Goal: Transaction & Acquisition: Purchase product/service

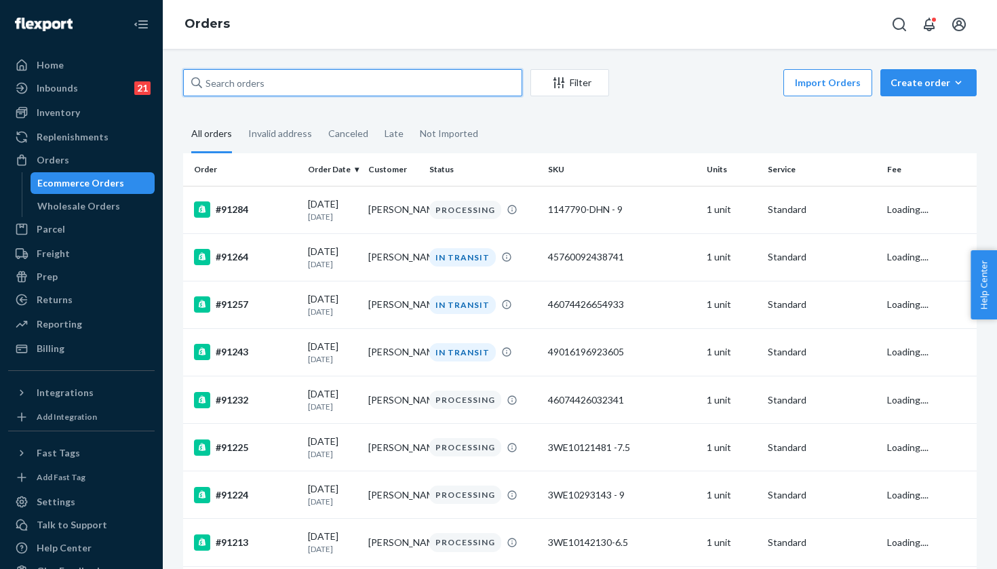
click at [296, 90] on input "text" at bounding box center [352, 82] width 339 height 27
paste input "[PERSON_NAME]"
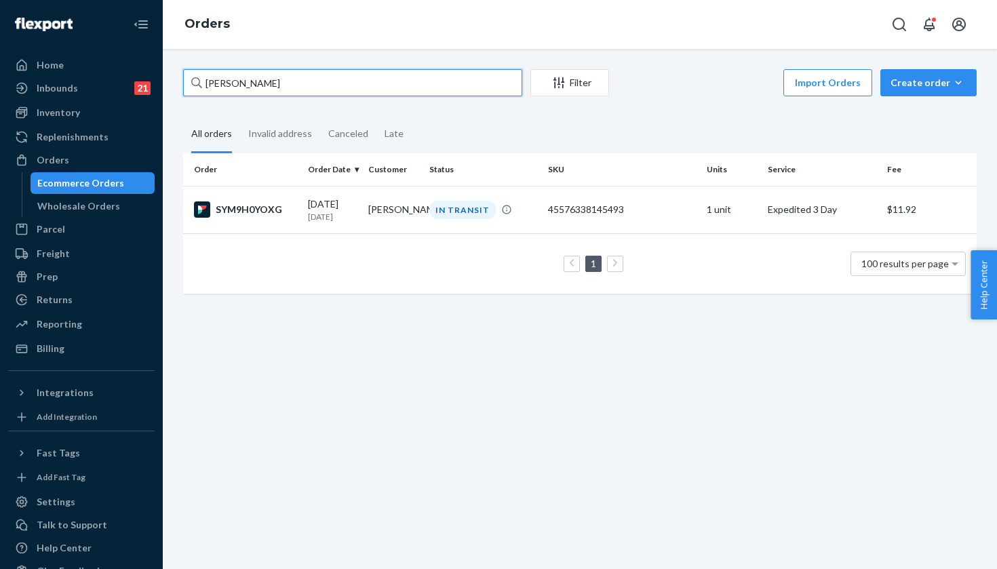
type input "[PERSON_NAME]"
click at [434, 239] on td "1 100 results per page" at bounding box center [580, 263] width 794 height 60
click at [448, 218] on div "IN TRANSIT" at bounding box center [462, 210] width 66 height 18
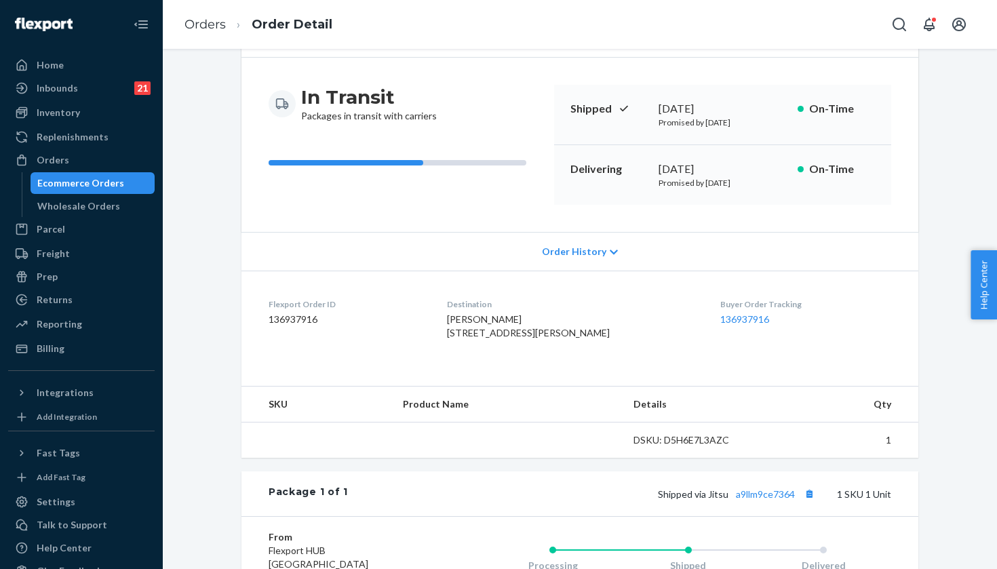
scroll to position [117, 0]
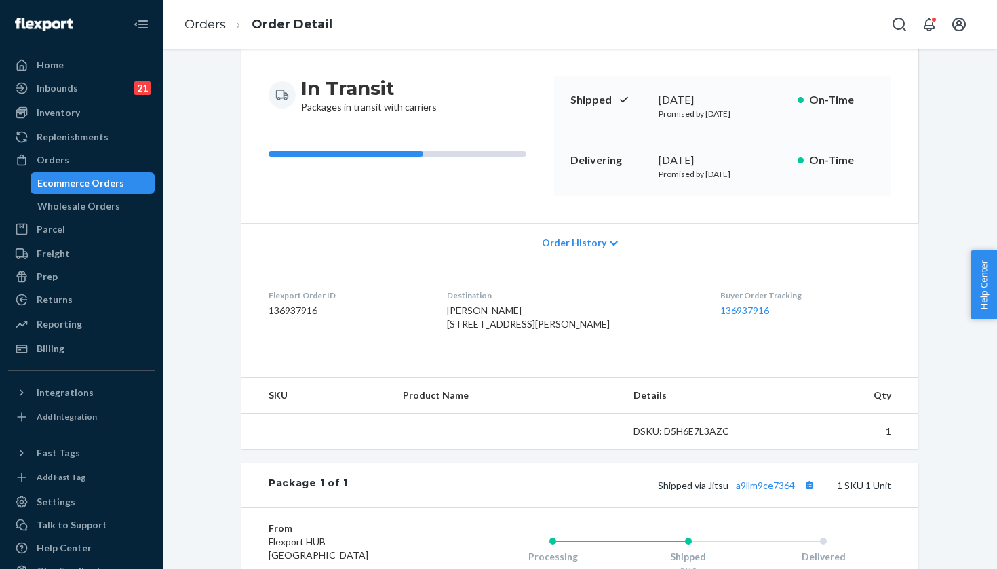
click at [746, 296] on dt "Buyer Order Tracking" at bounding box center [805, 296] width 171 height 12
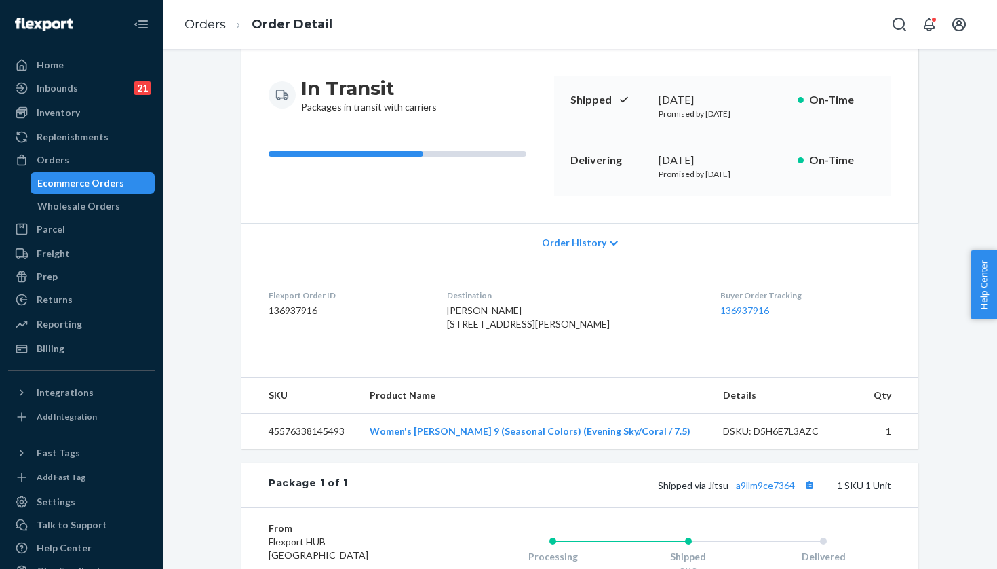
click at [743, 299] on dt "Buyer Order Tracking" at bounding box center [805, 296] width 171 height 12
click at [743, 309] on link "136937916" at bounding box center [744, 311] width 49 height 12
click at [85, 173] on link "Ecommerce Orders" at bounding box center [93, 183] width 125 height 22
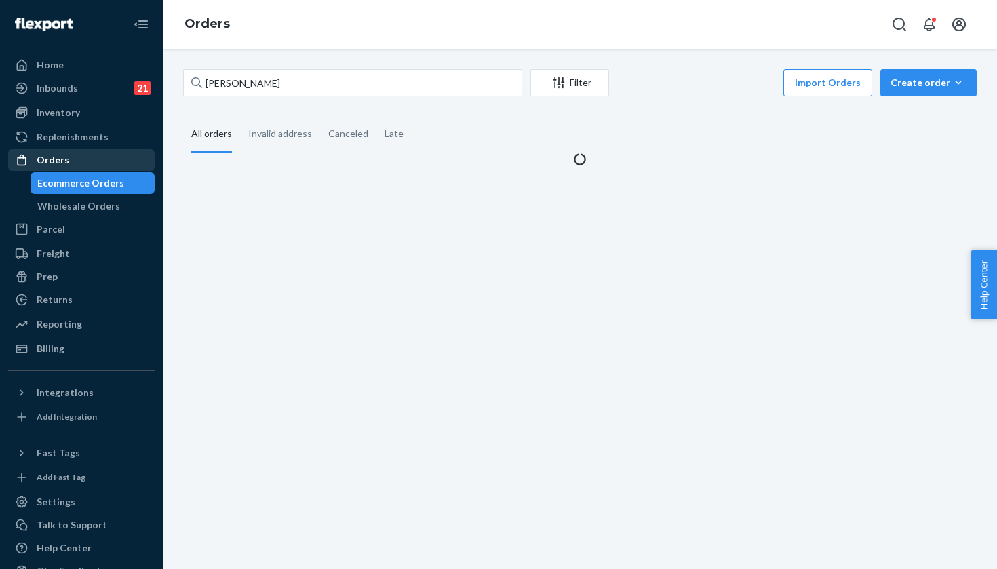
click at [85, 159] on div "Orders" at bounding box center [81, 160] width 144 height 19
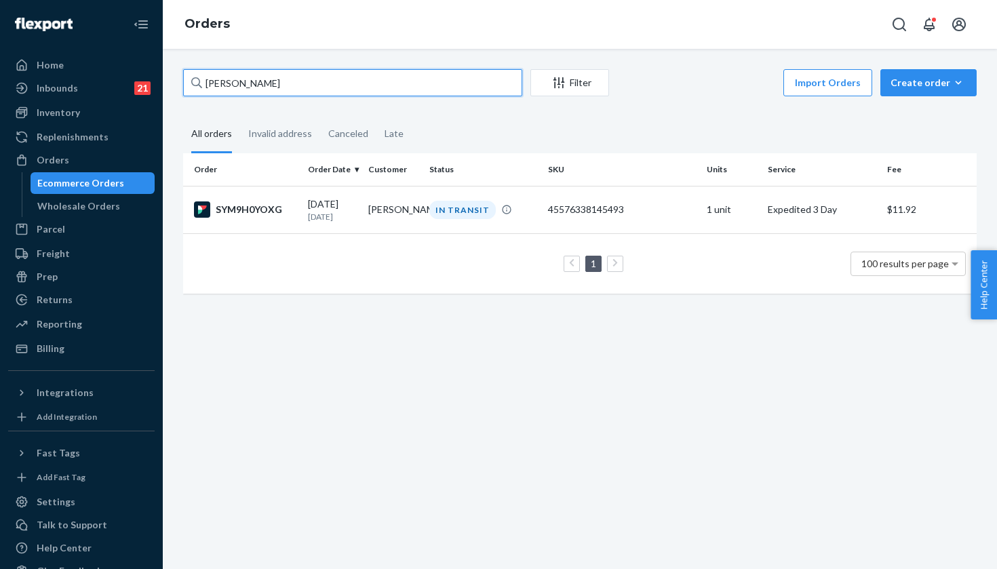
click at [322, 87] on input "[PERSON_NAME]" at bounding box center [352, 82] width 339 height 27
paste input "[PERSON_NAME]"
type input "[PERSON_NAME]"
click at [414, 195] on td "[PERSON_NAME]" at bounding box center [393, 209] width 61 height 47
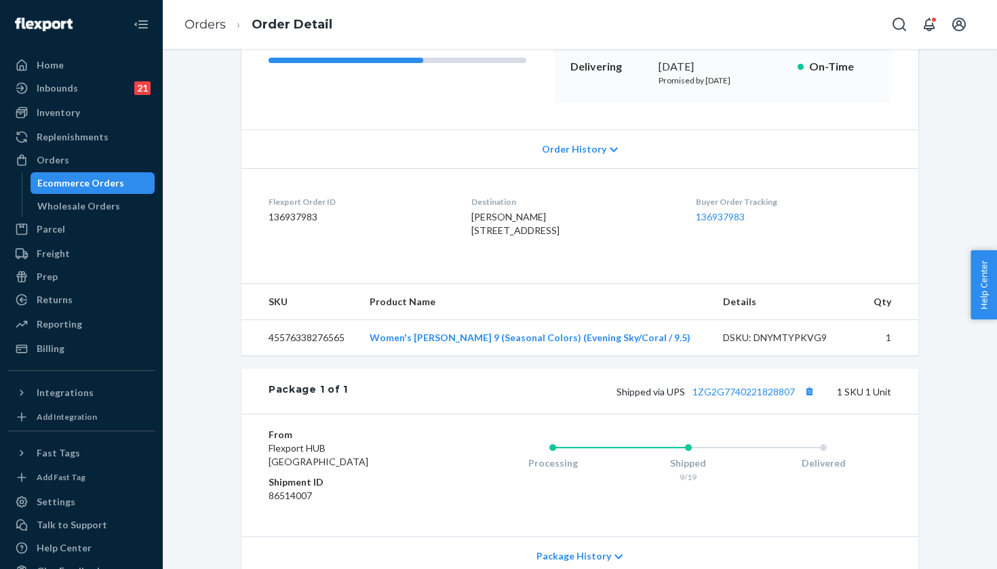
scroll to position [310, 0]
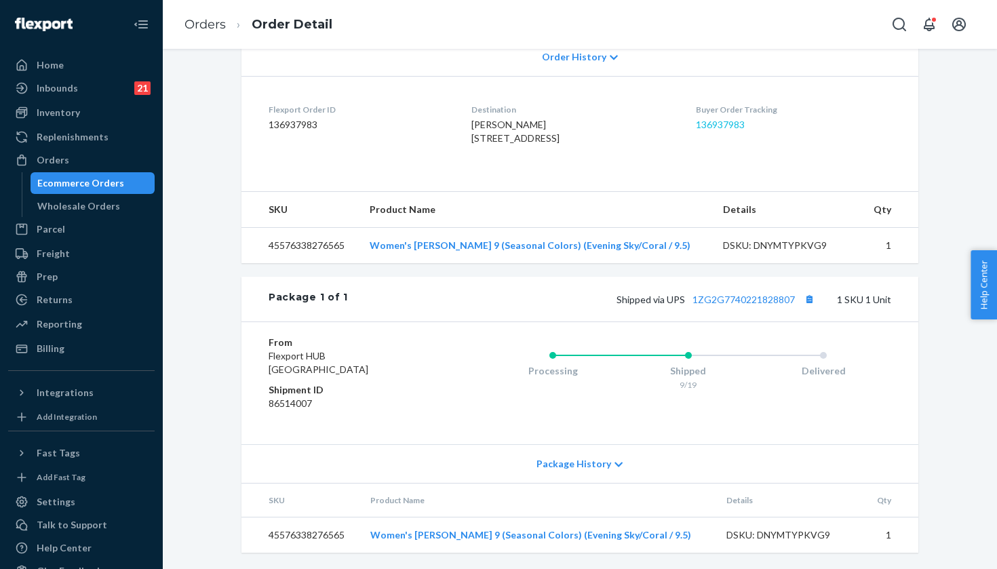
click at [736, 121] on link "136937983" at bounding box center [720, 125] width 49 height 12
click at [131, 163] on div "Orders" at bounding box center [81, 160] width 144 height 19
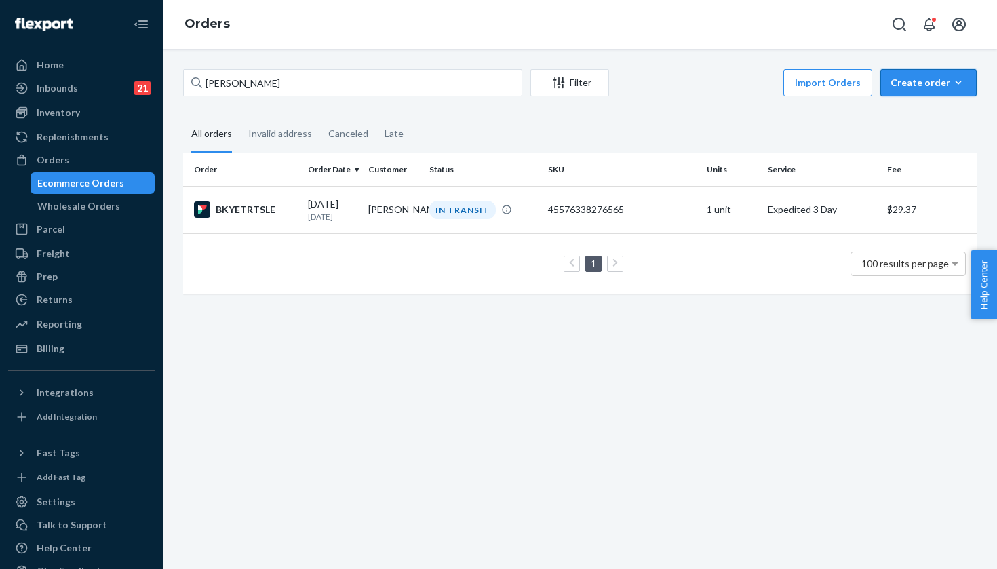
click at [929, 77] on div "Create order" at bounding box center [929, 83] width 76 height 14
click at [910, 119] on span "Ecommerce order" at bounding box center [937, 115] width 84 height 9
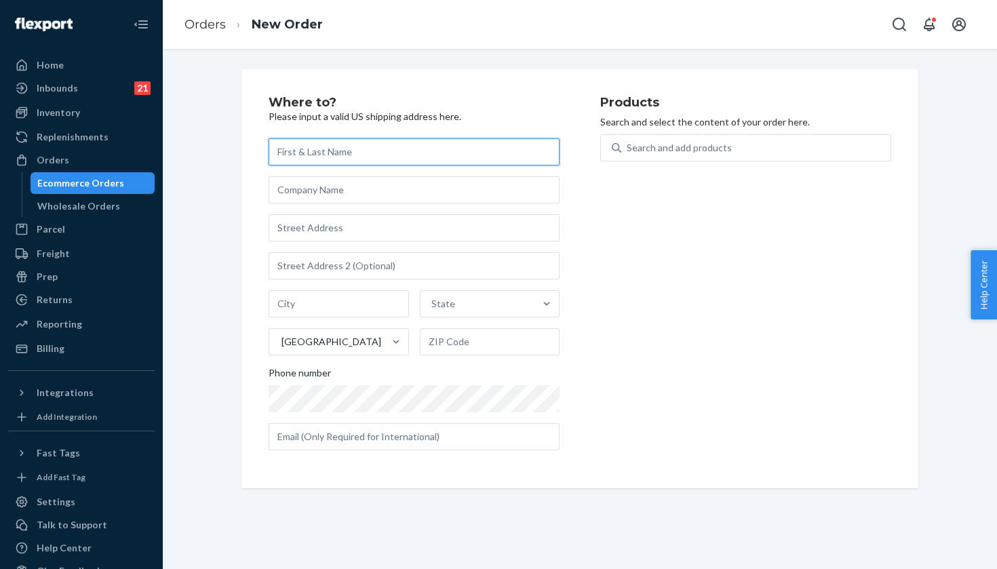
paste input "[PERSON_NAME]"
type input "[PERSON_NAME]"
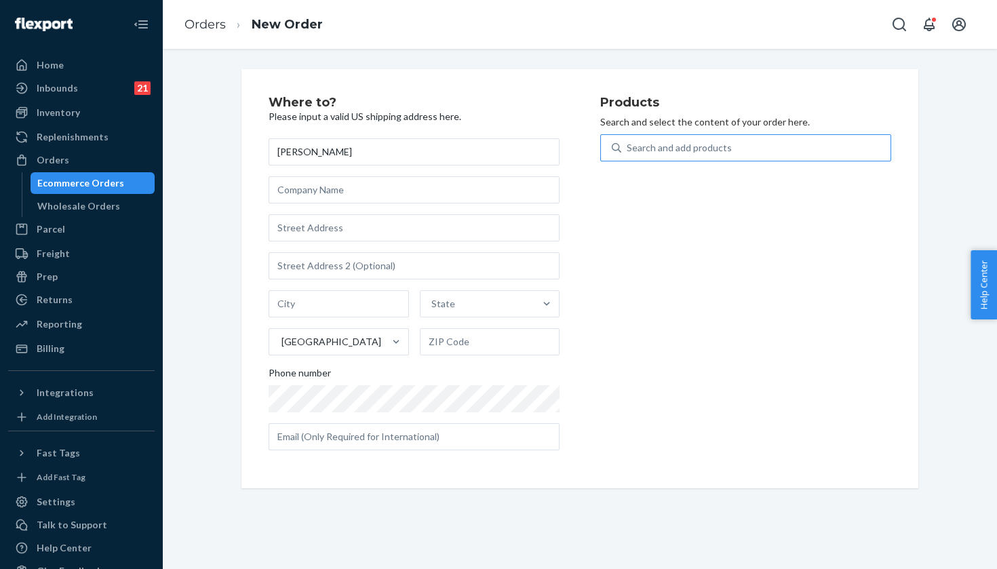
click at [716, 141] on div "Search and add products" at bounding box center [679, 148] width 105 height 14
click at [628, 141] on input "Search and add products" at bounding box center [627, 148] width 1 height 14
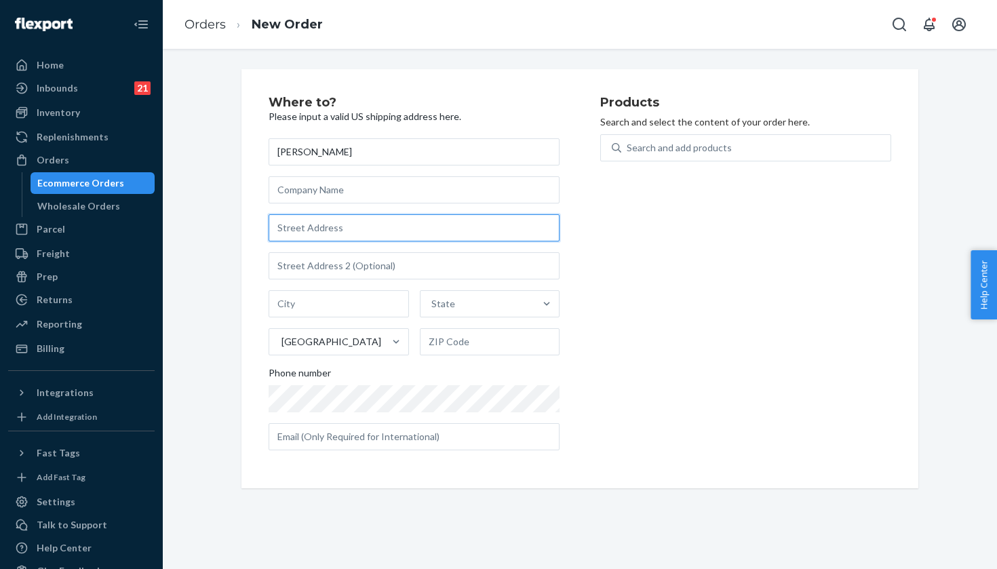
paste input "3049 Sacramento St"
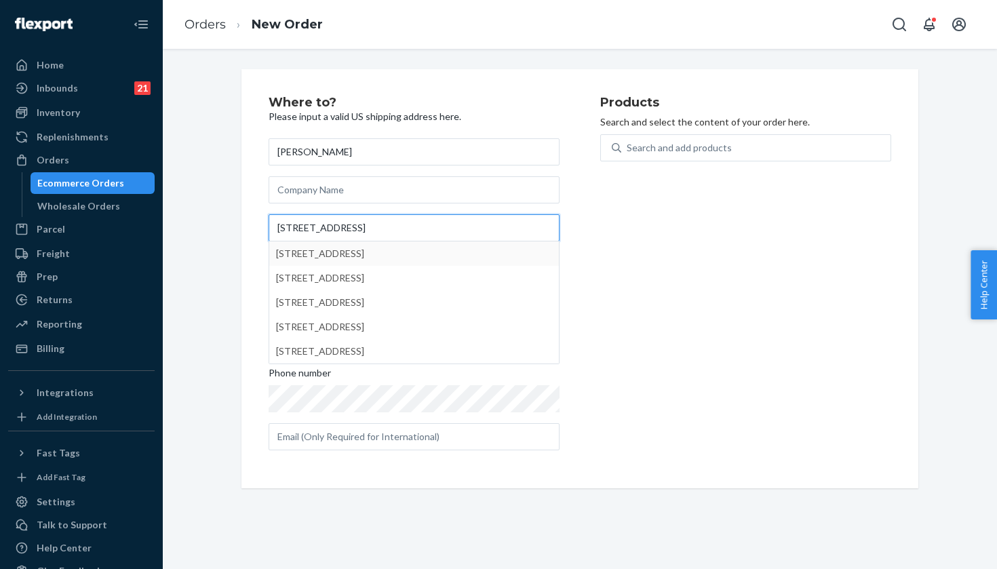
type input "3049 Sacramento St"
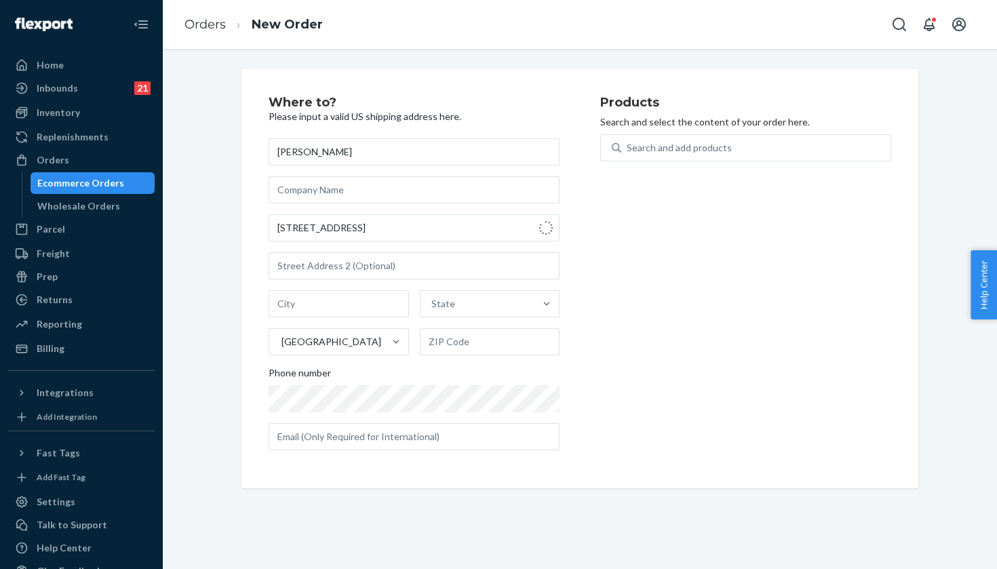
type input "San Francisco"
type input "94115"
paste input "10"
type input "10"
click at [771, 212] on div "Products Search and select the content of your order here. Search and add produ…" at bounding box center [745, 278] width 291 height 365
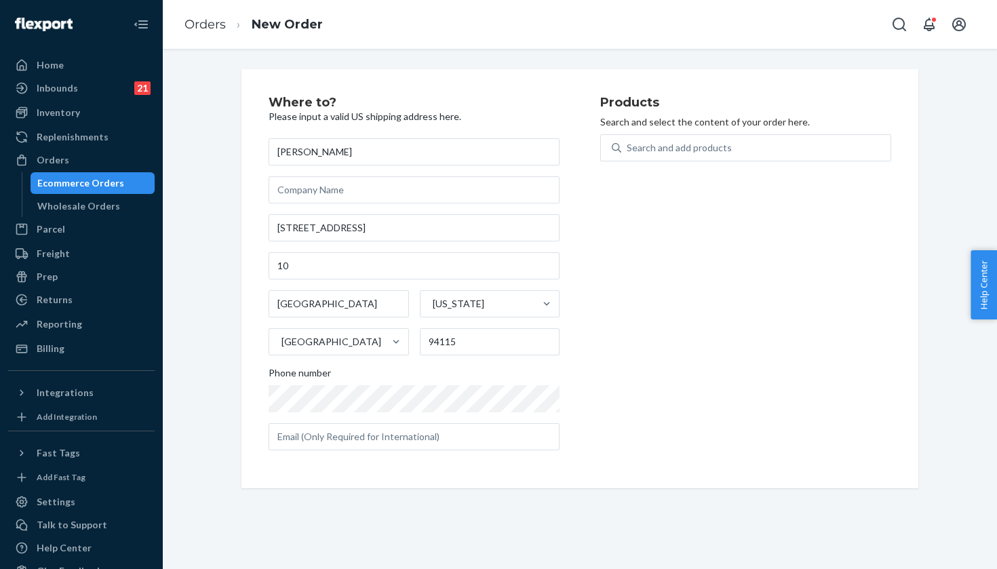
click at [701, 130] on div "Products Search and select the content of your order here. Search and add produ…" at bounding box center [745, 278] width 291 height 365
click at [703, 151] on div "Search and add products" at bounding box center [679, 148] width 105 height 14
click at [628, 151] on input "0 results available. Use Up and Down to choose options, press Enter to select t…" at bounding box center [627, 148] width 1 height 14
paste input "White/Lemonade / 8"
type input "White/Lemonade / 8"
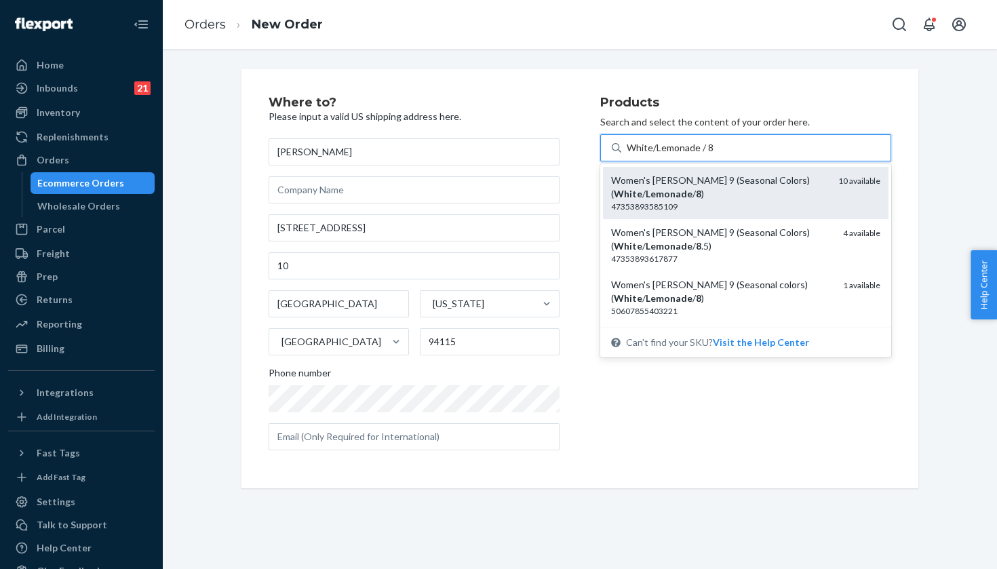
click at [779, 193] on div "Women's Hoka Clifton 9 (Seasonal Colors) ( White / Lemonade / 8 )" at bounding box center [719, 187] width 216 height 27
click at [714, 155] on input "White/Lemonade / 8" at bounding box center [670, 148] width 87 height 14
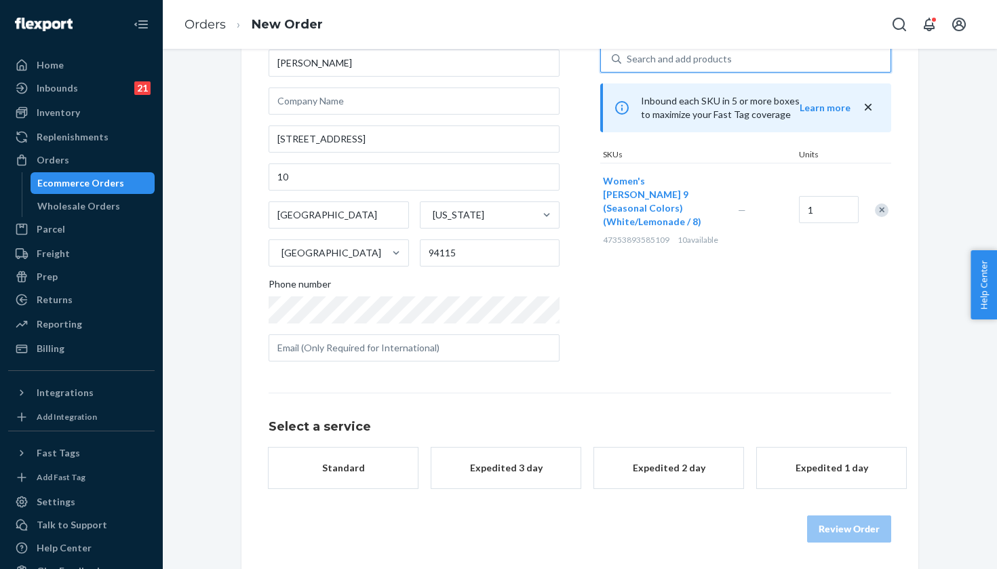
scroll to position [88, 0]
click at [646, 485] on div "Promised by Sep 24, 2025" at bounding box center [668, 482] width 109 height 14
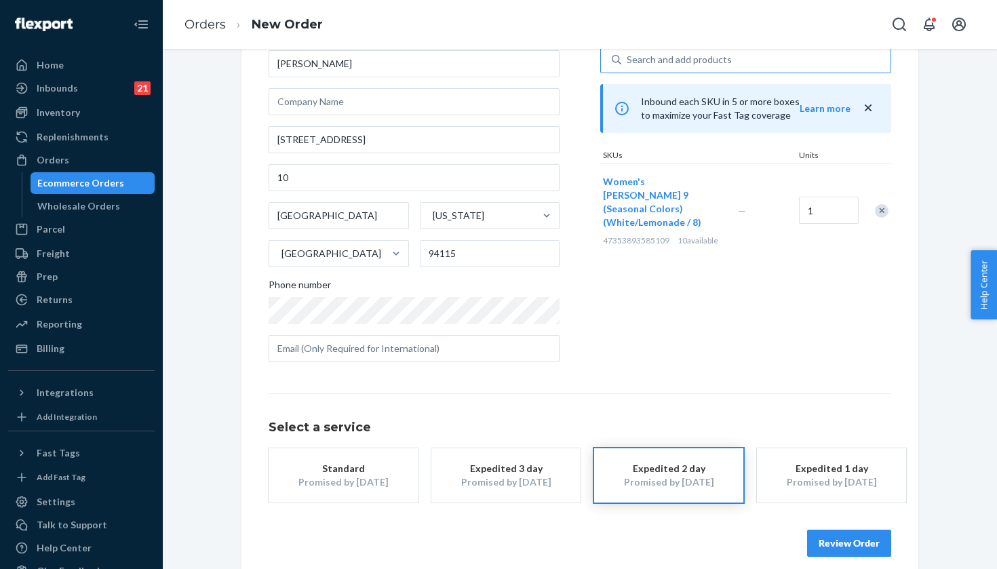
click at [853, 543] on button "Review Order" at bounding box center [849, 543] width 84 height 27
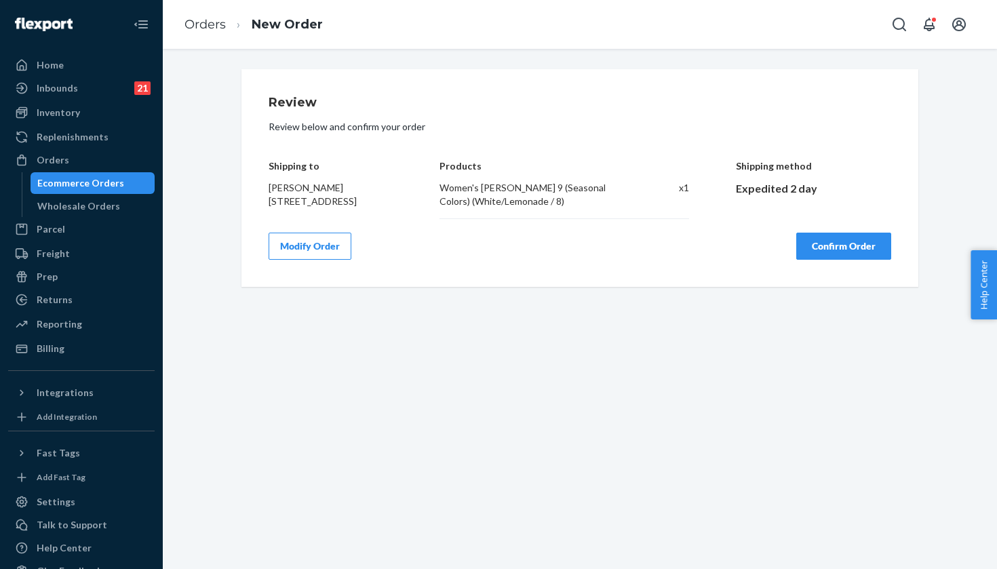
click at [848, 250] on button "Confirm Order" at bounding box center [843, 246] width 95 height 27
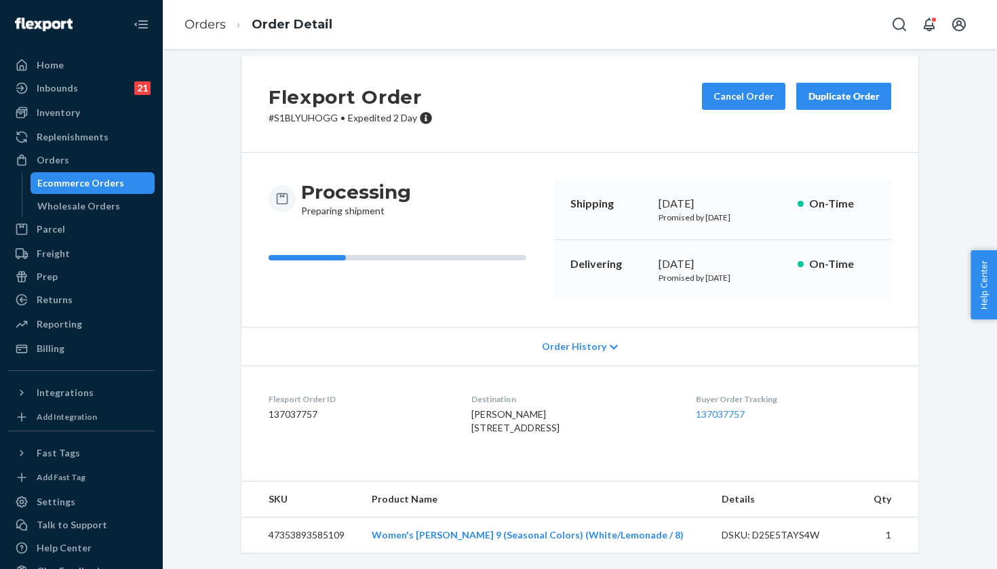
scroll to position [39, 0]
click at [743, 408] on link "137037757" at bounding box center [720, 414] width 49 height 12
click at [738, 83] on button "Cancel Order" at bounding box center [743, 96] width 83 height 27
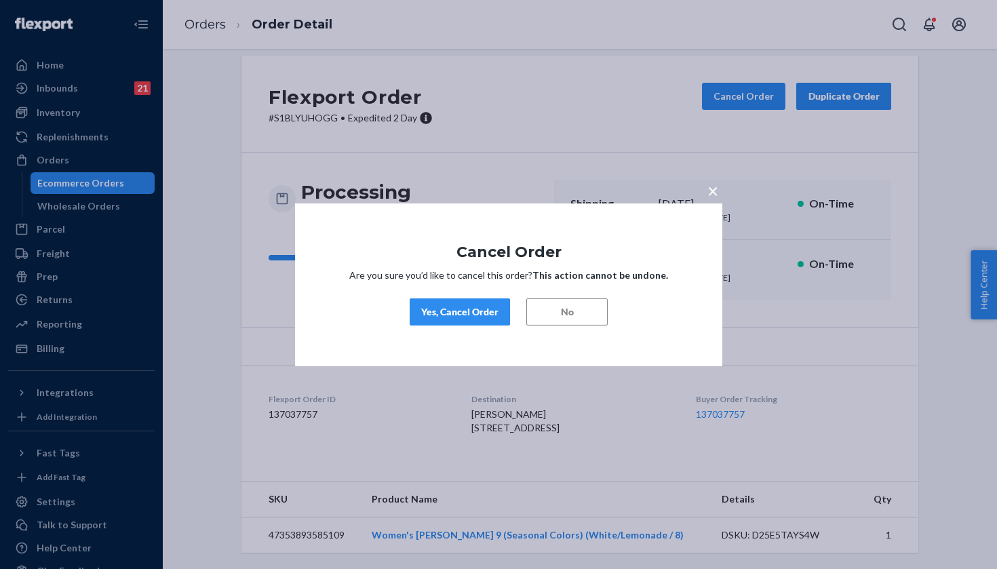
click at [469, 313] on div "Yes, Cancel Order" at bounding box center [459, 312] width 77 height 14
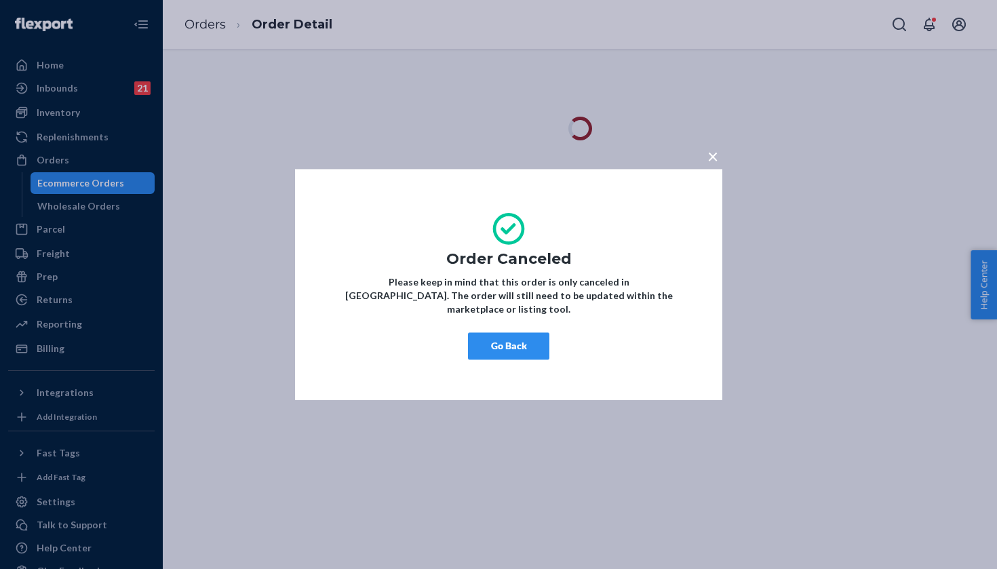
scroll to position [0, 0]
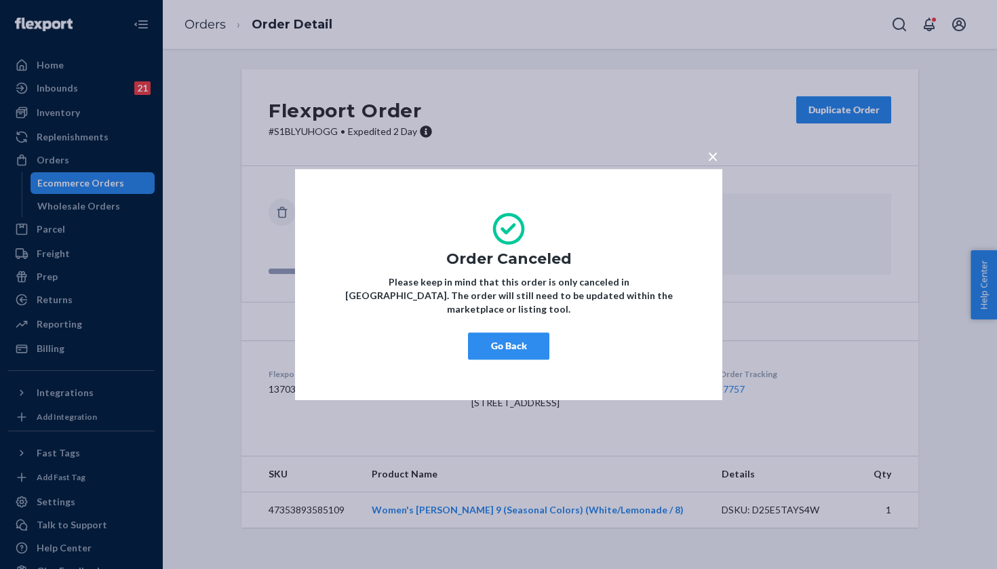
click at [524, 338] on button "Go Back" at bounding box center [508, 345] width 81 height 27
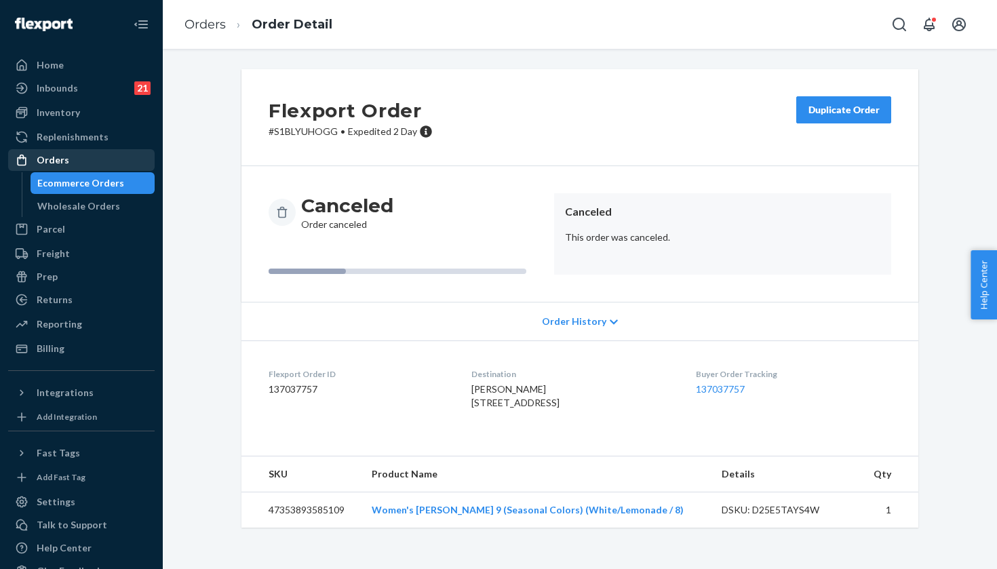
click at [87, 157] on div "Orders" at bounding box center [81, 160] width 144 height 19
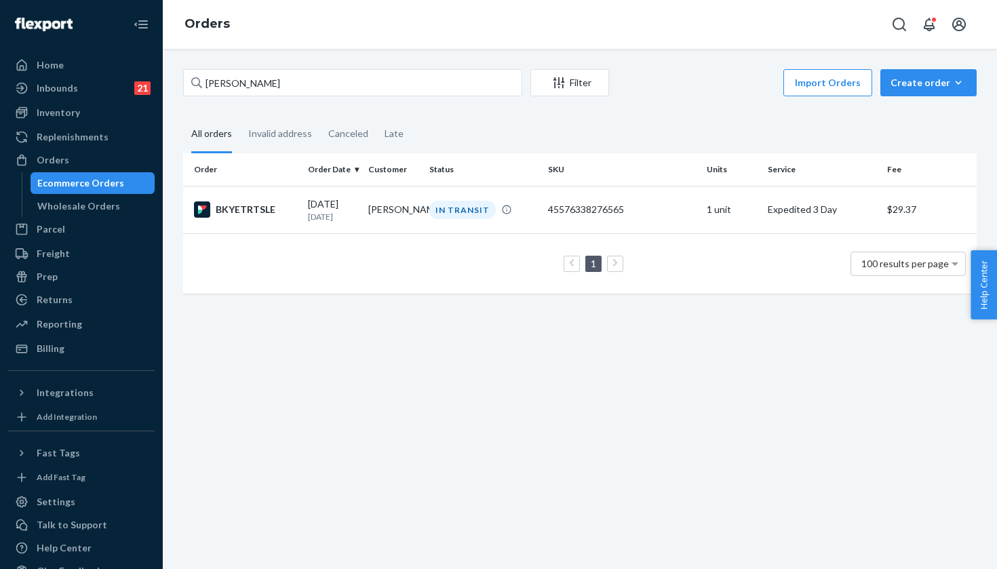
click at [943, 97] on div "Import Orders Create order Ecommerce order Removal order" at bounding box center [796, 84] width 359 height 31
click at [938, 88] on div "Create order" at bounding box center [929, 83] width 76 height 14
click at [703, 231] on td "1 unit" at bounding box center [731, 209] width 61 height 47
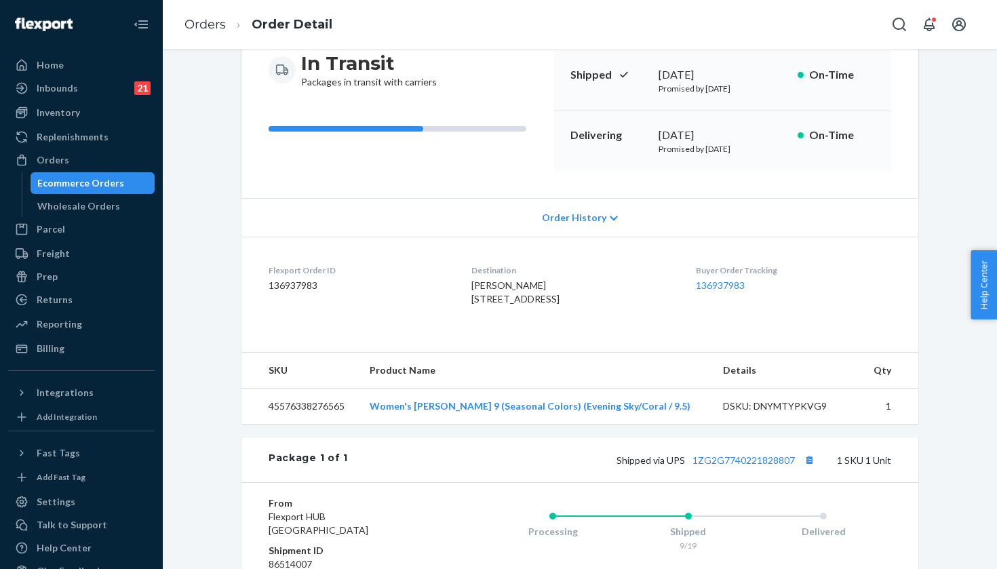
scroll to position [143, 0]
click at [729, 284] on link "136937983" at bounding box center [720, 285] width 49 height 12
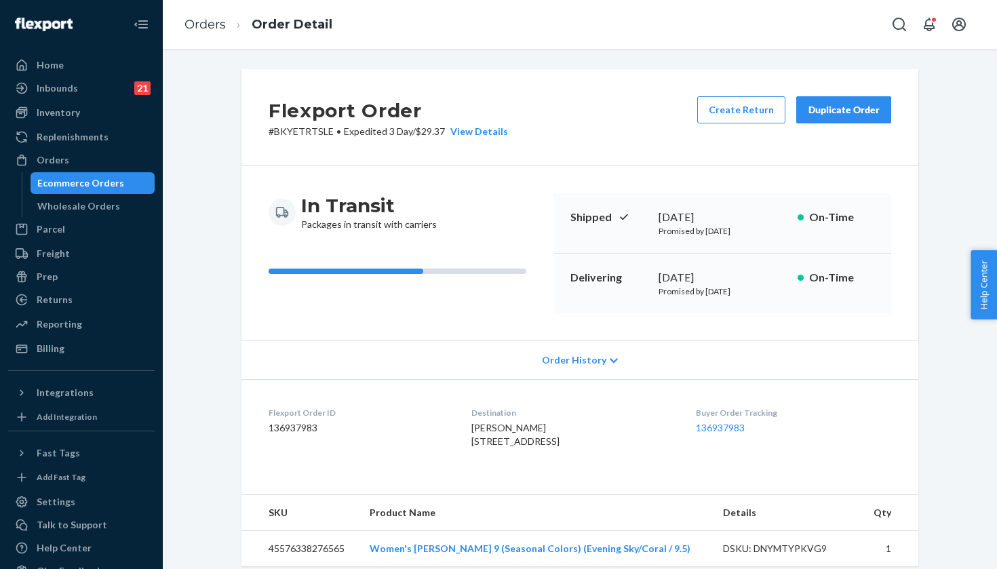
scroll to position [0, 0]
click at [121, 166] on div "Orders" at bounding box center [81, 160] width 144 height 19
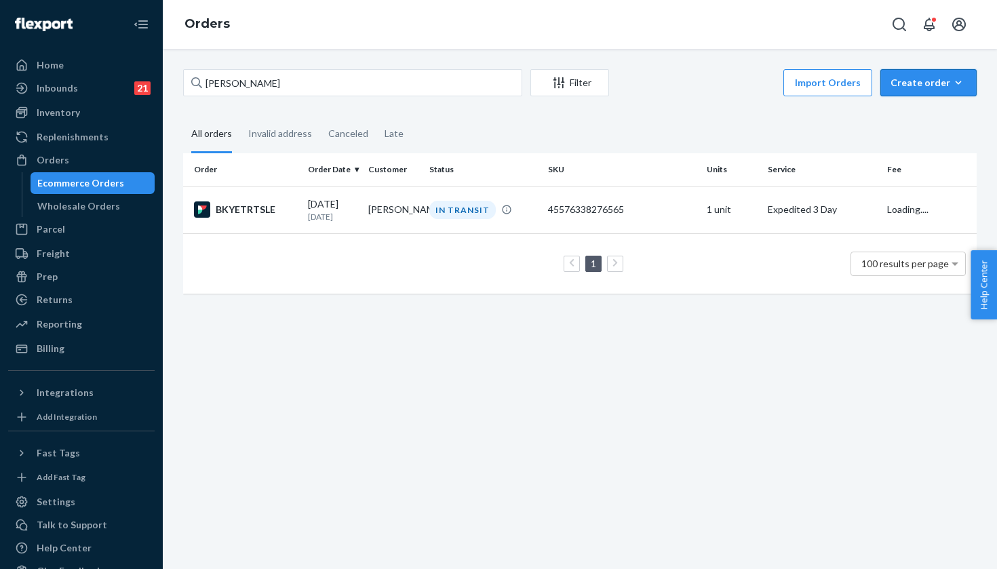
click at [930, 81] on div "Create order" at bounding box center [929, 83] width 76 height 14
click at [916, 106] on button "Ecommerce order" at bounding box center [949, 115] width 130 height 29
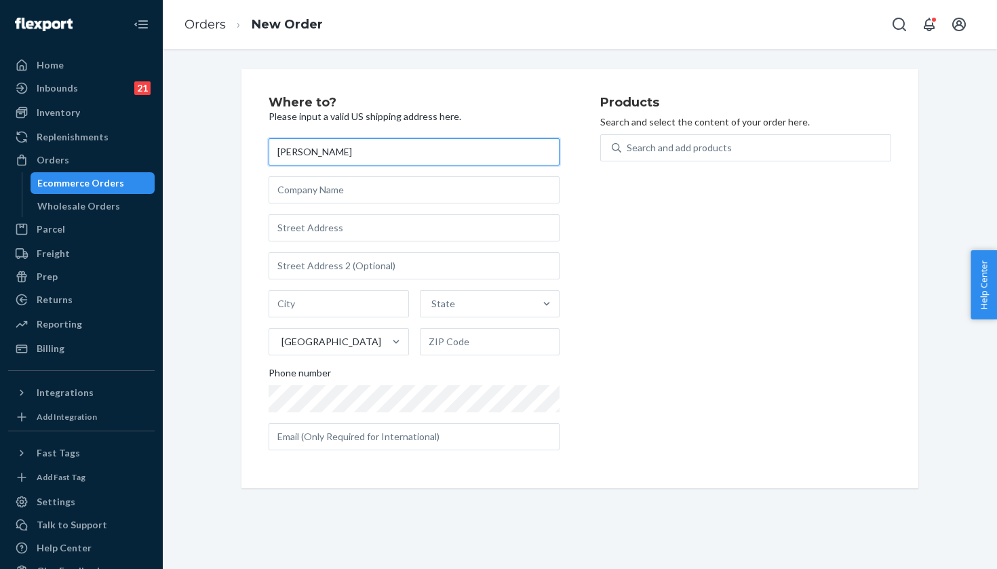
type input "[PERSON_NAME]"
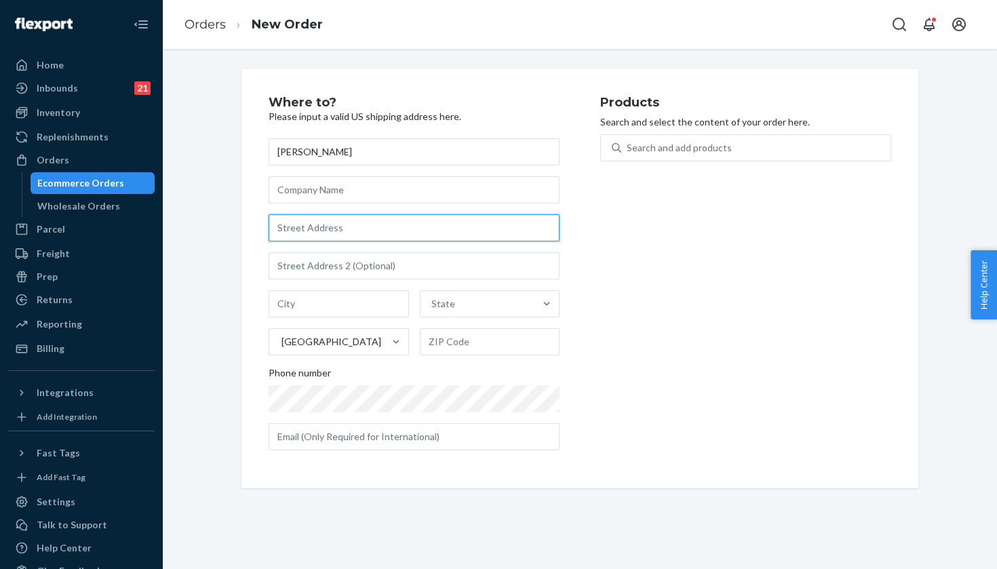
paste input "608 Lake Anna Drive"
type input "608 Lake Anna Dr"
type input "Avon"
type input "56310"
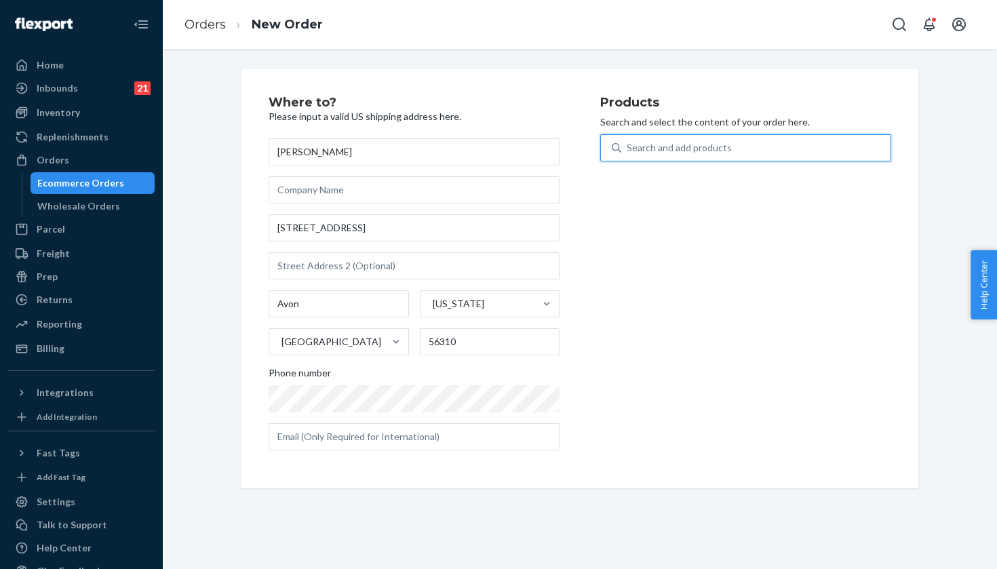
click at [709, 136] on div "Search and add products" at bounding box center [755, 148] width 269 height 24
click at [628, 141] on input "0 results available. Use Up and Down to choose options, press Enter to select t…" at bounding box center [627, 148] width 1 height 14
paste input "Black/White / 10"
type input "clifton 9 Black/White / 10"
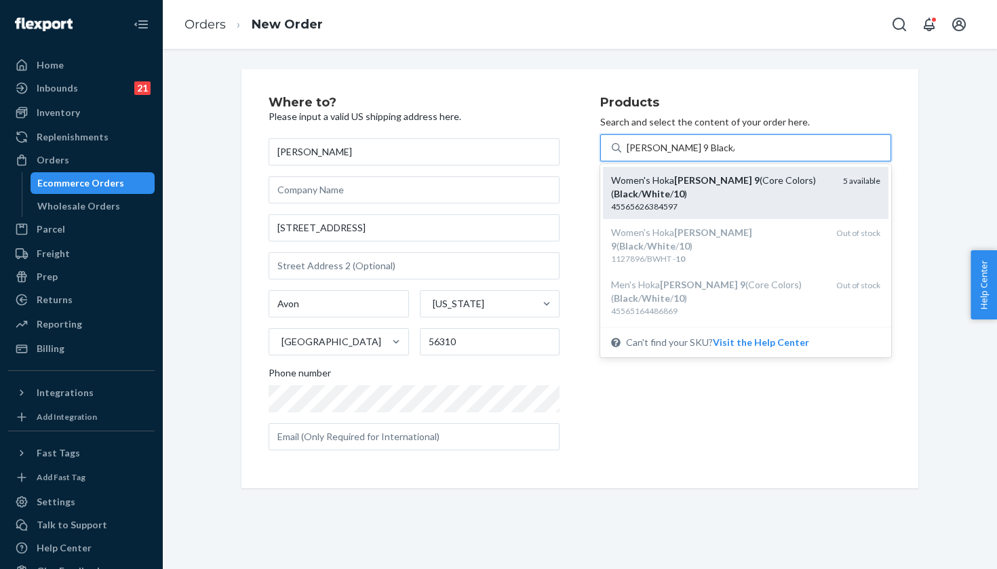
click at [764, 196] on div "Women's Hoka Clifton 9 (Core Colors)( Black / White / 10 )" at bounding box center [721, 187] width 221 height 27
click at [735, 155] on input "clifton 9 Black/White / 10" at bounding box center [681, 148] width 108 height 14
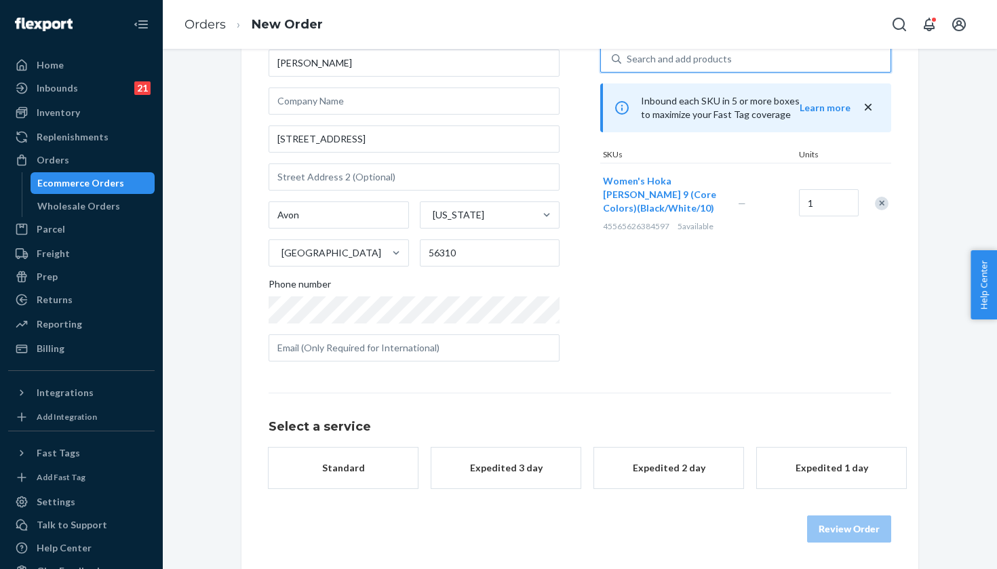
scroll to position [88, 0]
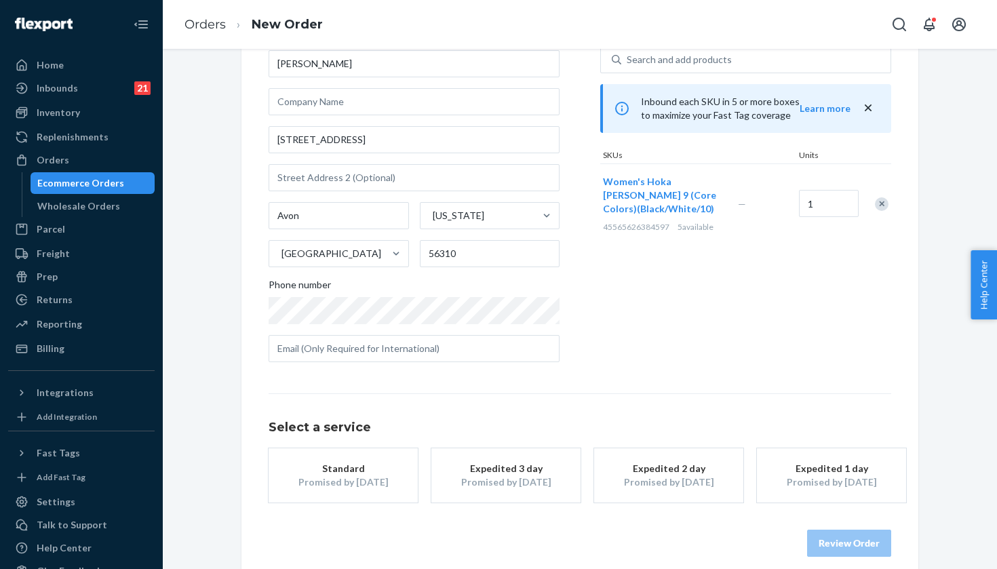
click at [515, 462] on div "Expedited 3 day" at bounding box center [506, 469] width 109 height 14
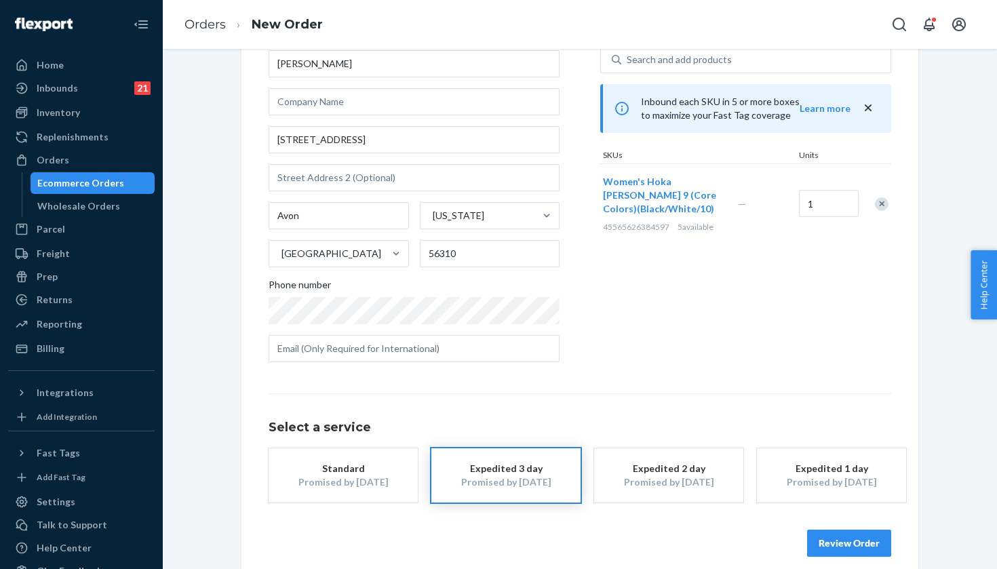
click at [833, 537] on button "Review Order" at bounding box center [849, 543] width 84 height 27
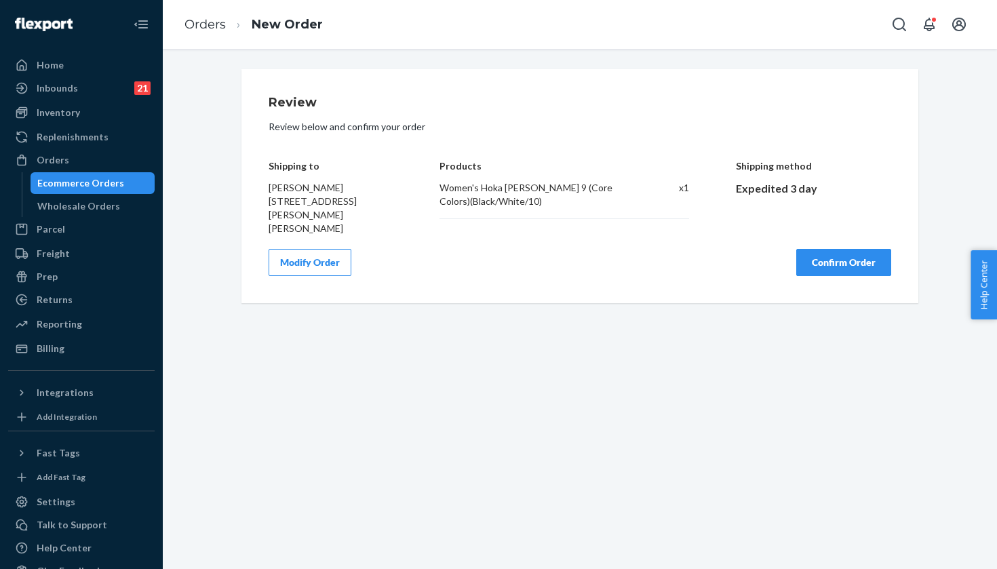
click at [881, 264] on div "Review Review below and confirm your order Shipping to Debra Paulson 608 Lake A…" at bounding box center [579, 186] width 677 height 234
click at [872, 251] on button "Confirm Order" at bounding box center [843, 262] width 95 height 27
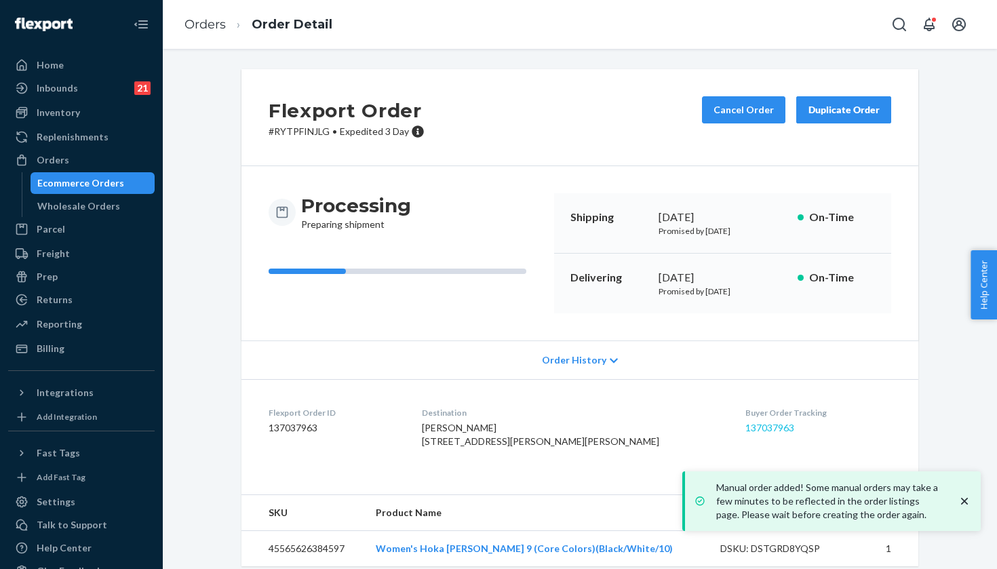
click at [745, 426] on link "137037963" at bounding box center [769, 428] width 49 height 12
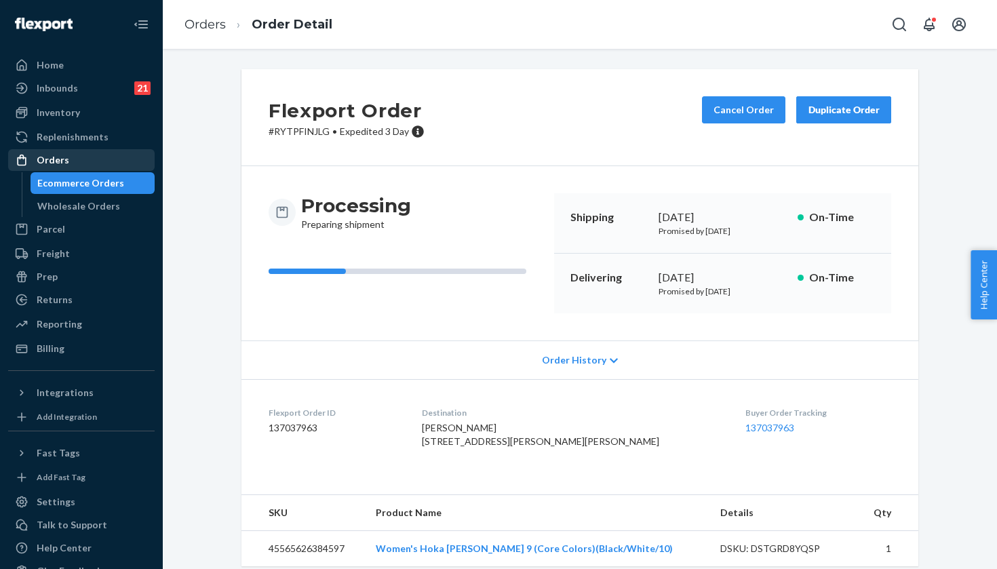
click at [102, 157] on div "Orders" at bounding box center [81, 160] width 144 height 19
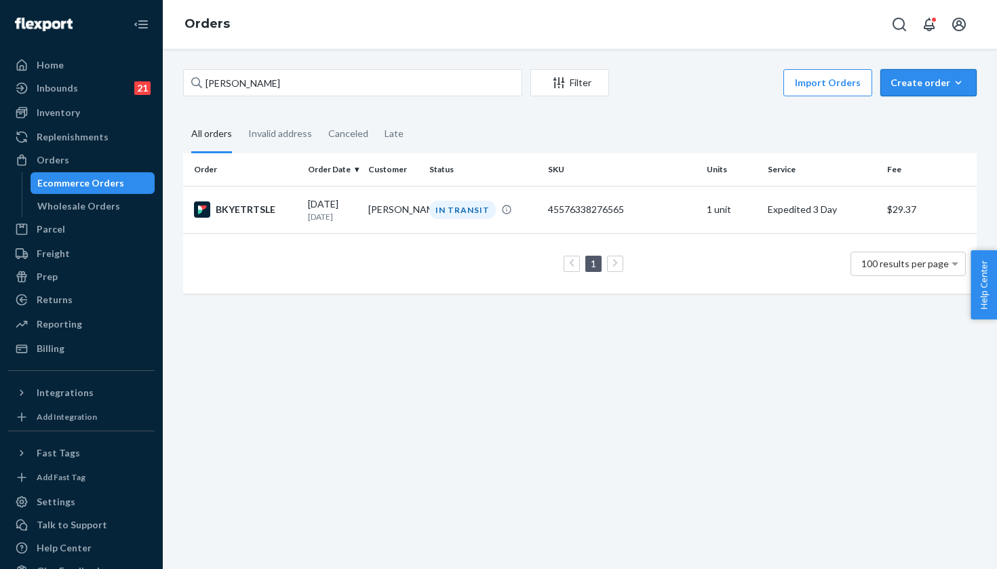
click at [917, 82] on div "Create order" at bounding box center [929, 83] width 76 height 14
click at [905, 118] on span "Ecommerce order" at bounding box center [937, 115] width 84 height 9
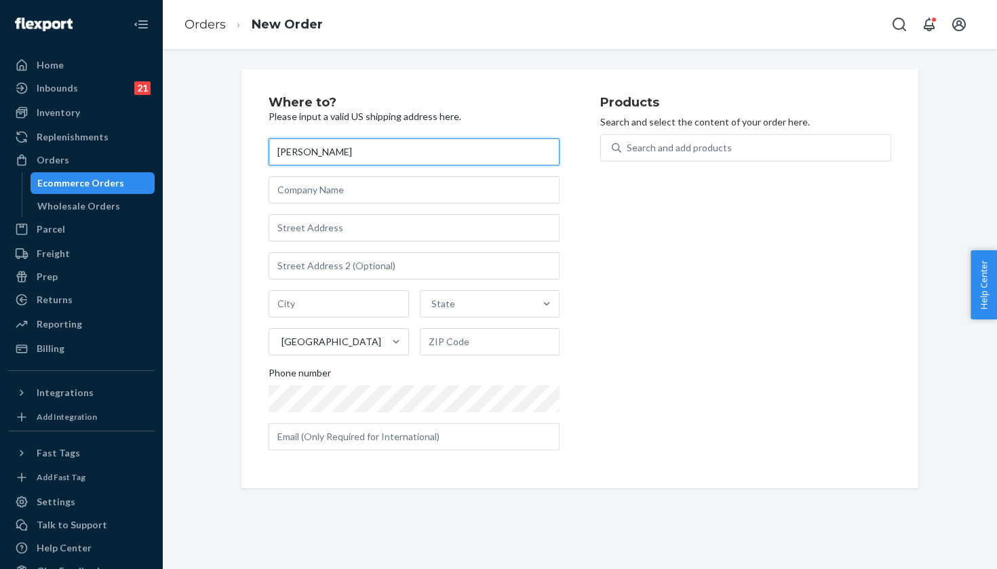
type input "[PERSON_NAME]"
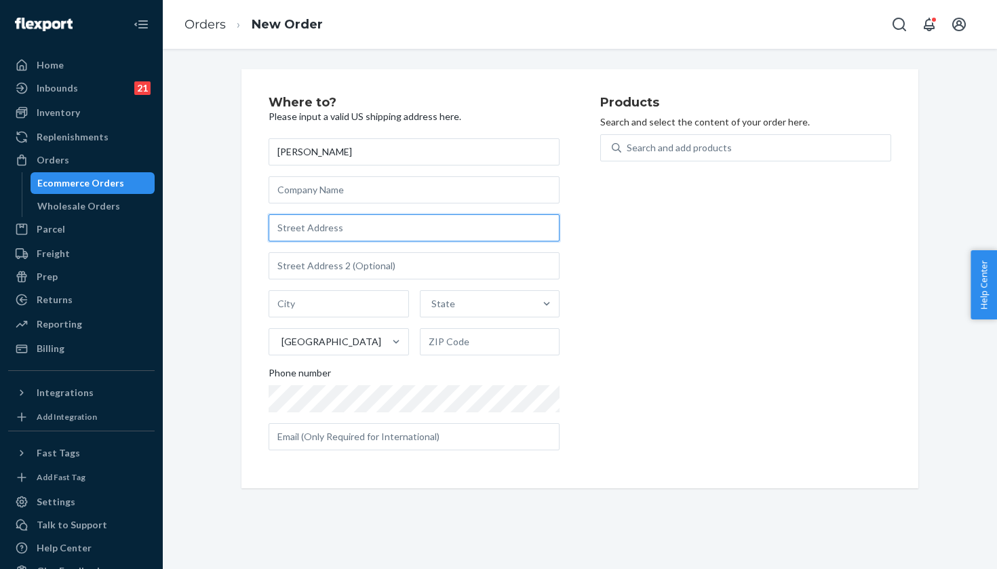
paste input "1505 Marsh Reed Ct"
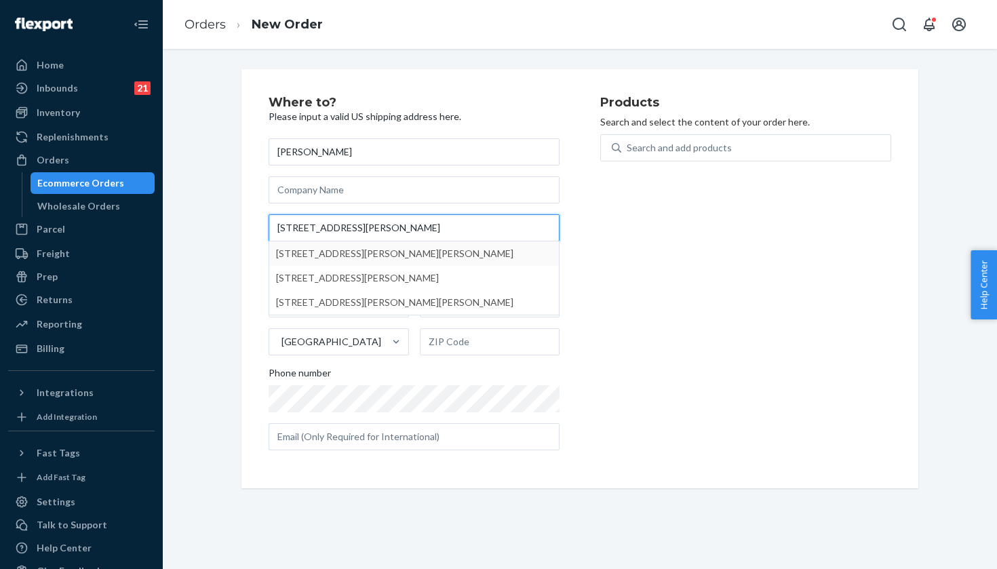
type input "1505 Marsh Reed Ct"
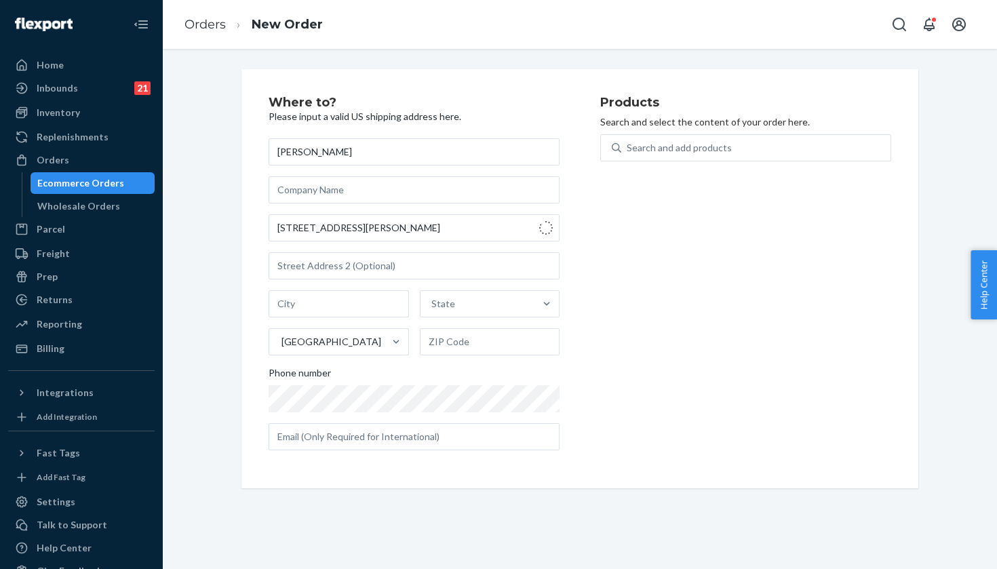
type input "Hanahan"
type input "29410"
click at [740, 143] on div "Search and add products" at bounding box center [755, 148] width 269 height 24
click at [628, 143] on input "Search and add products" at bounding box center [627, 148] width 1 height 14
paste input "Evening Sky/Coral / 9.5"
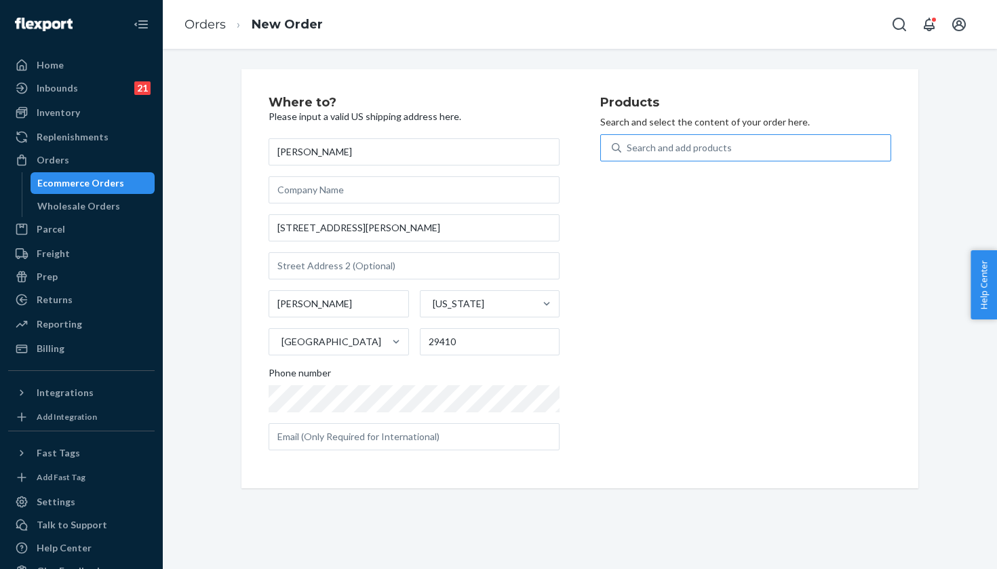
type input "Evening Sky/Coral / 9.5"
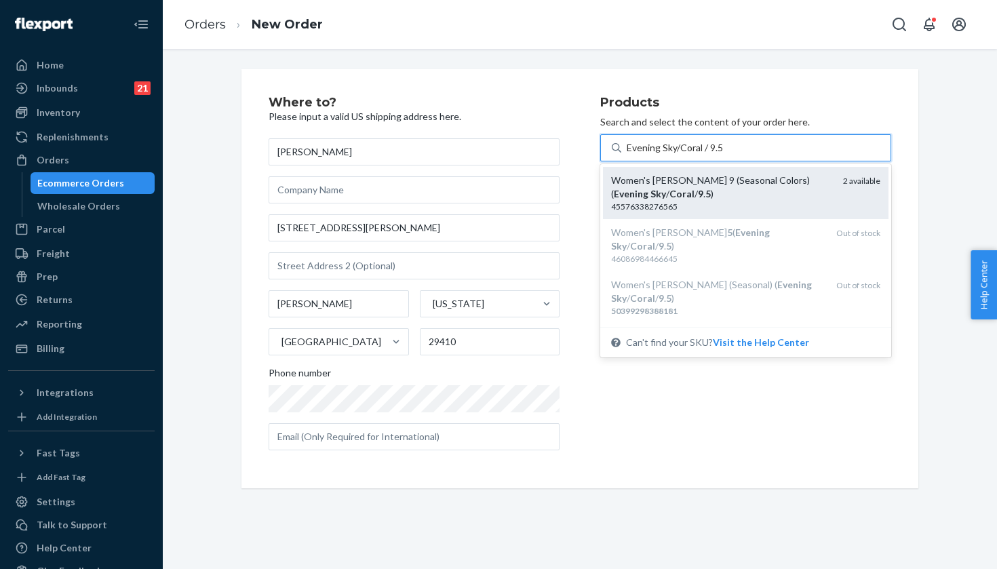
click at [787, 186] on div "Women's Hoka Clifton 9 (Seasonal Colors) ( Evening Sky / Coral / 9 . 5 )" at bounding box center [721, 187] width 221 height 27
click at [724, 155] on input "Evening Sky/Coral / 9.5" at bounding box center [675, 148] width 97 height 14
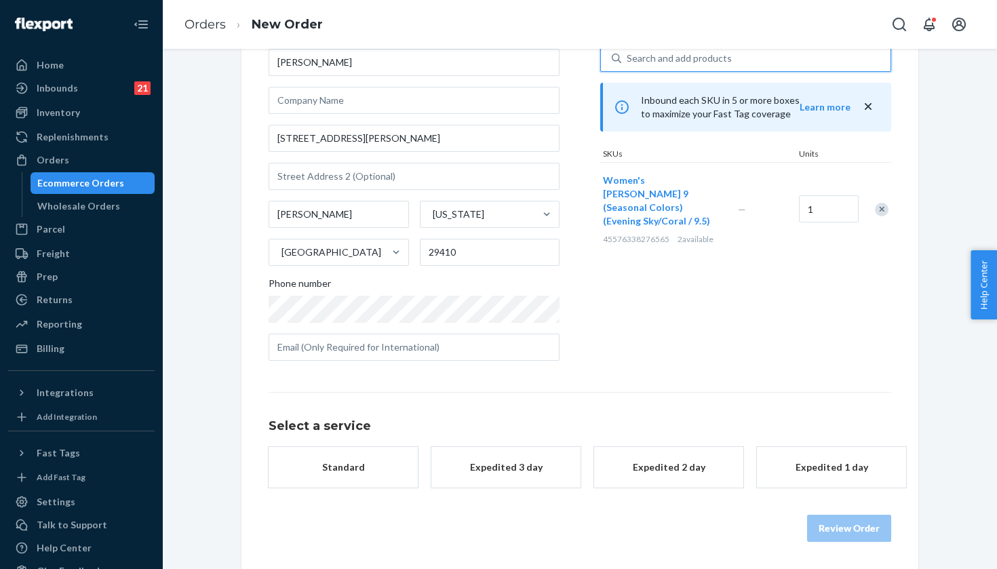
scroll to position [92, 0]
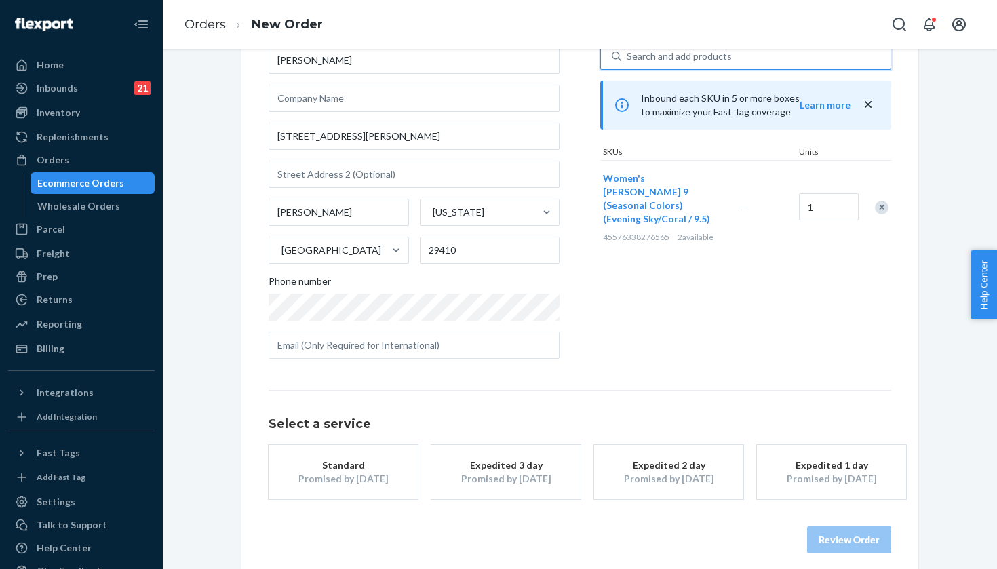
click at [560, 482] on div "Promised by Sep 25, 2025" at bounding box center [506, 479] width 109 height 14
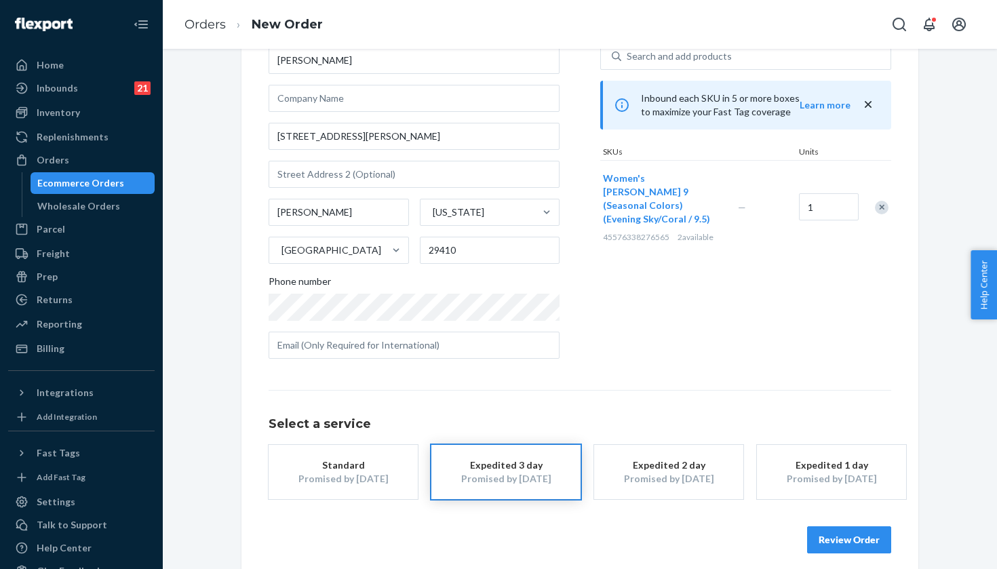
click at [863, 547] on button "Review Order" at bounding box center [849, 539] width 84 height 27
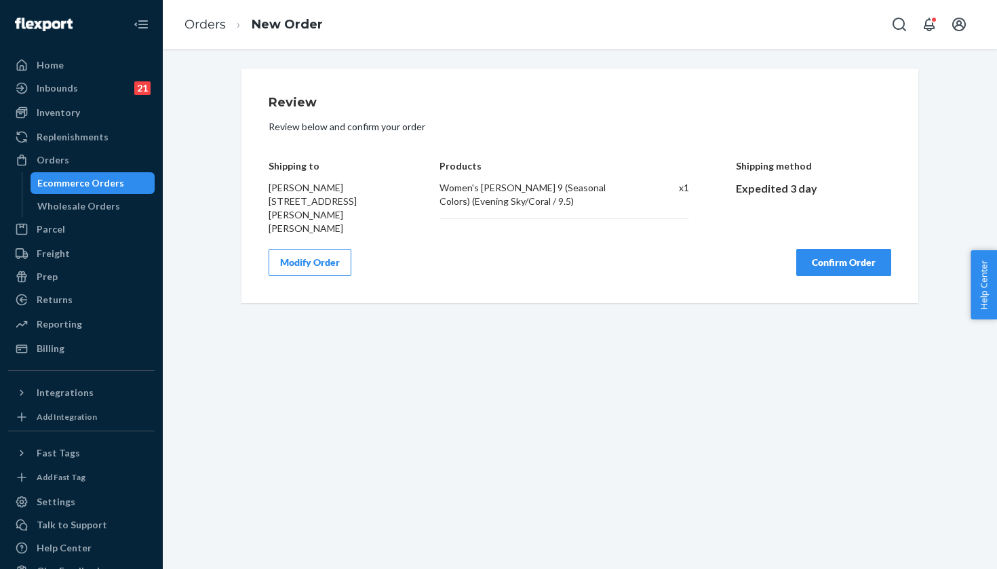
click at [836, 267] on div "Review Review below and confirm your order Shipping to Barbara Dwyer 1505 Marsh…" at bounding box center [579, 186] width 677 height 234
click at [834, 256] on button "Confirm Order" at bounding box center [843, 262] width 95 height 27
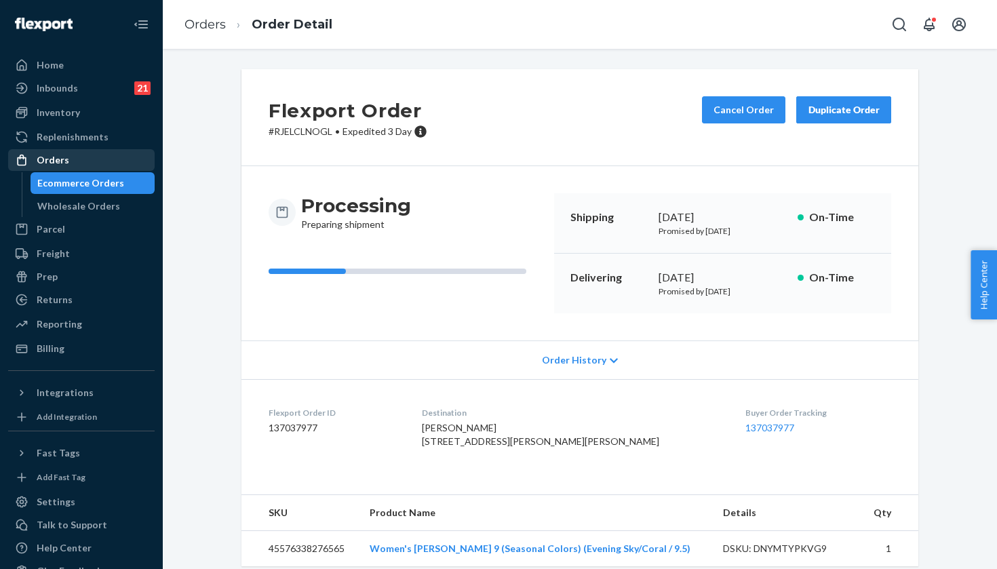
click at [64, 166] on div "Orders" at bounding box center [53, 160] width 33 height 14
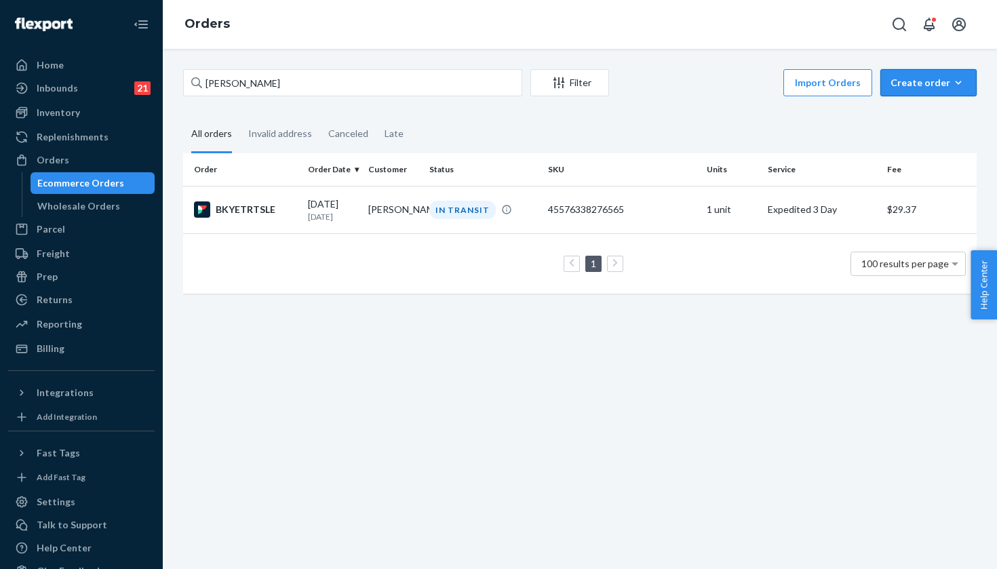
click at [901, 77] on div "Create order" at bounding box center [929, 83] width 76 height 14
click at [900, 111] on span "Ecommerce order" at bounding box center [937, 115] width 84 height 9
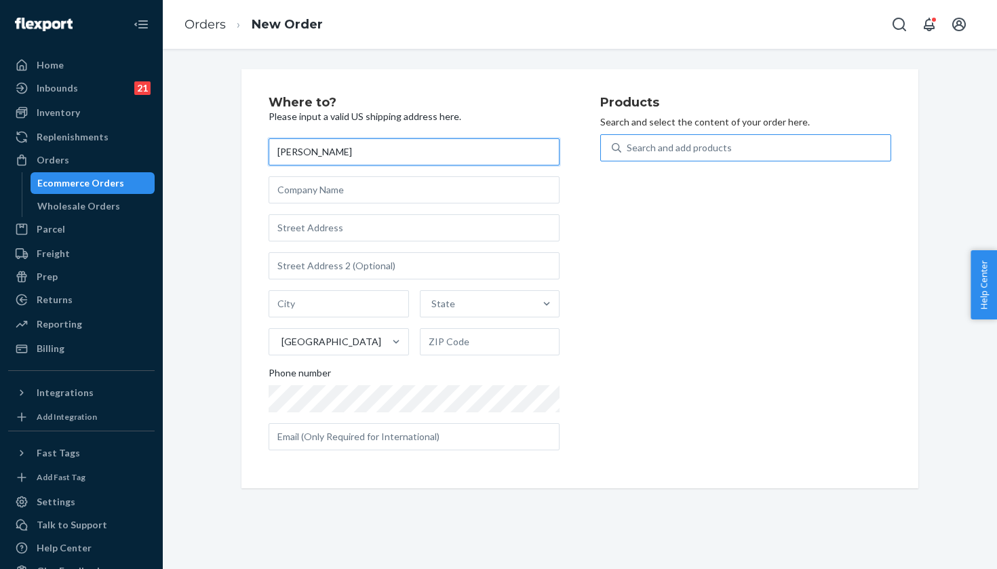
type input "[PERSON_NAME]"
click at [722, 149] on div "Search and add products" at bounding box center [679, 148] width 105 height 14
click at [628, 149] on input "Search and add products" at bounding box center [627, 148] width 1 height 14
paste input "1937 W Nelson St"
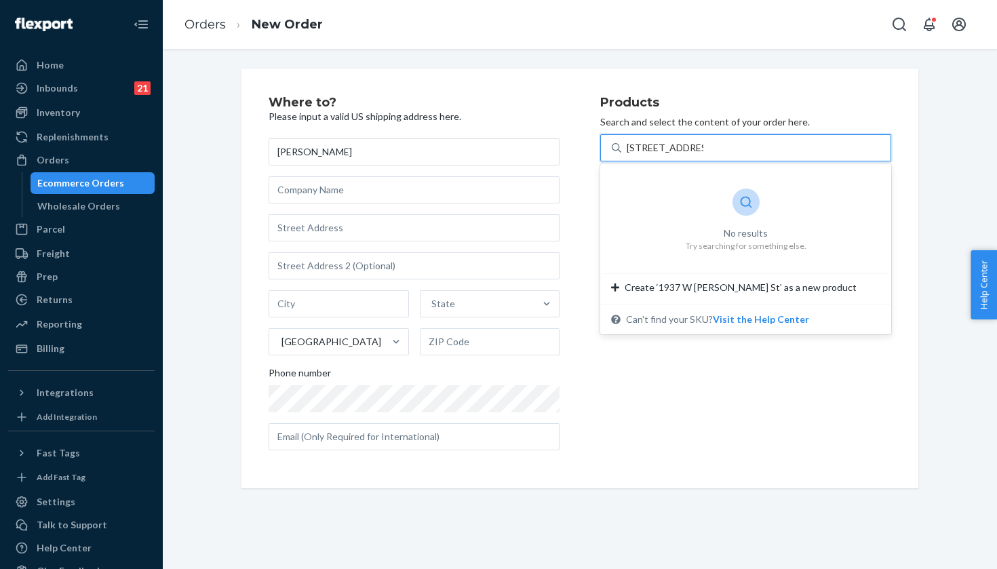
type input "1937 W Nelson St"
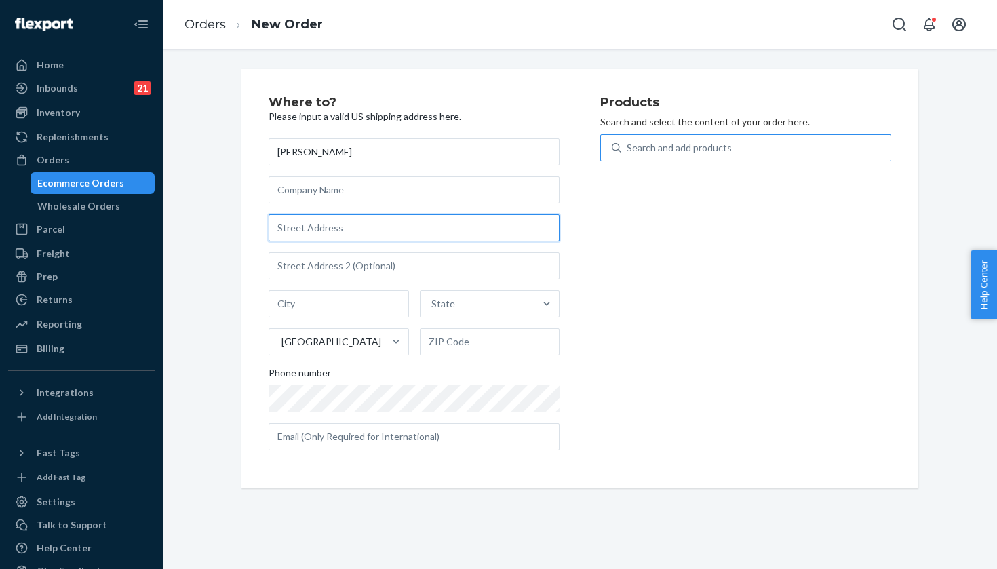
paste input "1937 W Nelson St"
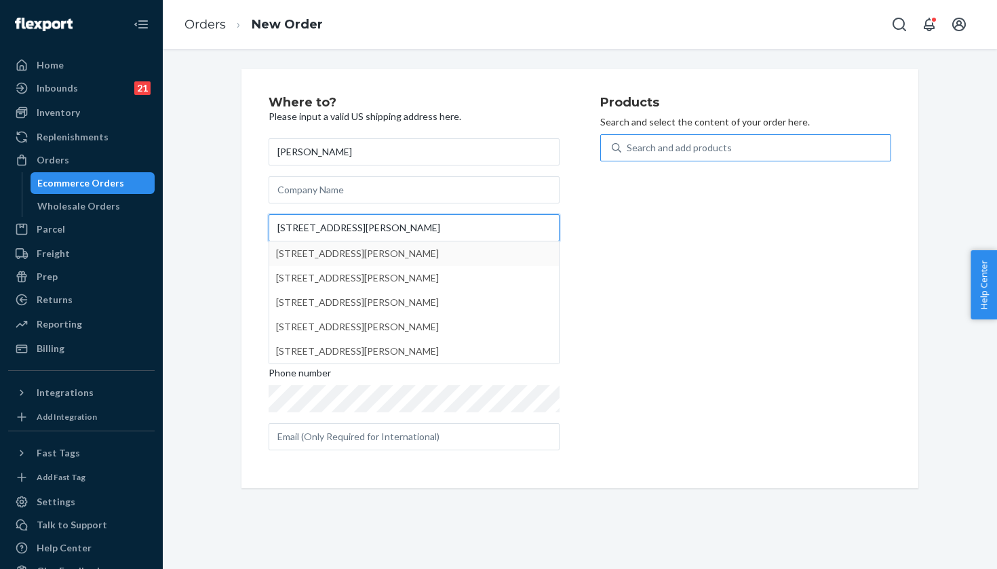
type input "1937 W Nelson St"
type input "Chicago"
type input "60657"
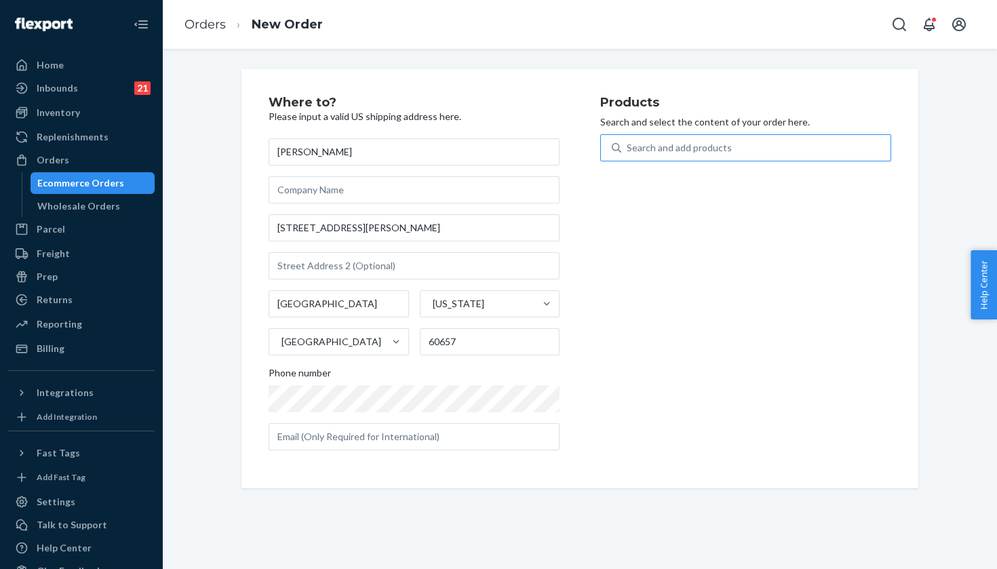
click at [701, 124] on p "Search and select the content of your order here." at bounding box center [745, 122] width 291 height 14
click at [701, 130] on div "Products Search and select the content of your order here. Search and add produ…" at bounding box center [745, 278] width 291 height 365
click at [697, 138] on div "Search and add products" at bounding box center [755, 148] width 269 height 24
click at [628, 141] on input "Search and add products" at bounding box center [627, 148] width 1 height 14
paste input "Dust/Pink Twilight / 9.5"
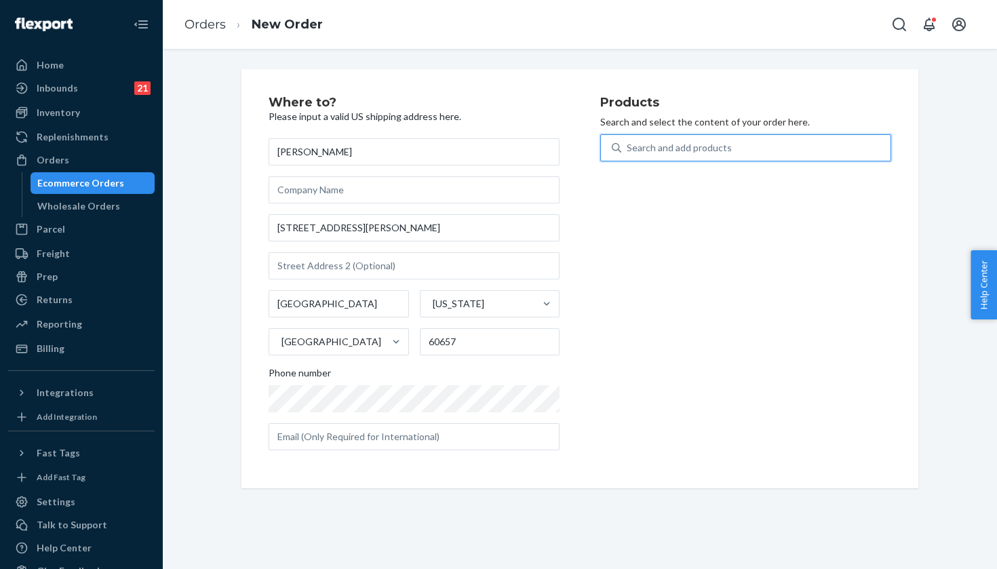
type input "Dust/Pink Twilight / 9.5"
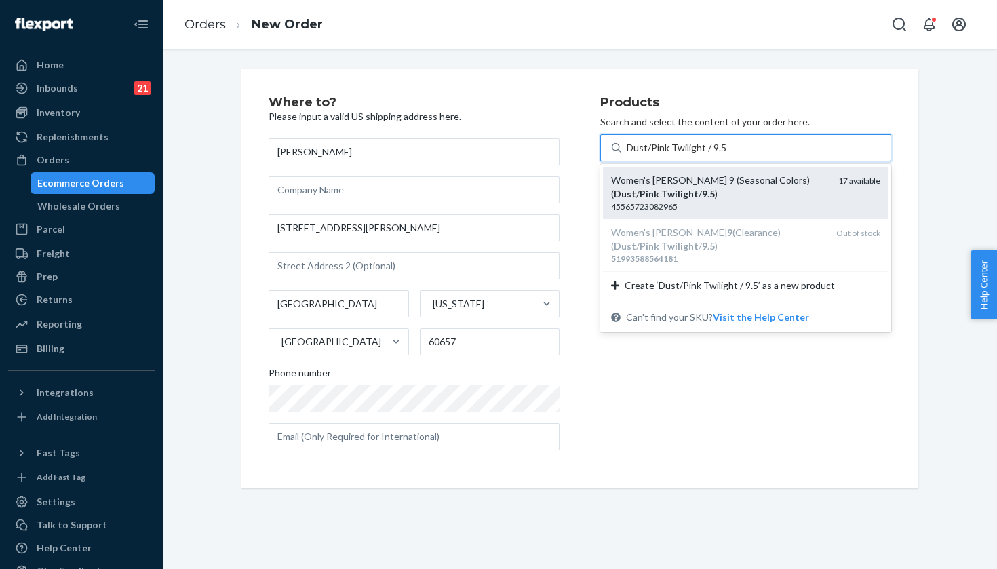
click at [813, 180] on div "Women's Hoka Clifton 9 (Seasonal Colors) ( Dust / Pink Twilight / 9 . 5 )" at bounding box center [719, 187] width 216 height 27
click at [726, 155] on input "Dust/Pink Twilight / 9.5" at bounding box center [676, 148] width 99 height 14
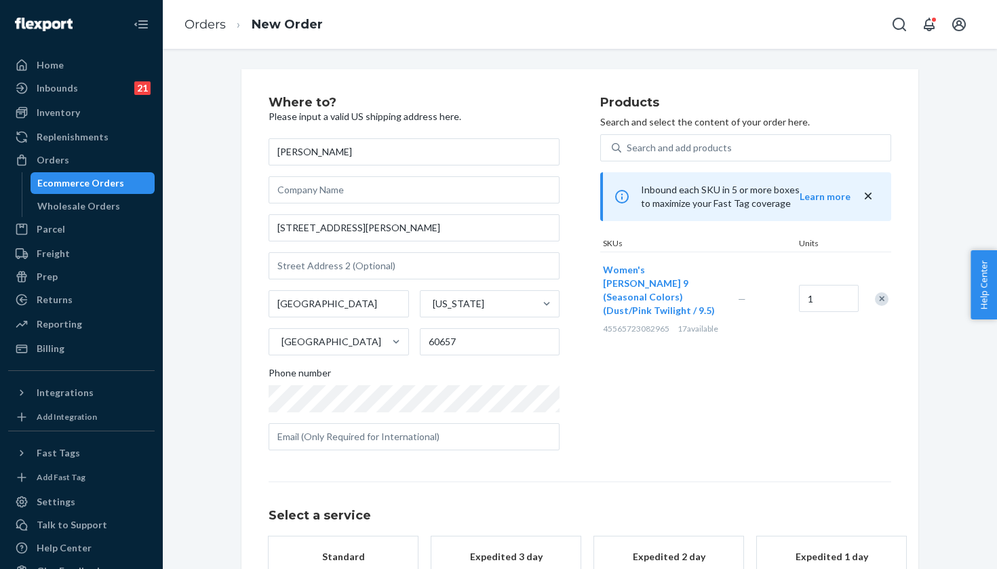
click at [513, 557] on div "Expedited 3 day" at bounding box center [506, 557] width 109 height 14
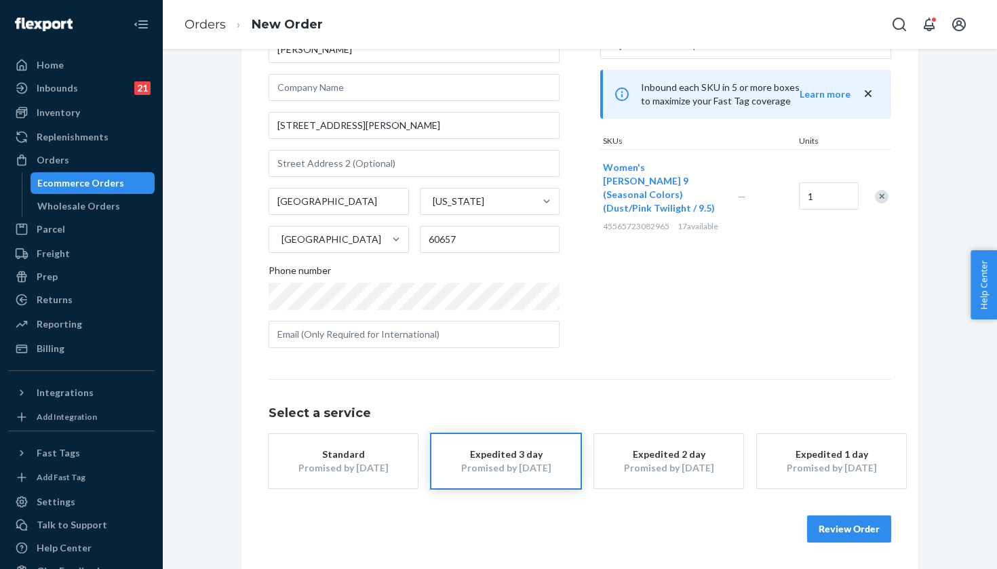
scroll to position [102, 0]
click at [844, 528] on button "Review Order" at bounding box center [849, 529] width 84 height 27
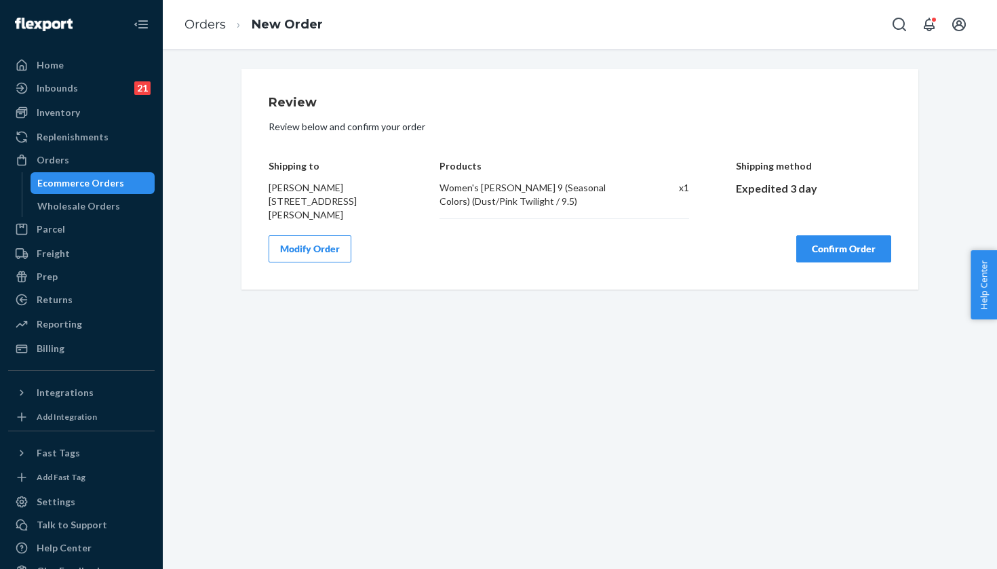
scroll to position [0, 0]
click at [839, 267] on div "Review Review below and confirm your order Shipping to Kathryn Kreis 1937 W Nel…" at bounding box center [579, 179] width 677 height 220
click at [839, 256] on button "Confirm Order" at bounding box center [843, 248] width 95 height 27
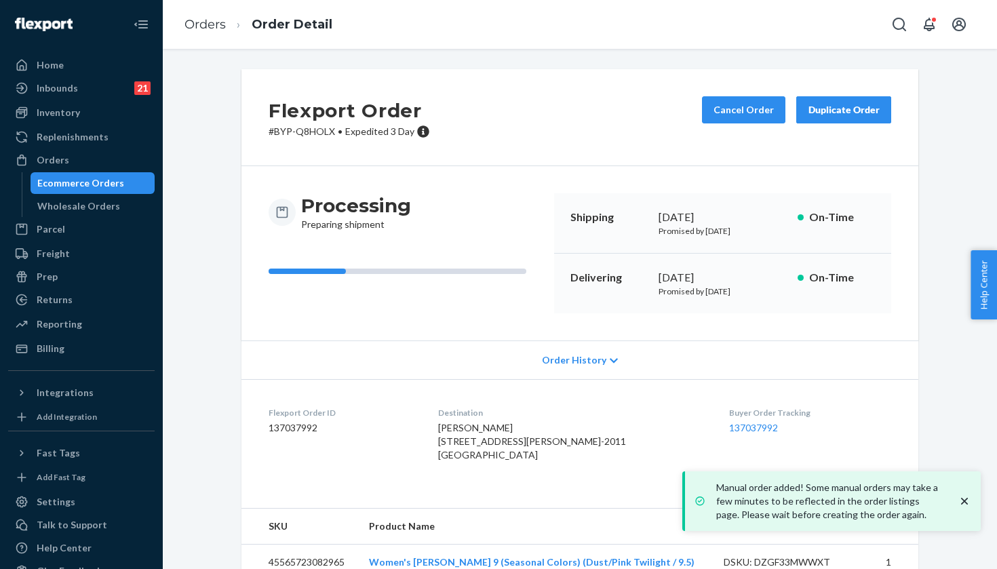
click at [729, 433] on dd "137037992" at bounding box center [810, 428] width 162 height 14
click at [729, 429] on link "137037992" at bounding box center [753, 428] width 49 height 12
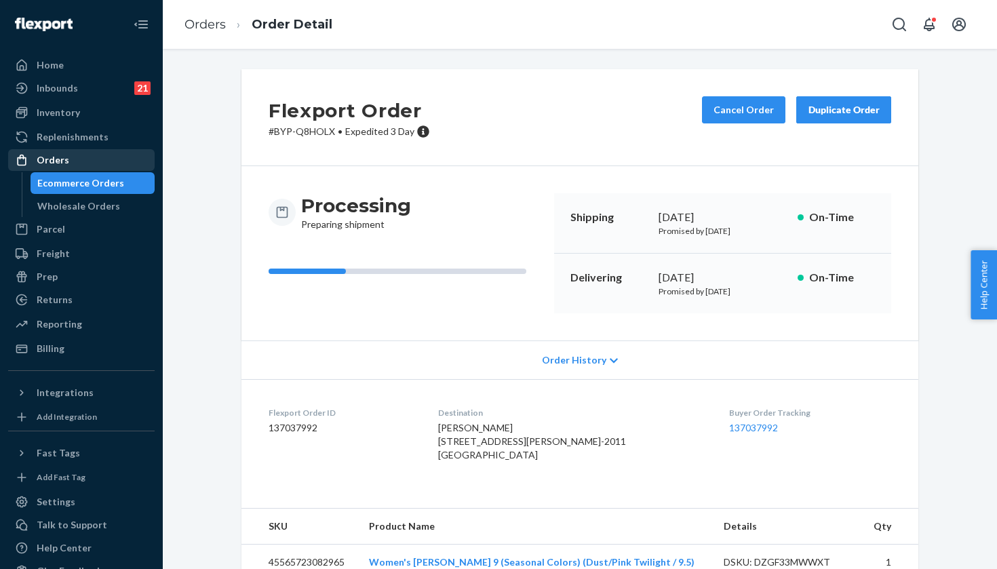
click at [86, 163] on div "Orders" at bounding box center [81, 160] width 144 height 19
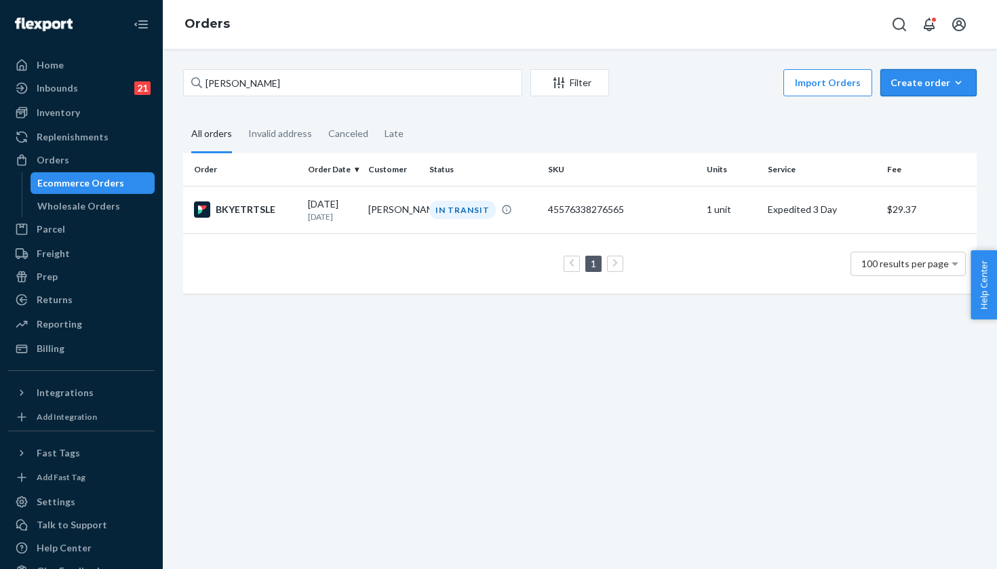
click at [901, 80] on div "Create order" at bounding box center [929, 83] width 76 height 14
click at [906, 120] on span "Ecommerce order" at bounding box center [937, 115] width 84 height 9
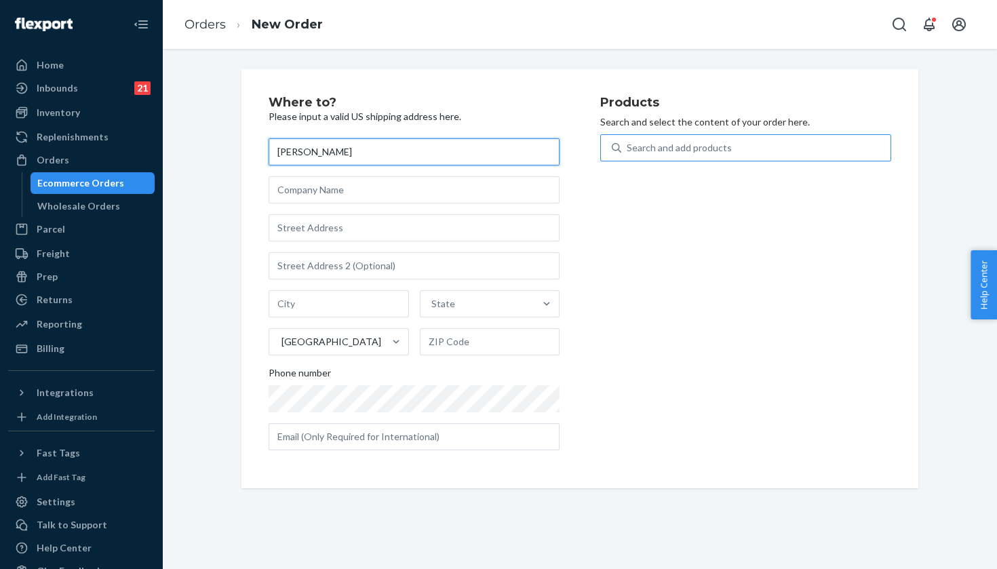
type input "[PERSON_NAME]"
click at [724, 151] on div "Search and add products" at bounding box center [679, 148] width 105 height 14
click at [628, 151] on input "0 results available. Use Up and Down to choose options, press Enter to select t…" at bounding box center [627, 148] width 1 height 14
paste input "17729 Deer Isle Circle"
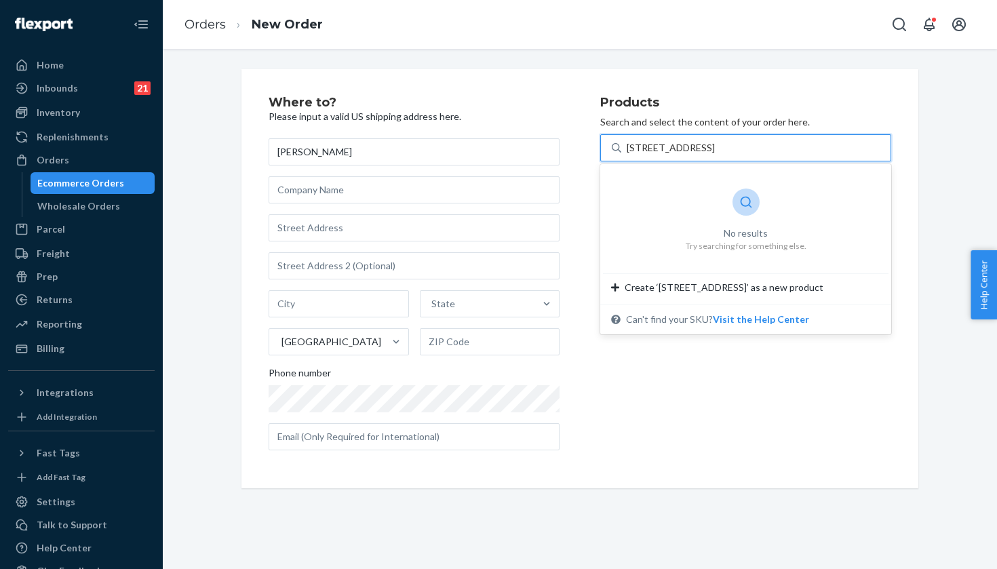
type input "17729 Deer Isle Circle"
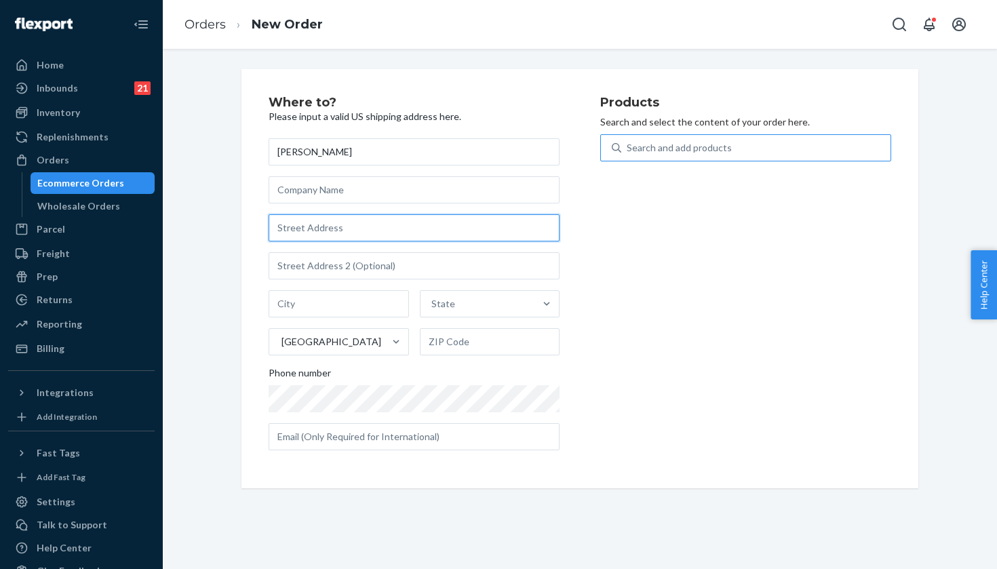
paste input "17729 Deer Isle Circle"
type input "17729 Deer Isle Cir"
type input "Winter Garden"
type input "34787"
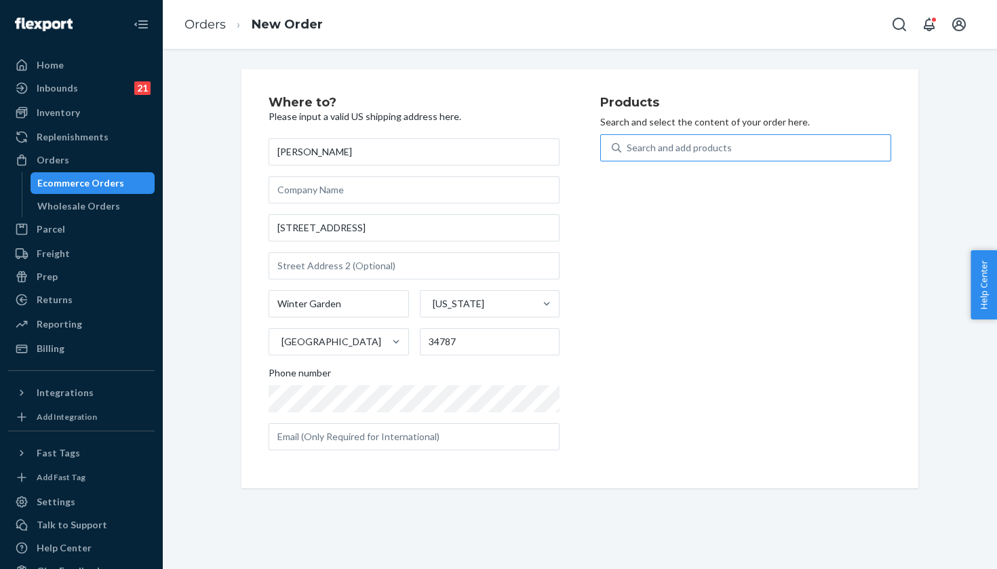
click at [789, 147] on div "Search and add products" at bounding box center [755, 148] width 269 height 24
click at [628, 147] on input "Search and add products" at bounding box center [627, 148] width 1 height 14
paste input "Dust/Pink Twilight / 7.5"
type input "Dust/Pink Twilight / 7.5"
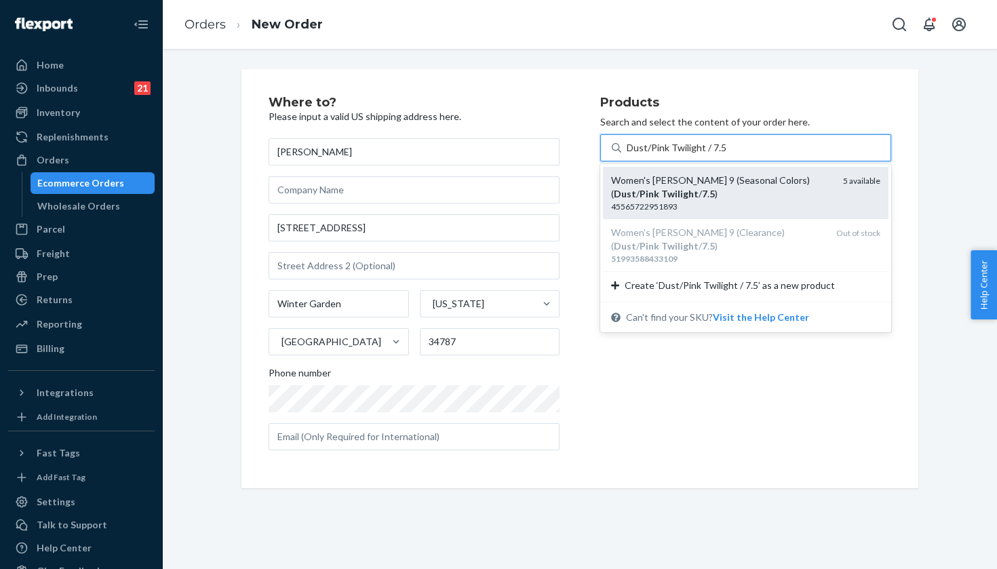
click at [710, 184] on div "Women's Hoka Clifton 9 (Seasonal Colors) ( Dust / Pink Twilight / 7 . 5 )" at bounding box center [721, 187] width 221 height 27
click at [710, 155] on input "Dust/Pink Twilight / 7.5" at bounding box center [676, 148] width 99 height 14
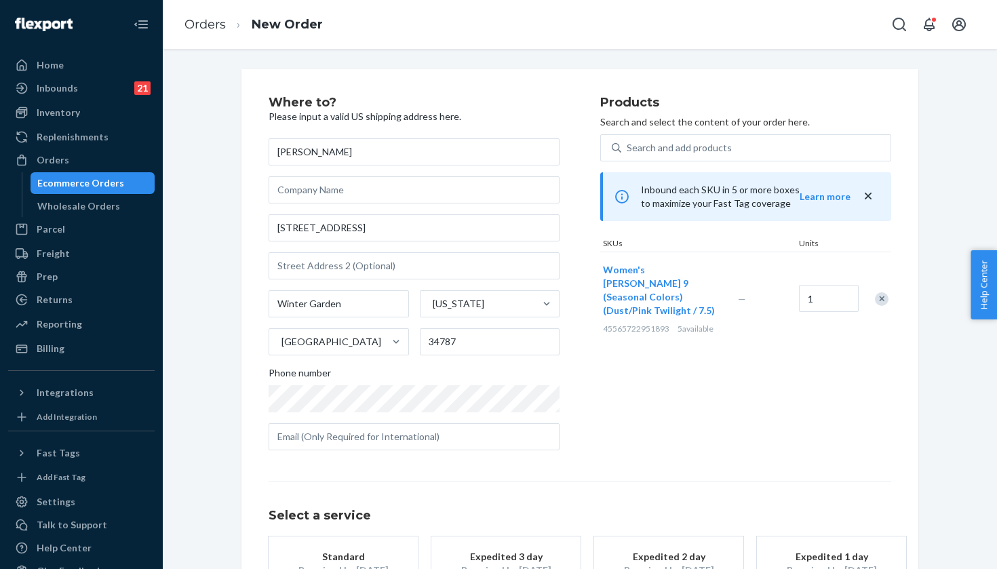
click at [513, 555] on div "Expedited 3 day" at bounding box center [506, 557] width 109 height 14
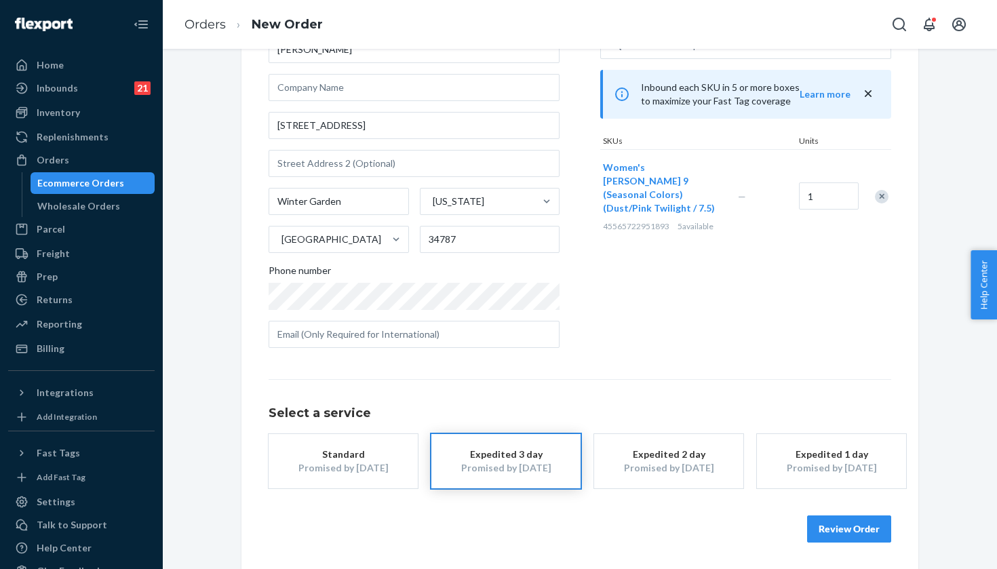
scroll to position [102, 0]
click at [835, 530] on button "Review Order" at bounding box center [849, 529] width 84 height 27
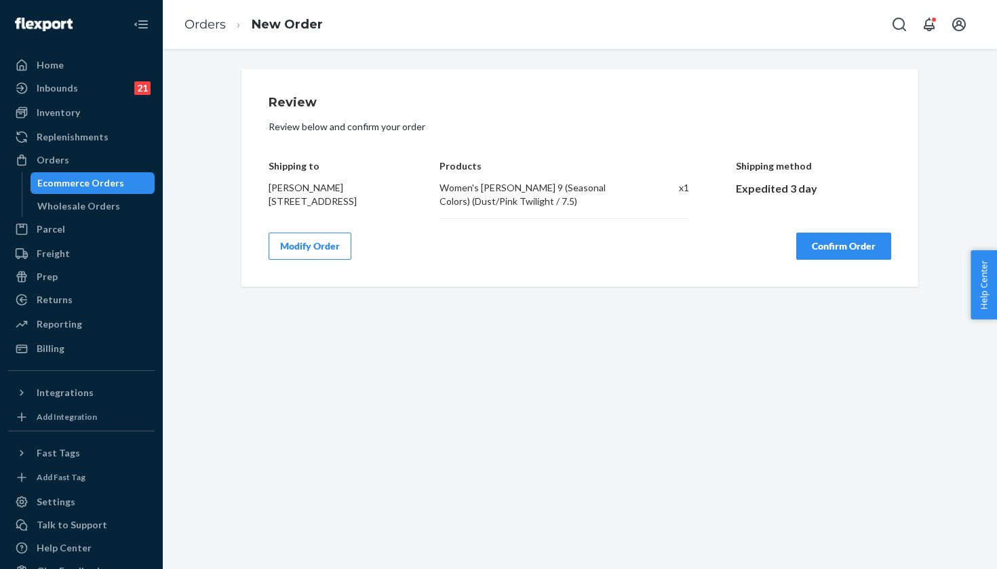
scroll to position [0, 0]
click at [835, 530] on div "Review Review below and confirm your order Shipping to Mandi Nesmith 17729 Deer…" at bounding box center [580, 309] width 834 height 520
click at [604, 174] on div "Products Women's Hoka Clifton 9 (Seasonal Colors) (Dust/Pink Twilight / 7.5) x 1" at bounding box center [564, 179] width 249 height 79
click at [856, 255] on button "Confirm Order" at bounding box center [843, 246] width 95 height 27
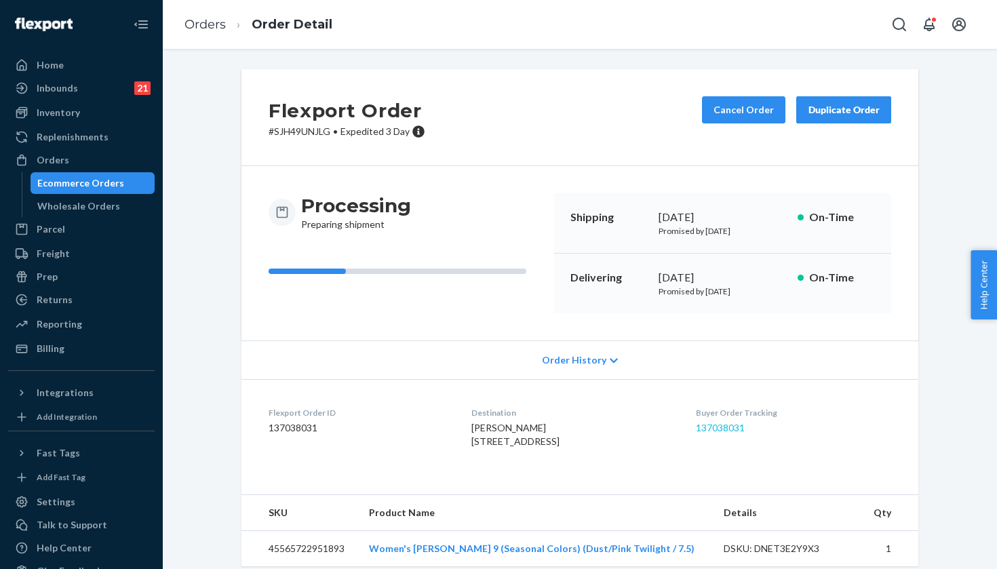
click at [731, 422] on link "137038031" at bounding box center [720, 428] width 49 height 12
click at [104, 150] on link "Orders" at bounding box center [81, 160] width 147 height 22
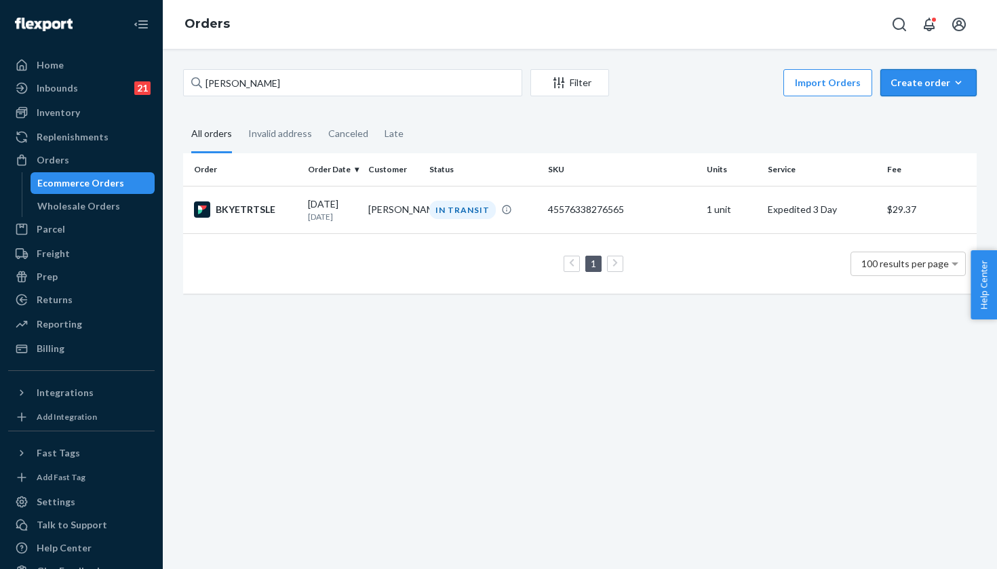
click at [922, 92] on button "Create order Ecommerce order Removal order" at bounding box center [928, 82] width 96 height 27
click at [917, 119] on span "Ecommerce order" at bounding box center [937, 115] width 84 height 9
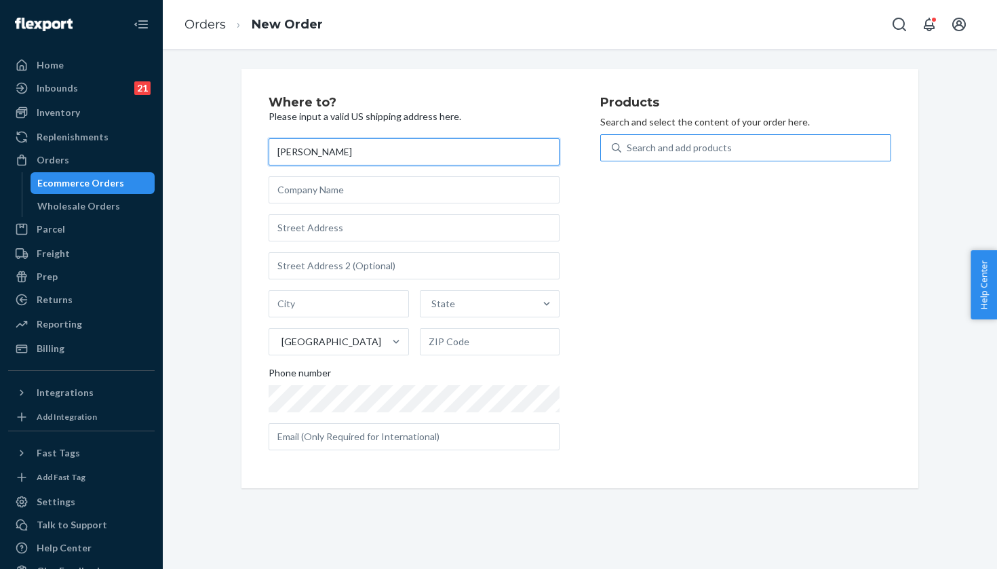
type input "[PERSON_NAME]"
click at [732, 144] on div "Search and add products" at bounding box center [755, 148] width 269 height 24
click at [628, 144] on input "0 results available. Use Up and Down to choose options, press Enter to select t…" at bounding box center [627, 148] width 1 height 14
paste input "427 Pintail Drive"
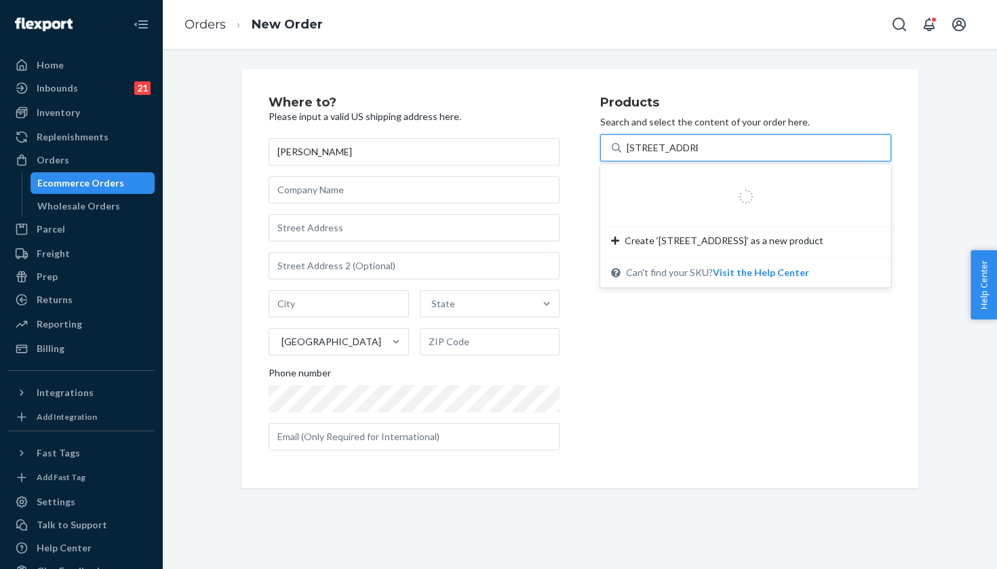
type input "427 Pintail Drive"
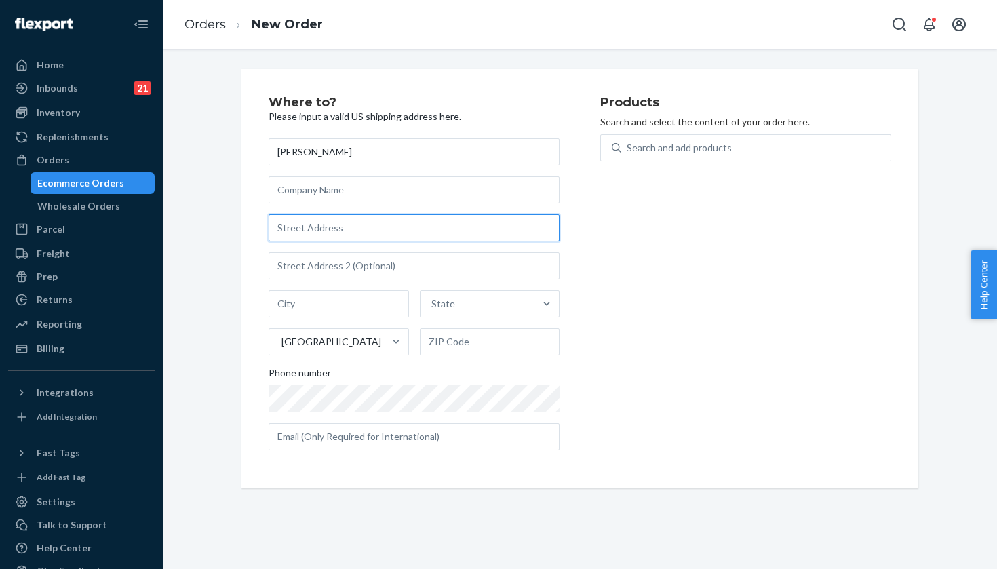
paste input "427 Pintail Drive"
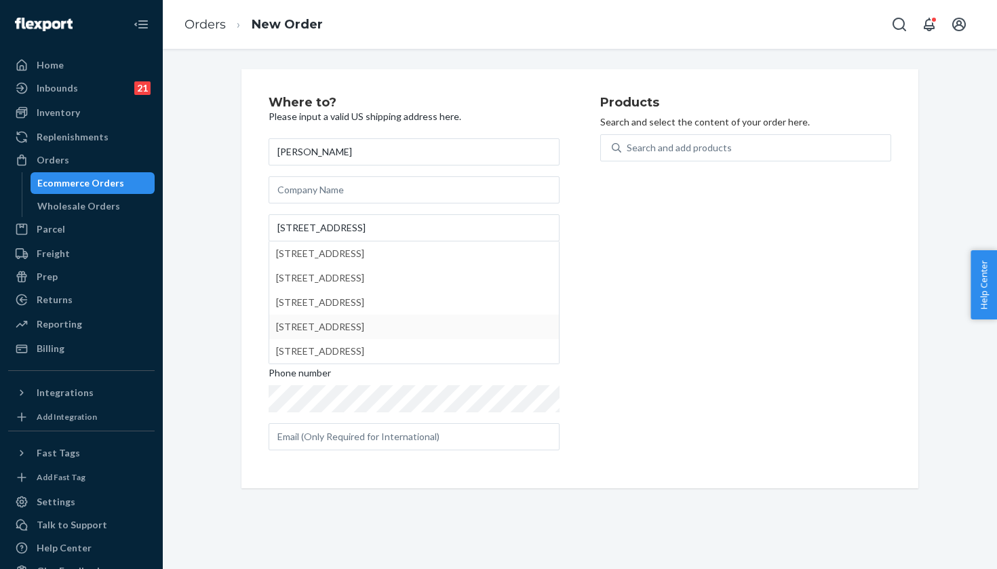
type input "427 Pintail Dr"
type input "Loveland"
type input "45140"
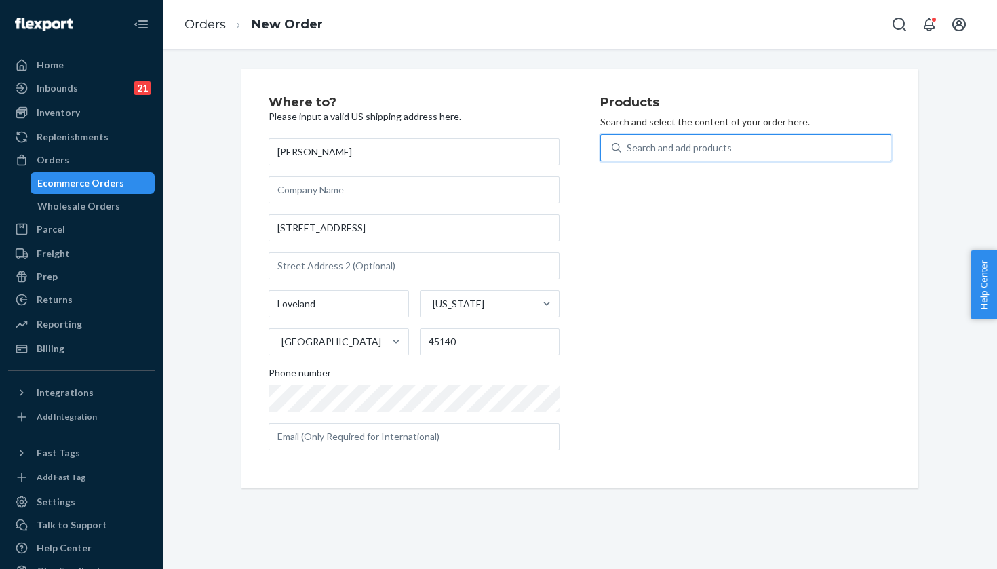
click at [832, 134] on div "Search and add products" at bounding box center [745, 147] width 291 height 27
click at [628, 141] on input "0 results available. Use Up and Down to choose options, press Enter to select t…" at bounding box center [627, 148] width 1 height 14
paste input "Gull/Sea Ice / 8"
type input "Gull/Sea Ice / 8"
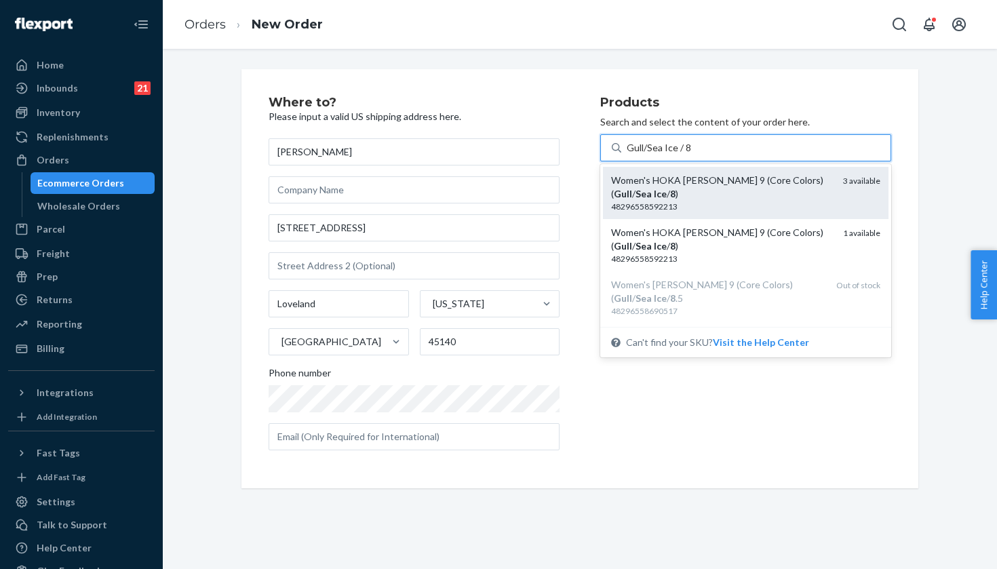
click at [744, 194] on div "Women's HOKA Clifton 9 (Core Colors)( Gull / Sea Ice / 8 )" at bounding box center [721, 187] width 221 height 27
click at [690, 155] on input "Gull/Sea Ice / 8" at bounding box center [659, 148] width 64 height 14
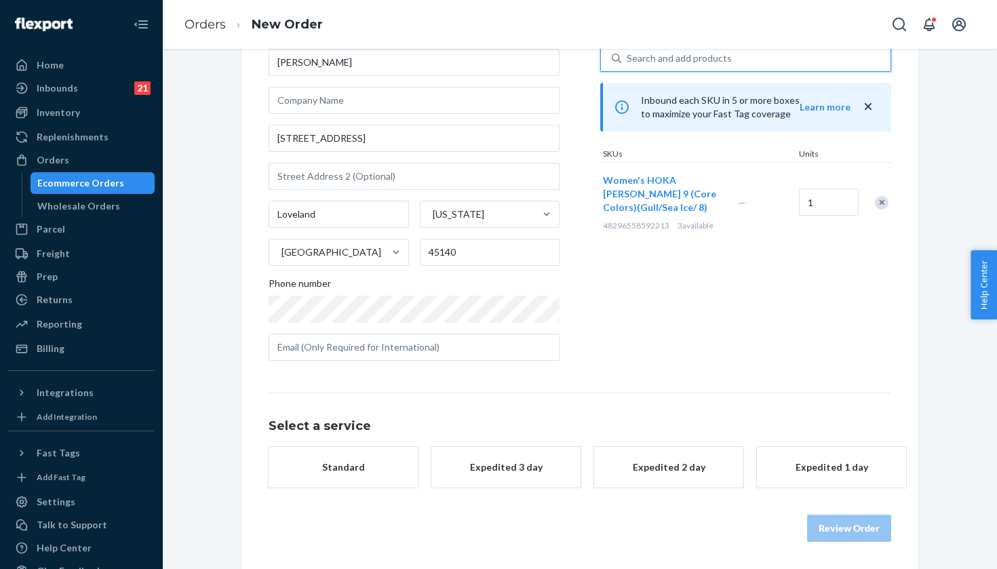
scroll to position [88, 0]
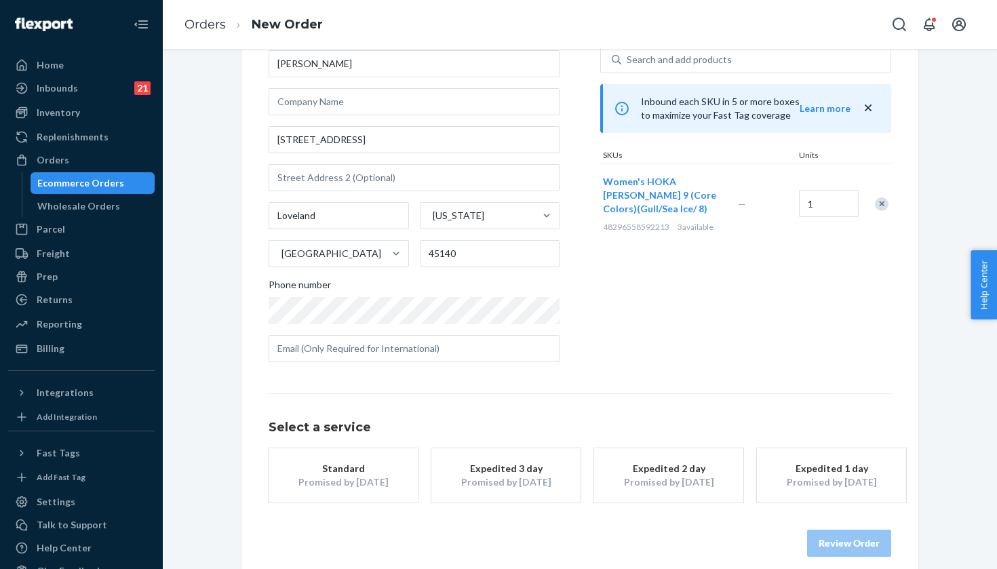
click at [521, 483] on div "Promised by Sep 25, 2025" at bounding box center [506, 482] width 109 height 14
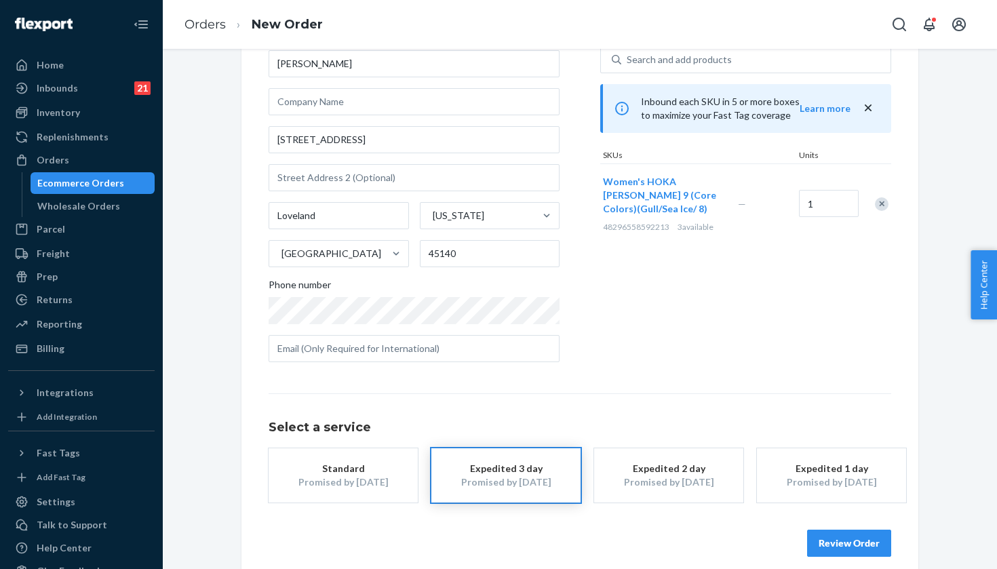
click at [832, 530] on button "Review Order" at bounding box center [849, 543] width 84 height 27
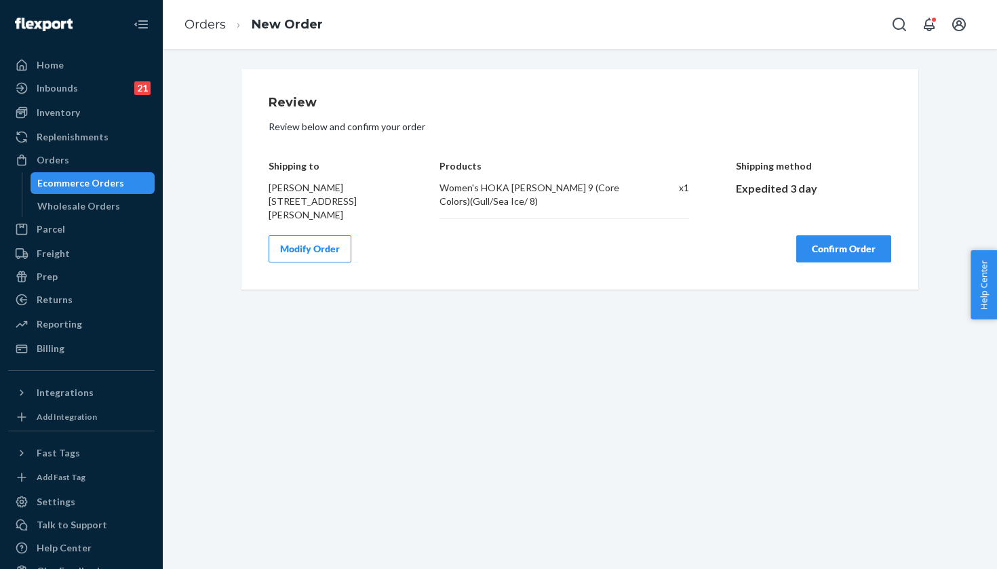
scroll to position [0, 0]
click at [830, 247] on button "Confirm Order" at bounding box center [843, 248] width 95 height 27
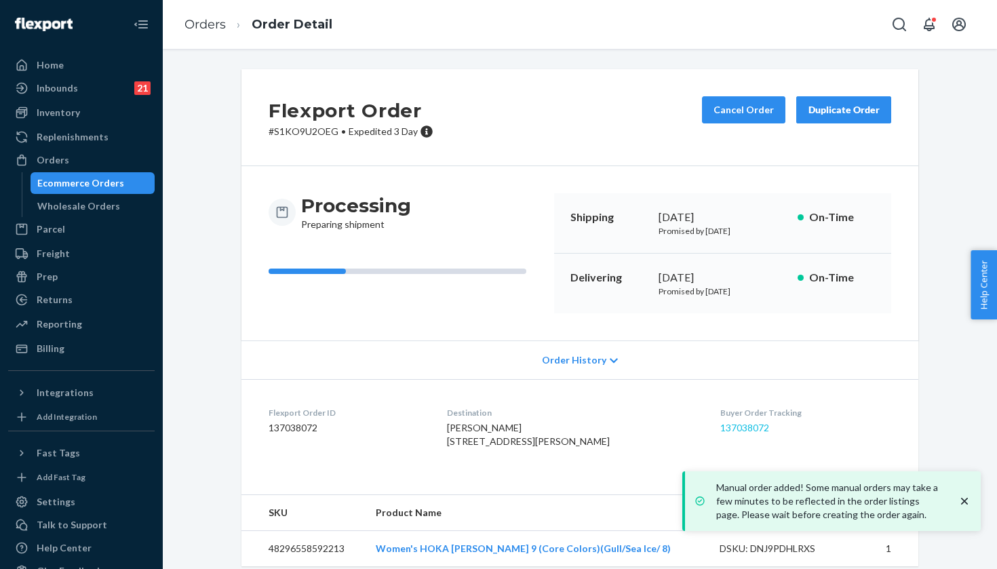
click at [722, 425] on link "137038072" at bounding box center [744, 428] width 49 height 12
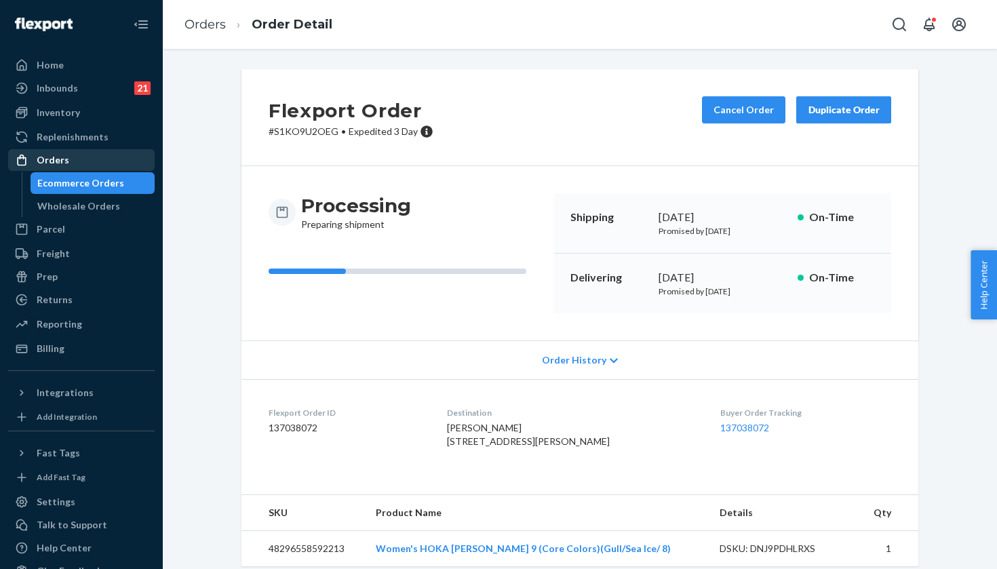
click at [58, 154] on div "Orders" at bounding box center [53, 160] width 33 height 14
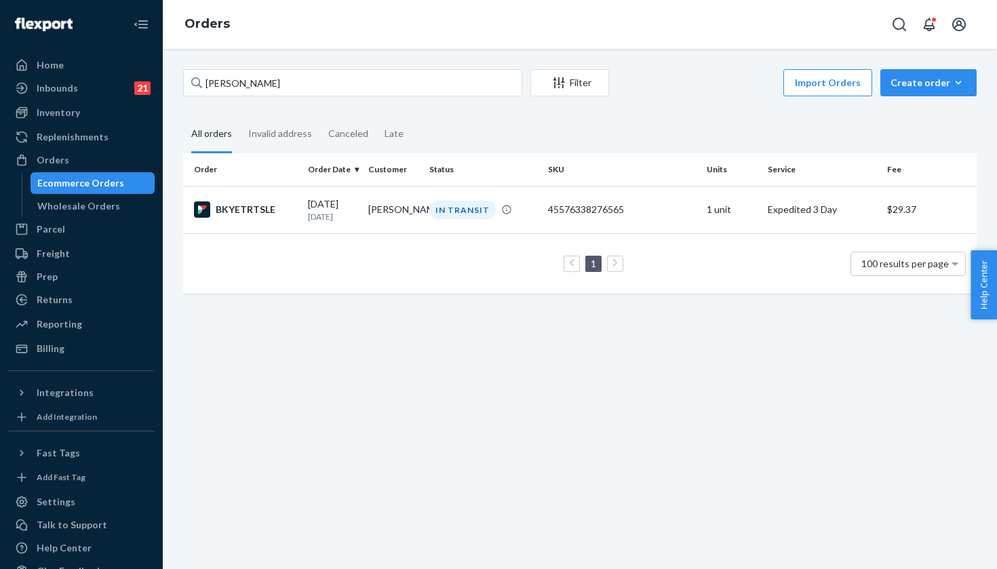
click at [901, 68] on div "Sally Norton Filter Import Orders Create order Ecommerce order Removal order Al…" at bounding box center [580, 309] width 834 height 520
click at [901, 73] on button "Create order Ecommerce order Removal order" at bounding box center [928, 82] width 96 height 27
click at [910, 111] on span "Ecommerce order" at bounding box center [937, 115] width 84 height 9
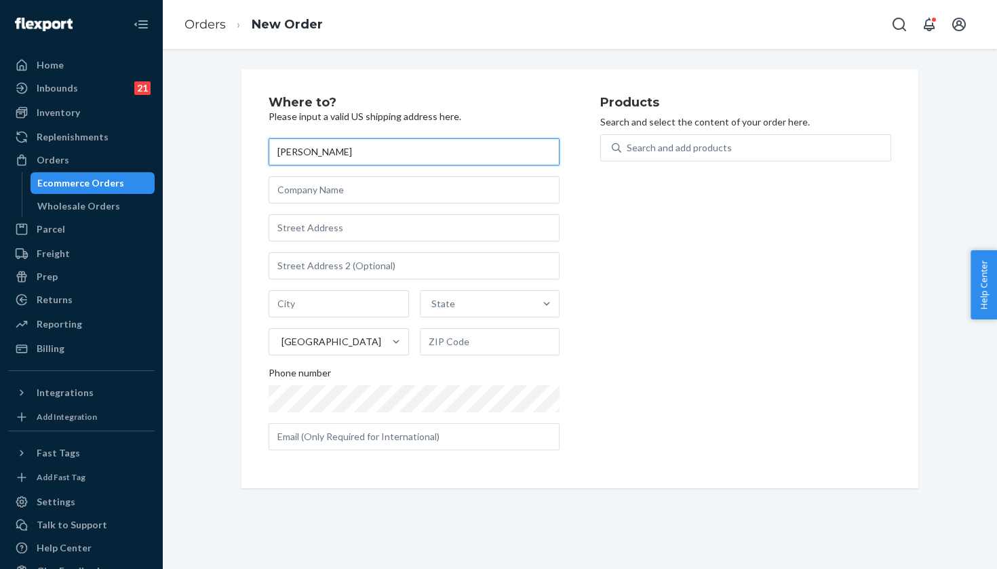
type input "[PERSON_NAME]"
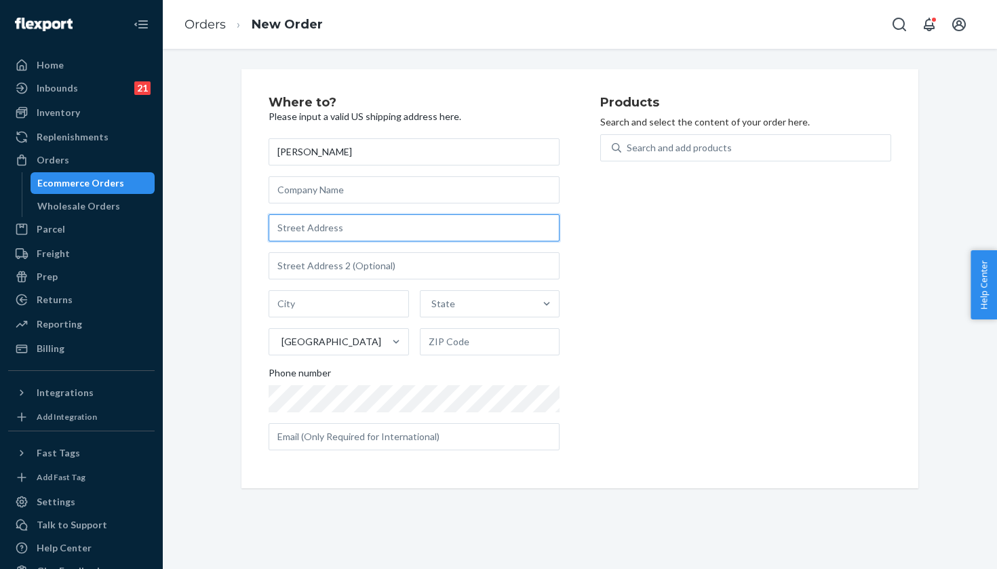
paste input "305 Brookshire Way"
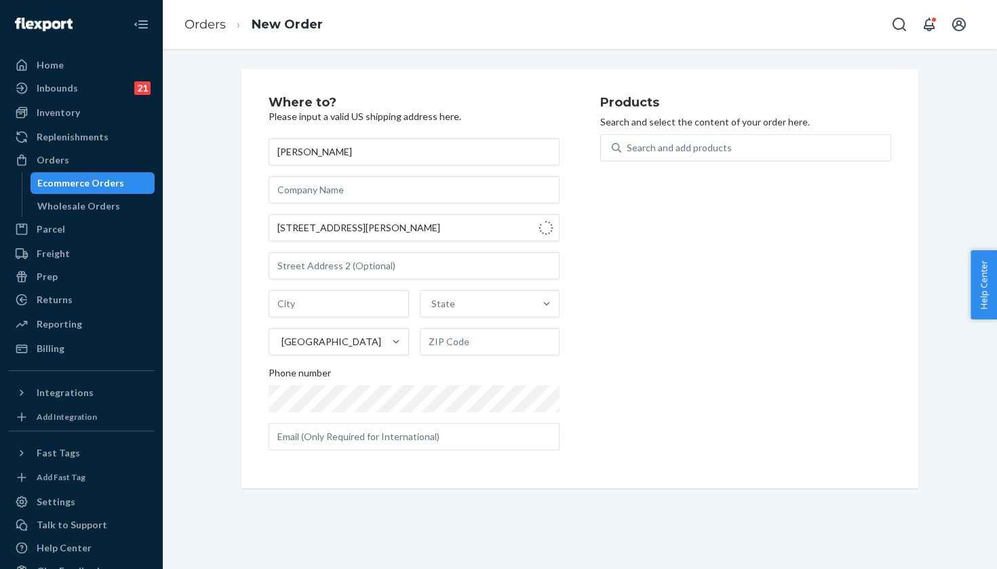
type input "305 Brookshire Wy"
type input "Mount Orab"
type input "45154"
click at [712, 131] on div "Products Search and select the content of your order here. Search and add produ…" at bounding box center [745, 278] width 291 height 365
click at [711, 141] on div "Search and add products" at bounding box center [679, 148] width 105 height 14
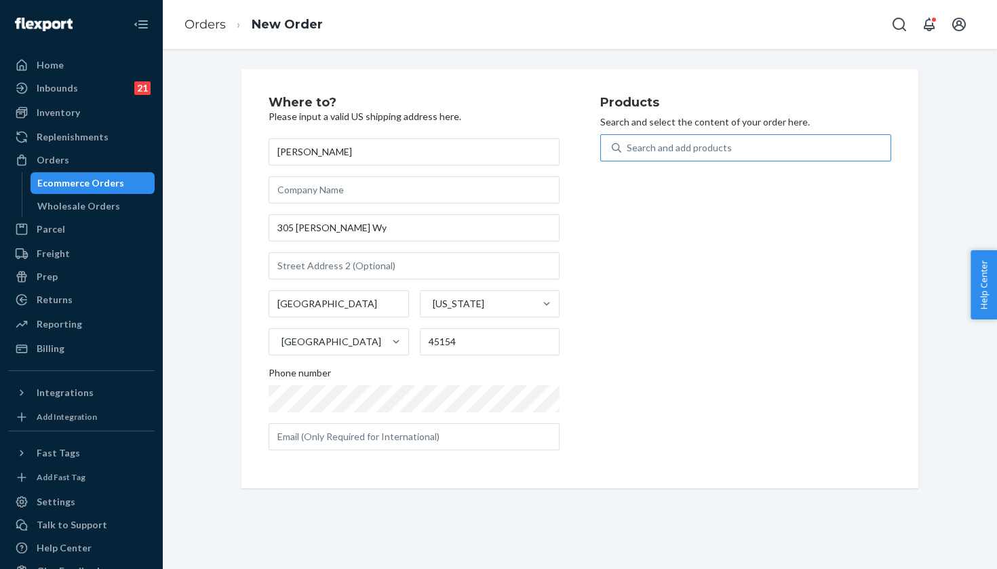
click at [628, 141] on input "Search and add products" at bounding box center [627, 148] width 1 height 14
paste input "Black/Stellar Blue / 8"
type input "Black/Stellar Blue / 8"
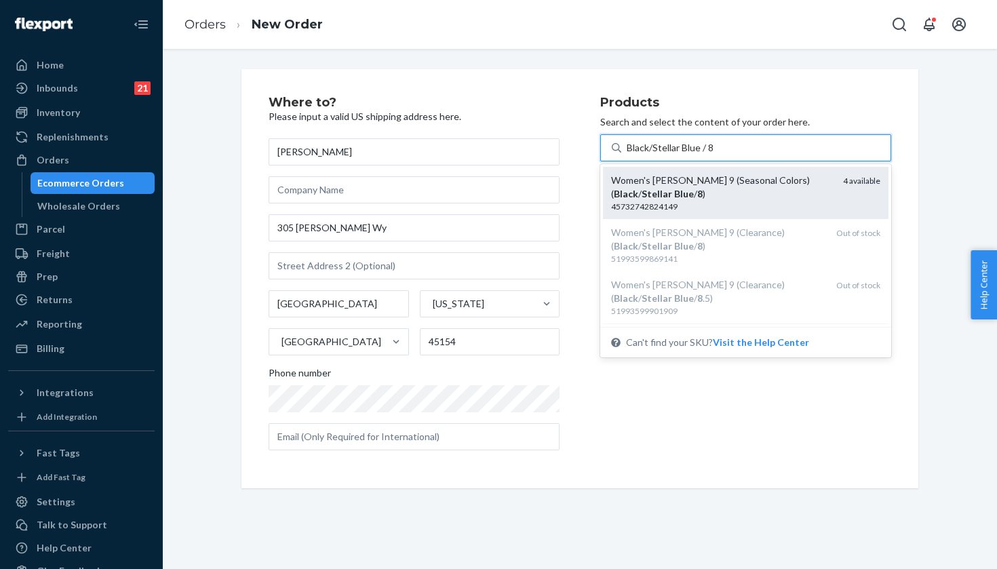
click at [832, 178] on div "Women's Hoka Clifton 9 (Seasonal Colors) ( Black / Stellar Blue / 8 )" at bounding box center [721, 187] width 221 height 27
click at [715, 155] on input "Black/Stellar Blue / 8" at bounding box center [671, 148] width 88 height 14
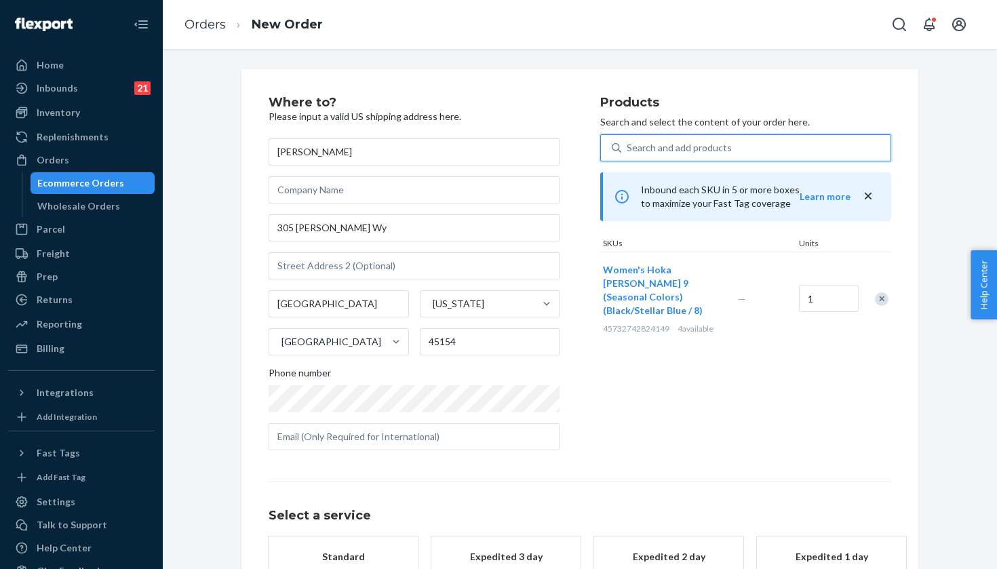
scroll to position [88, 0]
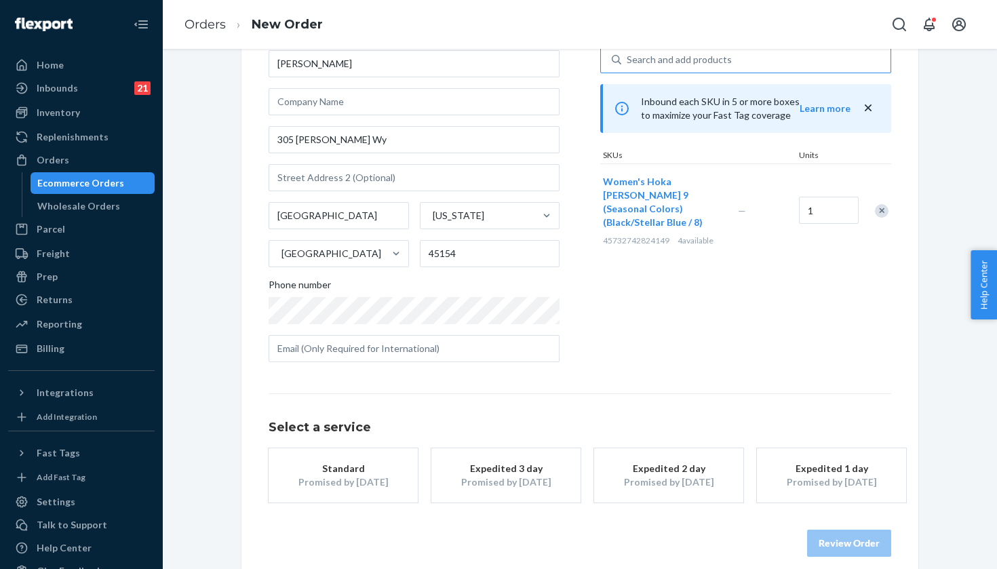
click at [563, 482] on button "Expedited 3 day Promised by Sep 25, 2025" at bounding box center [505, 475] width 149 height 54
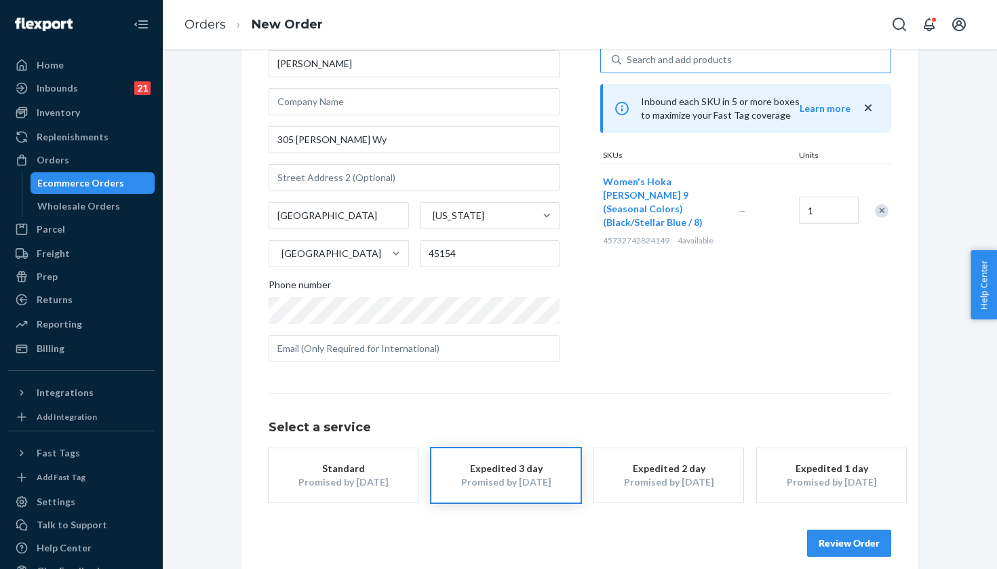
click at [848, 555] on div "Where to? Please input a valid US shipping address here. Sandra Kirk 305 Brooks…" at bounding box center [579, 282] width 677 height 603
click at [848, 549] on button "Review Order" at bounding box center [849, 543] width 84 height 27
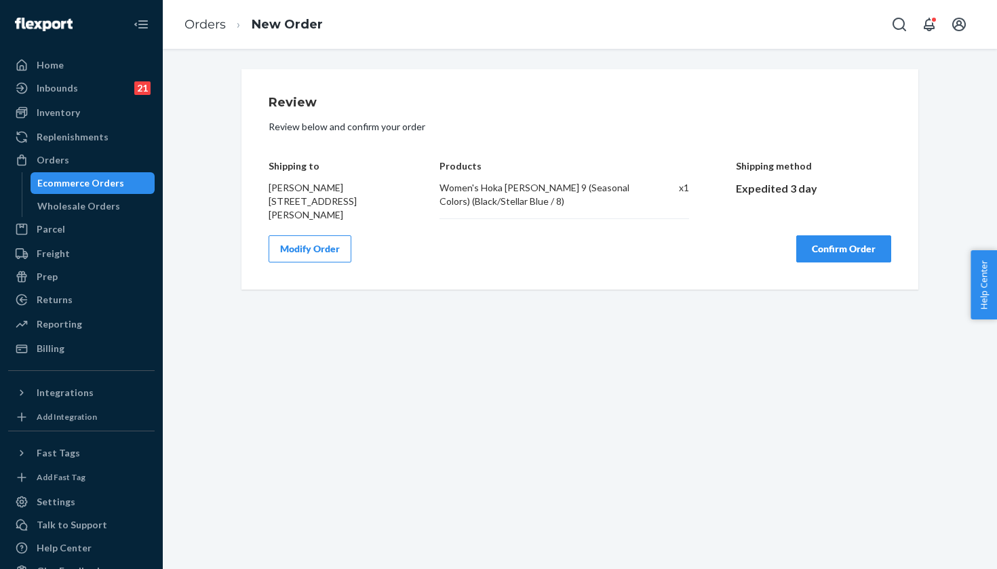
click at [840, 258] on button "Confirm Order" at bounding box center [843, 248] width 95 height 27
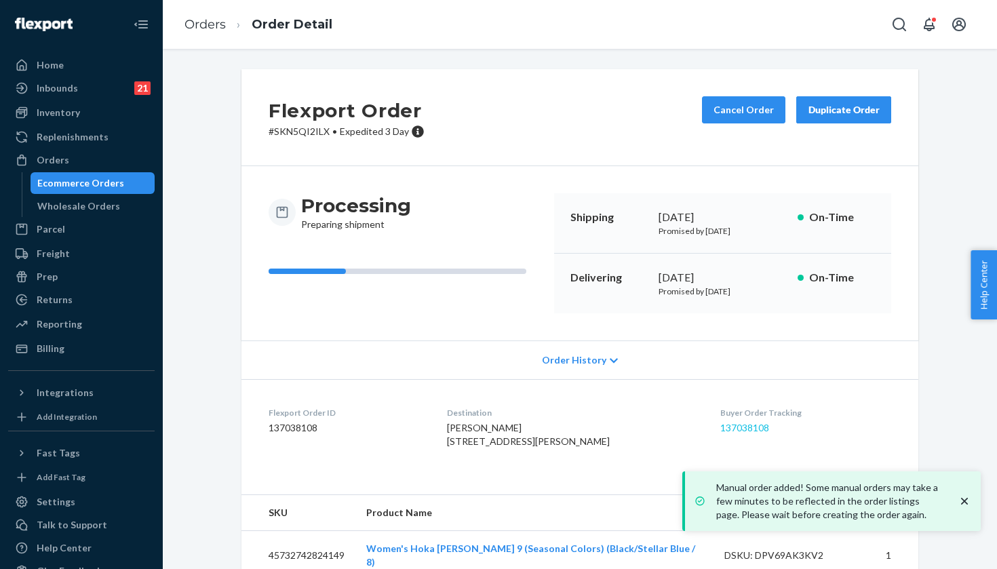
click at [741, 429] on link "137038108" at bounding box center [744, 428] width 49 height 12
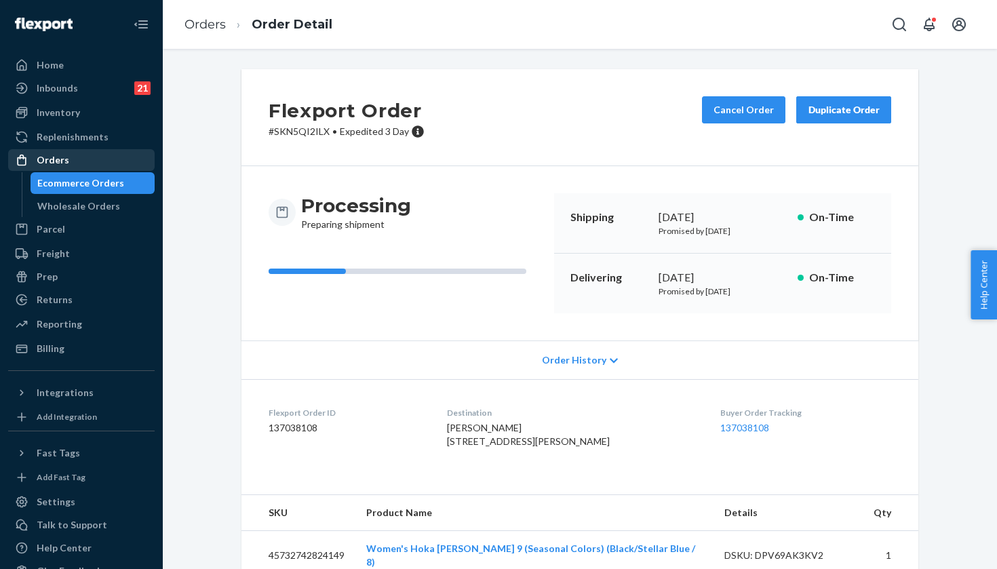
click at [45, 160] on div "Orders" at bounding box center [53, 160] width 33 height 14
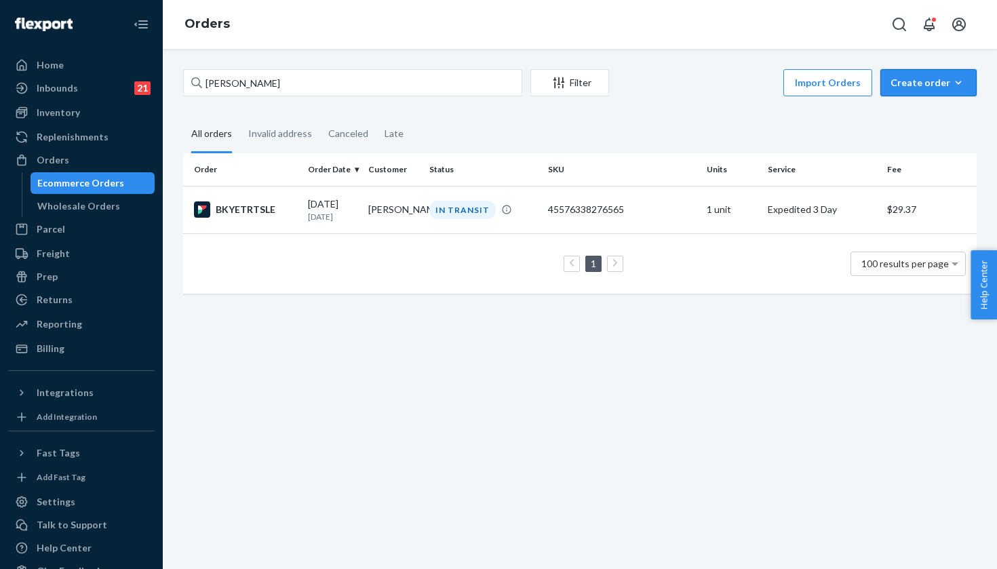
click at [929, 77] on div "Create order" at bounding box center [929, 83] width 76 height 14
click at [929, 124] on button "Ecommerce order" at bounding box center [949, 115] width 130 height 29
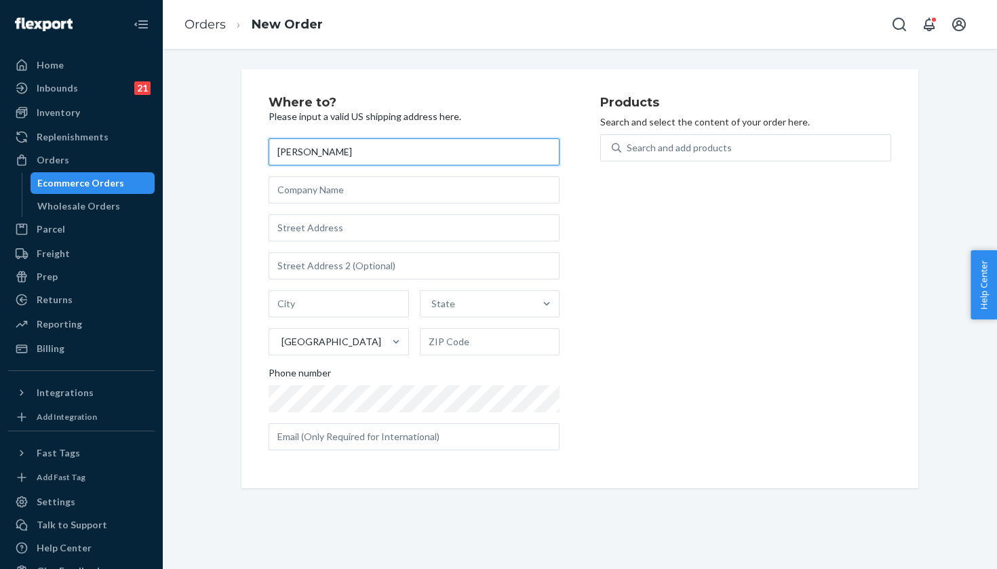
type input "[PERSON_NAME]"
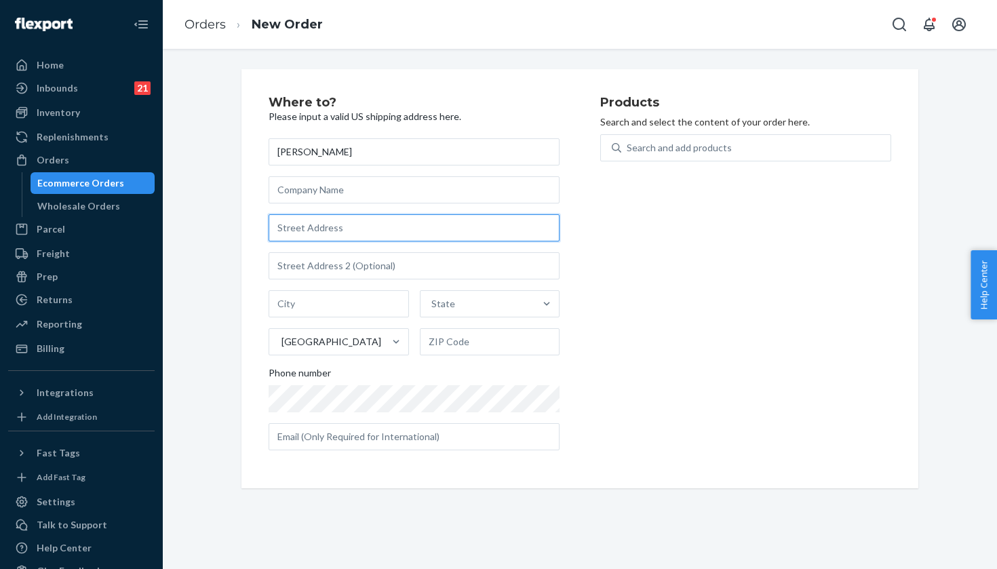
paste input "1215 Tremont Street"
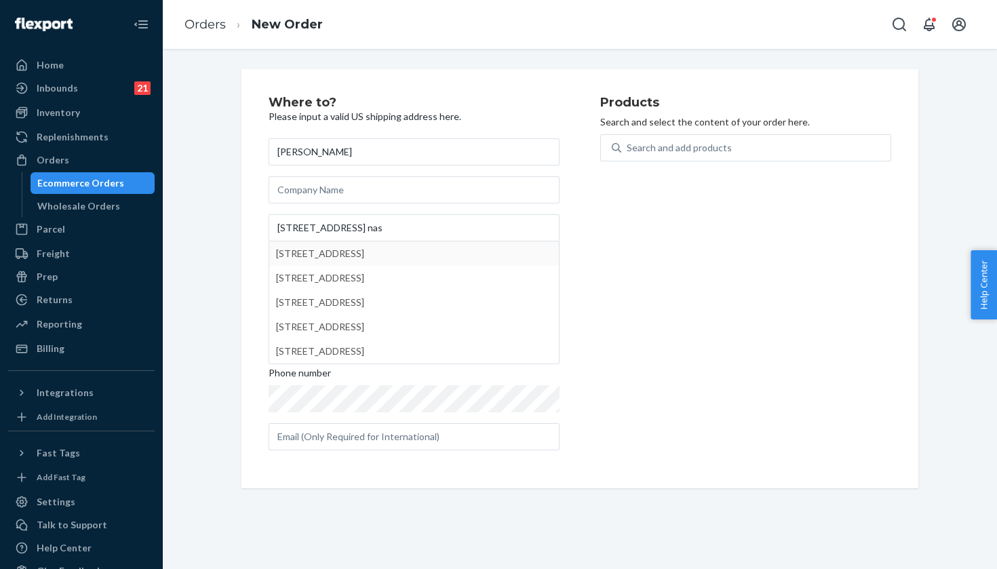
type input "1215 Tremont Ave"
type input "Nashville"
type input "37212"
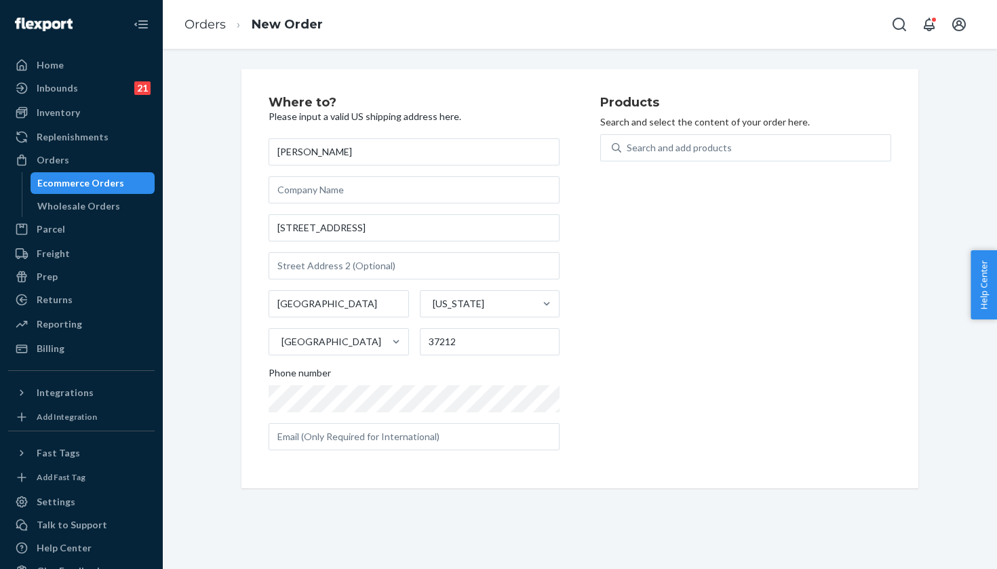
click at [705, 285] on div "Products Search and select the content of your order here. Search and add produ…" at bounding box center [745, 278] width 291 height 365
click at [663, 144] on div "Search and add products" at bounding box center [679, 148] width 105 height 14
click at [628, 144] on input "Search and add products" at bounding box center [627, 148] width 1 height 14
paste input "White/Lemonade / 9"
type input "White/Lemonade / 9"
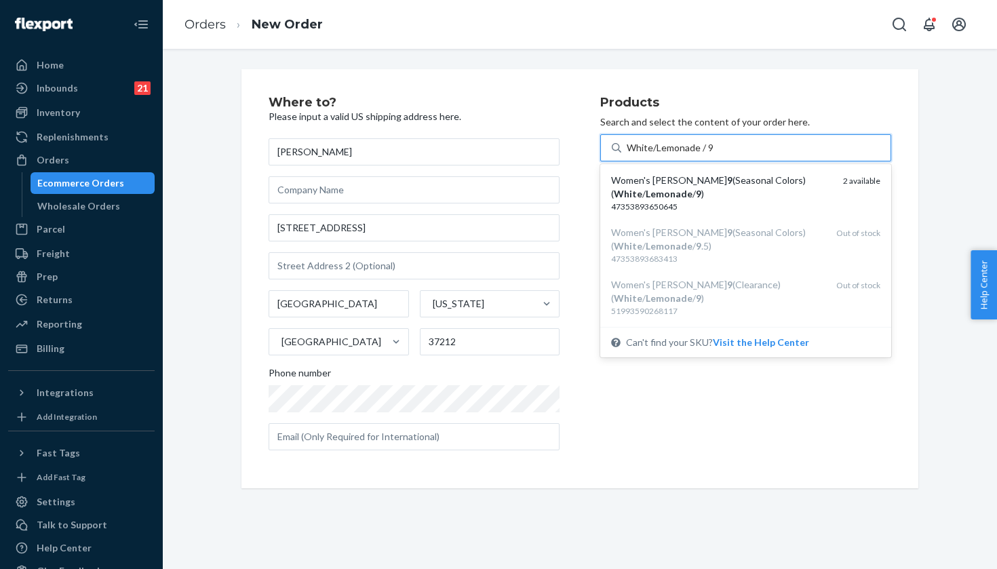
click at [725, 178] on div "Women's Hoka Clifton 9 (Seasonal Colors) ( White / Lemonade / 9 )" at bounding box center [721, 187] width 221 height 27
click at [714, 155] on input "White/Lemonade / 9" at bounding box center [670, 148] width 87 height 14
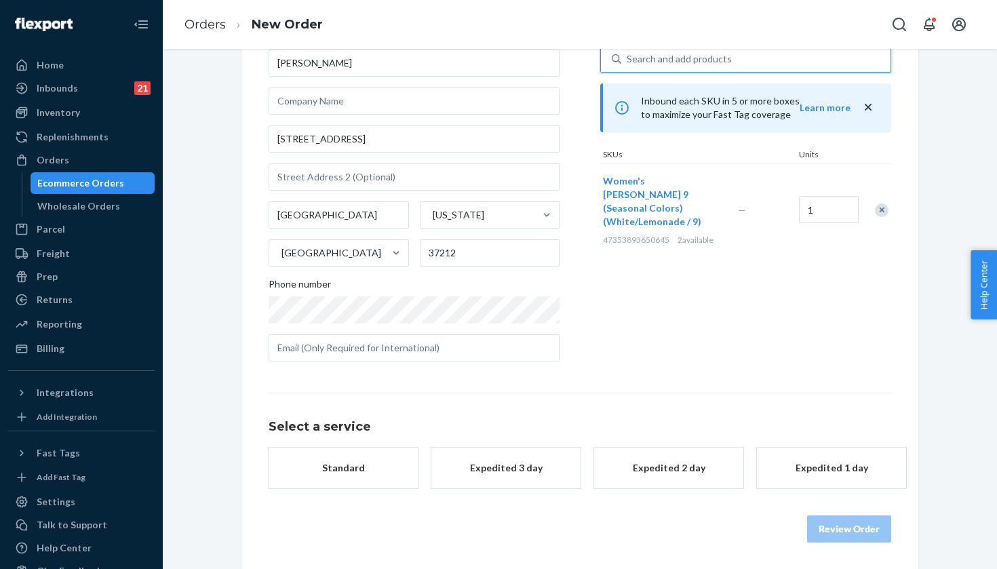
scroll to position [88, 0]
click at [536, 469] on div "Expedited 3 day" at bounding box center [506, 469] width 109 height 14
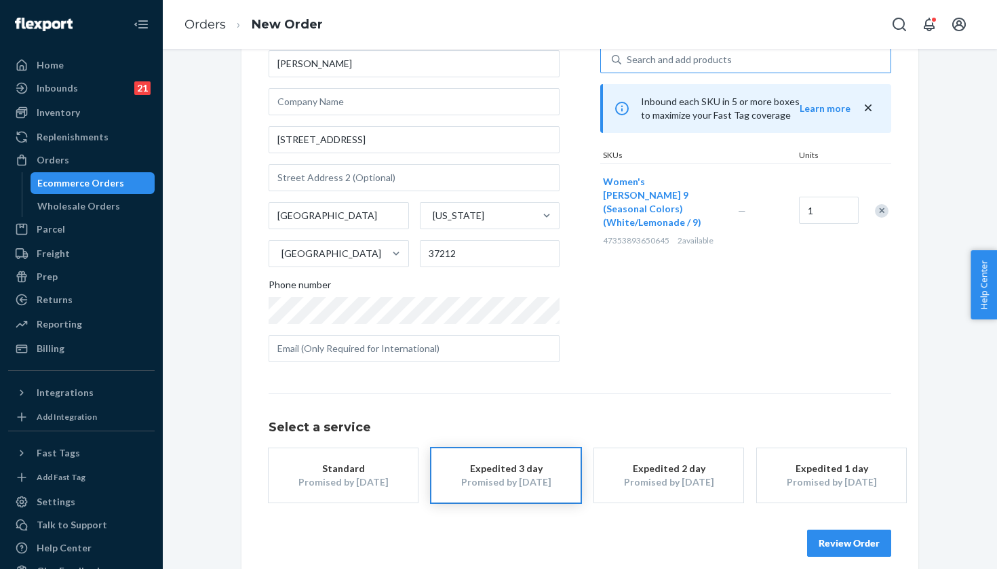
click at [840, 545] on button "Review Order" at bounding box center [849, 543] width 84 height 27
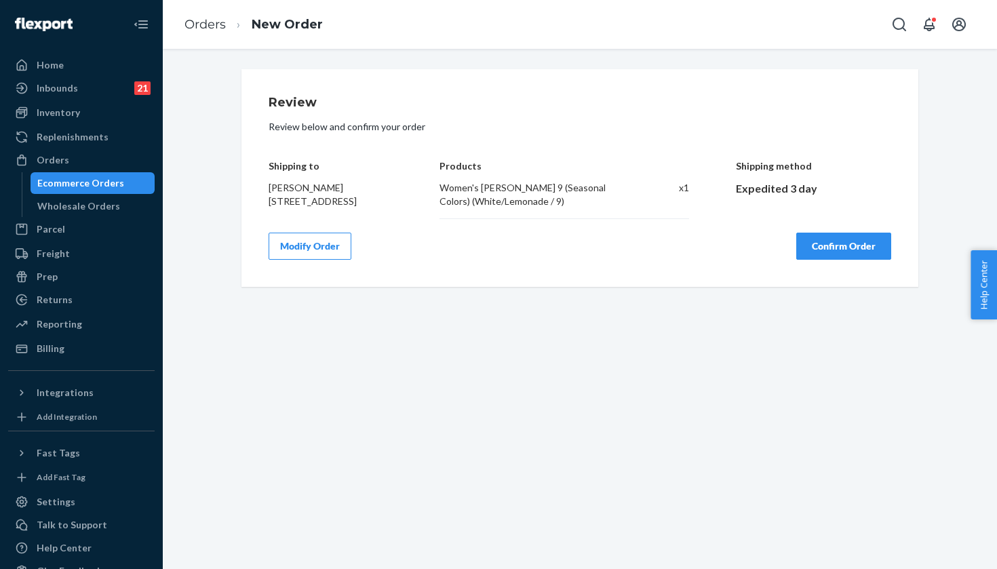
click at [823, 244] on button "Confirm Order" at bounding box center [843, 246] width 95 height 27
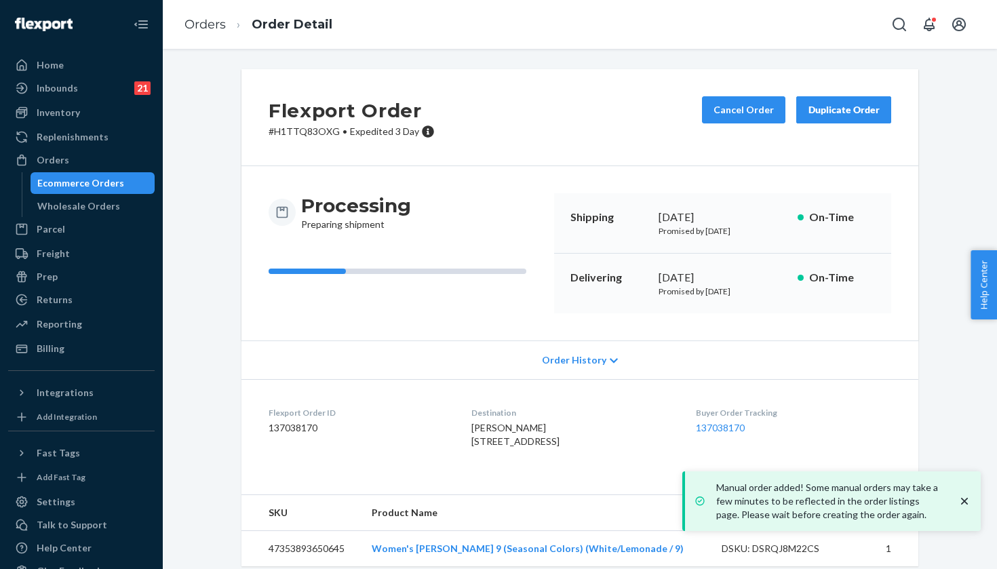
click at [738, 432] on dd "137038170" at bounding box center [793, 428] width 195 height 14
click at [735, 429] on link "137038170" at bounding box center [720, 428] width 49 height 12
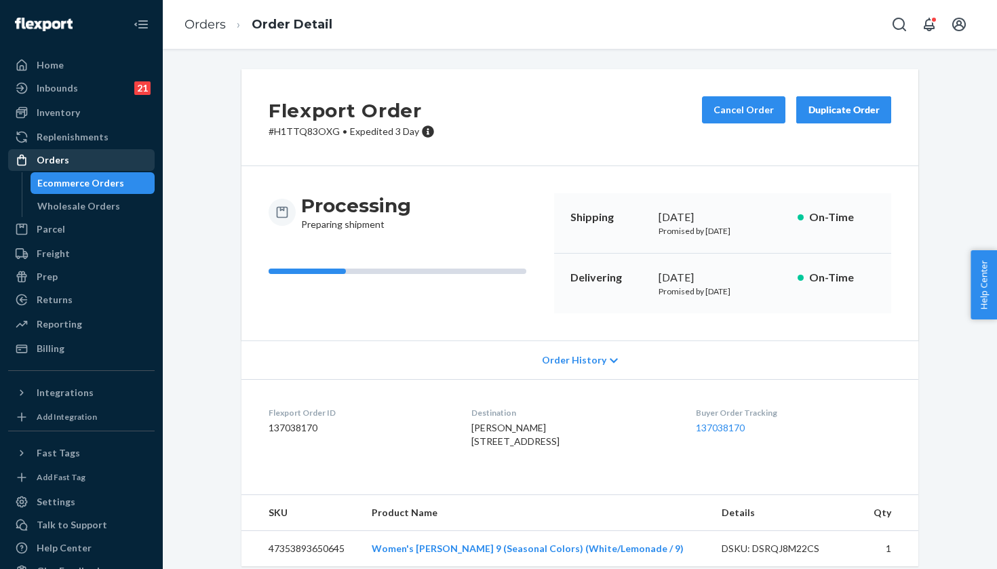
click at [79, 169] on div "Orders" at bounding box center [81, 160] width 144 height 19
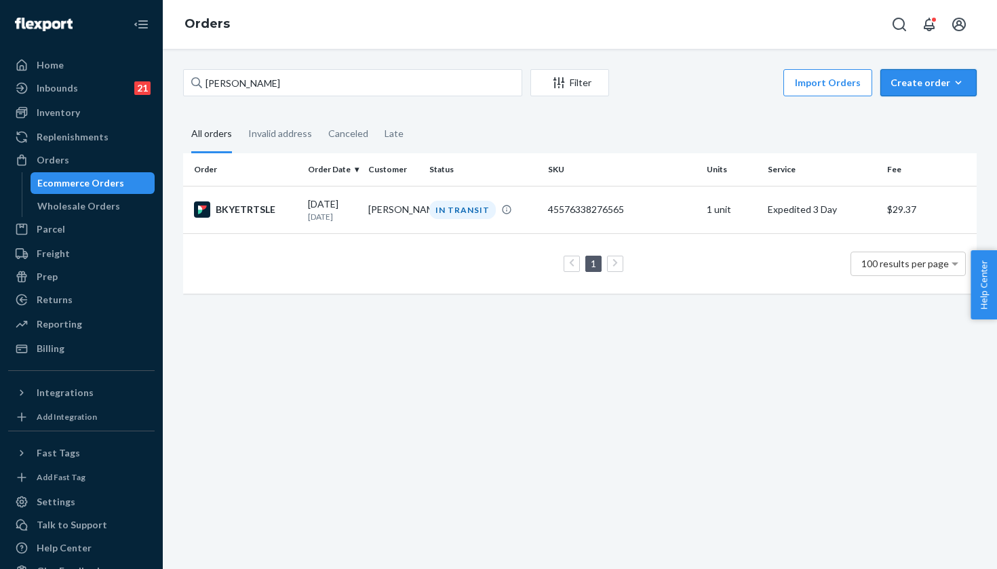
click at [934, 77] on div "Create order" at bounding box center [929, 83] width 76 height 14
click at [924, 118] on span "Ecommerce order" at bounding box center [937, 115] width 84 height 9
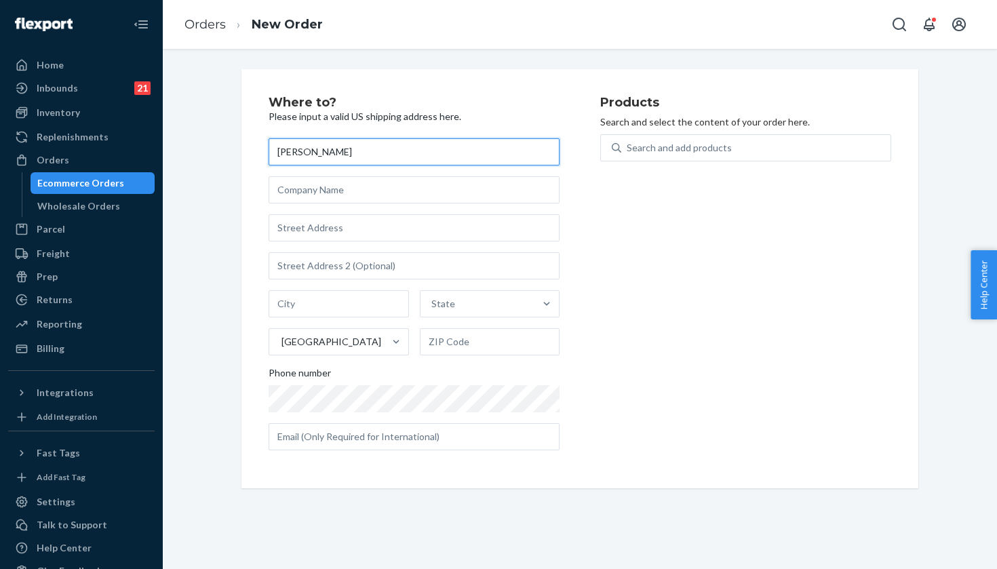
type input "[PERSON_NAME]"
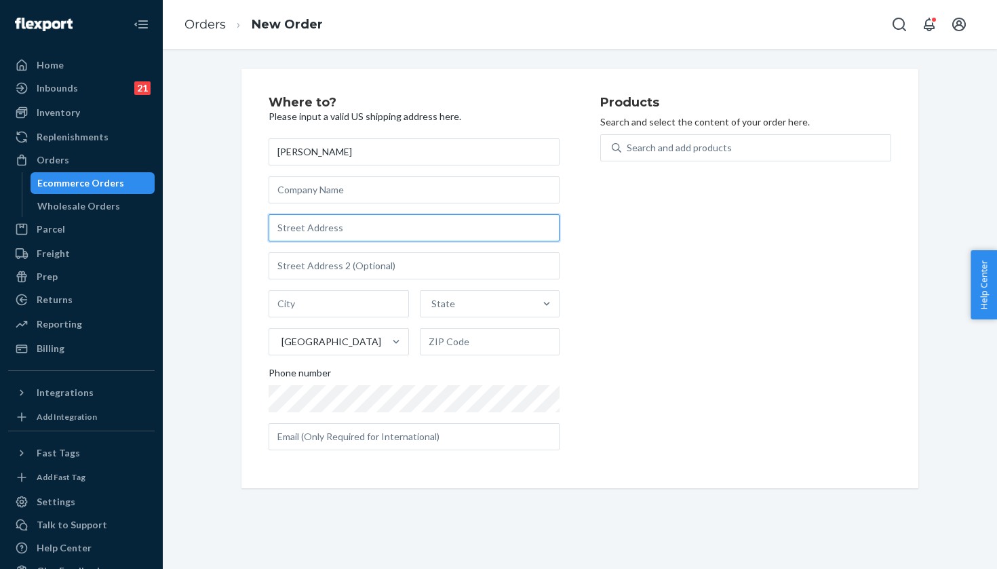
paste input "272 Hornsby Court"
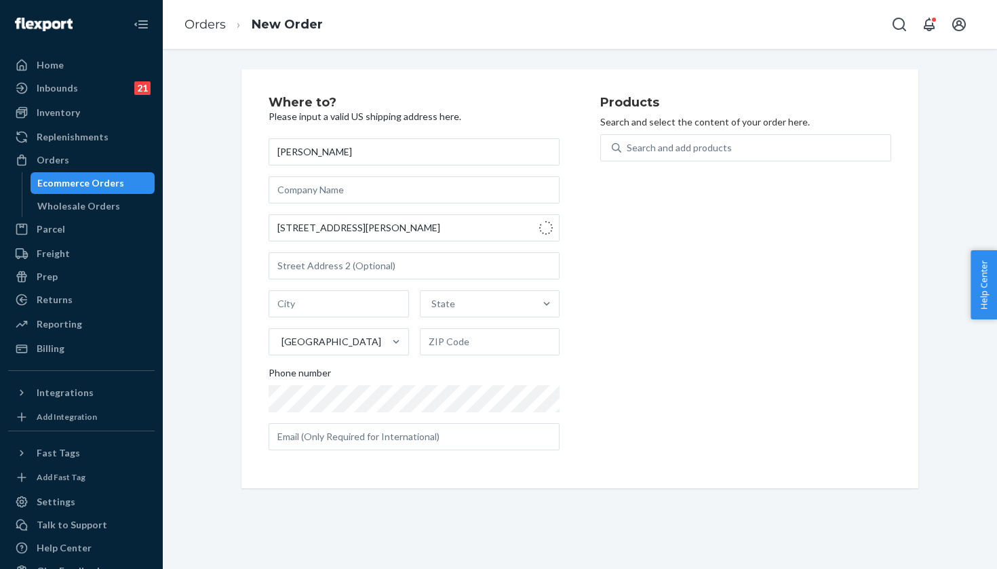
type input "272 Hornsby Ct"
type input "Folsom"
type input "95630"
click at [671, 146] on div "Search and add products" at bounding box center [679, 148] width 105 height 14
click at [628, 146] on input "Search and add products" at bounding box center [627, 148] width 1 height 14
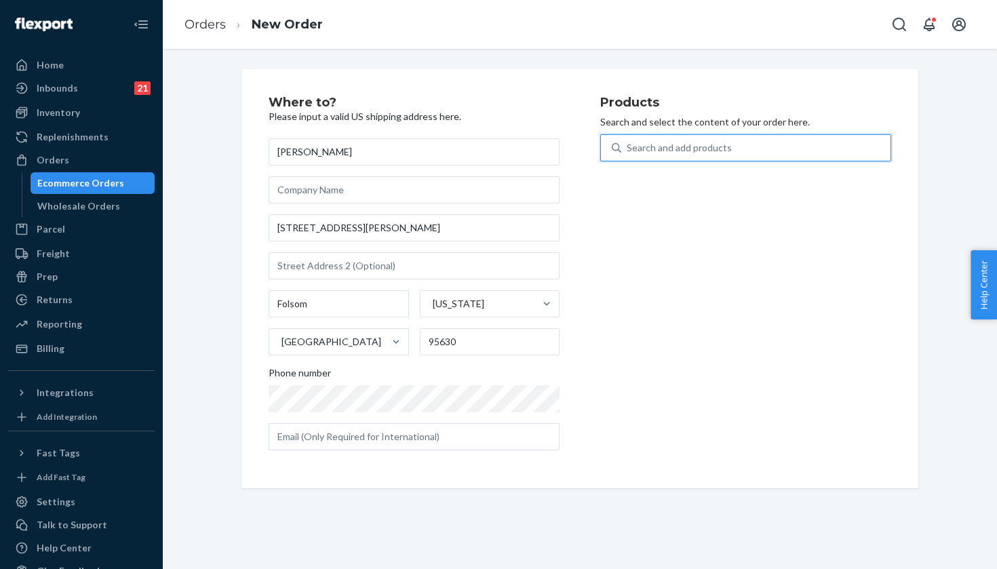
paste input "Dust/Pink Twilight / 9.5"
type input "Dust/Pink Twilight / 9.5"
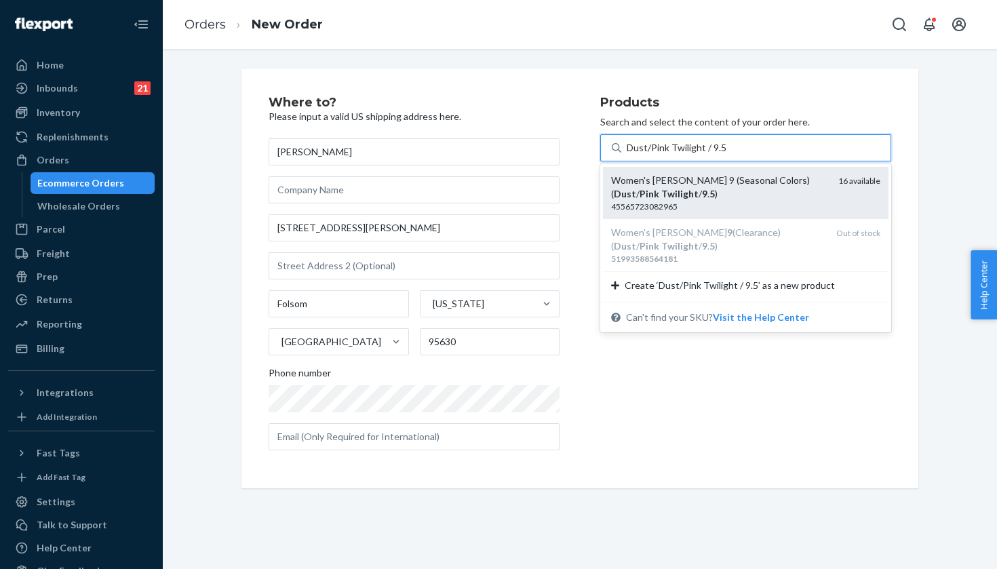
click at [756, 192] on div "Women's Hoka Clifton 9 (Seasonal Colors) ( Dust / Pink Twilight / 9 . 5 )" at bounding box center [719, 187] width 216 height 27
click at [726, 155] on input "Dust/Pink Twilight / 9.5" at bounding box center [676, 148] width 99 height 14
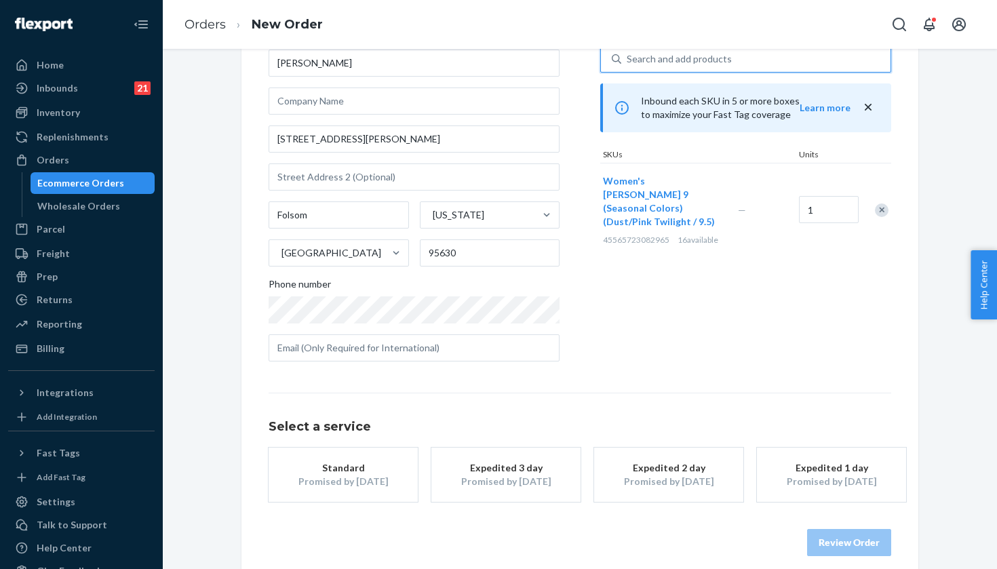
scroll to position [86, 0]
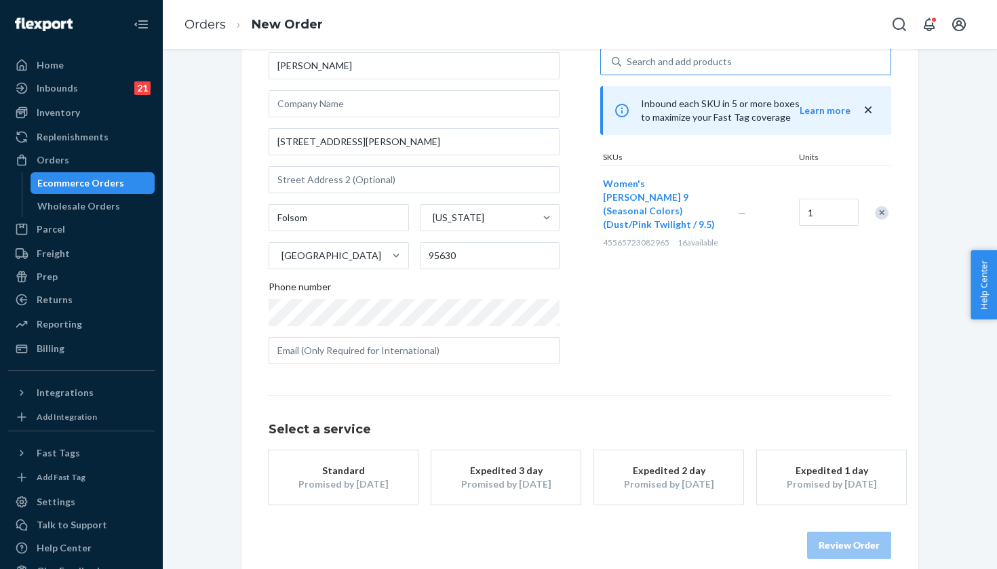
click at [558, 473] on div "Expedited 3 day" at bounding box center [506, 471] width 109 height 14
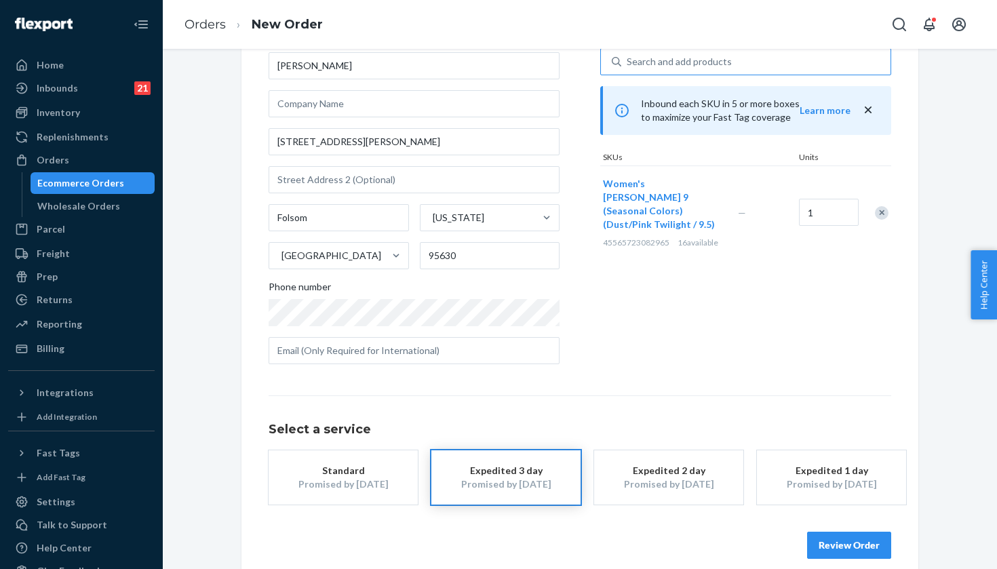
click at [836, 551] on button "Review Order" at bounding box center [849, 545] width 84 height 27
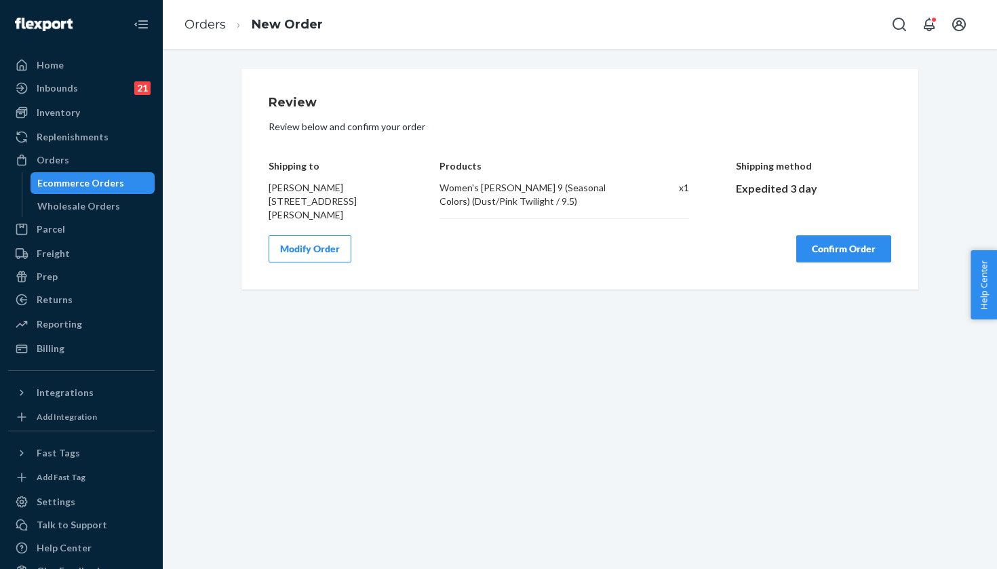
click at [844, 254] on button "Confirm Order" at bounding box center [843, 248] width 95 height 27
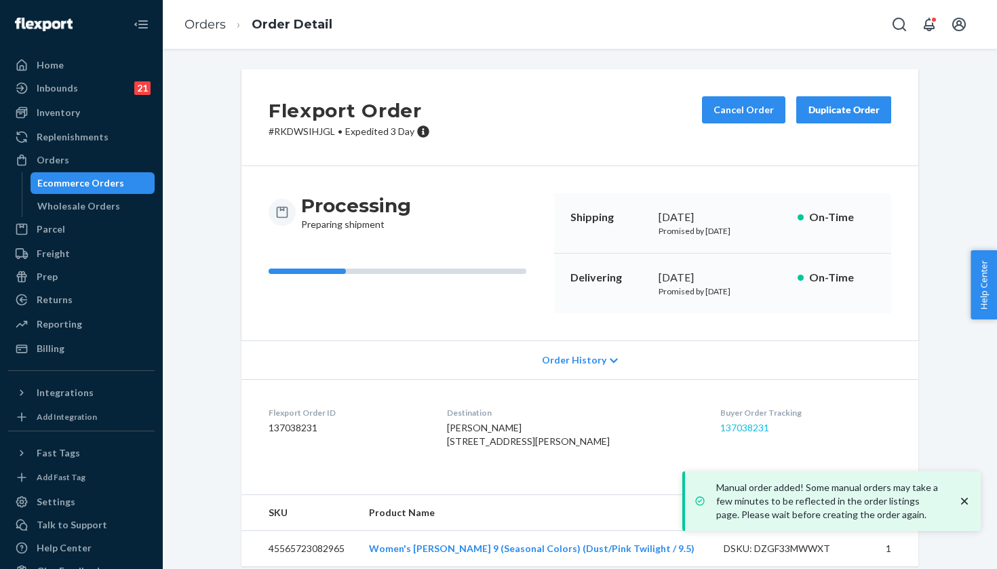
click at [730, 423] on link "137038231" at bounding box center [744, 428] width 49 height 12
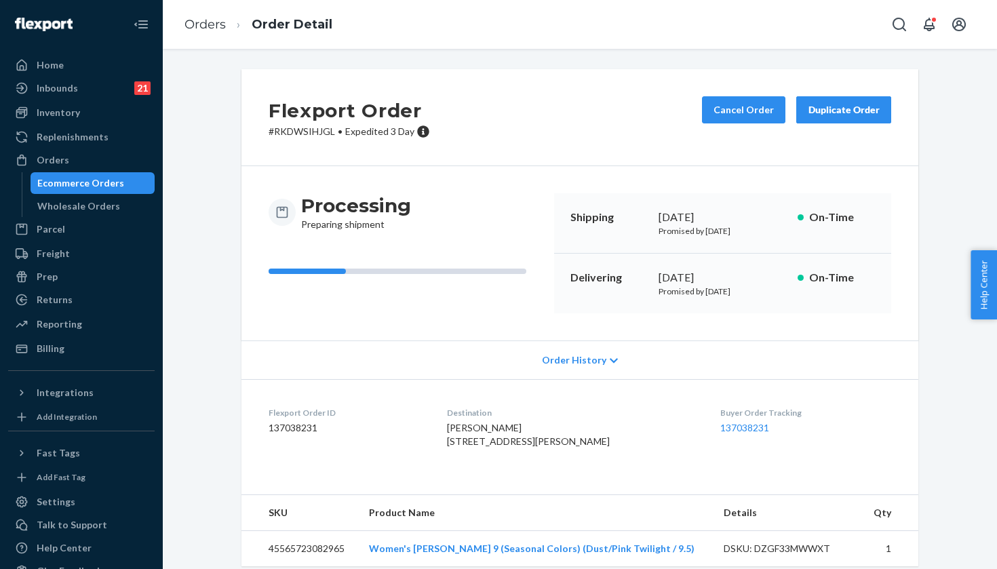
click at [102, 171] on div "Orders Ecommerce Orders Wholesale Orders" at bounding box center [81, 183] width 147 height 68
click at [104, 163] on div "Orders" at bounding box center [81, 160] width 144 height 19
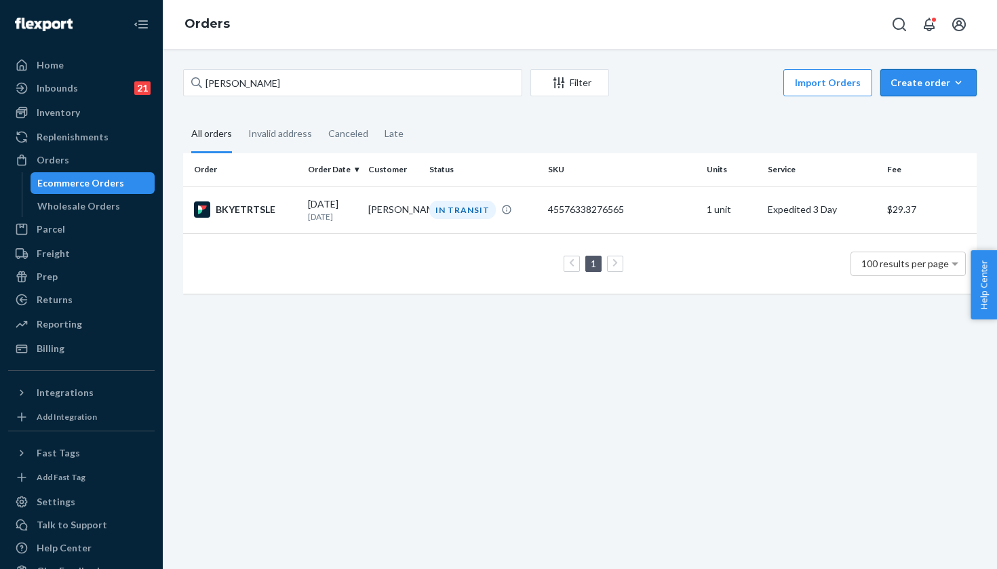
click at [901, 80] on div "Create order" at bounding box center [929, 83] width 76 height 14
click at [912, 111] on span "Ecommerce order" at bounding box center [937, 115] width 84 height 9
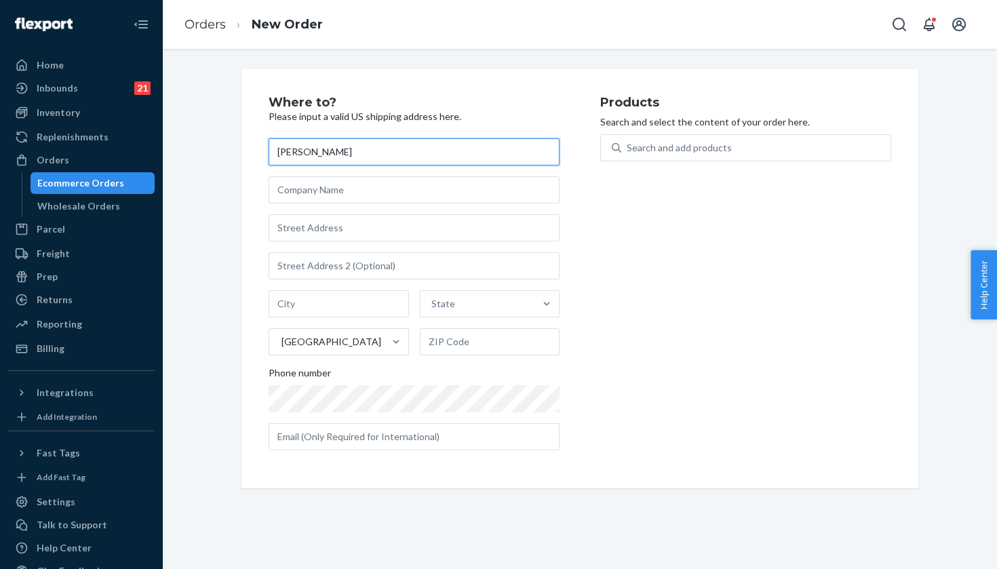
type input "[PERSON_NAME]"
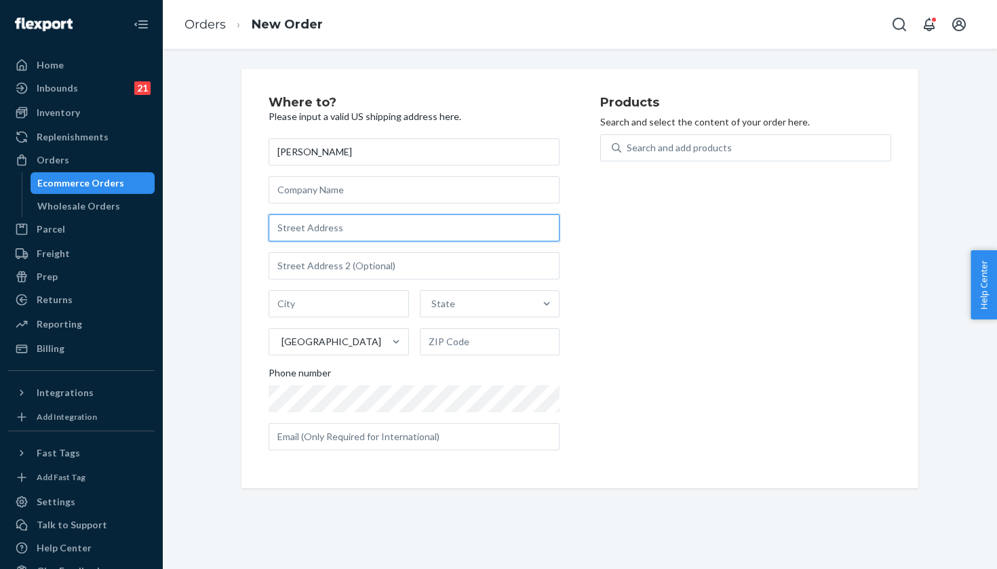
paste input "1544 Fairchild Drive"
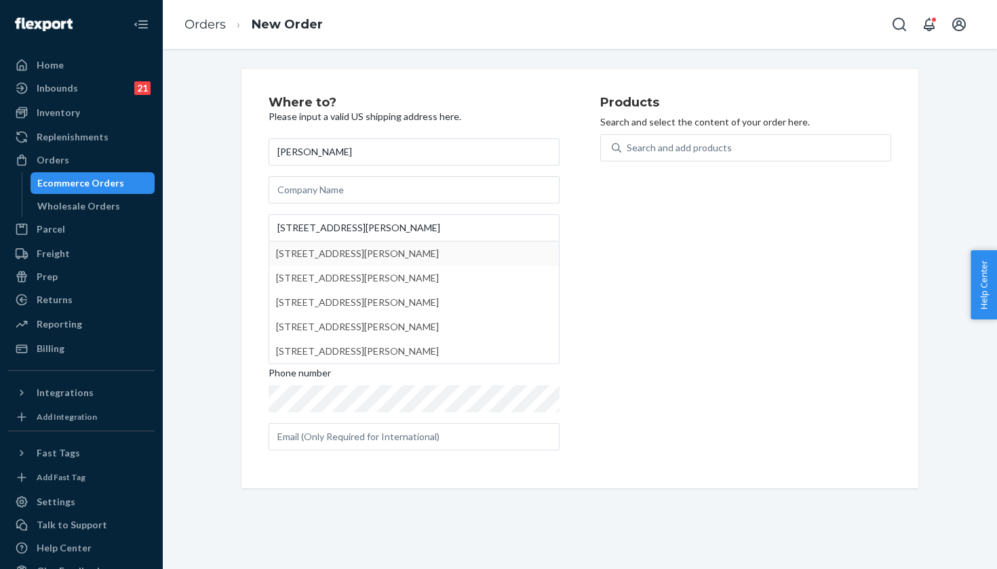
type input "1544 Fairchild Dr"
type input "Harrison"
type input "45030"
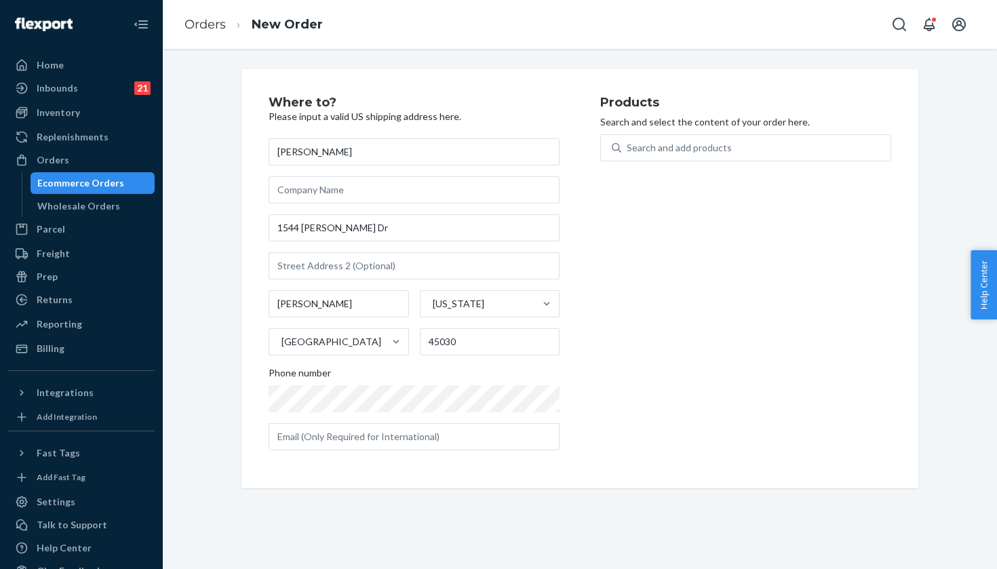
click at [684, 132] on div "Products Search and select the content of your order here. Search and add produ…" at bounding box center [745, 278] width 291 height 365
click at [679, 153] on div "Search and add products" at bounding box center [679, 148] width 105 height 14
click at [628, 153] on input "0 results available. Use Up and Down to choose options, press Enter to select t…" at bounding box center [627, 148] width 1 height 14
paste input "White/Lemonade / 8"
type input "White/Lemonade / 8"
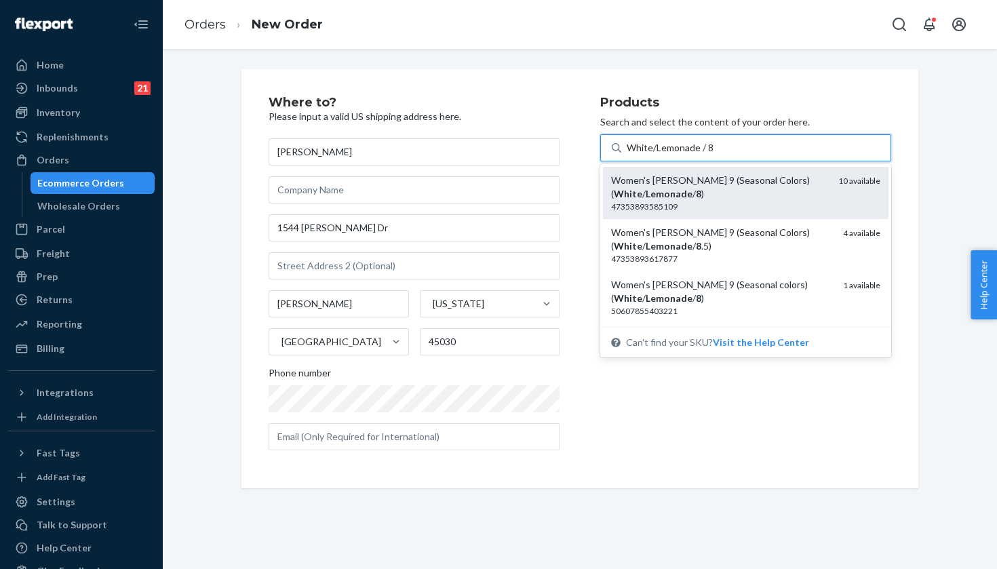
click at [802, 182] on div "Women's Hoka Clifton 9 (Seasonal Colors) ( White / Lemonade / 8 )" at bounding box center [719, 187] width 216 height 27
click at [714, 155] on input "White/Lemonade / 8" at bounding box center [670, 148] width 87 height 14
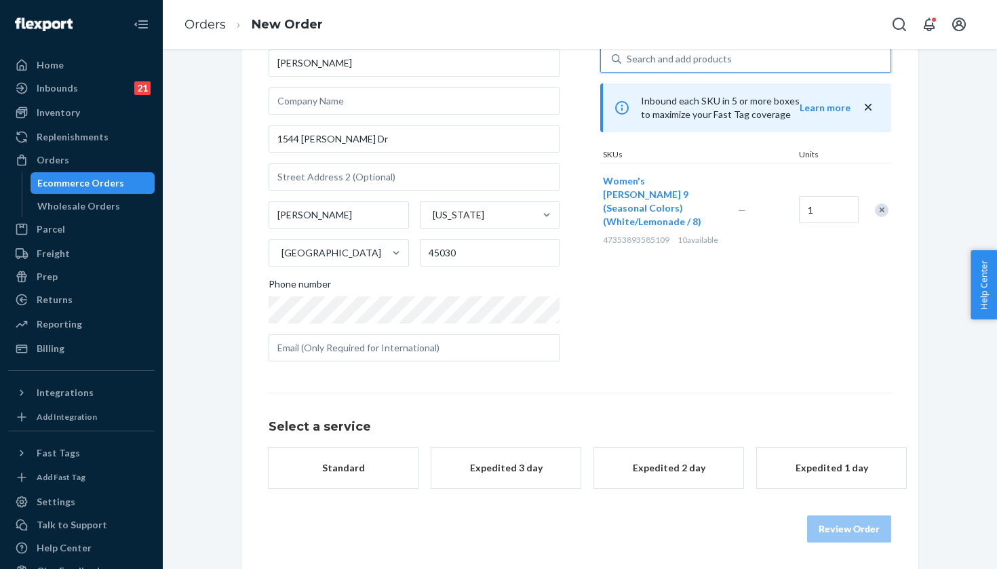
scroll to position [88, 0]
click at [519, 493] on button "Expedited 3 day Promised by Sep 25, 2025" at bounding box center [505, 475] width 149 height 54
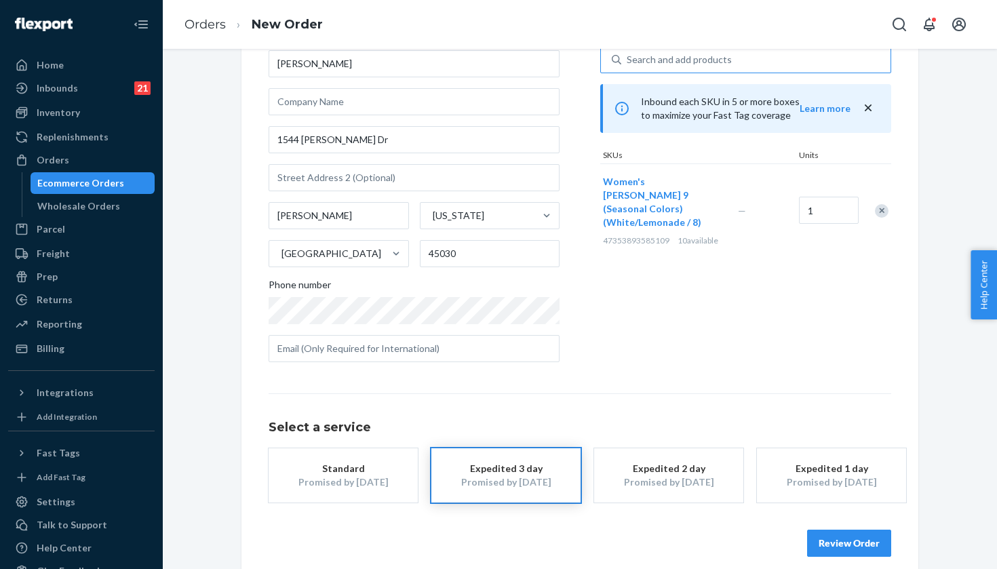
click at [846, 539] on button "Review Order" at bounding box center [849, 543] width 84 height 27
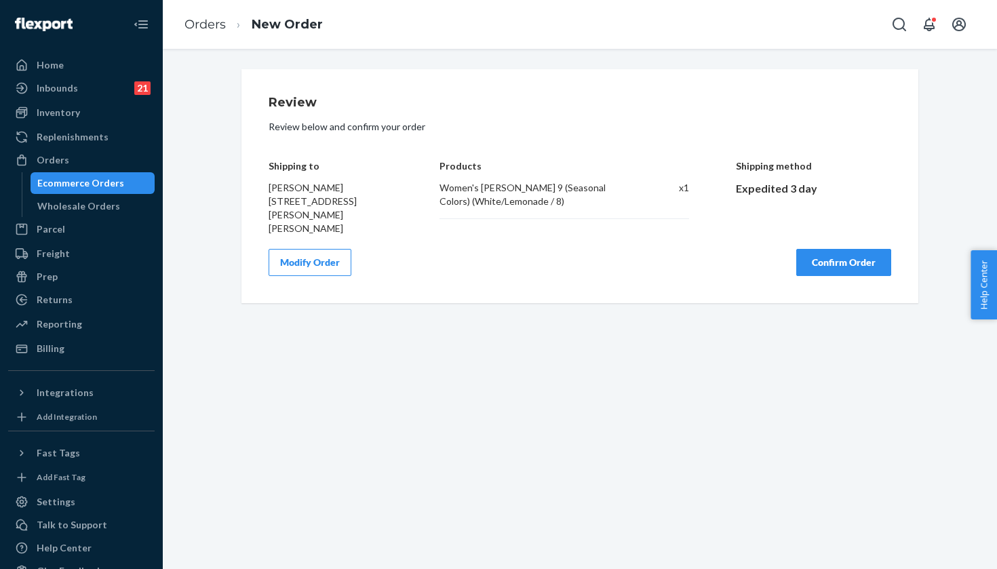
click at [849, 271] on div "Review Review below and confirm your order Shipping to Robin Jacobs 1544 Fairch…" at bounding box center [579, 186] width 677 height 234
click at [849, 260] on button "Confirm Order" at bounding box center [843, 262] width 95 height 27
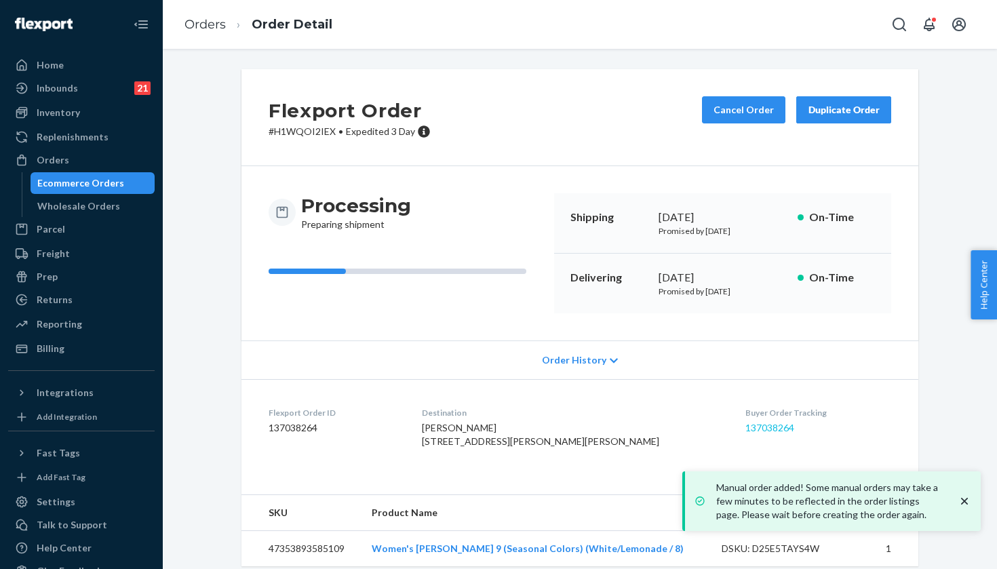
click at [745, 423] on link "137038264" at bounding box center [769, 428] width 49 height 12
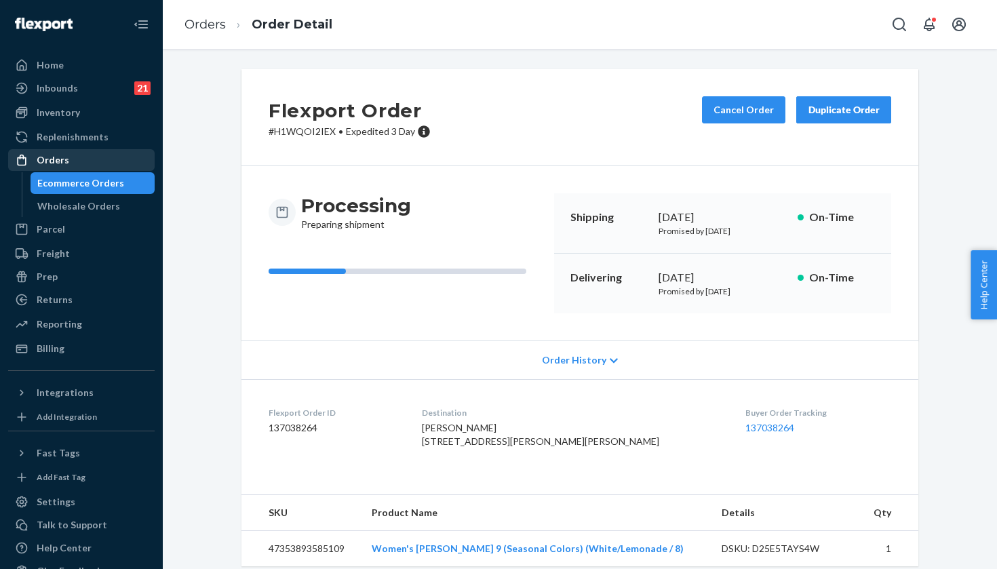
click at [116, 163] on div "Orders" at bounding box center [81, 160] width 144 height 19
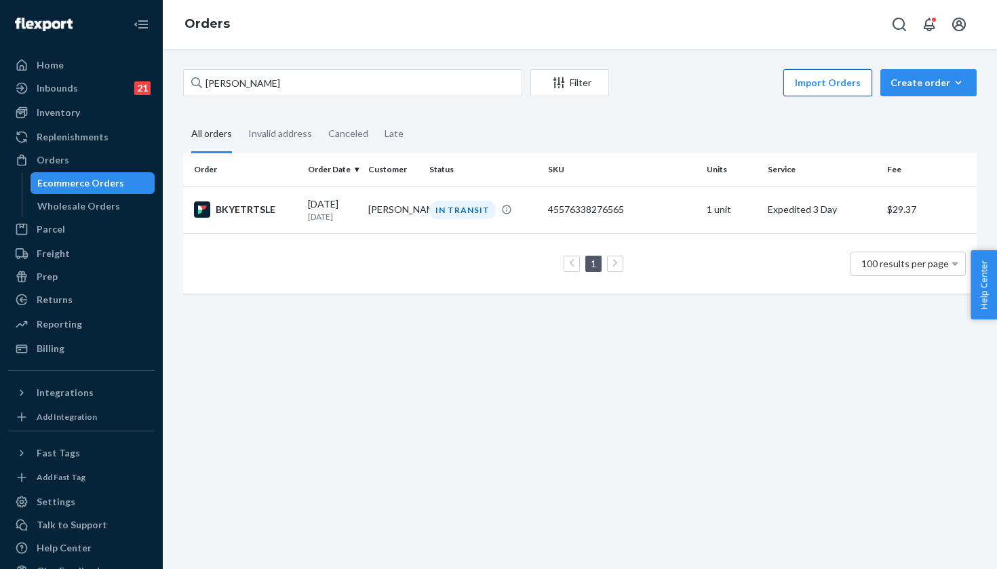
click at [872, 92] on button "Import Orders" at bounding box center [827, 82] width 89 height 27
click at [899, 92] on div "Home Inbounds 21 Shipping Plans Problems 21 Inventory Products Replenishments O…" at bounding box center [498, 284] width 997 height 569
click at [899, 92] on button "Create order Ecommerce order Removal order" at bounding box center [928, 82] width 96 height 27
click at [901, 111] on span "Ecommerce order" at bounding box center [937, 115] width 84 height 9
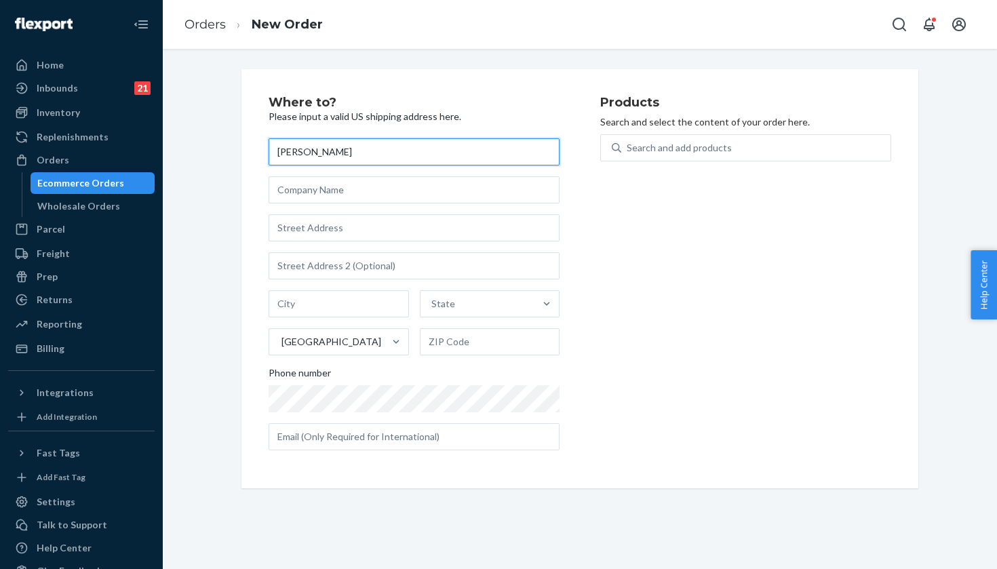
type input "[PERSON_NAME]"
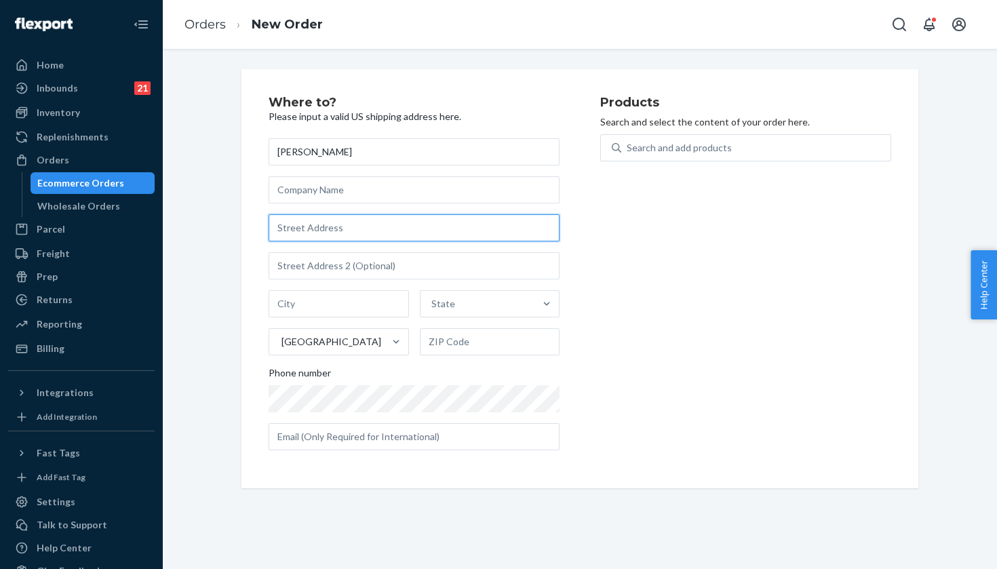
paste input "169 Anthoine Street"
type input "169 Anthoine St"
type input "South Portland"
type input "04106"
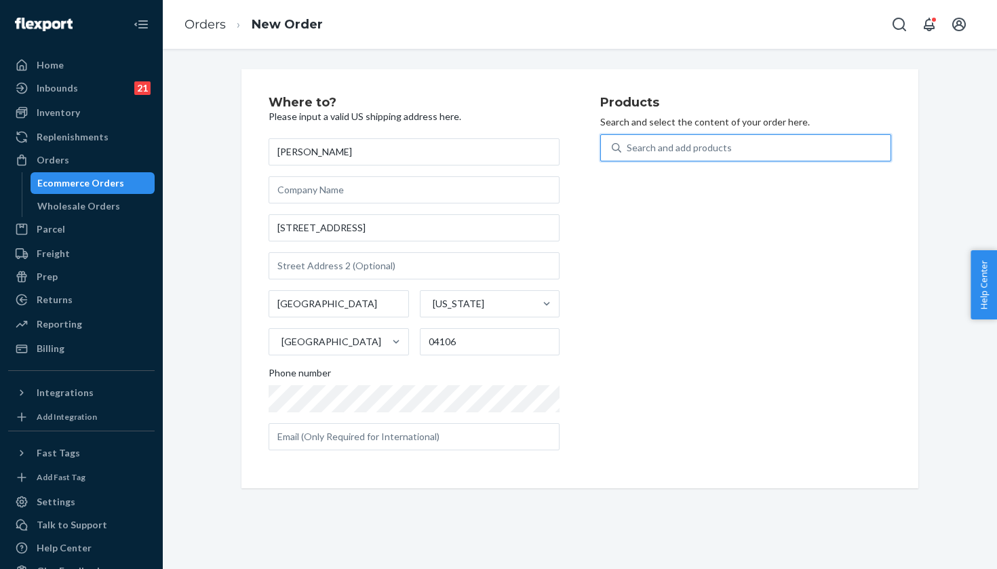
click at [680, 136] on div "Search and add products" at bounding box center [755, 148] width 269 height 24
click at [628, 141] on input "0 results available. Use Up and Down to choose options, press Enter to select t…" at bounding box center [627, 148] width 1 height 14
paste input "Sunlit Ocean/Lilac Mist / 8.5"
type input "Sunlit Ocean/Lilac Mist / 8.5"
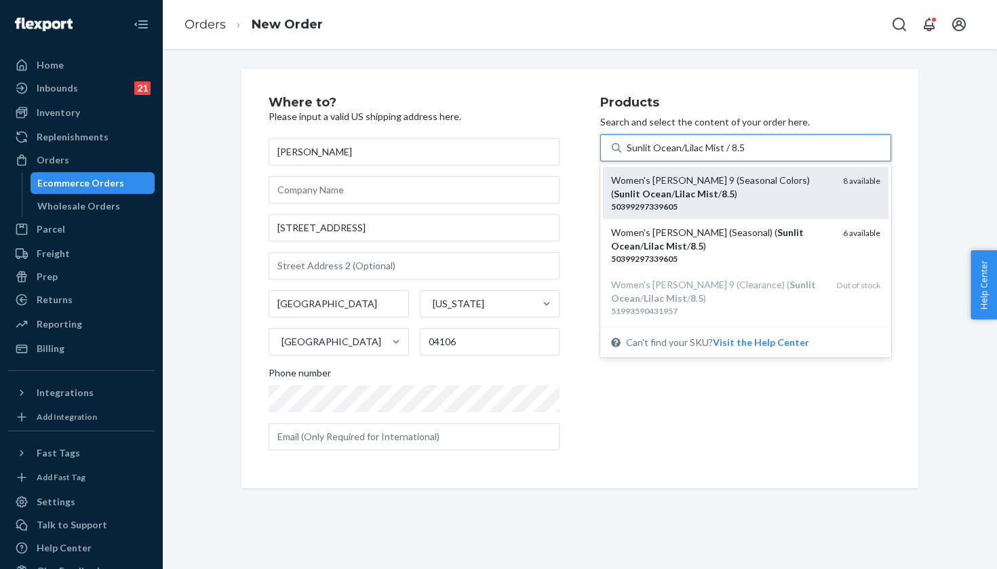
click at [808, 187] on div "Women's Hoka Clifton 9 (Seasonal Colors) ( Sunlit Ocean / Lilac Mist / 8 . 5 )" at bounding box center [721, 187] width 221 height 27
click at [745, 155] on input "Sunlit Ocean/Lilac Mist / 8.5" at bounding box center [686, 148] width 118 height 14
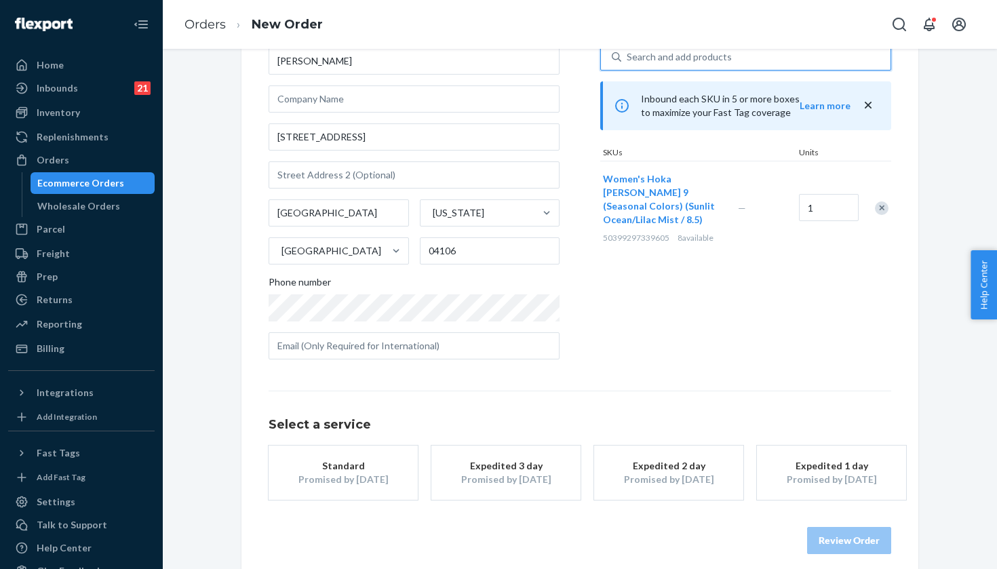
scroll to position [92, 0]
click at [526, 465] on div "Expedited 3 day" at bounding box center [506, 465] width 109 height 14
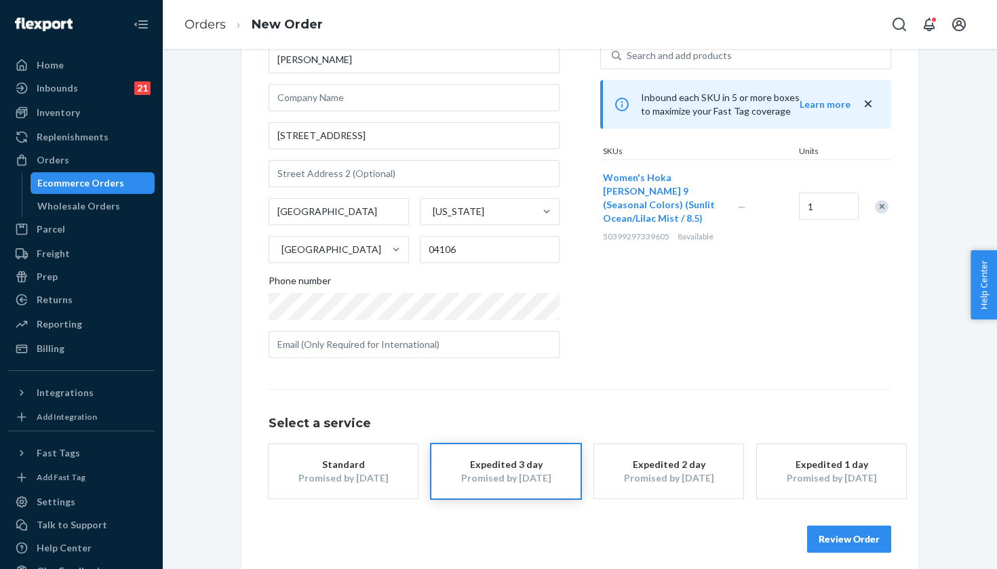
click at [838, 545] on button "Review Order" at bounding box center [849, 539] width 84 height 27
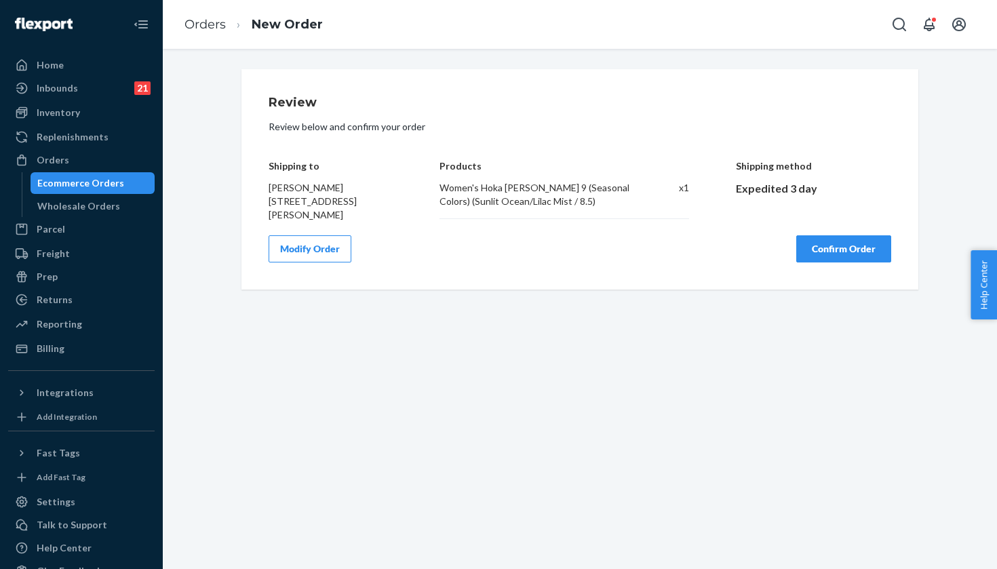
scroll to position [0, 0]
click at [825, 245] on button "Confirm Order" at bounding box center [843, 248] width 95 height 27
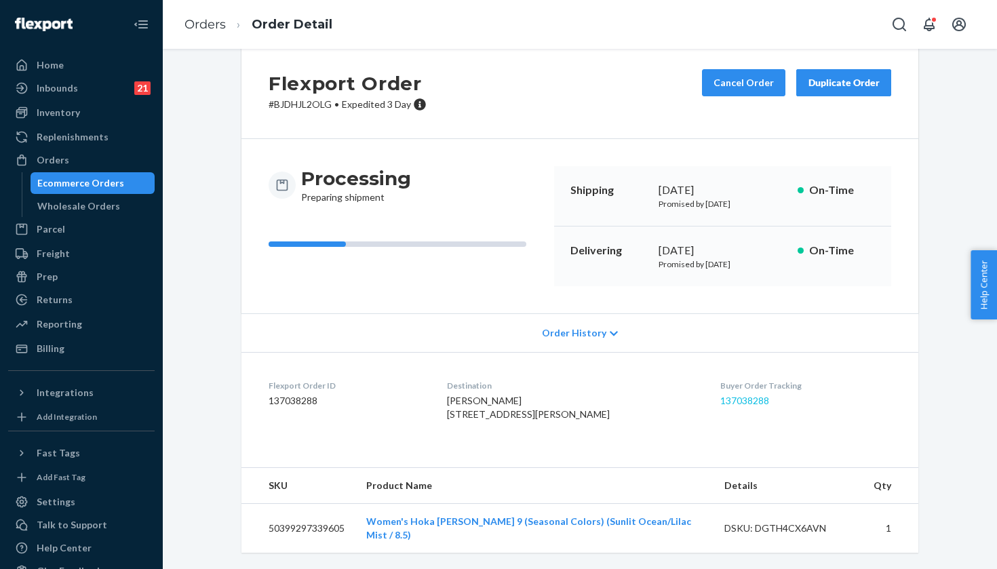
scroll to position [39, 0]
click at [747, 395] on link "137038288" at bounding box center [744, 401] width 49 height 12
click at [62, 158] on div "Orders" at bounding box center [53, 160] width 33 height 14
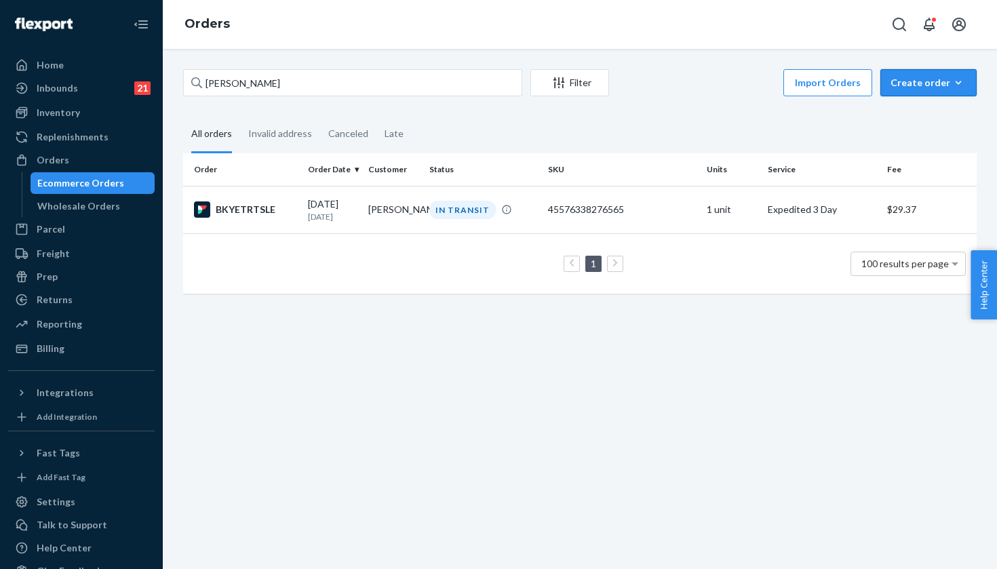
click at [940, 92] on button "Create order Ecommerce order Removal order" at bounding box center [928, 82] width 96 height 27
click at [937, 125] on button "Ecommerce order" at bounding box center [949, 115] width 130 height 29
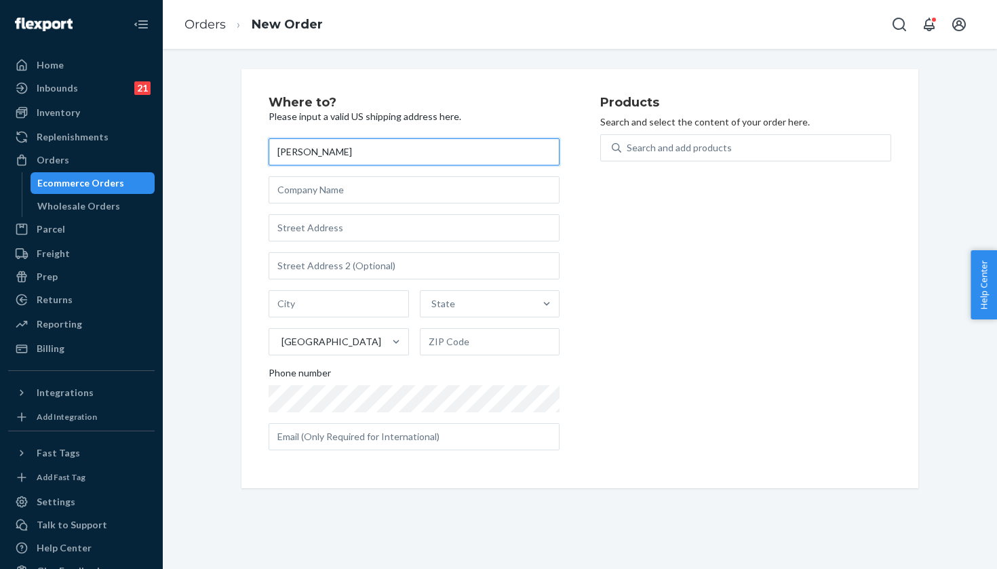
type input "[PERSON_NAME]"
click at [393, 248] on div "Paulette Cooper State United States Phone number" at bounding box center [414, 294] width 291 height 312
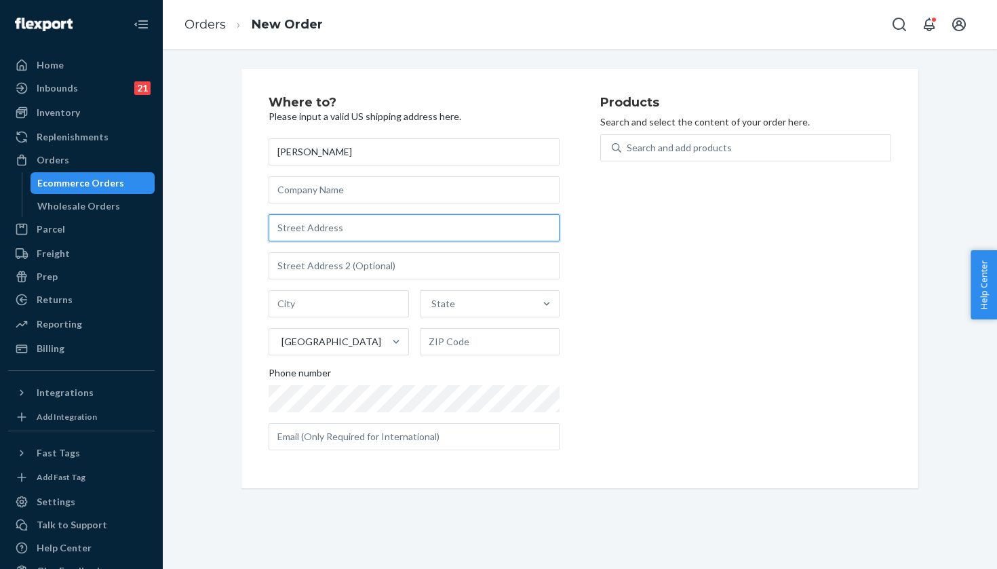
paste input "113 Downing St"
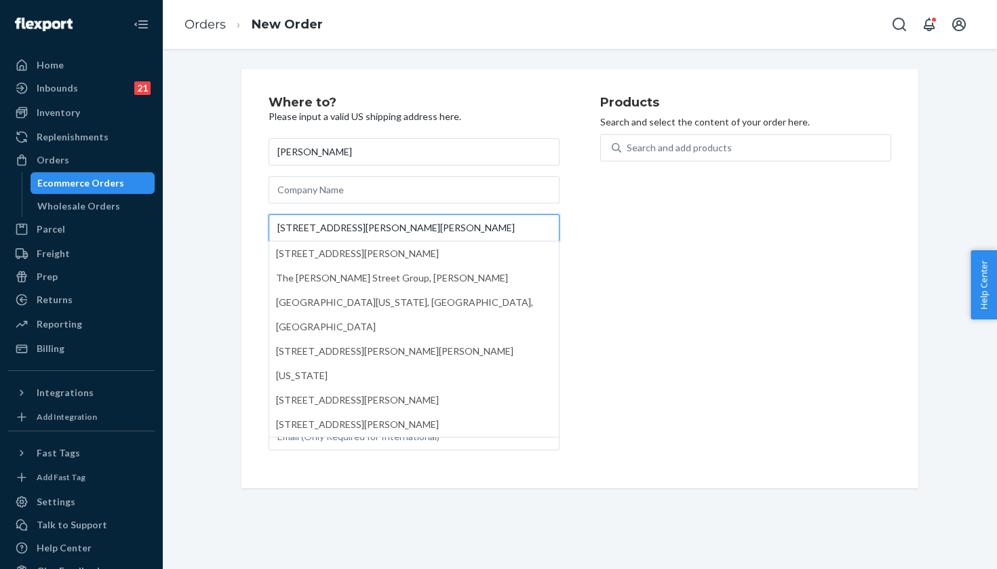
paste input "text"
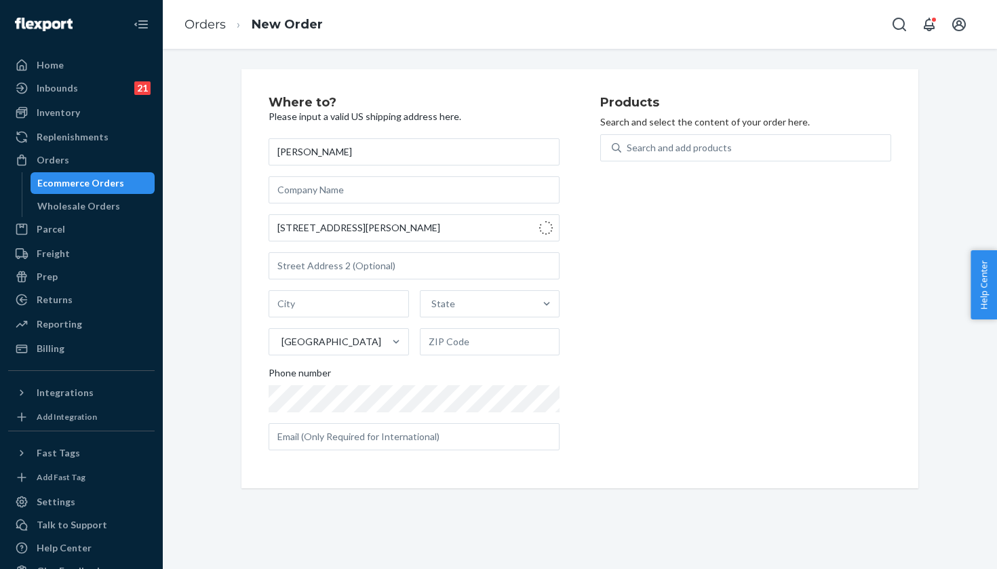
type input "113 Downing St"
type input "Crescent City"
type input "95531"
click at [650, 134] on div "Search and add products" at bounding box center [745, 147] width 291 height 27
click at [628, 141] on input "0 results available. Use Up and Down to choose options, press Enter to select t…" at bounding box center [627, 148] width 1 height 14
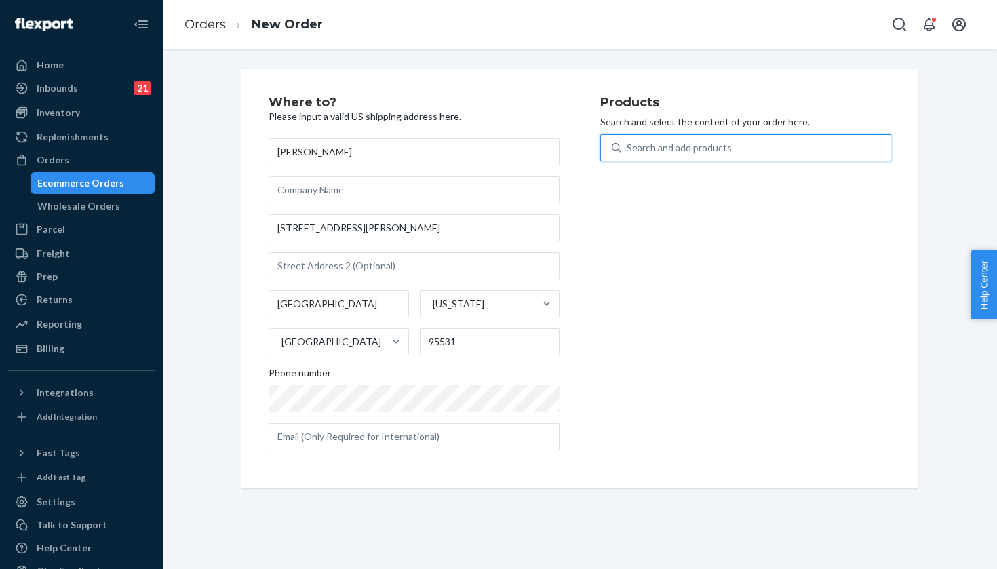
paste input "Evening Sky/Coral / 8"
type input "Evening Sky/Coral / 8"
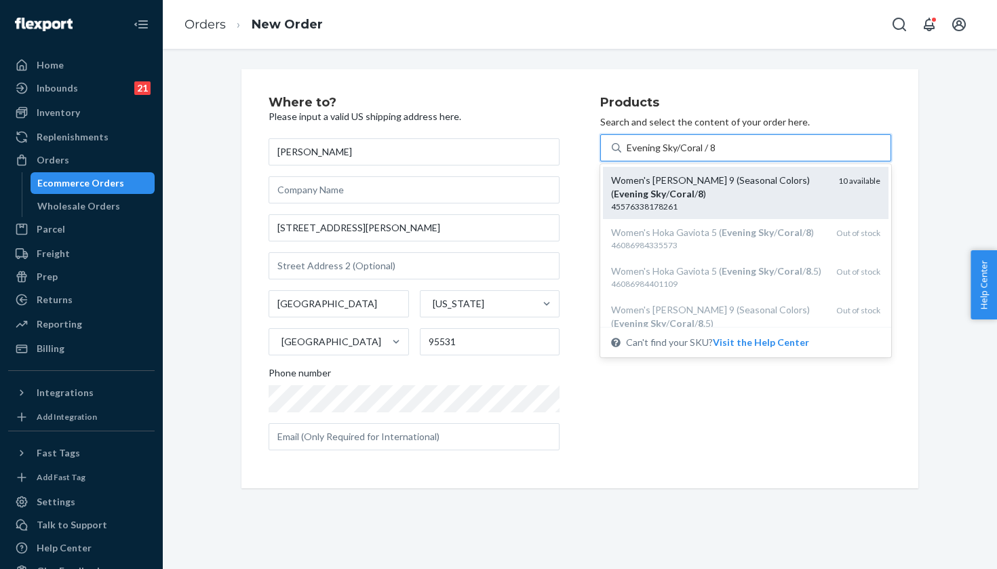
click at [722, 191] on div "Women's Hoka Clifton 9 (Seasonal Colors) ( Evening Sky / Coral / 8 )" at bounding box center [719, 187] width 216 height 27
click at [716, 155] on input "Evening Sky/Coral / 8" at bounding box center [672, 148] width 90 height 14
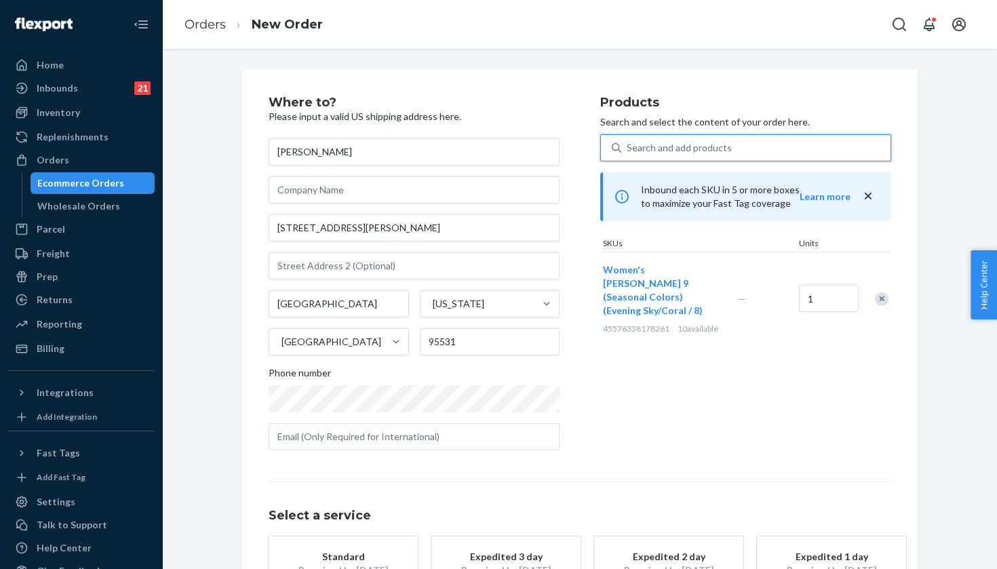
click at [757, 143] on div "Search and add products" at bounding box center [755, 148] width 269 height 24
click at [628, 143] on input "0 results available. Select is focused ,type to refine list, press Down to open…" at bounding box center [627, 148] width 1 height 14
paste input "Black/Stellar Blue / 8"
type input "Black/Stellar Blue / 8"
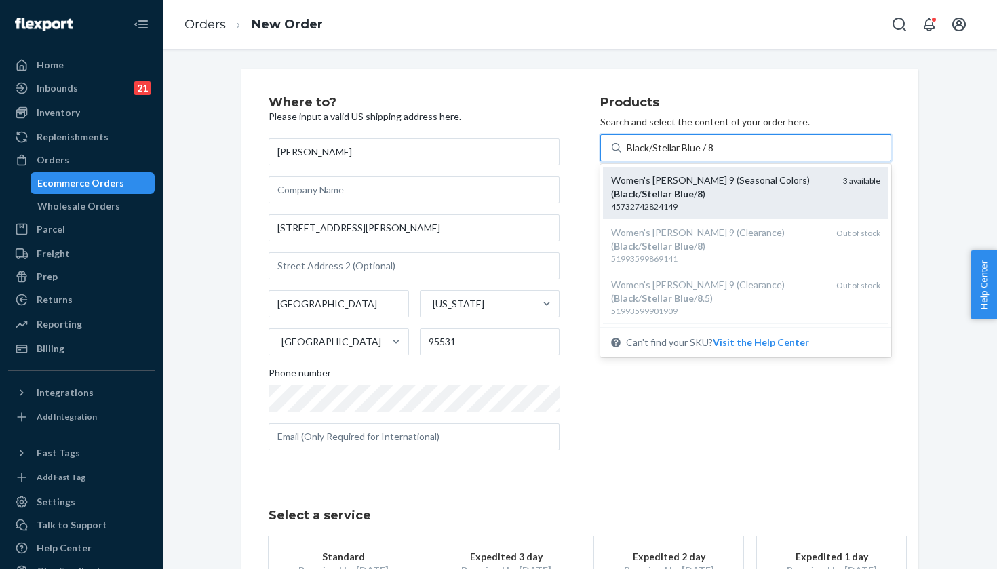
click at [727, 185] on div "Women's Hoka Clifton 9 (Seasonal Colors) ( Black / Stellar Blue / 8 )" at bounding box center [721, 187] width 221 height 27
click at [715, 155] on input "Black/Stellar Blue / 8" at bounding box center [671, 148] width 88 height 14
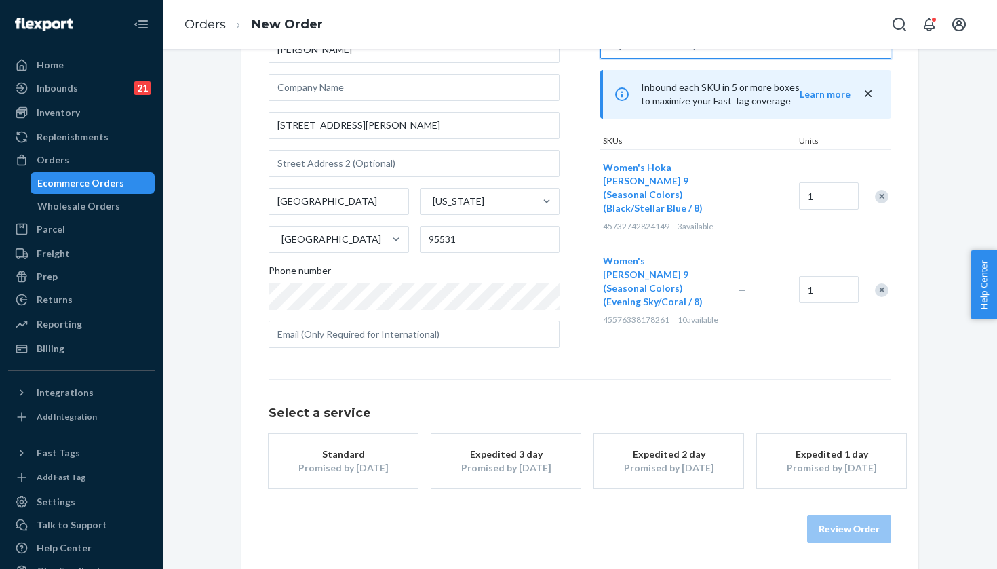
scroll to position [102, 0]
click at [530, 473] on div "Promised by Sep 25, 2025" at bounding box center [506, 469] width 109 height 14
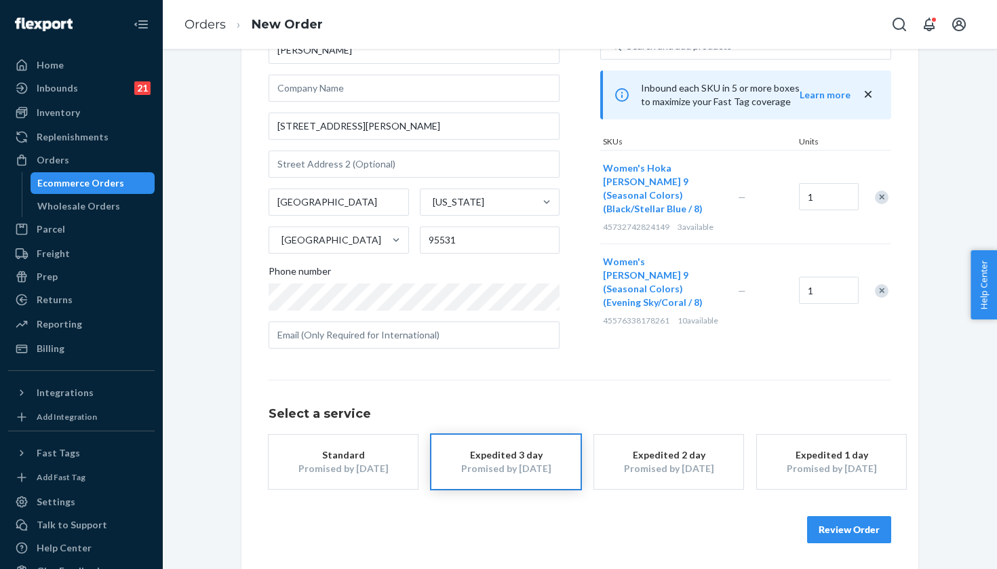
click at [844, 535] on button "Review Order" at bounding box center [849, 529] width 84 height 27
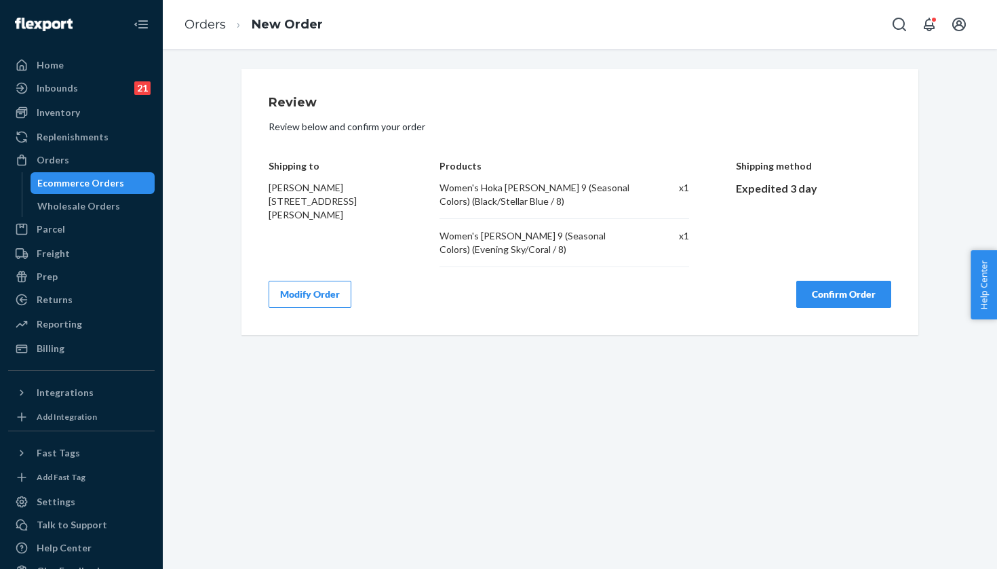
scroll to position [0, 0]
click at [832, 295] on button "Confirm Order" at bounding box center [843, 294] width 95 height 27
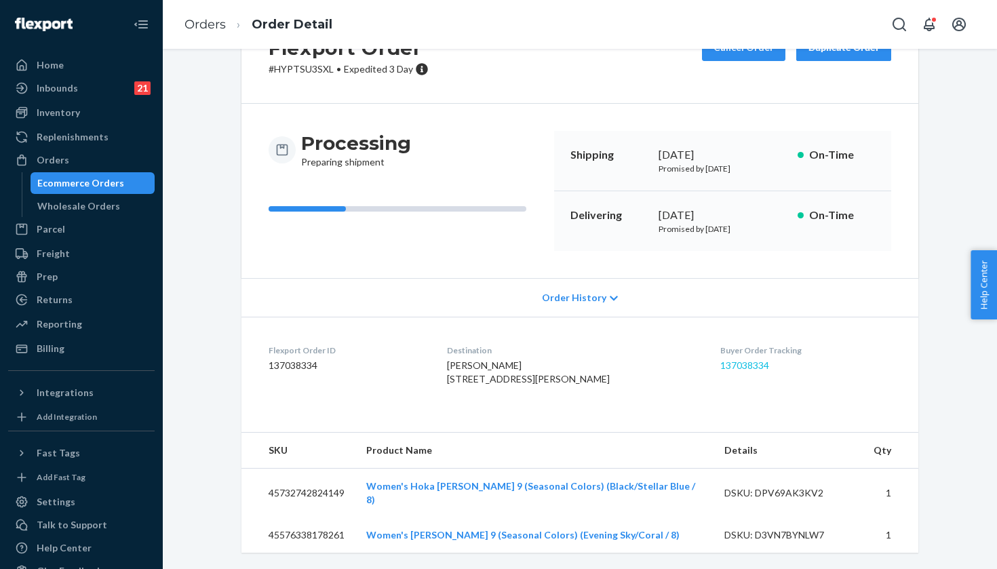
scroll to position [75, 0]
click at [740, 359] on div "Buyer Order Tracking 137038334" at bounding box center [805, 368] width 171 height 47
click at [738, 359] on link "137038334" at bounding box center [744, 365] width 49 height 12
click at [102, 157] on div "Orders" at bounding box center [81, 160] width 144 height 19
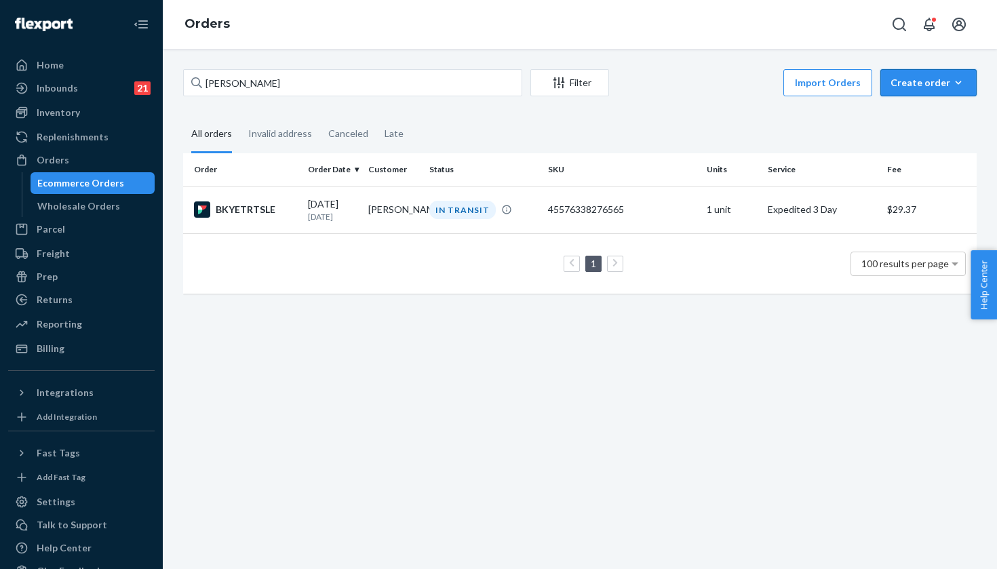
click at [975, 73] on button "Create order Ecommerce order Removal order" at bounding box center [928, 82] width 96 height 27
click at [943, 118] on span "Ecommerce order" at bounding box center [937, 115] width 84 height 9
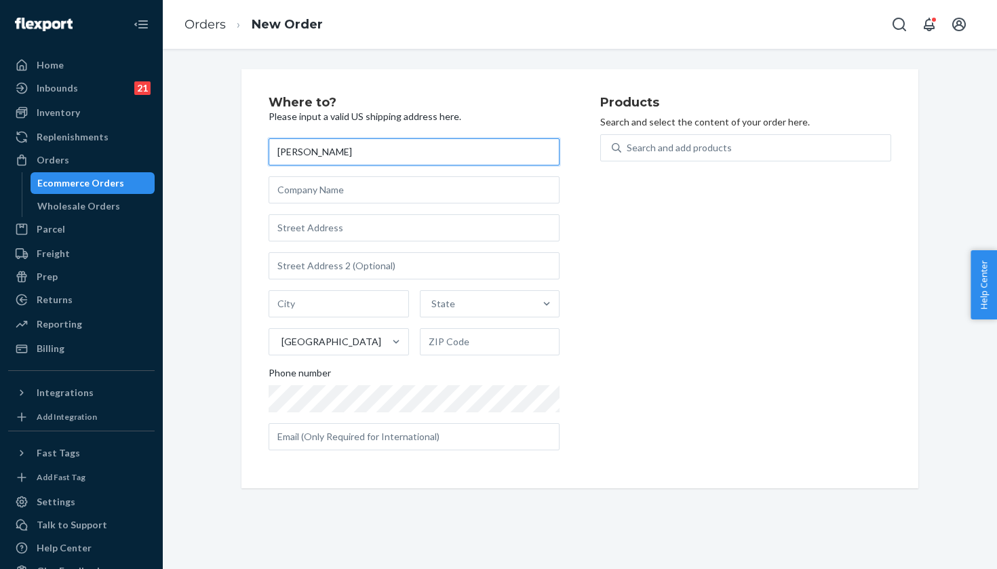
type input "[PERSON_NAME]"
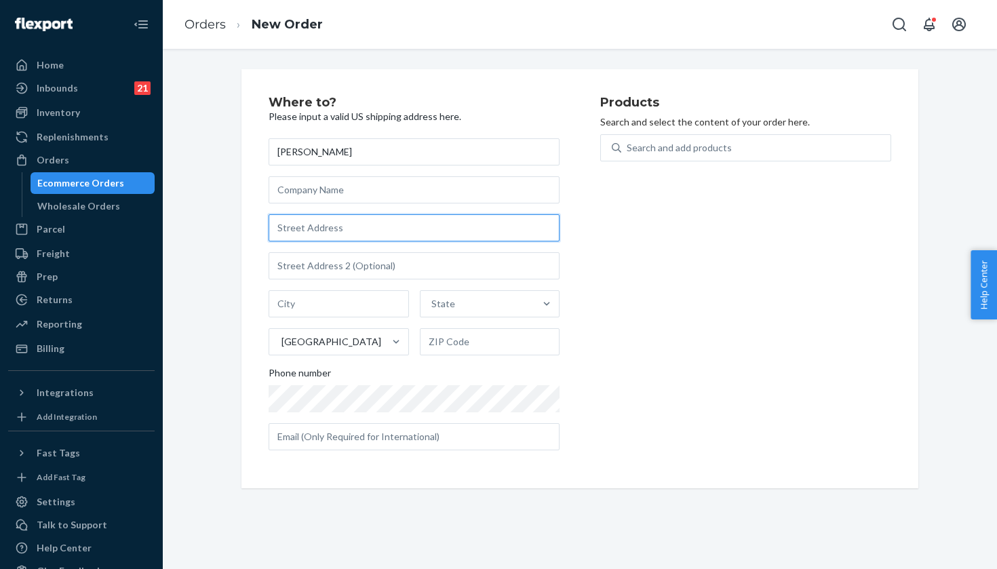
paste input "951 Manor Way"
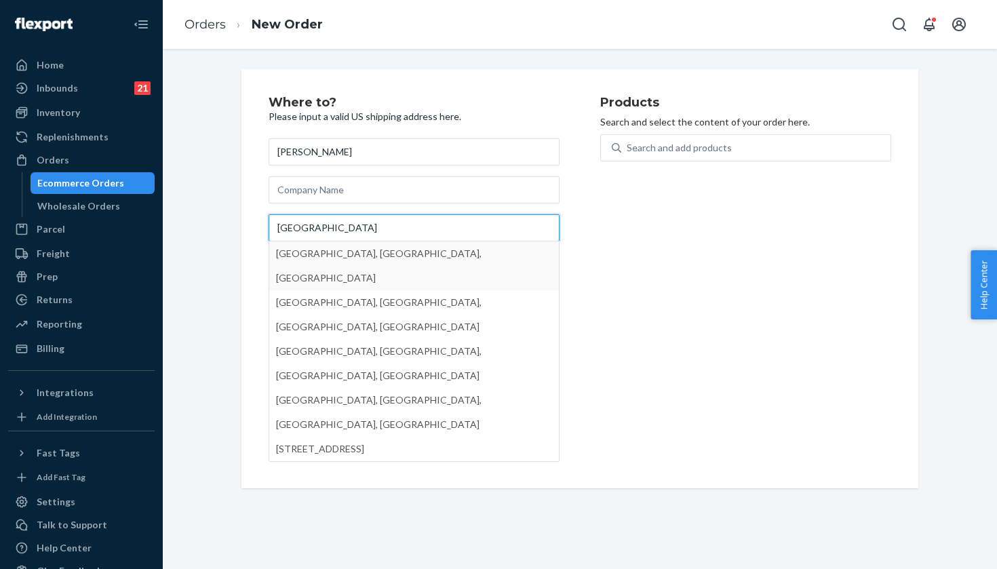
type input "951 Manor Way"
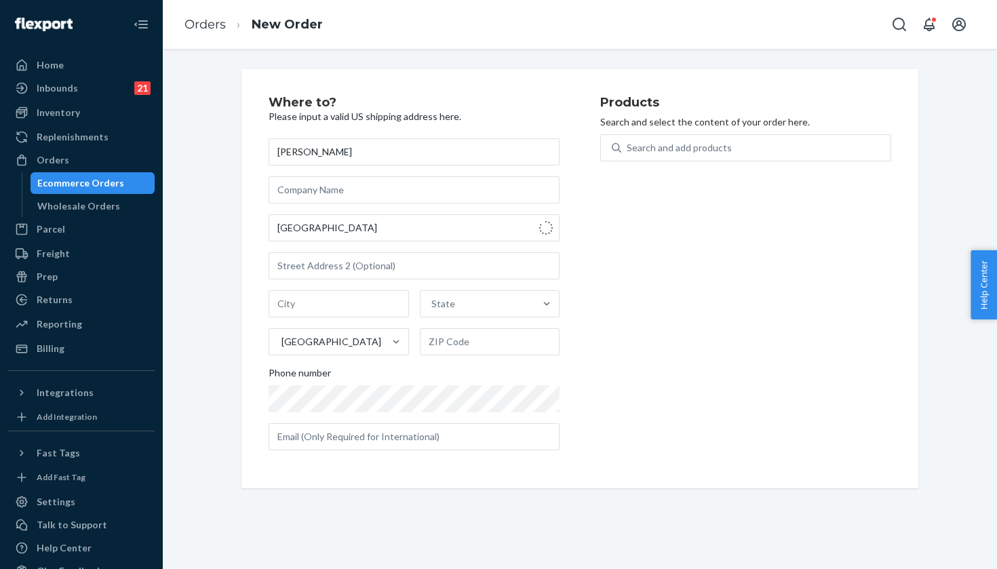
type input "Los Altos"
type input "94024"
click at [715, 141] on div "Search and add products" at bounding box center [679, 148] width 105 height 14
click at [628, 141] on input "Search and add products" at bounding box center [627, 148] width 1 height 14
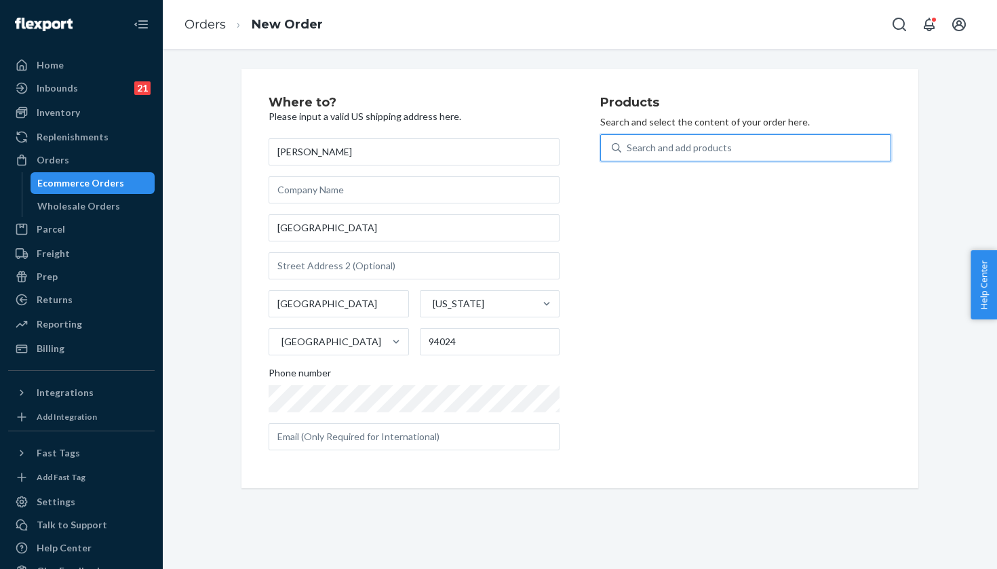
paste input "Dust/Pink Twilight / 7.5"
type input "Dust/Pink Twilight / 7.5"
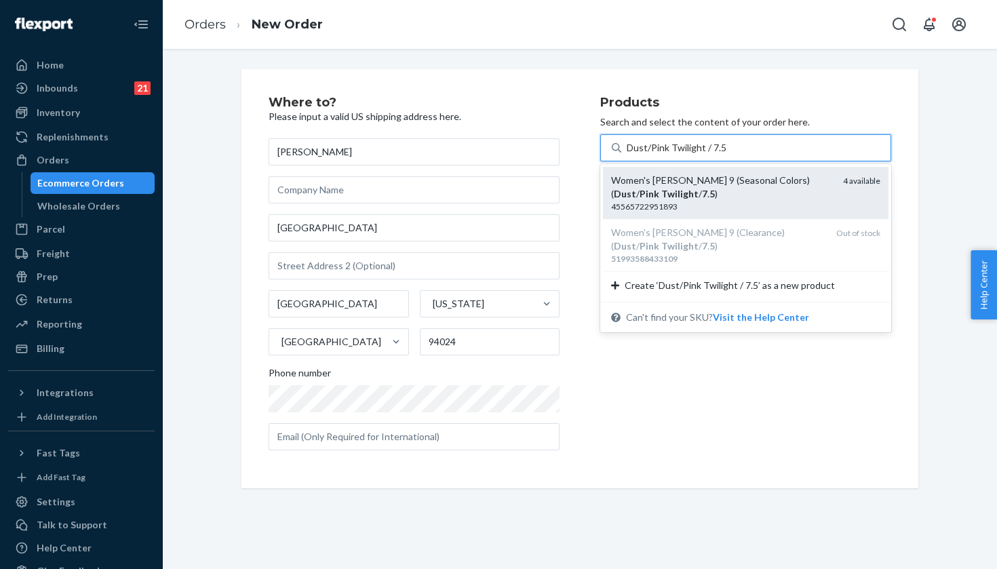
click at [789, 197] on div "Women's Hoka Clifton 9 (Seasonal Colors) ( Dust / Pink Twilight / 7 . 5 )" at bounding box center [721, 187] width 221 height 27
click at [726, 155] on input "Dust/Pink Twilight / 7.5" at bounding box center [676, 148] width 99 height 14
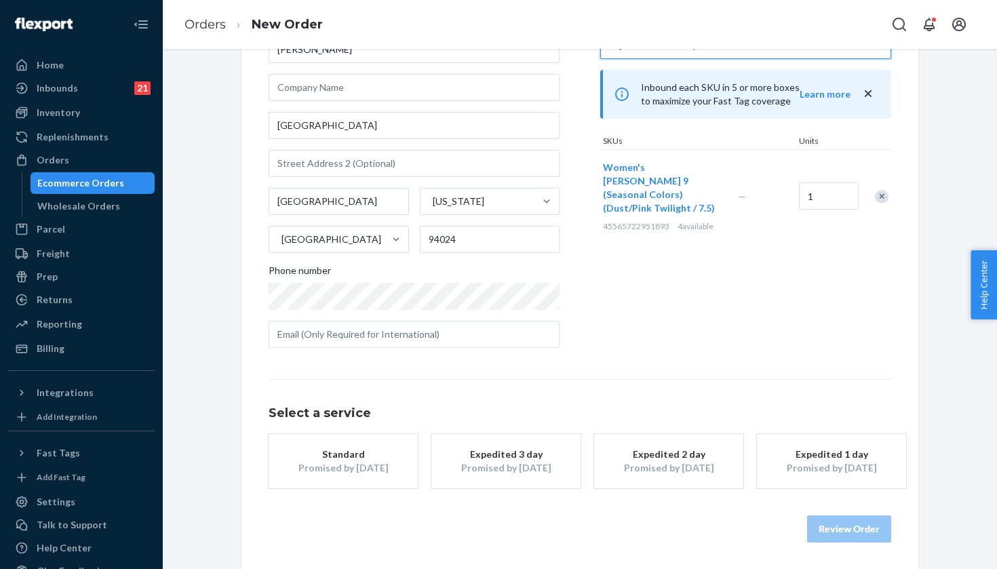
scroll to position [102, 0]
click at [483, 465] on div "Promised by Sep 25, 2025" at bounding box center [506, 469] width 109 height 14
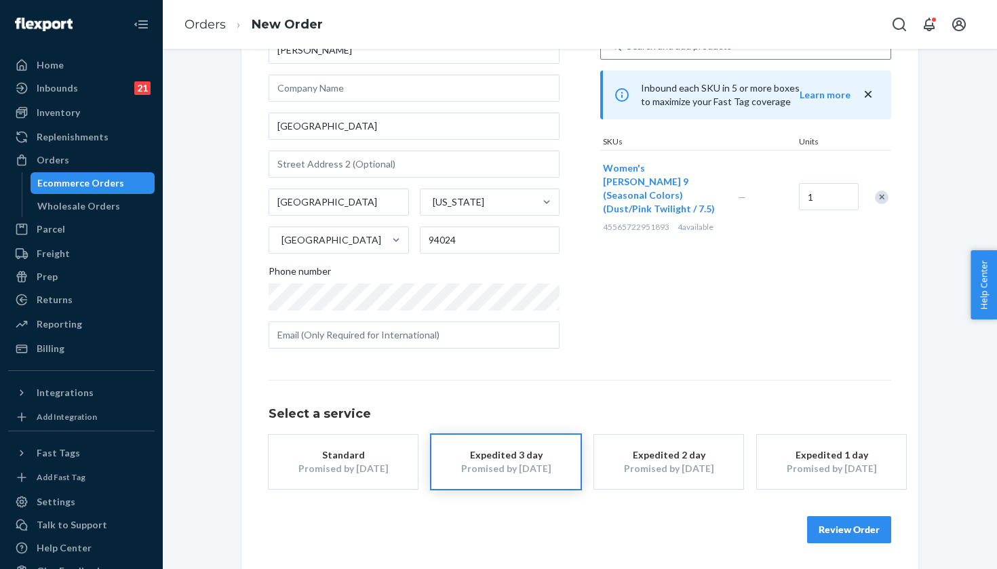
click at [869, 522] on button "Review Order" at bounding box center [849, 529] width 84 height 27
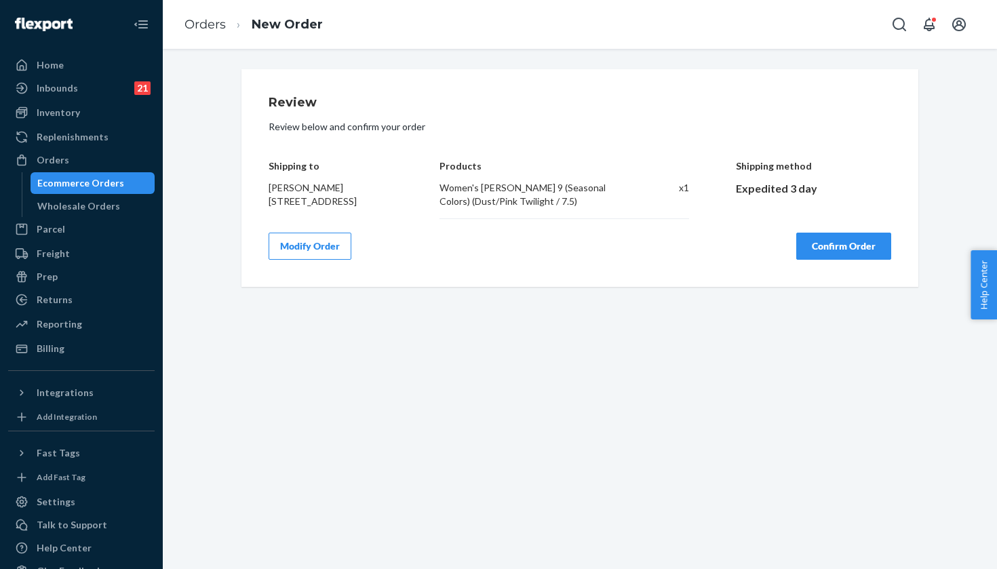
scroll to position [0, 0]
click at [848, 243] on button "Confirm Order" at bounding box center [843, 246] width 95 height 27
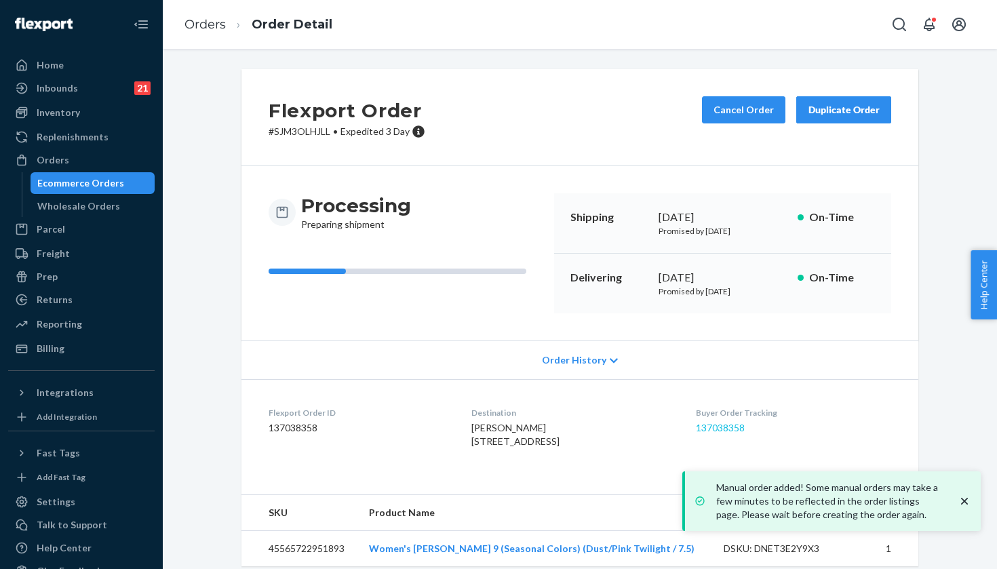
click at [743, 430] on link "137038358" at bounding box center [720, 428] width 49 height 12
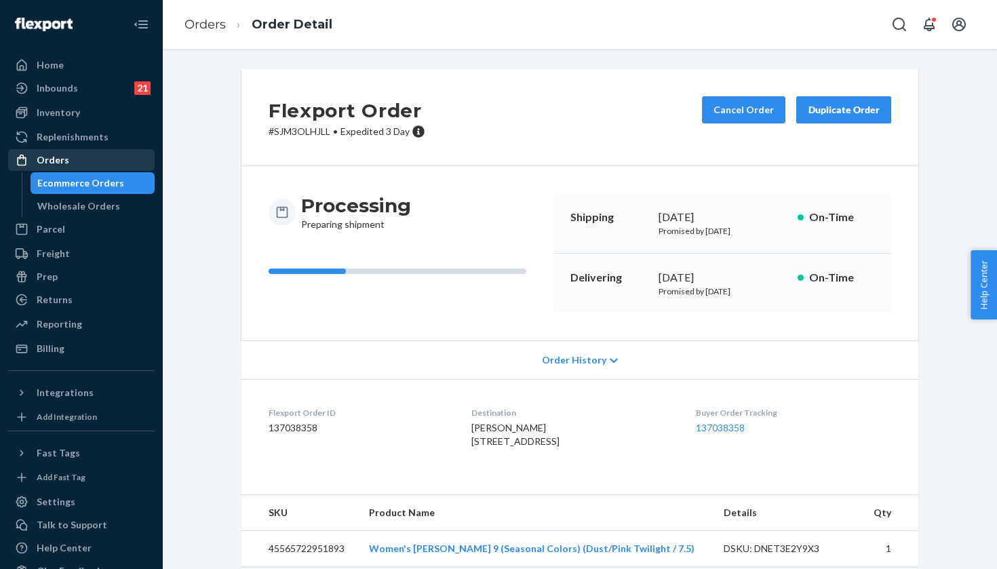
click at [116, 157] on div "Orders" at bounding box center [81, 160] width 144 height 19
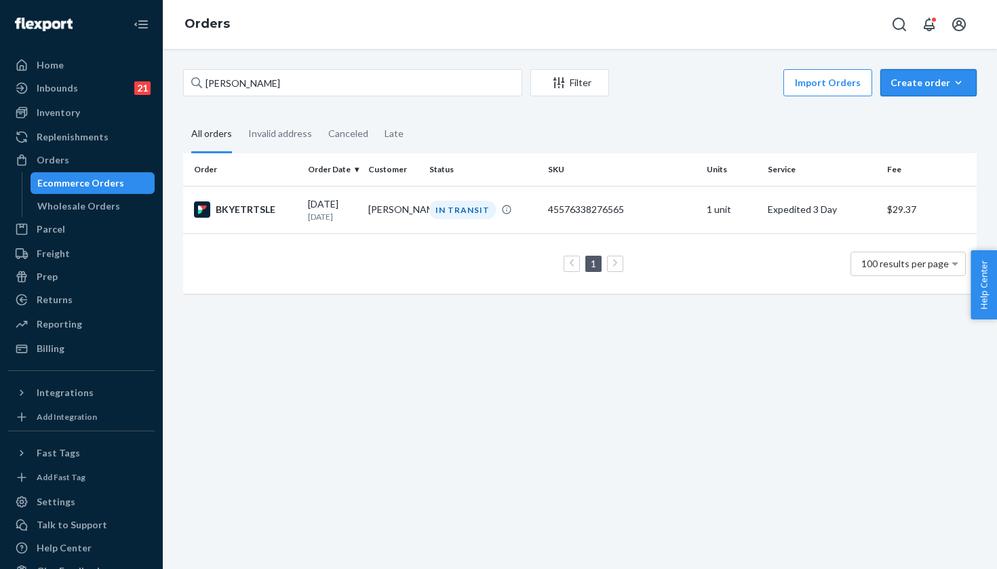
click at [890, 85] on button "Create order Ecommerce order Removal order" at bounding box center [928, 82] width 96 height 27
click at [923, 117] on span "Ecommerce order" at bounding box center [937, 115] width 84 height 9
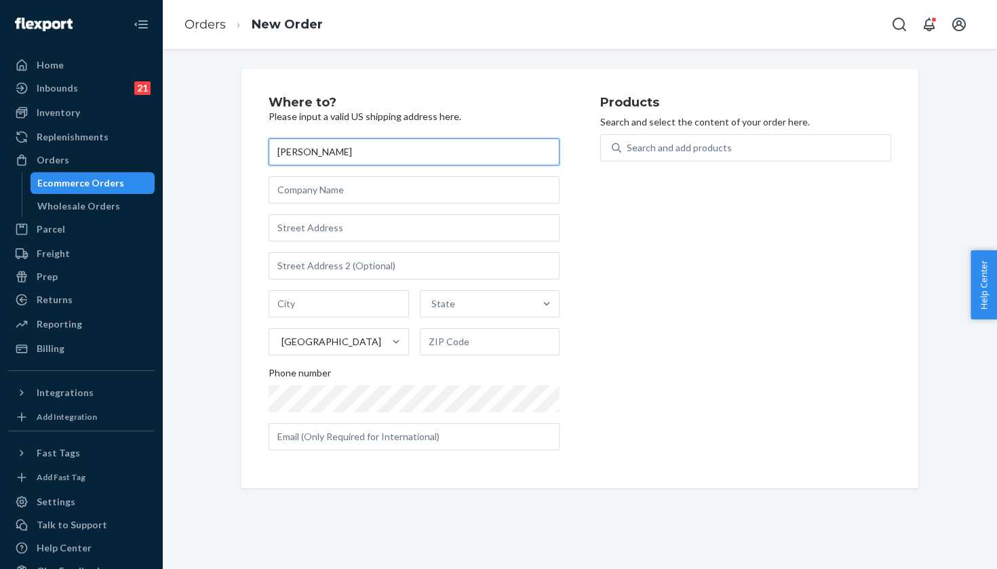
type input "[PERSON_NAME]"
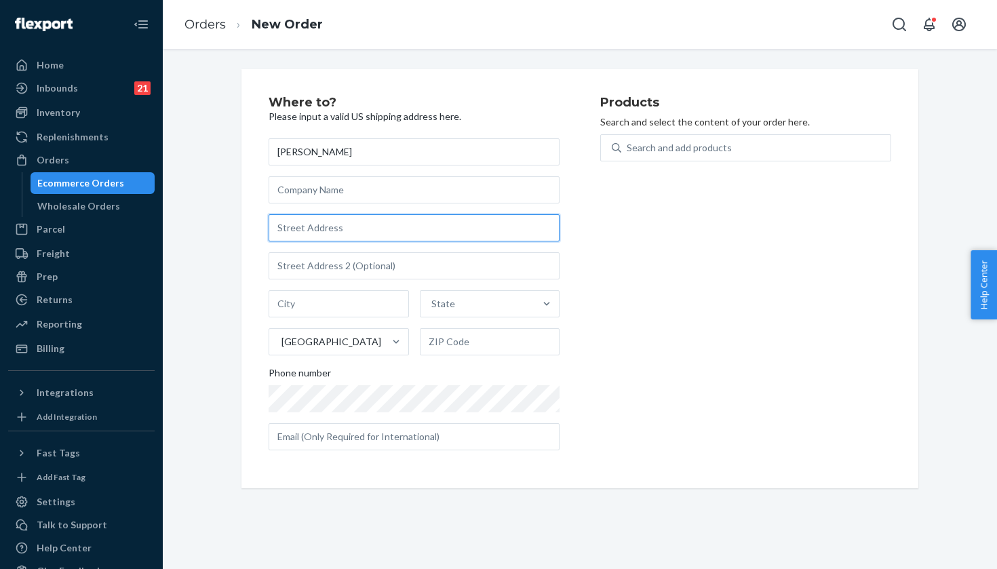
paste input "827 Chatsworth Drive"
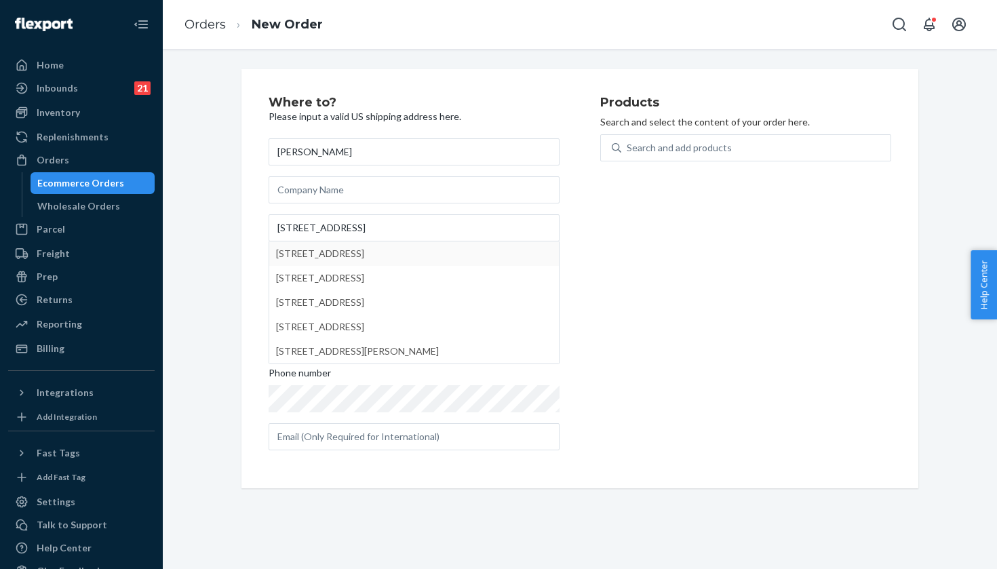
type input "827 Chatsworth Dr"
type input "Newport News"
type input "23601"
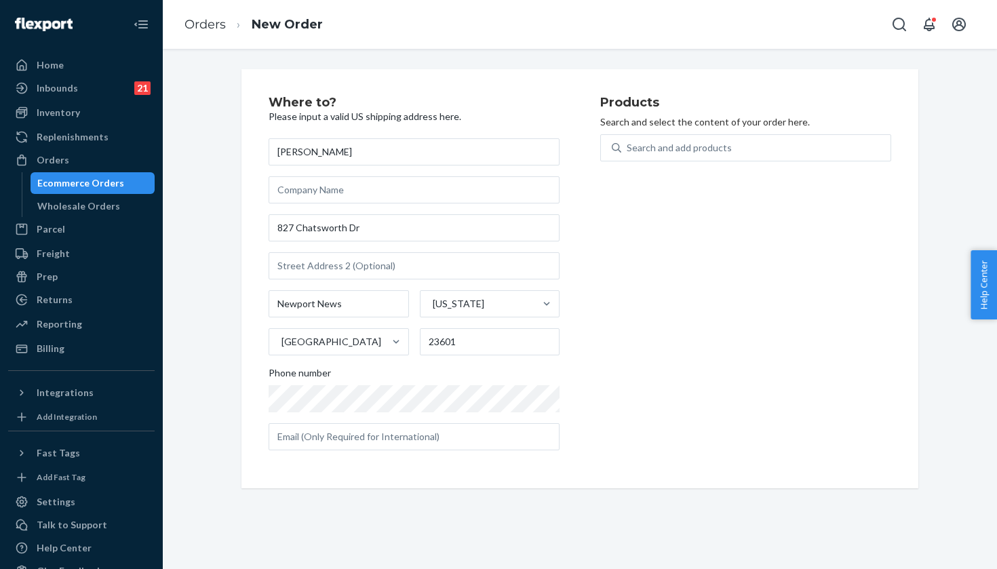
click at [682, 133] on div "Products Search and select the content of your order here. Search and add produ…" at bounding box center [745, 278] width 291 height 365
click at [682, 155] on div "Search and add products" at bounding box center [755, 148] width 269 height 24
click at [628, 155] on input "Search and add products" at bounding box center [627, 148] width 1 height 14
paste input "White/Lemonade / 9"
type input "White/Lemonade / 9"
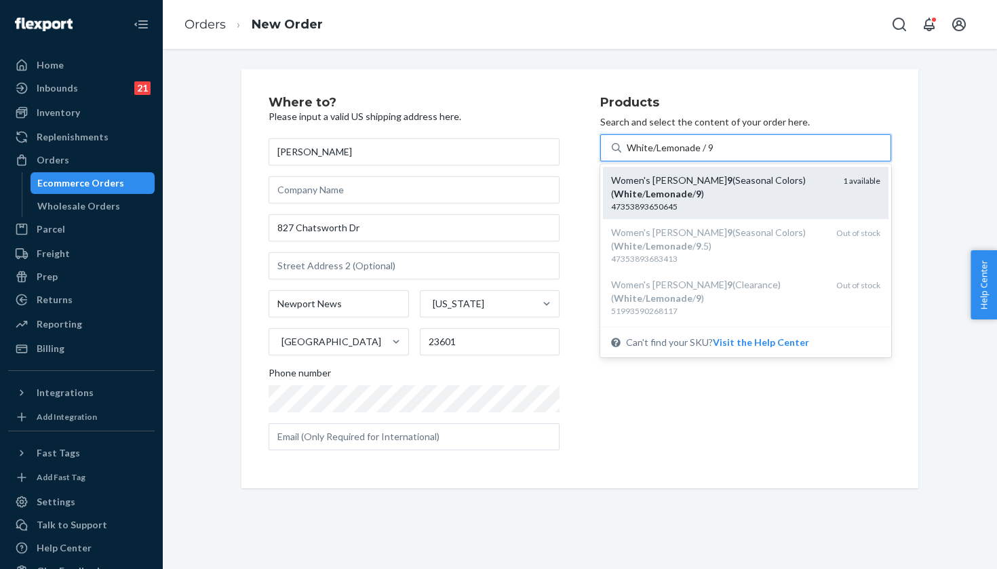
click at [736, 193] on div "Women's Hoka Clifton 9 (Seasonal Colors) ( White / Lemonade / 9 )" at bounding box center [721, 187] width 221 height 27
click at [714, 155] on input "White/Lemonade / 9" at bounding box center [670, 148] width 87 height 14
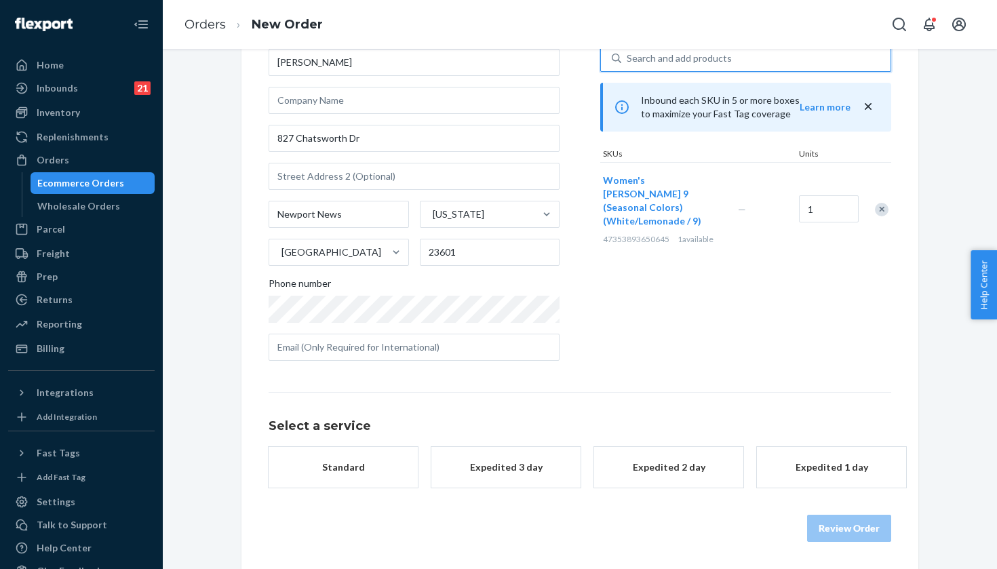
scroll to position [88, 0]
click at [482, 503] on div "Select a service Standard Expedited 3 day Expedited 2 day Expedited 1 day Revie…" at bounding box center [580, 468] width 623 height 150
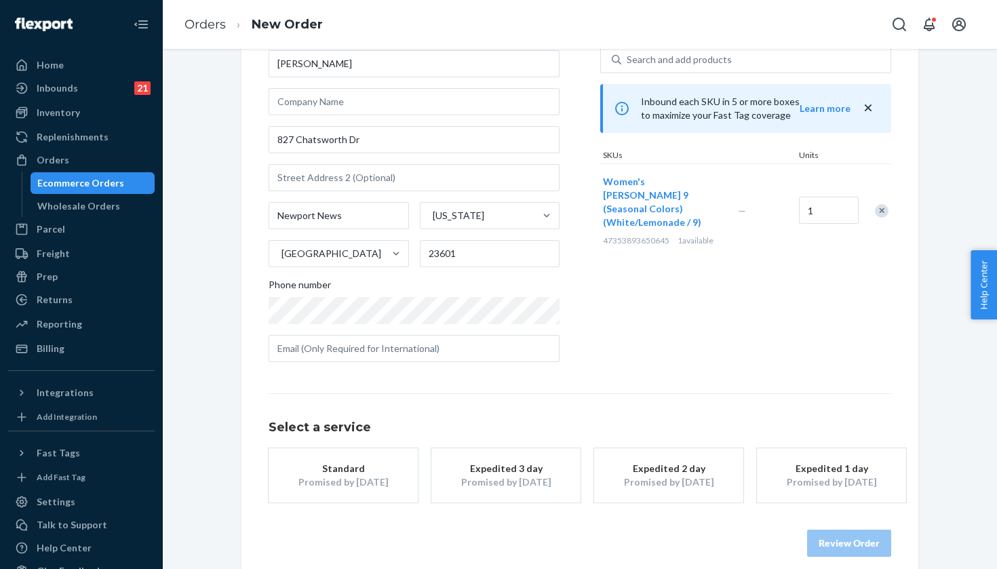
click at [485, 482] on div "Promised by Sep 25, 2025" at bounding box center [506, 482] width 109 height 14
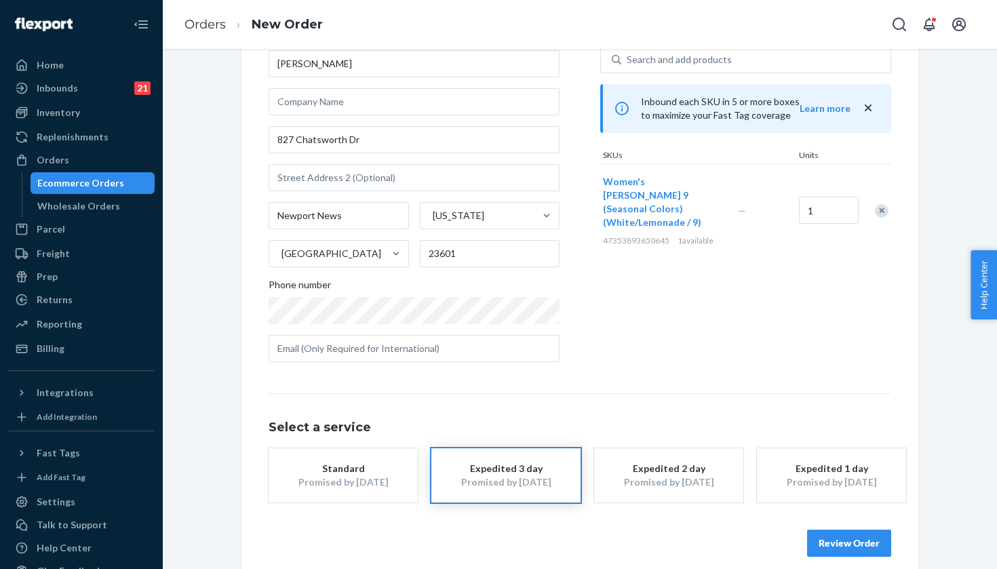
click at [827, 547] on button "Review Order" at bounding box center [849, 543] width 84 height 27
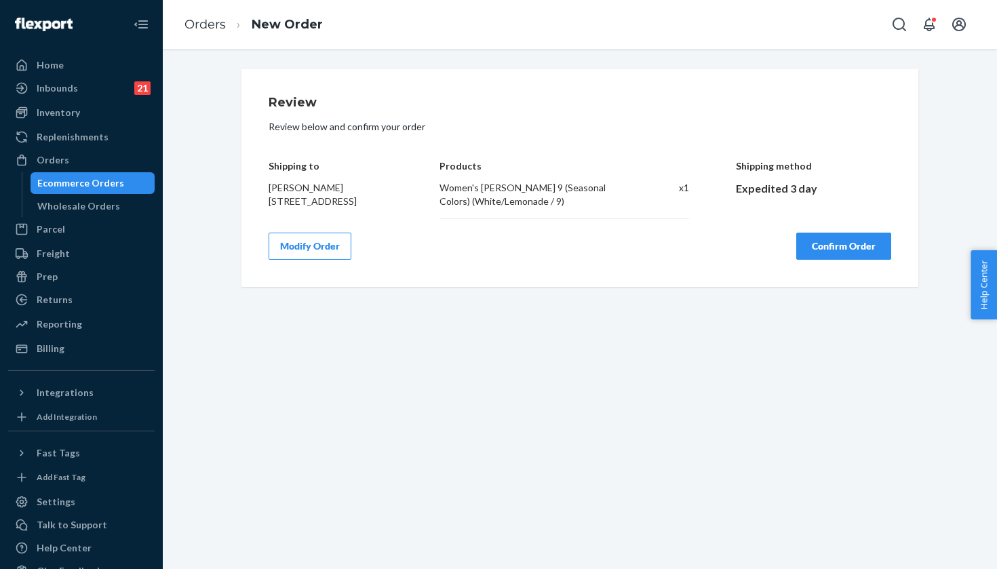
scroll to position [0, 0]
click at [854, 250] on button "Confirm Order" at bounding box center [843, 246] width 95 height 27
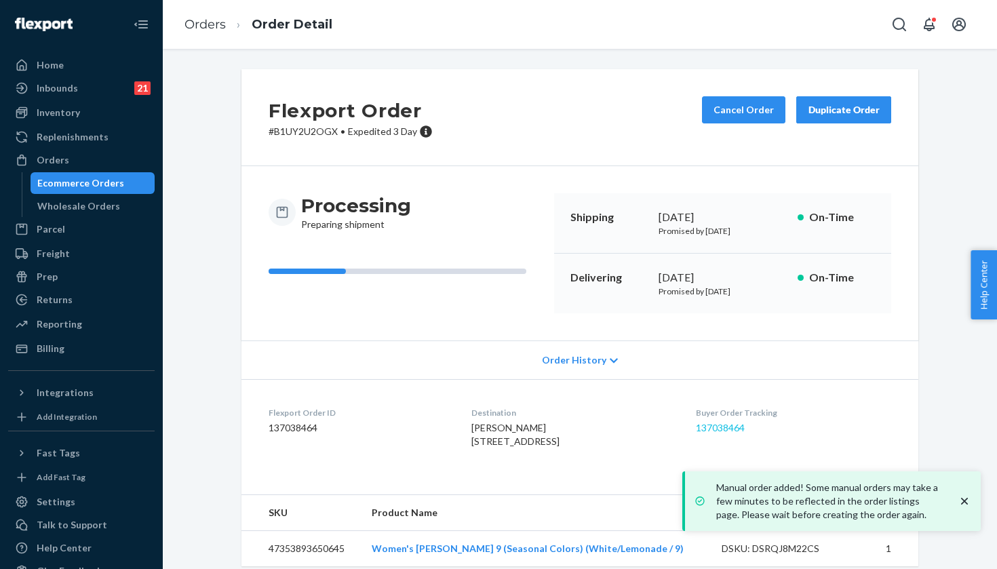
click at [726, 427] on link "137038464" at bounding box center [720, 428] width 49 height 12
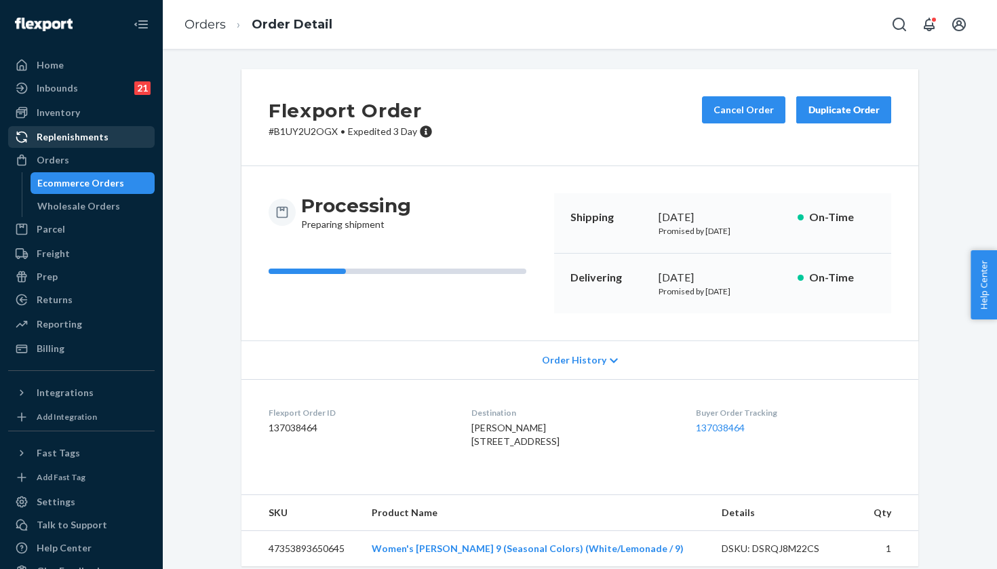
click at [79, 147] on link "Replenishments" at bounding box center [81, 137] width 147 height 22
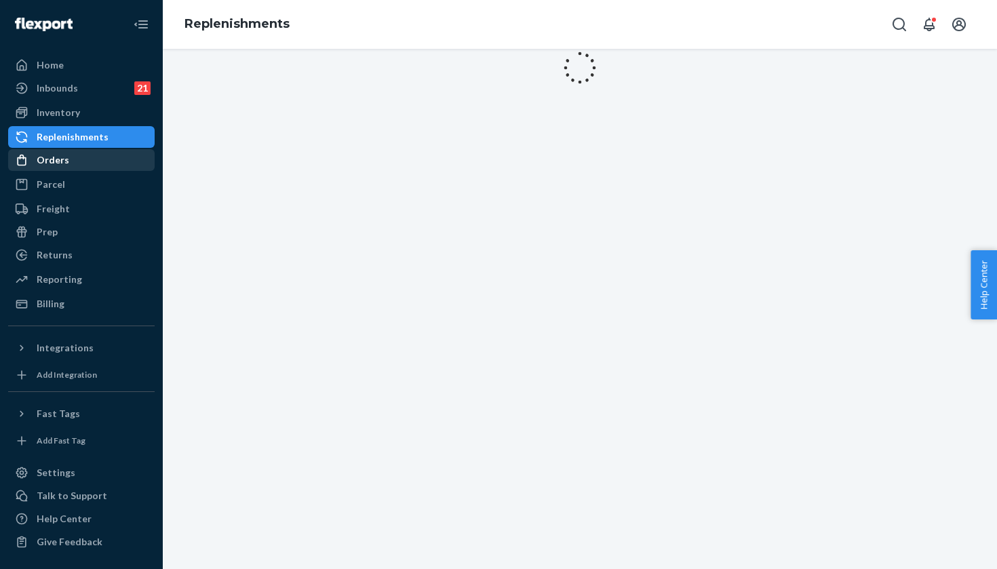
click at [79, 150] on link "Orders" at bounding box center [81, 160] width 147 height 22
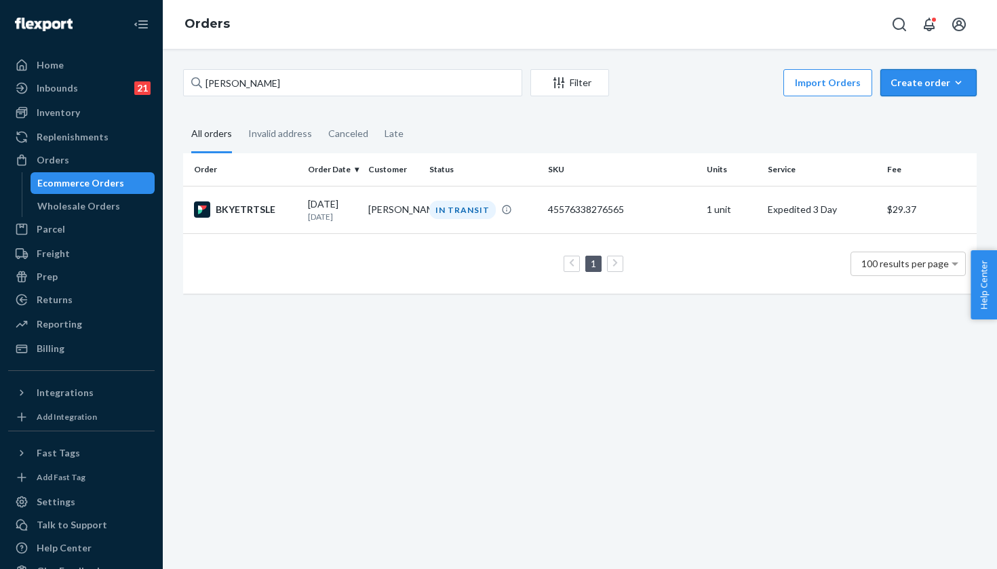
click at [917, 75] on button "Create order Ecommerce order Removal order" at bounding box center [928, 82] width 96 height 27
click at [921, 106] on button "Ecommerce order" at bounding box center [949, 115] width 130 height 29
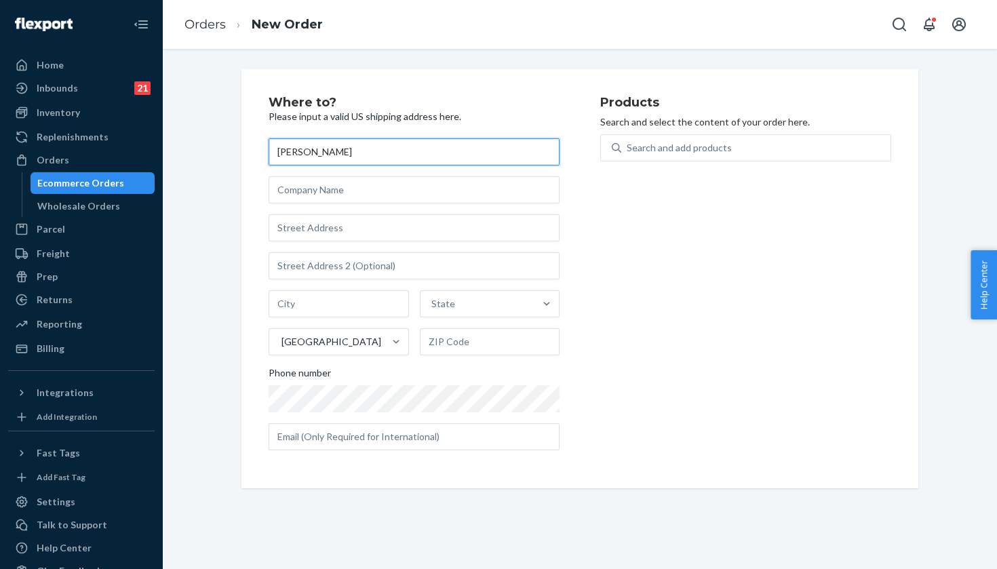
type input "[PERSON_NAME]"
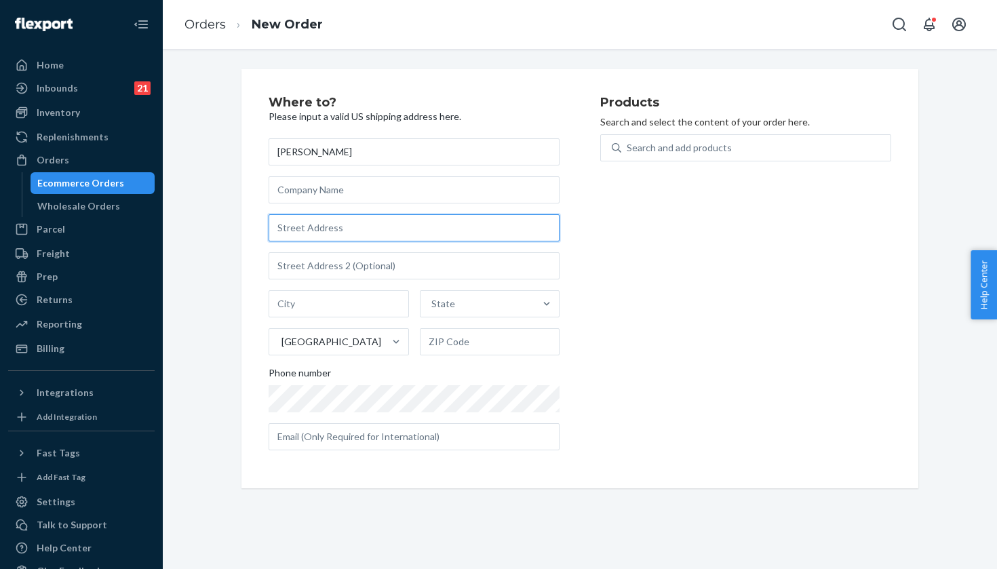
paste input "595 Lloyd Lane"
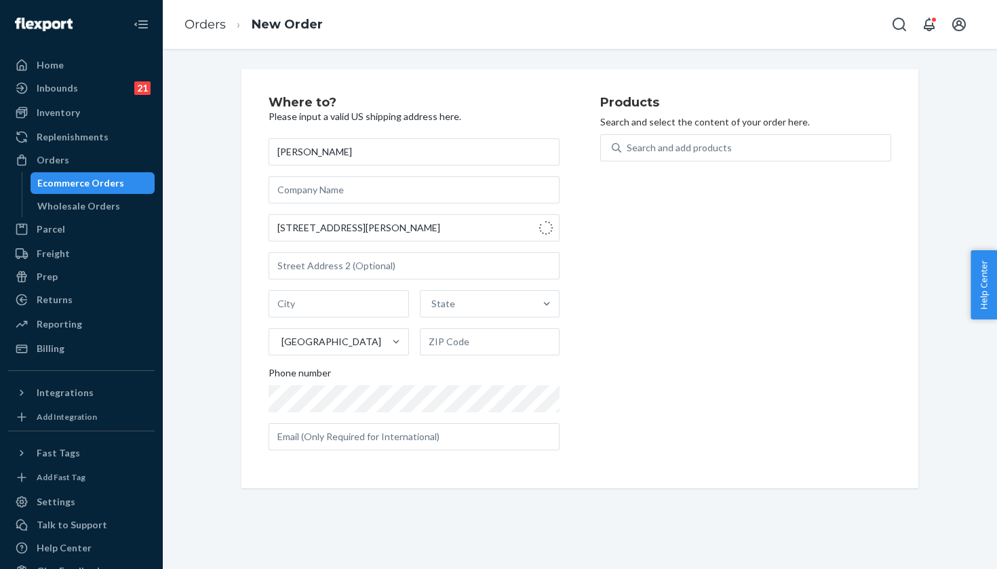
type input "595 Lloyd Ln"
type input "North Aurora"
type input "60542"
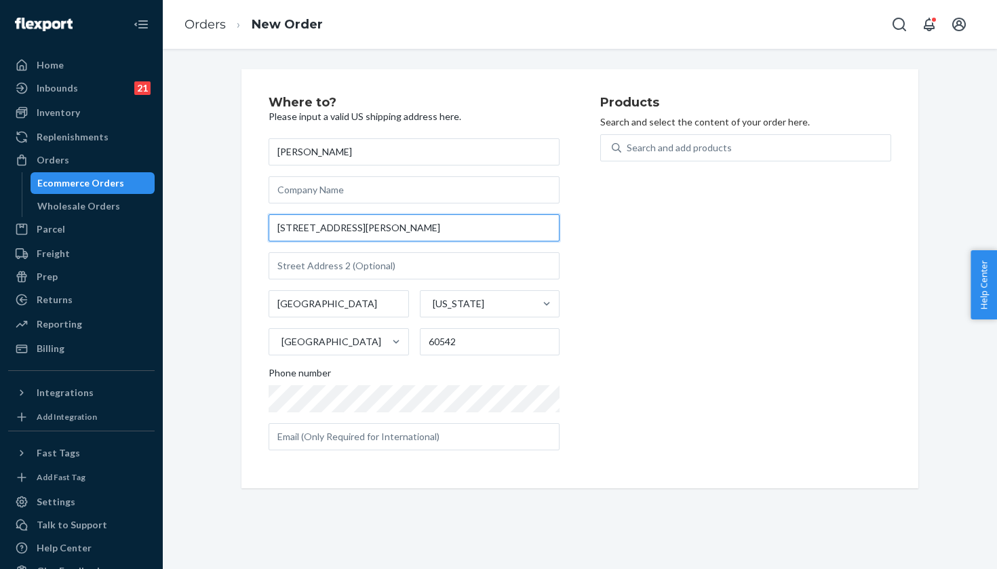
click at [402, 222] on input "595 Lloyd Ln" at bounding box center [414, 227] width 291 height 27
paste input "ane"
type input "595 Lloyd Ln"
type input "Independence"
type input "97351"
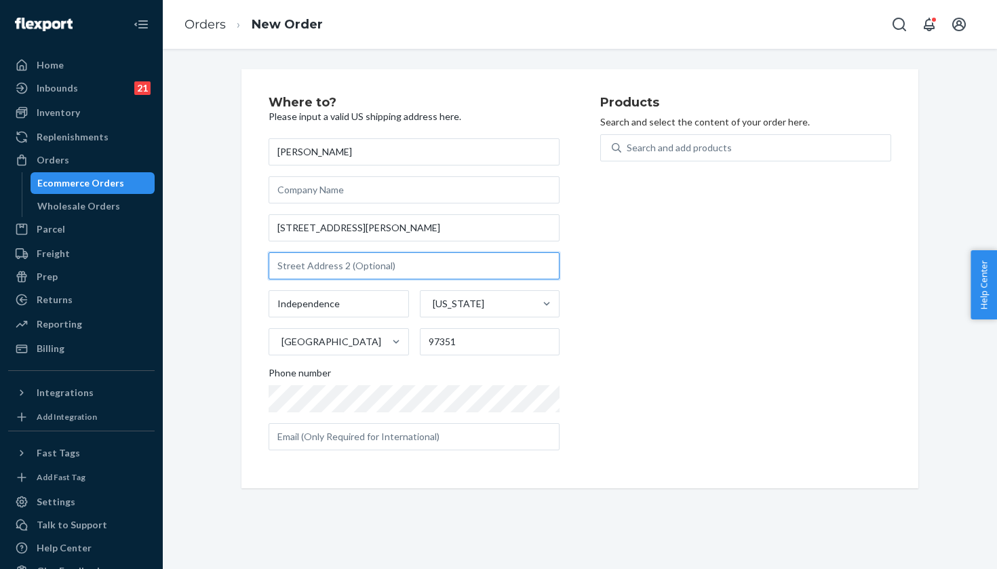
paste input "STE D"
type input "STE D"
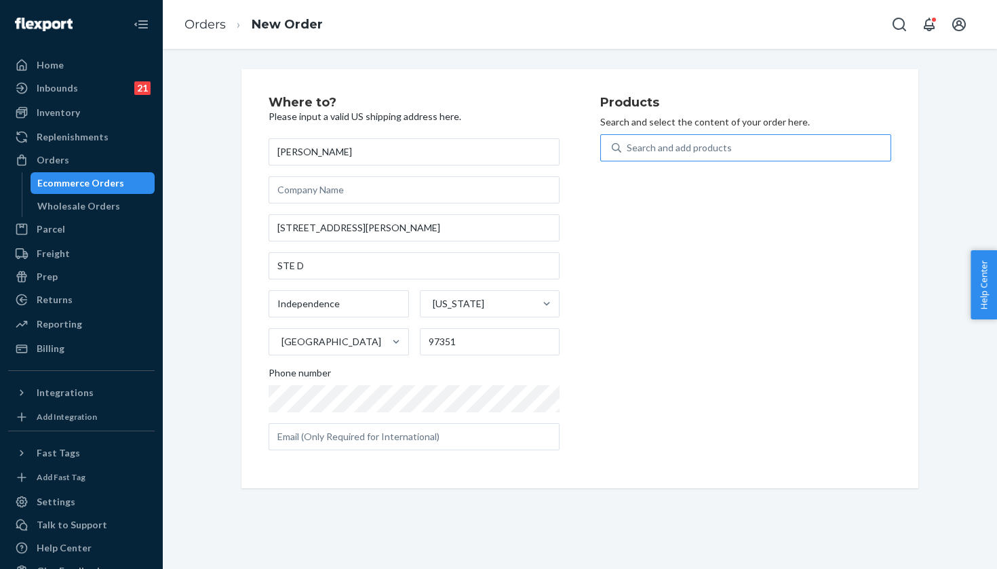
click at [686, 149] on div "Search and add products" at bounding box center [679, 148] width 105 height 14
click at [628, 149] on input "Search and add products" at bounding box center [627, 148] width 1 height 14
paste input "Dust/Pink Twilight / 9.5"
type input "Dust/Pink Twilight / 9.5"
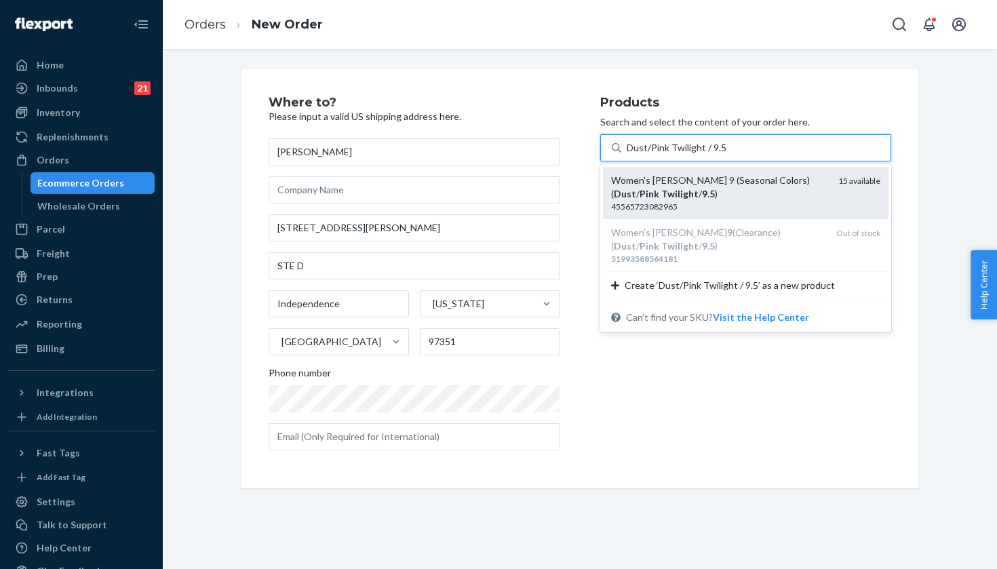
click at [811, 192] on div "Women's Hoka Clifton 9 (Seasonal Colors) ( Dust / Pink Twilight / 9 . 5 )" at bounding box center [719, 187] width 216 height 27
click at [726, 155] on input "Dust/Pink Twilight / 9.5" at bounding box center [676, 148] width 99 height 14
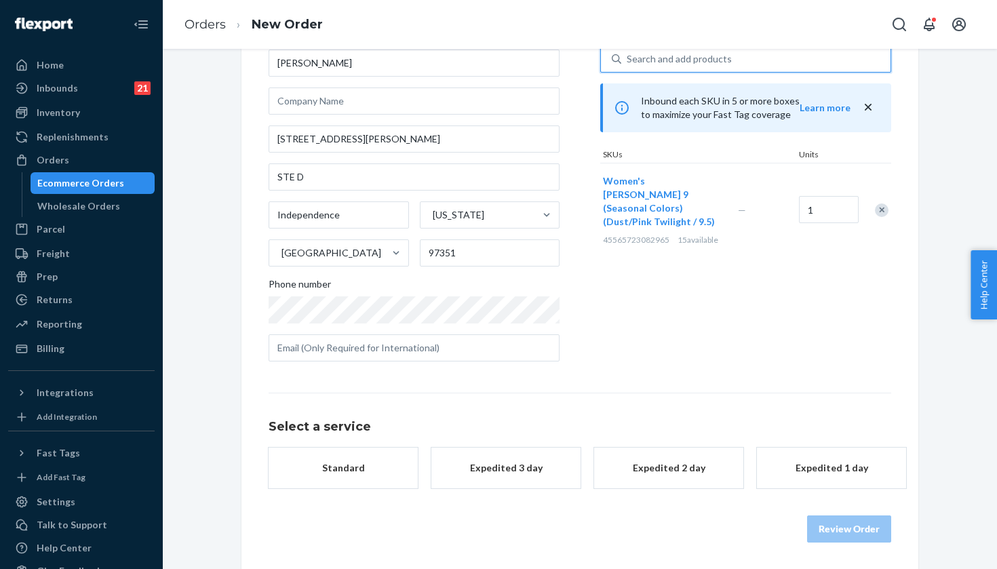
scroll to position [88, 0]
click at [816, 220] on div "1" at bounding box center [826, 210] width 61 height 55
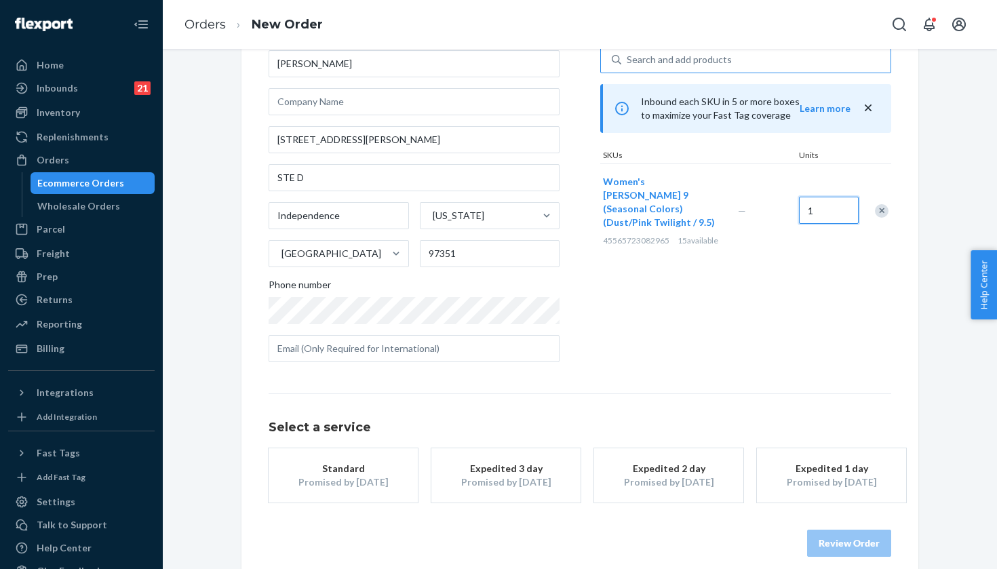
click at [816, 212] on input "1" at bounding box center [829, 210] width 60 height 27
type input "15"
click at [722, 366] on div "Products Search and select the content of your order here. Search and add produ…" at bounding box center [745, 190] width 291 height 365
click at [695, 62] on div "Search and add products" at bounding box center [679, 60] width 105 height 14
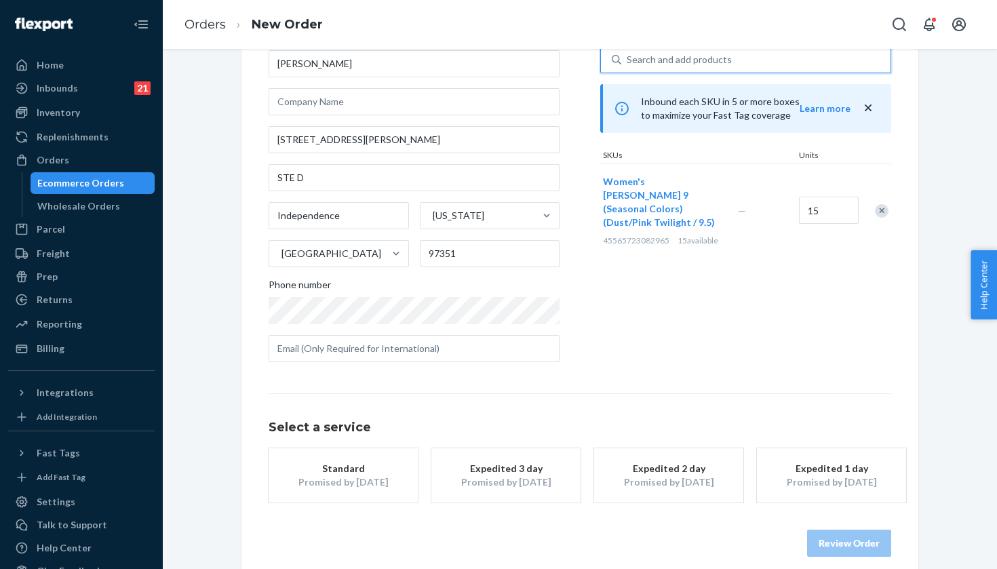
click at [628, 62] on input "0 results available. Use Up and Down to choose options, press Enter to select t…" at bounding box center [627, 60] width 1 height 14
paste input "Dust/Pink Twilight / 7.5"
type input "Dust/Pink Twilight / 7.5"
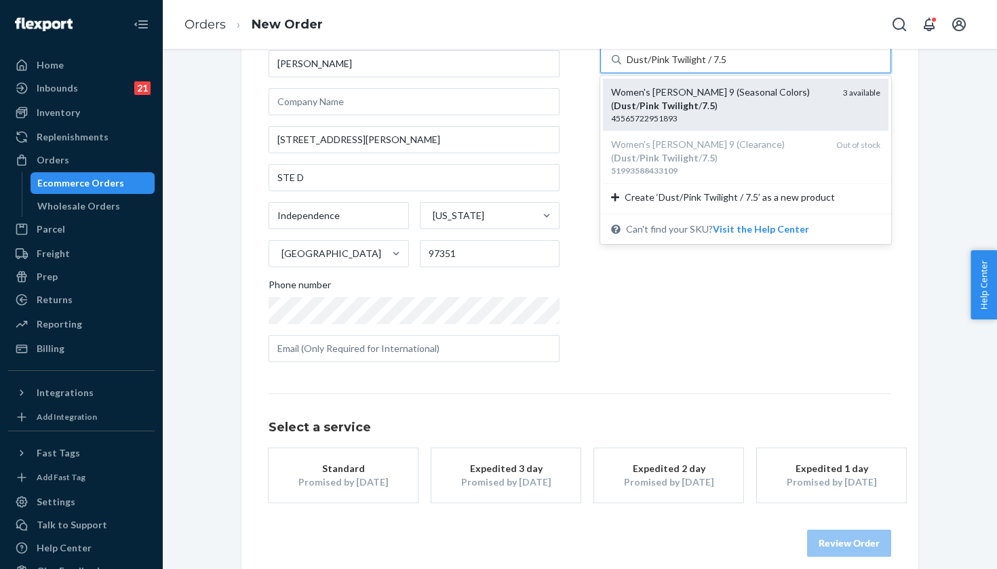
click at [804, 109] on div "Women's Hoka Clifton 9 (Seasonal Colors) ( Dust / Pink Twilight / 7 . 5 )" at bounding box center [721, 98] width 221 height 27
click at [726, 66] on input "Dust/Pink Twilight / 7.5" at bounding box center [676, 60] width 99 height 14
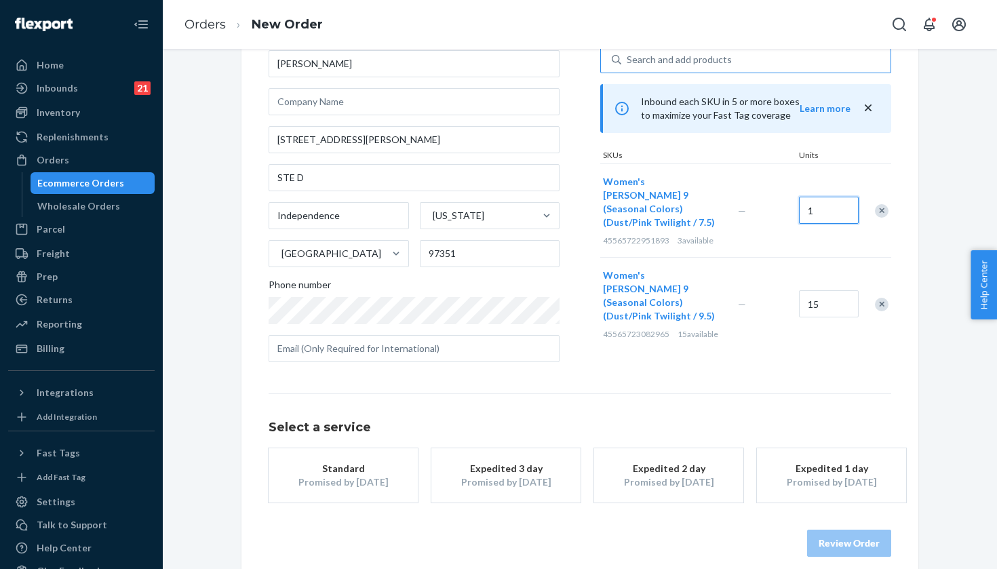
click at [833, 200] on input "1" at bounding box center [829, 210] width 60 height 27
type input "3"
click at [756, 194] on div "—" at bounding box center [765, 210] width 61 height 35
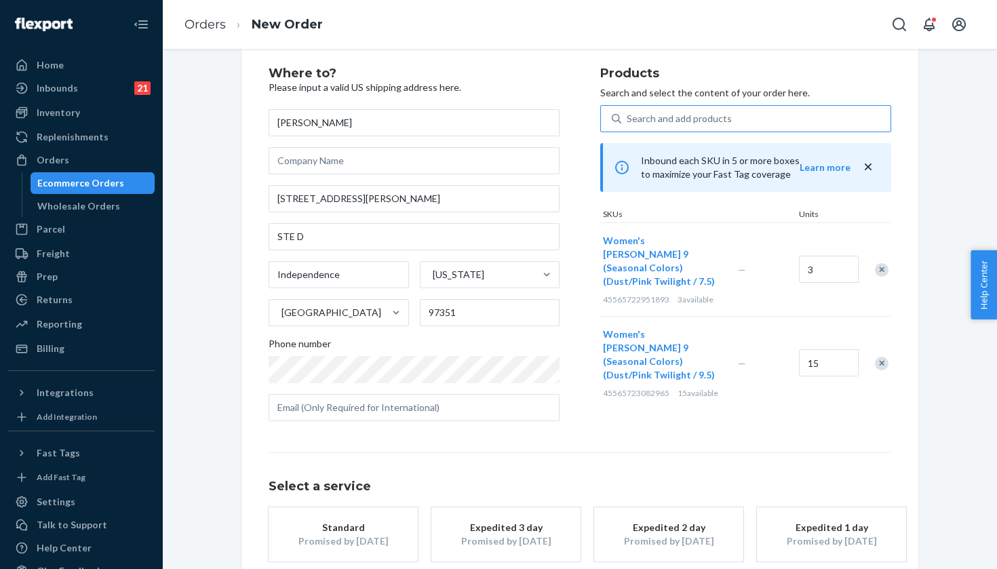
click at [695, 105] on div "Search and add products" at bounding box center [745, 118] width 291 height 27
click at [628, 112] on input "Search and add products" at bounding box center [627, 119] width 1 height 14
paste input "Dust/Pink Twilight / 7.5"
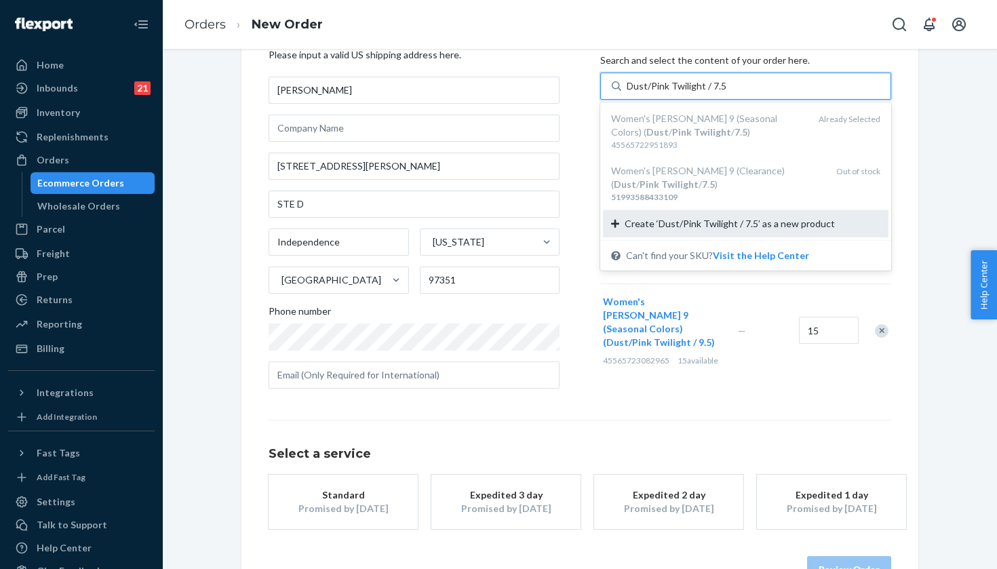
scroll to position [71, 0]
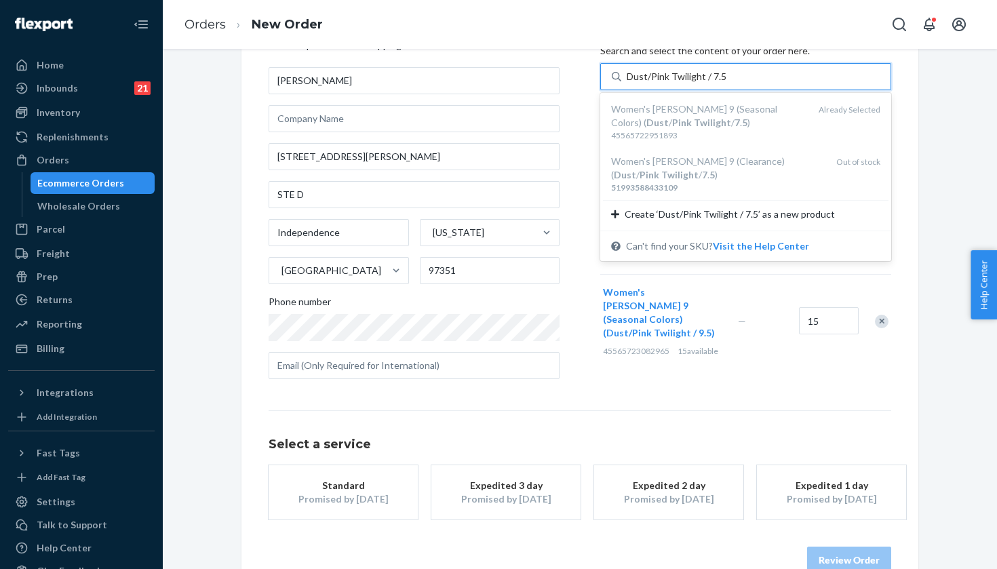
type input "Dust/Pink Twilight / 7.5"
click at [730, 391] on div "Where to? Please input a valid US shipping address here. Ryan Larj 595 Lloyd Ln…" at bounding box center [580, 299] width 623 height 549
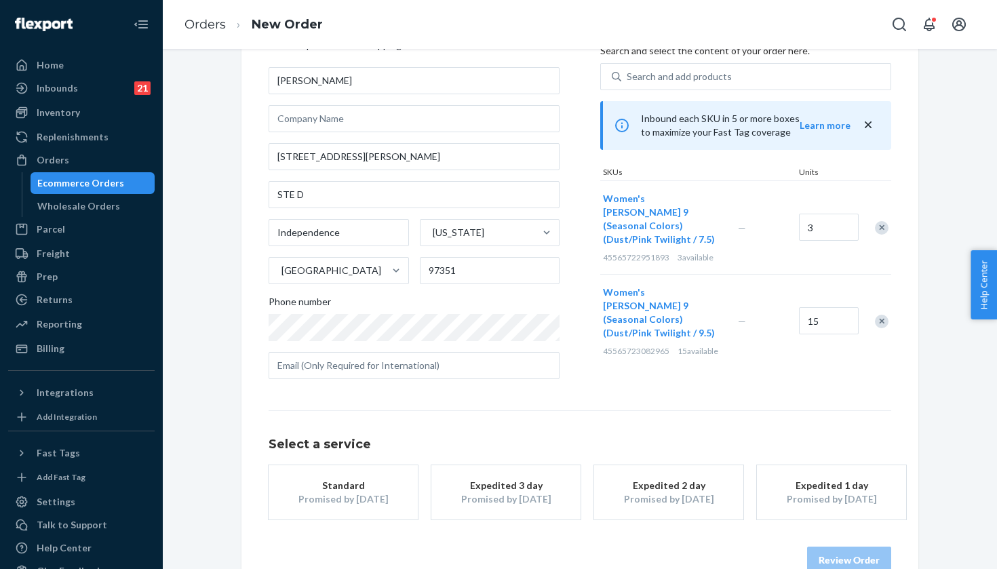
click at [701, 78] on div "Search and add products" at bounding box center [679, 77] width 105 height 14
click at [628, 78] on input "Search and add products" at bounding box center [627, 77] width 1 height 14
paste input "Dust/Pink Twilight / 7"
type input "Dust/Pink Twilight / 7"
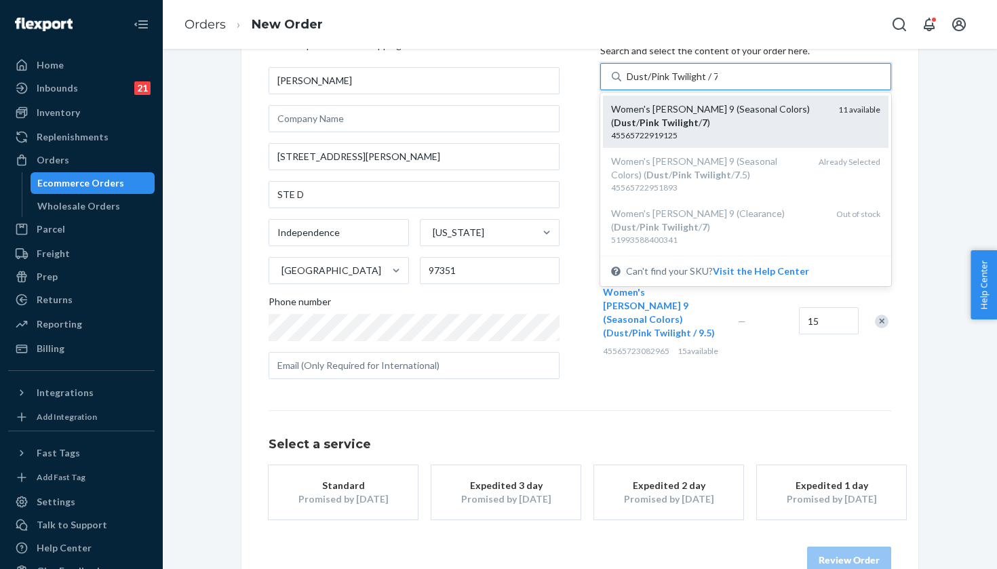
click at [829, 115] on div "Women's Hoka Clifton 9 (Seasonal Colors) ( Dust / Pink Twilight / 7 ) 455657229…" at bounding box center [745, 121] width 269 height 39
click at [718, 83] on input "Dust/Pink Twilight / 7" at bounding box center [672, 77] width 91 height 14
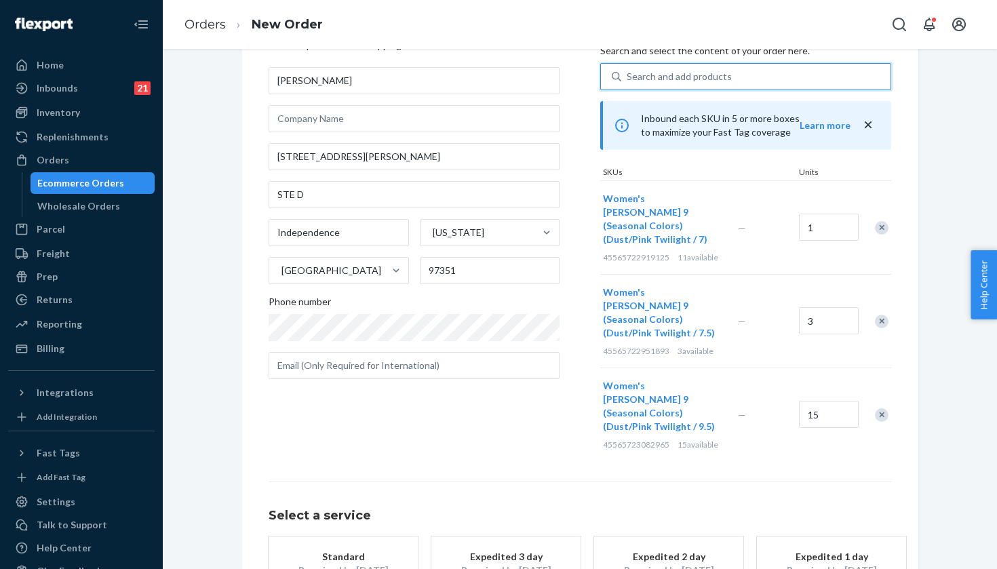
click at [827, 211] on div "1" at bounding box center [829, 226] width 60 height 30
click at [827, 214] on input "1" at bounding box center [829, 227] width 60 height 27
click at [827, 211] on div "1" at bounding box center [829, 226] width 60 height 30
click at [827, 214] on input "1" at bounding box center [829, 227] width 60 height 27
click at [826, 214] on input "1" at bounding box center [829, 227] width 60 height 27
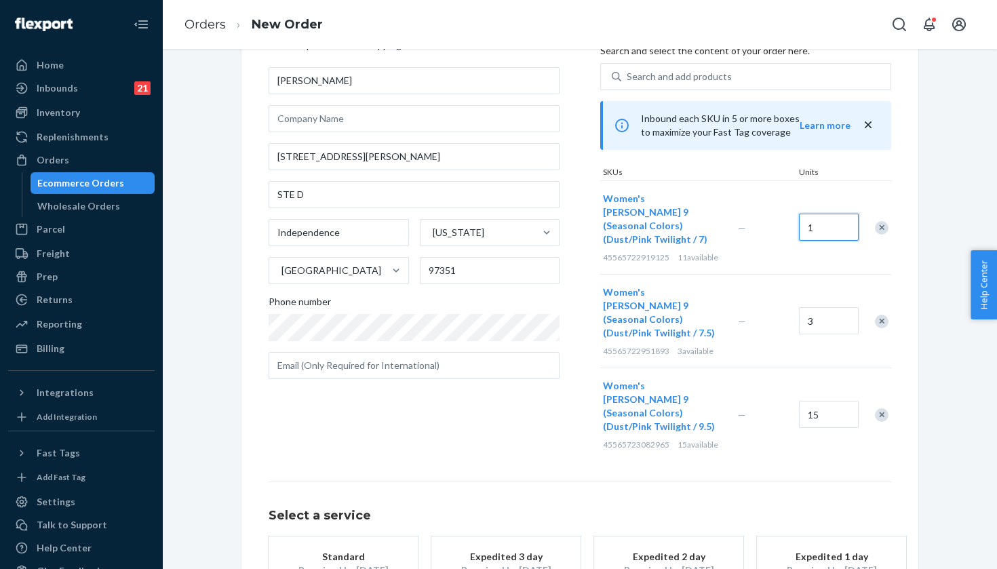
click at [826, 214] on input "1" at bounding box center [829, 227] width 60 height 27
type input "8"
click at [742, 190] on div "Women's Hoka Clifton 9 (Seasonal Colors) (Dust/Pink Twilight / 7) 4556572291912…" at bounding box center [745, 227] width 291 height 94
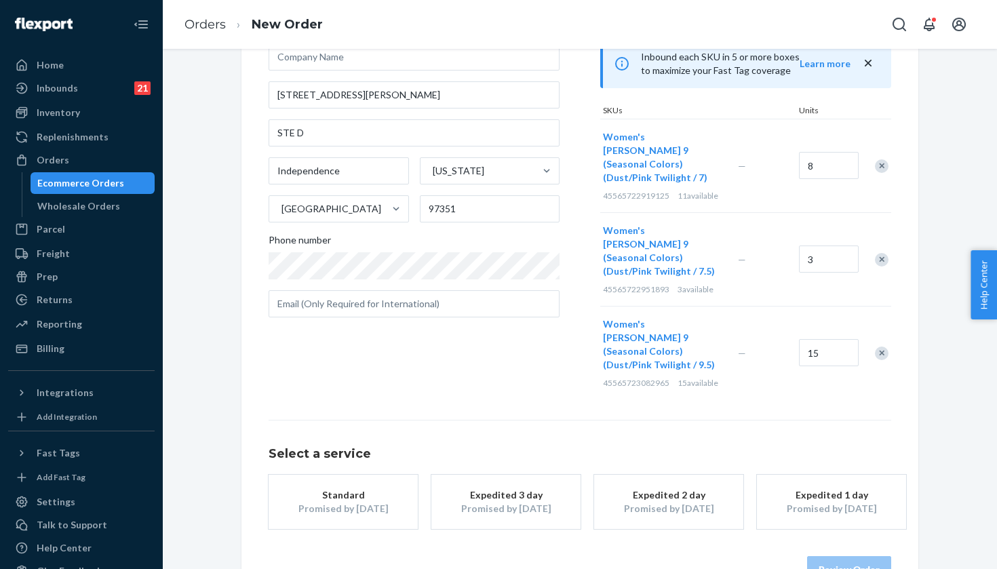
scroll to position [132, 0]
click at [378, 489] on div "Select a service Standard Promised by Oct 1, 2025 Expedited 3 day Promised by S…" at bounding box center [580, 502] width 623 height 163
click at [343, 477] on button "Standard Promised by Oct 1, 2025" at bounding box center [343, 502] width 149 height 54
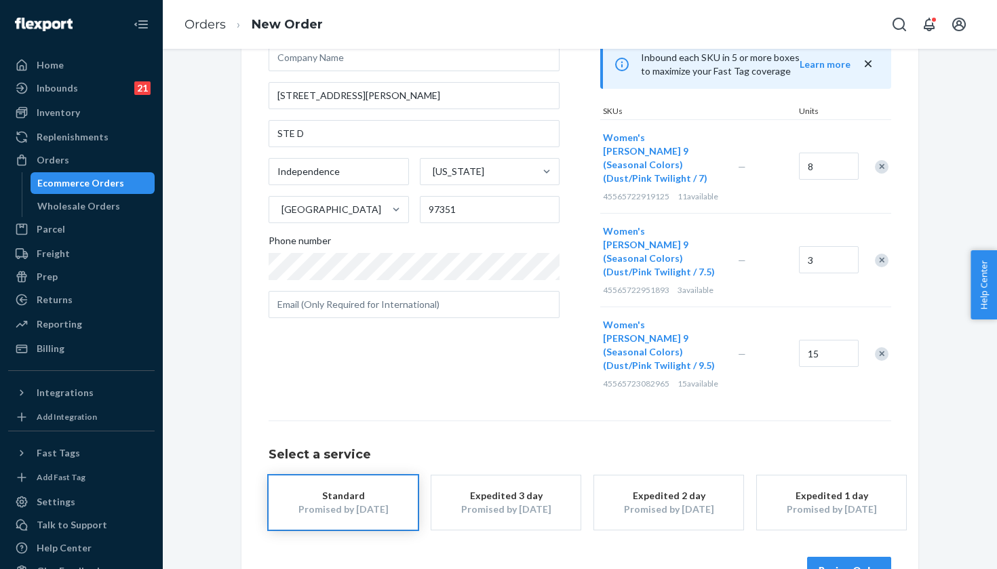
click at [844, 557] on button "Review Order" at bounding box center [849, 570] width 84 height 27
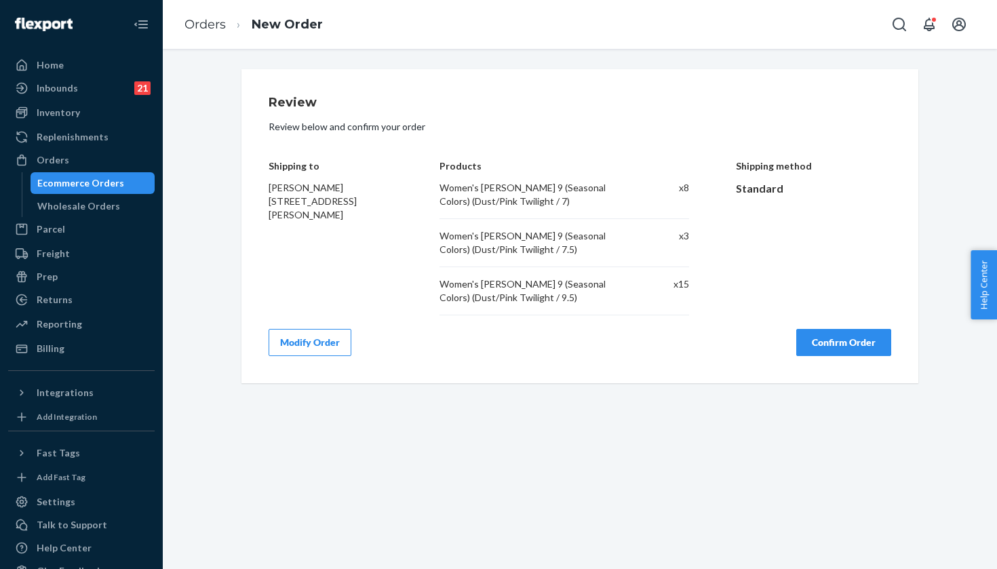
click at [835, 343] on button "Confirm Order" at bounding box center [843, 342] width 95 height 27
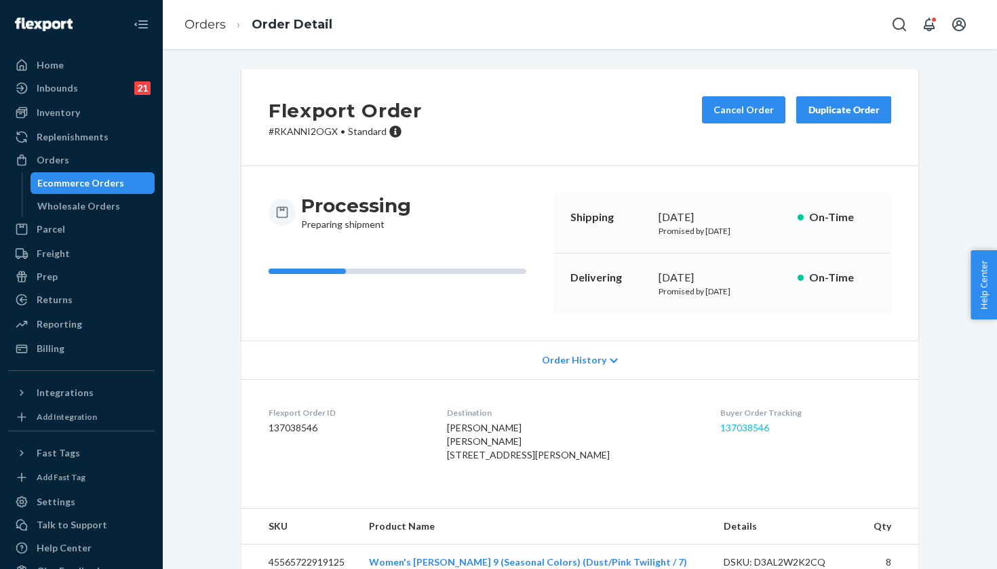
click at [733, 423] on link "137038546" at bounding box center [744, 428] width 49 height 12
click at [102, 161] on div "Orders" at bounding box center [81, 160] width 144 height 19
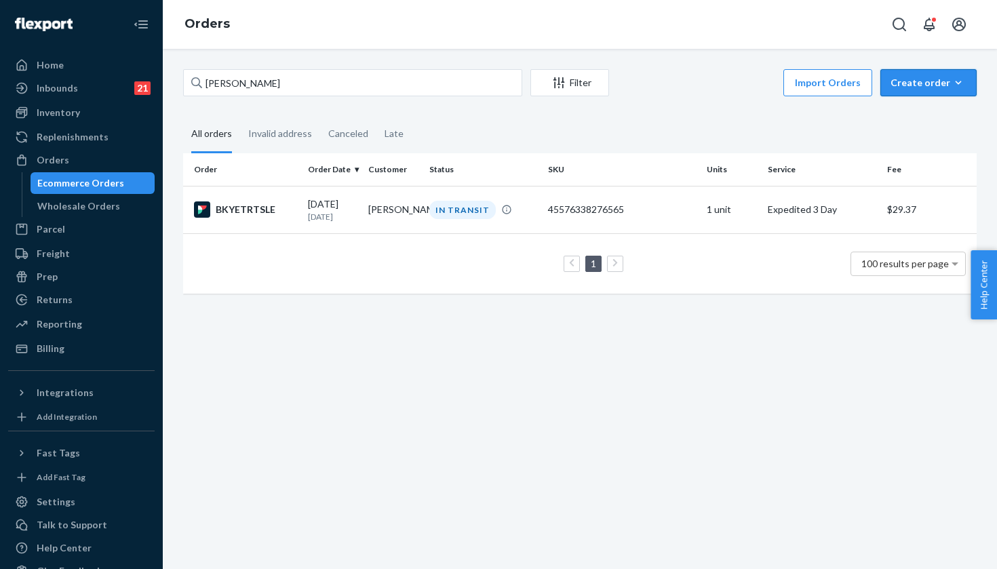
click at [957, 85] on icon "button" at bounding box center [959, 83] width 14 height 14
click at [898, 115] on button "Ecommerce order" at bounding box center [949, 115] width 130 height 29
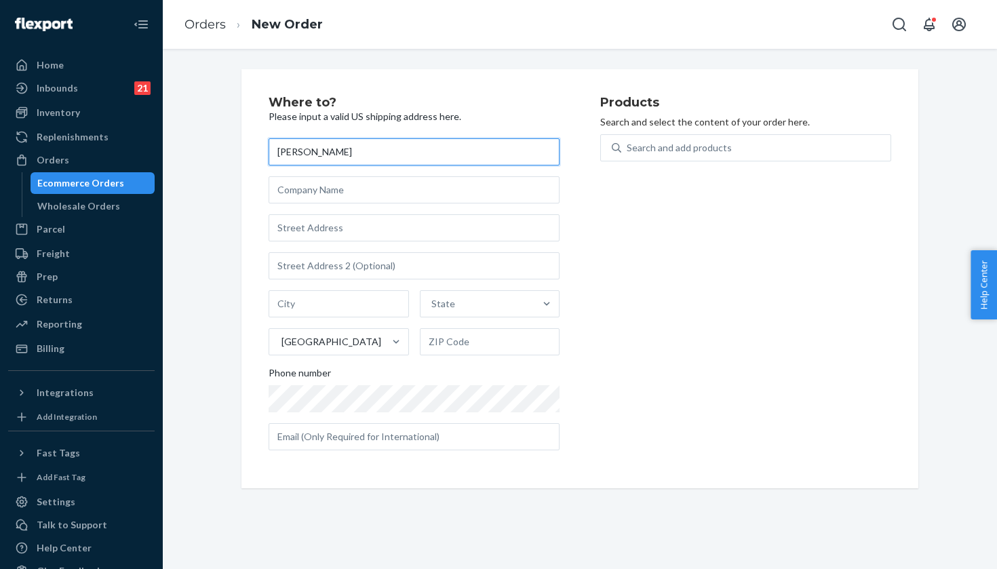
type input "[PERSON_NAME]"
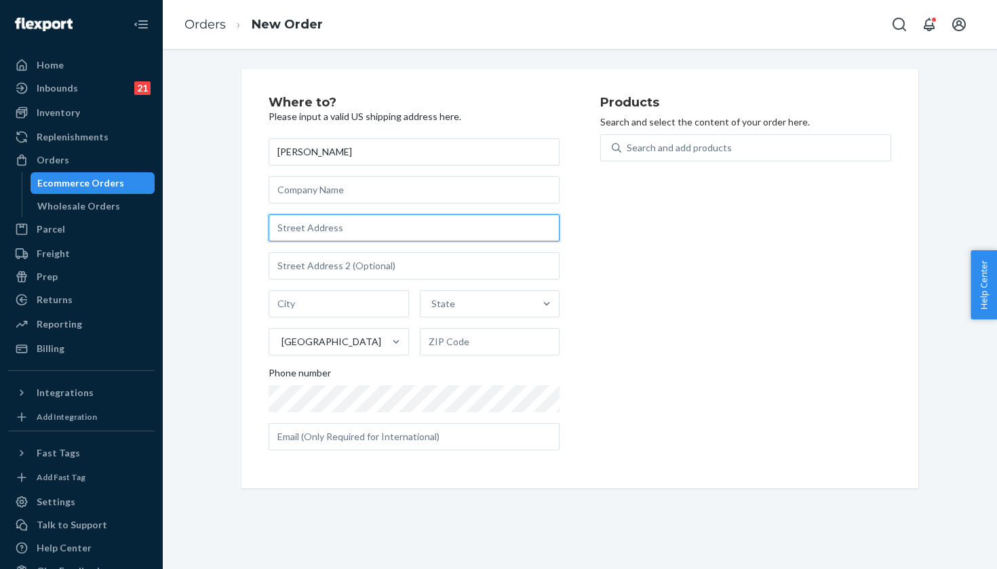
paste input "35 Cora Street"
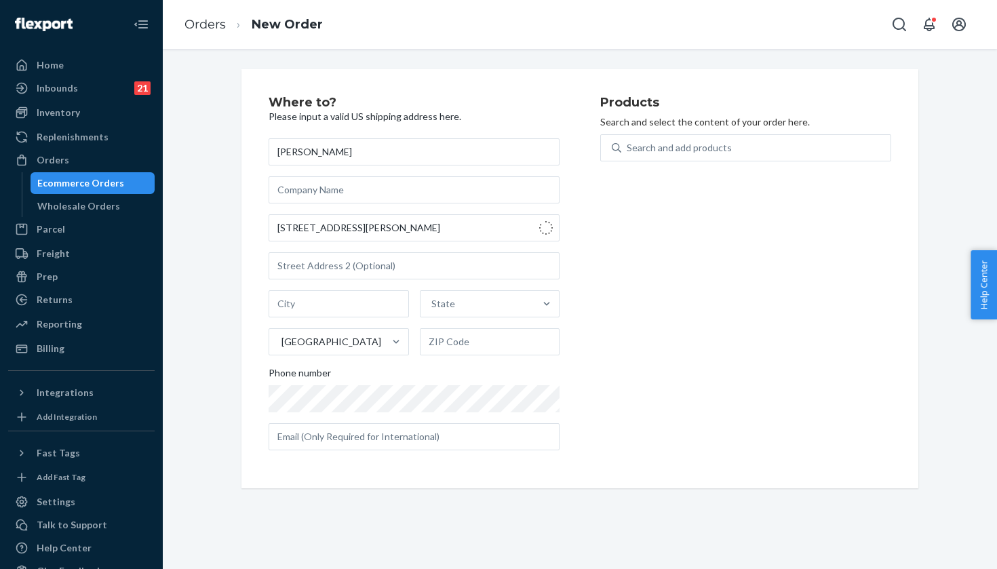
type input "35 Cora St"
type input "Enfield"
type input "06082"
click at [703, 138] on div "Search and add products" at bounding box center [755, 148] width 269 height 24
click at [628, 141] on input "0 results available. Use Up and Down to choose options, press Enter to select t…" at bounding box center [627, 148] width 1 height 14
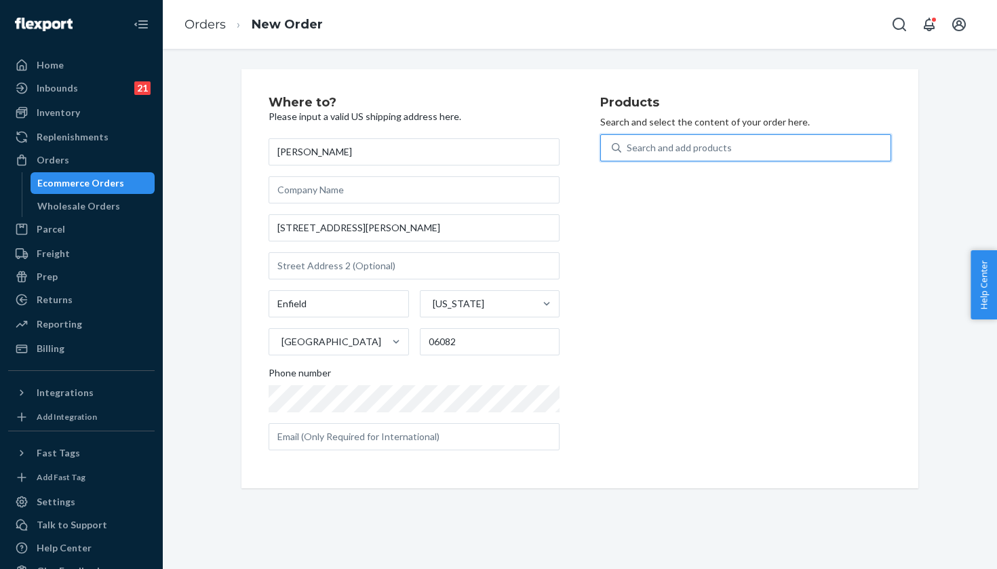
paste input "Dust/Pink Twilight / 10"
type input "Dust/Pink Twilight / 10"
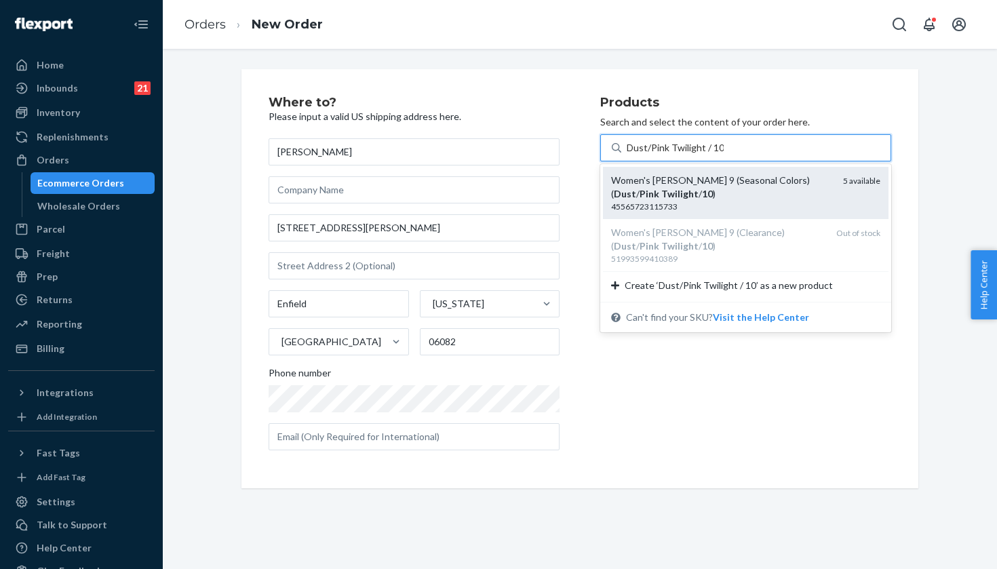
click at [741, 187] on div "Women's Hoka Clifton 9 (Seasonal Colors) ( Dust / Pink Twilight / 10 )" at bounding box center [721, 187] width 221 height 27
click at [724, 155] on input "Dust/Pink Twilight / 10" at bounding box center [675, 148] width 97 height 14
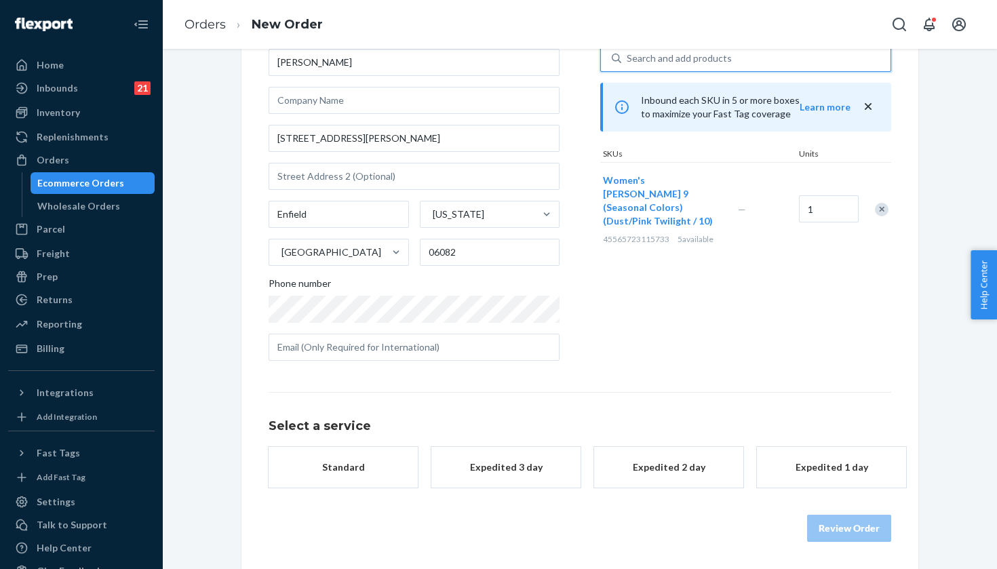
scroll to position [88, 0]
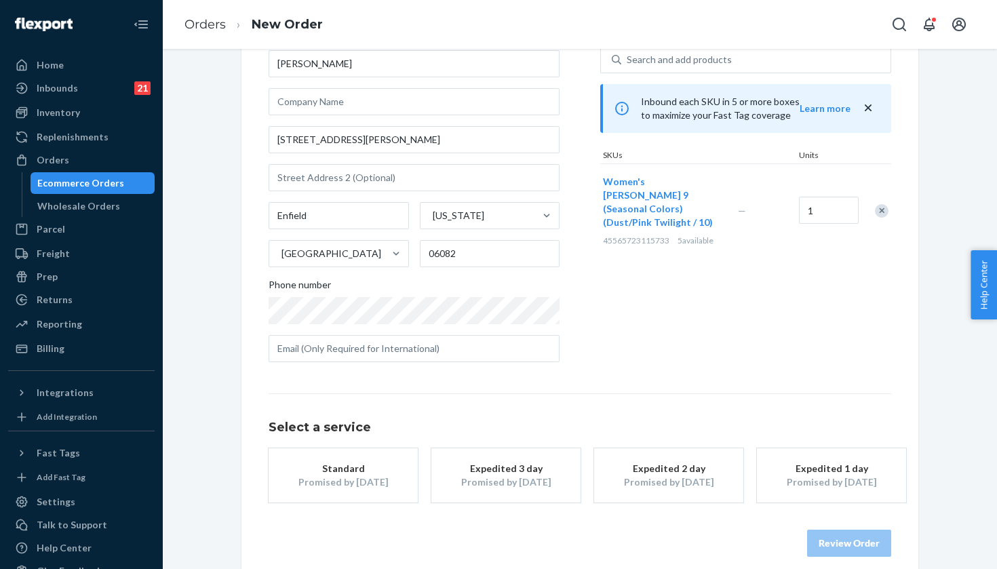
click at [541, 473] on div "Expedited 3 day" at bounding box center [506, 469] width 109 height 14
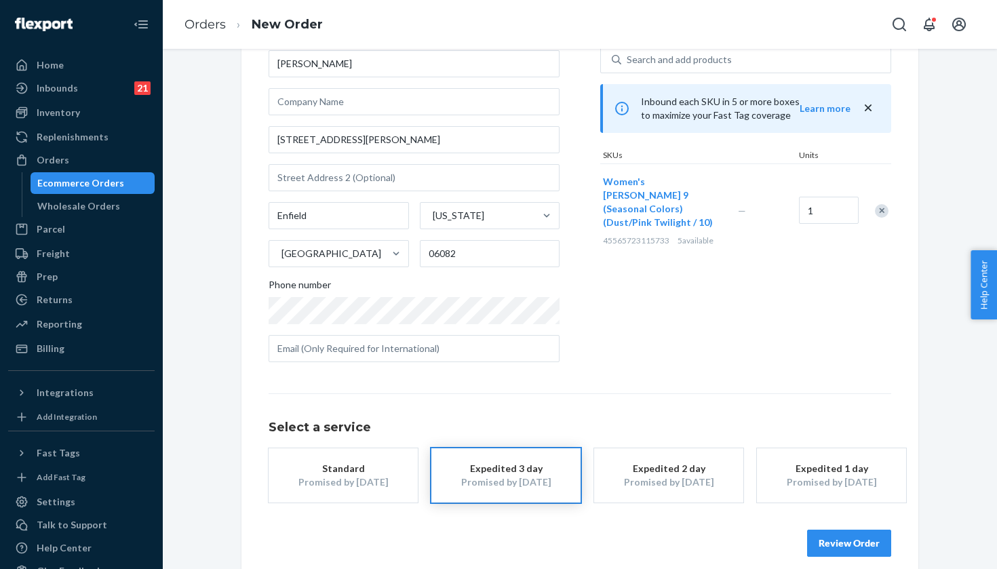
click at [893, 547] on div "Where to? Please input a valid US shipping address here. Tonya Gonzalez 35 Cora…" at bounding box center [579, 282] width 677 height 603
click at [877, 547] on button "Review Order" at bounding box center [849, 543] width 84 height 27
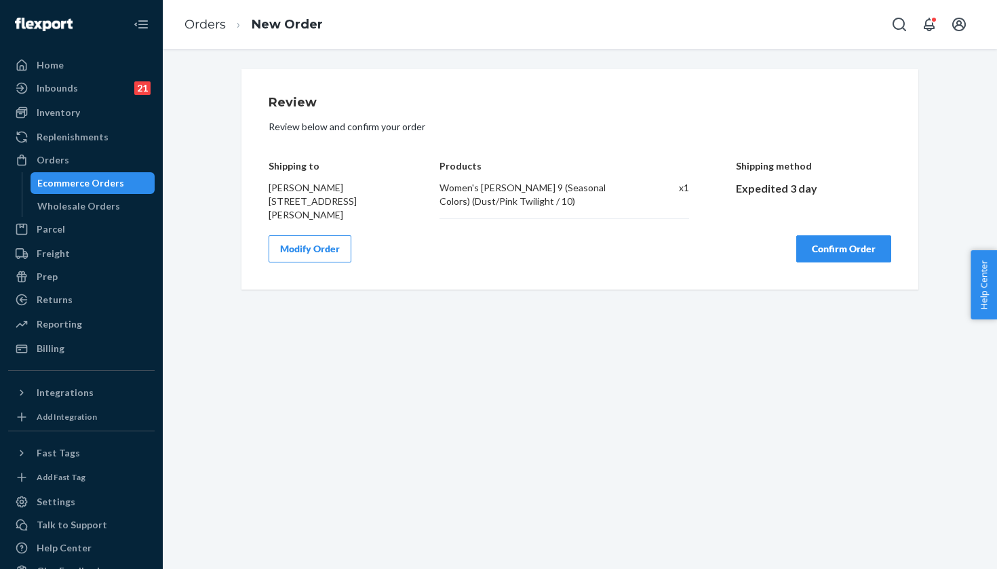
click at [848, 250] on button "Confirm Order" at bounding box center [843, 248] width 95 height 27
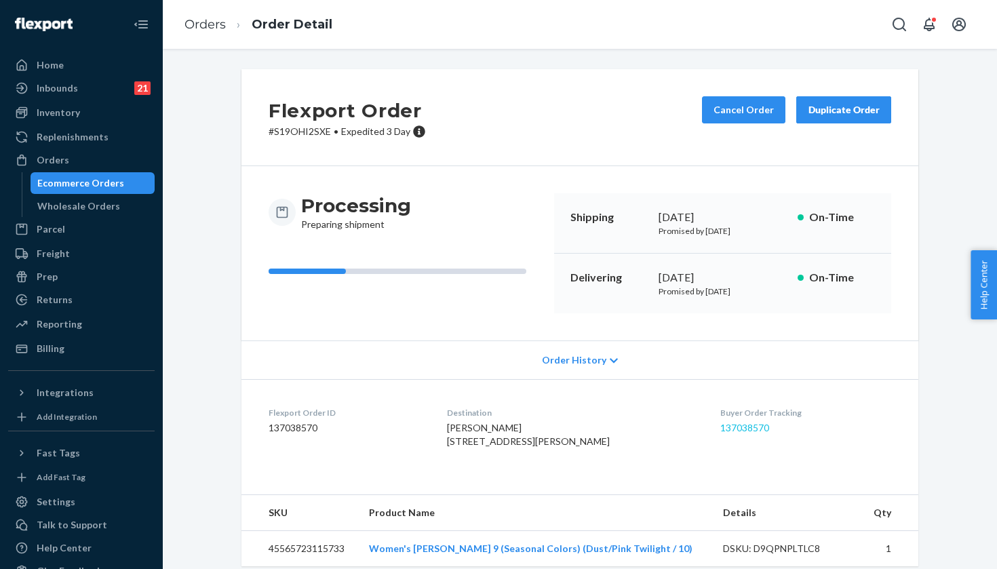
click at [737, 427] on link "137038570" at bounding box center [744, 428] width 49 height 12
click at [109, 162] on div "Orders" at bounding box center [81, 160] width 144 height 19
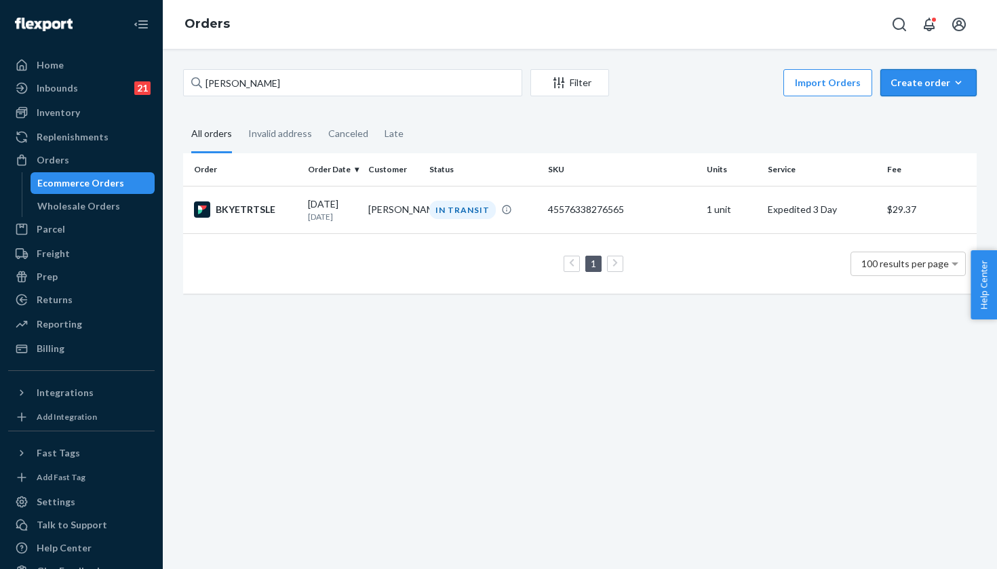
click at [939, 80] on div "Create order" at bounding box center [929, 83] width 76 height 14
click at [931, 111] on span "Ecommerce order" at bounding box center [937, 115] width 84 height 9
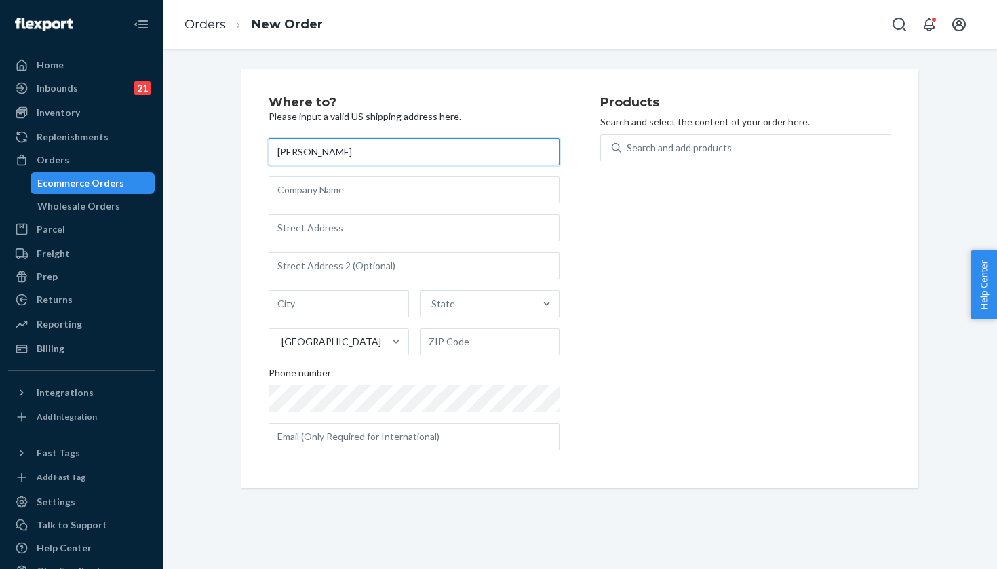
type input "[PERSON_NAME]"
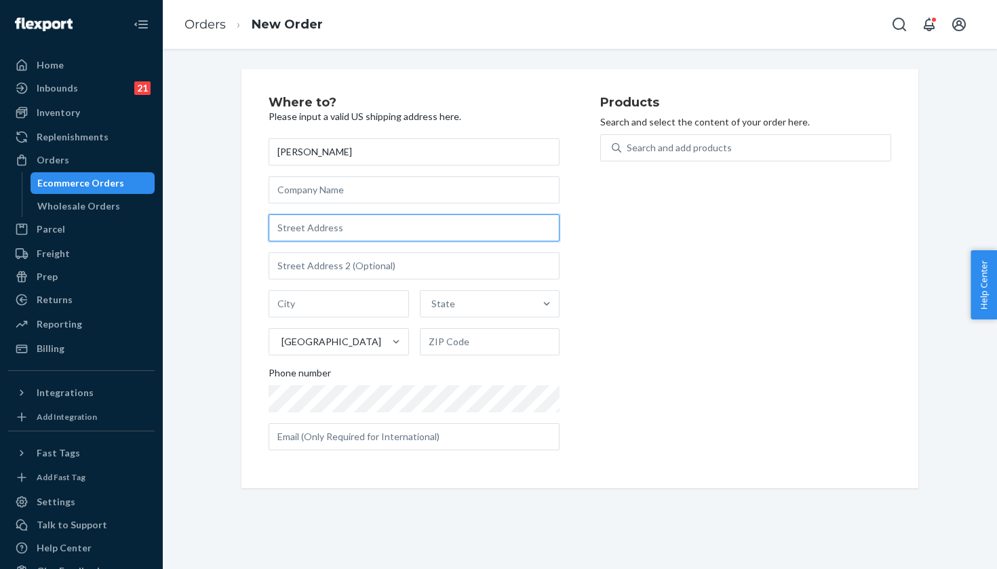
paste input "181 Stonewater Way"
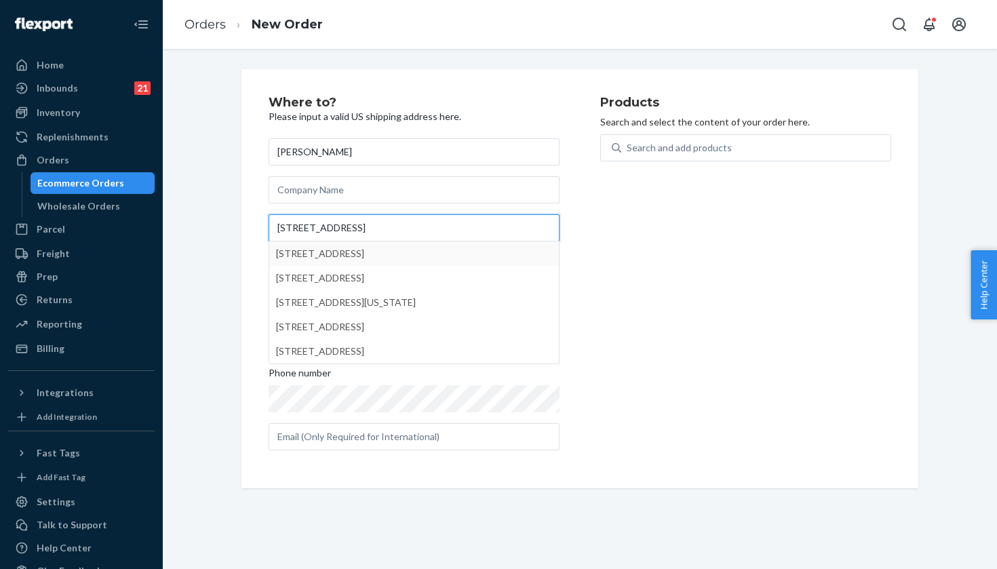
type input "181 Stonewater Way"
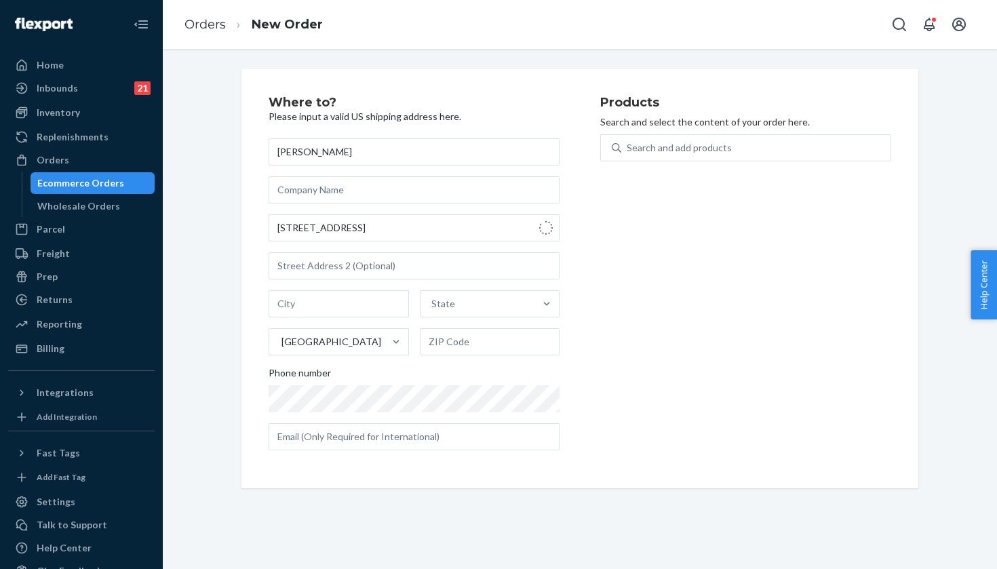
type input "Dover"
type input "19904"
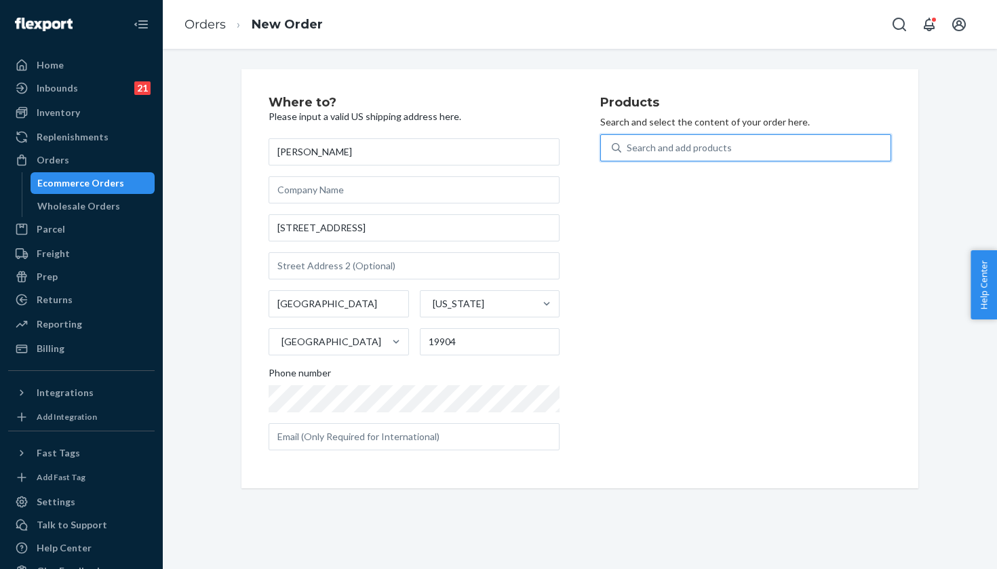
click at [689, 156] on div "Search and add products" at bounding box center [755, 148] width 269 height 24
click at [628, 155] on input "0 results available. Use Up and Down to choose options, press Enter to select t…" at bounding box center [627, 148] width 1 height 14
paste input "Gull/Sea Ice / 8"
type input "Gull/Sea Ice / 8"
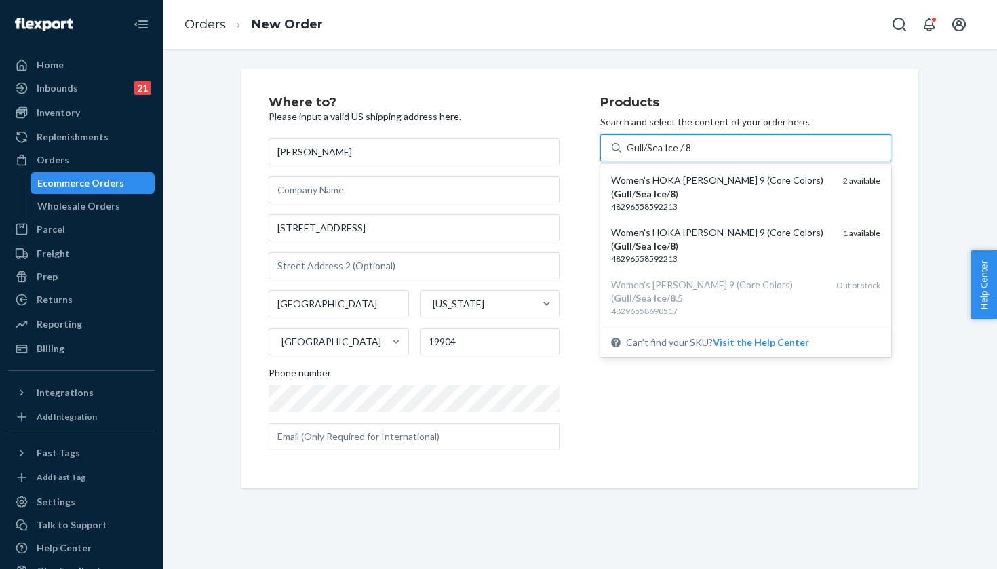
click at [753, 186] on div "Women's HOKA Clifton 9 (Core Colors)( Gull / Sea Ice / 8 )" at bounding box center [721, 187] width 221 height 27
click at [690, 155] on input "Gull/Sea Ice / 8" at bounding box center [659, 148] width 64 height 14
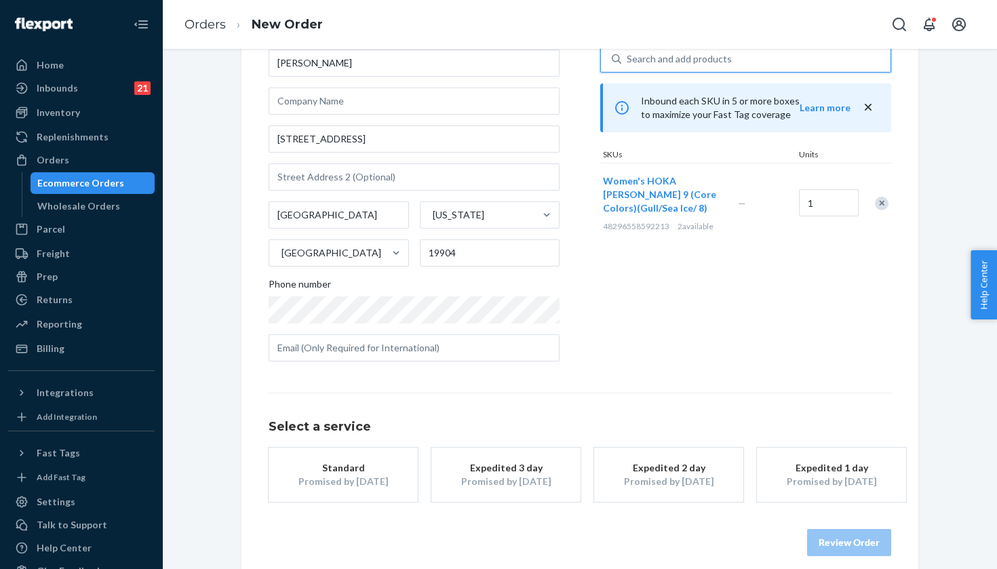
scroll to position [88, 0]
click at [518, 472] on div "Expedited 3 day" at bounding box center [506, 469] width 109 height 14
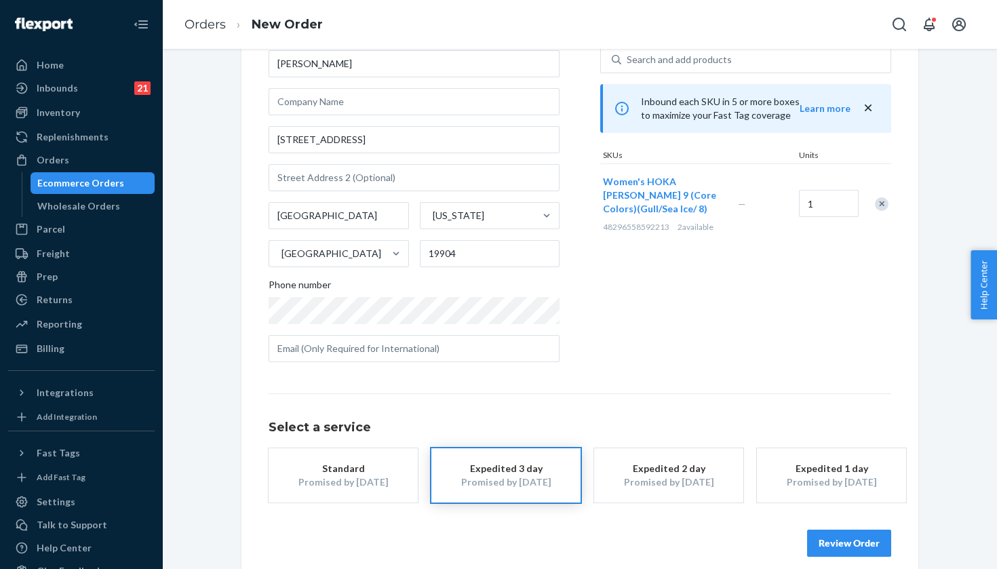
click at [832, 545] on button "Review Order" at bounding box center [849, 543] width 84 height 27
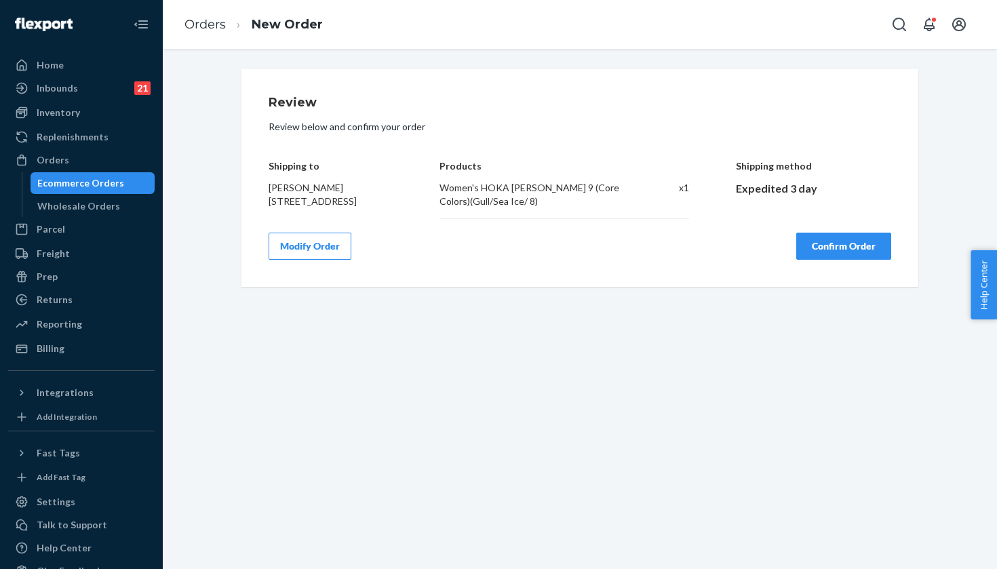
click at [826, 240] on button "Confirm Order" at bounding box center [843, 246] width 95 height 27
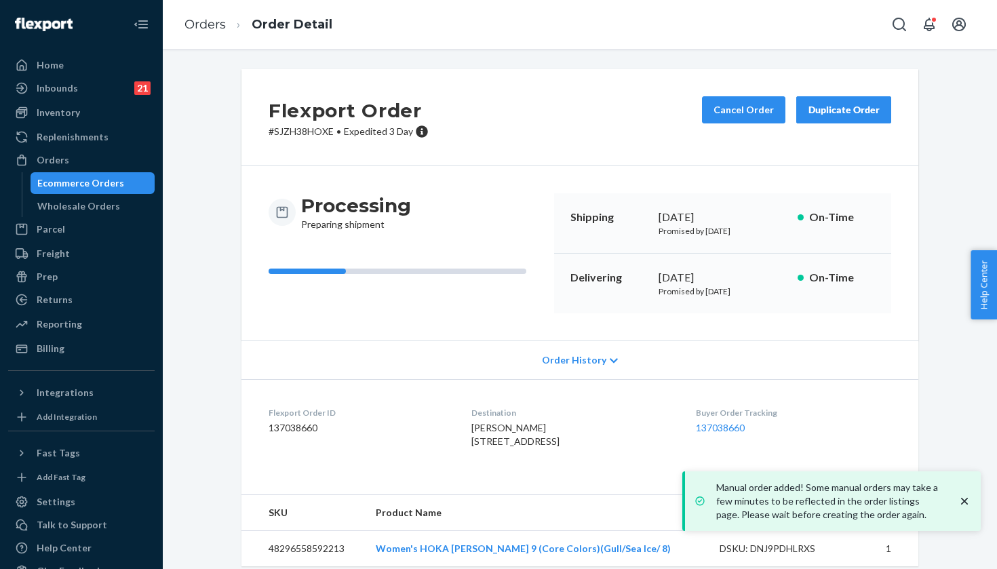
click at [710, 432] on dd "137038660" at bounding box center [793, 428] width 195 height 14
click at [710, 430] on link "137038660" at bounding box center [720, 428] width 49 height 12
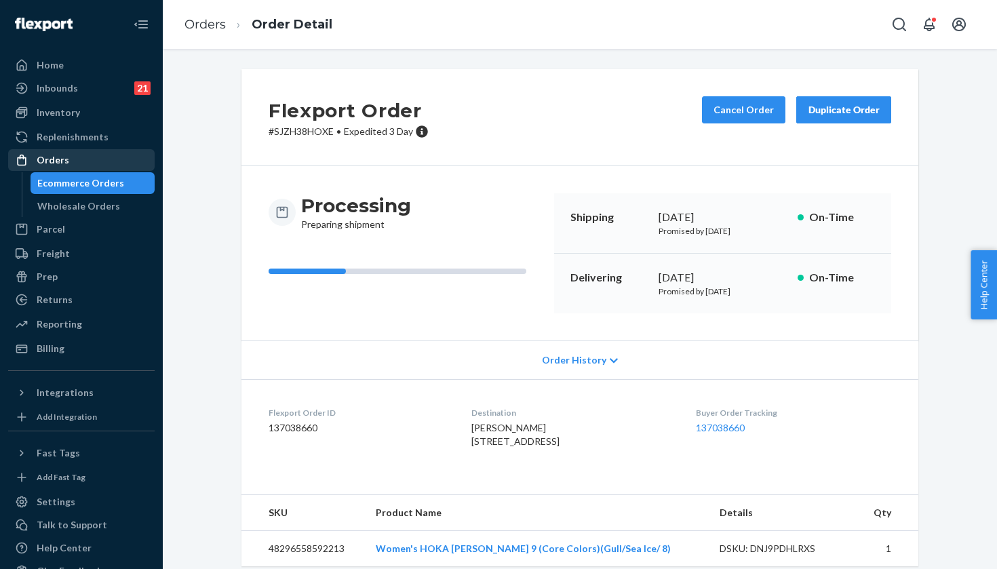
click at [35, 157] on div at bounding box center [26, 160] width 22 height 14
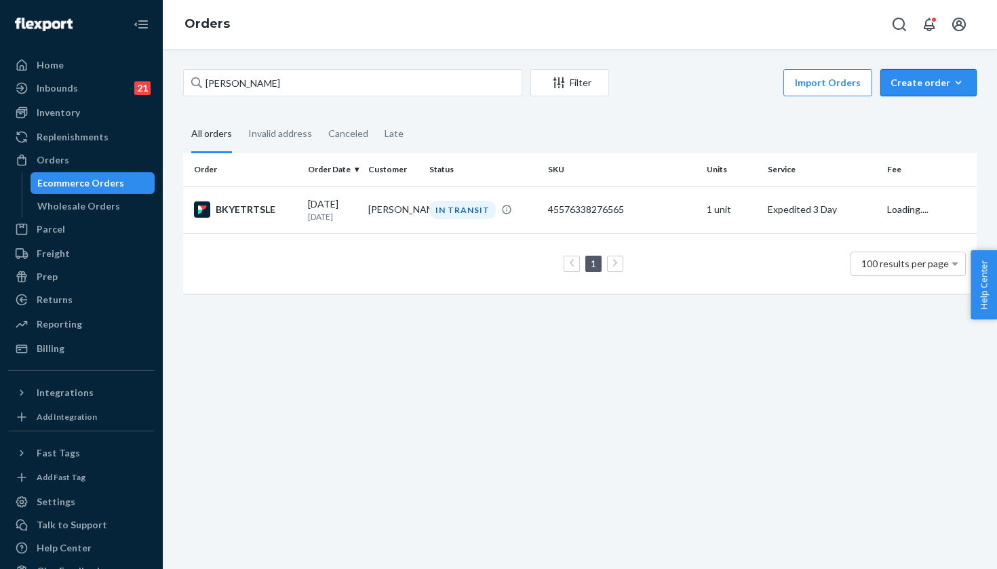
click at [920, 83] on div "Create order" at bounding box center [929, 83] width 76 height 14
click at [895, 124] on button "Ecommerce order" at bounding box center [949, 115] width 130 height 29
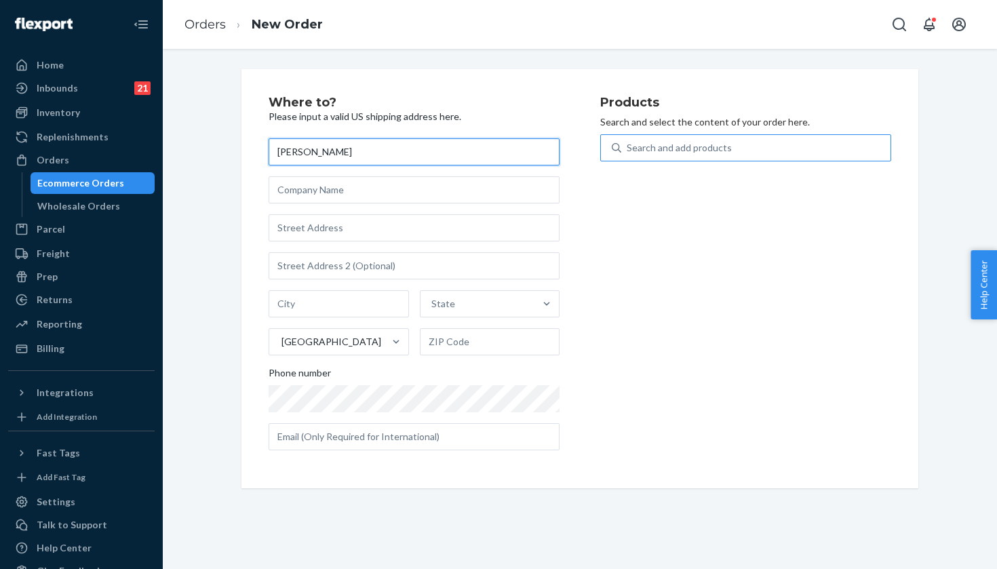
type input "[PERSON_NAME]"
click at [727, 149] on div "Search and add products" at bounding box center [679, 148] width 105 height 14
click at [628, 149] on input "Search and add products" at bounding box center [627, 148] width 1 height 14
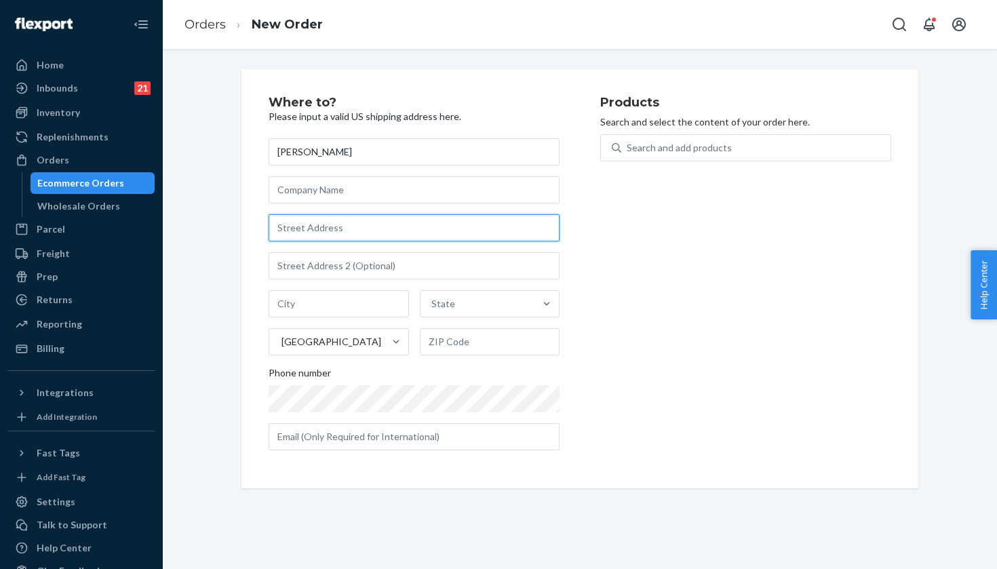
paste input "46 High Head Road"
type input "46 High Head Rd"
type input "Dennis"
type input "02660"
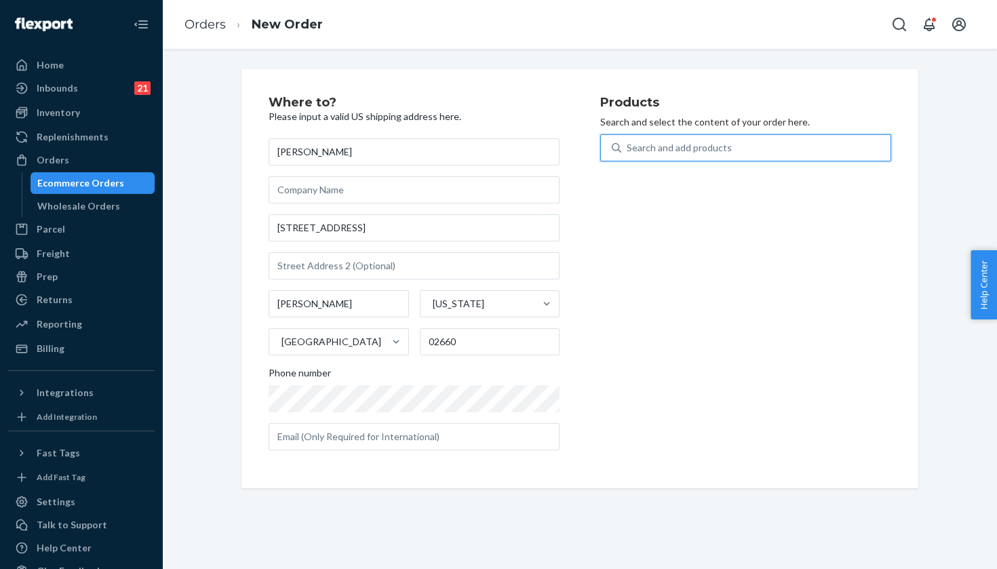
click at [707, 139] on div "Search and add products" at bounding box center [755, 148] width 269 height 24
click at [628, 141] on input "0 results available. Use Up and Down to choose options, press Enter to select t…" at bounding box center [627, 148] width 1 height 14
paste input "Black/White / 10"
type input "clifton 9 Black/White / 10"
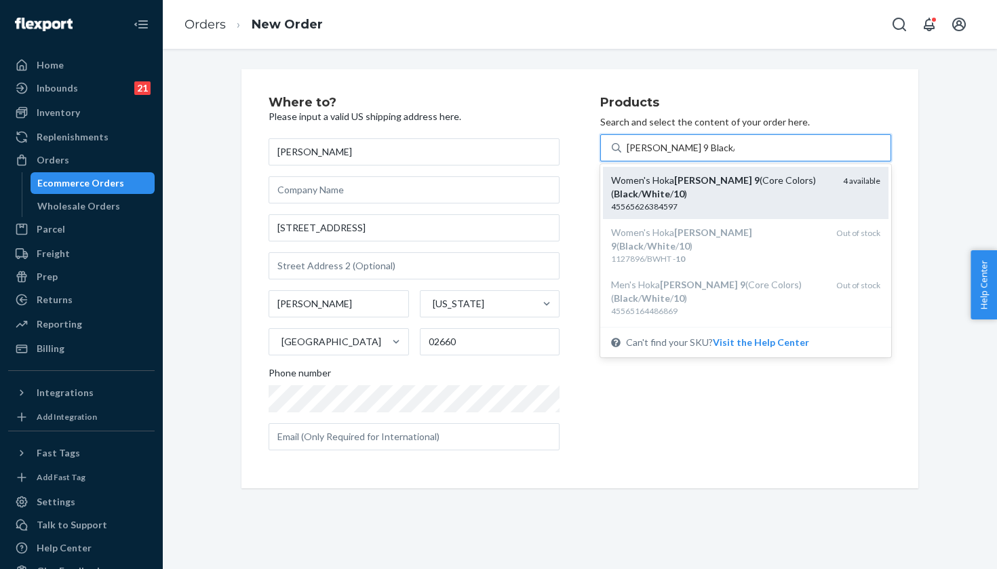
click at [717, 189] on div "Women's Hoka Clifton 9 (Core Colors)( Black / White / 10 )" at bounding box center [721, 187] width 221 height 27
click at [717, 155] on input "clifton 9 Black/White / 10" at bounding box center [681, 148] width 108 height 14
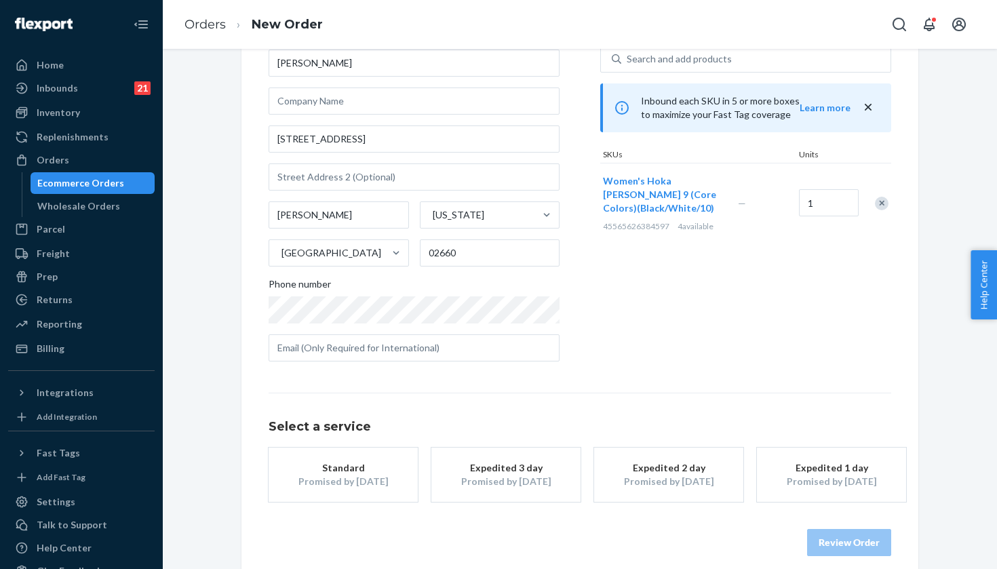
scroll to position [90, 0]
click at [564, 463] on button "Expedited 3 day Promised by Sep 25, 2025" at bounding box center [505, 474] width 149 height 54
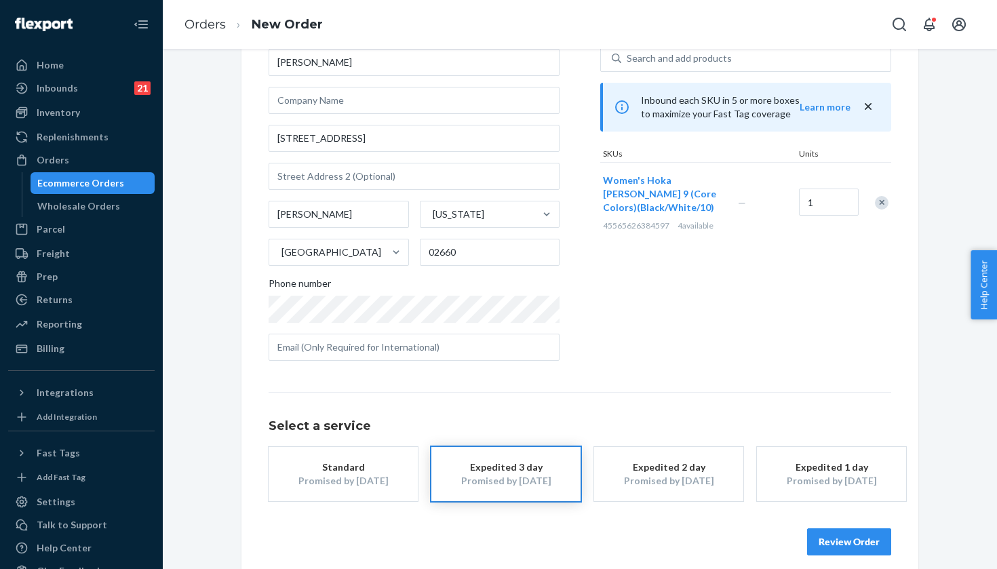
click at [863, 534] on button "Review Order" at bounding box center [849, 541] width 84 height 27
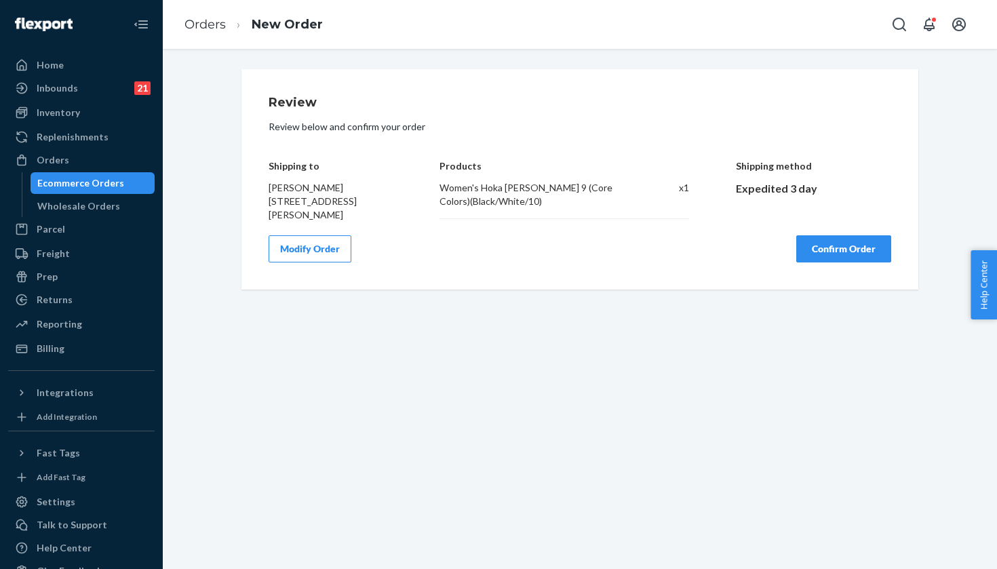
click at [840, 271] on div "Review Review below and confirm your order Shipping to Catherine Buchholz 46 Hi…" at bounding box center [579, 179] width 677 height 220
click at [840, 241] on button "Confirm Order" at bounding box center [843, 248] width 95 height 27
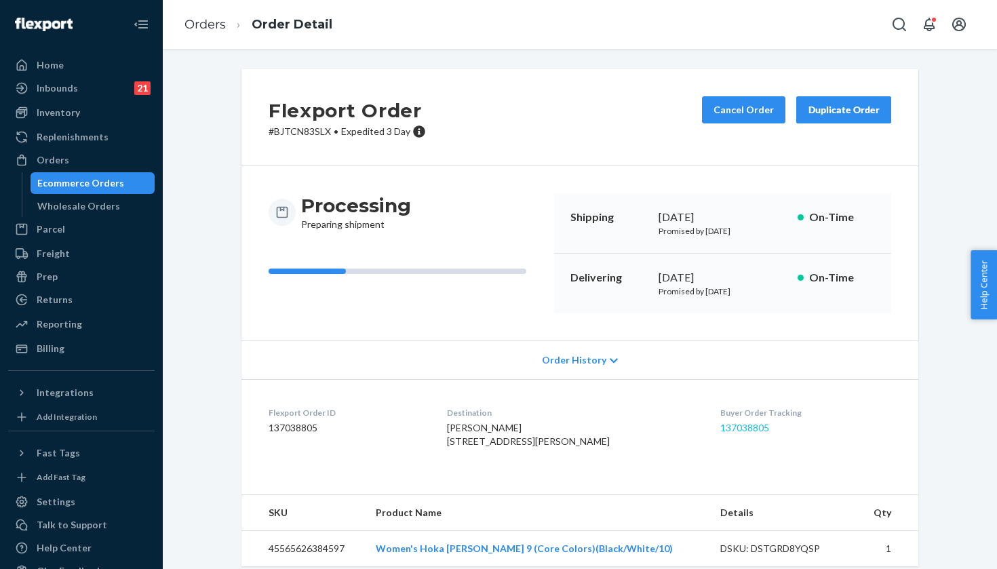
click at [740, 422] on link "137038805" at bounding box center [744, 428] width 49 height 12
click at [56, 160] on div "Orders" at bounding box center [53, 160] width 33 height 14
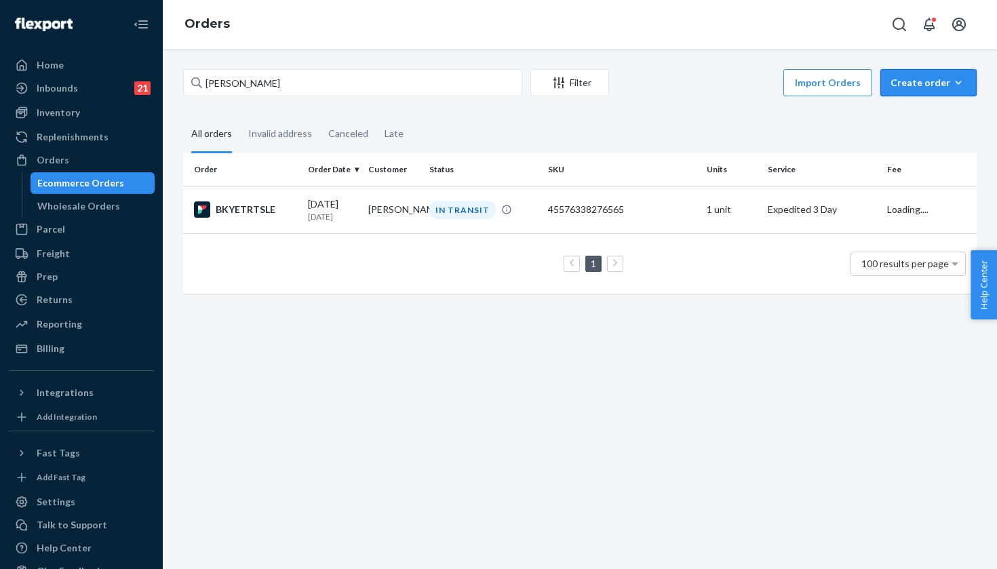
click at [950, 70] on button "Create order Ecommerce order Removal order" at bounding box center [928, 82] width 96 height 27
click at [919, 120] on span "Ecommerce order" at bounding box center [937, 115] width 84 height 9
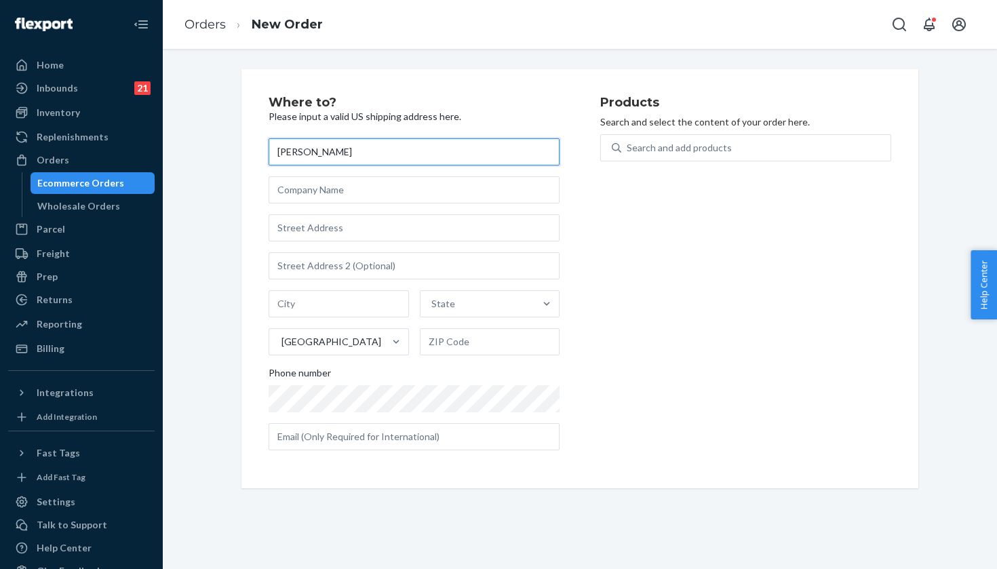
type input "Julie Barlow"
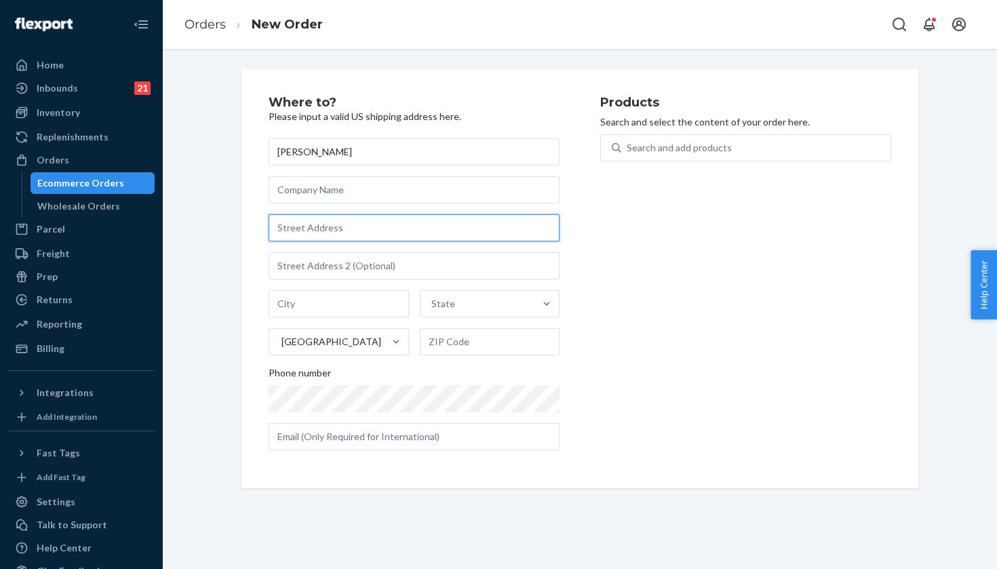
paste input "712 NE 42nd St"
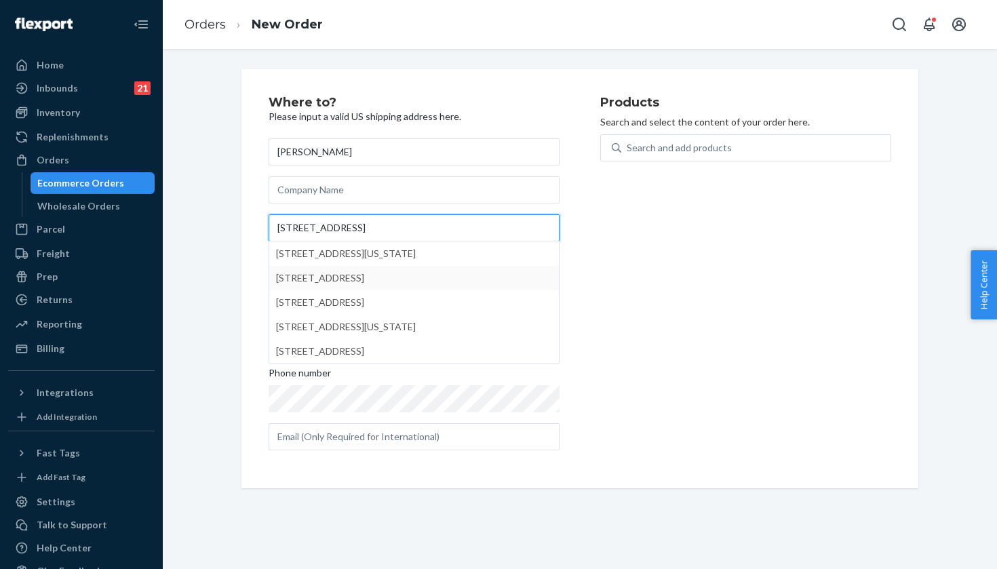
type input "712 NE 42nd St"
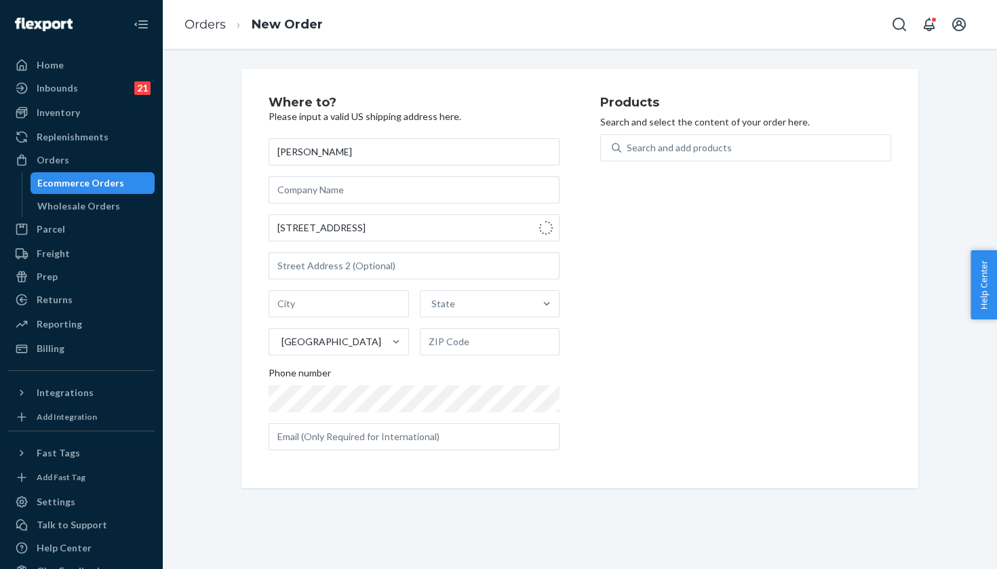
type input "Ankeny"
type input "50021"
click at [790, 144] on div "Search and add products" at bounding box center [755, 148] width 269 height 24
click at [628, 144] on input "0 results available. Use Up and Down to choose options, press Enter to select t…" at bounding box center [627, 148] width 1 height 14
paste input "Evening Sky/Coral / 8.5"
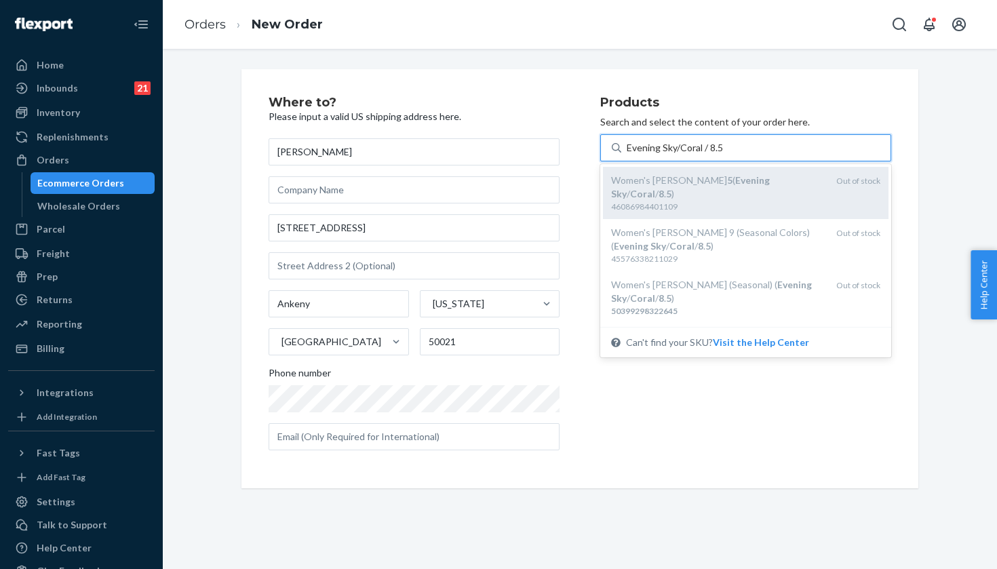
click at [740, 201] on div "46086984401109" at bounding box center [718, 207] width 214 height 12
click at [724, 155] on input "Evening Sky/Coral / 8.5" at bounding box center [675, 148] width 97 height 14
click at [739, 201] on div "46086984401109" at bounding box center [718, 207] width 214 height 12
click at [724, 155] on input "Evening Sky/Coral / 8.5" at bounding box center [675, 148] width 97 height 14
click at [739, 201] on div "46086984401109" at bounding box center [718, 207] width 214 height 12
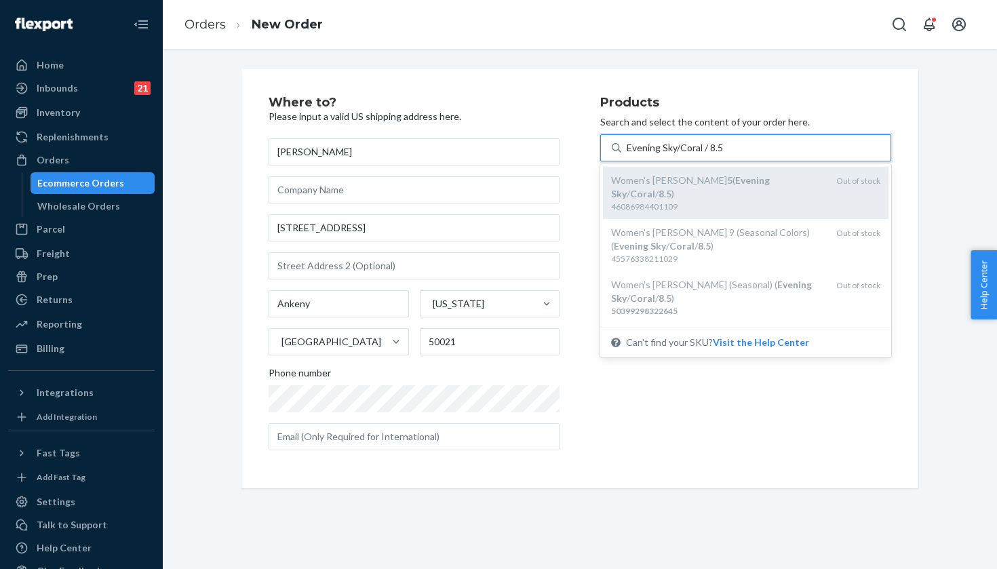
click at [724, 155] on input "Evening Sky/Coral / 8.5" at bounding box center [675, 148] width 97 height 14
click at [739, 201] on div "46086984401109" at bounding box center [718, 207] width 214 height 12
click at [724, 155] on input "Evening Sky/Coral / 8.5" at bounding box center [675, 148] width 97 height 14
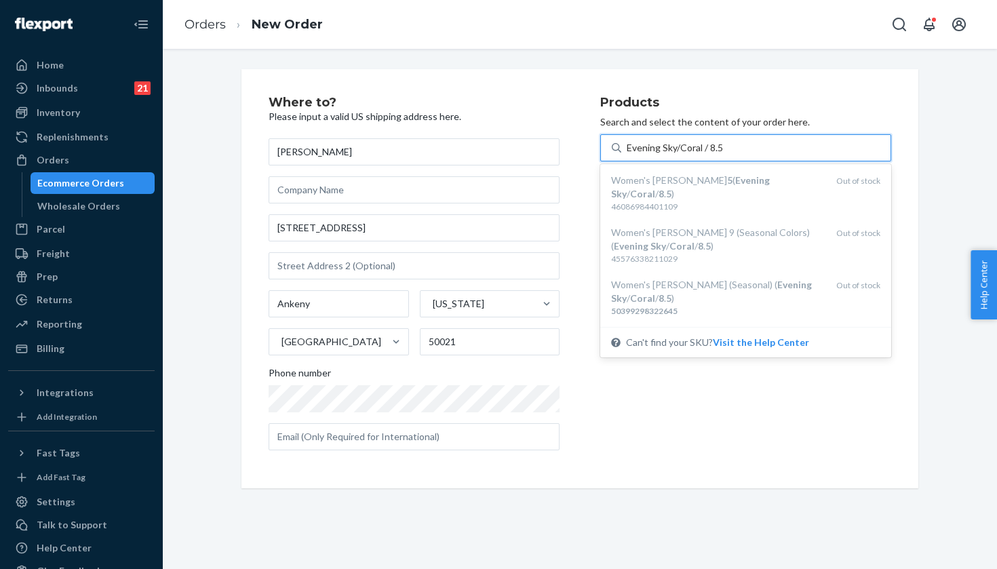
scroll to position [-1, 0]
type input "Evening Sky/Coral / 8.5"
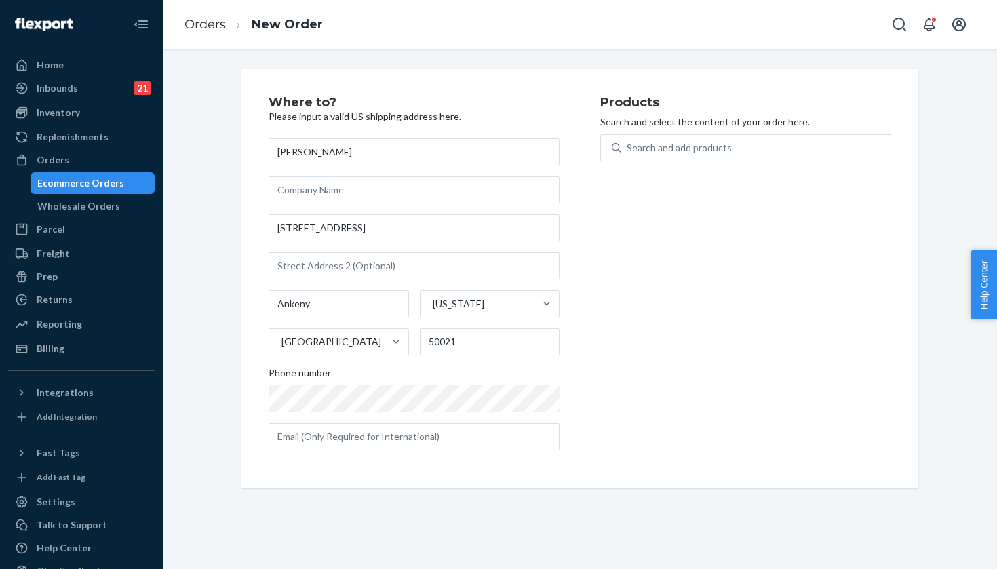
click at [693, 370] on div "Products Search and select the content of your order here. Search and add produ…" at bounding box center [745, 278] width 291 height 365
click at [712, 131] on div "Products Search and select the content of your order here. Search and add produ…" at bounding box center [745, 278] width 291 height 365
click at [712, 143] on div "Search and add products" at bounding box center [679, 148] width 105 height 14
click at [628, 143] on input "0 results available. Use Up and Down to choose options, press Enter to select t…" at bounding box center [627, 148] width 1 height 14
paste input "Evening Sky/Coral / 8.5"
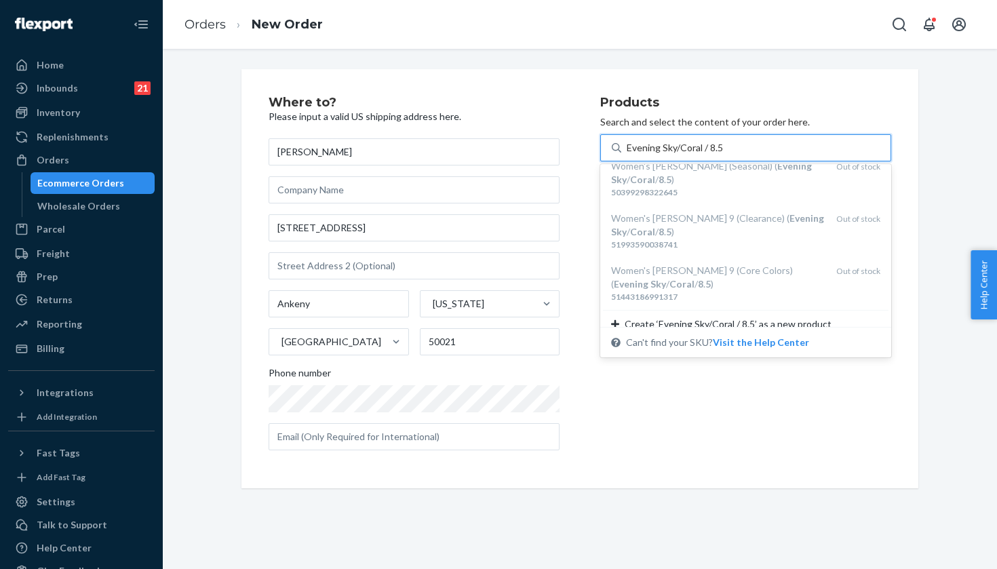
scroll to position [118, 0]
type input "Evening Sky/Coral / 8.5"
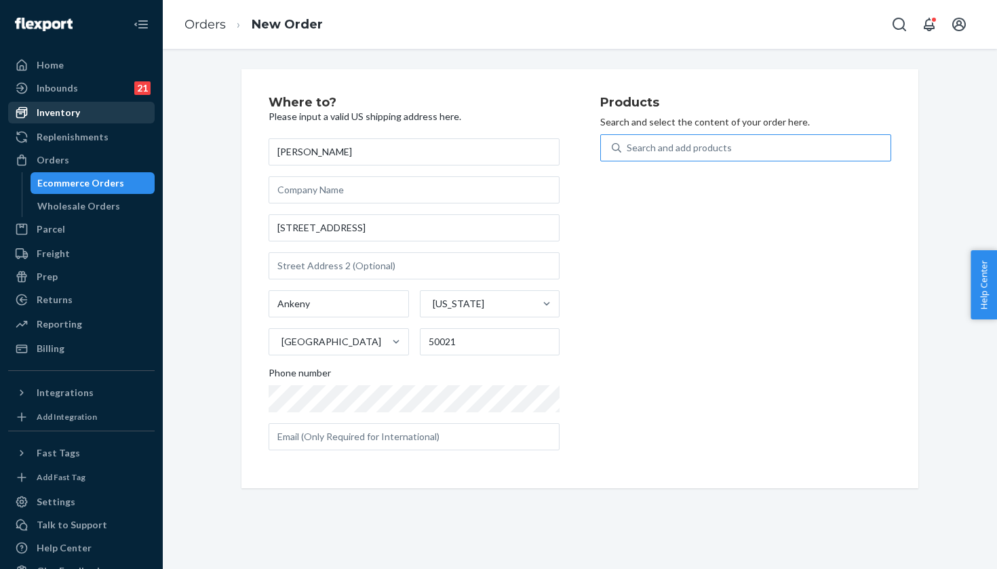
click at [111, 118] on div "Inventory" at bounding box center [81, 112] width 144 height 19
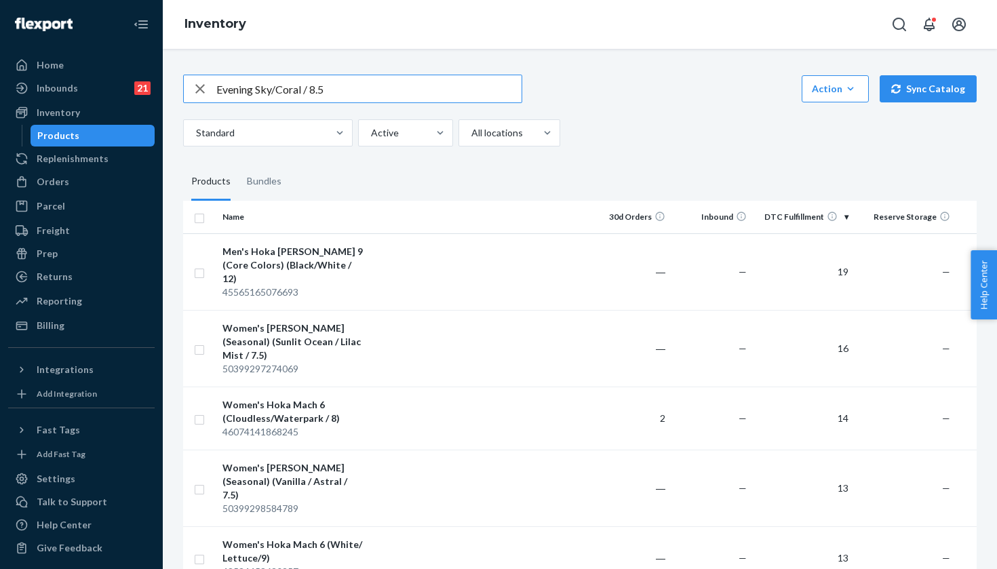
type input "Evening Sky/Coral / 8.5"
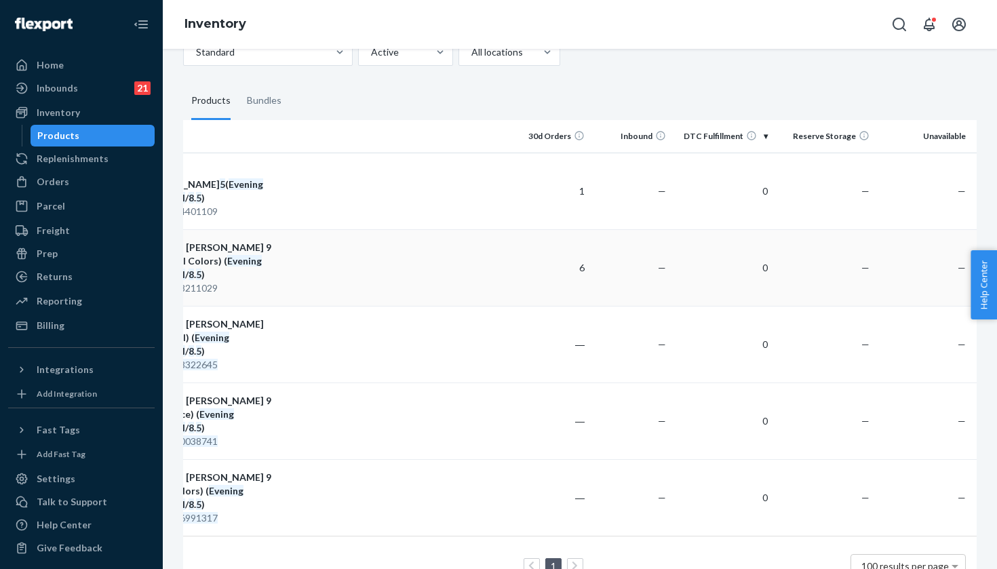
scroll to position [0, 81]
click at [91, 183] on div "Orders" at bounding box center [81, 181] width 144 height 19
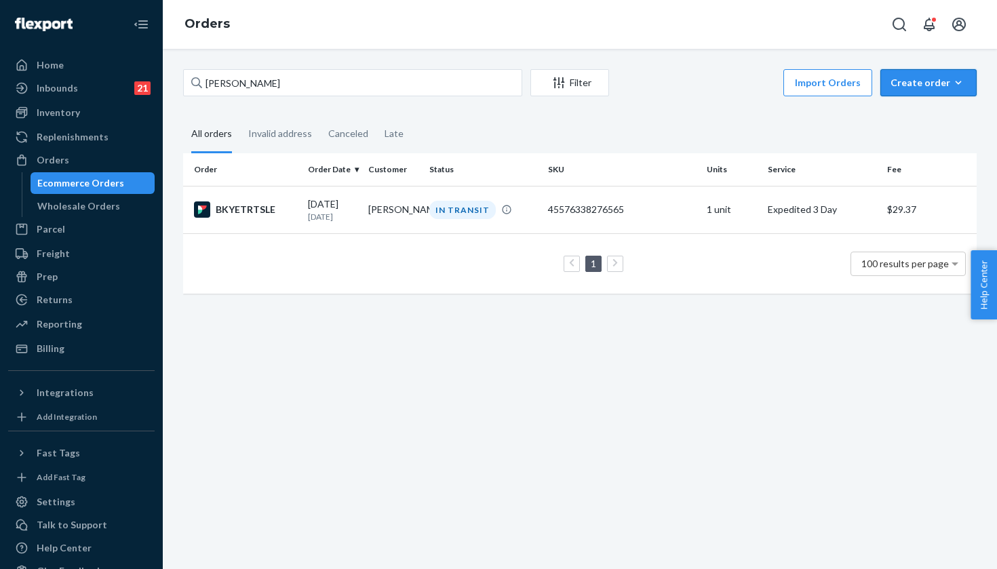
click at [966, 90] on button "Create order Ecommerce order Removal order" at bounding box center [928, 82] width 96 height 27
click at [935, 114] on span "Ecommerce order" at bounding box center [937, 115] width 84 height 9
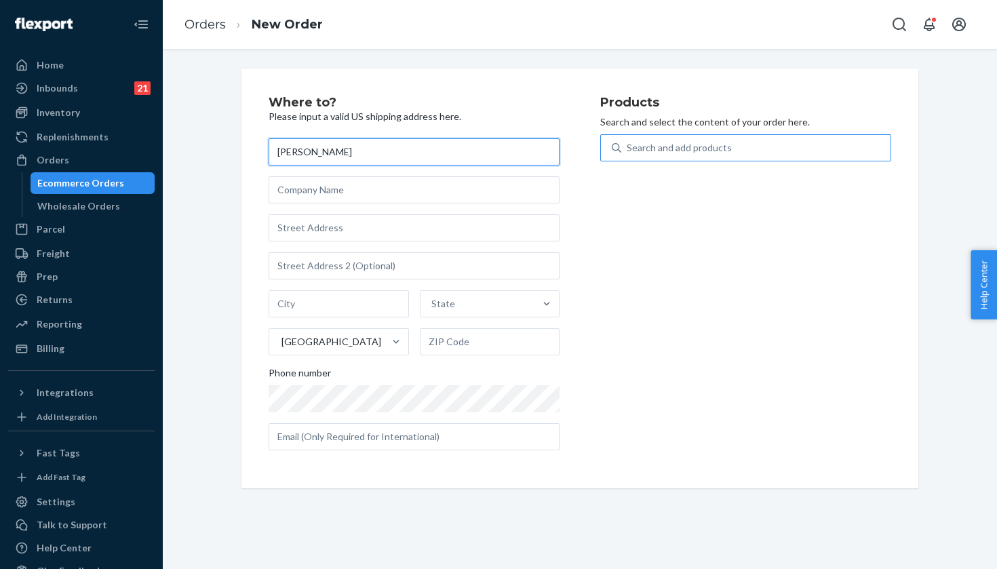
type input "[PERSON_NAME]"
click at [739, 147] on div "Search and add products" at bounding box center [755, 148] width 269 height 24
click at [628, 147] on input "Search and add products" at bounding box center [627, 148] width 1 height 14
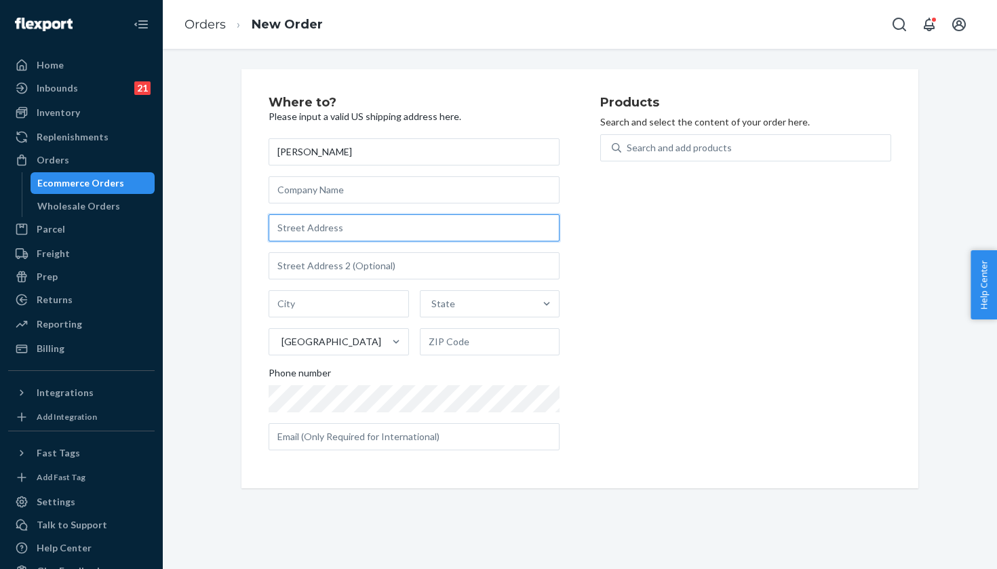
paste input "7054 Redcoat Dr."
type input "7054 Redcoat Dr"
type input "Flourtown"
type input "19031"
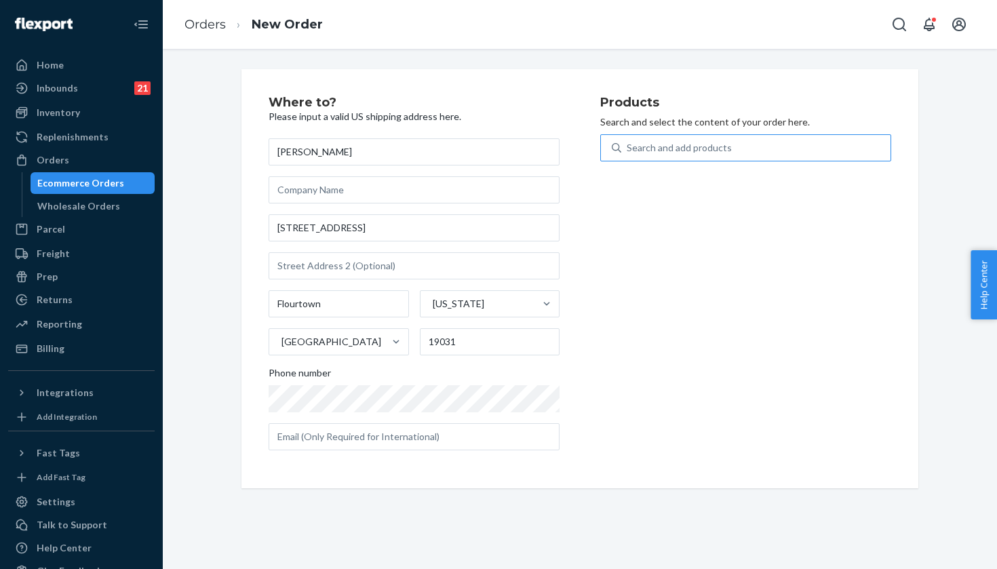
click at [657, 136] on div "Search and add products" at bounding box center [755, 148] width 269 height 24
click at [628, 141] on input "Search and add products" at bounding box center [627, 148] width 1 height 14
paste input "Dust/Pink Twilight / 7"
type input "Dust/Pink Twilight / 7"
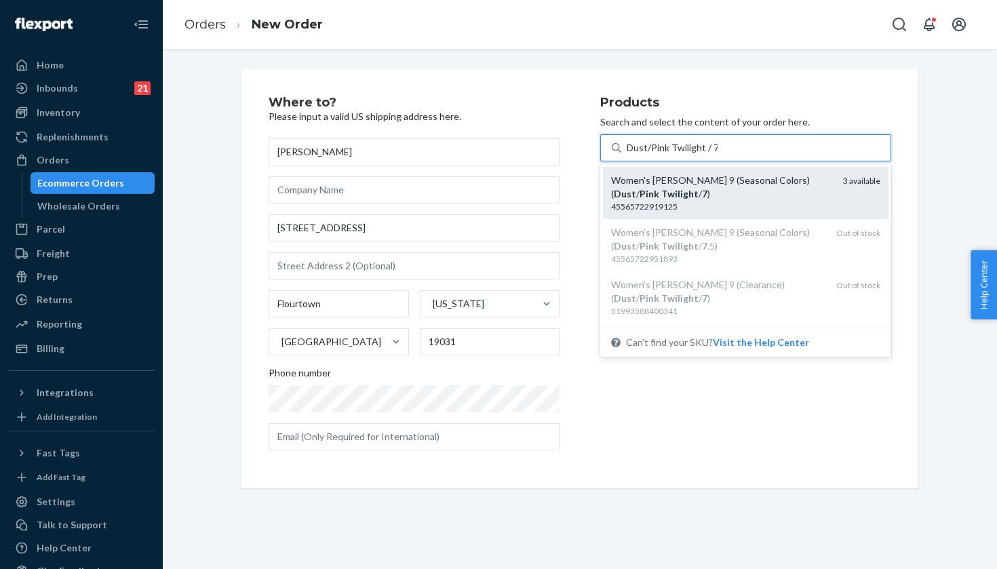
click at [796, 191] on div "Women's Hoka Clifton 9 (Seasonal Colors) ( Dust / Pink Twilight / 7 )" at bounding box center [721, 187] width 221 height 27
click at [718, 155] on input "Dust/Pink Twilight / 7" at bounding box center [672, 148] width 91 height 14
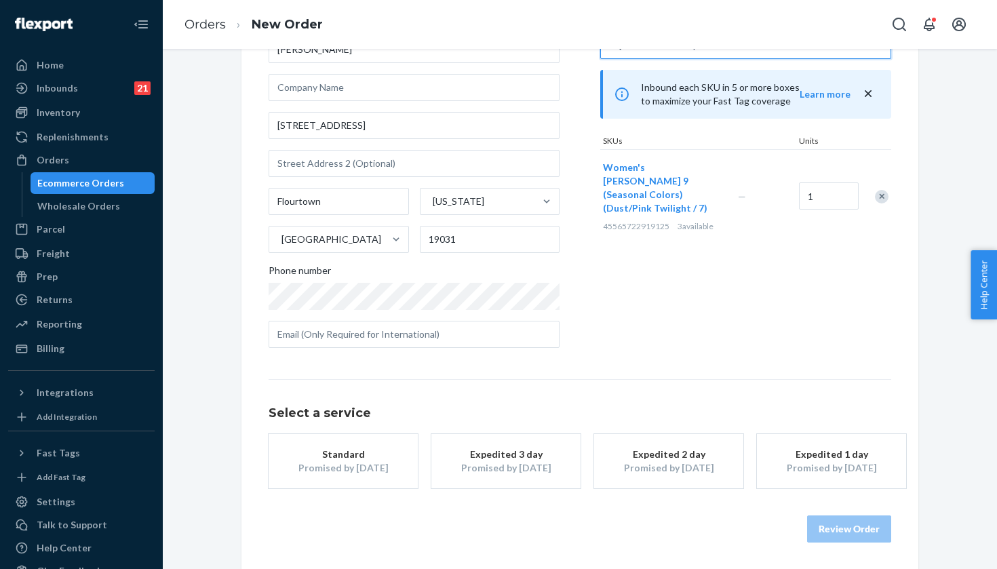
scroll to position [102, 0]
click at [477, 466] on div "Promised by Sep 25, 2025" at bounding box center [506, 469] width 109 height 14
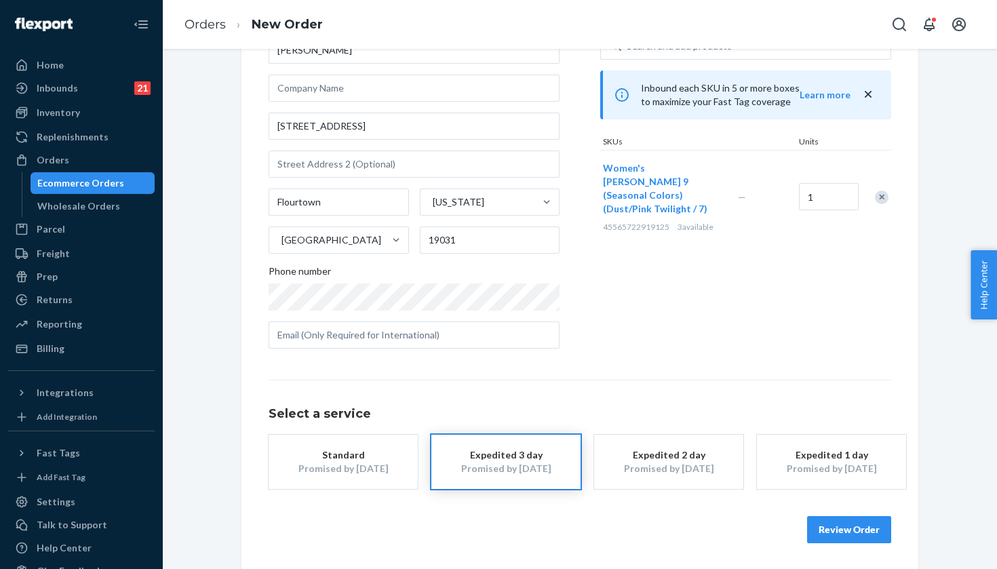
click at [834, 521] on button "Review Order" at bounding box center [849, 529] width 84 height 27
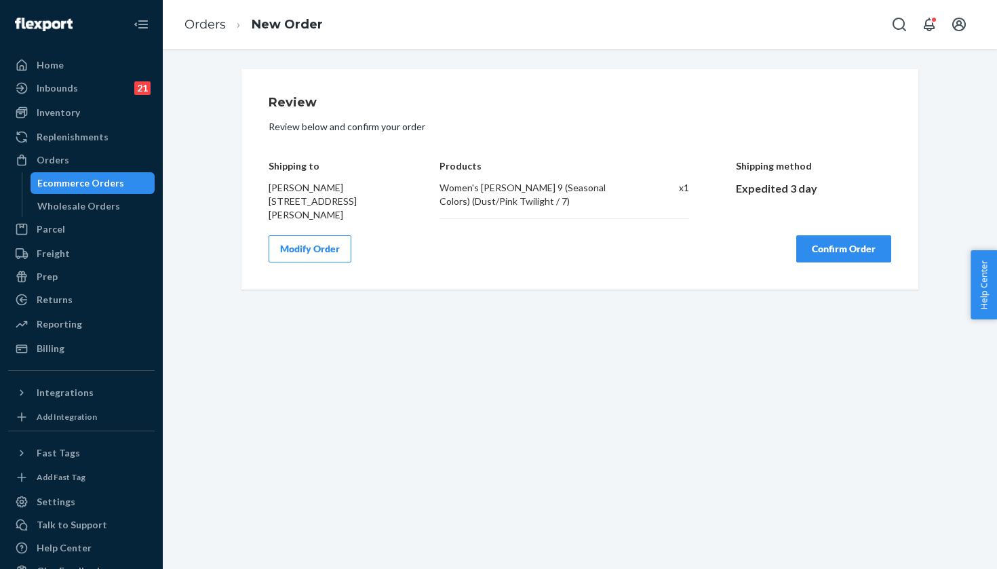
scroll to position [0, 0]
click at [804, 238] on button "Confirm Order" at bounding box center [843, 248] width 95 height 27
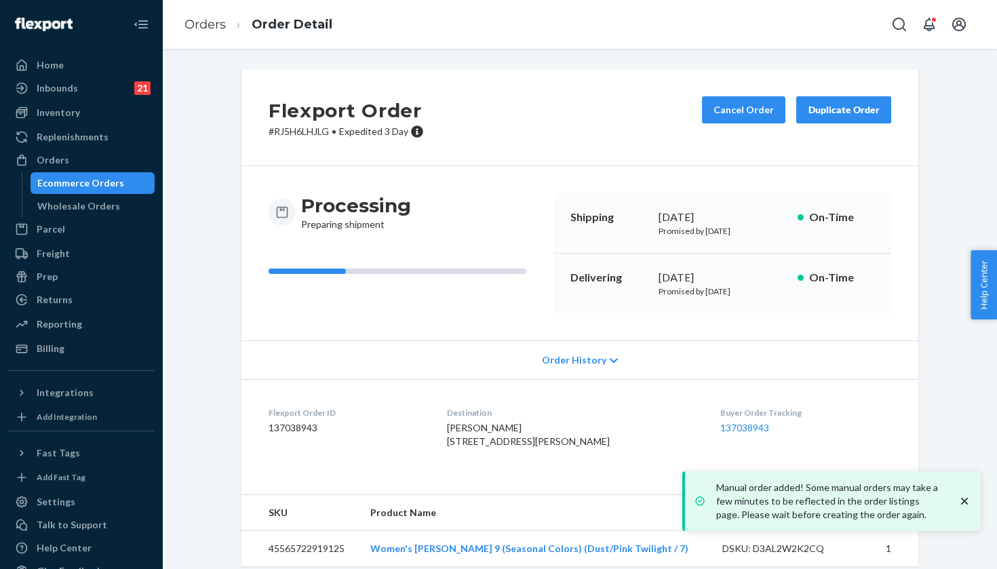
click at [735, 415] on dt "Buyer Order Tracking" at bounding box center [805, 413] width 171 height 12
click at [731, 423] on link "137038943" at bounding box center [744, 428] width 49 height 12
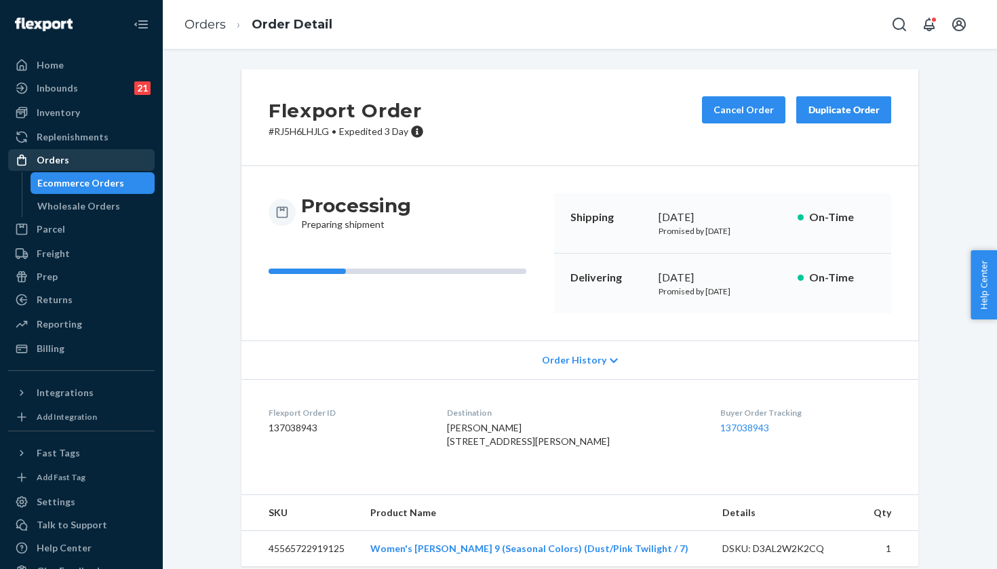
click at [132, 162] on div "Orders" at bounding box center [81, 160] width 144 height 19
click at [9, 180] on div "Orders Ecommerce Orders Wholesale Orders" at bounding box center [81, 183] width 147 height 68
click at [92, 154] on div "Orders" at bounding box center [81, 160] width 144 height 19
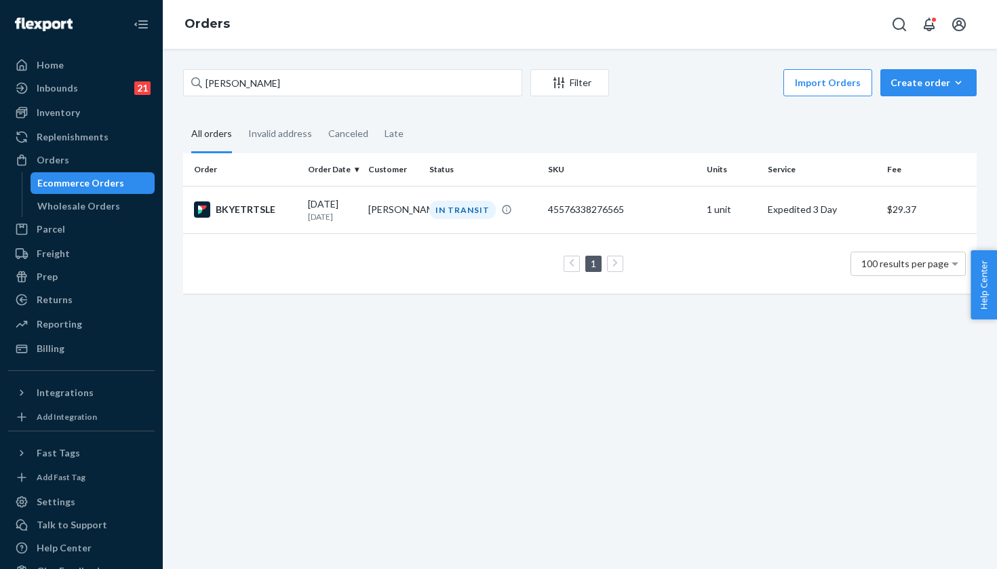
click at [913, 100] on div "Sally Norton Filter Import Orders Create order Ecommerce order Removal order Al…" at bounding box center [580, 188] width 814 height 238
click at [913, 78] on div "Create order" at bounding box center [929, 83] width 76 height 14
click at [914, 115] on span "Ecommerce order" at bounding box center [937, 115] width 84 height 9
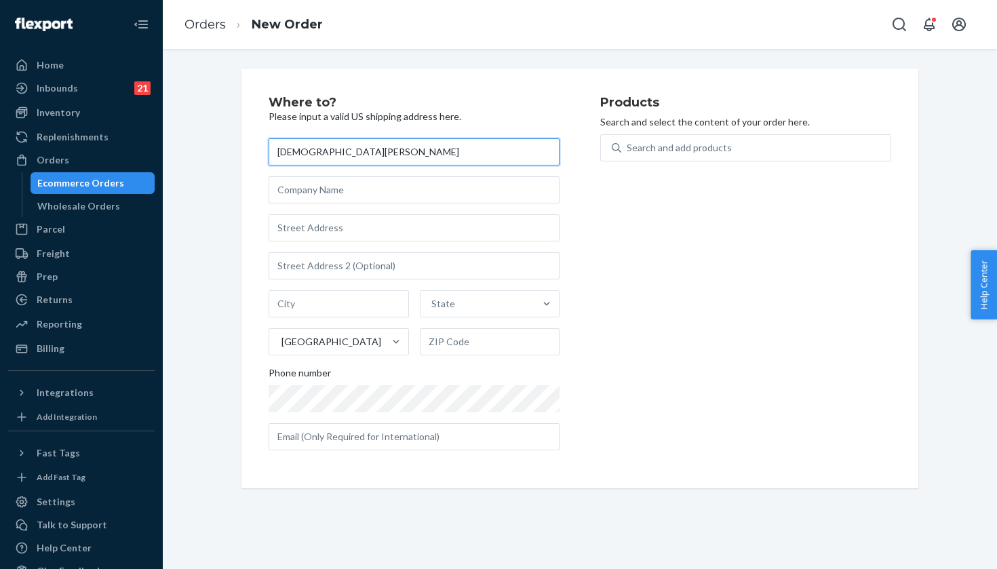
type input "[DEMOGRAPHIC_DATA][PERSON_NAME]"
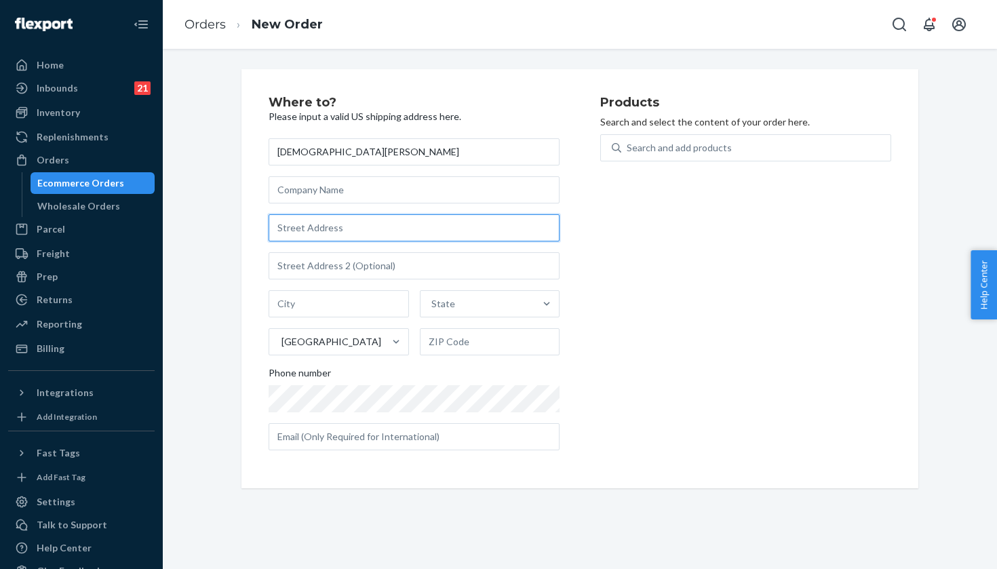
paste input "4704 North University Drive"
type input "4704 N University Dr"
type input "Nacogdoches"
type input "75965"
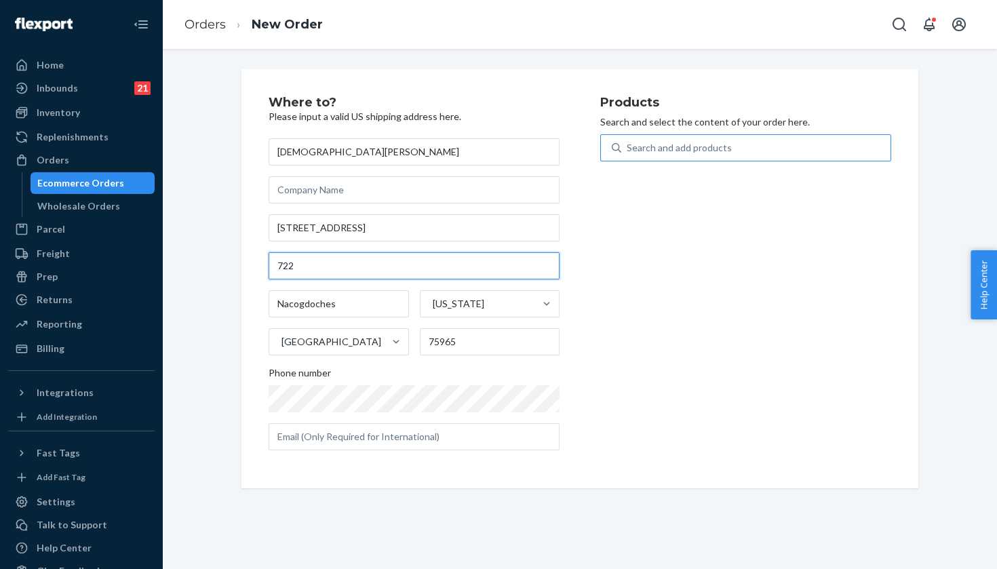
type input "722"
click at [671, 150] on div "Search and add products" at bounding box center [679, 148] width 105 height 14
click at [628, 150] on input "Search and add products" at bounding box center [627, 148] width 1 height 14
paste input "White/Lemonade / 8.5"
type input "White/Lemonade / 8.5"
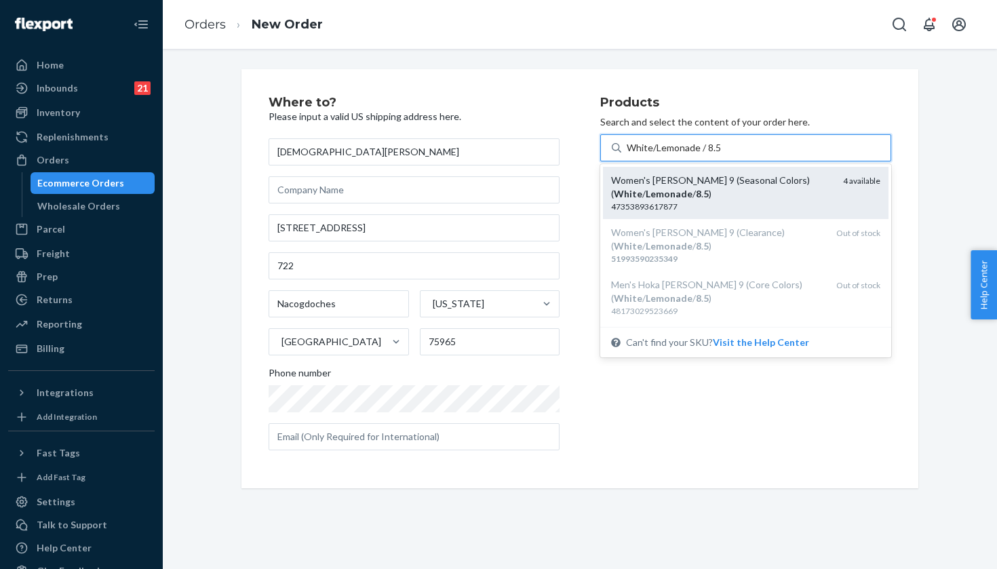
click at [780, 190] on div "Women's Hoka Clifton 9 (Seasonal Colors) ( White / Lemonade / 8 . 5 )" at bounding box center [721, 187] width 221 height 27
click at [721, 155] on input "White/Lemonade / 8.5" at bounding box center [674, 148] width 94 height 14
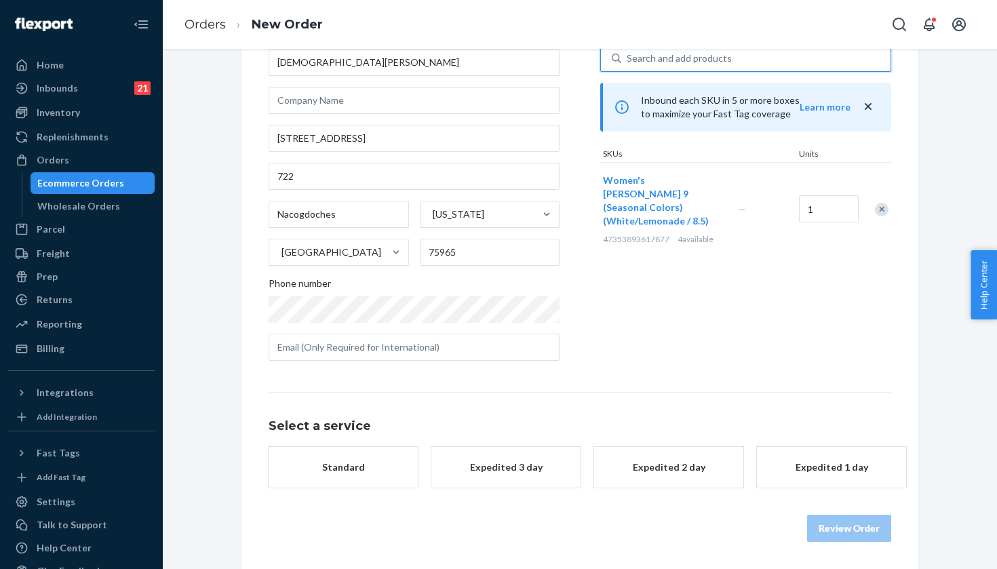
scroll to position [90, 0]
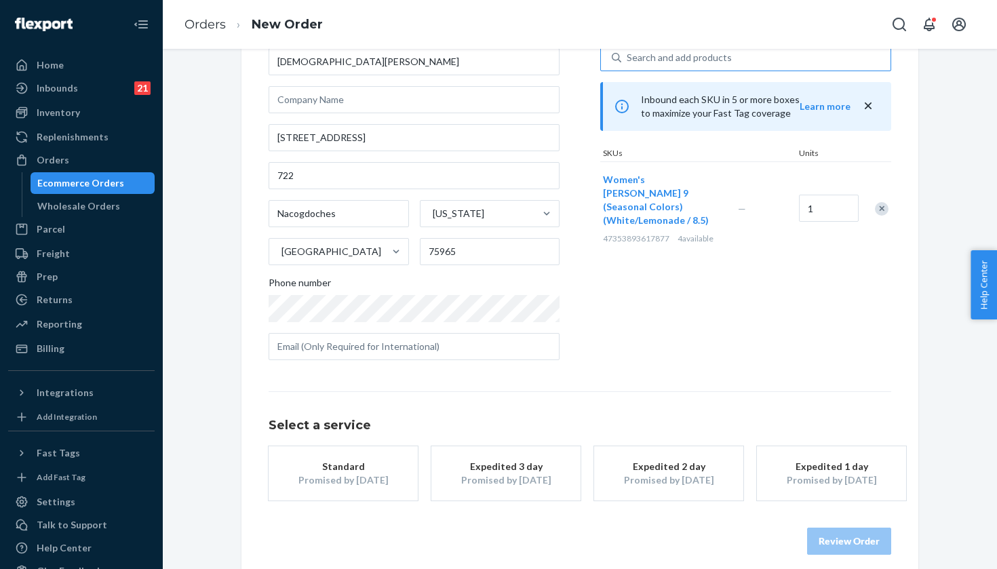
click at [526, 447] on button "Expedited 3 day Promised by Sep 25, 2025" at bounding box center [505, 473] width 149 height 54
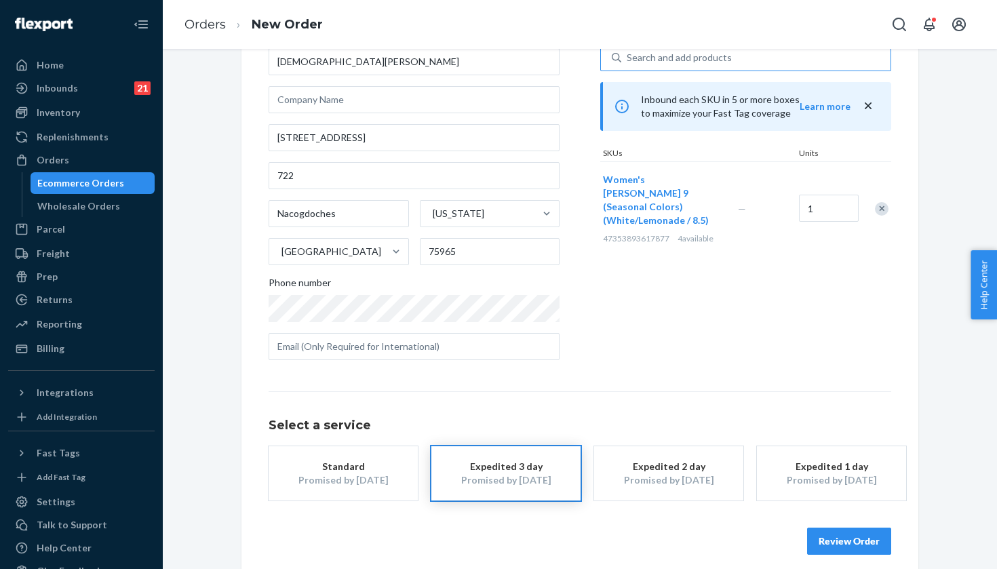
click at [835, 538] on button "Review Order" at bounding box center [849, 541] width 84 height 27
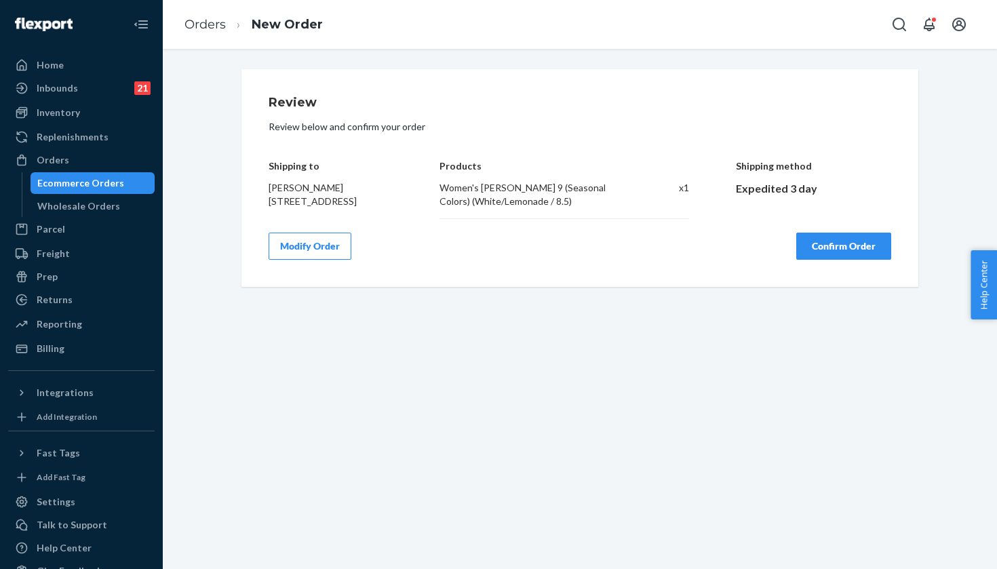
scroll to position [0, 0]
click at [826, 260] on button "Confirm Order" at bounding box center [843, 246] width 95 height 27
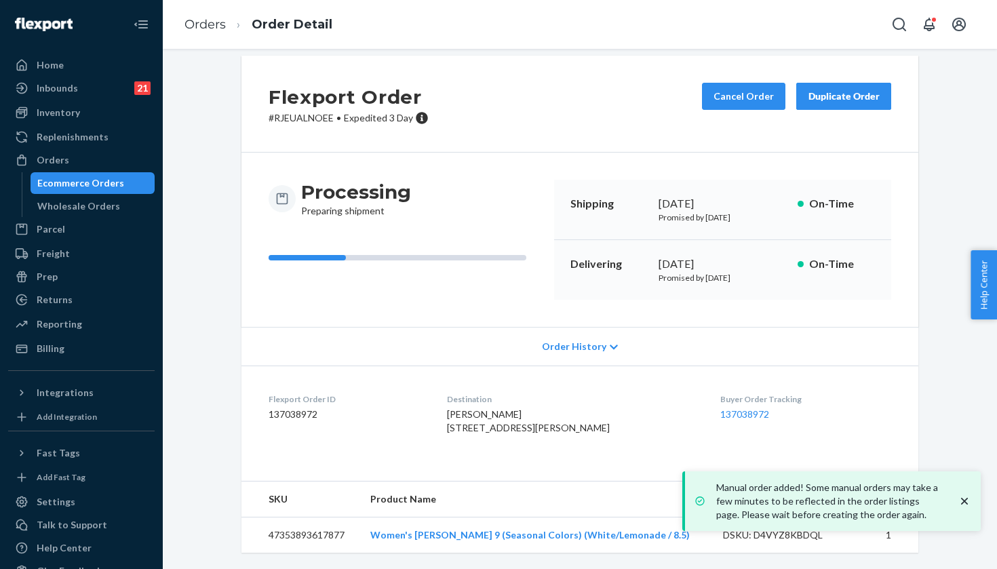
scroll to position [39, 0]
click at [724, 408] on dd "137038972" at bounding box center [805, 415] width 171 height 14
click at [724, 408] on link "137038972" at bounding box center [744, 414] width 49 height 12
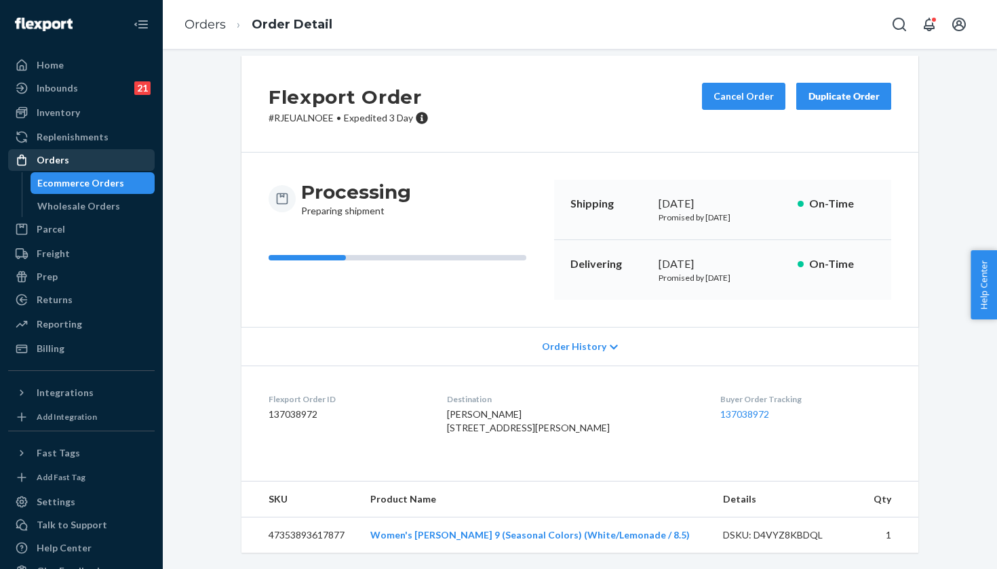
click at [129, 168] on div "Orders" at bounding box center [81, 160] width 144 height 19
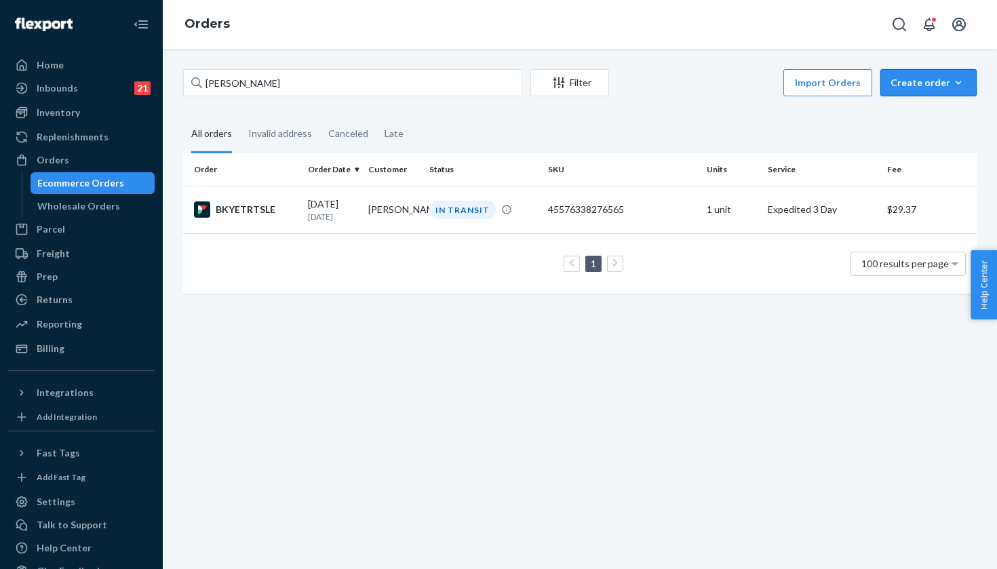
click at [936, 86] on div "Create order" at bounding box center [929, 83] width 76 height 14
click at [920, 111] on span "Ecommerce order" at bounding box center [937, 115] width 84 height 9
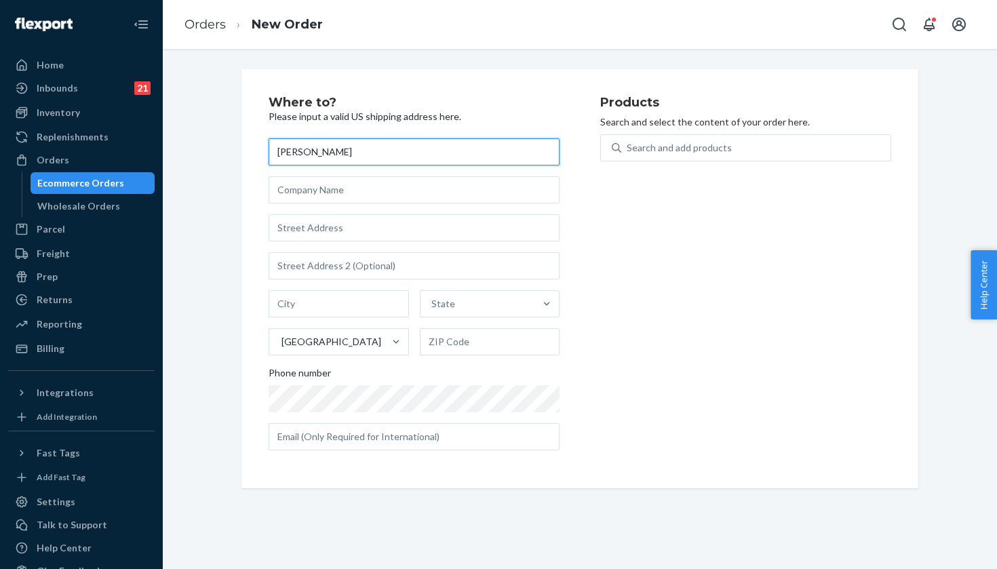
type input "[PERSON_NAME]"
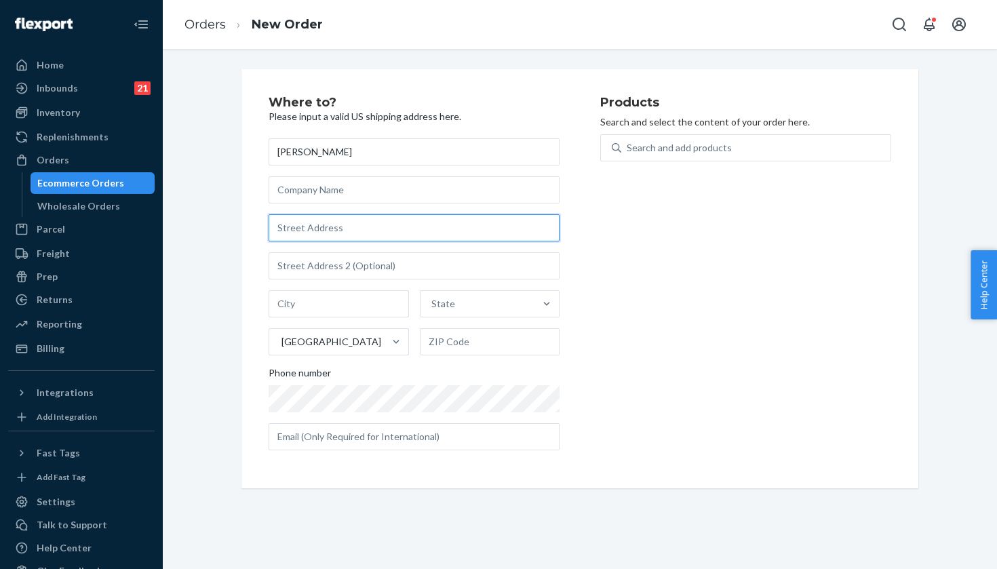
paste input "232 Cheese Spring Road"
type input "232 Cheese Spring Rd"
type input "Wilton"
type input "06897"
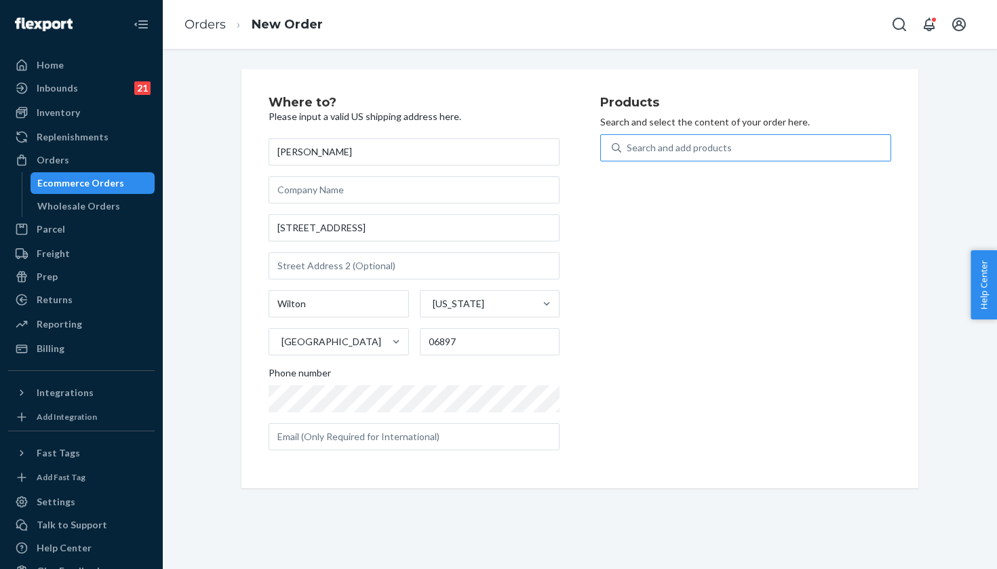
click at [687, 158] on div "Search and add products" at bounding box center [755, 148] width 269 height 24
click at [628, 155] on input "Search and add products" at bounding box center [627, 148] width 1 height 14
paste input "Dust/Pink Twilight / 10"
type input "Dust/Pink Twilight / 10"
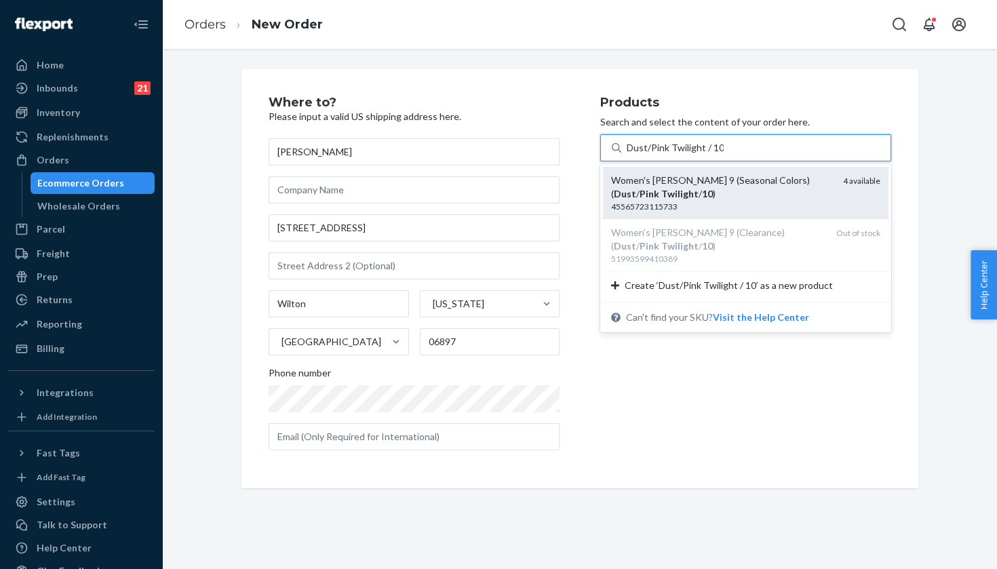
click at [785, 193] on div "Women's Hoka Clifton 9 (Seasonal Colors) ( Dust / Pink Twilight / 10 )" at bounding box center [721, 187] width 221 height 27
click at [724, 155] on input "Dust/Pink Twilight / 10" at bounding box center [675, 148] width 97 height 14
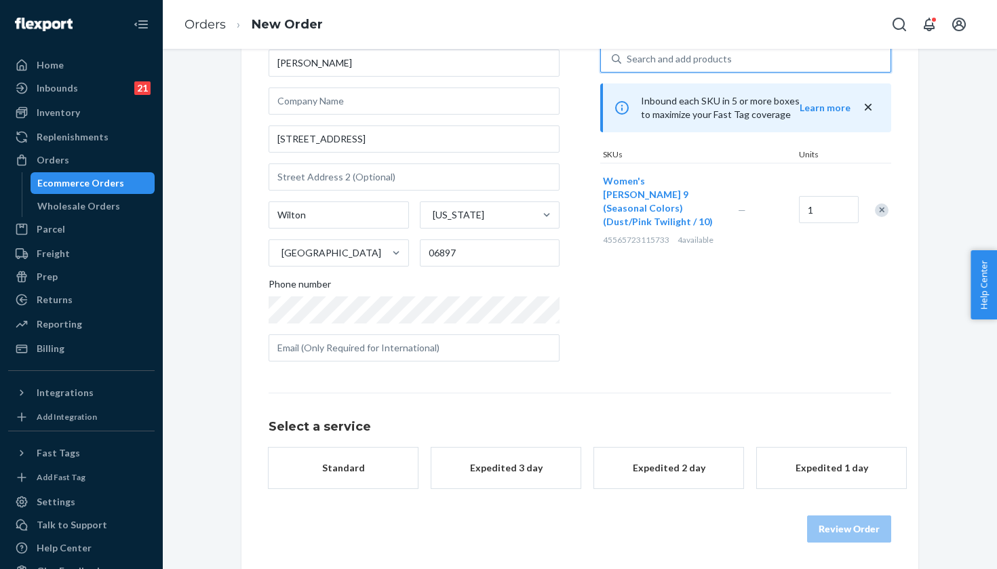
scroll to position [88, 0]
click at [457, 475] on div "Promised by Sep 25, 2025" at bounding box center [506, 482] width 109 height 14
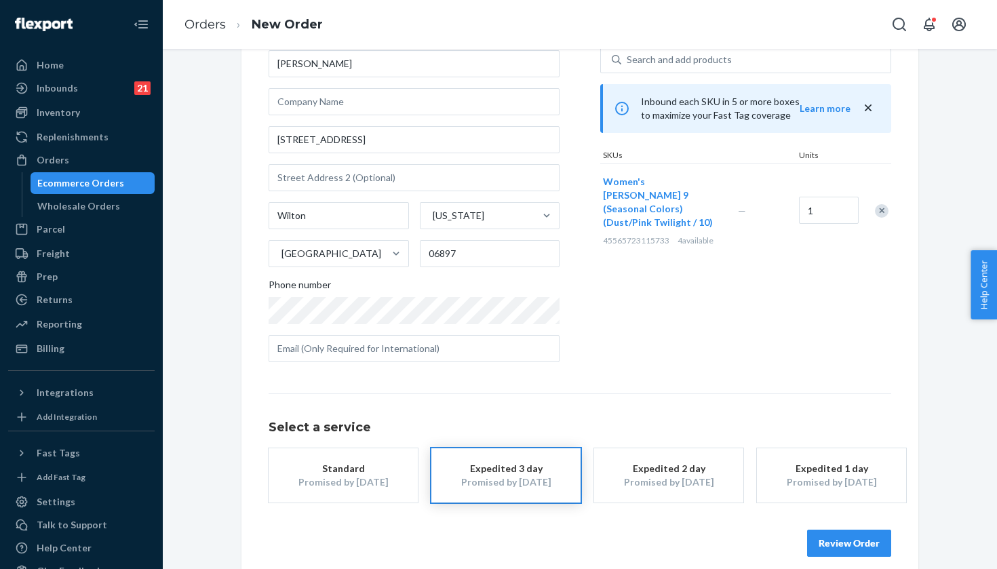
click at [864, 538] on button "Review Order" at bounding box center [849, 543] width 84 height 27
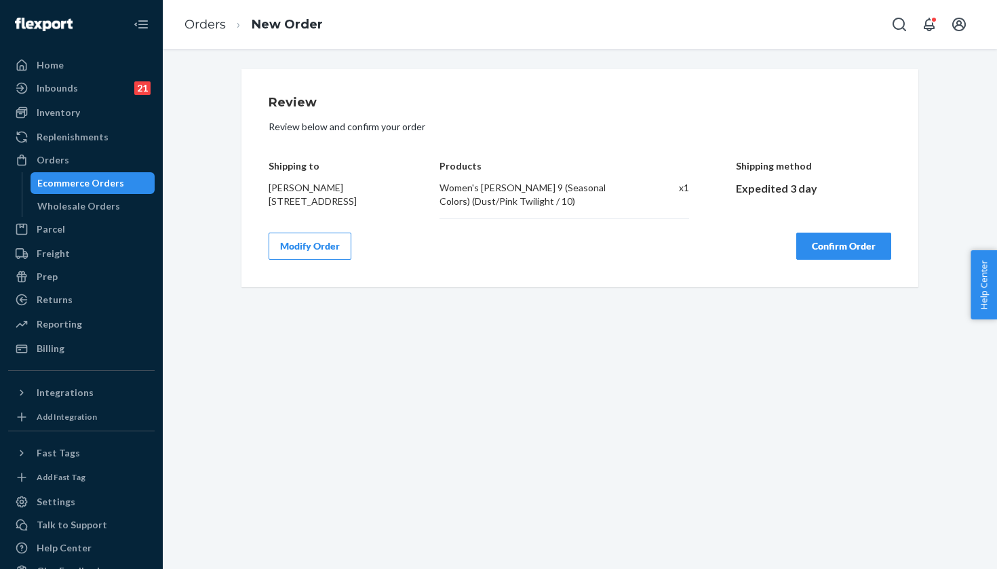
click at [850, 241] on button "Confirm Order" at bounding box center [843, 246] width 95 height 27
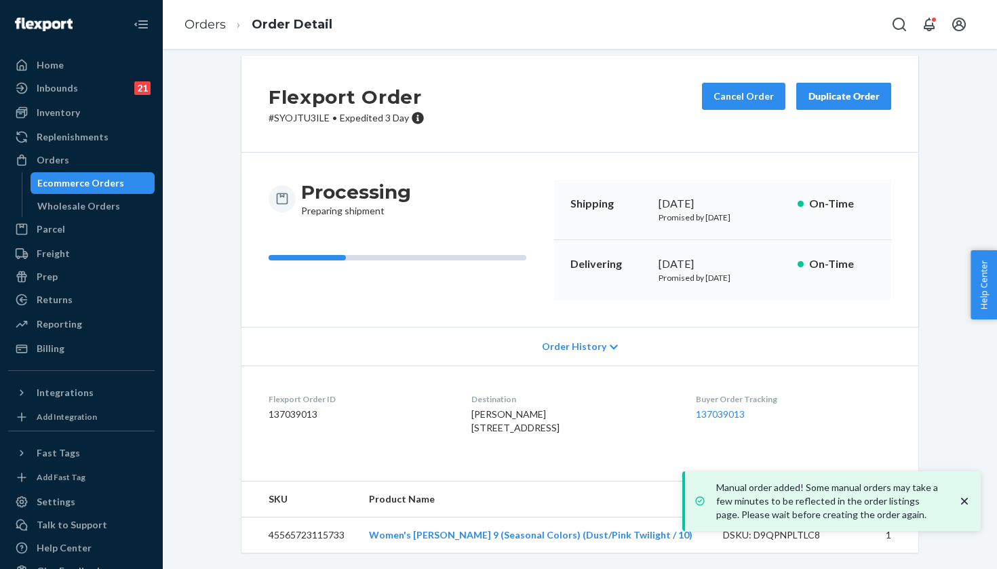
scroll to position [39, 0]
click at [722, 408] on link "137039013" at bounding box center [720, 414] width 49 height 12
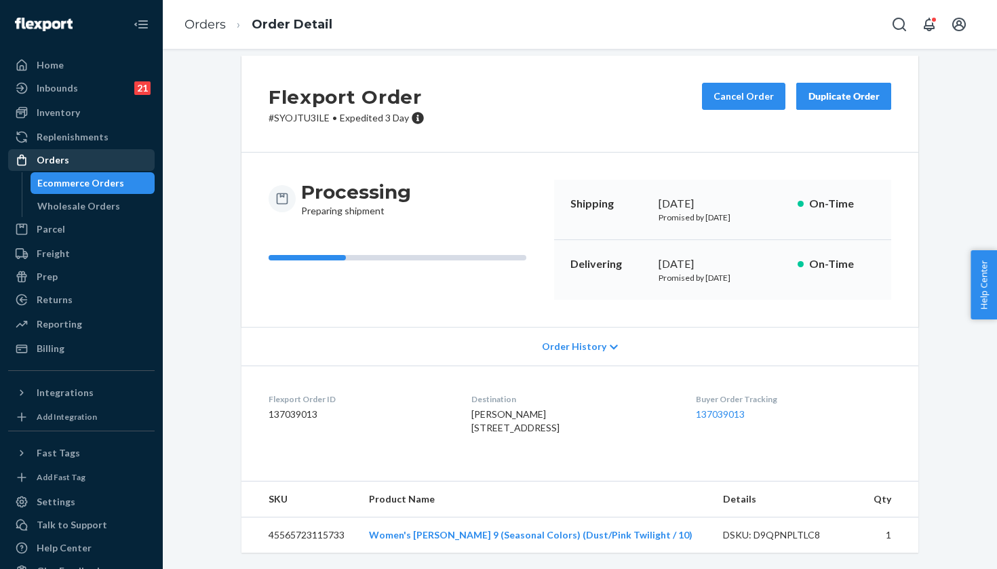
click at [138, 159] on div "Orders" at bounding box center [81, 160] width 144 height 19
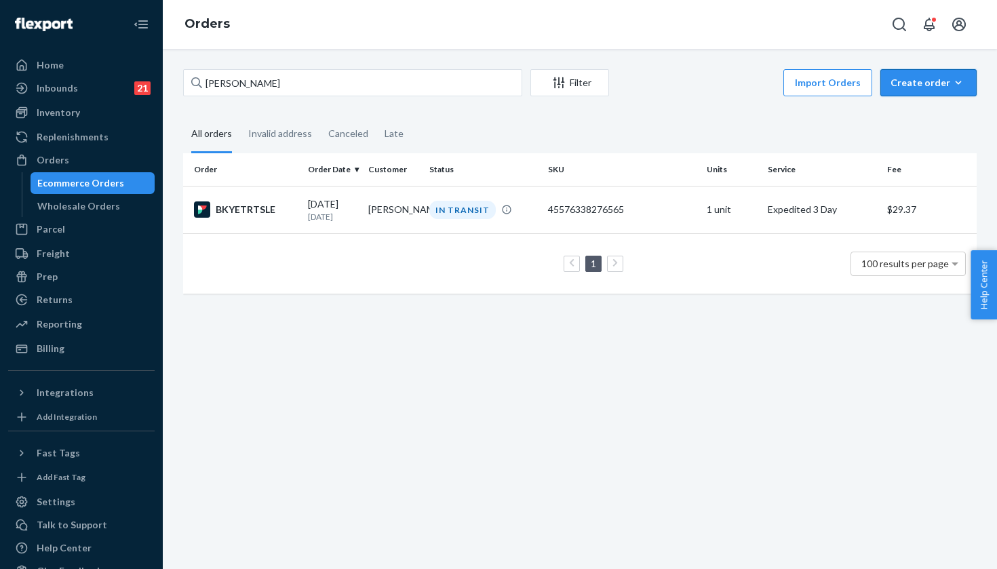
click at [932, 77] on div "Create order" at bounding box center [929, 83] width 76 height 14
click at [921, 107] on button "Ecommerce order" at bounding box center [949, 115] width 130 height 29
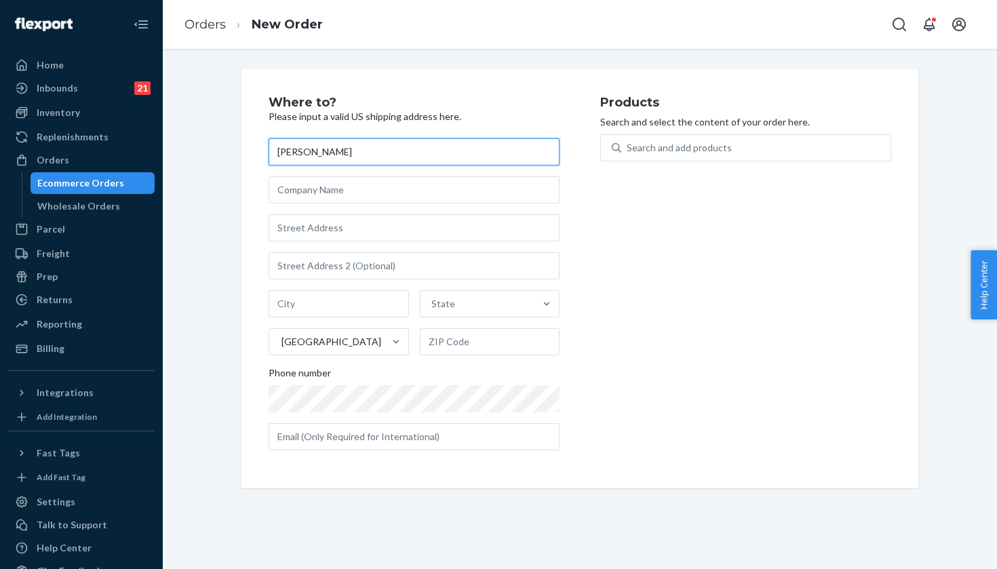
type input "[PERSON_NAME]"
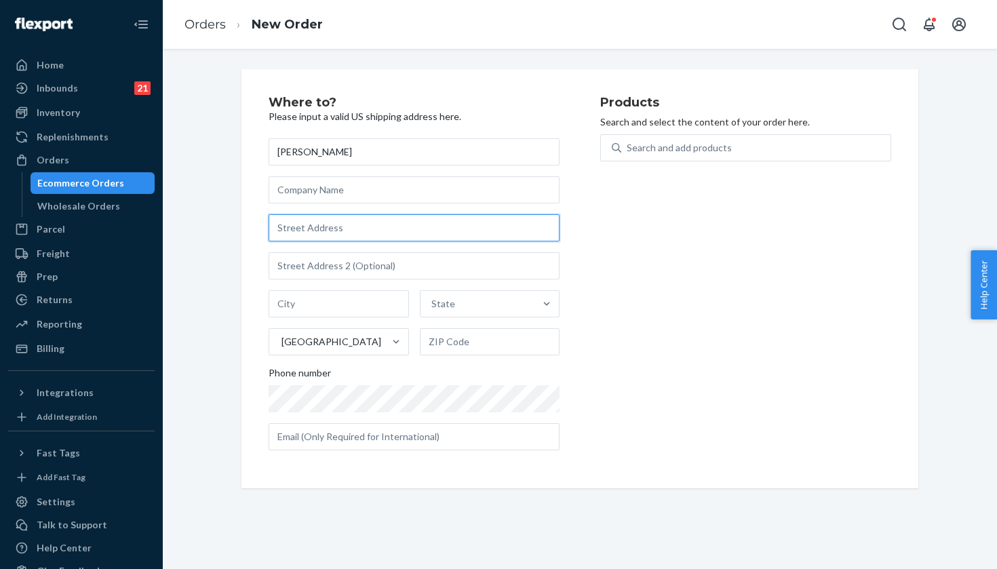
paste input "3016 Veteran Avenue"
type input "3016 Veteran Ave"
type input "Los Angeles"
type input "90064"
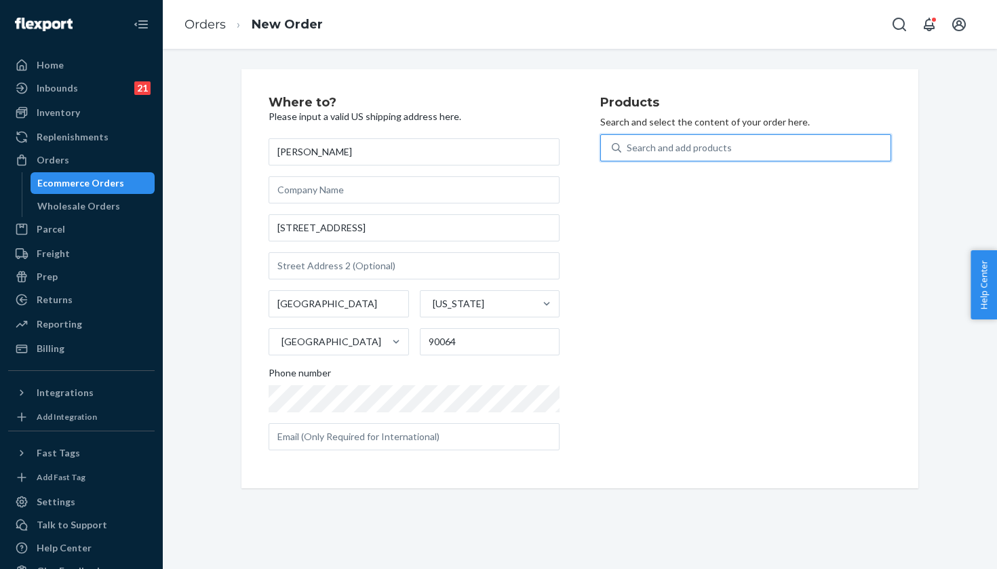
click at [683, 157] on div "Search and add products" at bounding box center [755, 148] width 269 height 24
click at [628, 155] on input "0 results available. Use Up and Down to choose options, press Enter to select t…" at bounding box center [627, 148] width 1 height 14
paste input "White/Lemonade / 7.5"
type input "White/Lemonade / 7.5"
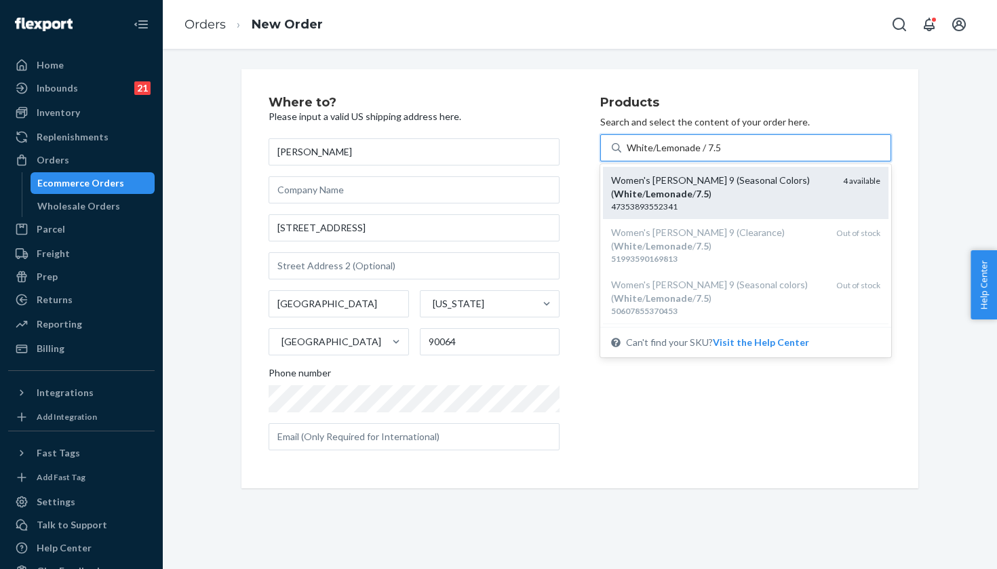
click at [739, 184] on div "Women's Hoka Clifton 9 (Seasonal Colors) ( White / Lemonade / 7 . 5 )" at bounding box center [721, 187] width 221 height 27
click at [721, 155] on input "White/Lemonade / 7.5" at bounding box center [674, 148] width 94 height 14
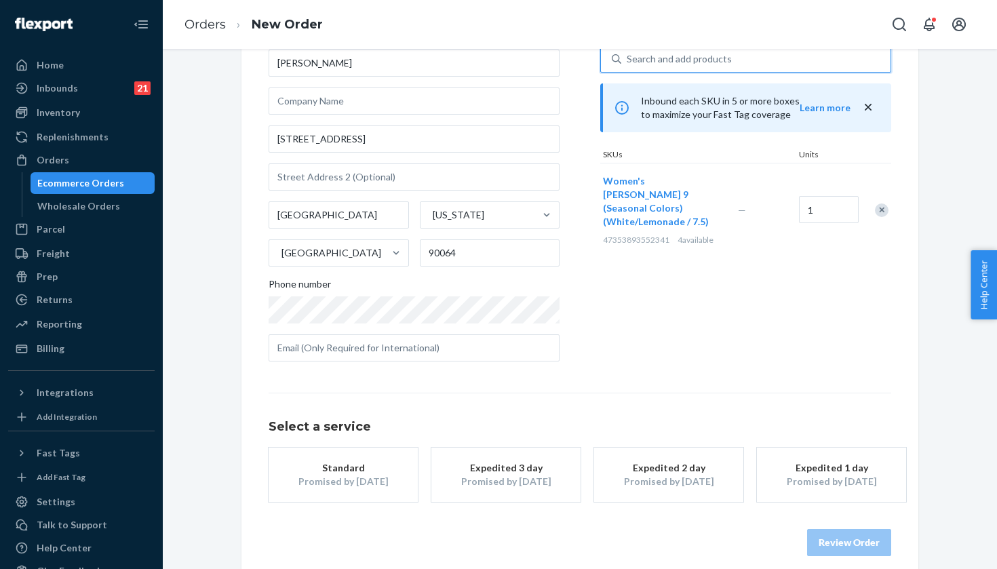
scroll to position [88, 0]
click at [503, 487] on div "Promised by Sep 25, 2025" at bounding box center [506, 482] width 109 height 14
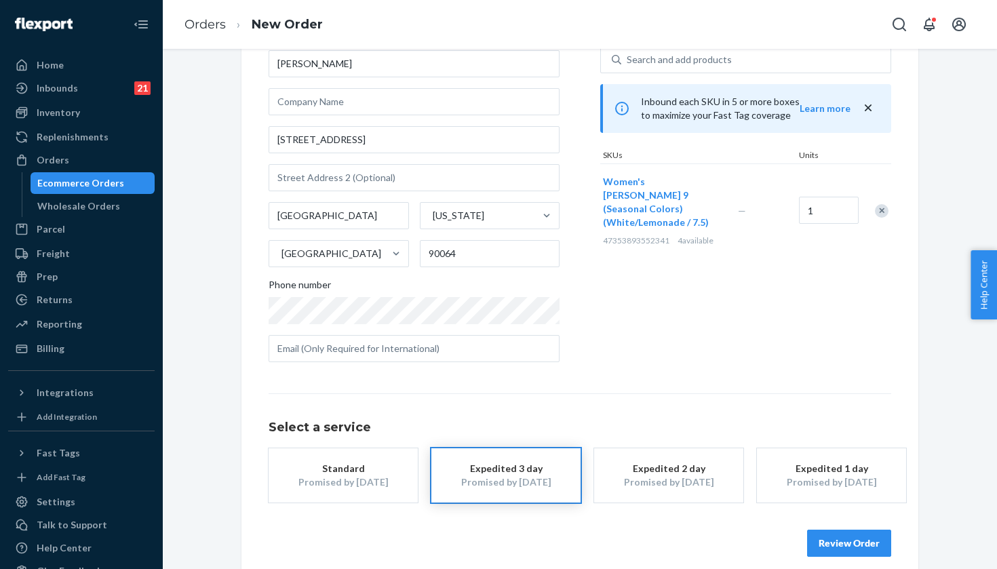
click at [846, 539] on button "Review Order" at bounding box center [849, 543] width 84 height 27
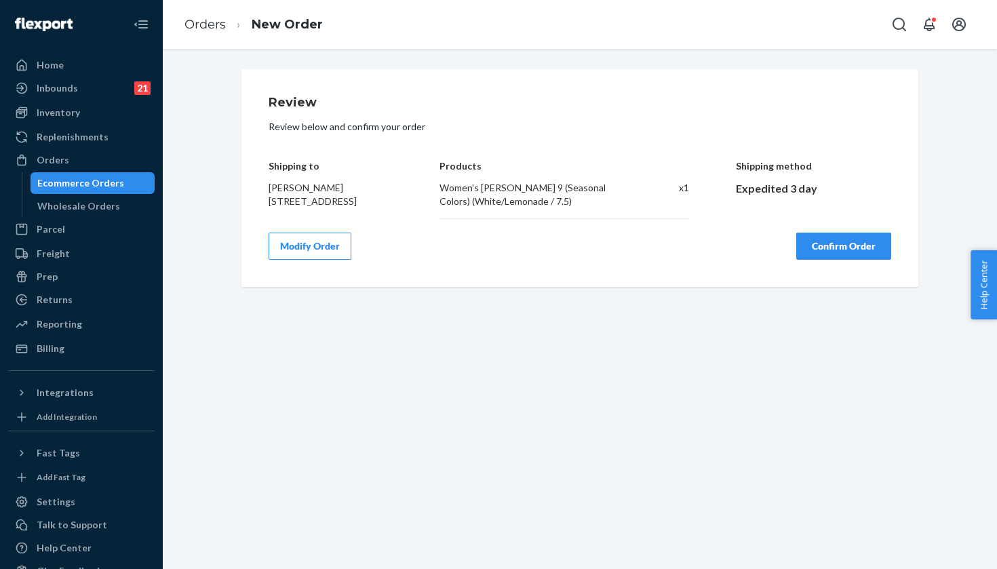
scroll to position [0, 0]
click at [836, 253] on button "Confirm Order" at bounding box center [843, 246] width 95 height 27
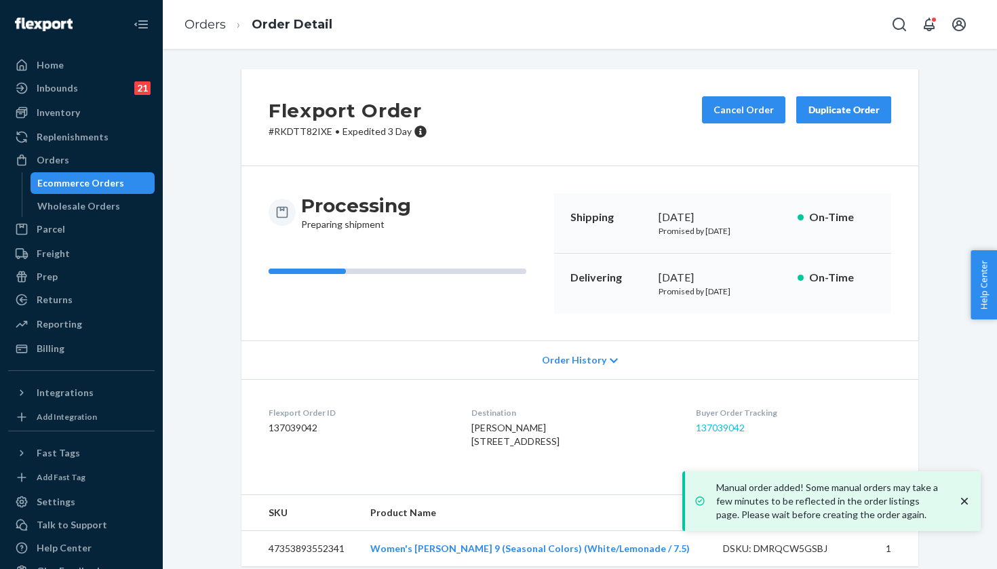
click at [728, 425] on link "137039042" at bounding box center [720, 428] width 49 height 12
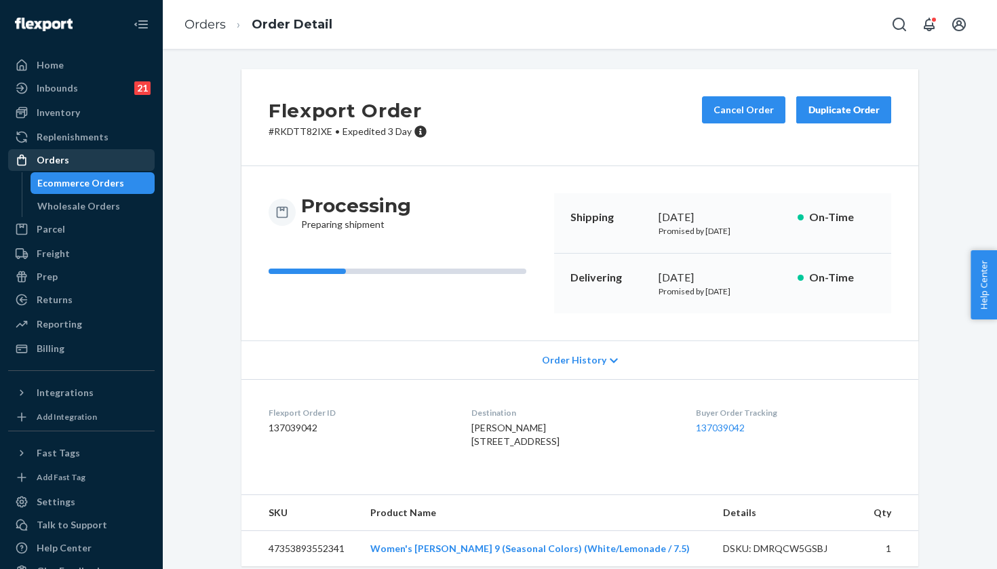
click at [106, 155] on div "Orders" at bounding box center [81, 160] width 144 height 19
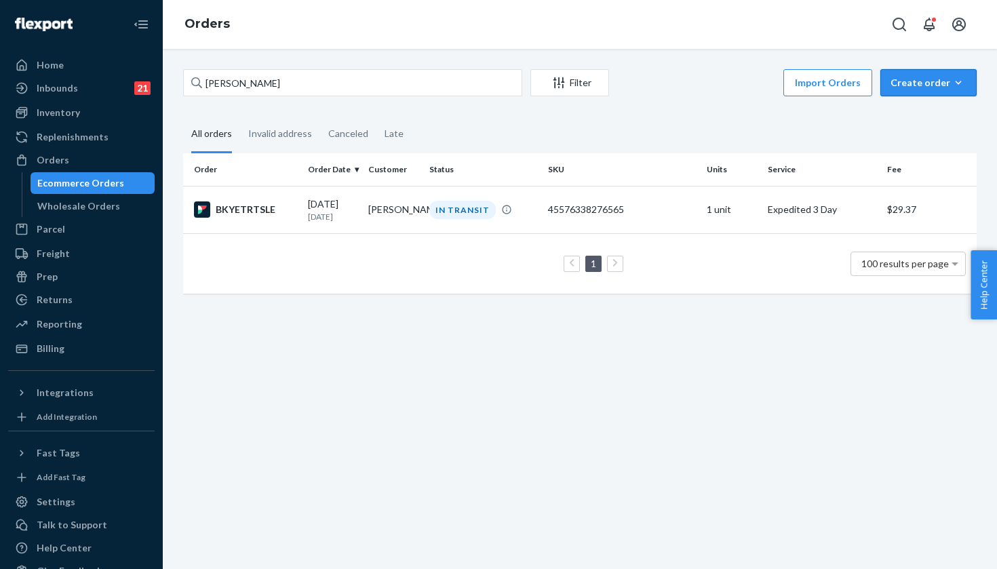
click at [930, 76] on div "Create order" at bounding box center [929, 83] width 76 height 14
click at [922, 125] on button "Ecommerce order" at bounding box center [949, 115] width 130 height 29
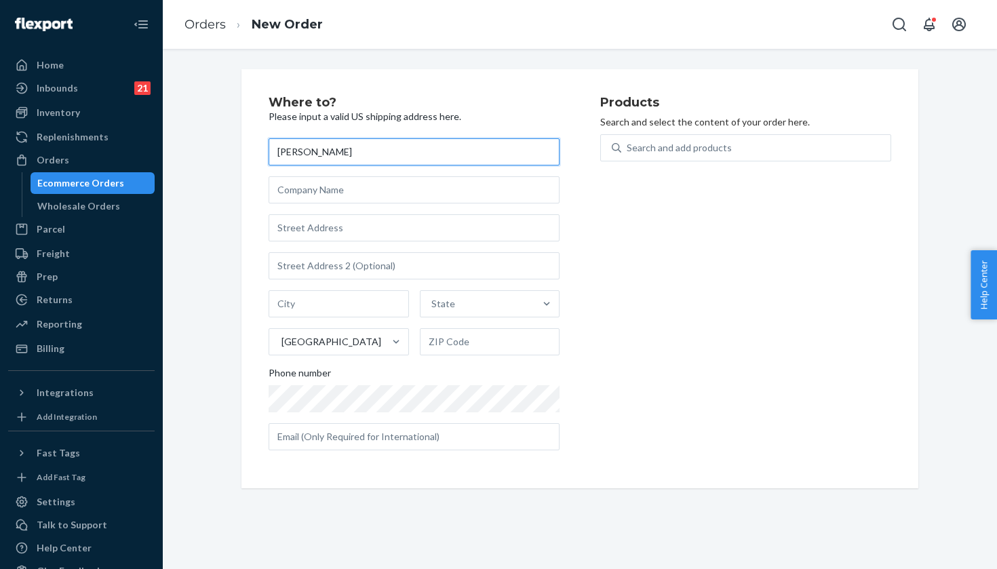
type input "[PERSON_NAME]"
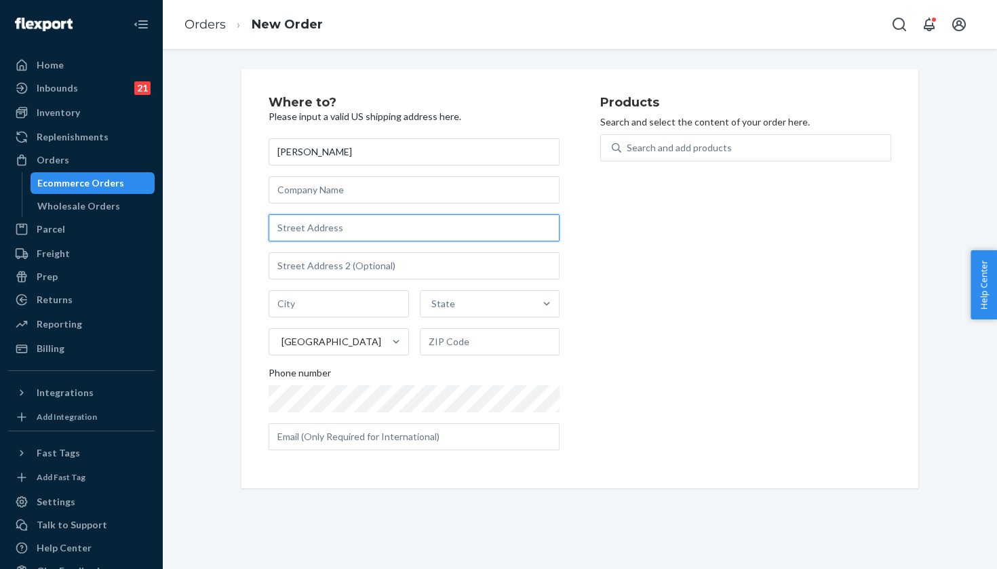
paste input "1270 N High St Apt 331"
type input "1270 N High St"
type input "331"
type input "East Haven"
type input "06512"
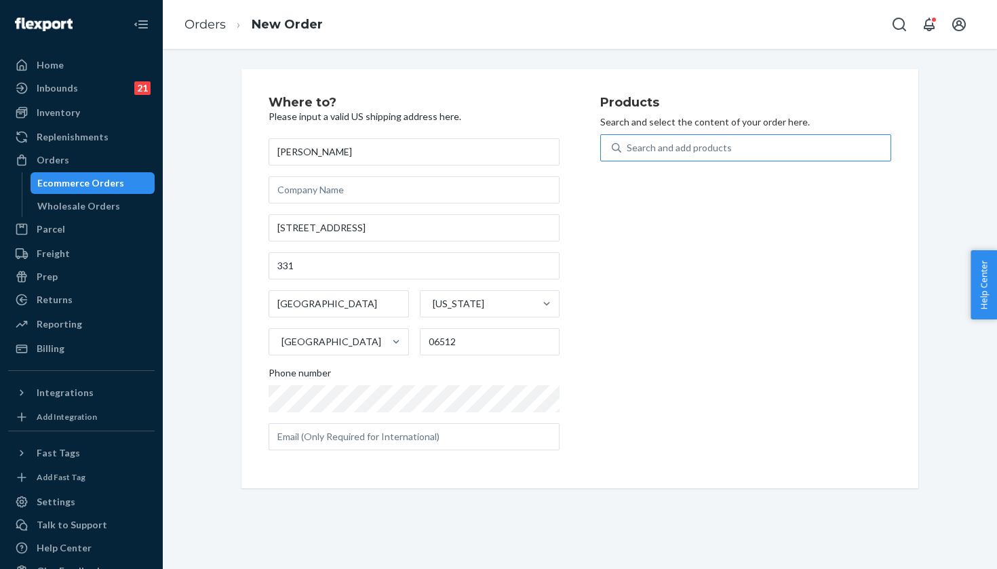
click at [685, 148] on div "Search and add products" at bounding box center [679, 148] width 105 height 14
click at [628, 148] on input "Search and add products" at bounding box center [627, 148] width 1 height 14
paste input "Evening Sky/Coral / 8"
type input "Evening Sky/Coral / 8"
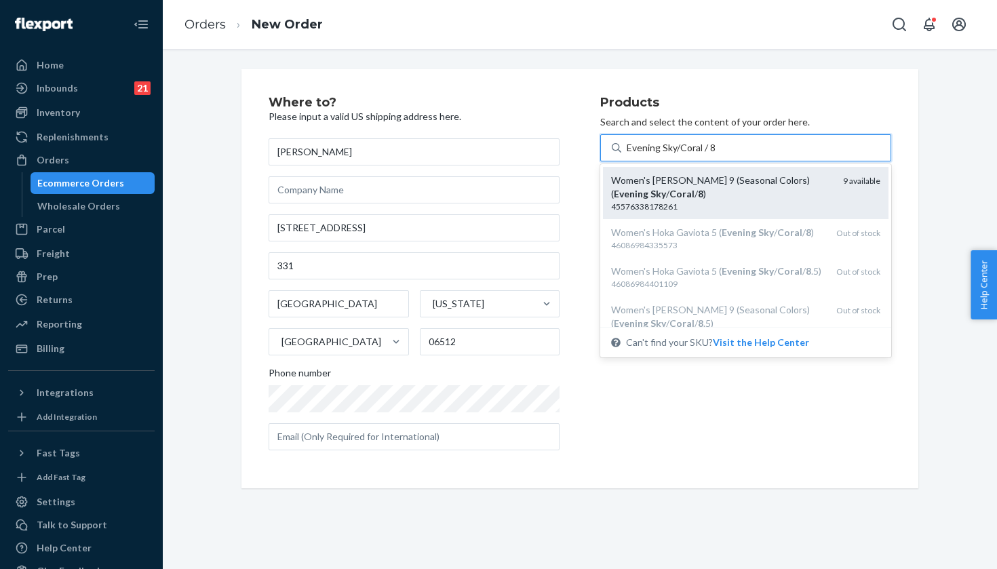
click at [781, 189] on div "Women's Hoka Clifton 9 (Seasonal Colors) ( Evening Sky / Coral / 8 )" at bounding box center [721, 187] width 221 height 27
click at [716, 155] on input "Evening Sky/Coral / 8" at bounding box center [672, 148] width 90 height 14
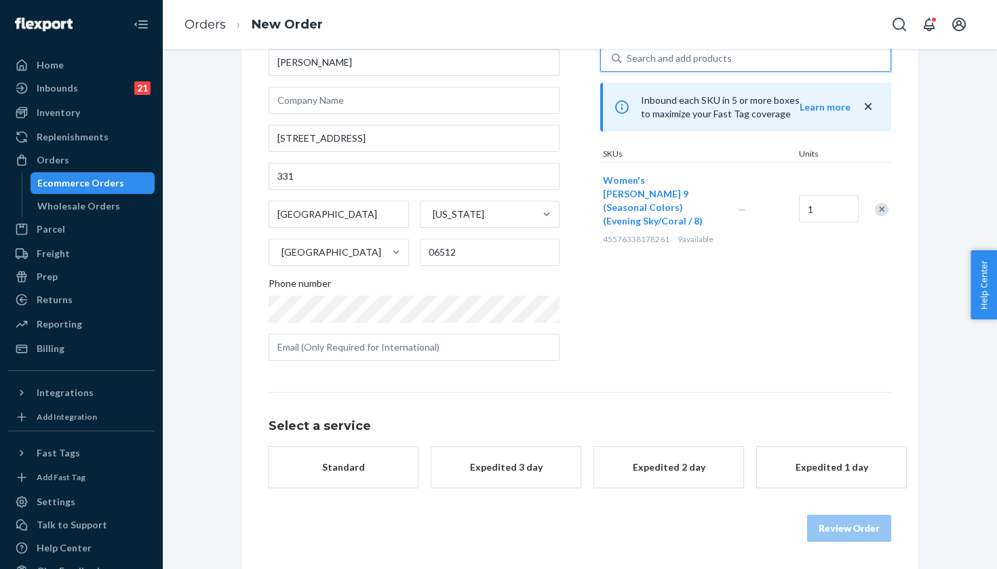
scroll to position [92, 0]
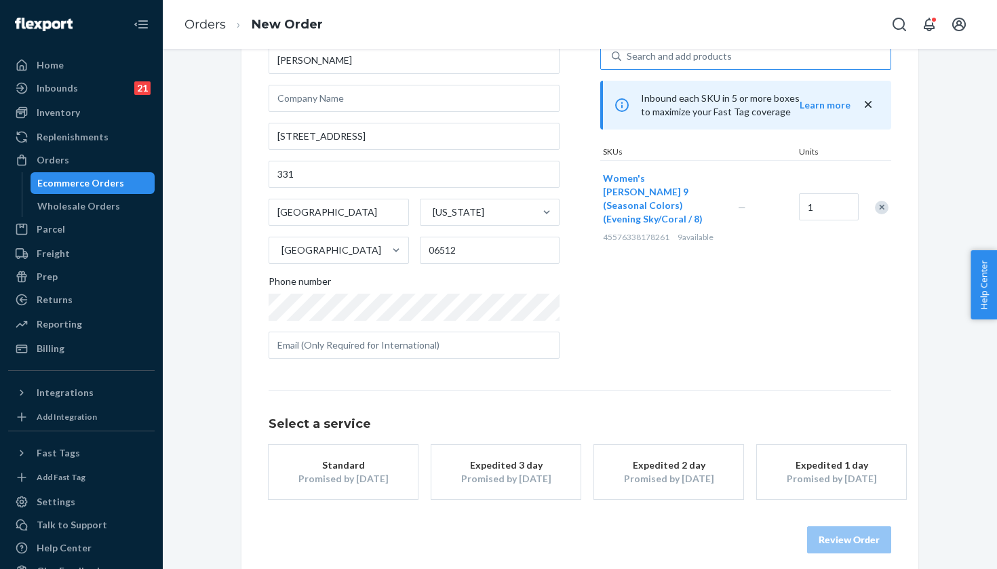
click at [505, 463] on div "Expedited 3 day" at bounding box center [506, 465] width 109 height 14
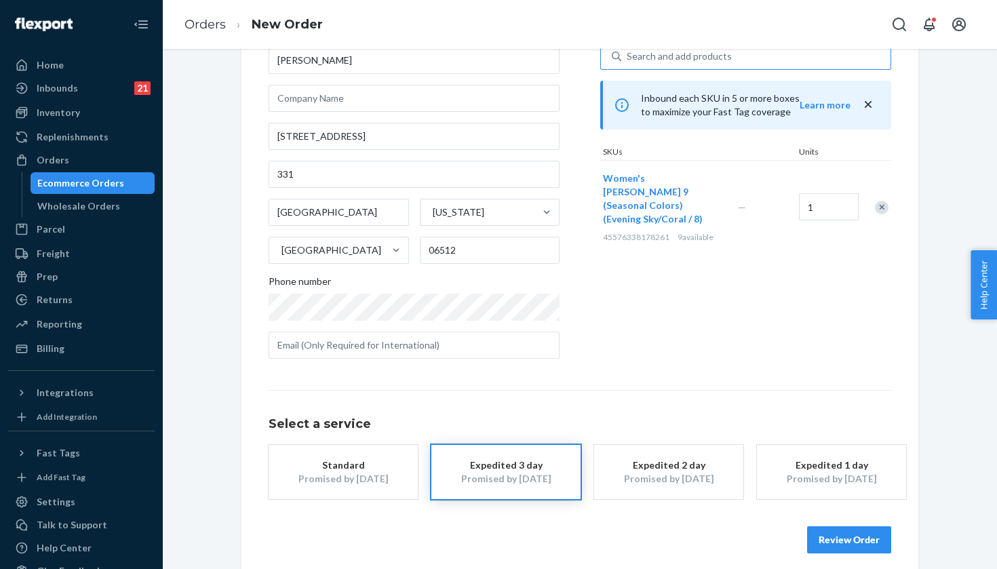
click at [804, 539] on div "Review Order" at bounding box center [580, 533] width 623 height 41
click at [825, 537] on button "Review Order" at bounding box center [849, 539] width 84 height 27
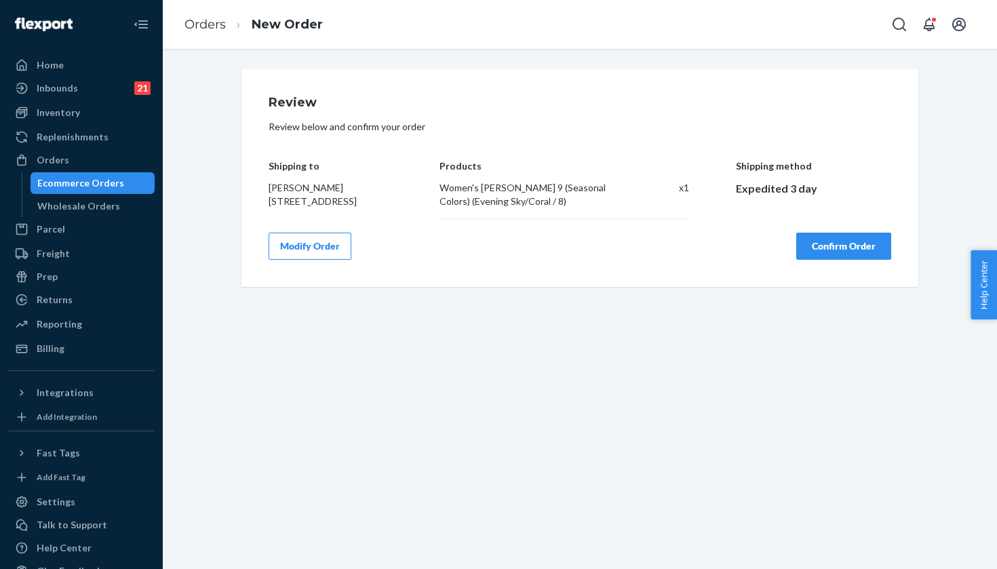
scroll to position [0, 0]
click at [838, 253] on button "Confirm Order" at bounding box center [843, 246] width 95 height 27
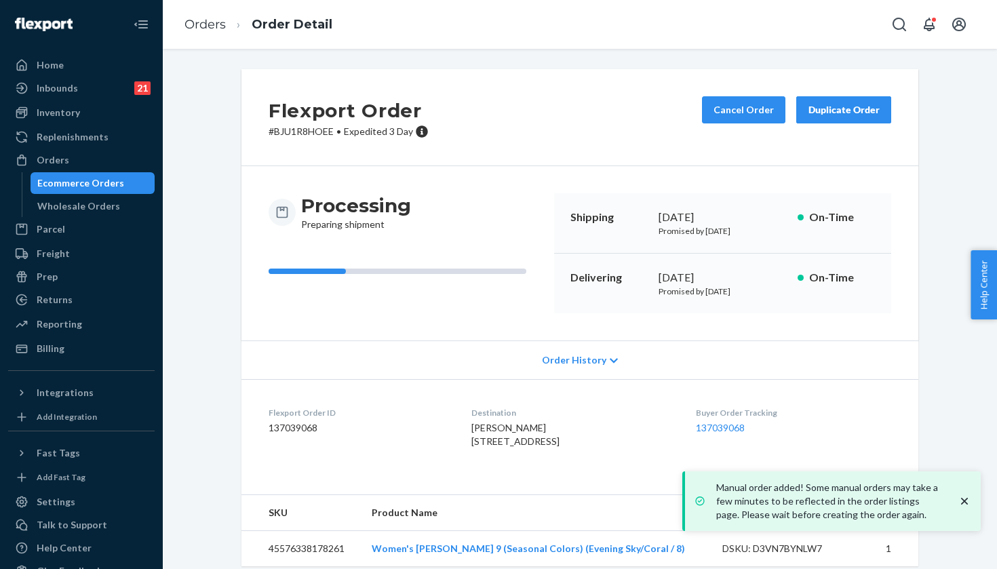
click at [730, 421] on dd "137039068" at bounding box center [793, 428] width 195 height 14
click at [729, 423] on link "137039068" at bounding box center [720, 428] width 49 height 12
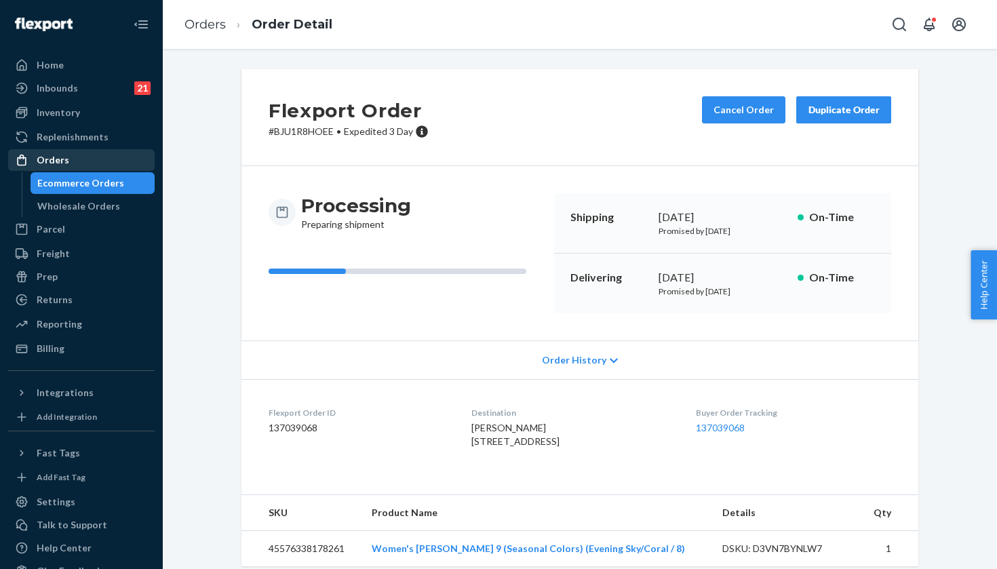
click at [132, 155] on div "Orders" at bounding box center [81, 160] width 144 height 19
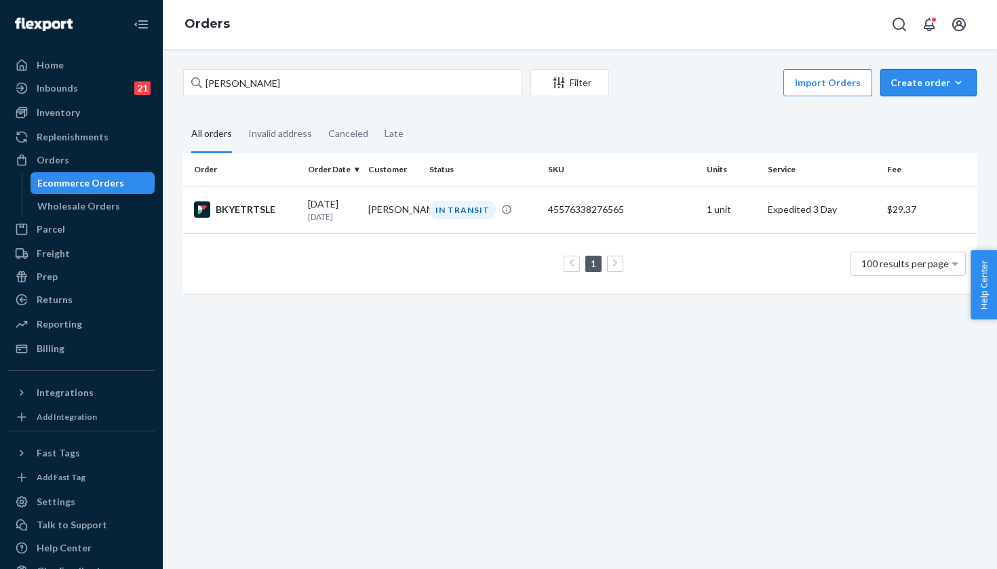
click at [898, 79] on div "Create order" at bounding box center [929, 83] width 76 height 14
click at [895, 112] on button "Ecommerce order" at bounding box center [949, 115] width 130 height 29
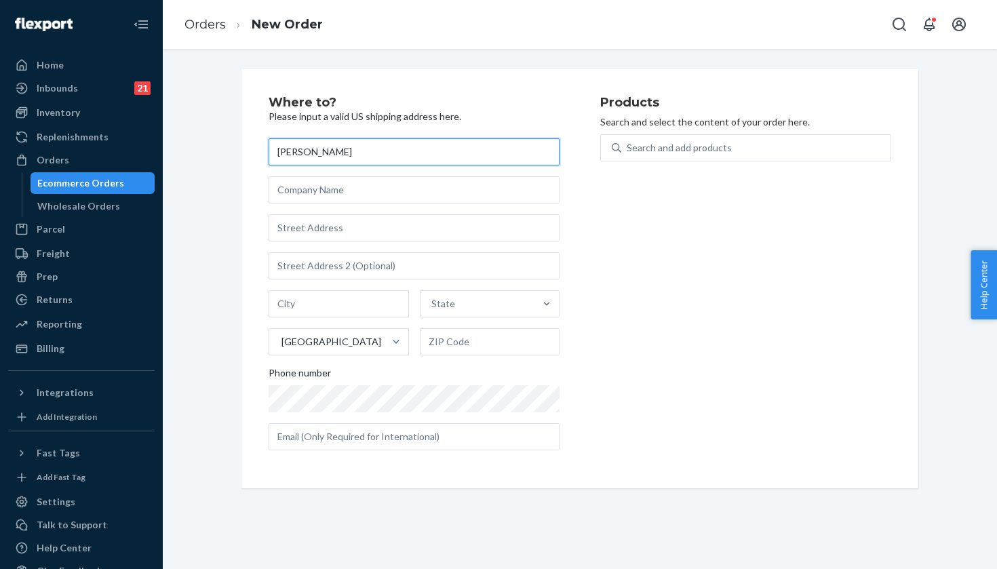
type input "[PERSON_NAME]"
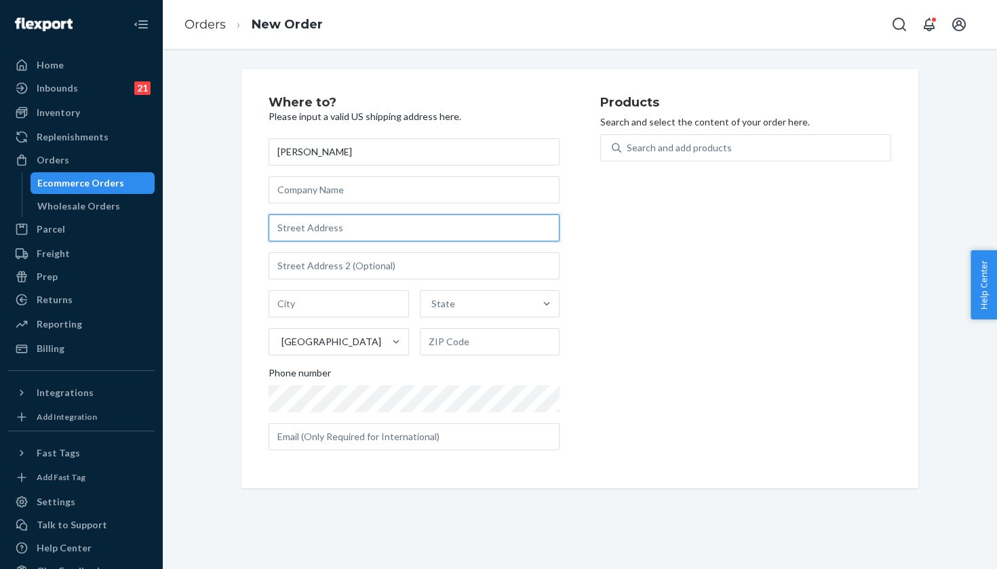
paste input "401 Whitefield Court"
type input "401 Whitefield Ct"
type input "Dearborn Heights"
type input "48125"
click at [348, 223] on input "401 Whitefield Ct" at bounding box center [414, 227] width 291 height 27
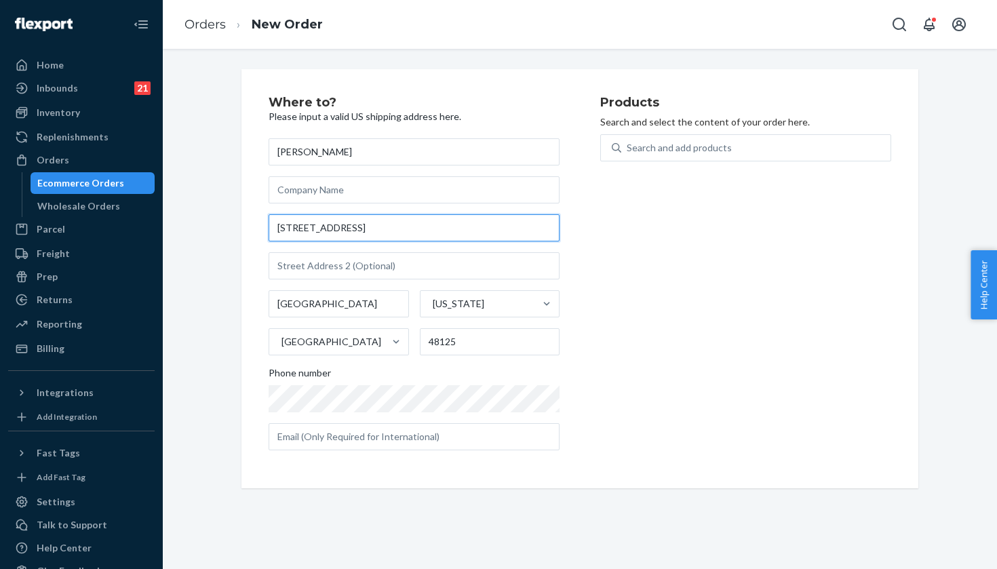
paste input "our"
type input "401 Whitefield Ct"
type input "Bossier City"
type input "71112"
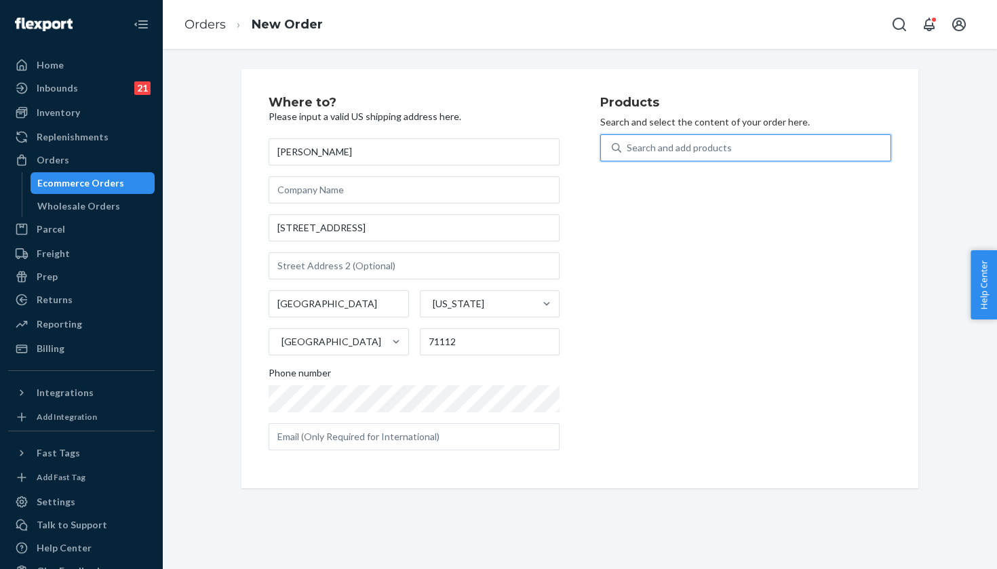
click at [650, 149] on div "Search and add products" at bounding box center [679, 148] width 105 height 14
click at [628, 149] on input "0 results available. Use Up and Down to choose options, press Enter to select t…" at bounding box center [627, 148] width 1 height 14
paste input "Evening Sky/Coral / 8"
type input "Evening Sky/Coral / 8"
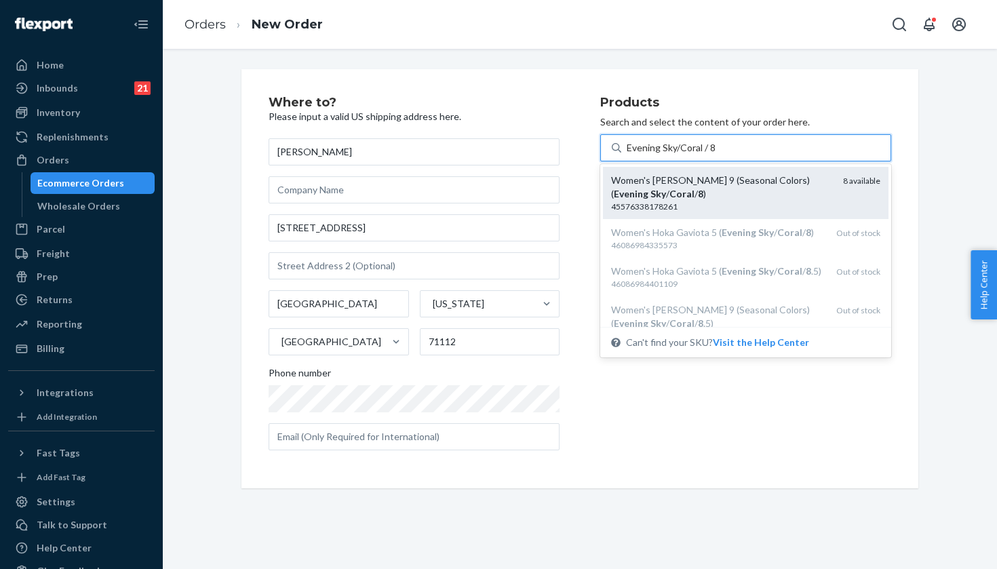
click at [648, 188] on em "Evening" at bounding box center [631, 194] width 35 height 12
click at [716, 155] on input "Evening Sky/Coral / 8" at bounding box center [672, 148] width 90 height 14
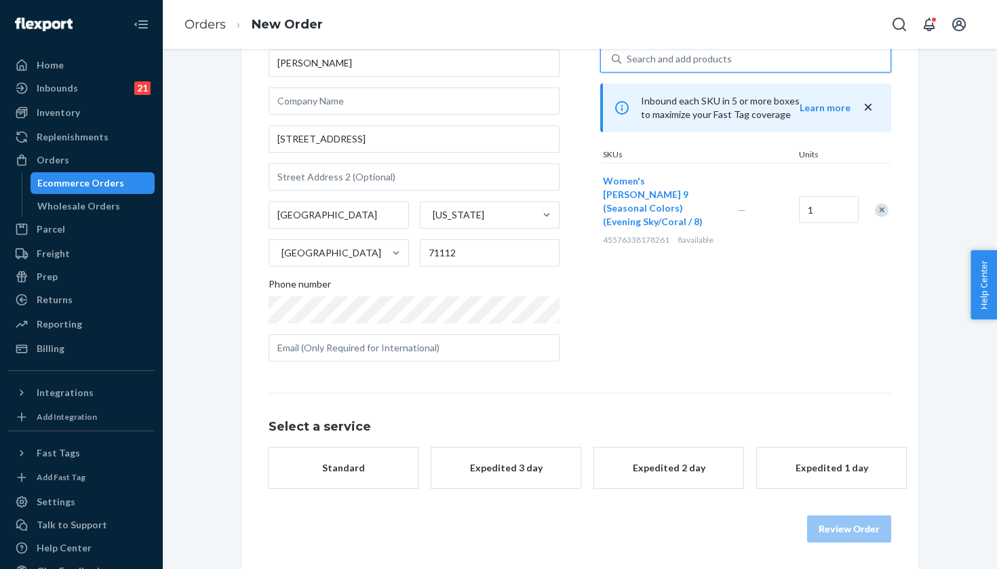
scroll to position [88, 0]
click at [527, 467] on div "Expedited 3 day" at bounding box center [506, 469] width 109 height 14
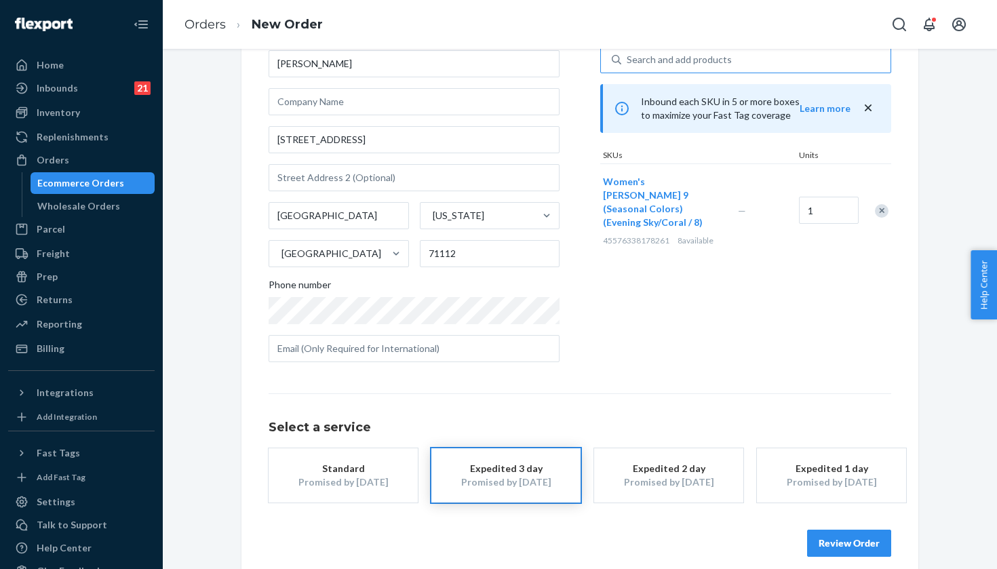
click at [837, 539] on button "Review Order" at bounding box center [849, 543] width 84 height 27
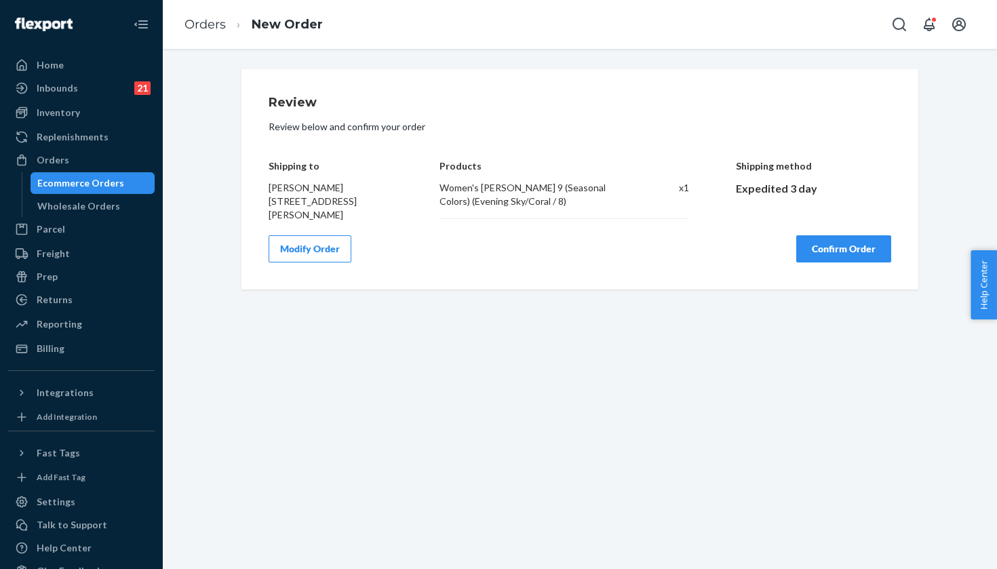
click at [832, 255] on button "Confirm Order" at bounding box center [843, 248] width 95 height 27
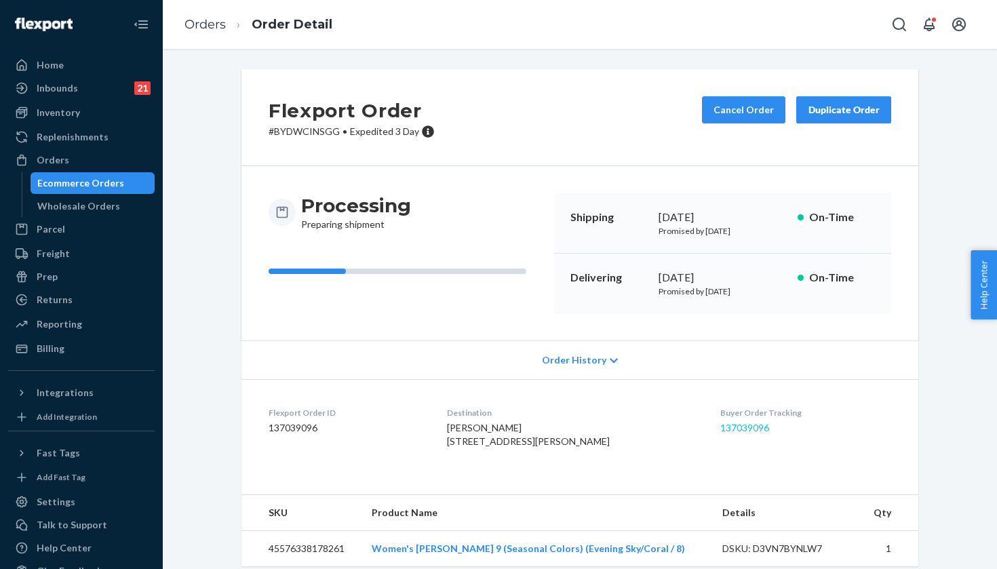
click at [735, 431] on link "137039096" at bounding box center [744, 428] width 49 height 12
click at [105, 162] on div "Orders" at bounding box center [81, 160] width 144 height 19
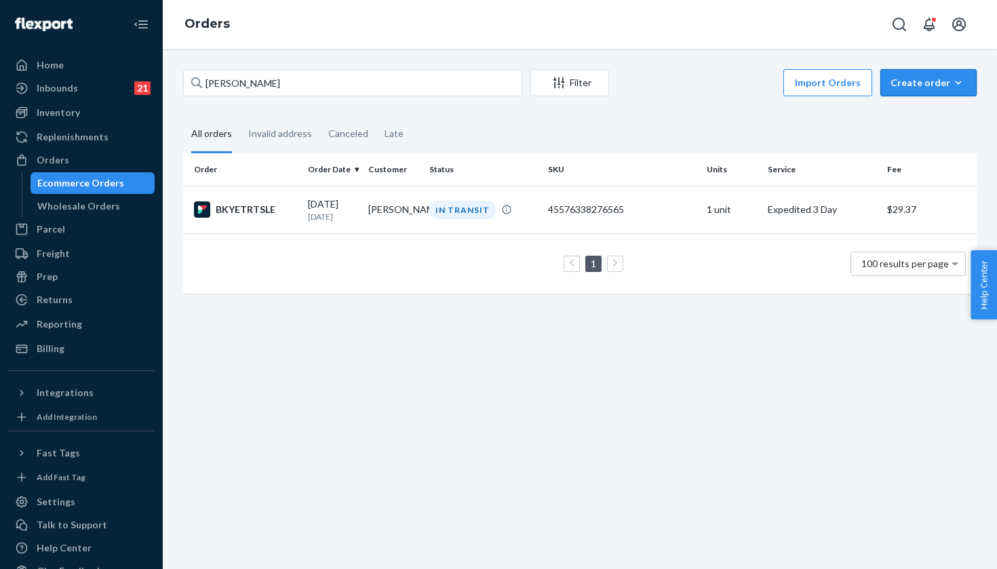
click at [933, 82] on div "Create order" at bounding box center [929, 83] width 76 height 14
click at [924, 107] on button "Ecommerce order" at bounding box center [949, 115] width 130 height 29
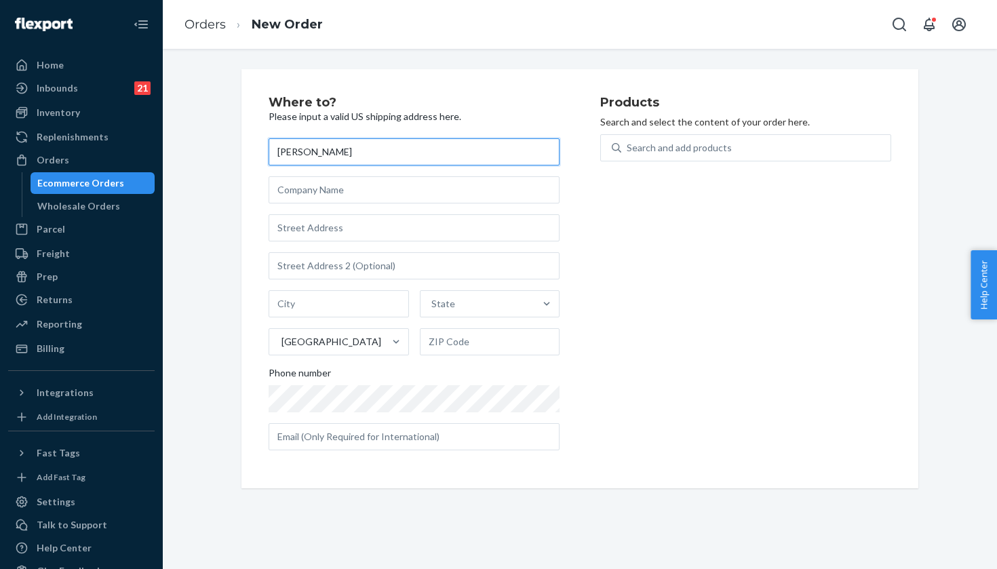
type input "[PERSON_NAME]"
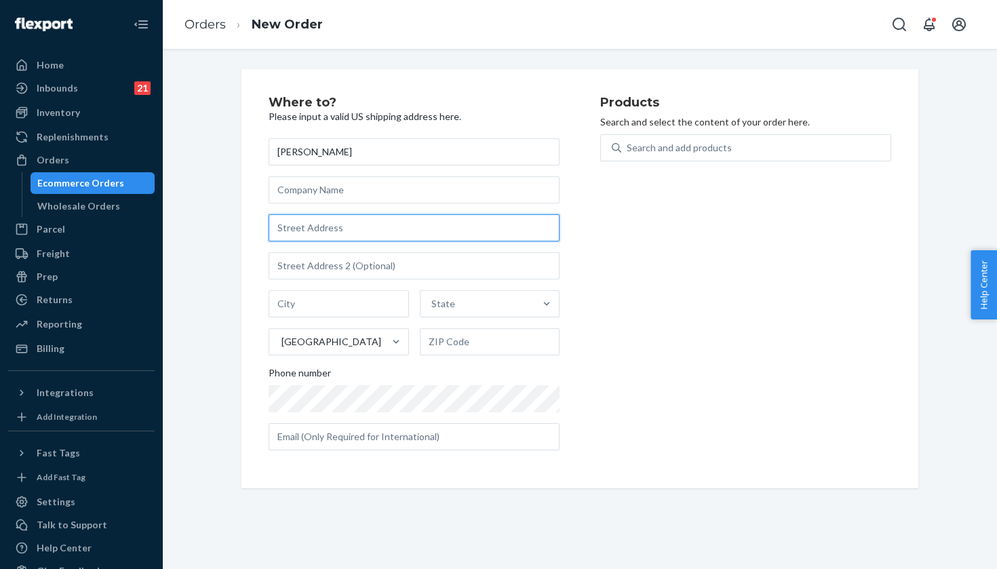
paste input "1500 Lexington Avenue"
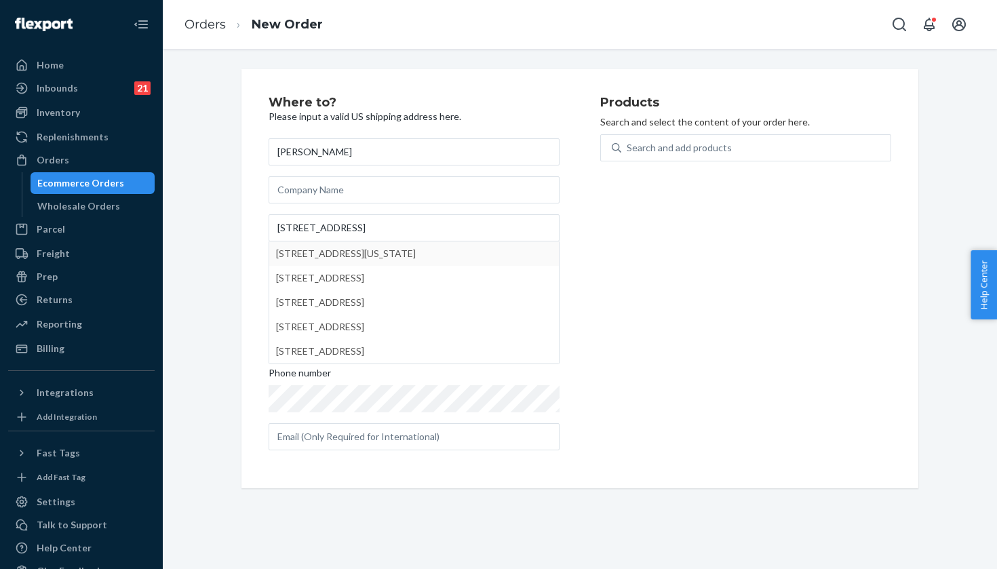
type input "1500 Lexington Ave"
type input "Manhattan - New York"
type input "10029"
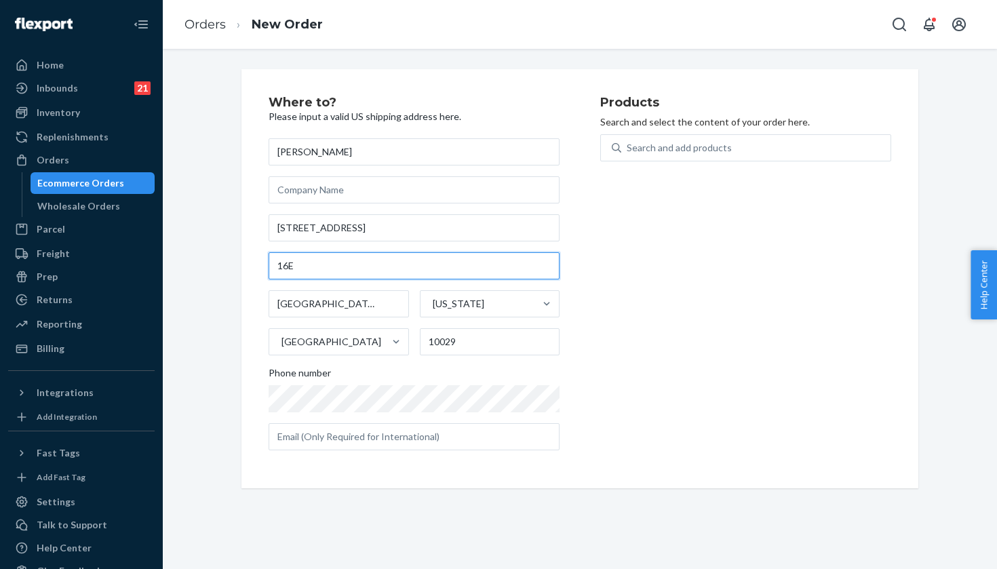
type input "16E"
click at [602, 328] on div "Products Search and select the content of your order here. Search and add produ…" at bounding box center [745, 278] width 291 height 365
click at [698, 125] on p "Search and select the content of your order here." at bounding box center [745, 122] width 291 height 14
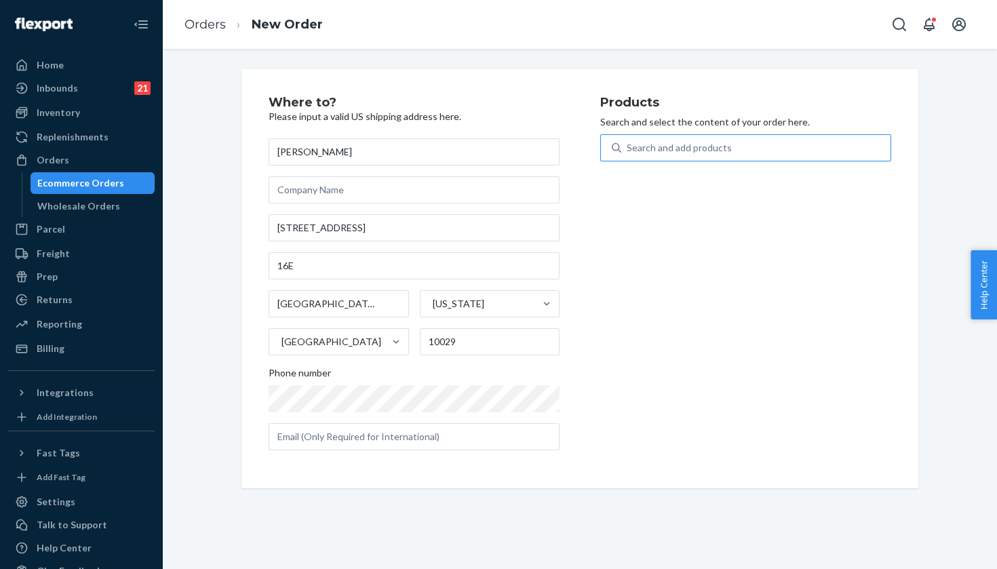
click at [687, 140] on div "Search and add products" at bounding box center [755, 148] width 269 height 24
click at [628, 141] on input "Search and add products" at bounding box center [627, 148] width 1 height 14
paste input "Evening Sky/Coral / 8"
type input "Evening Sky/Coral / 8"
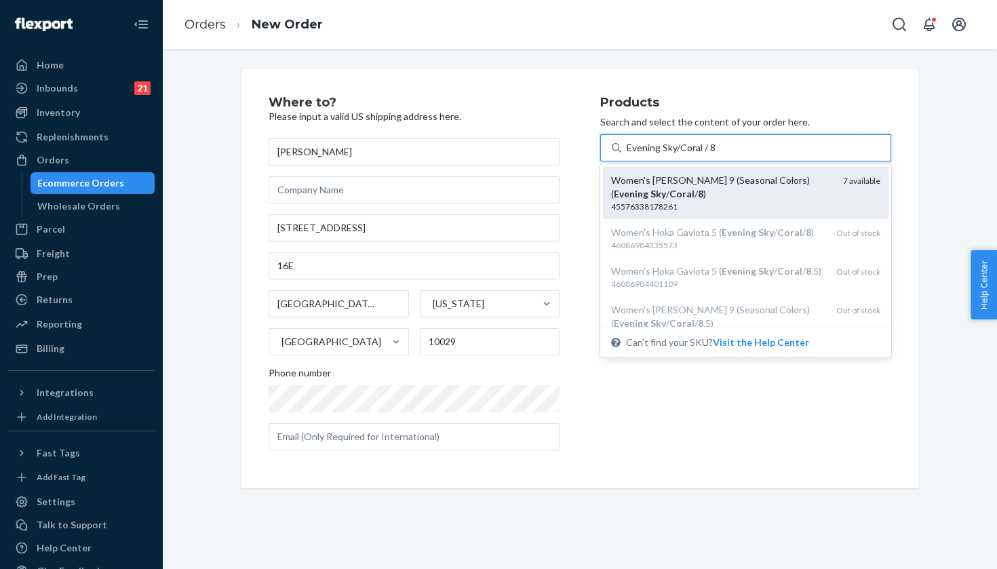
click at [705, 189] on div "Women's Hoka Clifton 9 (Seasonal Colors) ( Evening Sky / Coral / 8 )" at bounding box center [721, 187] width 221 height 27
click at [705, 155] on input "Evening Sky/Coral / 8" at bounding box center [672, 148] width 90 height 14
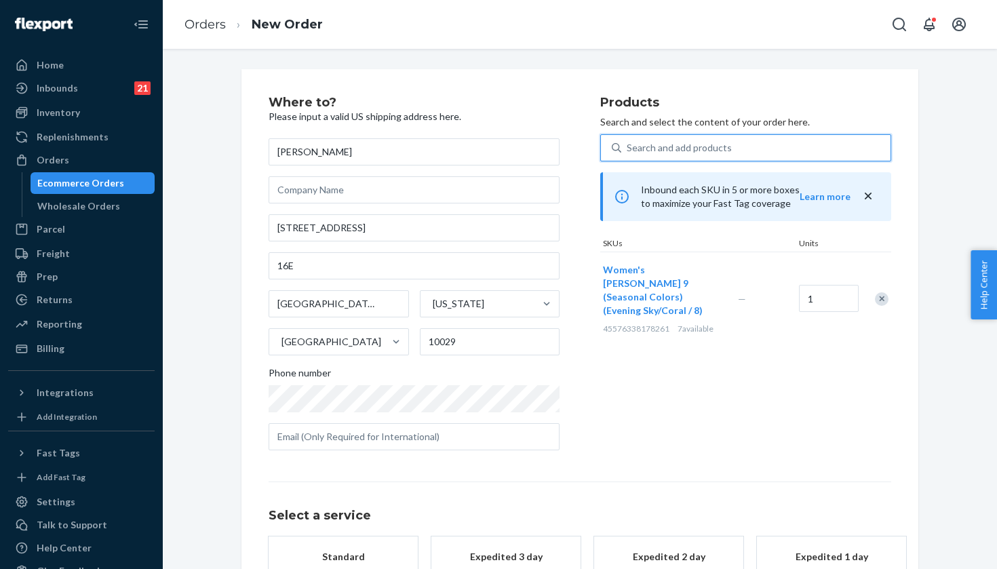
scroll to position [65, 0]
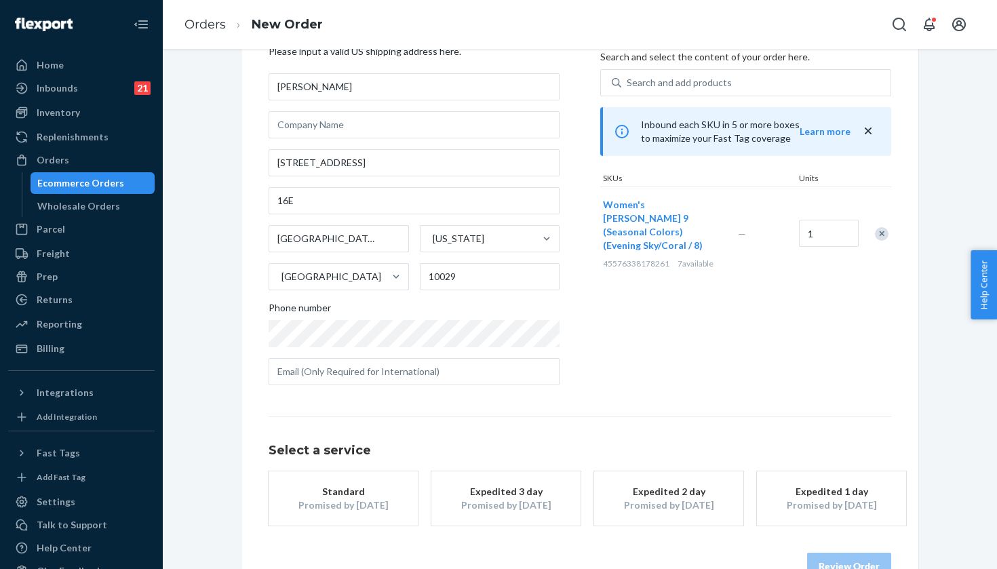
click at [489, 495] on div "Expedited 3 day" at bounding box center [506, 492] width 109 height 14
click at [868, 558] on button "Review Order" at bounding box center [849, 566] width 84 height 27
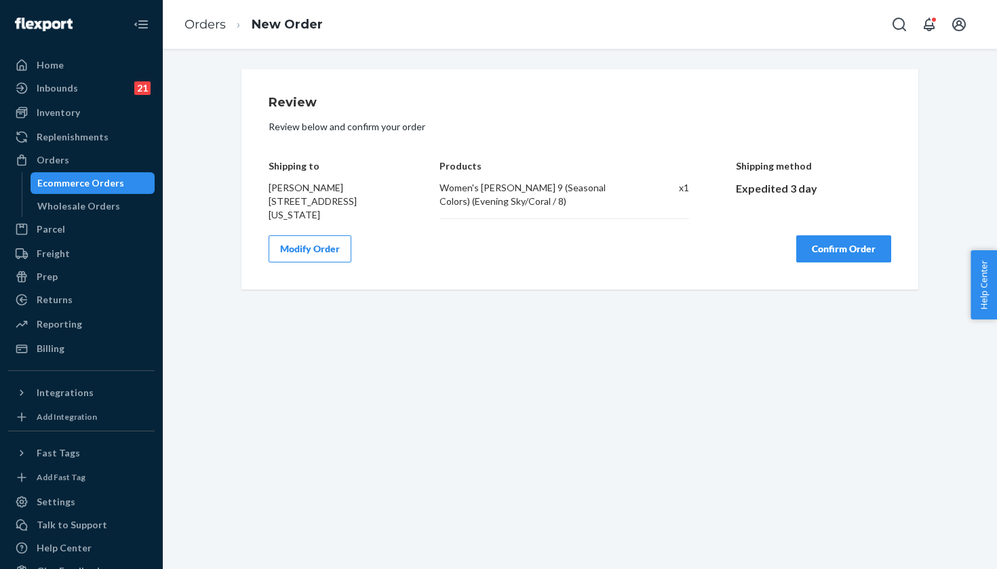
scroll to position [0, 0]
click at [816, 262] on button "Confirm Order" at bounding box center [843, 248] width 95 height 27
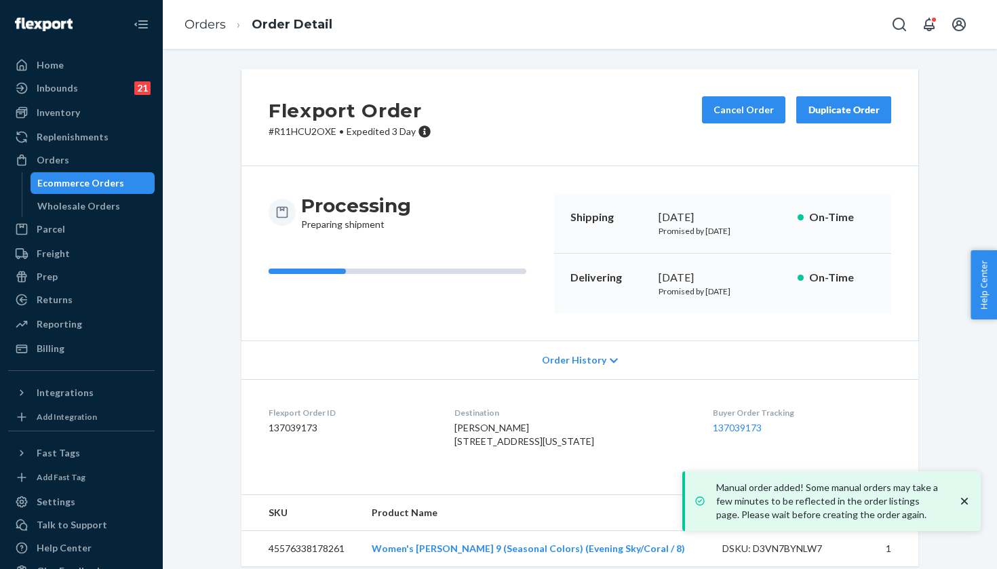
click at [737, 435] on div "Buyer Order Tracking 137039173" at bounding box center [802, 430] width 178 height 47
click at [737, 426] on link "137039173" at bounding box center [737, 428] width 49 height 12
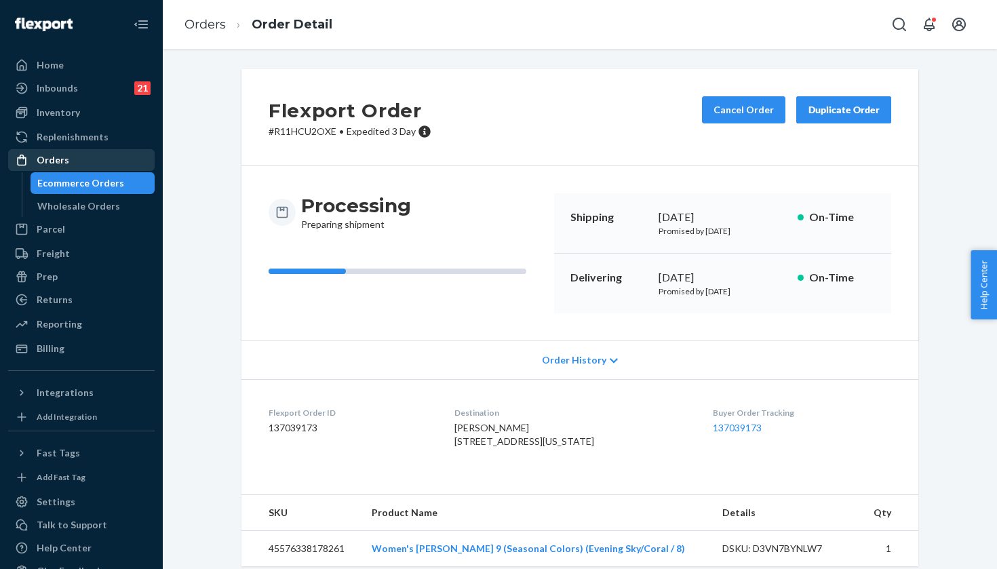
click at [21, 161] on icon at bounding box center [22, 160] width 14 height 14
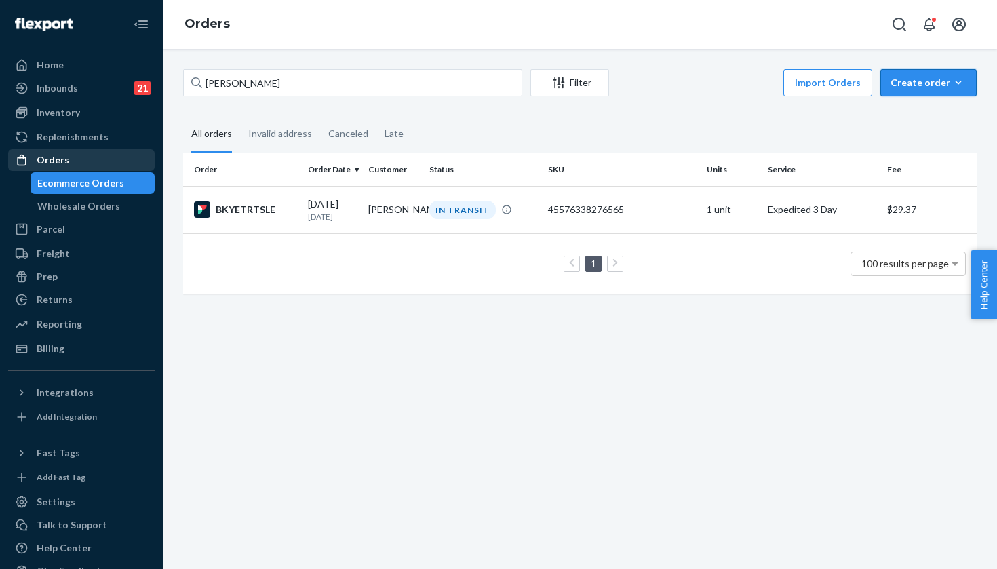
click at [920, 76] on div "Create order" at bounding box center [929, 83] width 76 height 14
click at [920, 119] on span "Ecommerce order" at bounding box center [937, 115] width 84 height 9
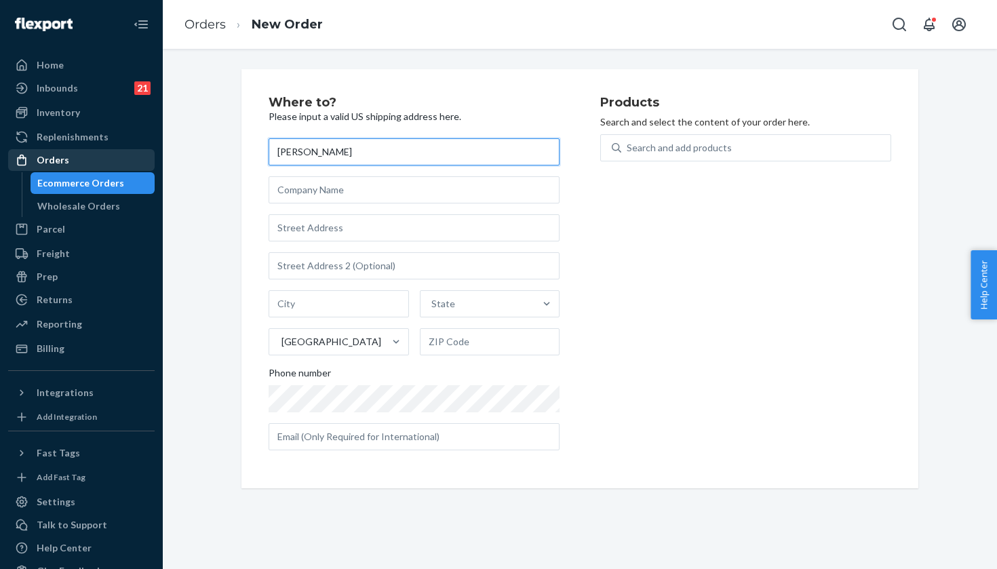
type input "[PERSON_NAME]"
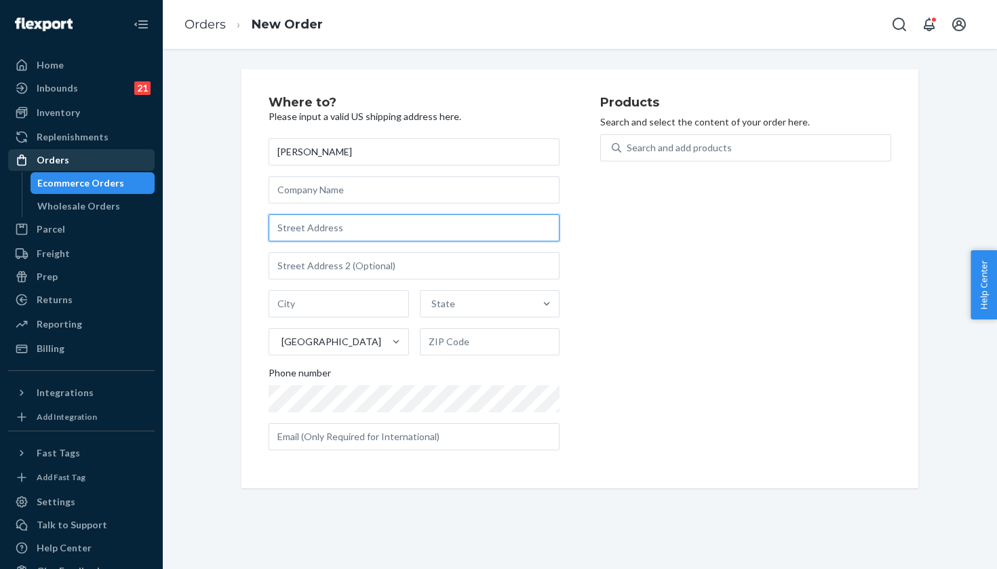
paste input "22495 Ansley Drive"
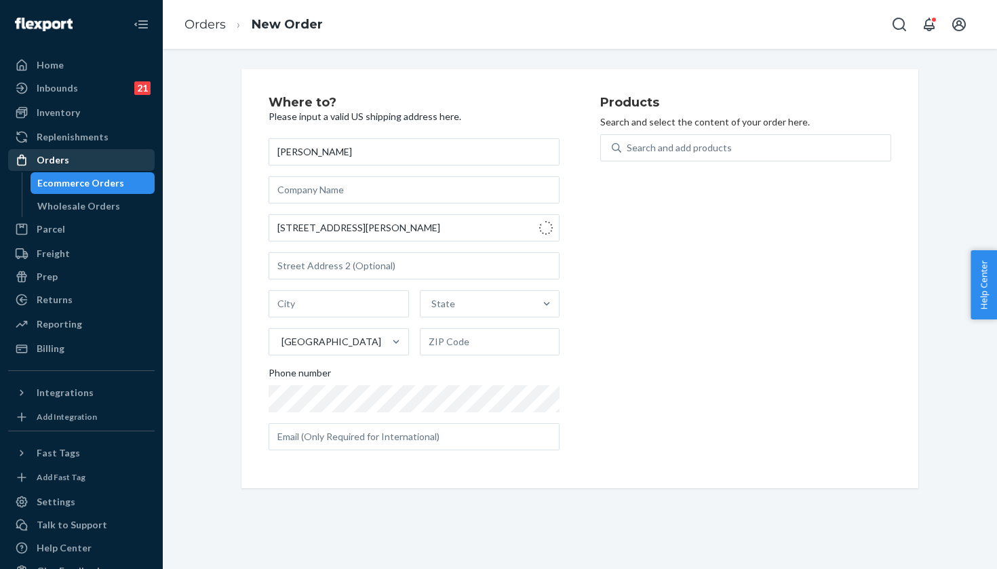
type input "22495 Ansley Dr"
type input "Athens"
type input "35613"
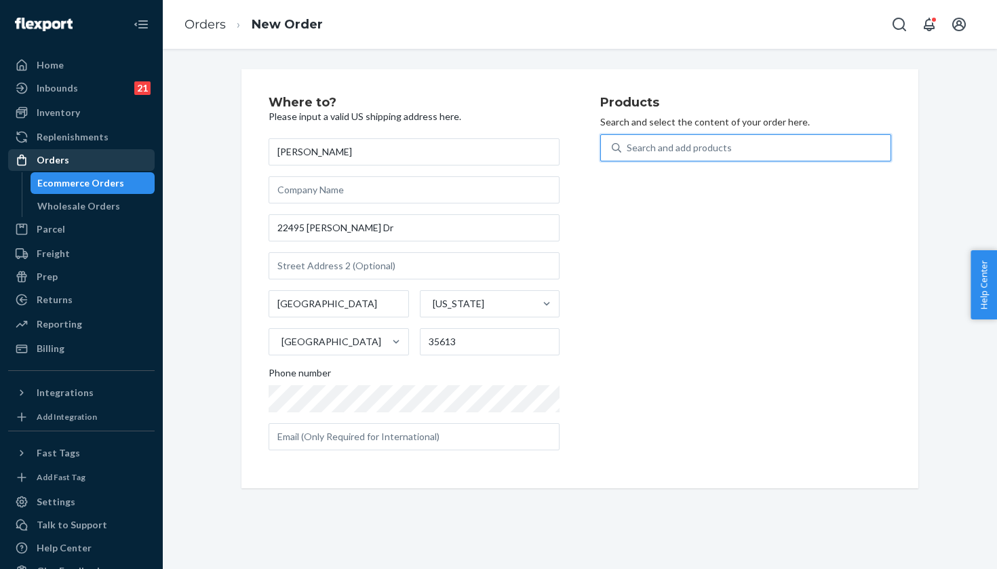
click at [658, 151] on div "Search and add products" at bounding box center [679, 148] width 105 height 14
click at [628, 151] on input "0 results available. Use Up and Down to choose options, press Enter to select t…" at bounding box center [627, 148] width 1 height 14
paste input "Dust/Pink Twilight / 10"
type input "Dust/Pink Twilight / 10"
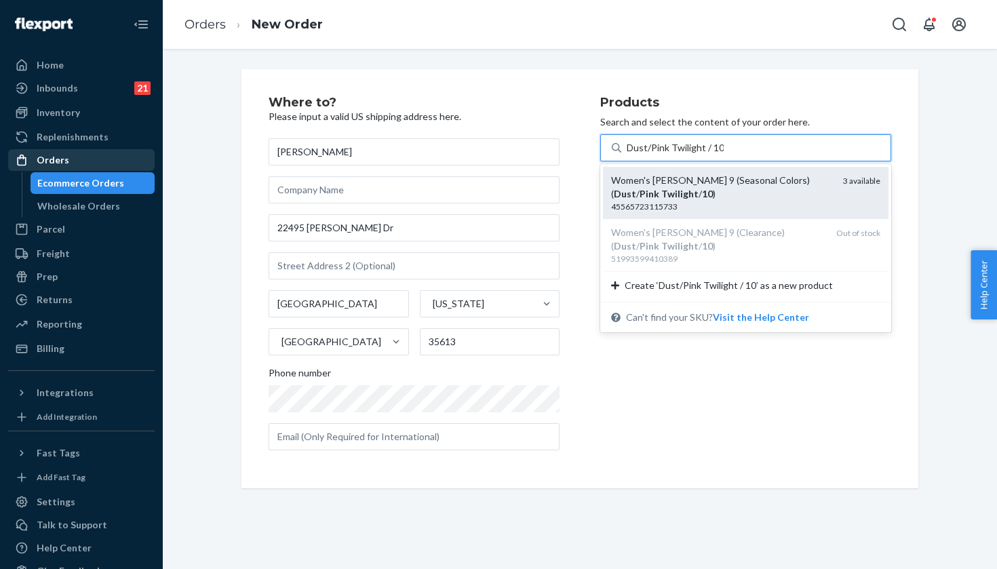
click at [747, 191] on div "Women's Hoka Clifton 9 (Seasonal Colors) ( Dust / Pink Twilight / 10 )" at bounding box center [721, 187] width 221 height 27
click at [724, 155] on input "Dust/Pink Twilight / 10" at bounding box center [675, 148] width 97 height 14
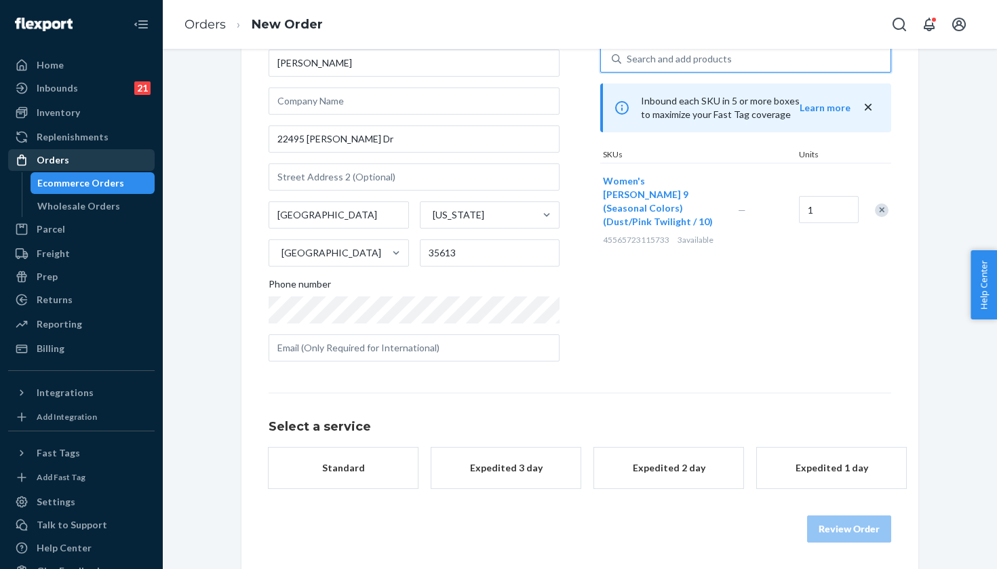
scroll to position [88, 0]
click at [497, 456] on button "Expedited 3 day" at bounding box center [505, 468] width 149 height 41
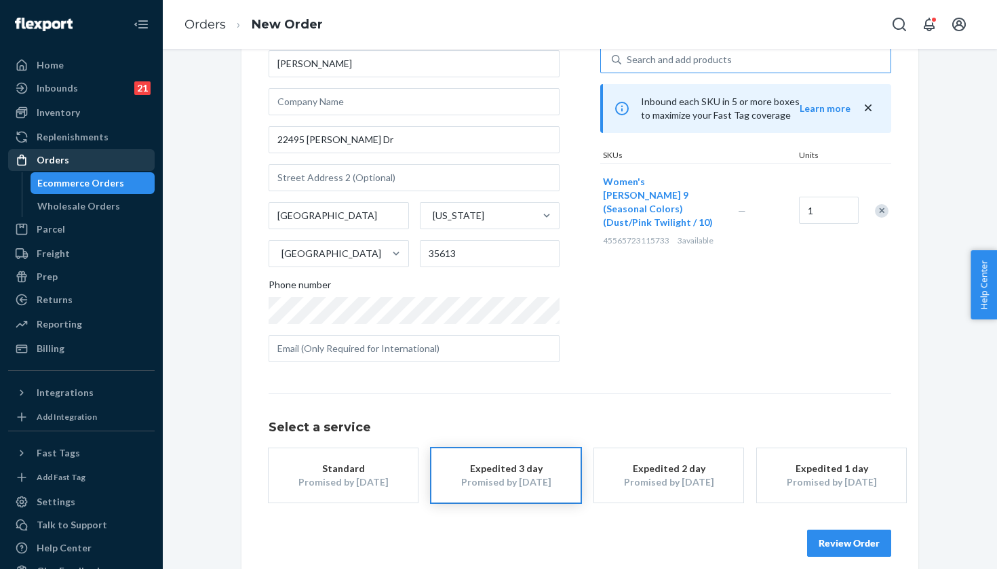
click at [851, 545] on button "Review Order" at bounding box center [849, 543] width 84 height 27
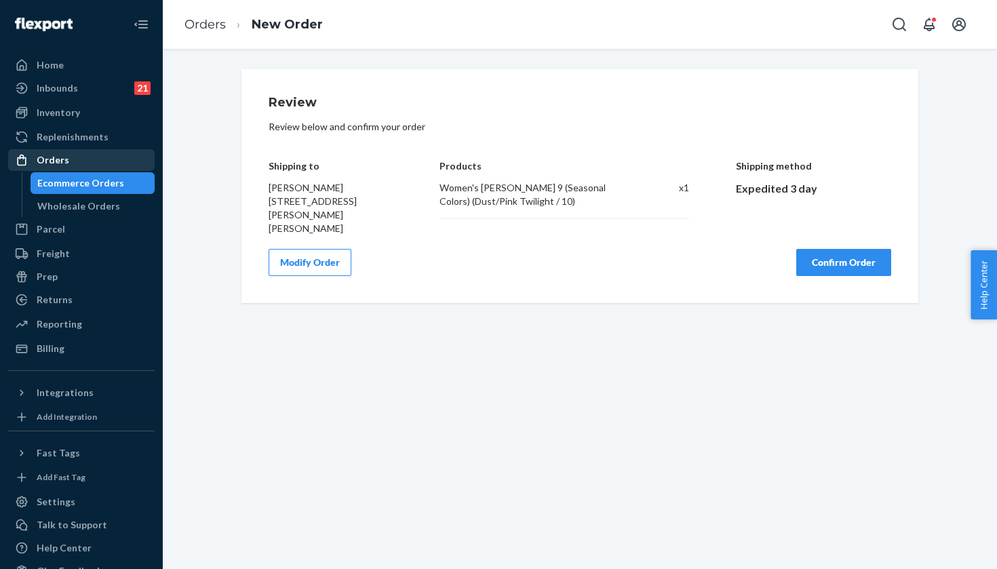
click at [834, 249] on button "Confirm Order" at bounding box center [843, 262] width 95 height 27
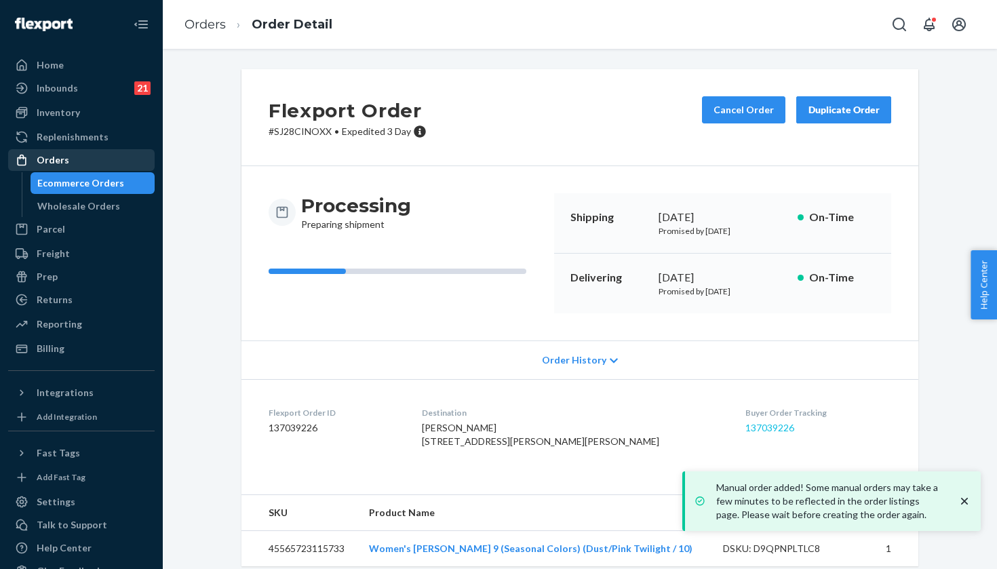
click at [745, 423] on link "137039226" at bounding box center [769, 428] width 49 height 12
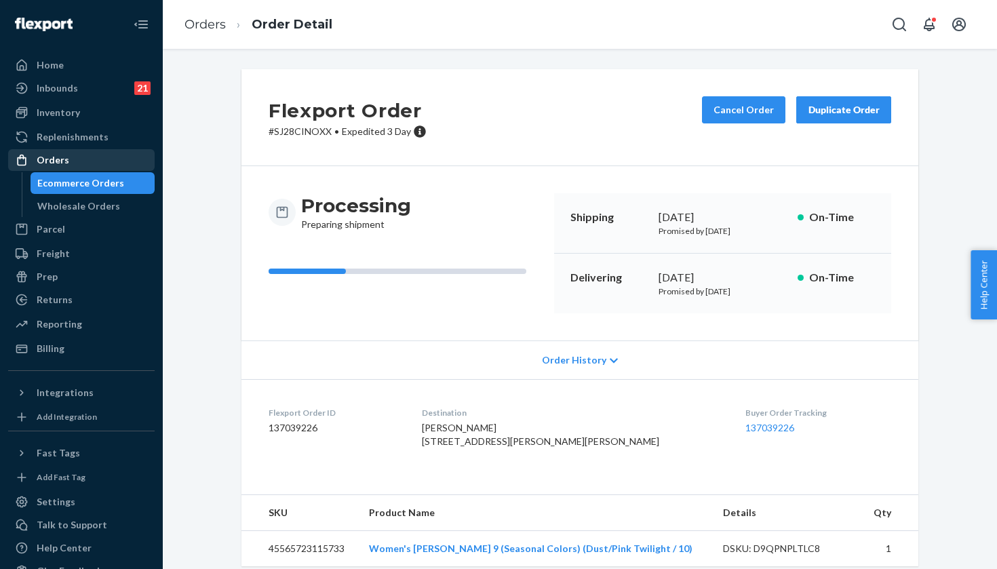
click at [112, 158] on div "Orders" at bounding box center [81, 160] width 144 height 19
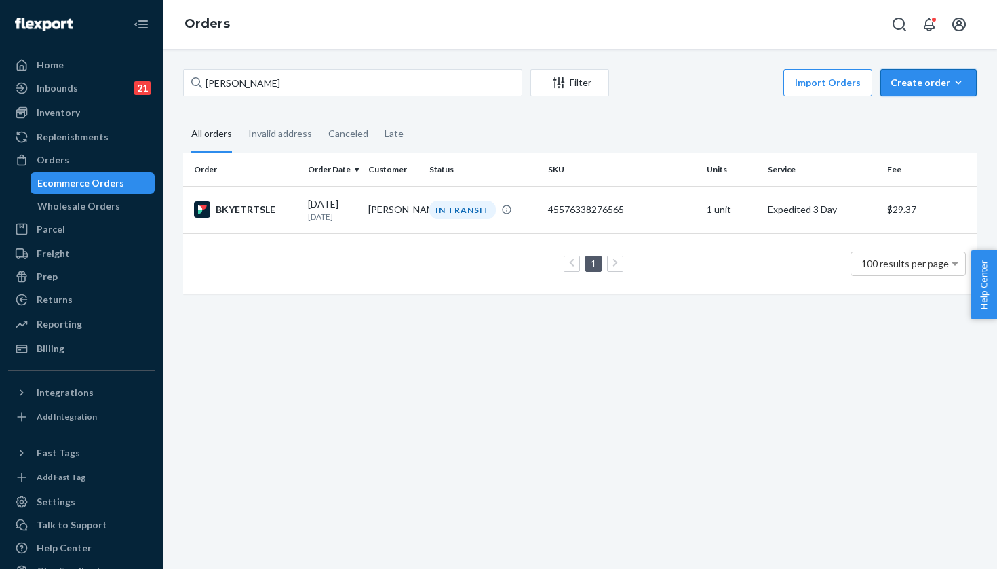
click at [926, 79] on div "Create order" at bounding box center [929, 83] width 76 height 14
click at [922, 106] on button "Ecommerce order" at bounding box center [949, 115] width 130 height 29
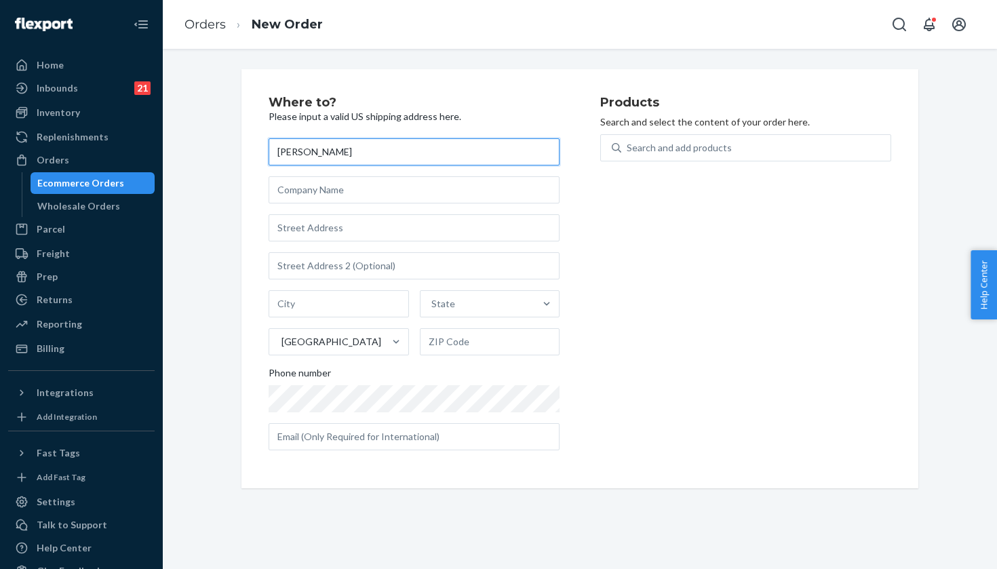
type input "[PERSON_NAME]"
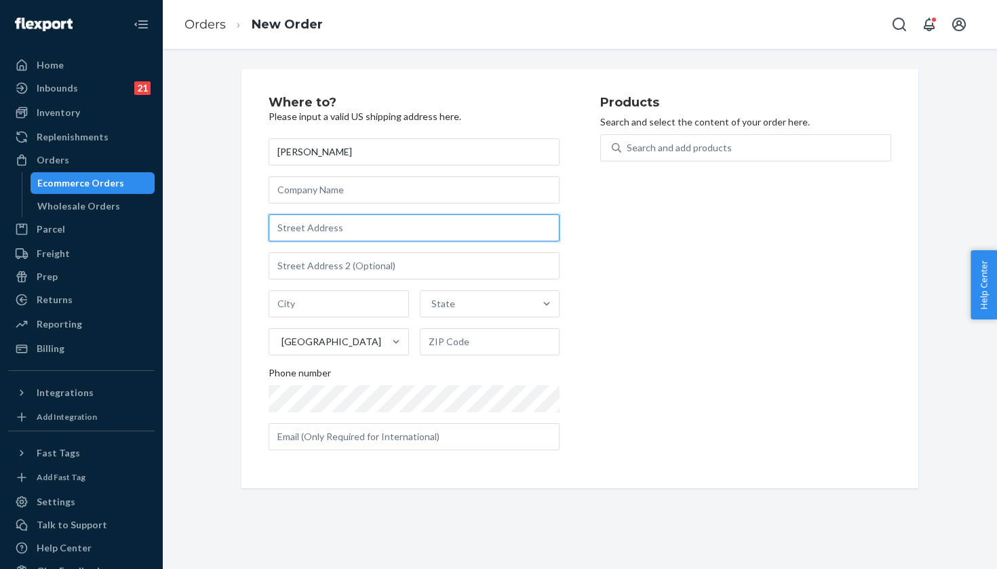
paste input "3703 El Campo Ave"
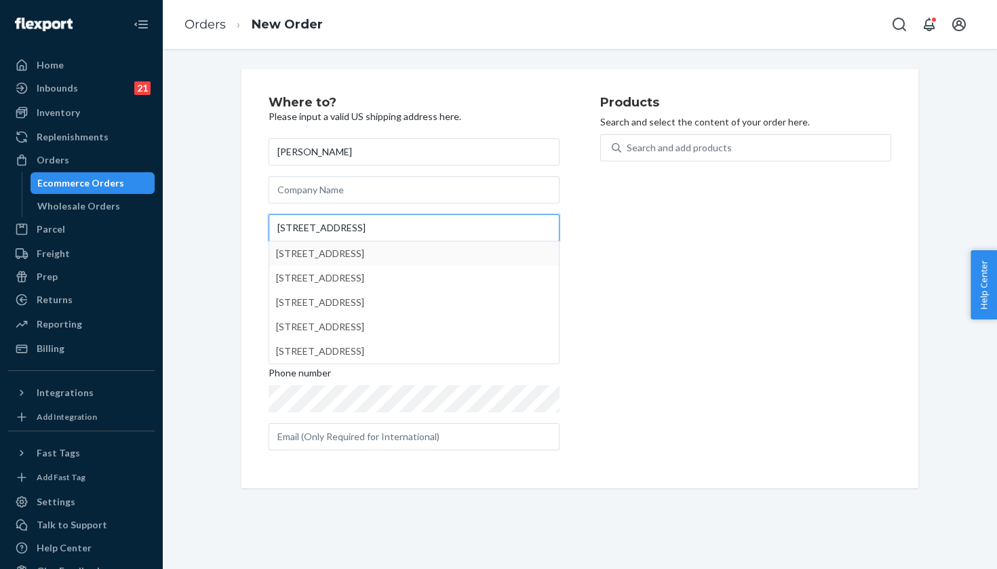
type input "3703 El Campo Ave"
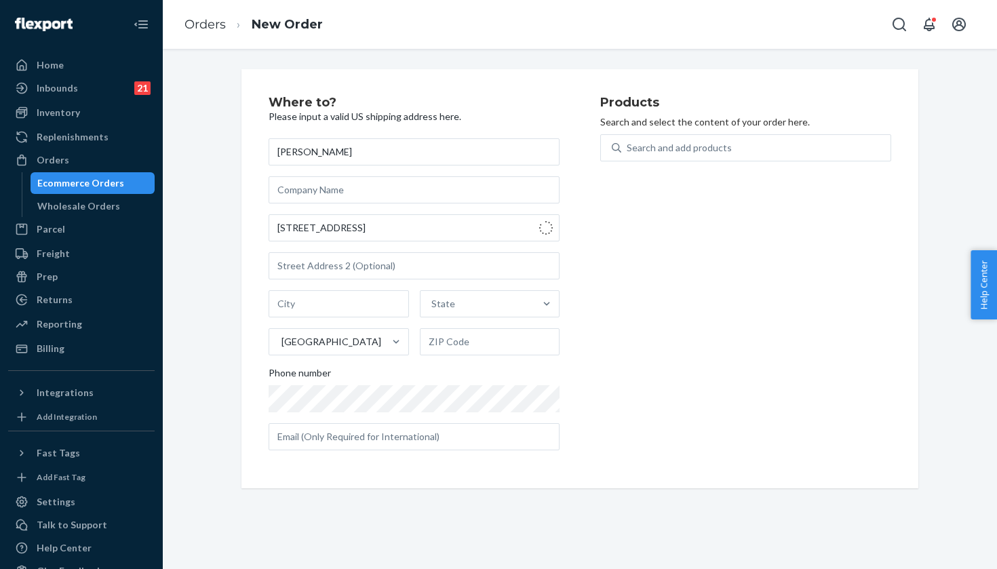
type input "Fort Worth"
type input "76107"
click at [716, 155] on div "Search and add products" at bounding box center [755, 148] width 269 height 24
click at [628, 155] on input "Search and add products" at bounding box center [627, 148] width 1 height 14
paste input "White/Lemonade / 7.5"
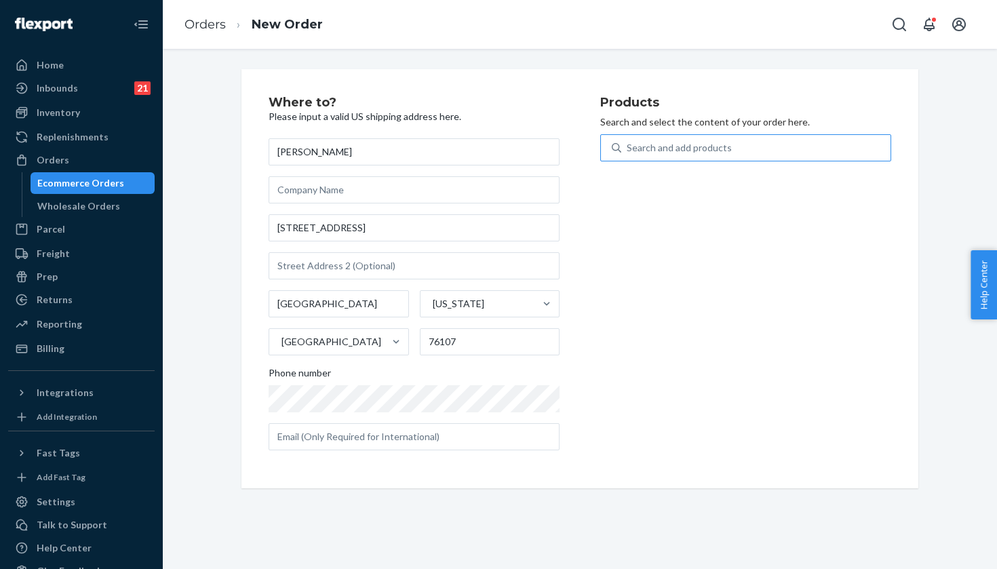
type input "White/Lemonade / 7.5"
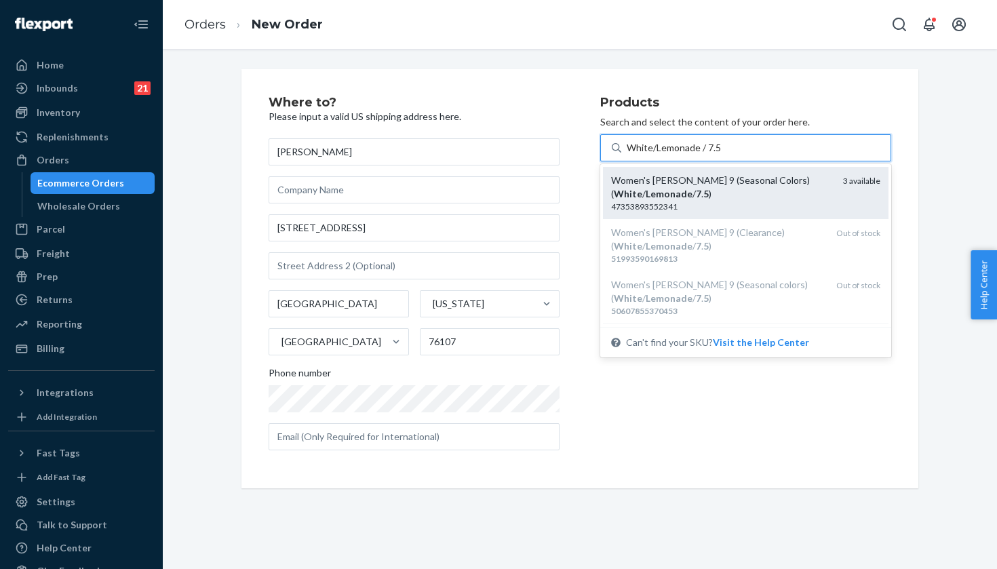
click at [758, 187] on div "Women's Hoka Clifton 9 (Seasonal Colors) ( White / Lemonade / 7 . 5 )" at bounding box center [721, 187] width 221 height 27
click at [721, 155] on input "White/Lemonade / 7.5" at bounding box center [674, 148] width 94 height 14
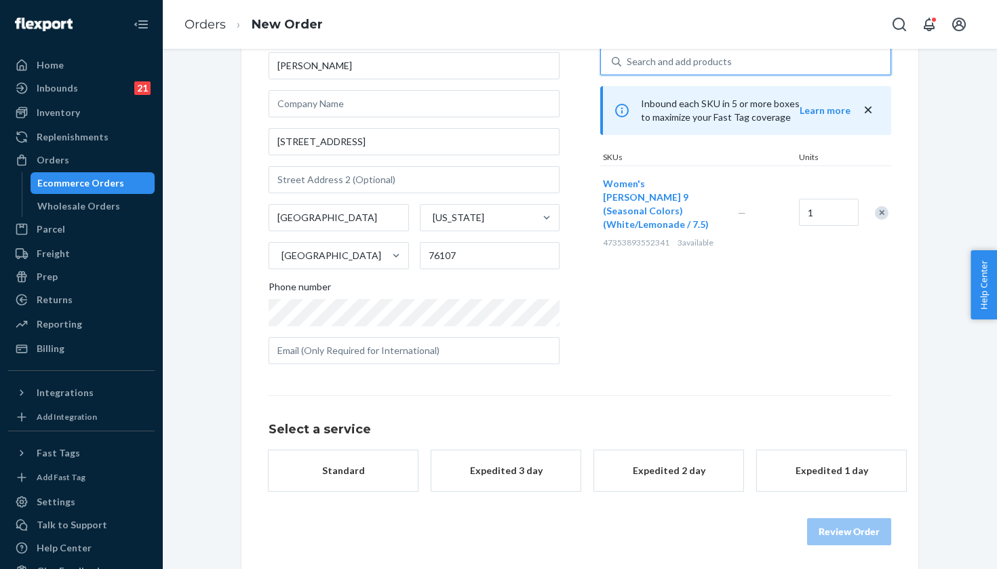
scroll to position [87, 0]
click at [530, 506] on div "Select a service Standard Expedited 3 day Expedited 2 day Expedited 1 day Revie…" at bounding box center [580, 469] width 623 height 150
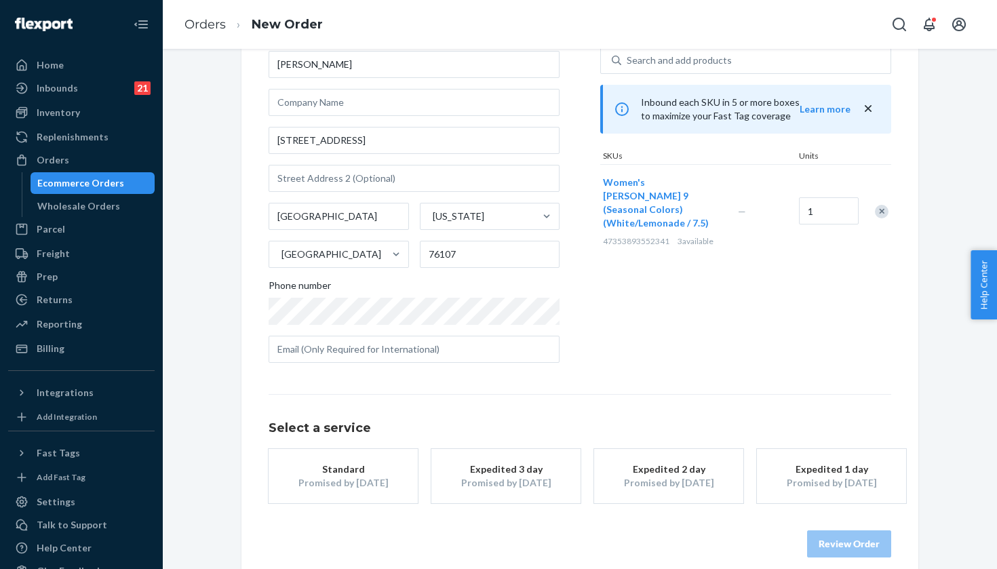
click at [530, 464] on div "Expedited 3 day" at bounding box center [506, 470] width 109 height 14
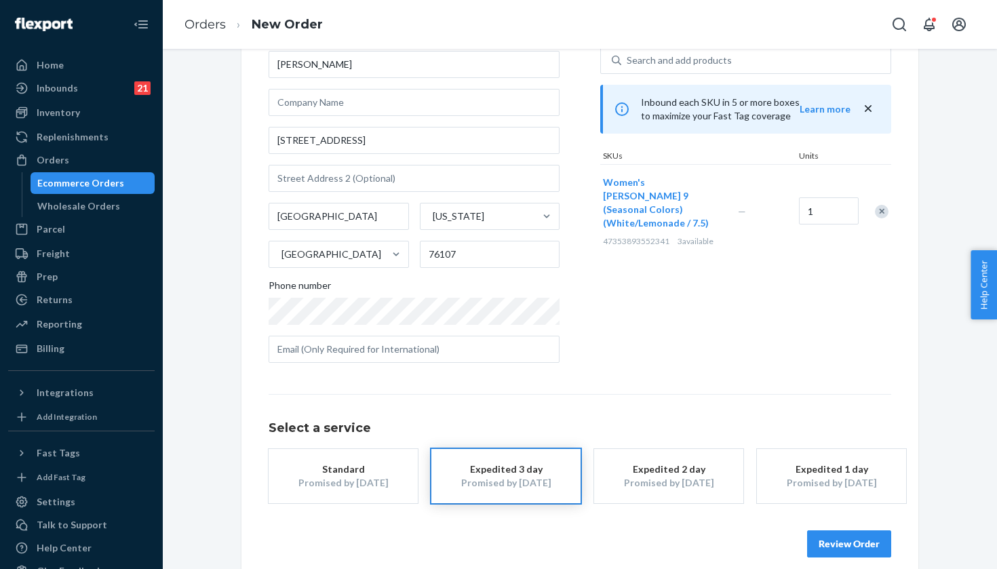
click at [843, 523] on div "Review Order" at bounding box center [580, 537] width 623 height 41
click at [843, 544] on button "Review Order" at bounding box center [849, 543] width 84 height 27
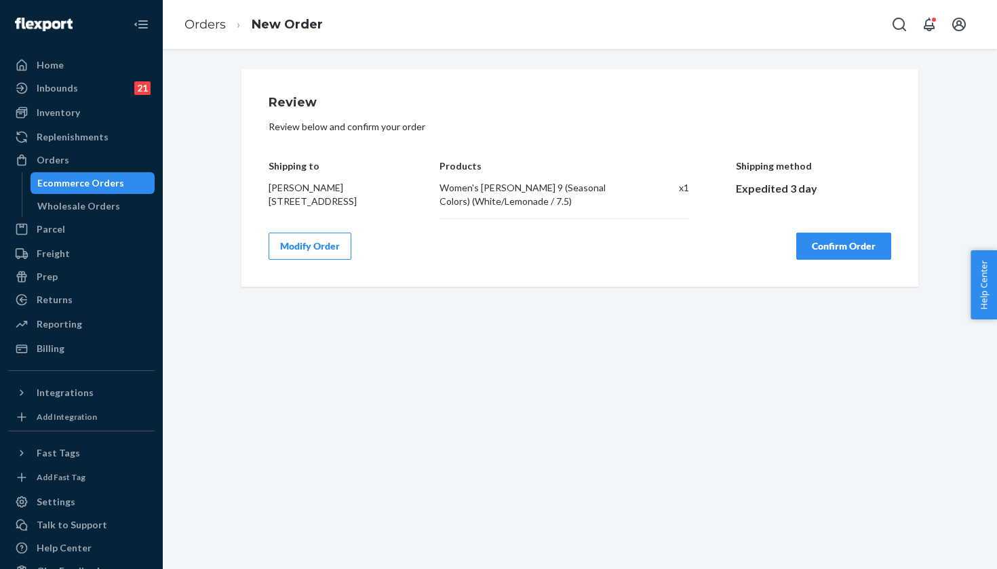
scroll to position [0, 0]
click at [790, 252] on div "Modify Order Confirm Order" at bounding box center [580, 246] width 623 height 27
click at [821, 252] on button "Confirm Order" at bounding box center [843, 246] width 95 height 27
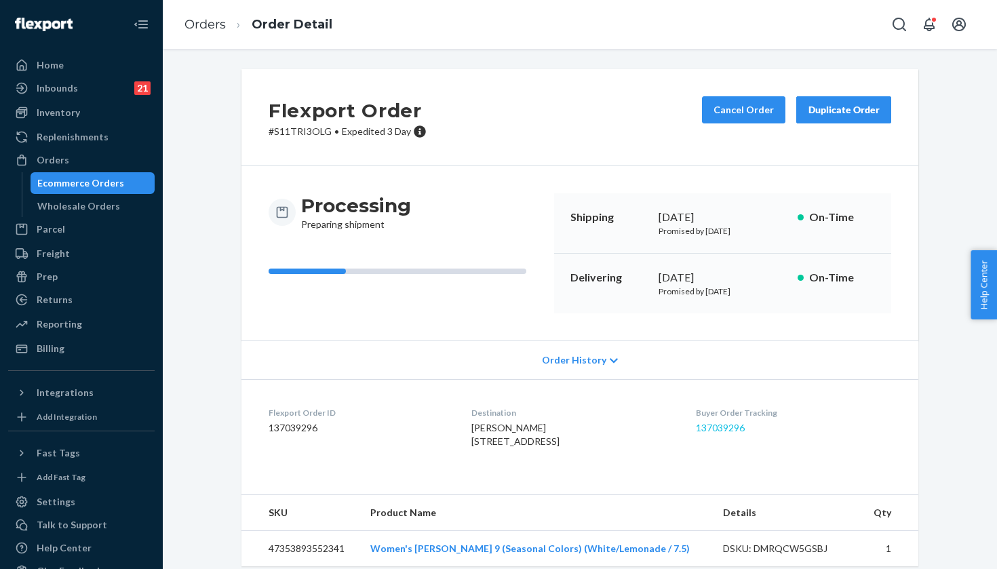
click at [722, 423] on link "137039296" at bounding box center [720, 428] width 49 height 12
click at [106, 170] on link "Orders" at bounding box center [81, 160] width 147 height 22
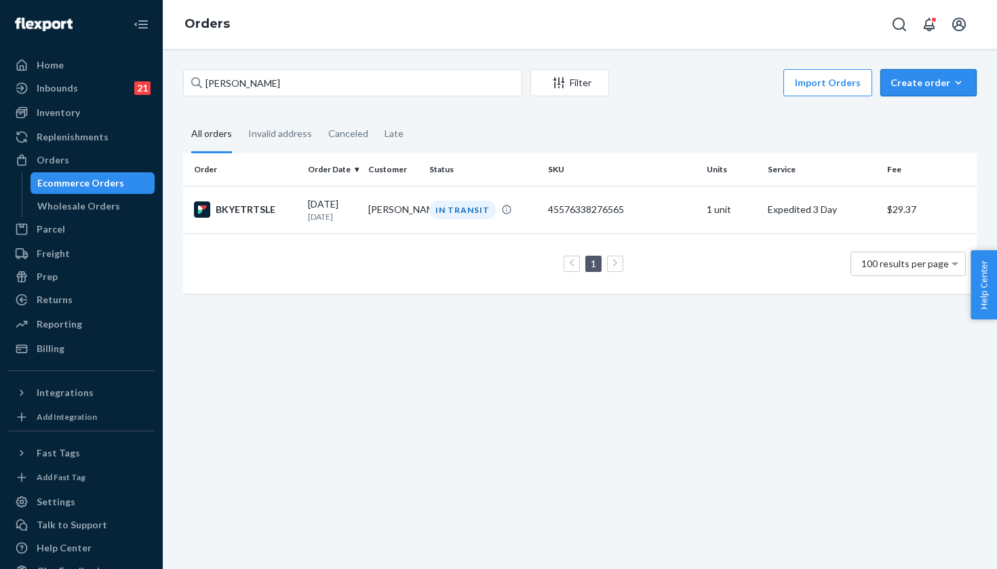
click at [949, 76] on div "Create order" at bounding box center [929, 83] width 76 height 14
click at [923, 115] on span "Ecommerce order" at bounding box center [937, 115] width 84 height 9
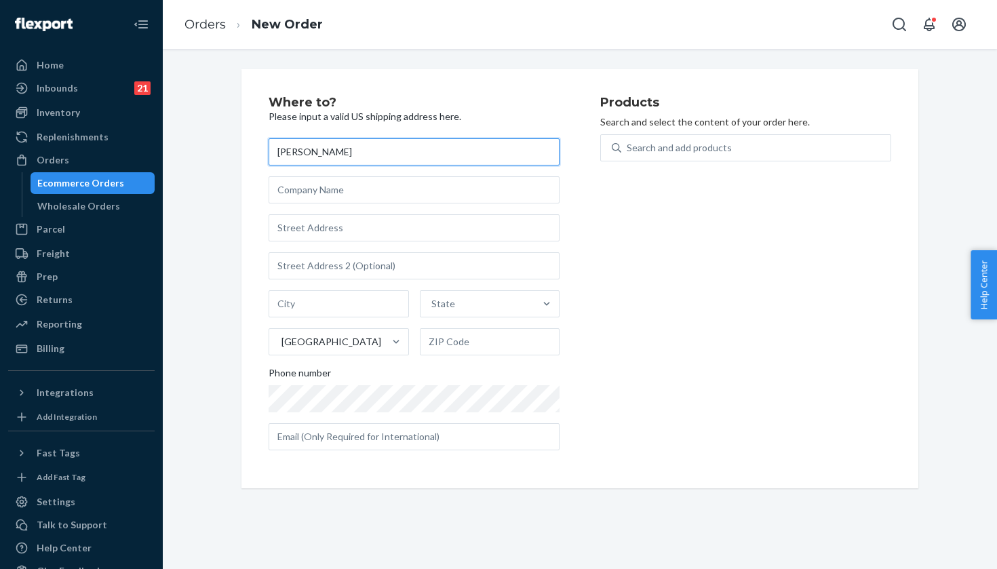
type input "[PERSON_NAME]"
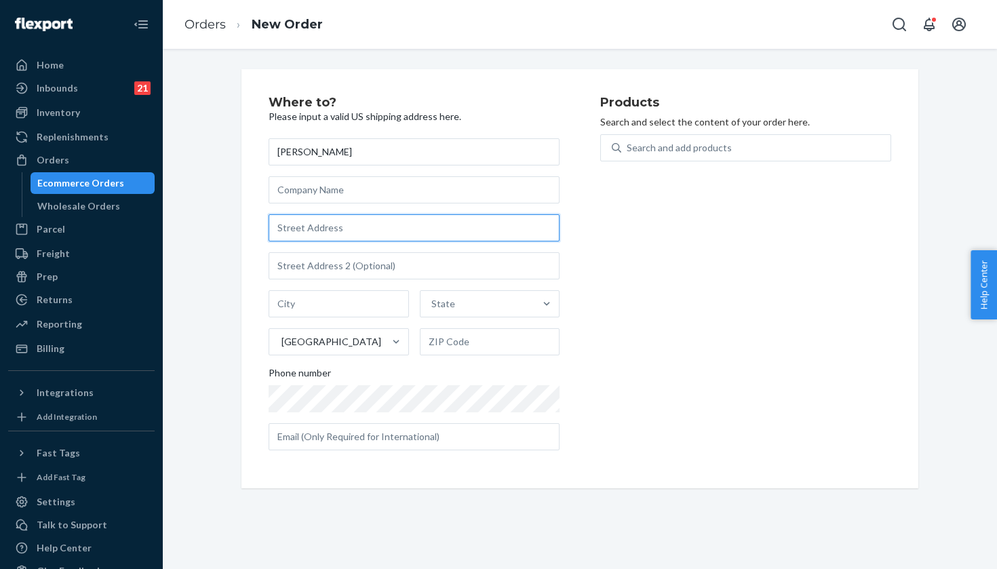
paste input "10900 Obsidian Court"
type input "10900 Obsidian Ct"
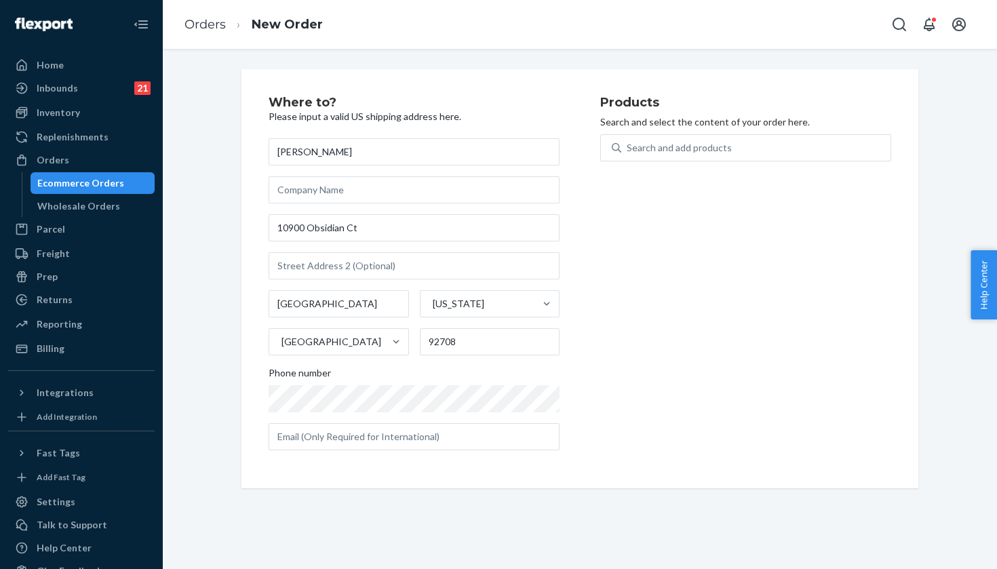
click at [670, 123] on p "Search and select the content of your order here." at bounding box center [745, 122] width 291 height 14
click at [663, 136] on div "Search and add products" at bounding box center [755, 148] width 269 height 24
click at [628, 141] on input "Search and add products" at bounding box center [627, 148] width 1 height 14
paste input "Dust/Pink Twilight / 10"
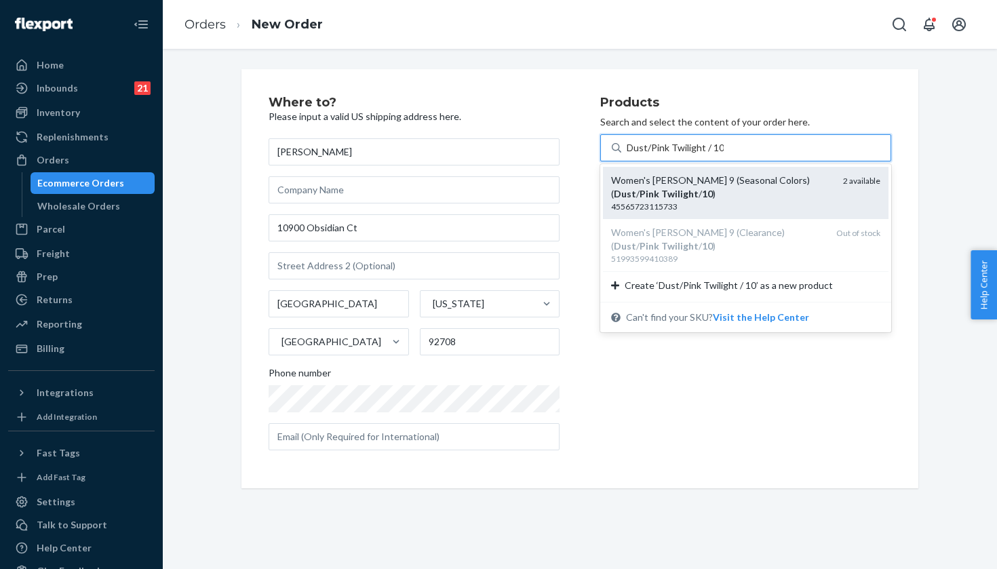
click at [723, 183] on div "Women's Hoka Clifton 9 (Seasonal Colors) ( Dust / Pink Twilight / 10 )" at bounding box center [721, 187] width 221 height 27
click at [723, 155] on input "Dust/Pink Twilight / 10" at bounding box center [675, 148] width 97 height 14
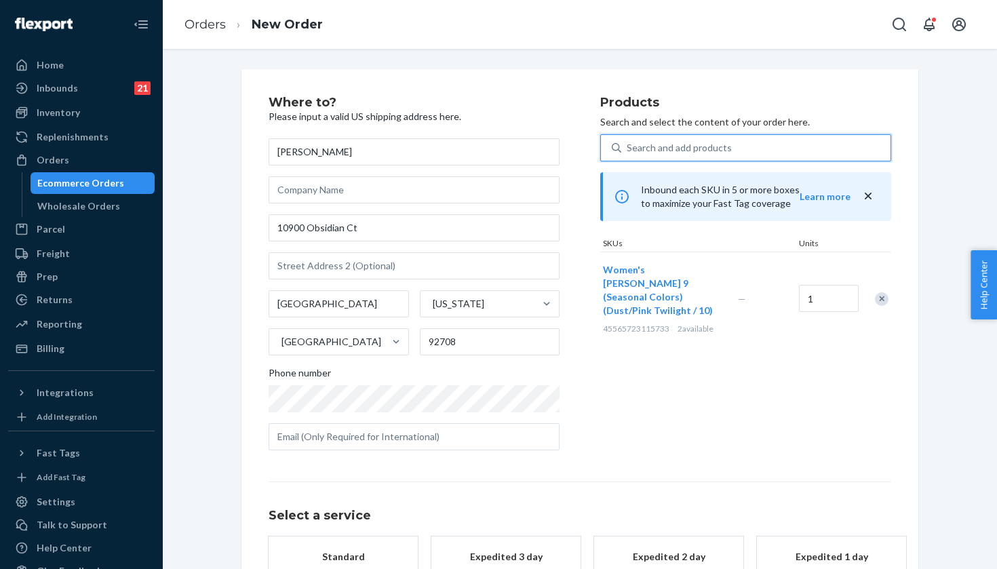
click at [691, 142] on div "Search and add products" at bounding box center [679, 148] width 105 height 14
click at [628, 142] on input "0 results available. Select is focused ,type to refine list, press Down to open…" at bounding box center [627, 148] width 1 height 14
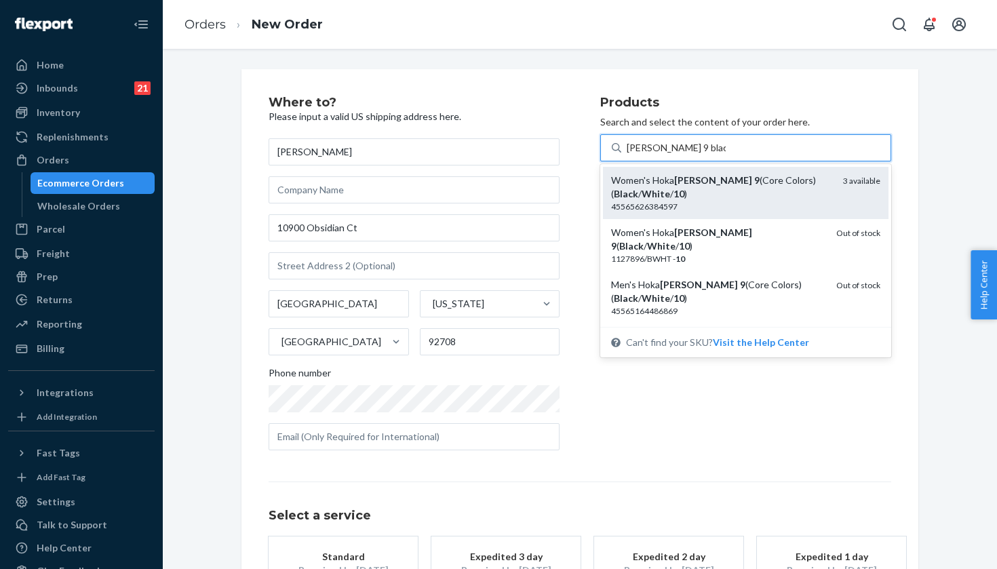
click at [755, 193] on div "Women's Hoka Clifton 9 (Core Colors)( Black / White / 10 )" at bounding box center [721, 187] width 221 height 27
click at [726, 155] on input "clifton 9 black/white 10" at bounding box center [676, 148] width 99 height 14
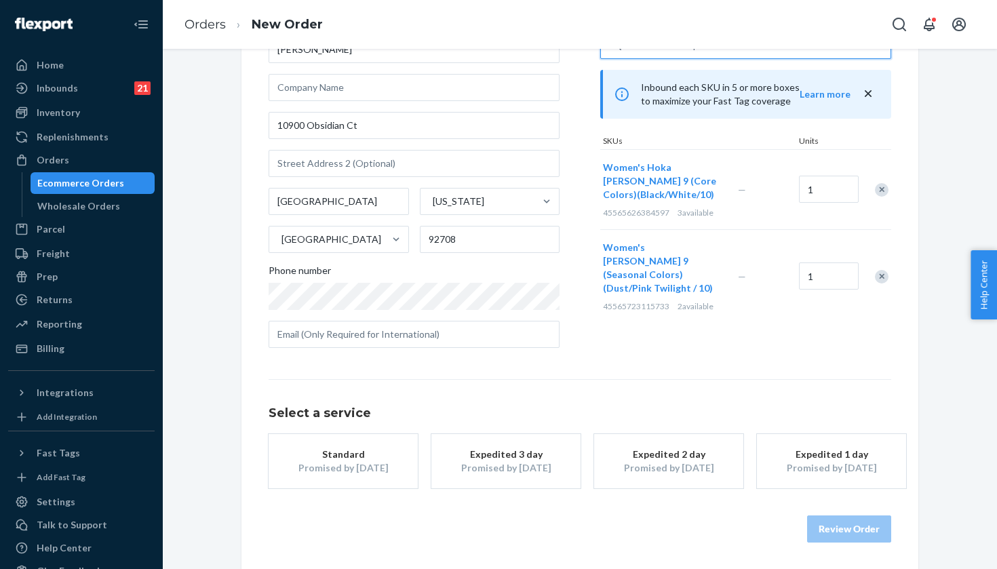
scroll to position [102, 0]
click at [532, 457] on div "Expedited 3 day" at bounding box center [506, 455] width 109 height 14
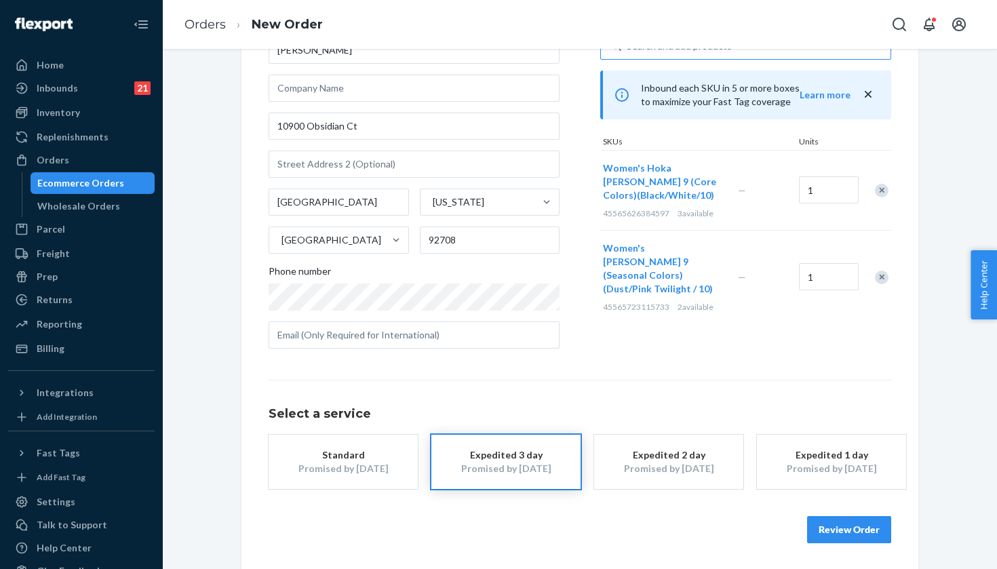
click at [852, 528] on button "Review Order" at bounding box center [849, 529] width 84 height 27
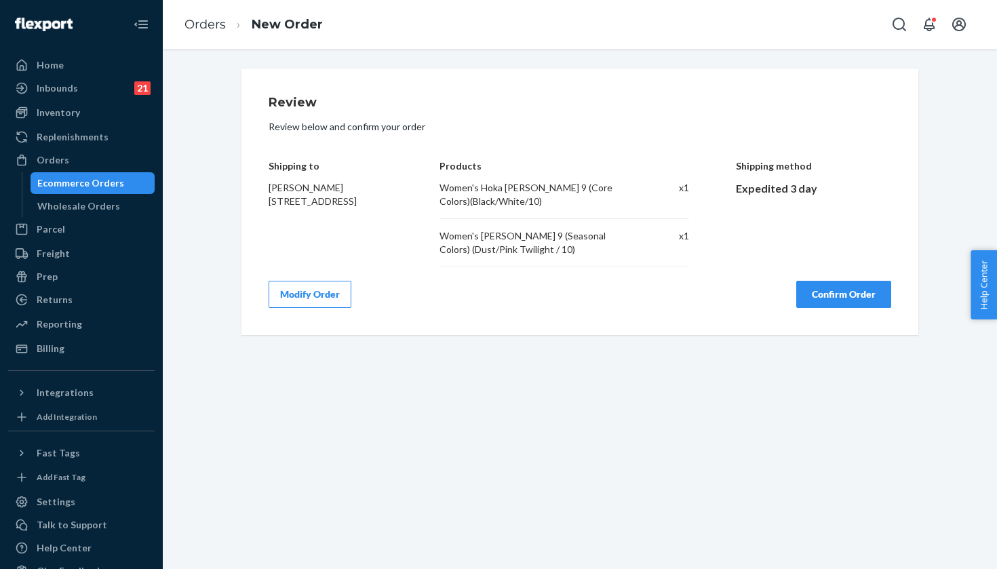
click at [823, 288] on button "Confirm Order" at bounding box center [843, 294] width 95 height 27
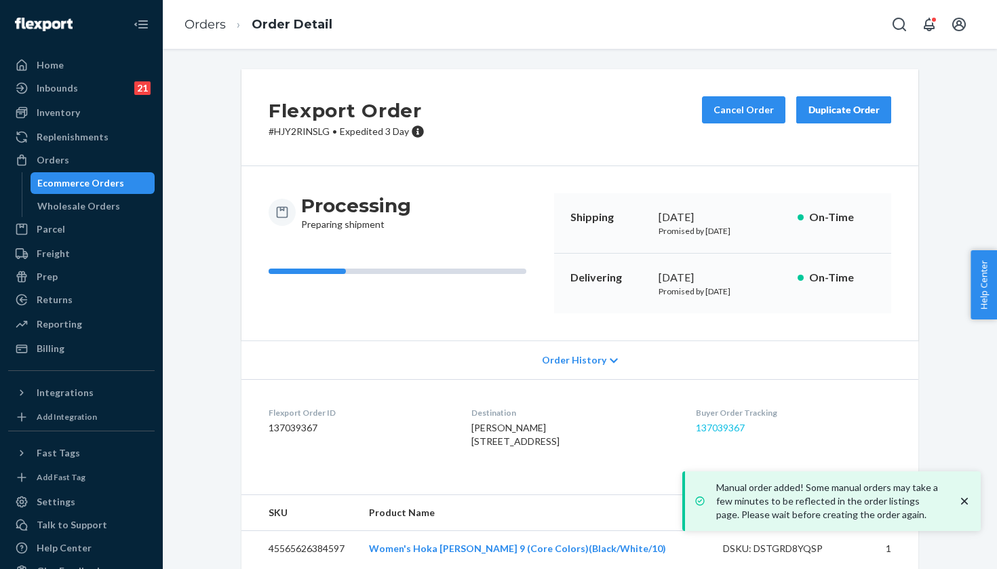
click at [736, 428] on link "137039367" at bounding box center [720, 428] width 49 height 12
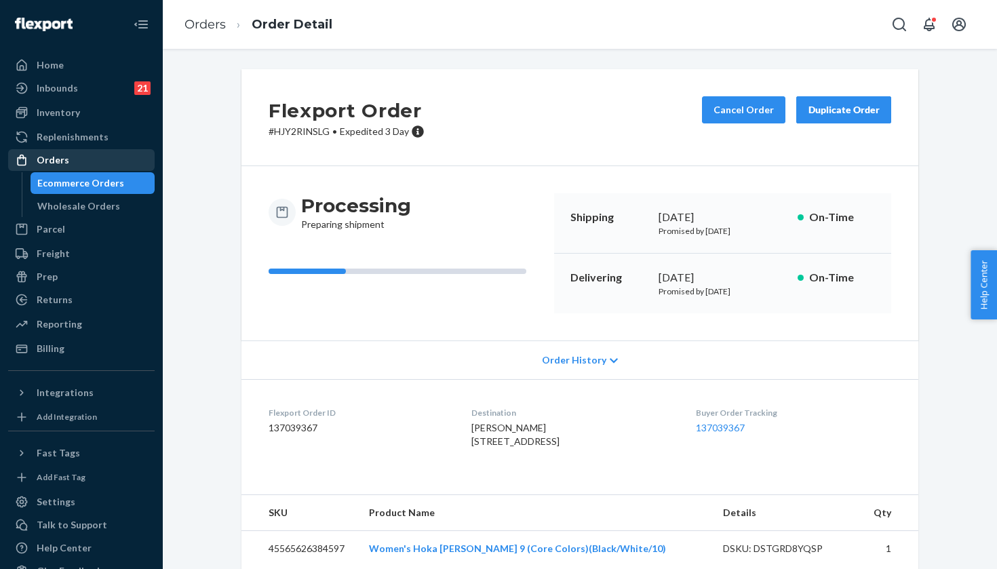
click at [120, 158] on div "Orders" at bounding box center [81, 160] width 144 height 19
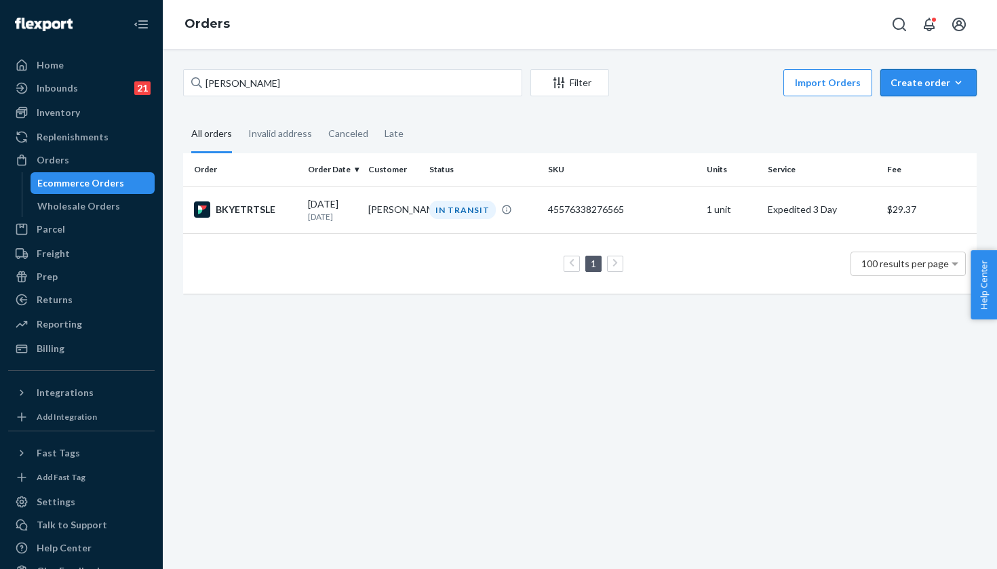
click at [918, 90] on button "Create order Ecommerce order Removal order" at bounding box center [928, 82] width 96 height 27
click at [896, 118] on button "Ecommerce order" at bounding box center [949, 115] width 130 height 29
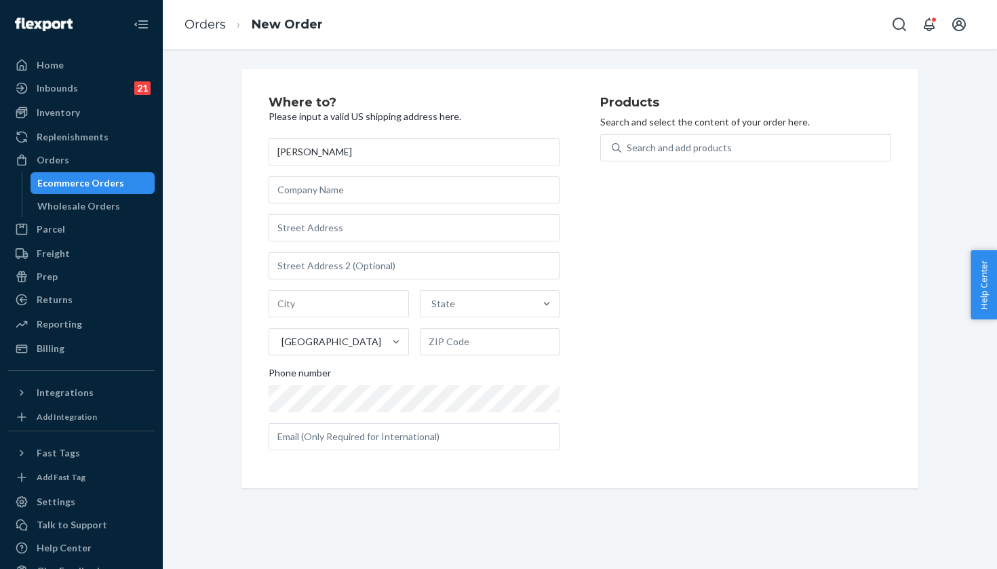
click at [332, 212] on div "Stella Roark State United States Phone number" at bounding box center [414, 294] width 291 height 312
paste input "4236 SW 104th Ter"
click at [692, 132] on div "Products Search and select the content of your order here. Search and add produ…" at bounding box center [745, 278] width 291 height 365
click at [688, 153] on div "Search and add products" at bounding box center [679, 148] width 105 height 14
click at [628, 153] on input "Search and add products" at bounding box center [627, 148] width 1 height 14
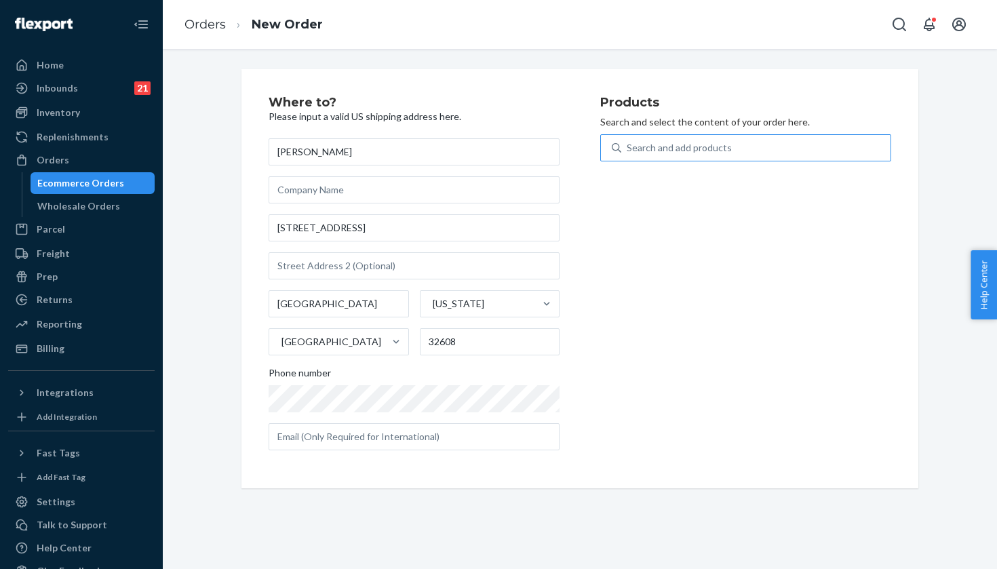
paste input "Vanilla/Astral / 10"
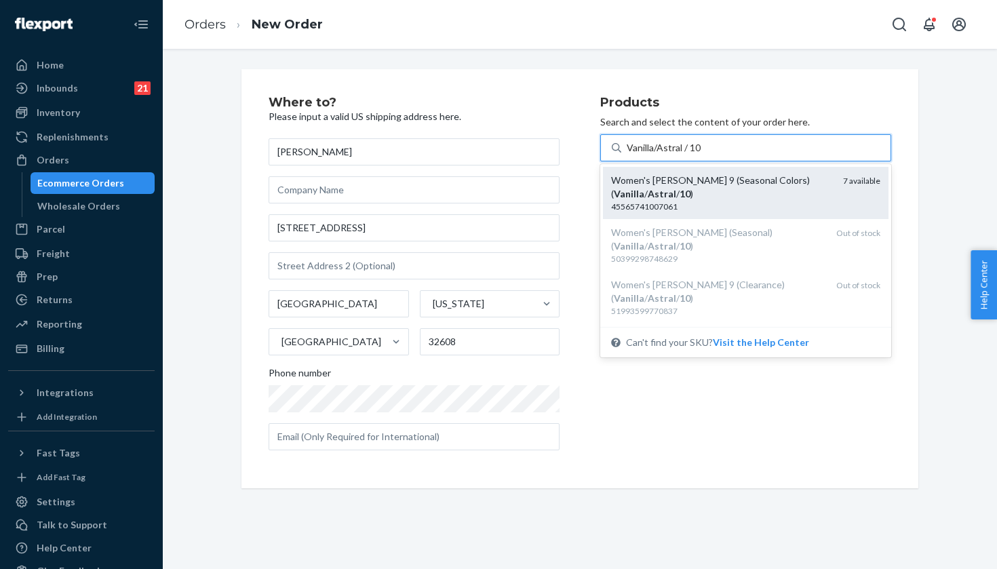
click at [752, 180] on div "Women's Hoka Clifton 9 (Seasonal Colors) ( Vanilla / Astral / 10 )" at bounding box center [721, 187] width 221 height 27
click at [702, 155] on input "Vanilla/Astral / 10" at bounding box center [664, 148] width 75 height 14
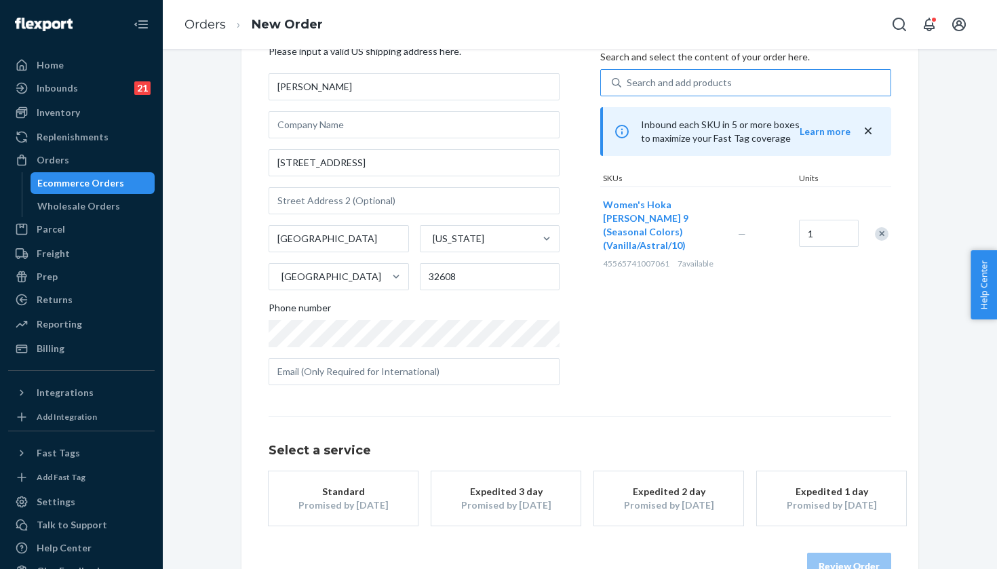
scroll to position [64, 0]
click at [511, 508] on div "Promised by Sep 25, 2025" at bounding box center [506, 507] width 109 height 14
click at [821, 555] on button "Review Order" at bounding box center [849, 567] width 84 height 27
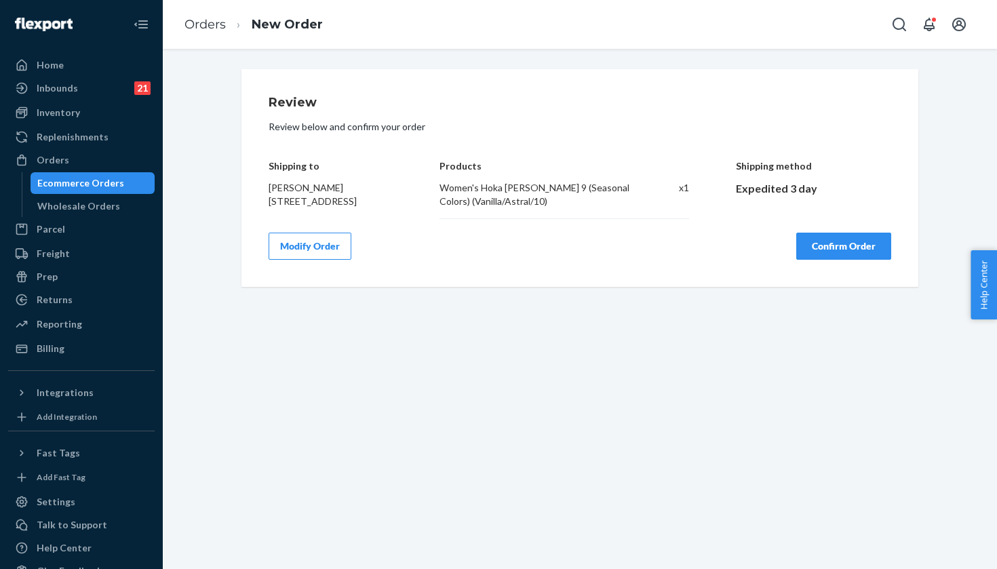
click at [831, 252] on button "Confirm Order" at bounding box center [843, 246] width 95 height 27
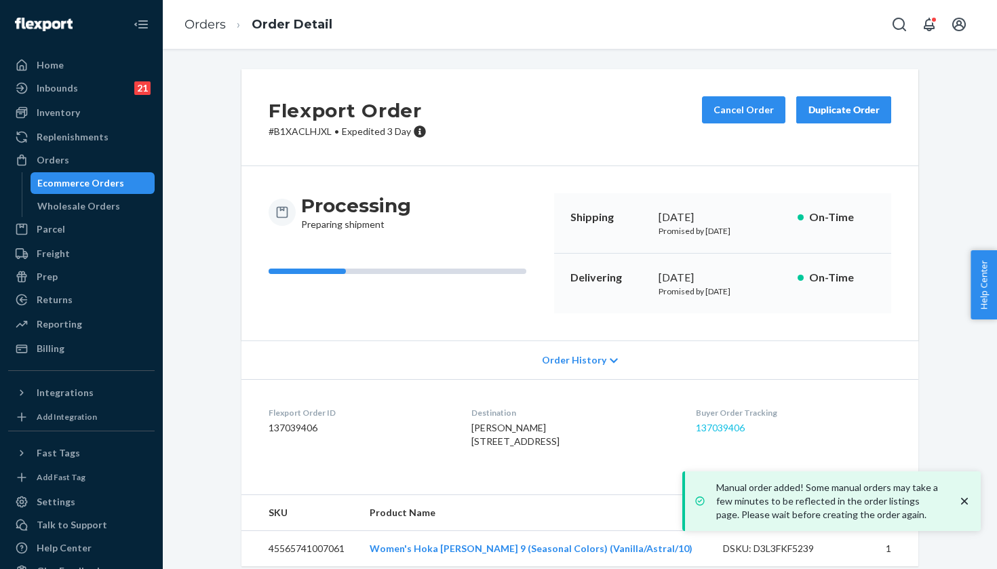
click at [741, 426] on link "137039406" at bounding box center [720, 428] width 49 height 12
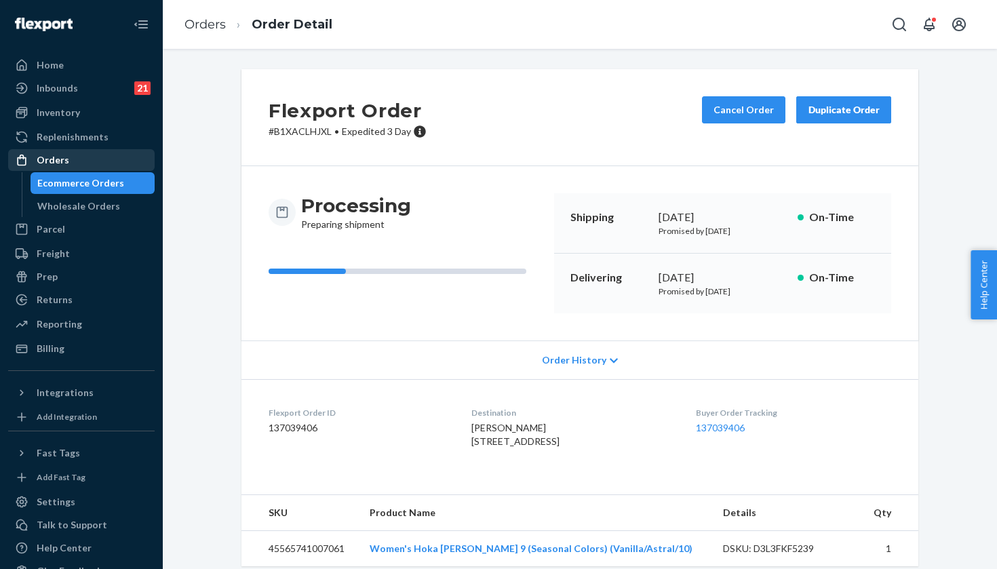
click at [95, 167] on div "Orders" at bounding box center [81, 160] width 144 height 19
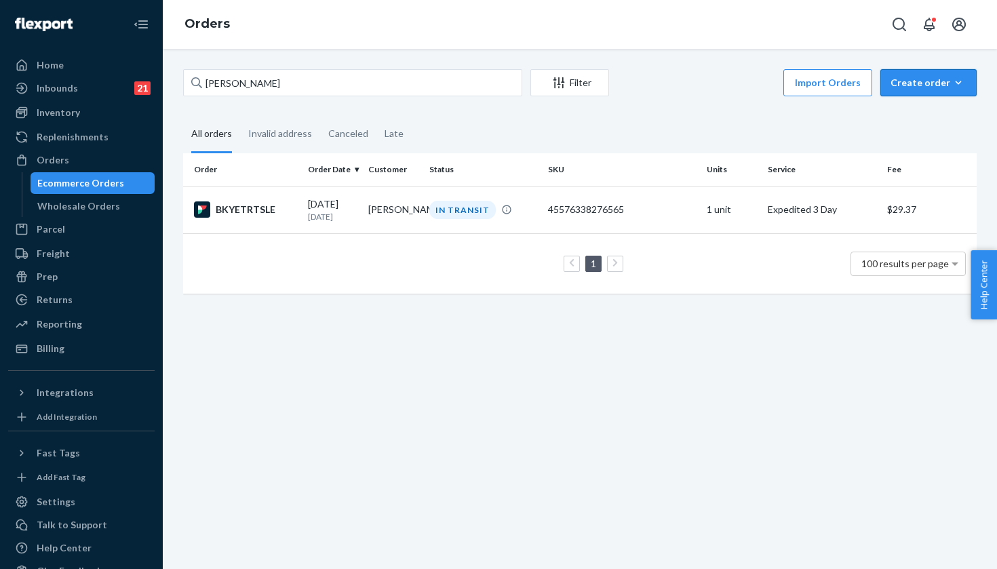
click at [937, 74] on button "Create order Ecommerce order Removal order" at bounding box center [928, 82] width 96 height 27
click at [916, 113] on span "Ecommerce order" at bounding box center [937, 115] width 84 height 9
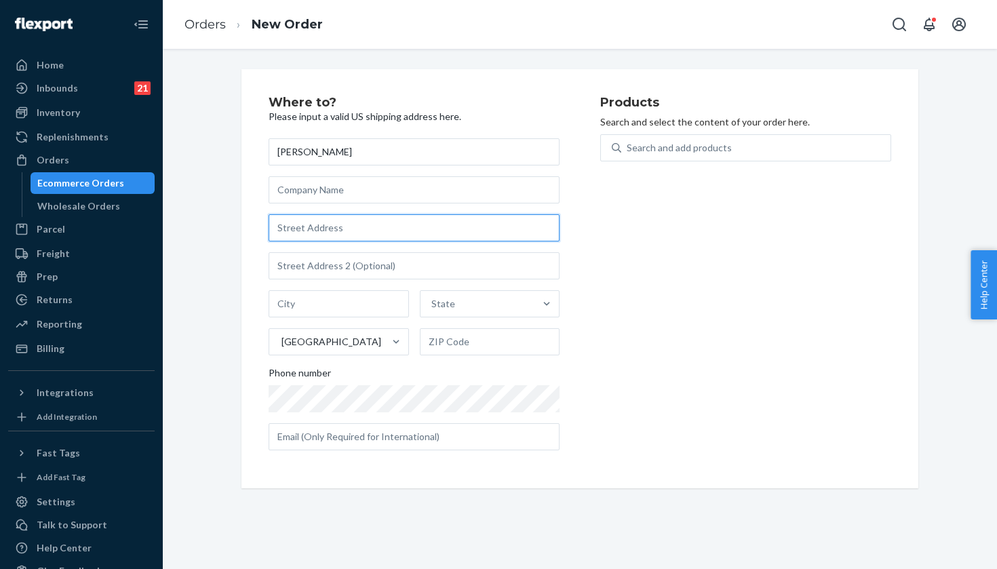
paste input "595 Lloyd Lane"
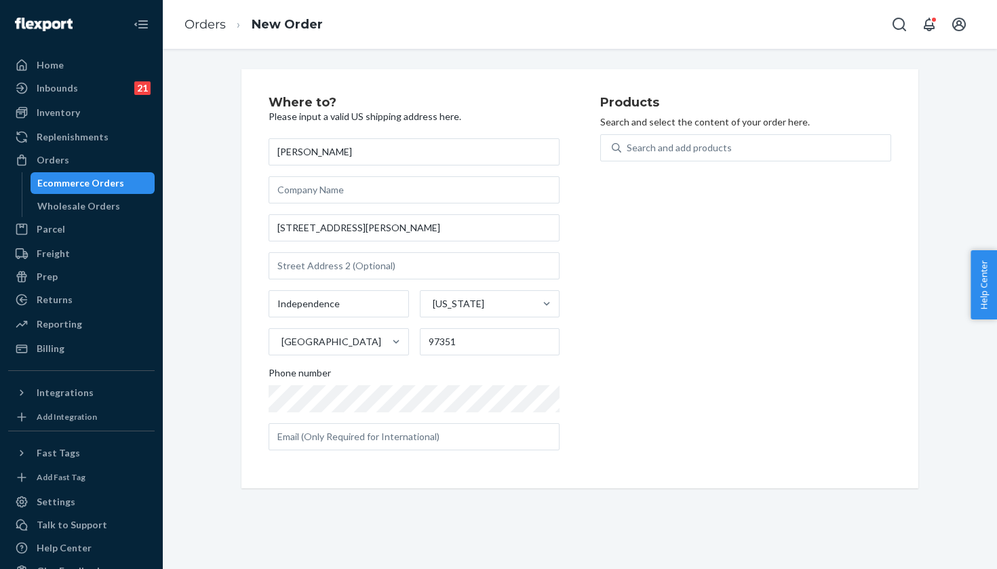
click at [346, 279] on div "Ryan Larj 595 Lloyd Ln Independence Oregon United States 97351 Phone number" at bounding box center [414, 294] width 291 height 312
paste input "STE D"
click at [684, 128] on p "Search and select the content of your order here." at bounding box center [745, 122] width 291 height 14
paste input "Sunlit Ocean/Lilac Mist / 8.5"
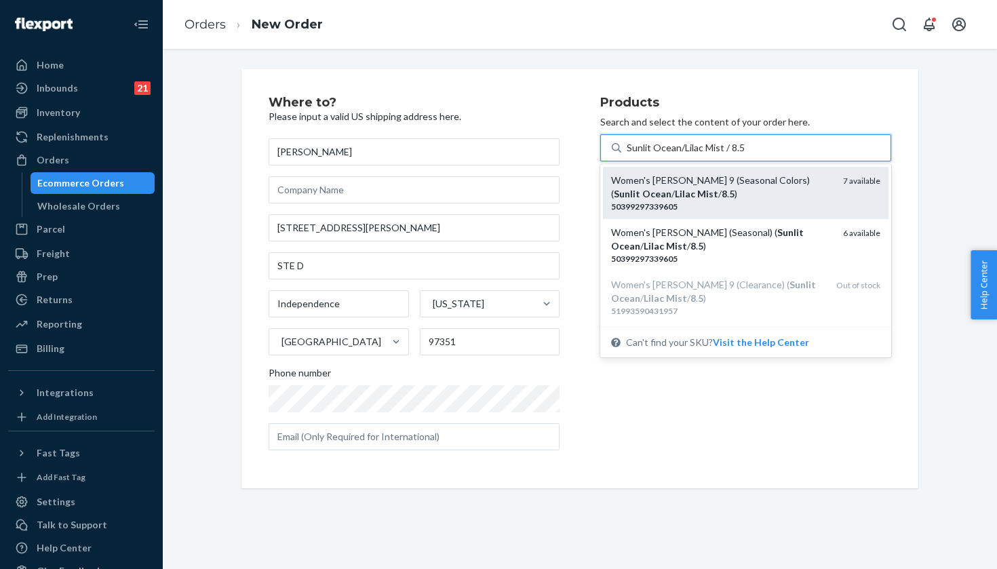
click at [768, 193] on div "Women's Hoka Clifton 9 (Seasonal Colors) ( Sunlit Ocean / Lilac Mist / 8 . 5 )" at bounding box center [721, 187] width 221 height 27
click at [745, 155] on input "Sunlit Ocean/Lilac Mist / 8.5" at bounding box center [686, 148] width 118 height 14
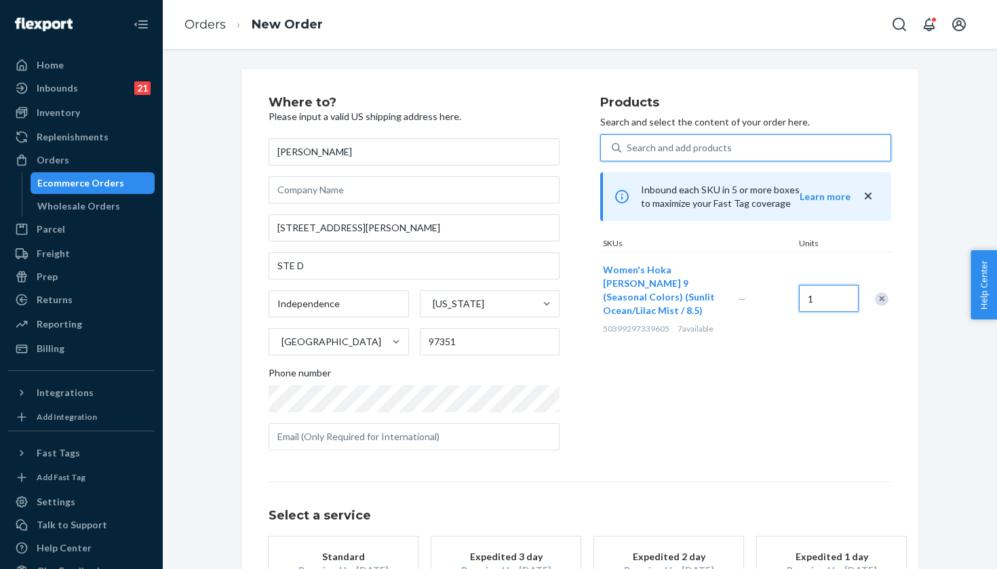
click at [813, 292] on input "1" at bounding box center [829, 298] width 60 height 27
click at [739, 365] on div "Products Search and select the content of your order here. Search and add produ…" at bounding box center [745, 278] width 291 height 365
click at [724, 156] on div "Search and add products" at bounding box center [755, 148] width 269 height 24
click at [628, 155] on input "0 results available. Use Up and Down to choose options, press Enter to select t…" at bounding box center [627, 148] width 1 height 14
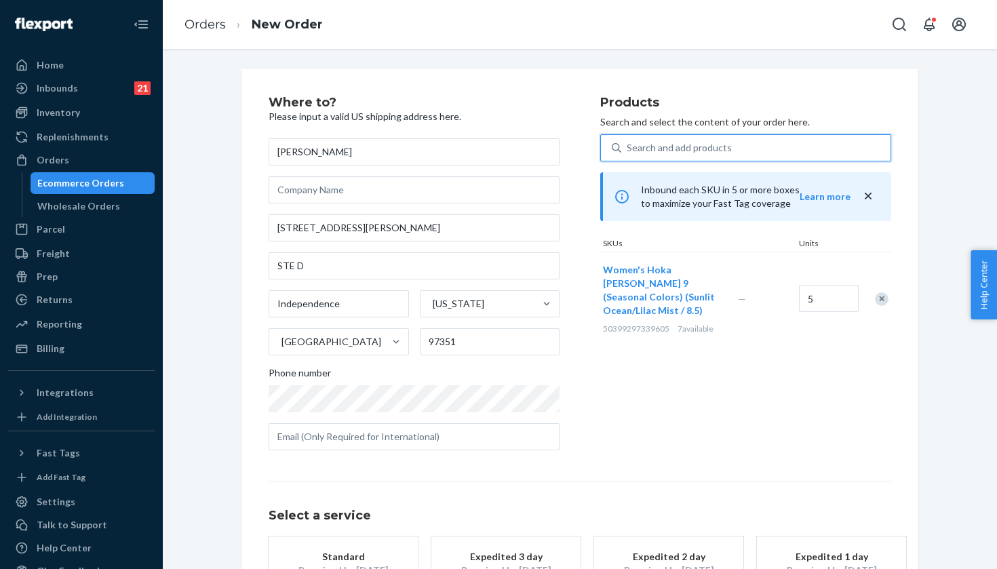
paste input "White/Lemonade / 8.5"
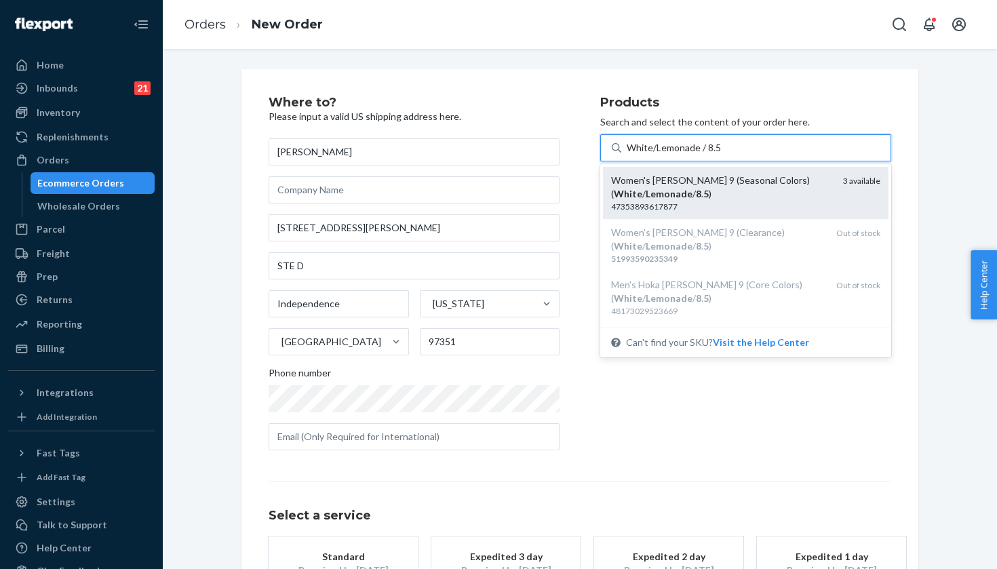
click at [781, 186] on div "Women's Hoka Clifton 9 (Seasonal Colors) ( White / Lemonade / 8 . 5 )" at bounding box center [721, 187] width 221 height 27
click at [721, 155] on input "White/Lemonade / 8.5" at bounding box center [674, 148] width 94 height 14
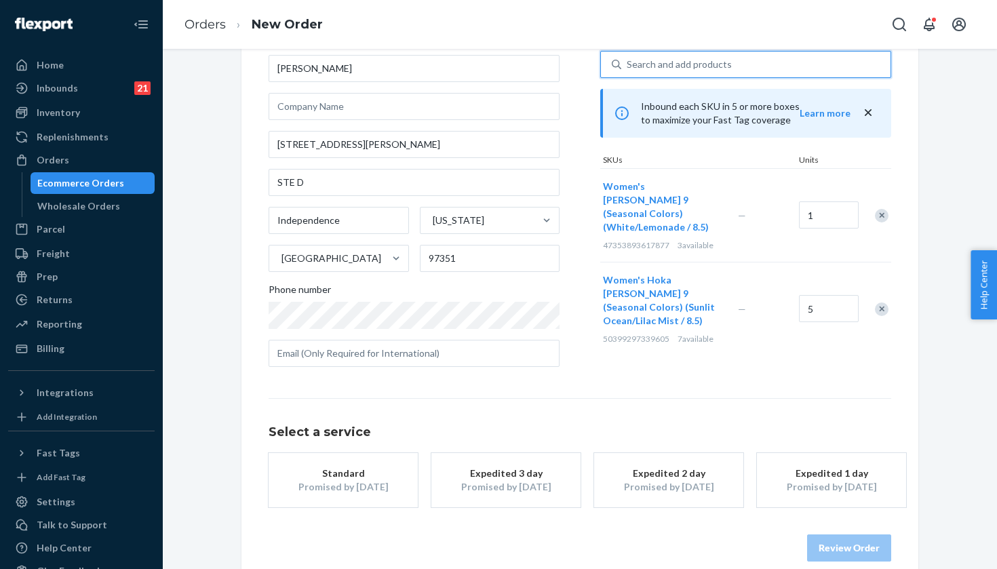
scroll to position [84, 0]
click at [526, 484] on div "Promised by Sep 25, 2025" at bounding box center [506, 487] width 109 height 14
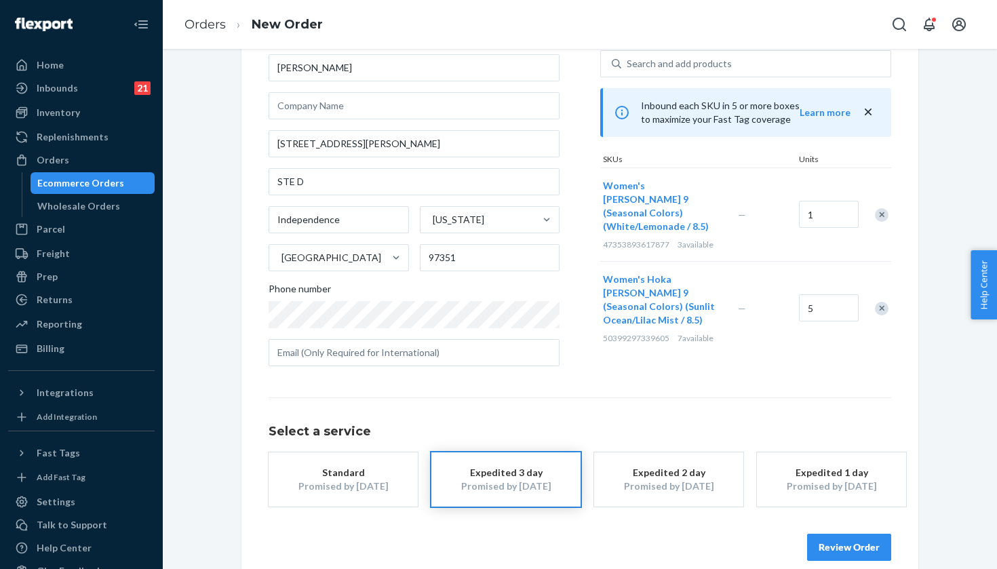
click at [849, 515] on div "Select a service Standard Promised by Oct 1, 2025 Expedited 3 day Promised by S…" at bounding box center [580, 478] width 623 height 163
click at [844, 538] on button "Review Order" at bounding box center [849, 547] width 84 height 27
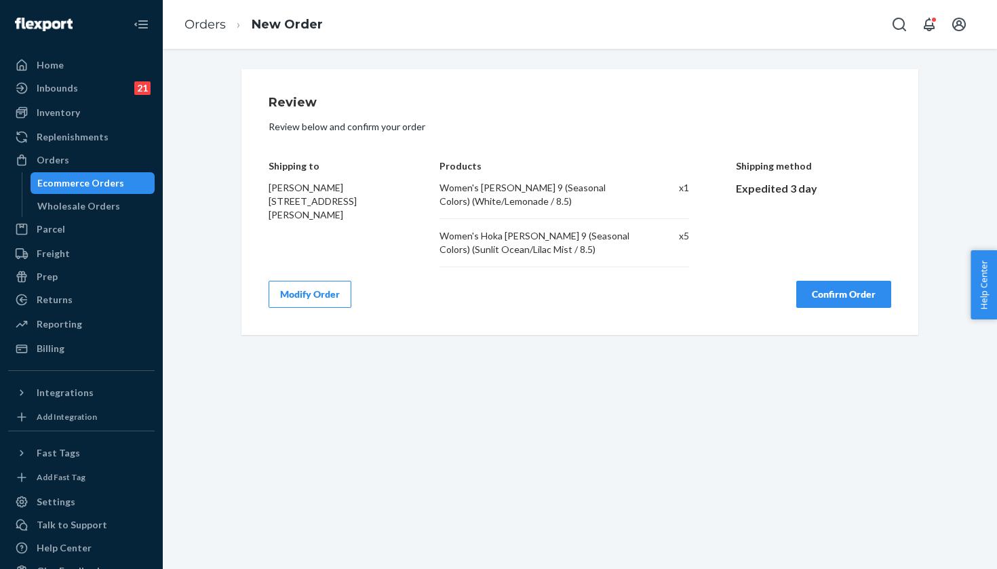
scroll to position [0, 0]
click at [314, 288] on button "Modify Order" at bounding box center [310, 294] width 83 height 27
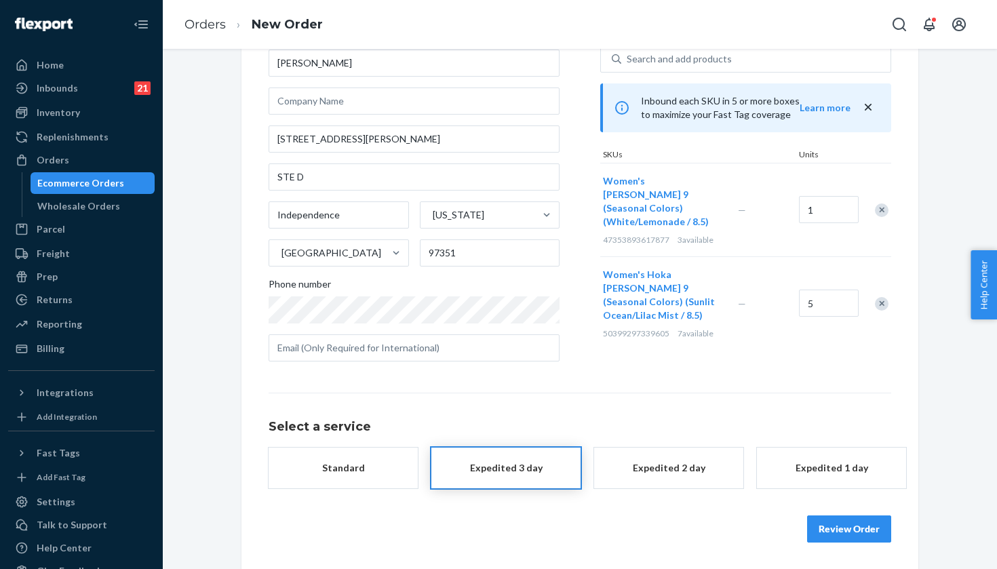
scroll to position [88, 0]
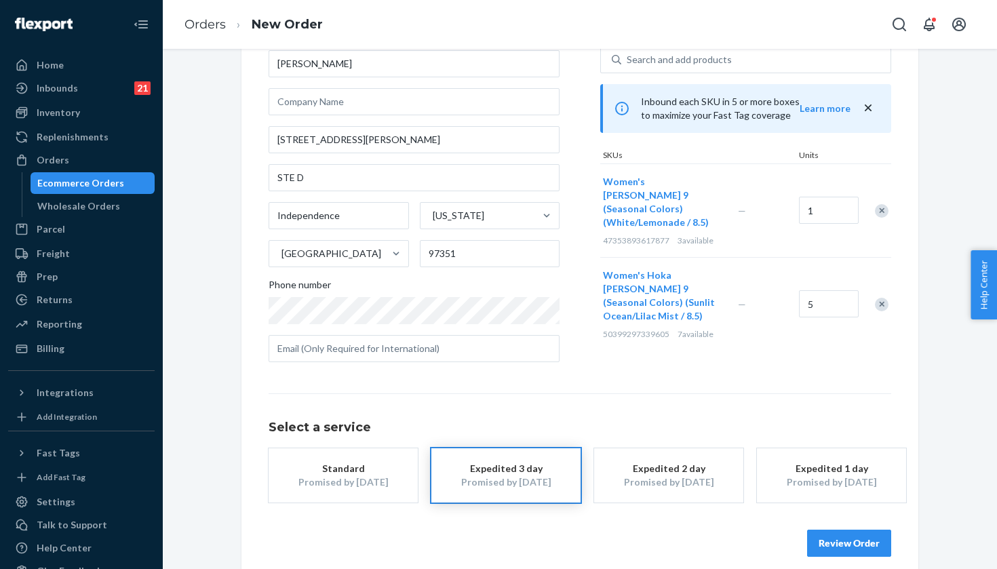
click at [386, 460] on button "Standard Promised by Oct 1, 2025" at bounding box center [343, 475] width 149 height 54
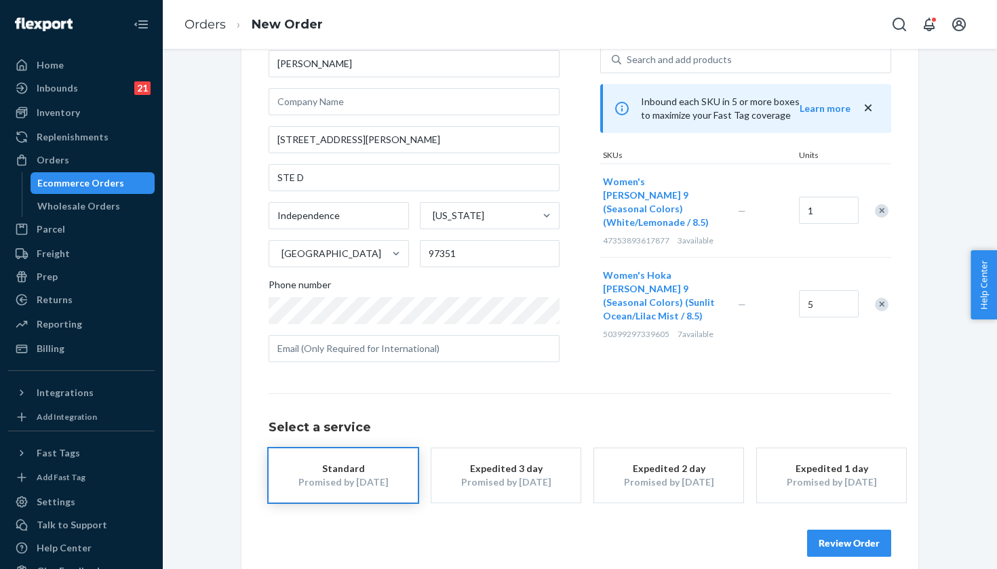
click at [821, 543] on button "Review Order" at bounding box center [849, 543] width 84 height 27
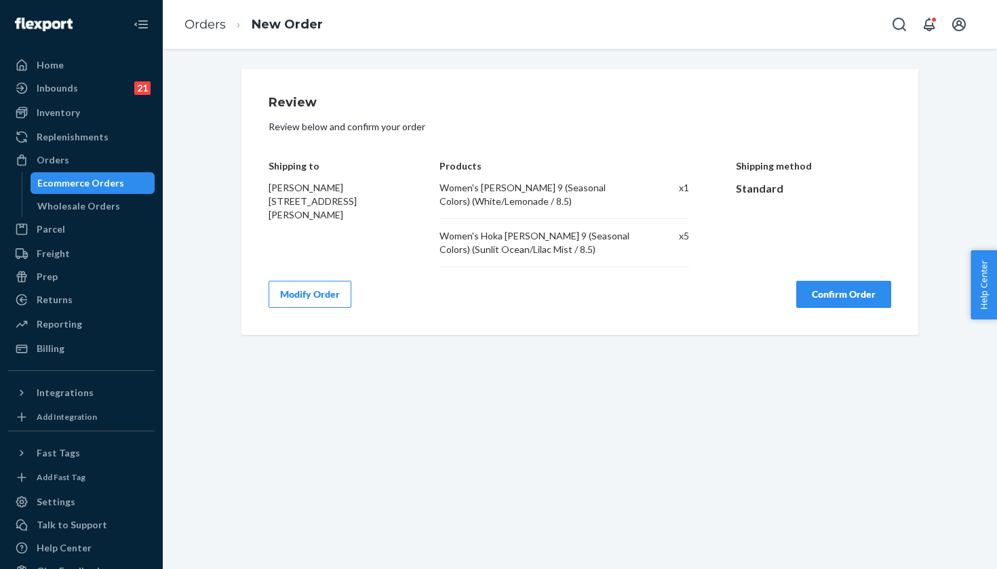
click at [825, 267] on div "Review Review below and confirm your order Shipping to Ryan Larj 595 Lloyd Ln S…" at bounding box center [580, 202] width 623 height 212
click at [825, 304] on button "Confirm Order" at bounding box center [843, 294] width 95 height 27
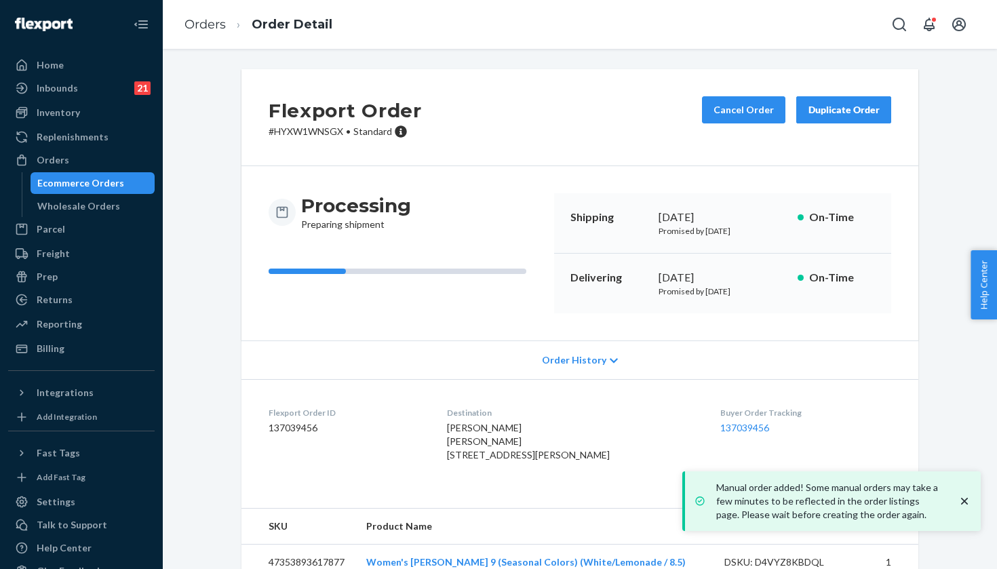
click at [734, 433] on dd "137039456" at bounding box center [805, 428] width 171 height 14
click at [734, 422] on link "137039456" at bounding box center [744, 428] width 49 height 12
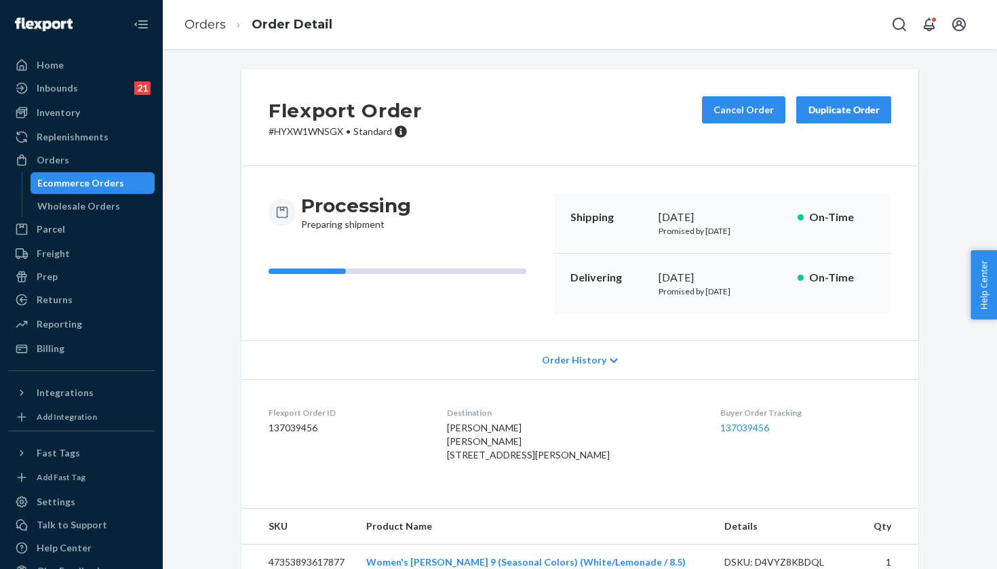
click at [105, 171] on div "Orders Ecommerce Orders Wholesale Orders" at bounding box center [81, 183] width 147 height 68
click at [128, 168] on div "Orders" at bounding box center [81, 160] width 144 height 19
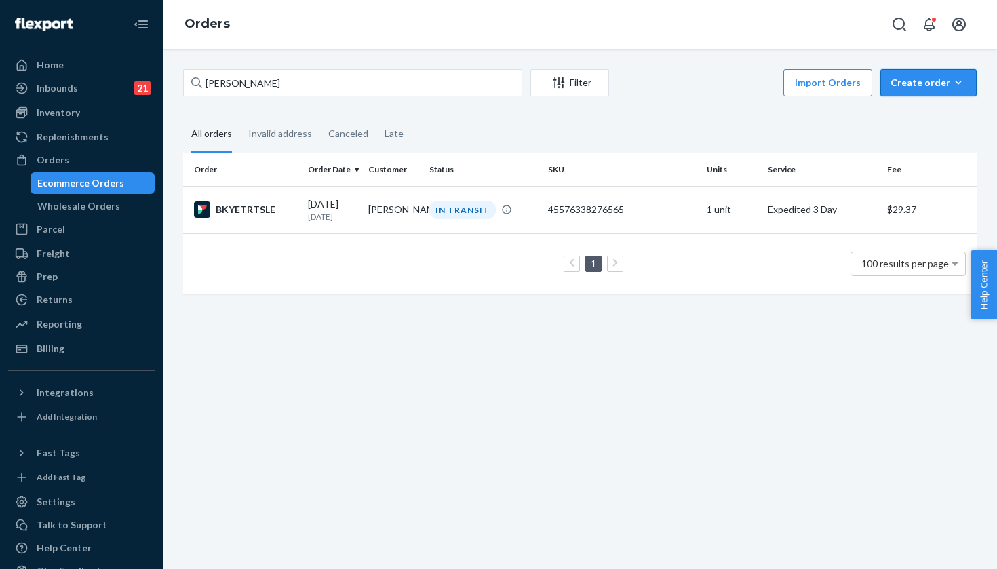
click at [935, 95] on button "Create order Ecommerce order Removal order" at bounding box center [928, 82] width 96 height 27
click at [918, 117] on span "Ecommerce order" at bounding box center [937, 115] width 84 height 9
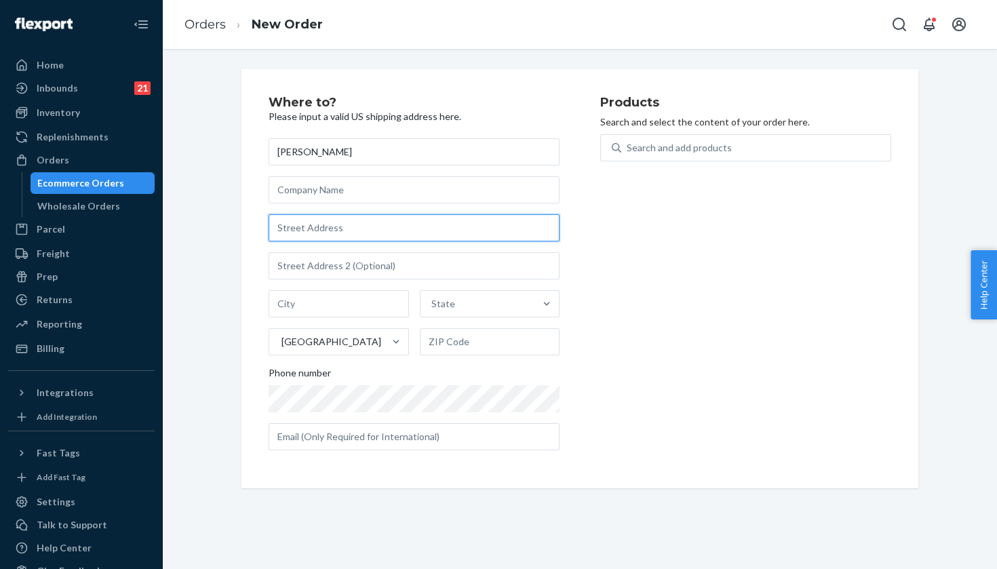
paste input "27 Applevale Dr"
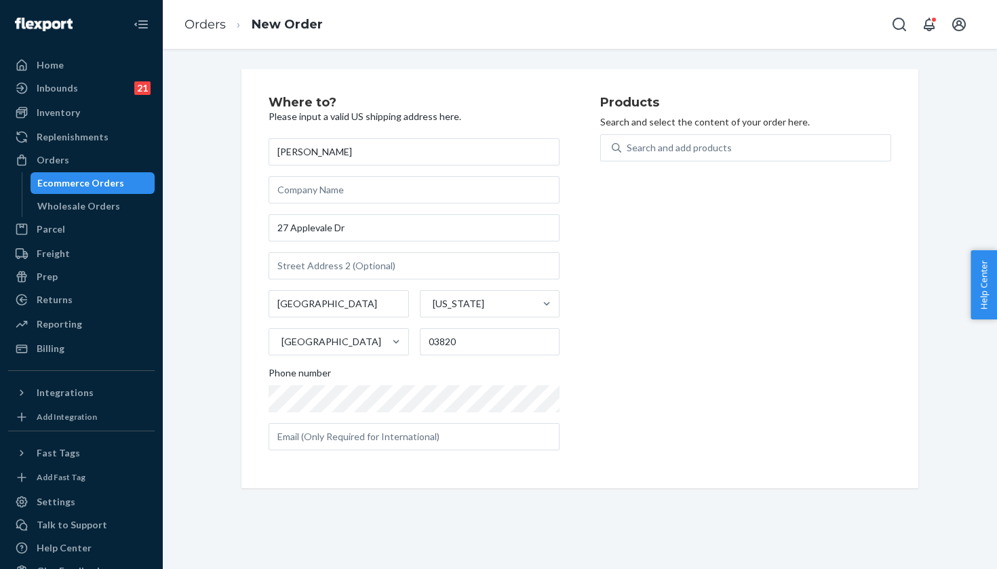
click at [703, 119] on p "Search and select the content of your order here." at bounding box center [745, 122] width 291 height 14
click at [702, 141] on div "Search and add products" at bounding box center [679, 148] width 105 height 14
click at [628, 141] on input "0 results available. Use Up and Down to choose options, press Enter to select t…" at bounding box center [627, 148] width 1 height 14
paste input "Sunlit Ocean/Lilac Mist / 8.5"
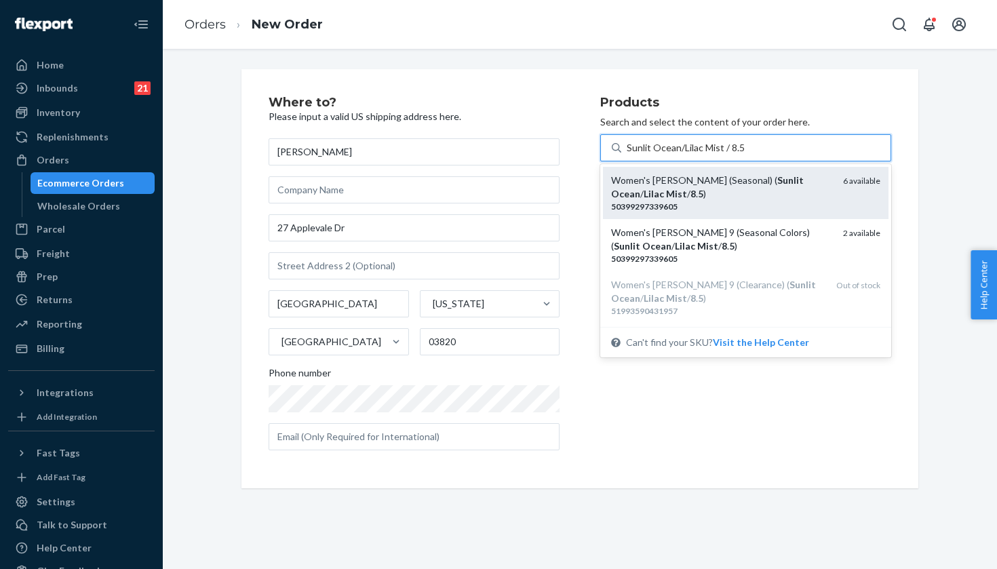
click at [763, 191] on div "Women's Hoka Clifton (Seasonal) ( Sunlit Ocean / Lilac Mist / 8 . 5 )" at bounding box center [721, 187] width 221 height 27
click at [745, 155] on input "Sunlit Ocean/Lilac Mist / 8.5" at bounding box center [686, 148] width 118 height 14
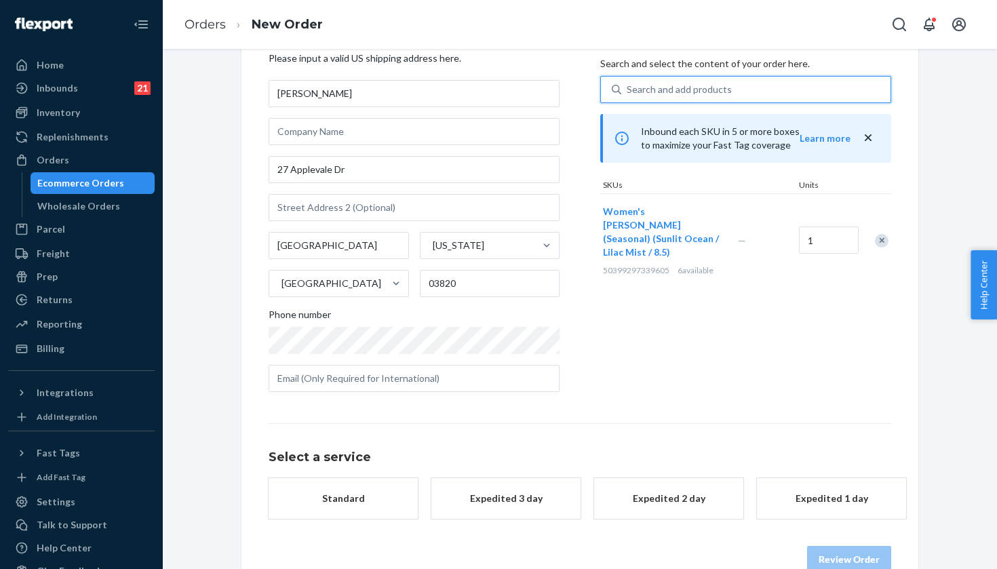
scroll to position [59, 0]
click at [543, 499] on div "Expedited 3 day" at bounding box center [506, 498] width 109 height 14
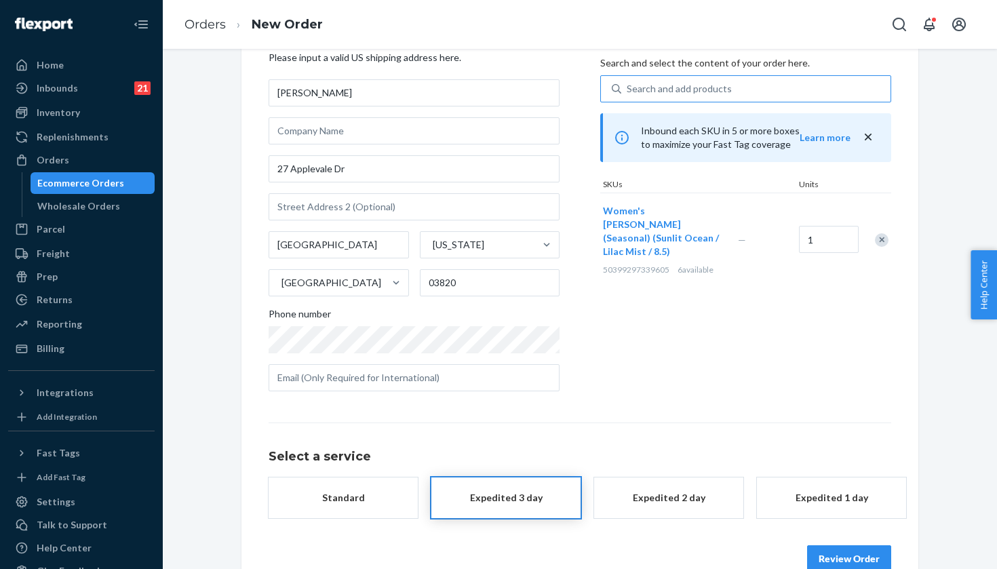
click at [831, 545] on button "Review Order" at bounding box center [849, 558] width 84 height 27
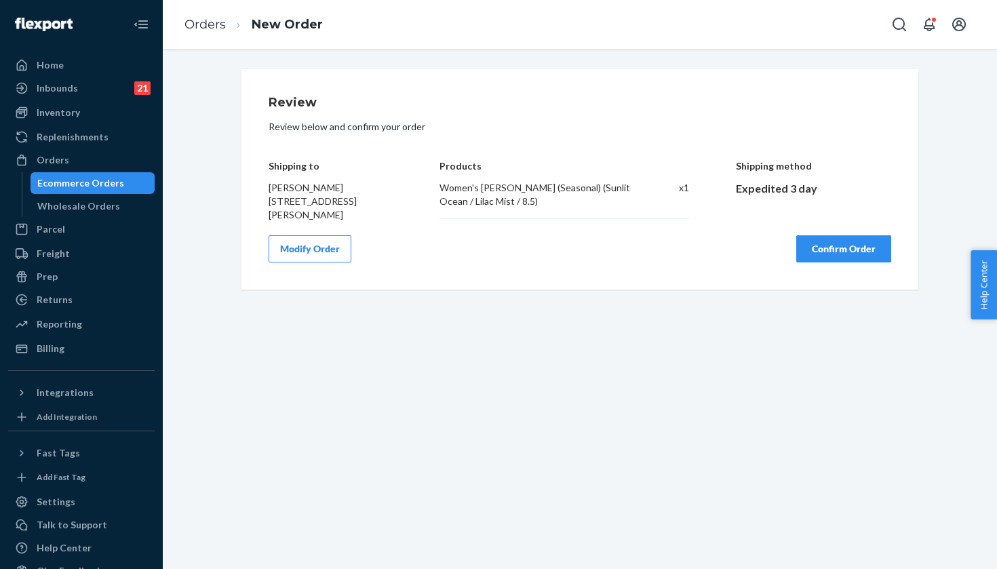
click at [846, 217] on div "Shipping method Expedited 3 day" at bounding box center [814, 180] width 156 height 81
click at [843, 254] on button "Confirm Order" at bounding box center [843, 248] width 95 height 27
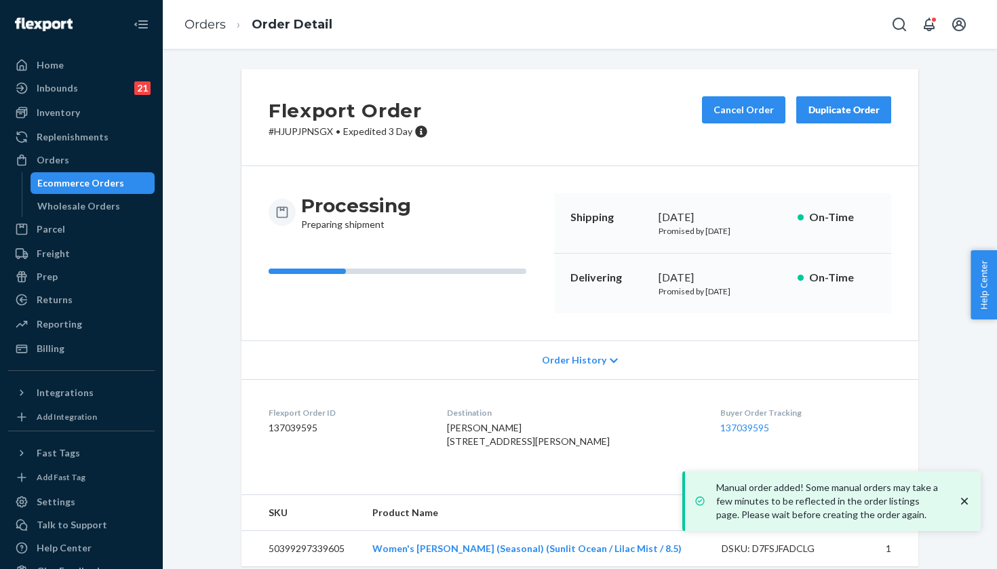
scroll to position [39, 0]
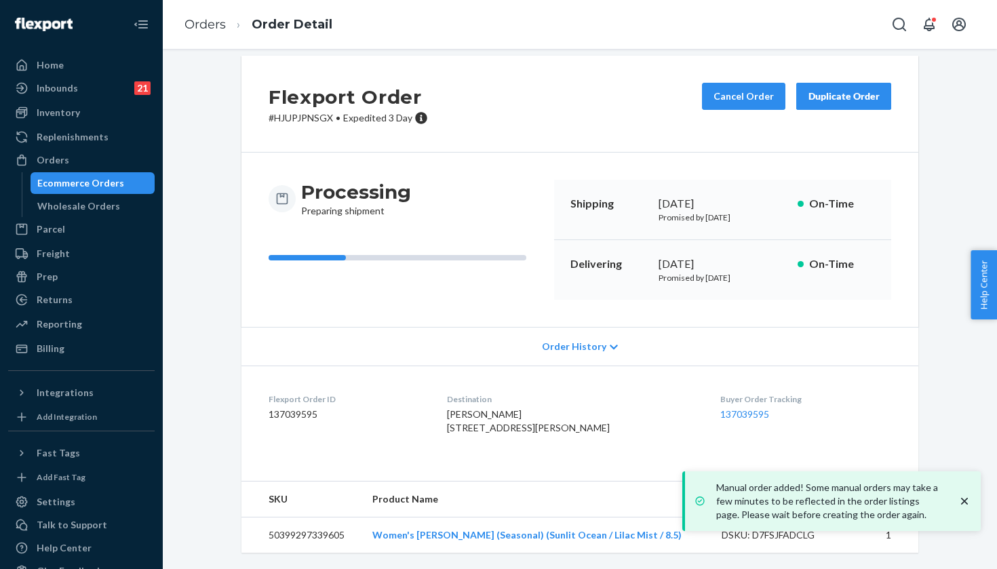
click at [726, 393] on div "Buyer Order Tracking 137039595" at bounding box center [805, 416] width 171 height 47
click at [724, 408] on link "137039595" at bounding box center [744, 414] width 49 height 12
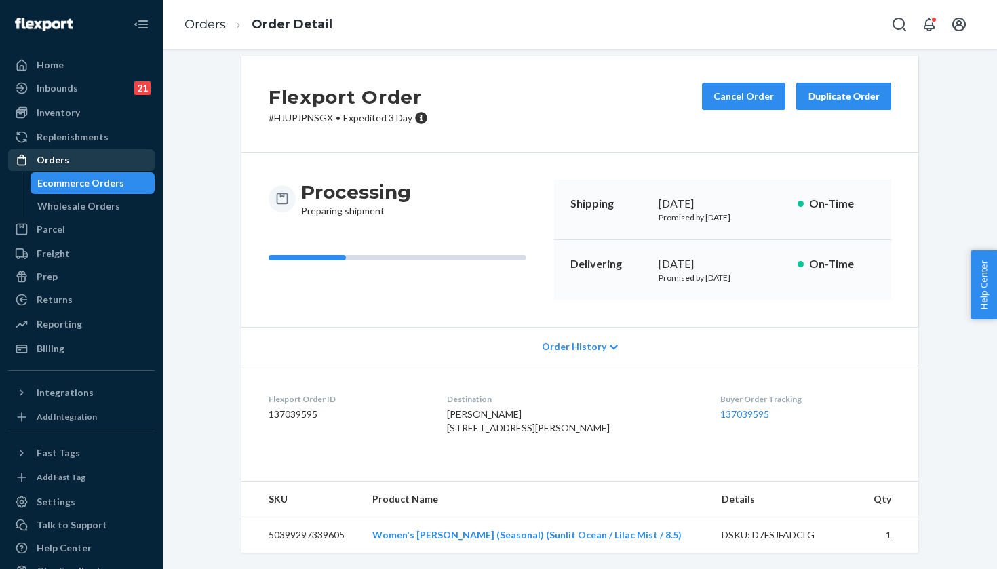
click at [123, 165] on div "Orders" at bounding box center [81, 160] width 144 height 19
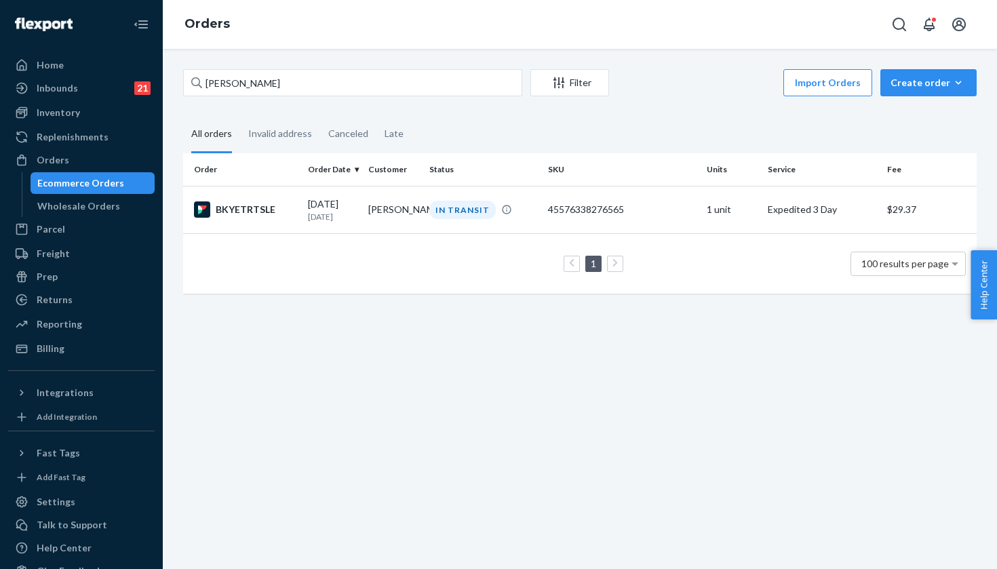
click at [920, 97] on div "Import Orders Create order Ecommerce order Removal order" at bounding box center [796, 84] width 359 height 31
click at [915, 77] on div "Create order" at bounding box center [929, 83] width 76 height 14
click at [920, 113] on span "Ecommerce order" at bounding box center [937, 115] width 84 height 9
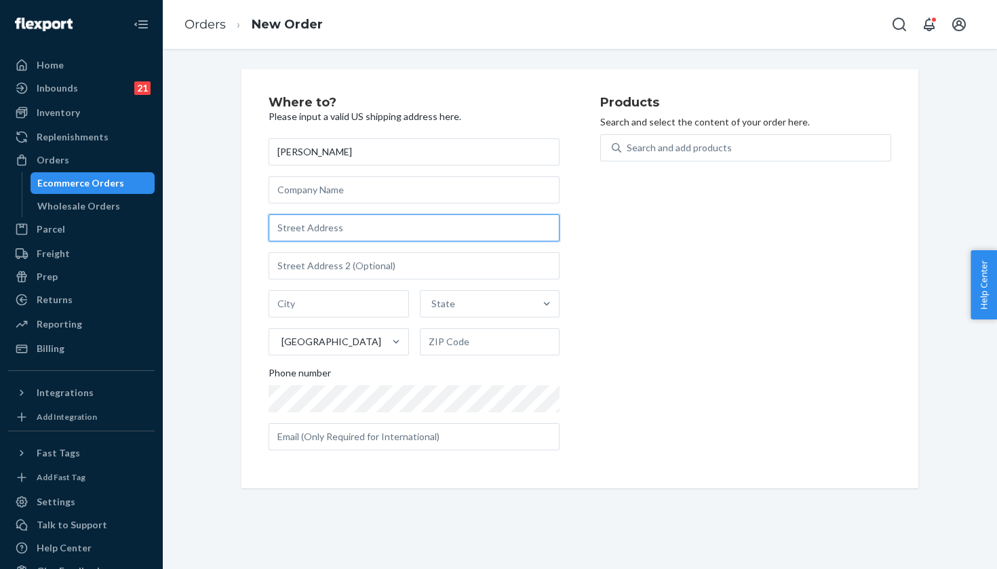
paste input "2188 Candelero Street"
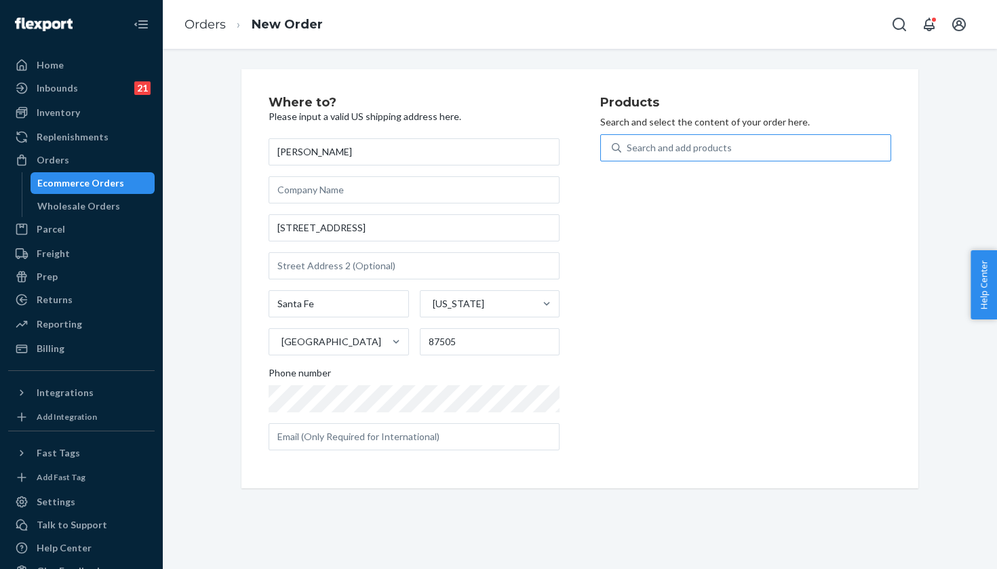
click at [725, 151] on div "Search and add products" at bounding box center [679, 148] width 105 height 14
click at [628, 151] on input "Search and add products" at bounding box center [627, 148] width 1 height 14
paste input "Evening Sky/Coral / 8.5"
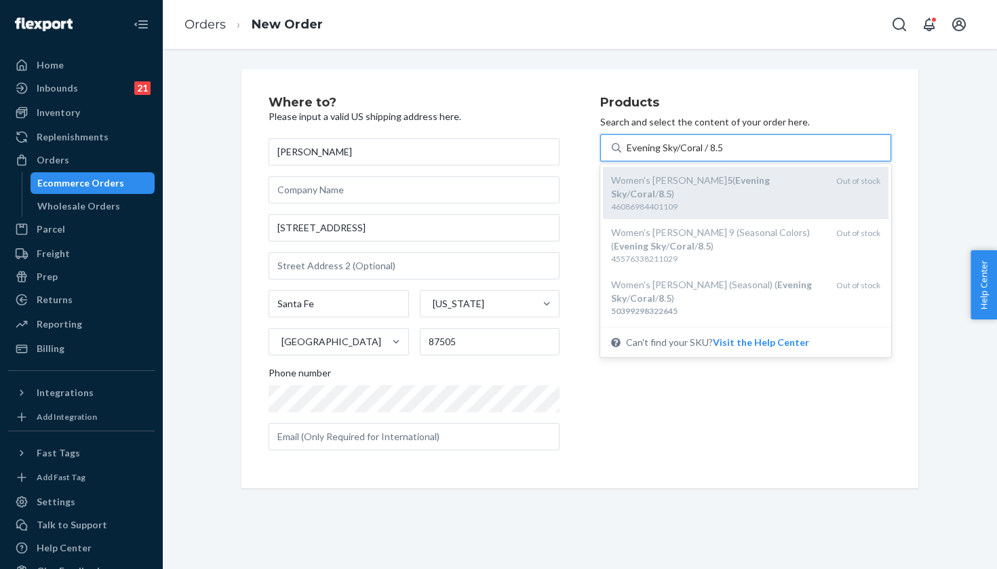
click at [739, 201] on div "46086984401109" at bounding box center [718, 207] width 214 height 12
click at [724, 155] on input "Evening Sky/Coral / 8.5" at bounding box center [675, 148] width 97 height 14
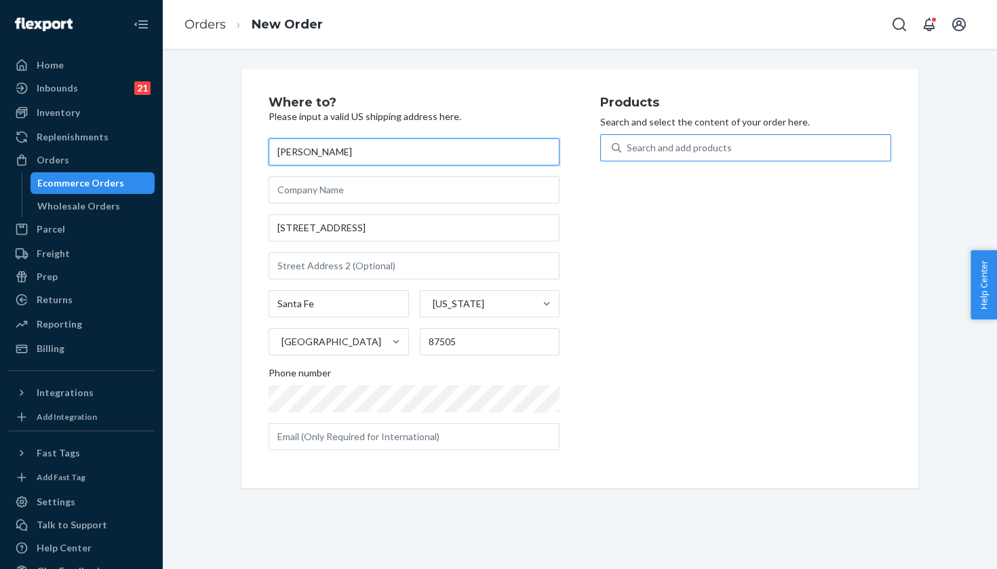
click at [376, 156] on input "Laurel Johnson" at bounding box center [414, 151] width 291 height 27
paste input "Kathleen Quin"
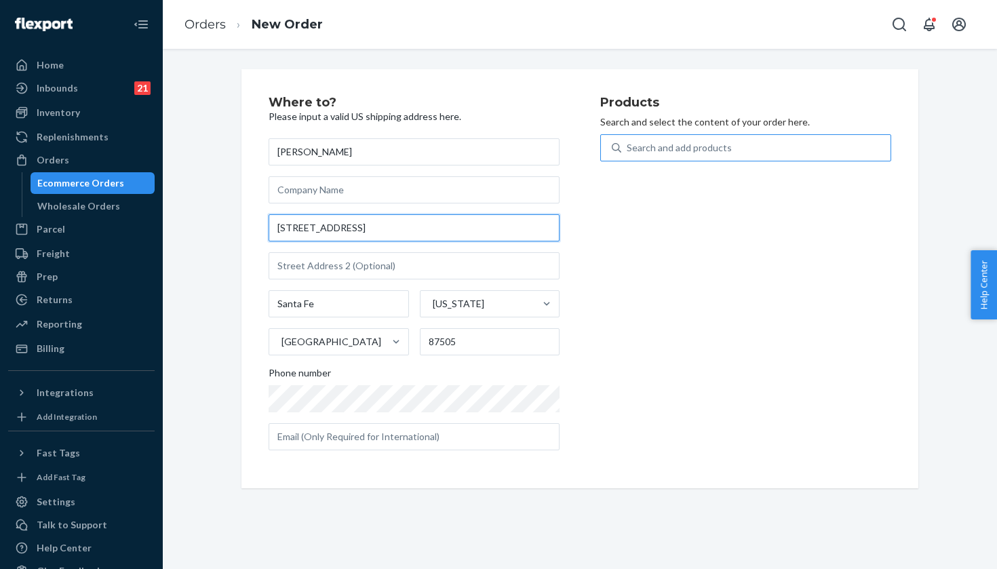
click at [351, 235] on input "2188 Candelero St" at bounding box center [414, 227] width 291 height 27
paste input "10615 Connell Mill Ln"
click at [691, 145] on div "Search and add products" at bounding box center [679, 148] width 105 height 14
click at [628, 145] on input "Search and add products" at bounding box center [627, 148] width 1 height 14
paste input "Black/Stellar Blue / 8"
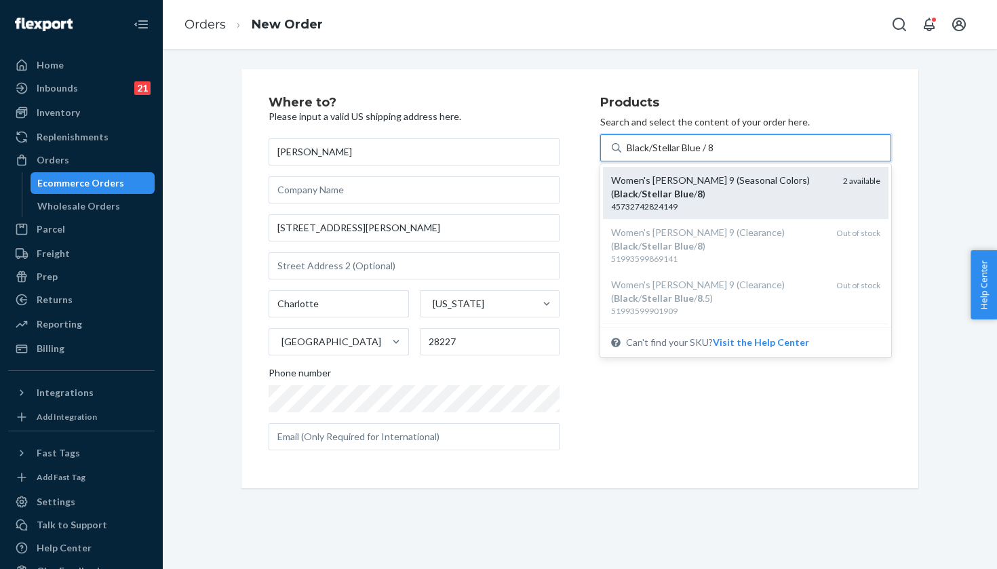
click at [760, 180] on div "Women's Hoka Clifton 9 (Seasonal Colors) ( Black / Stellar Blue / 8 )" at bounding box center [721, 187] width 221 height 27
click at [715, 155] on input "Black/Stellar Blue / 8" at bounding box center [671, 148] width 88 height 14
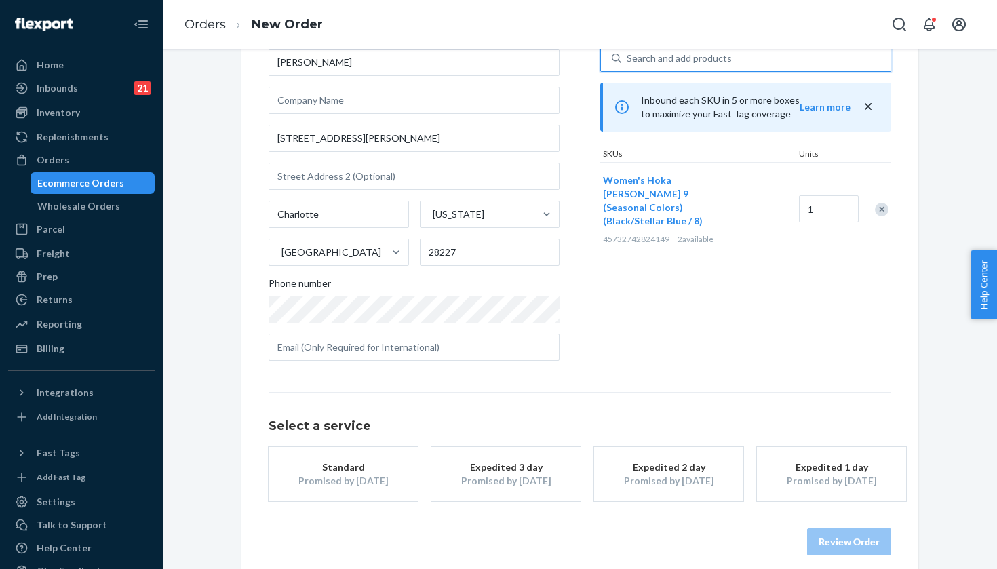
scroll to position [89, 0]
click at [508, 490] on button "Expedited 3 day Promised by Sep 25, 2025" at bounding box center [505, 475] width 149 height 54
click at [834, 536] on button "Review Order" at bounding box center [849, 542] width 84 height 27
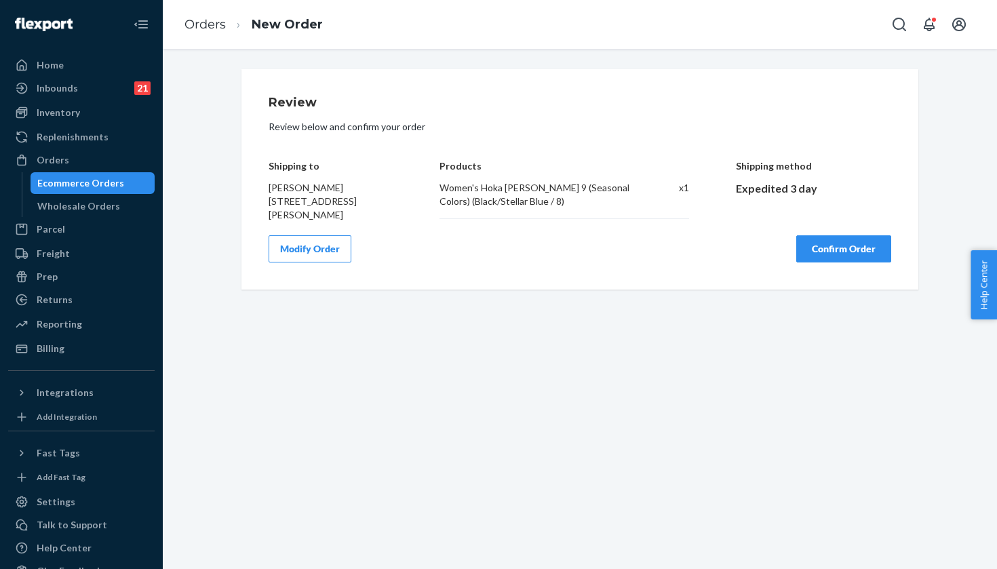
click at [837, 132] on div "Review Review below and confirm your order Shipping to Kathleen Quinn 10615 Con…" at bounding box center [580, 179] width 623 height 166
click at [837, 235] on button "Confirm Order" at bounding box center [843, 248] width 95 height 27
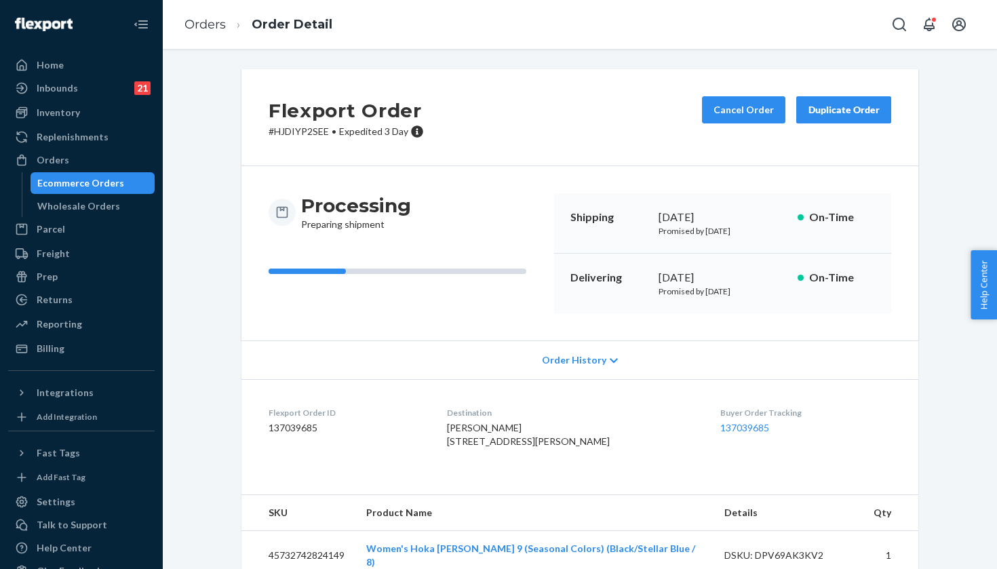
click at [137, 171] on div "Orders Ecommerce Orders Wholesale Orders" at bounding box center [81, 183] width 147 height 68
click at [138, 167] on div "Orders" at bounding box center [81, 160] width 144 height 19
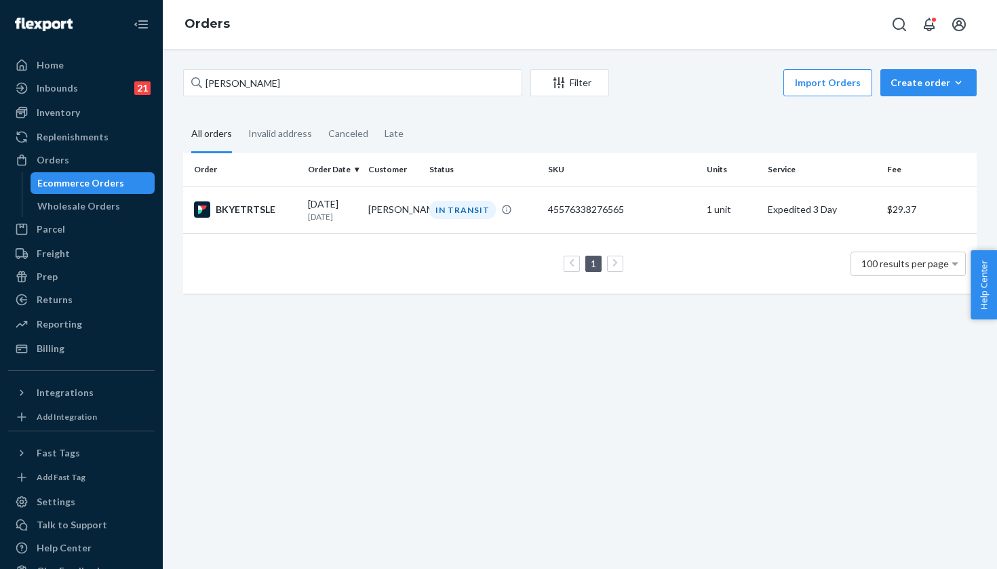
click at [996, 82] on div "Sally Norton Filter Import Orders Create order Ecommerce order Removal order Al…" at bounding box center [580, 309] width 834 height 520
click at [958, 82] on icon "button" at bounding box center [959, 83] width 14 height 14
click at [929, 111] on span "Ecommerce order" at bounding box center [937, 115] width 84 height 9
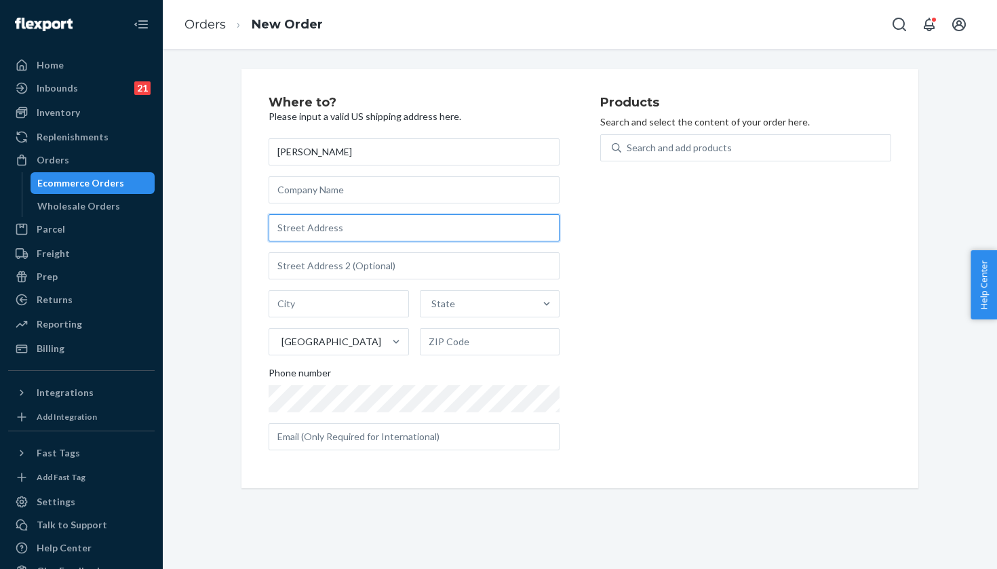
paste input "4555 Jamie Place"
drag, startPoint x: 432, startPoint y: 235, endPoint x: 351, endPoint y: 227, distance: 81.7
click at [350, 227] on input "4555 Jamie Place lake wortg" at bounding box center [414, 227] width 291 height 27
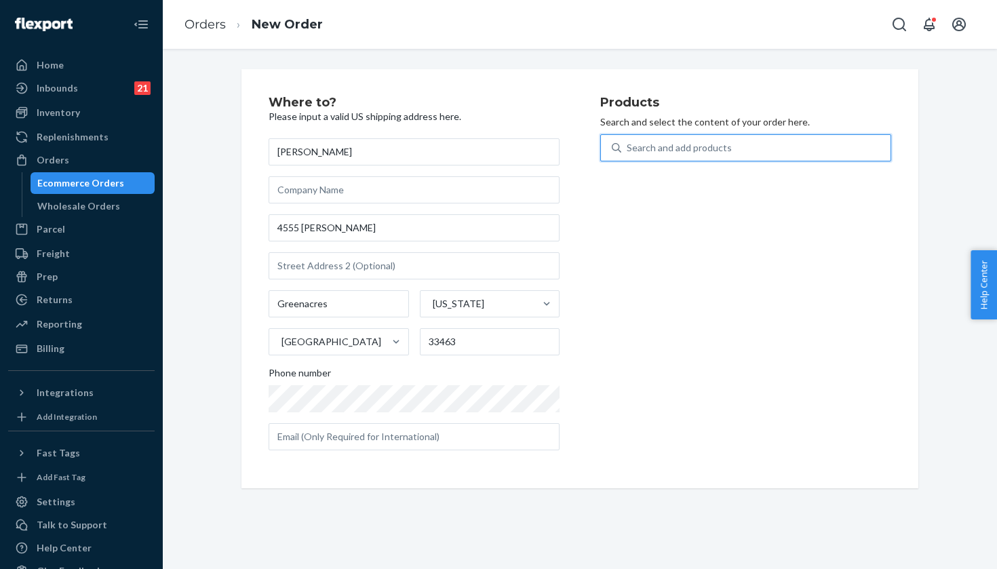
click at [633, 160] on div "Search and add products" at bounding box center [745, 147] width 291 height 27
click at [628, 155] on input "0 results available. Use Up and Down to choose options, press Enter to select t…" at bounding box center [627, 148] width 1 height 14
paste input "White/Lemonade / 8.5"
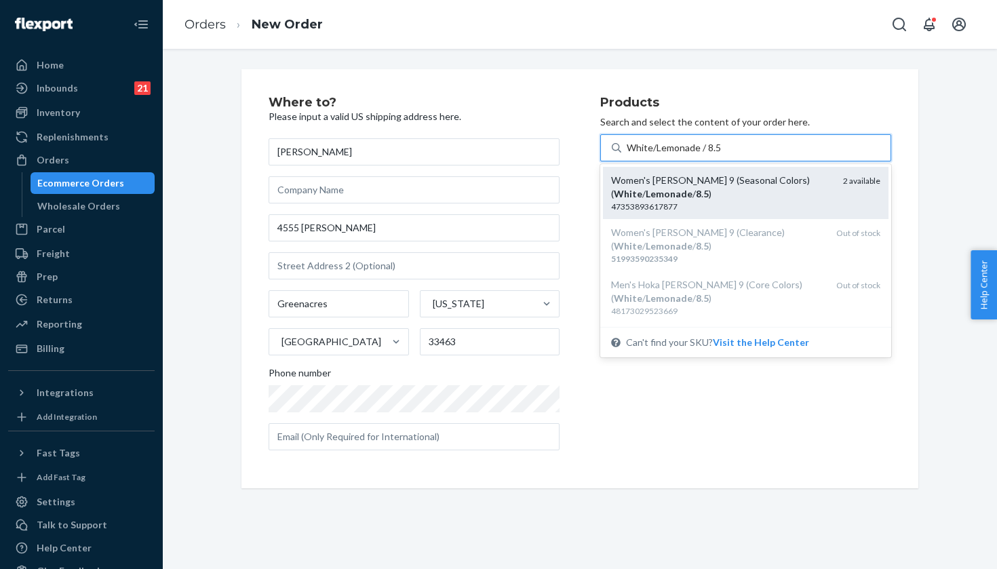
click at [735, 191] on div "Women's Hoka Clifton 9 (Seasonal Colors) ( White / Lemonade / 8 . 5 )" at bounding box center [721, 187] width 221 height 27
click at [721, 155] on input "White/Lemonade / 8.5" at bounding box center [674, 148] width 94 height 14
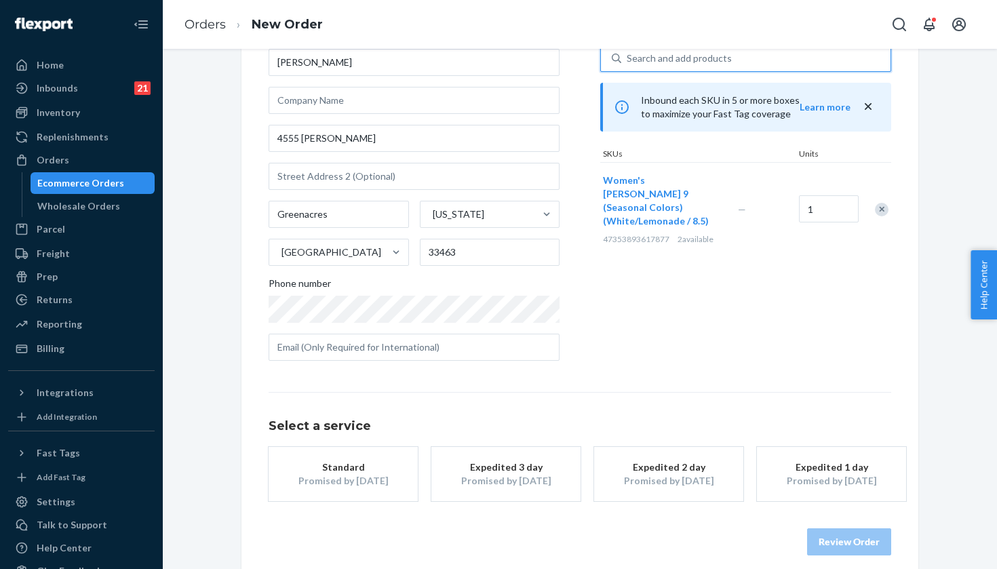
scroll to position [93, 0]
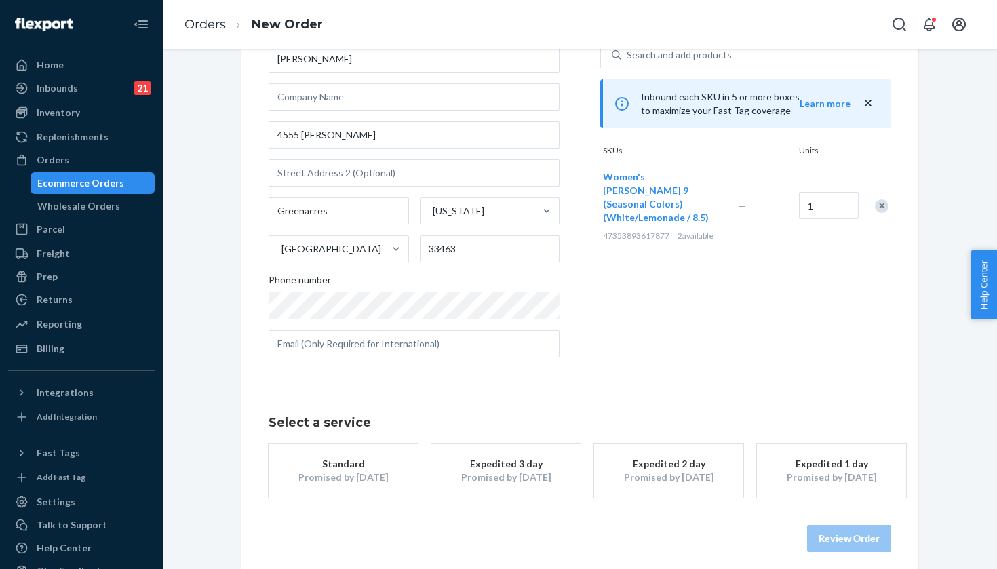
click at [549, 466] on div "Expedited 3 day" at bounding box center [506, 464] width 109 height 14
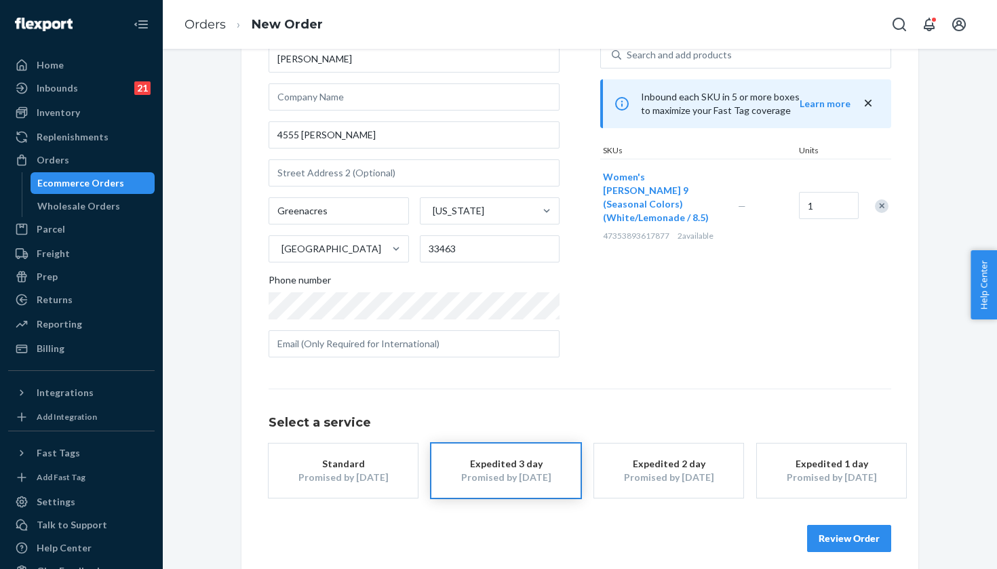
click at [843, 526] on button "Review Order" at bounding box center [849, 538] width 84 height 27
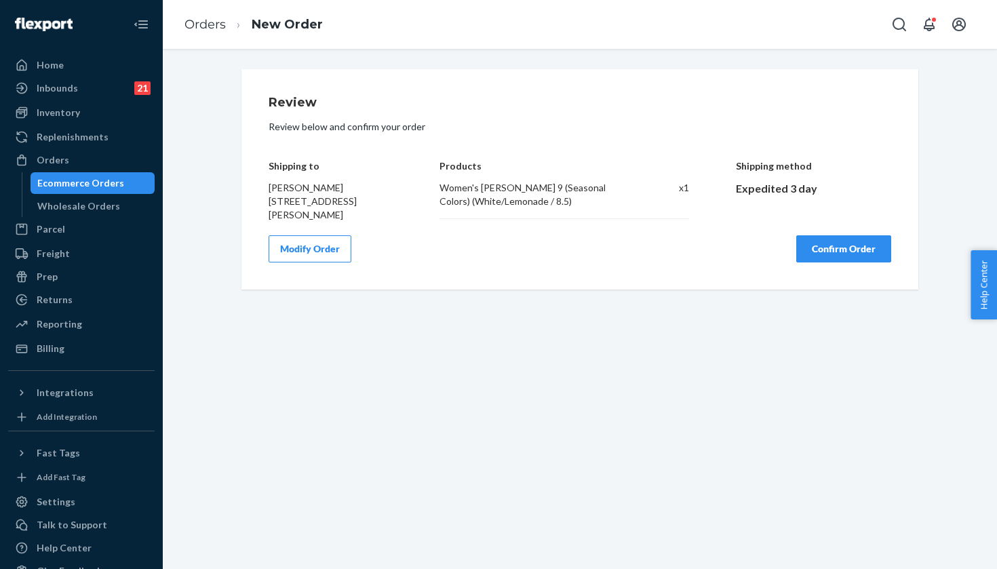
scroll to position [0, 0]
click at [835, 250] on button "Confirm Order" at bounding box center [843, 248] width 95 height 27
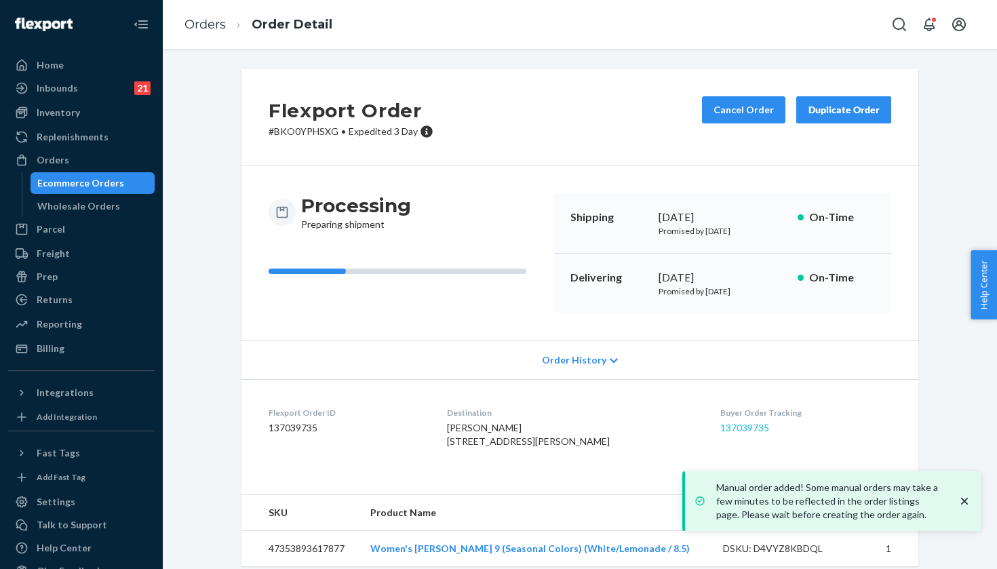
click at [729, 431] on link "137039735" at bounding box center [744, 428] width 49 height 12
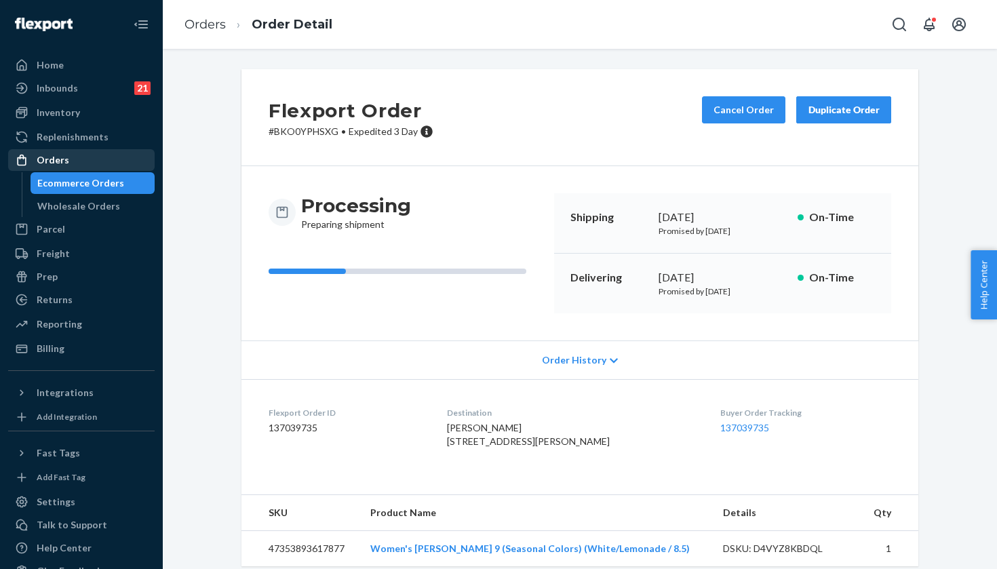
click at [126, 154] on div "Orders" at bounding box center [81, 160] width 144 height 19
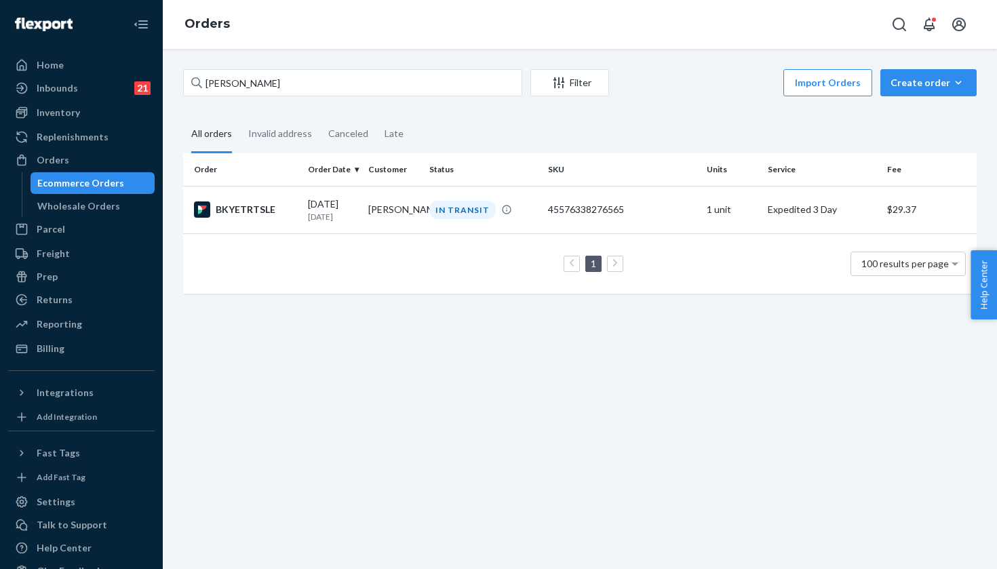
click at [925, 65] on div "Sally Norton Filter Import Orders Create order Ecommerce order Removal order Al…" at bounding box center [580, 309] width 834 height 520
click at [925, 73] on button "Create order Ecommerce order Removal order" at bounding box center [928, 82] width 96 height 27
click at [925, 111] on span "Ecommerce order" at bounding box center [937, 115] width 84 height 9
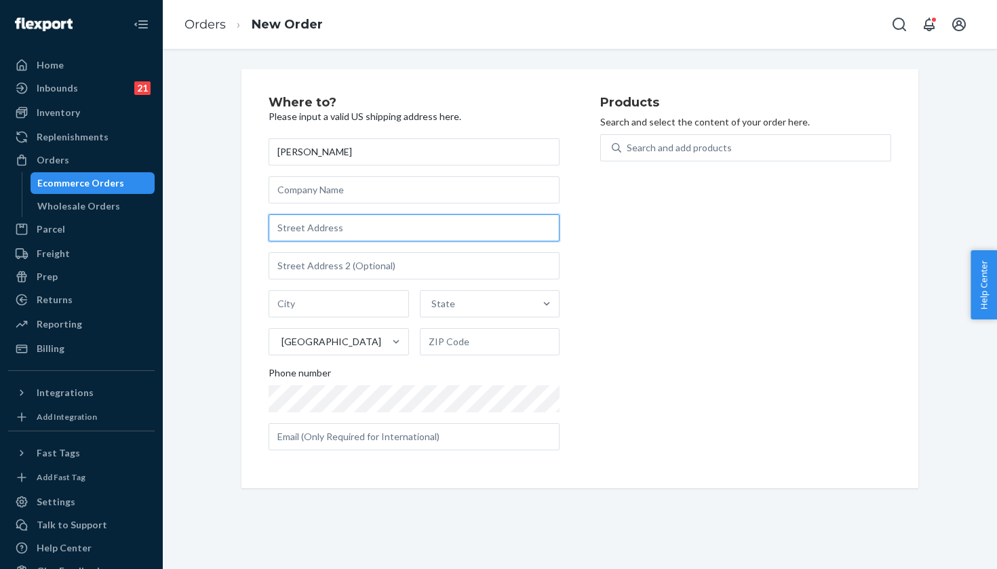
paste input "68 Dover Court"
click at [401, 218] on input "68 Dover Ave" at bounding box center [414, 227] width 291 height 27
paste input "Court"
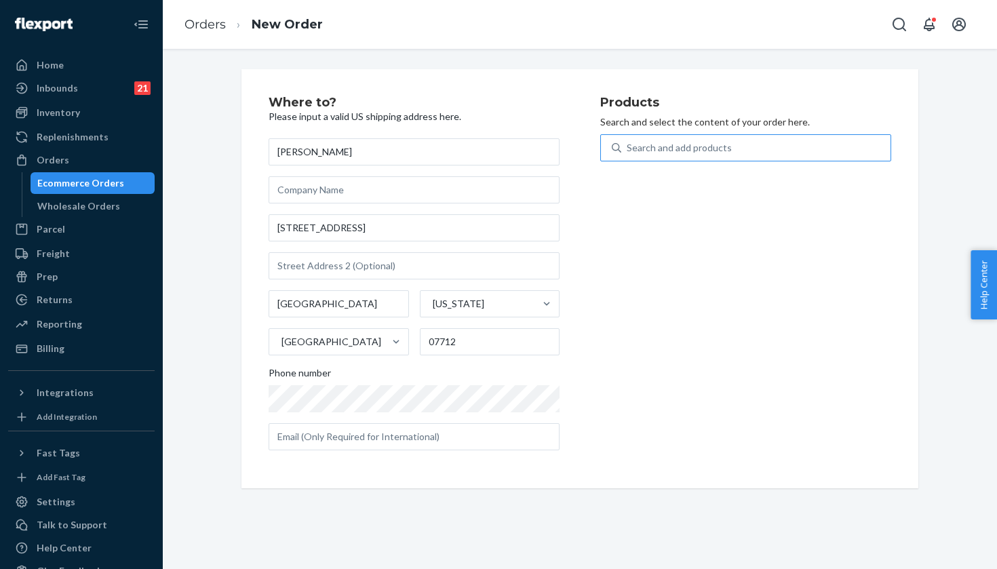
click at [701, 139] on div "Search and add products" at bounding box center [755, 148] width 269 height 24
click at [628, 141] on input "Search and add products" at bounding box center [627, 148] width 1 height 14
paste input "Women's Hoka Clifton 9 (Clearance) Evening Sky/Coral / 8"
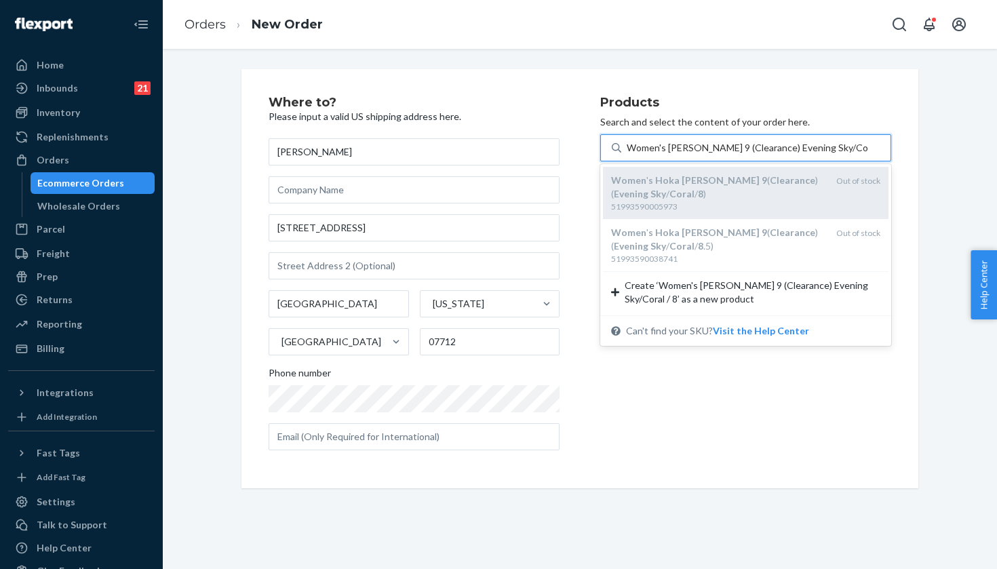
paste input "text"
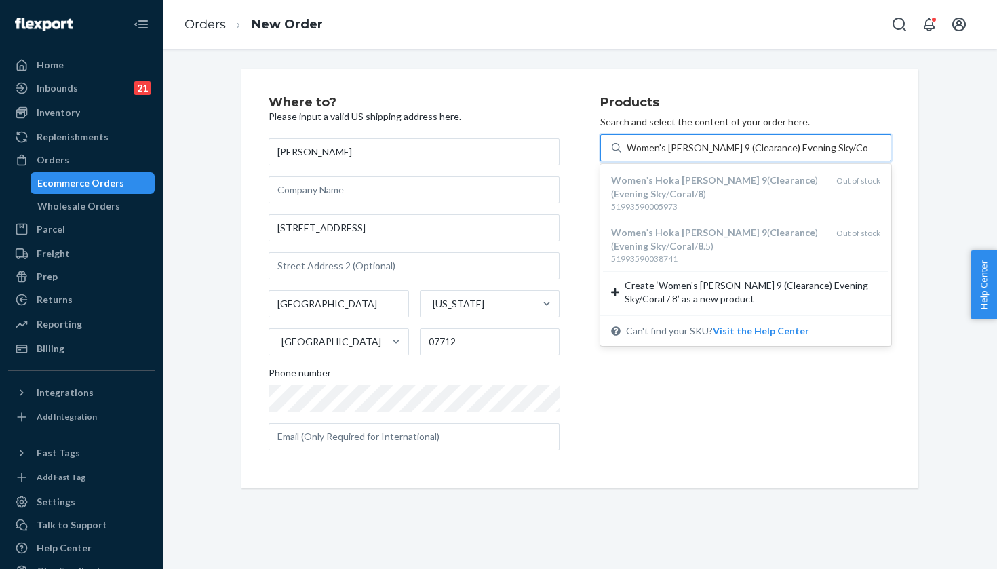
drag, startPoint x: 780, startPoint y: 146, endPoint x: 568, endPoint y: 145, distance: 211.6
click at [568, 145] on div "Where to? Please input a valid US shipping address here. Hwang Lee 68 Dover Ct …" at bounding box center [580, 278] width 623 height 365
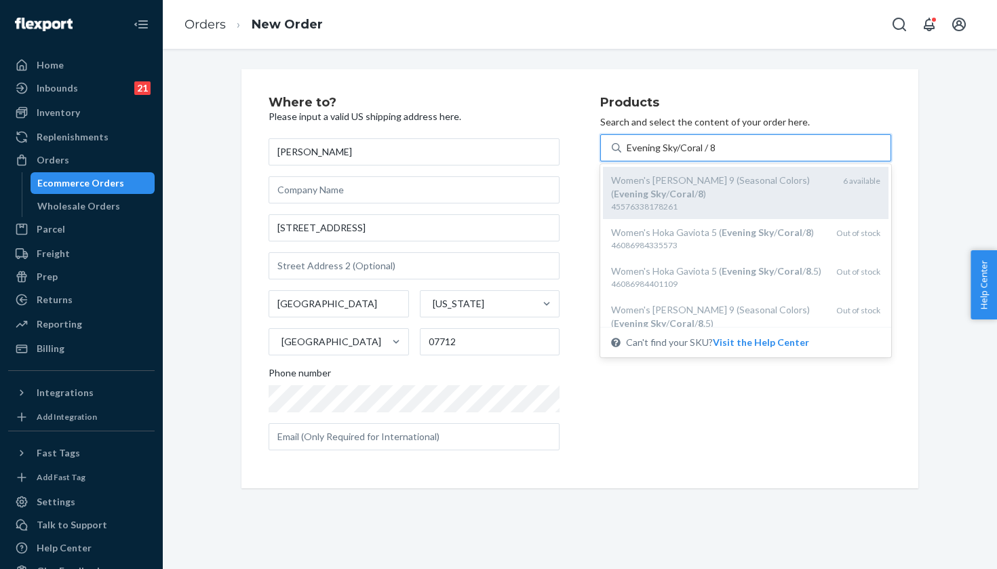
click at [747, 199] on div "Women's Hoka Clifton 9 (Seasonal Colors) ( Evening Sky / Coral / 8 )" at bounding box center [721, 187] width 221 height 27
click at [716, 155] on input "Evening Sky/Coral / 8" at bounding box center [672, 148] width 90 height 14
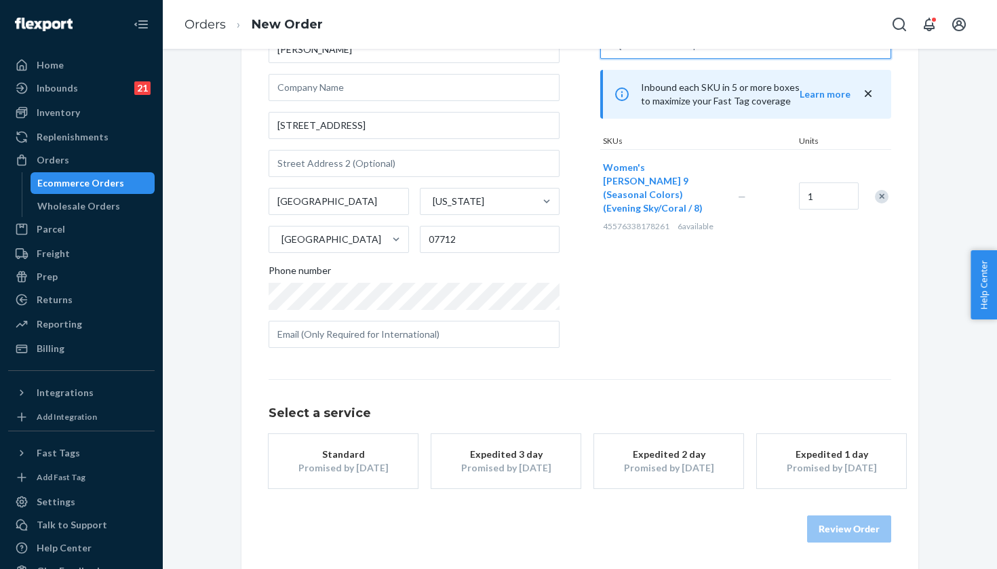
click at [526, 461] on div "Promised by Sep 25, 2025" at bounding box center [506, 468] width 109 height 14
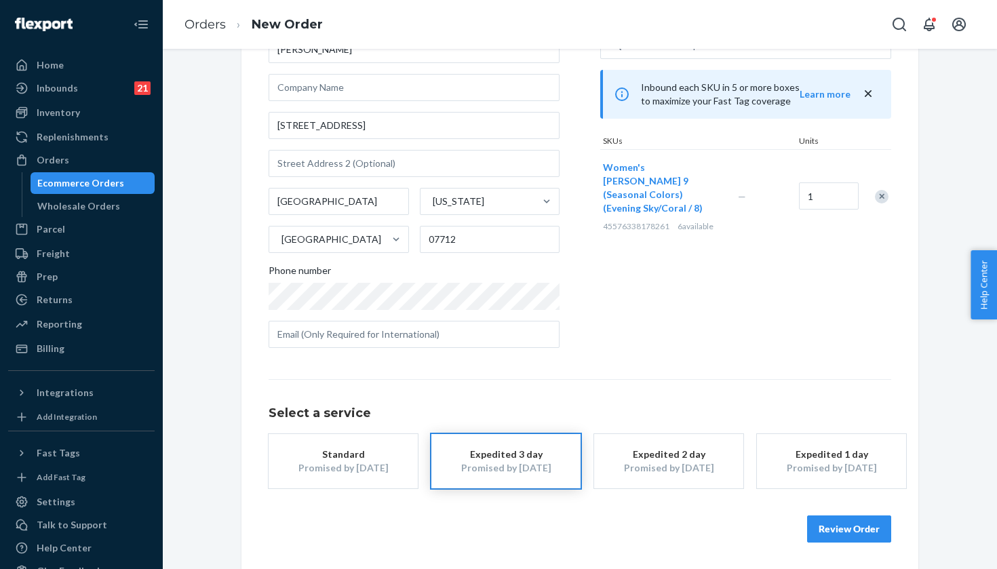
scroll to position [102, 0]
click at [829, 528] on button "Review Order" at bounding box center [849, 529] width 84 height 27
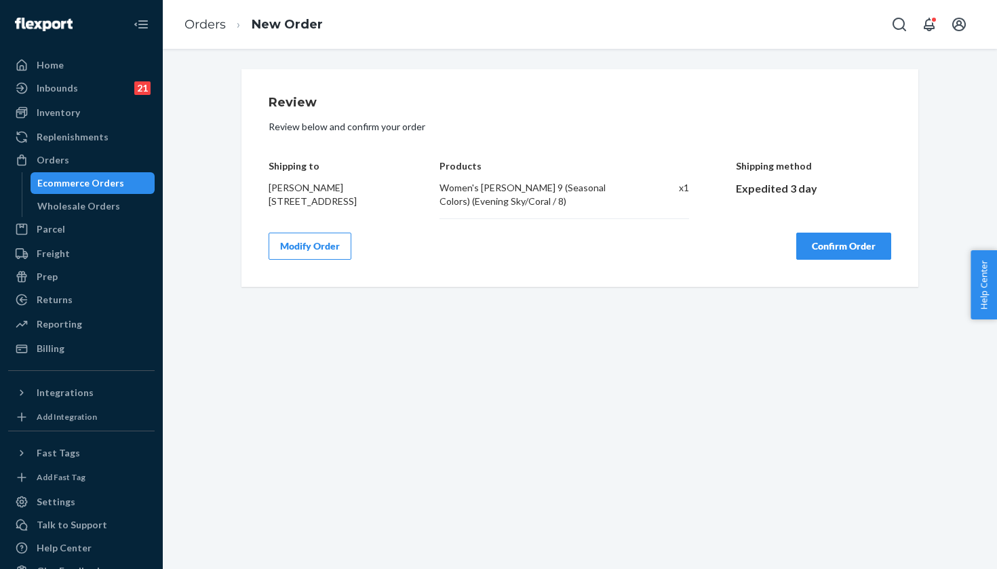
scroll to position [0, 0]
click at [864, 250] on button "Confirm Order" at bounding box center [843, 246] width 95 height 27
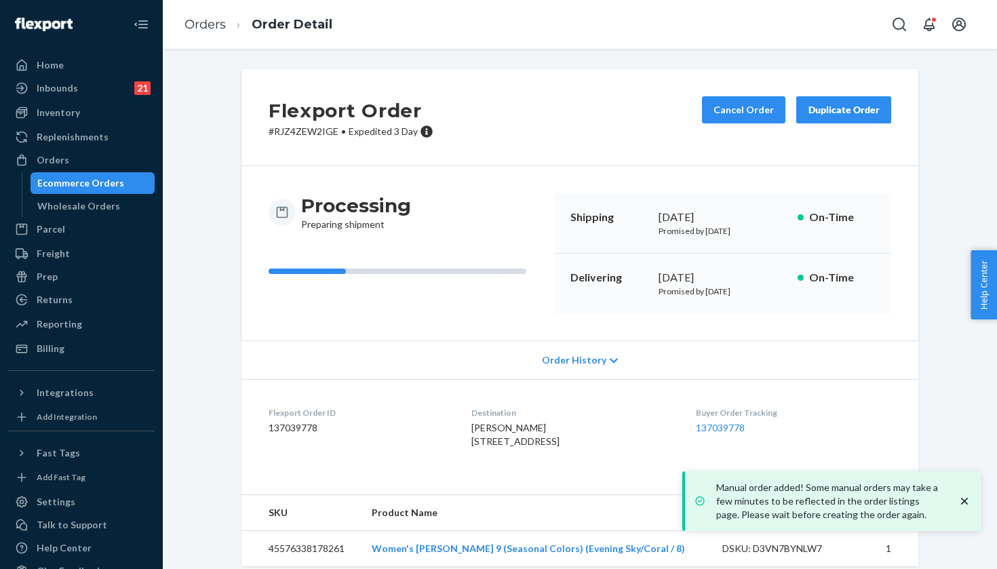
click at [733, 418] on div "Buyer Order Tracking 137039778" at bounding box center [793, 430] width 195 height 47
click at [733, 425] on link "137039778" at bounding box center [720, 428] width 49 height 12
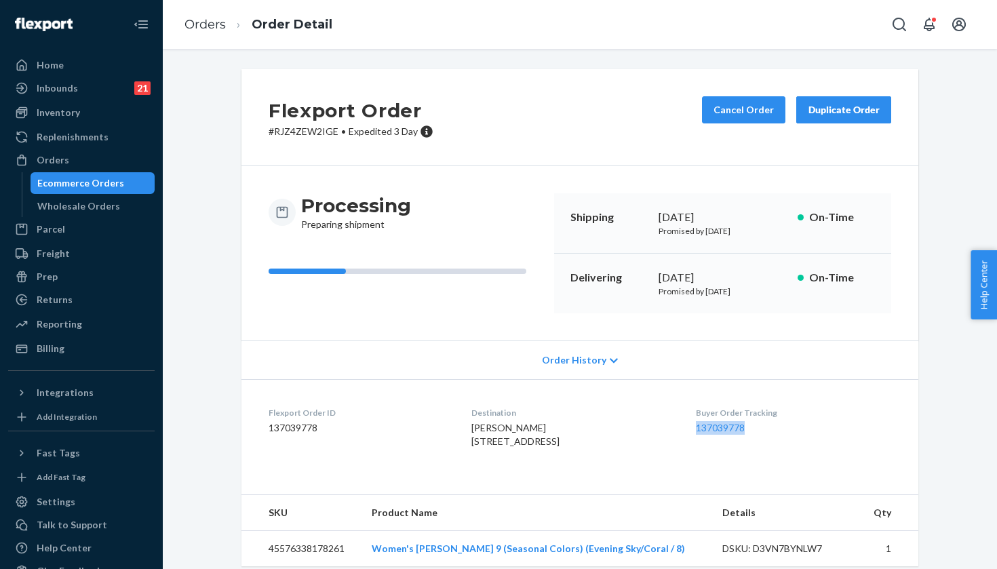
click at [868, 120] on button "Duplicate Order" at bounding box center [843, 109] width 95 height 27
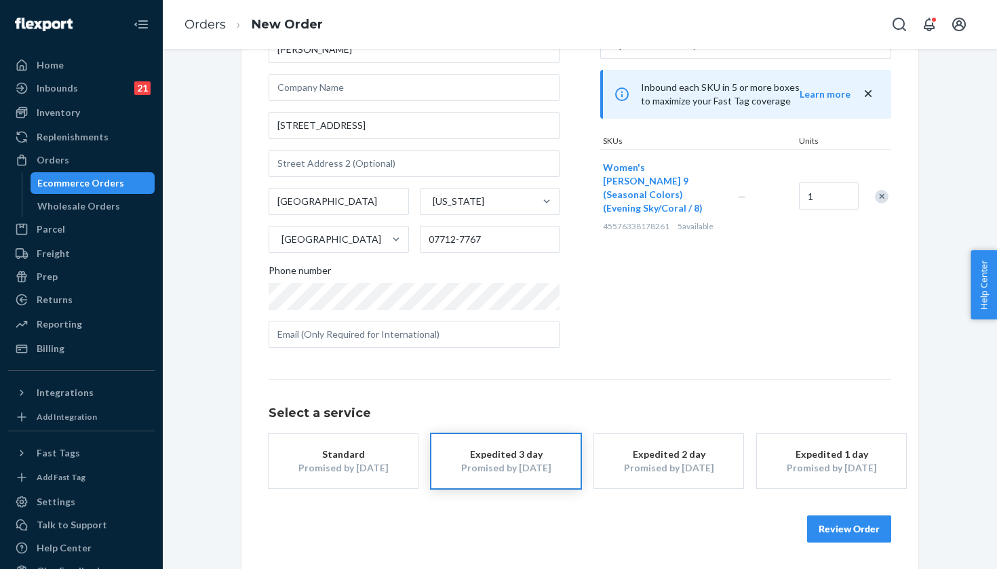
scroll to position [102, 0]
click at [848, 535] on button "Review Order" at bounding box center [849, 529] width 84 height 27
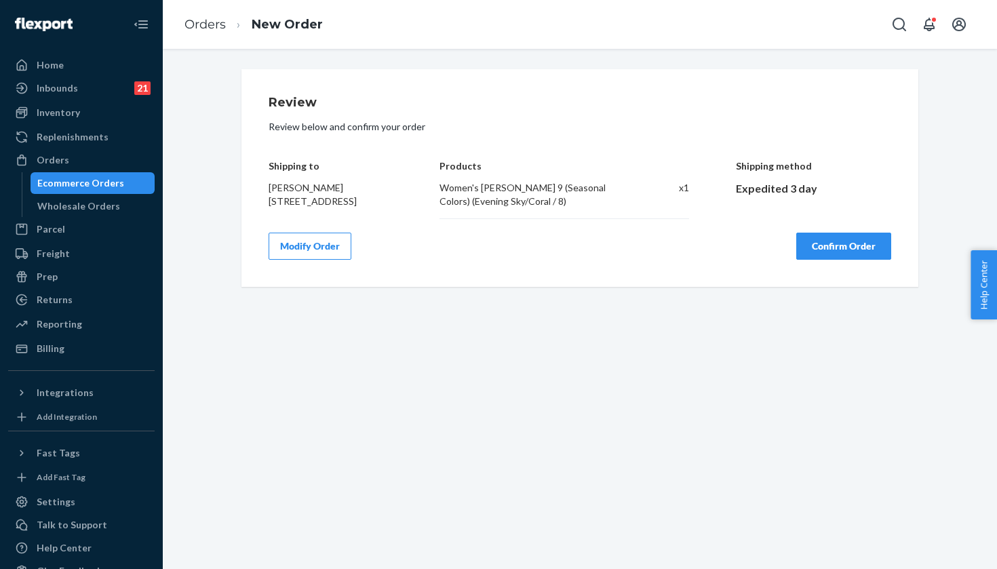
click at [820, 247] on button "Confirm Order" at bounding box center [843, 246] width 95 height 27
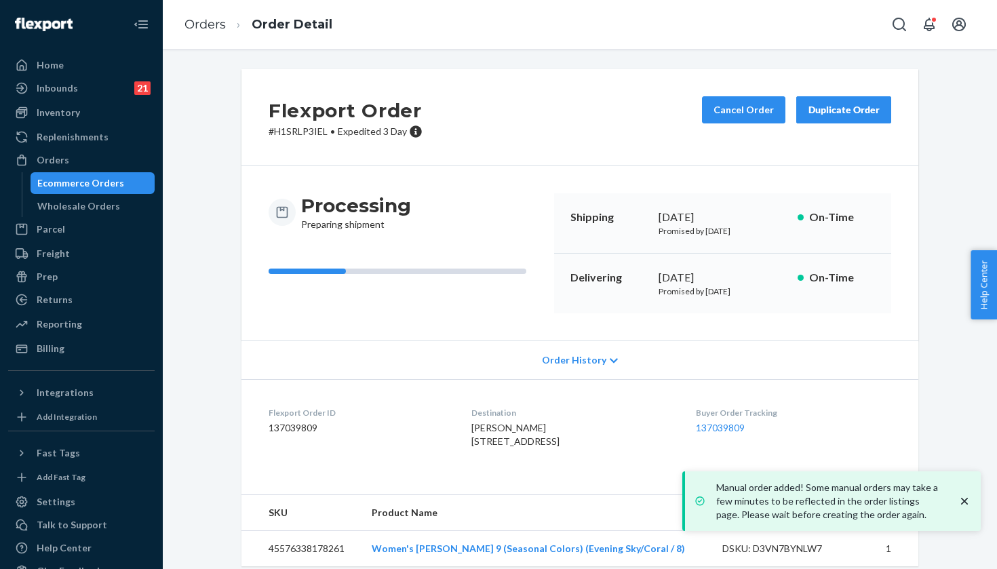
click at [739, 419] on div "Buyer Order Tracking 137039809" at bounding box center [793, 430] width 195 height 47
click at [736, 424] on link "137039809" at bounding box center [720, 428] width 49 height 12
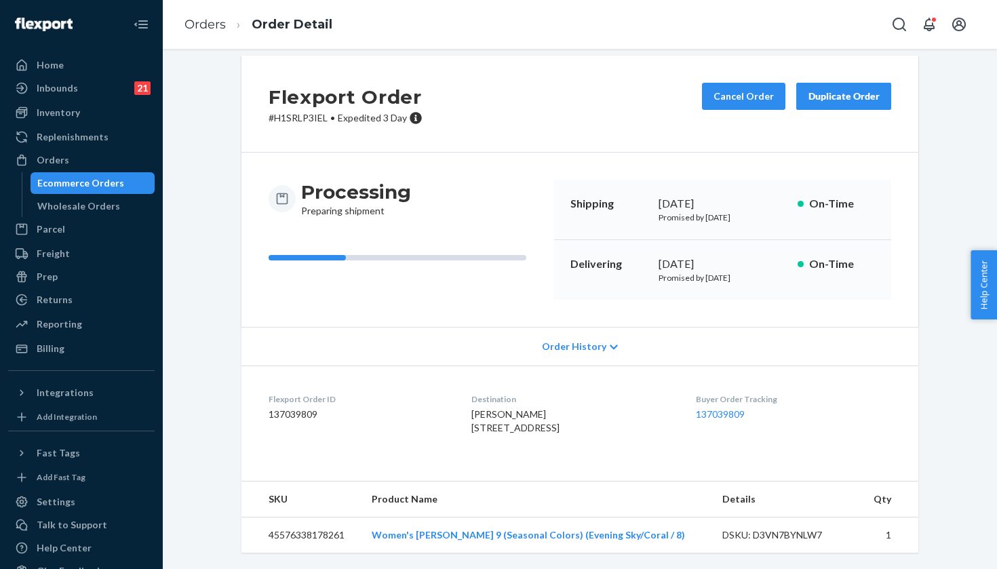
scroll to position [39, 0]
click at [98, 182] on div "Ecommerce Orders" at bounding box center [80, 183] width 87 height 14
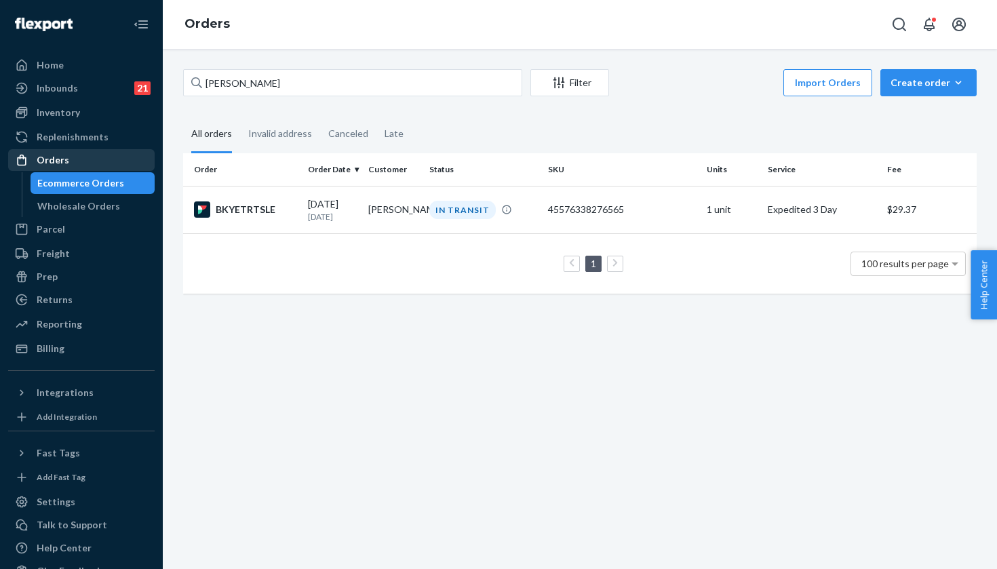
click at [98, 157] on div "Orders" at bounding box center [81, 160] width 144 height 19
click at [948, 83] on div "Create order" at bounding box center [929, 83] width 76 height 14
click at [929, 106] on button "Ecommerce order" at bounding box center [949, 115] width 130 height 29
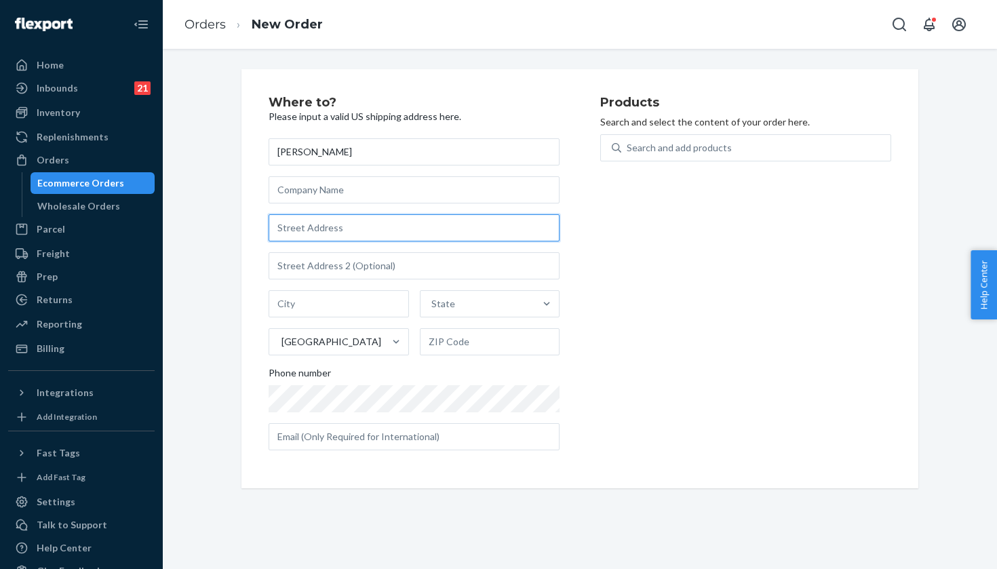
paste input "59 Granite Lane"
click at [383, 219] on input "59 Granite Ln" at bounding box center [414, 227] width 291 height 27
paste input "ane"
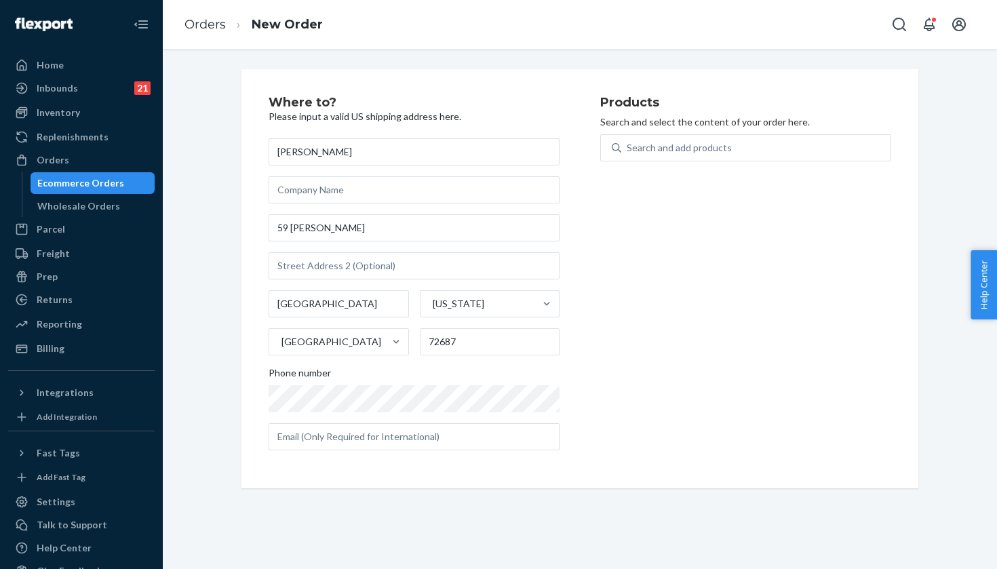
click at [399, 248] on div "Regina Crum 59 Bradley Ln Yellville Arkansas United States 72687 Phone number" at bounding box center [414, 294] width 291 height 312
click at [397, 230] on input "59 Bradley Ln" at bounding box center [414, 227] width 291 height 27
paste input "Granite Lane"
click at [700, 136] on div "Search and add products" at bounding box center [755, 148] width 269 height 24
click at [628, 141] on input "Search and add products" at bounding box center [627, 148] width 1 height 14
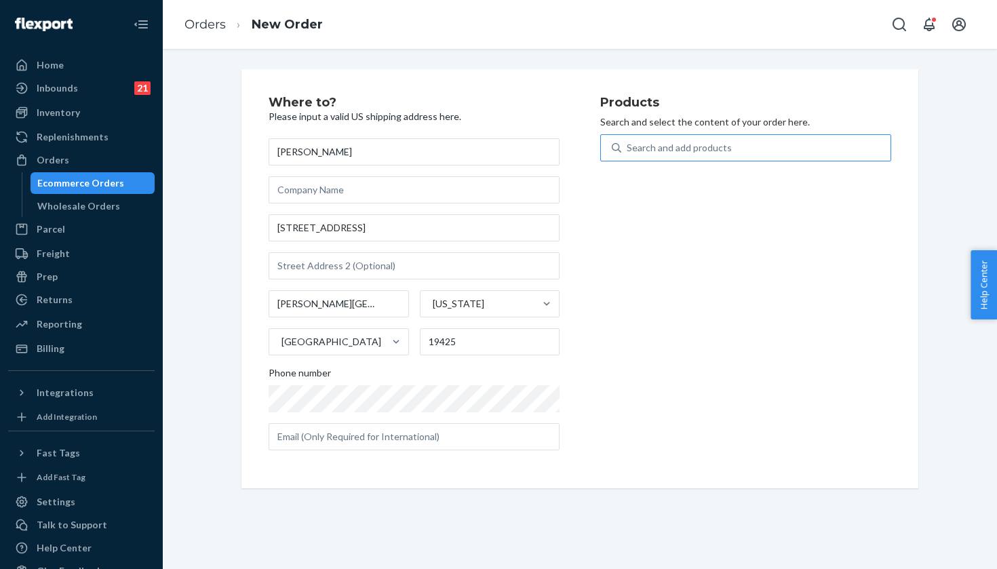
paste input "Evening Sky/Coral / 8"
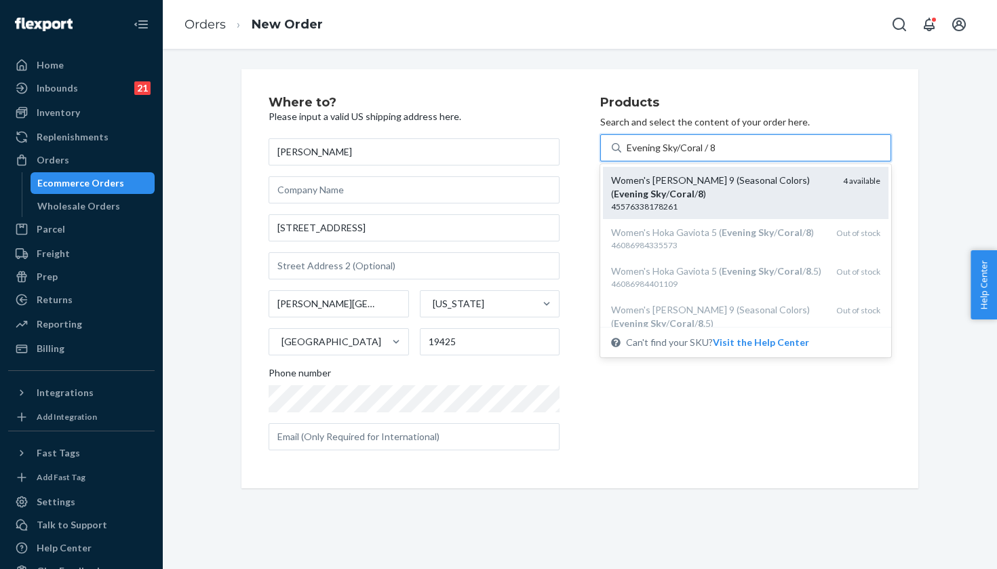
click at [806, 195] on div "Women's Hoka Clifton 9 (Seasonal Colors) ( Evening Sky / Coral / 8 )" at bounding box center [721, 187] width 221 height 27
click at [716, 155] on input "Evening Sky/Coral / 8" at bounding box center [672, 148] width 90 height 14
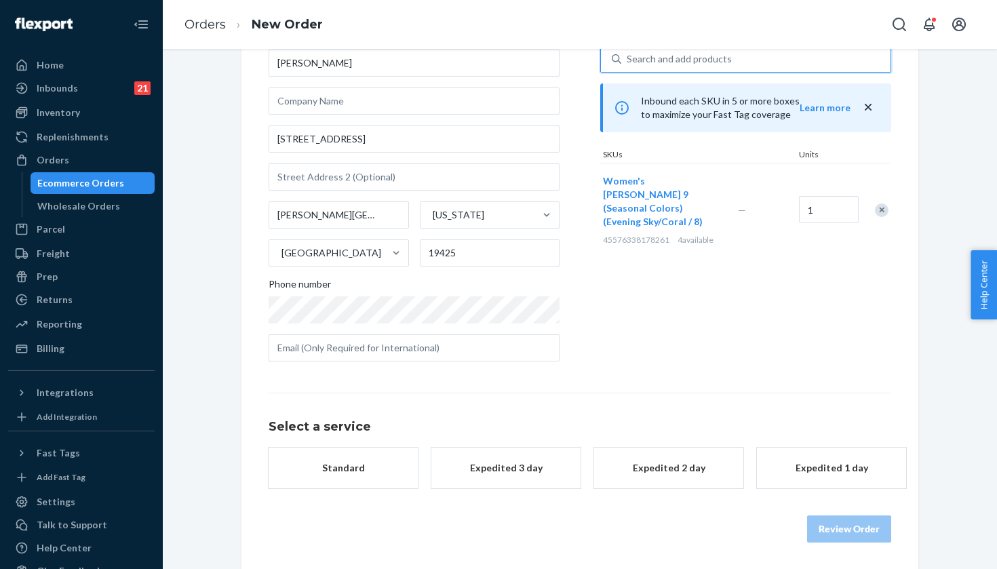
scroll to position [88, 0]
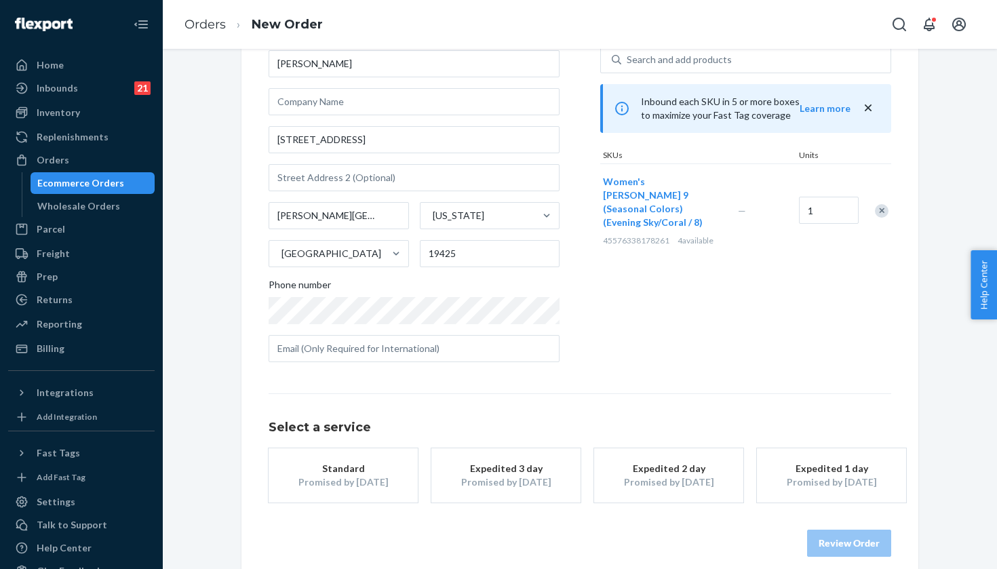
click at [568, 452] on button "Expedited 3 day Promised by Sep 25, 2025" at bounding box center [505, 475] width 149 height 54
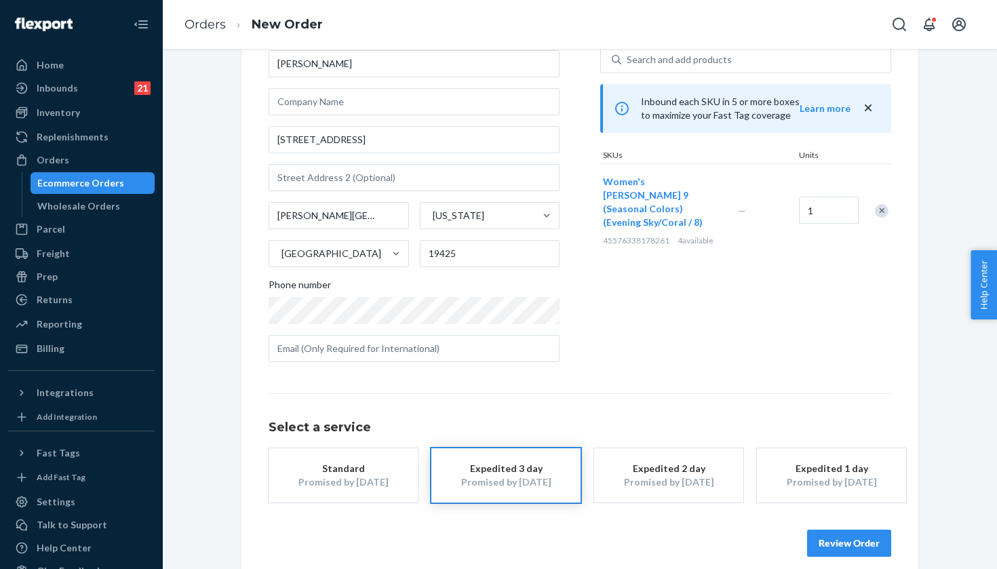
click at [881, 535] on button "Review Order" at bounding box center [849, 543] width 84 height 27
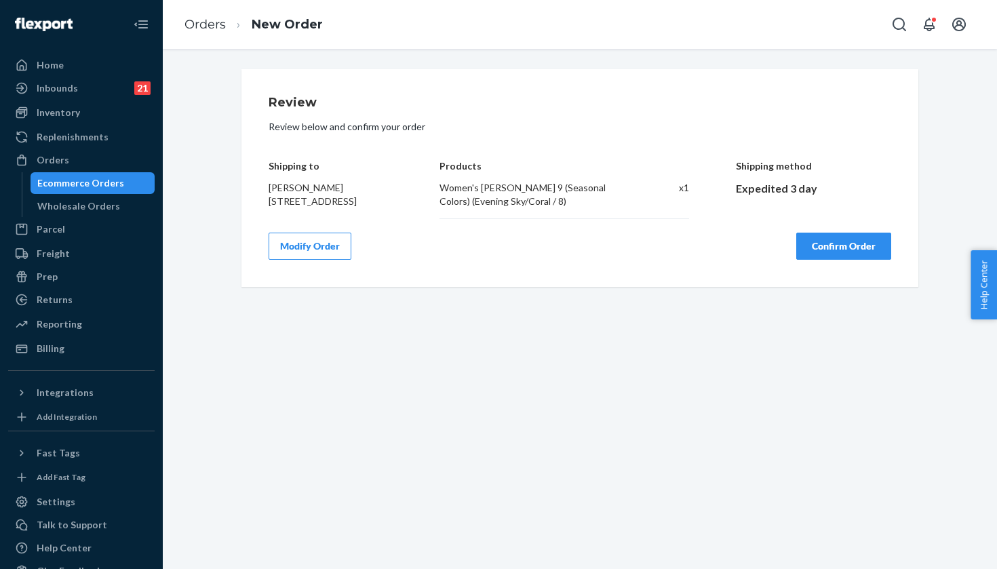
click at [842, 249] on button "Confirm Order" at bounding box center [843, 246] width 95 height 27
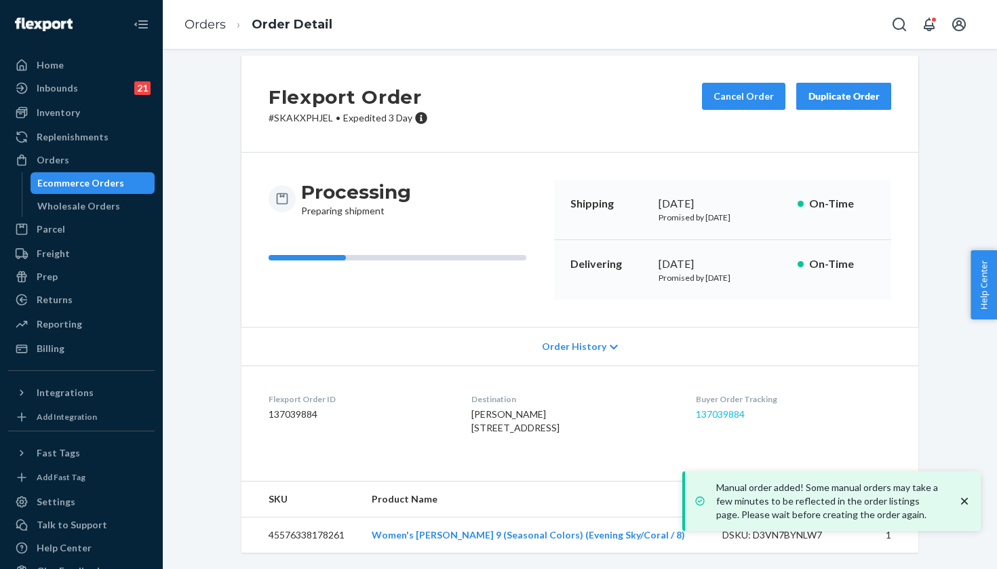
scroll to position [39, 0]
click at [736, 408] on link "137039884" at bounding box center [720, 414] width 49 height 12
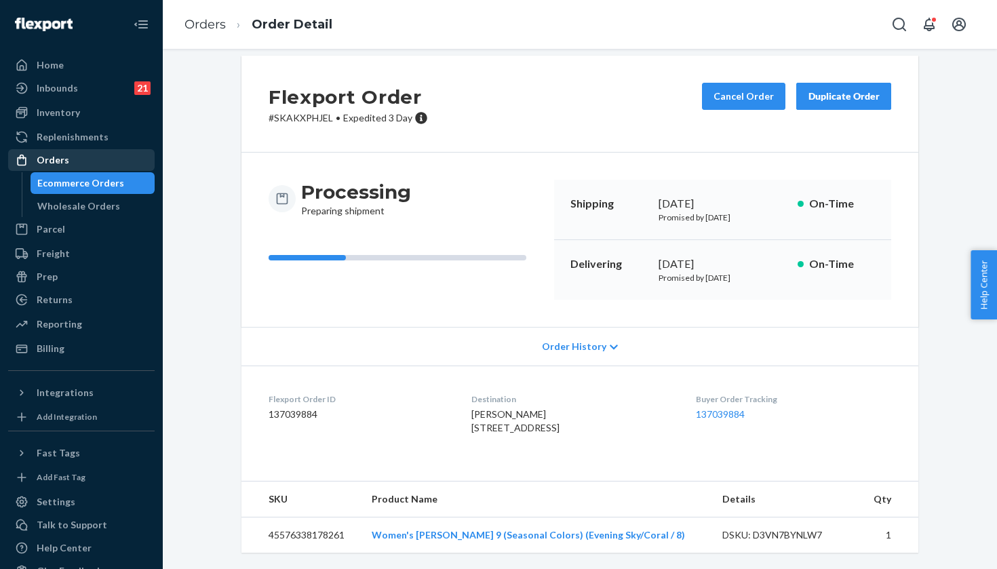
click at [59, 155] on div "Orders" at bounding box center [53, 160] width 33 height 14
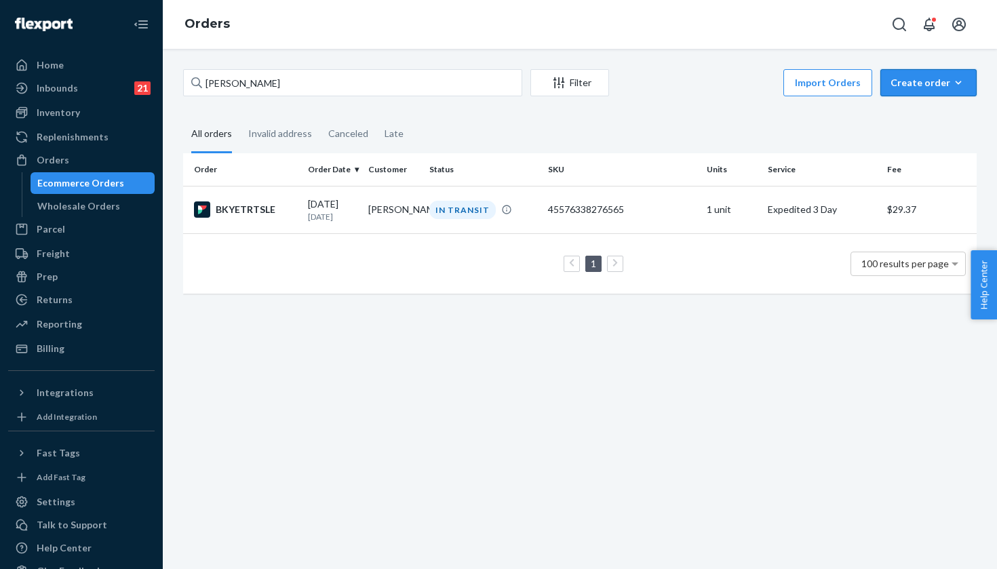
click at [931, 86] on div "Create order" at bounding box center [929, 83] width 76 height 14
click at [907, 112] on span "Ecommerce order" at bounding box center [937, 115] width 84 height 9
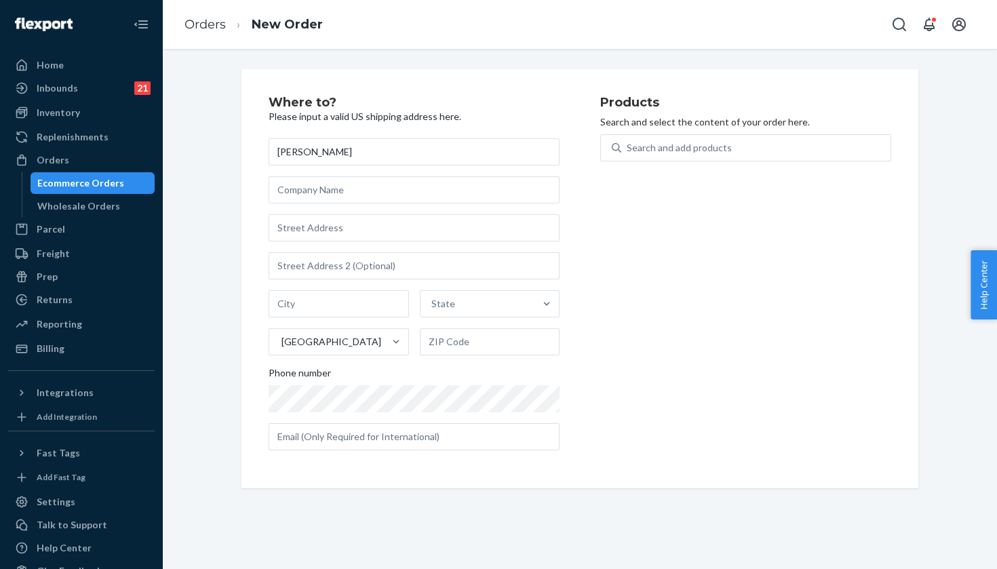
click at [678, 132] on div "Products Search and select the content of your order here. Search and add produ…" at bounding box center [745, 278] width 291 height 365
click at [678, 151] on div "Search and add products" at bounding box center [679, 148] width 105 height 14
click at [628, 151] on input "0 results available. Use Up and Down to choose options, press Enter to select t…" at bounding box center [627, 148] width 1 height 14
paste input "Evening Sky/Coral / 8.5"
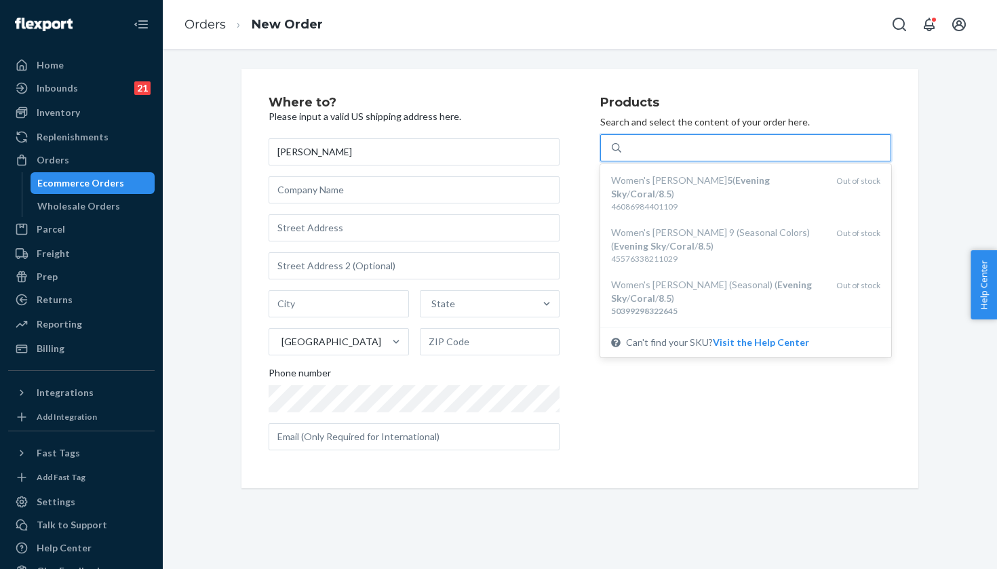
click at [734, 360] on div "Products Search and select the content of your order here. option undefined foc…" at bounding box center [745, 278] width 291 height 365
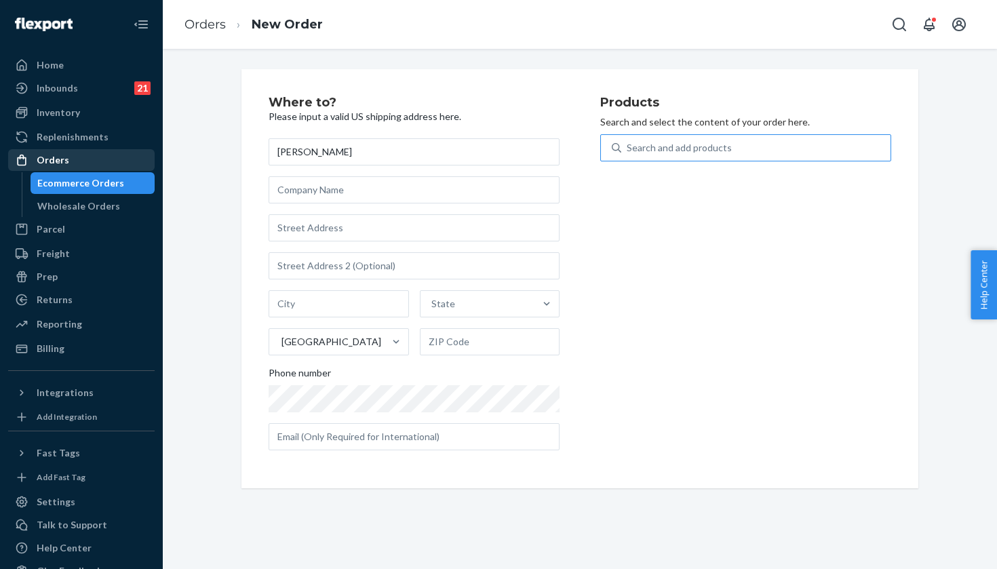
click at [59, 156] on div "Orders" at bounding box center [53, 160] width 33 height 14
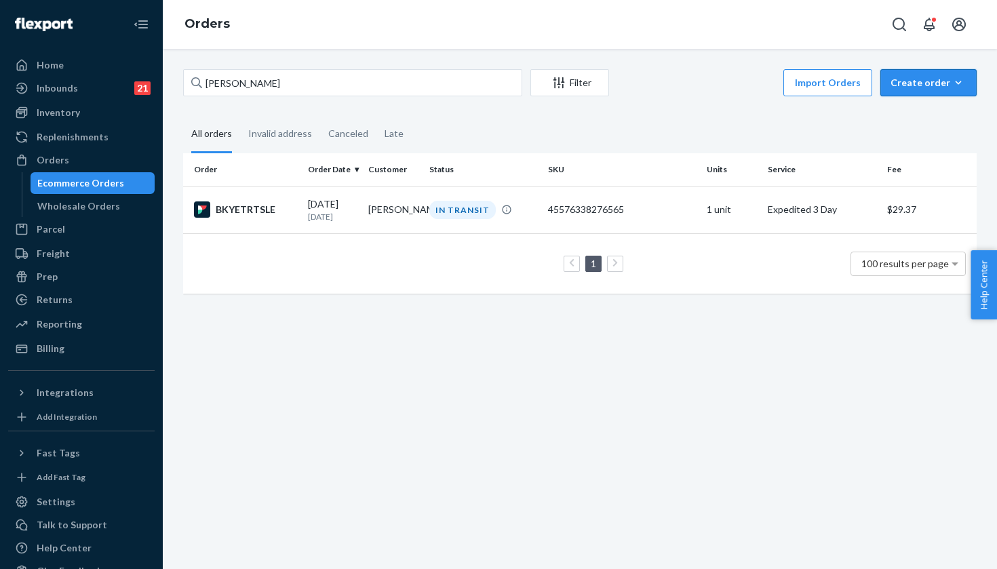
click at [918, 76] on div "Create order" at bounding box center [929, 83] width 76 height 14
click at [910, 119] on span "Ecommerce order" at bounding box center [937, 115] width 84 height 9
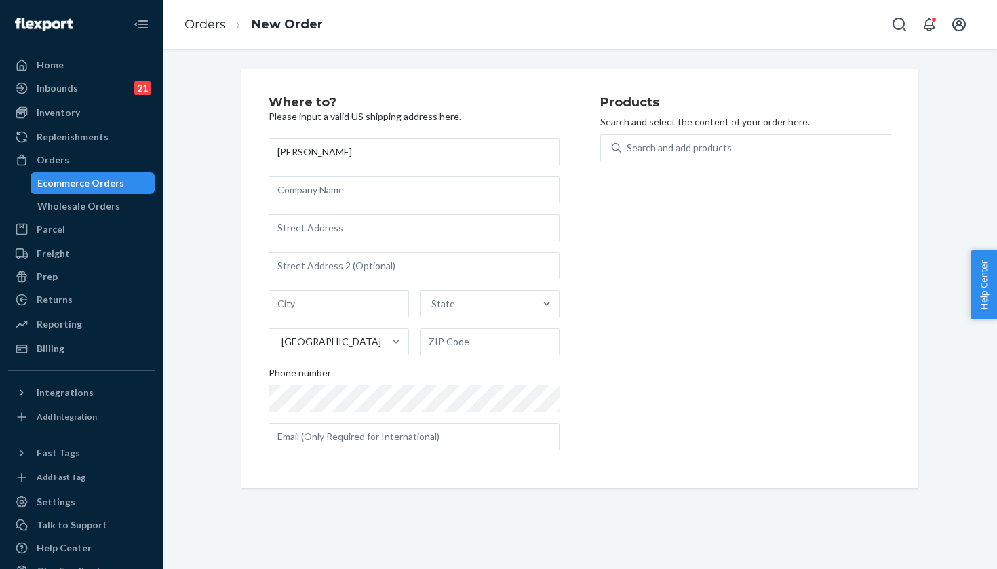
click at [328, 205] on div "Tina Sluga State United States Phone number" at bounding box center [414, 294] width 291 height 312
paste input "1004 Beachside Ln"
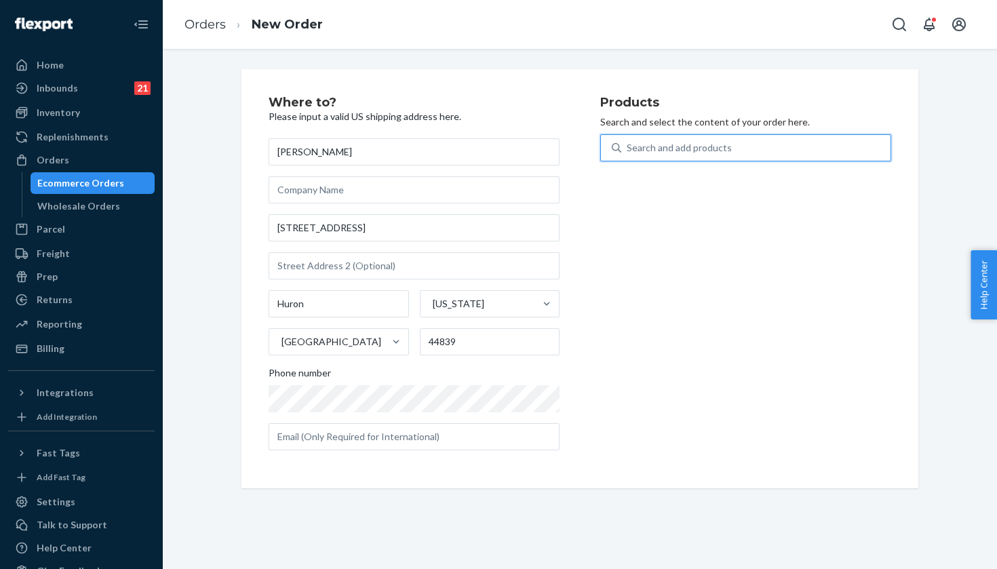
click at [654, 151] on div "Search and add products" at bounding box center [679, 148] width 105 height 14
click at [628, 151] on input "0 results available. Use Up and Down to choose options, press Enter to select t…" at bounding box center [627, 148] width 1 height 14
paste
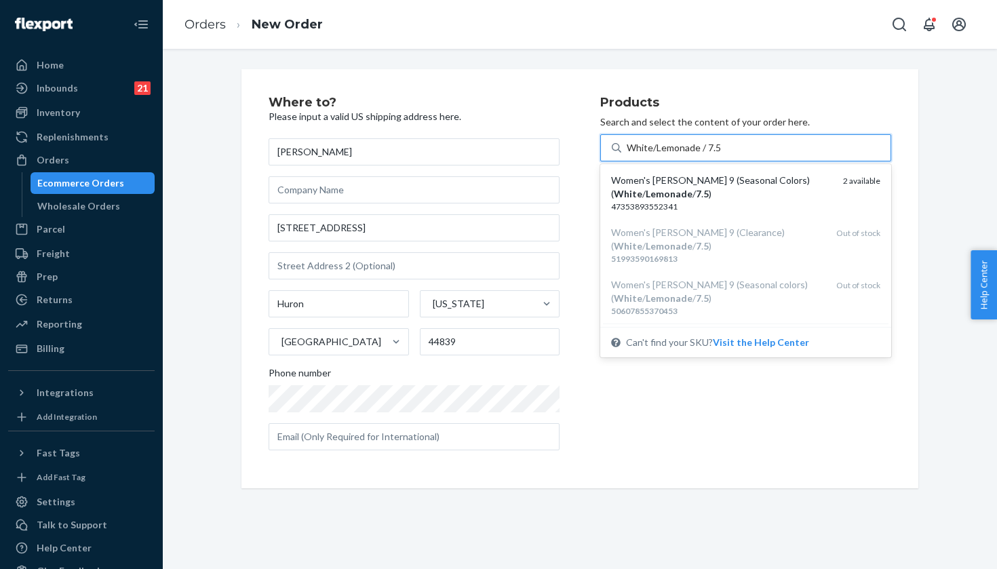
click at [730, 189] on div "Women's Hoka Clifton 9 (Seasonal Colors) ( White / Lemonade / 7 . 5 )" at bounding box center [721, 187] width 221 height 27
click at [721, 155] on input "White/Lemonade / 7.5" at bounding box center [674, 148] width 94 height 14
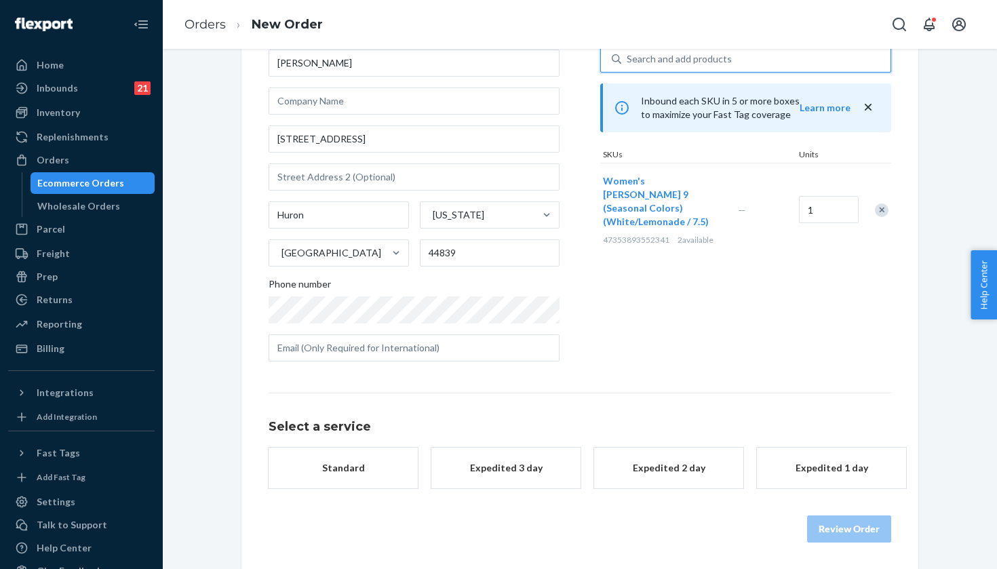
scroll to position [90, 0]
click at [534, 461] on div "Expedited 3 day" at bounding box center [506, 467] width 109 height 14
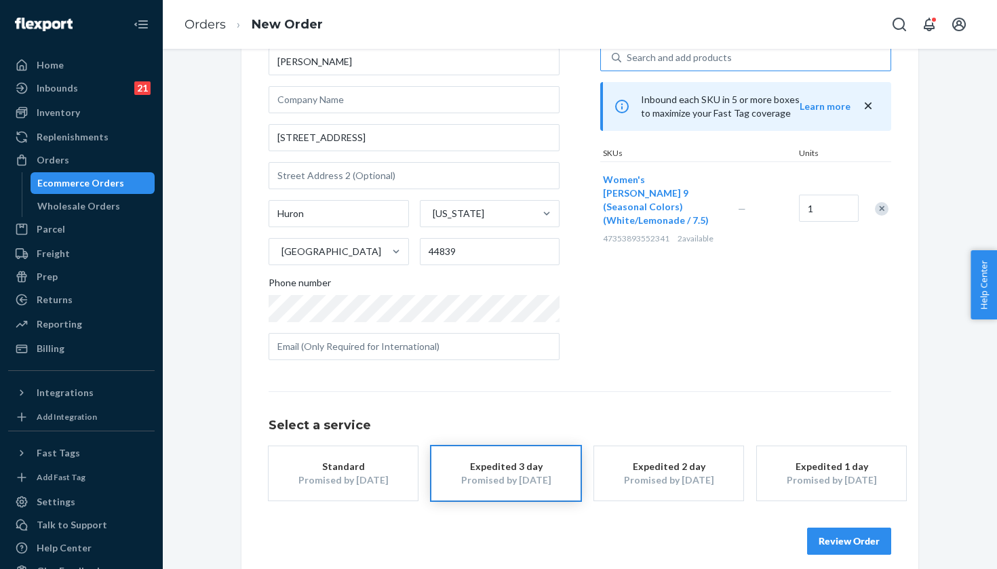
click at [848, 538] on button "Review Order" at bounding box center [849, 541] width 84 height 27
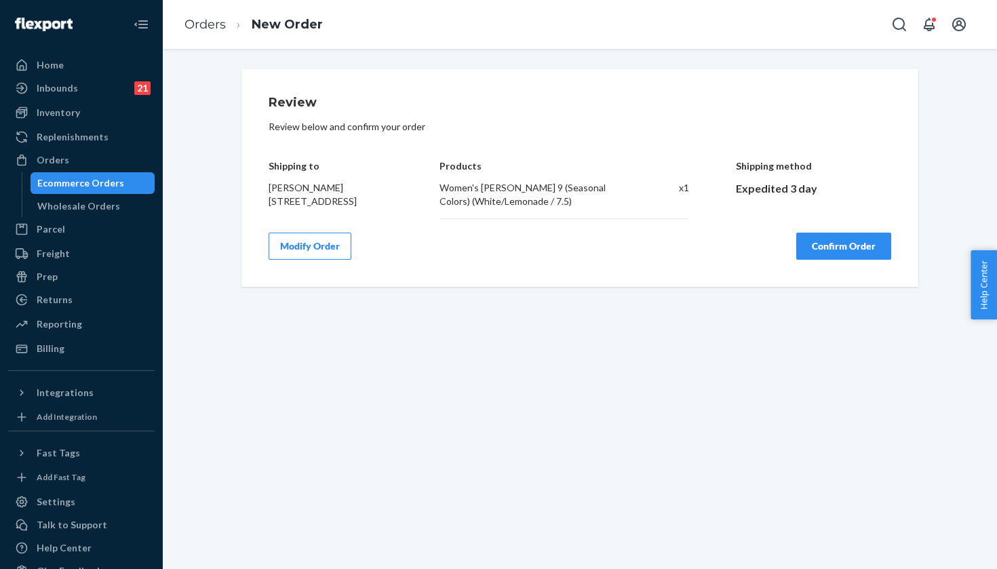
scroll to position [0, 0]
click at [843, 256] on button "Confirm Order" at bounding box center [843, 246] width 95 height 27
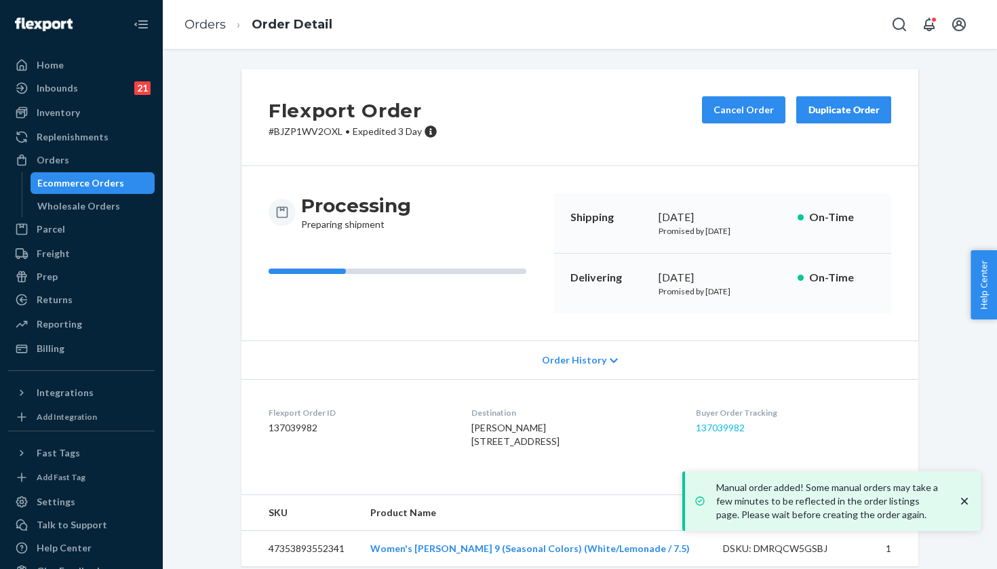
click at [728, 431] on link "137039982" at bounding box center [720, 428] width 49 height 12
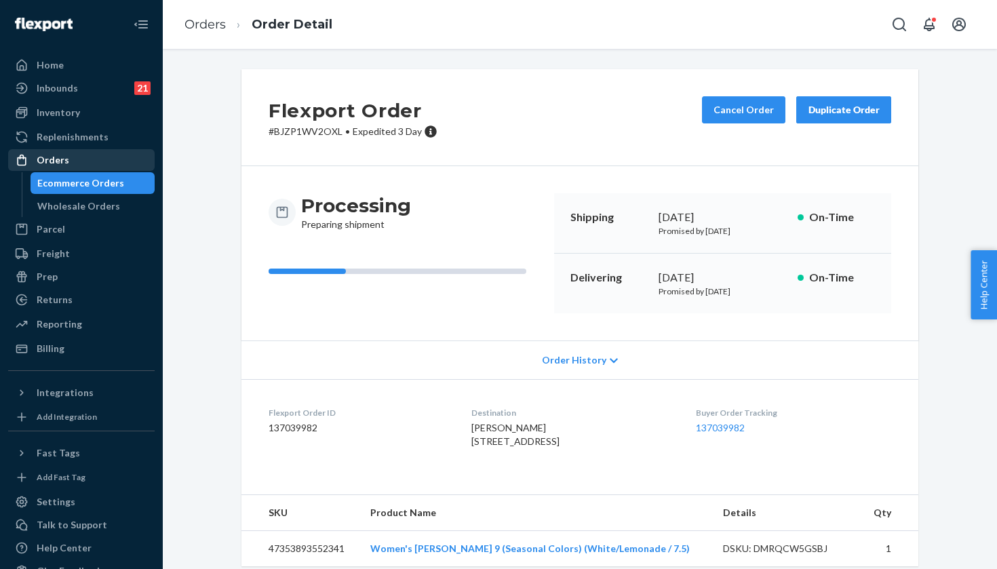
click at [115, 163] on div "Orders" at bounding box center [81, 160] width 144 height 19
click at [113, 161] on div "Orders" at bounding box center [81, 160] width 144 height 19
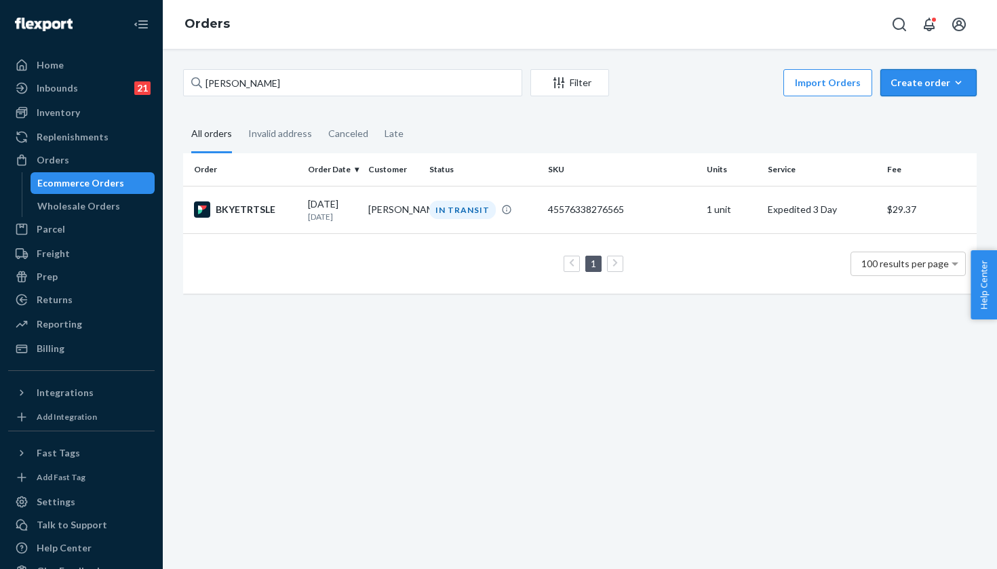
click at [945, 79] on div "Create order" at bounding box center [929, 83] width 76 height 14
click at [896, 115] on button "Ecommerce order" at bounding box center [949, 115] width 130 height 29
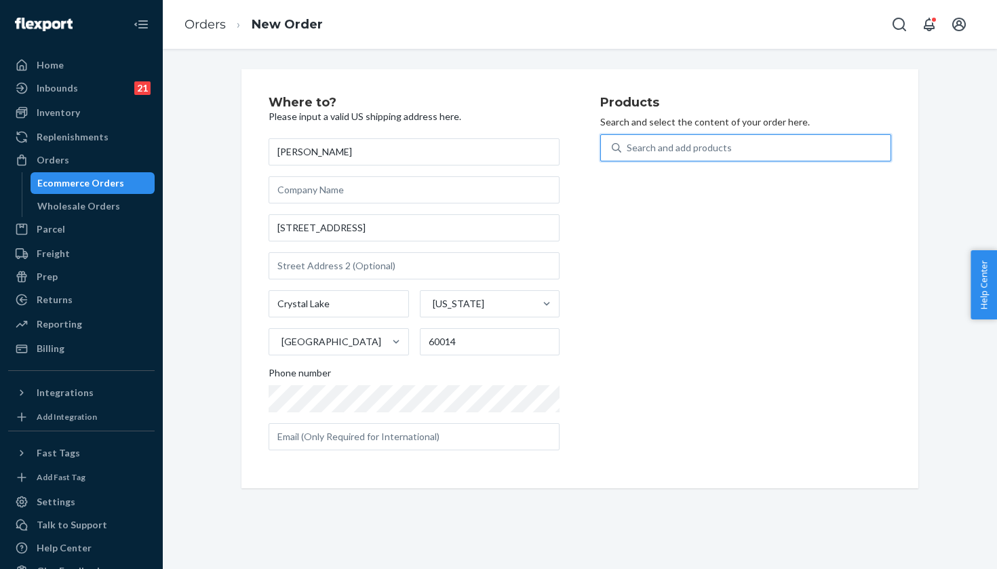
click at [710, 151] on div "Search and add products" at bounding box center [679, 148] width 105 height 14
click at [628, 151] on input "0 results available. Use Up and Down to choose options, press Enter to select t…" at bounding box center [627, 148] width 1 height 14
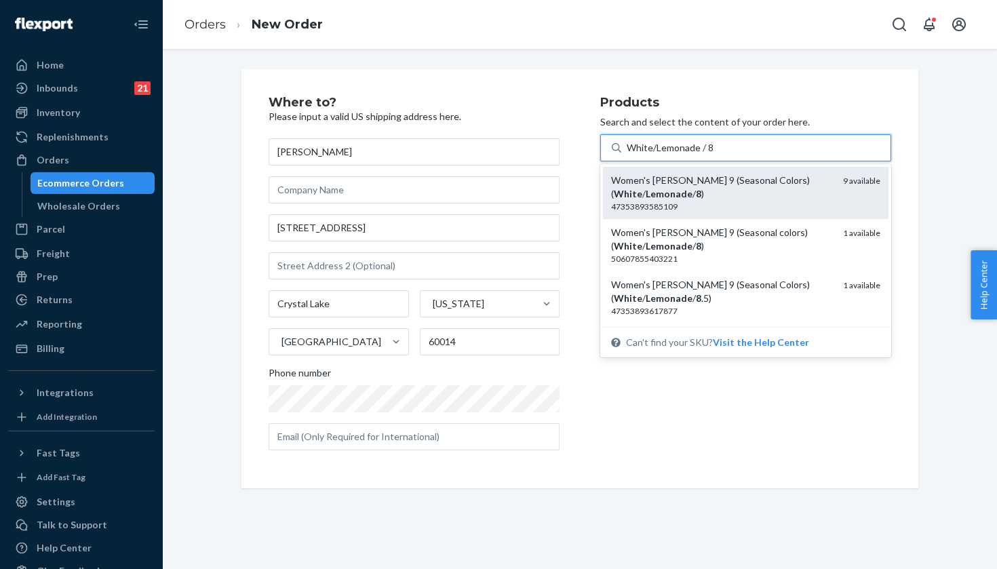
click at [736, 185] on div "Women's Hoka Clifton 9 (Seasonal Colors) ( White / Lemonade / 8 )" at bounding box center [721, 187] width 221 height 27
click at [714, 155] on input "White/Lemonade / 8" at bounding box center [670, 148] width 87 height 14
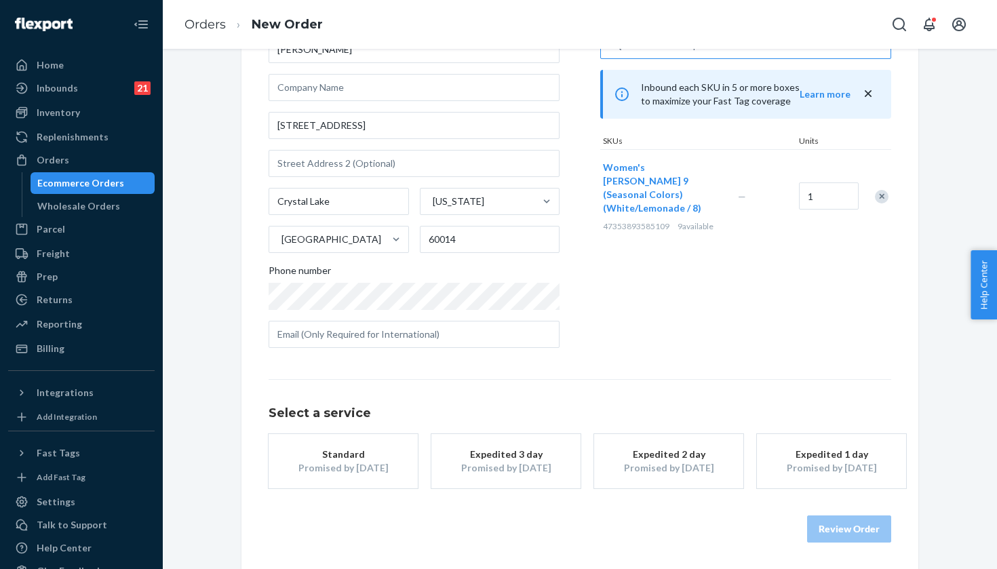
scroll to position [102, 0]
click at [515, 475] on button "Expedited 3 day Promised by Sep 25, 2025" at bounding box center [505, 462] width 149 height 54
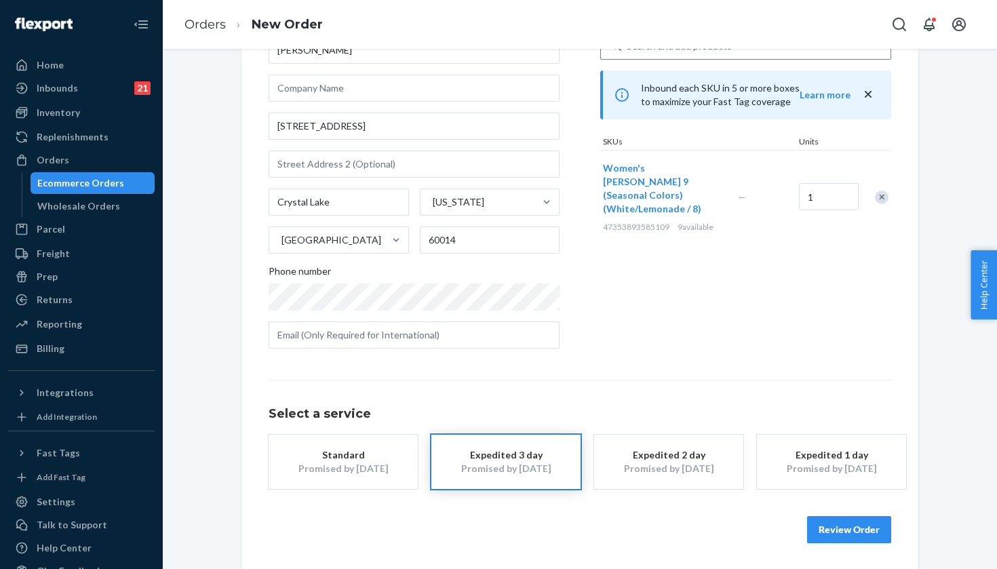
click at [817, 526] on button "Review Order" at bounding box center [849, 529] width 84 height 27
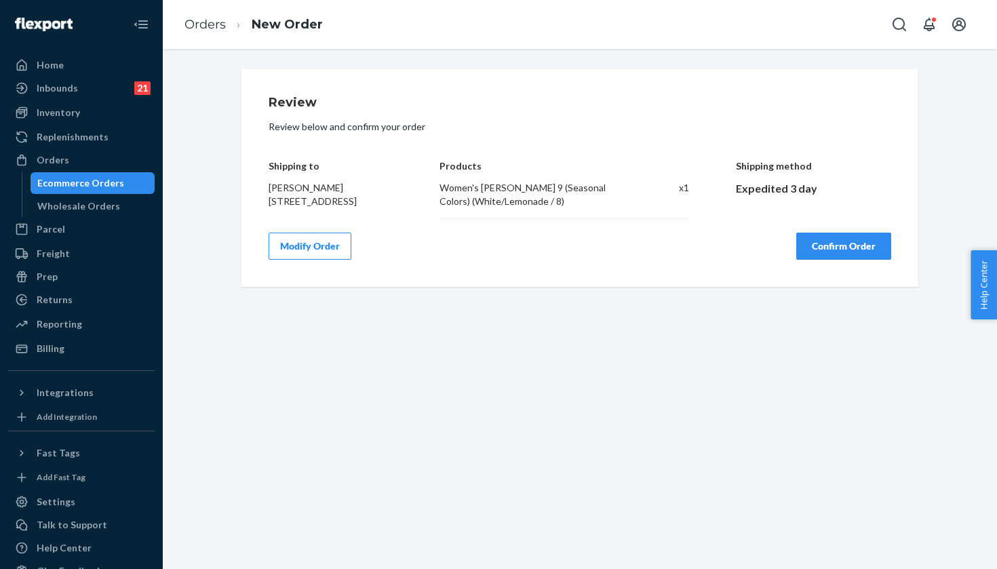
scroll to position [0, 0]
click at [828, 237] on button "Confirm Order" at bounding box center [843, 246] width 95 height 27
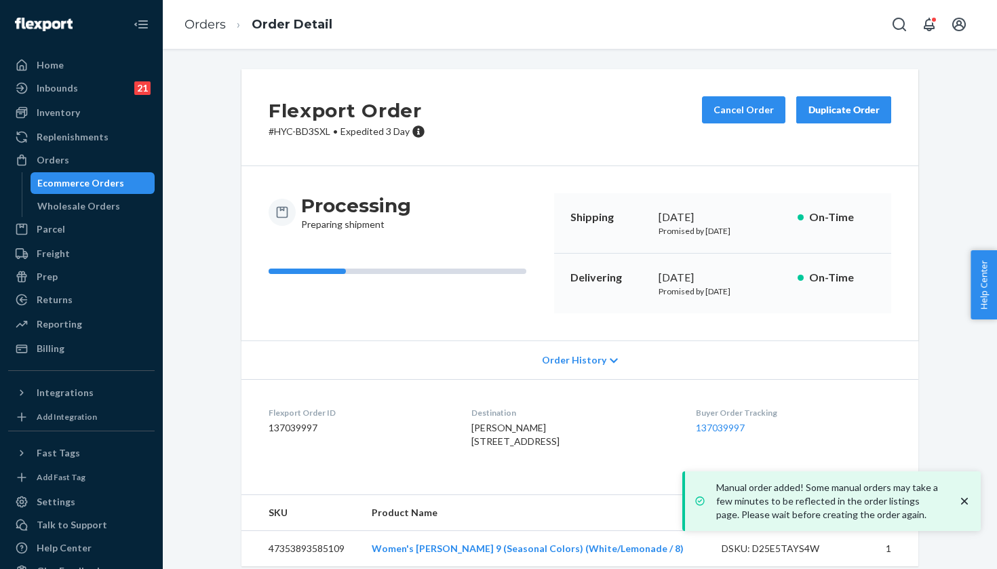
click at [825, 113] on div "Duplicate Order" at bounding box center [844, 110] width 72 height 14
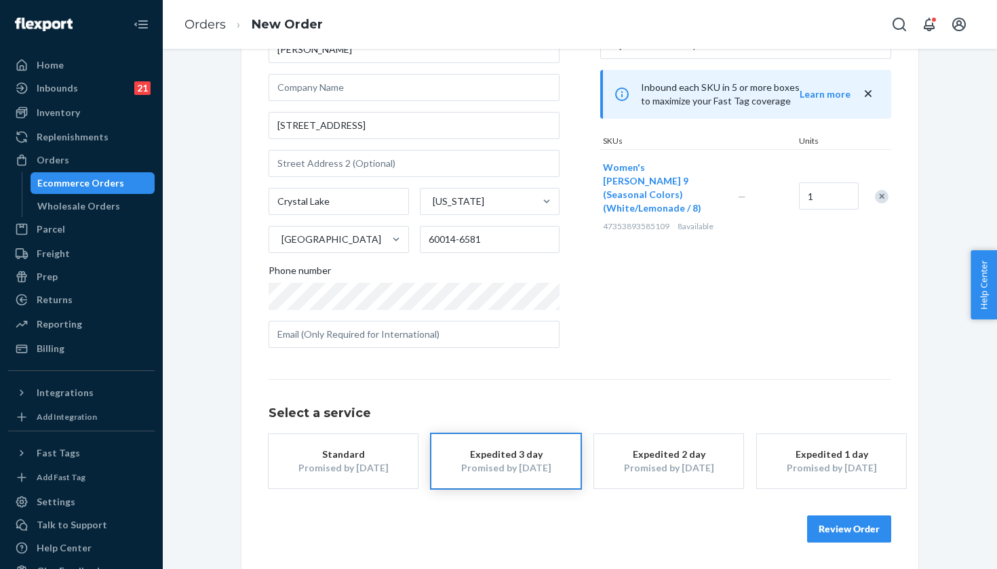
scroll to position [102, 0]
click at [834, 529] on button "Review Order" at bounding box center [849, 529] width 84 height 27
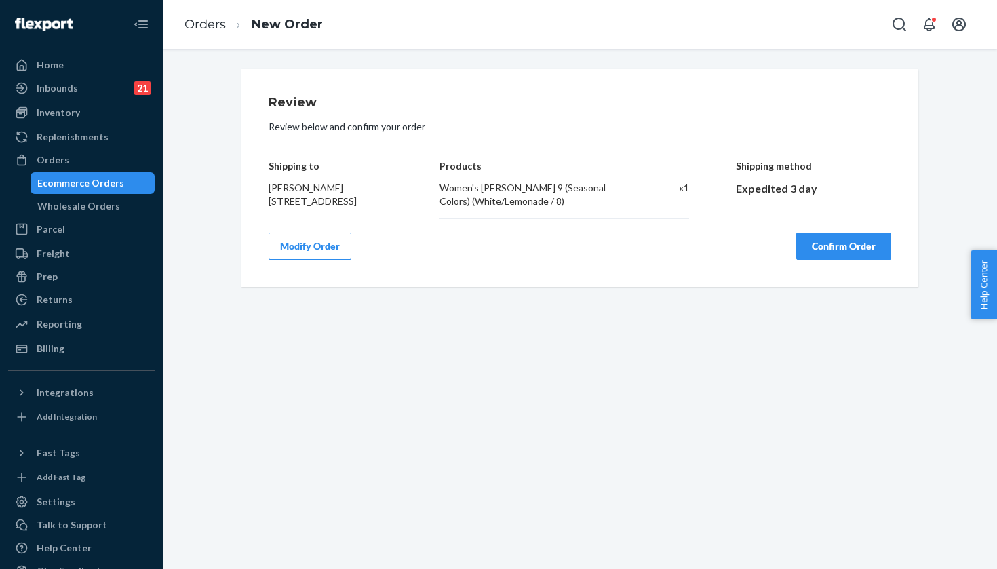
click at [821, 256] on button "Confirm Order" at bounding box center [843, 246] width 95 height 27
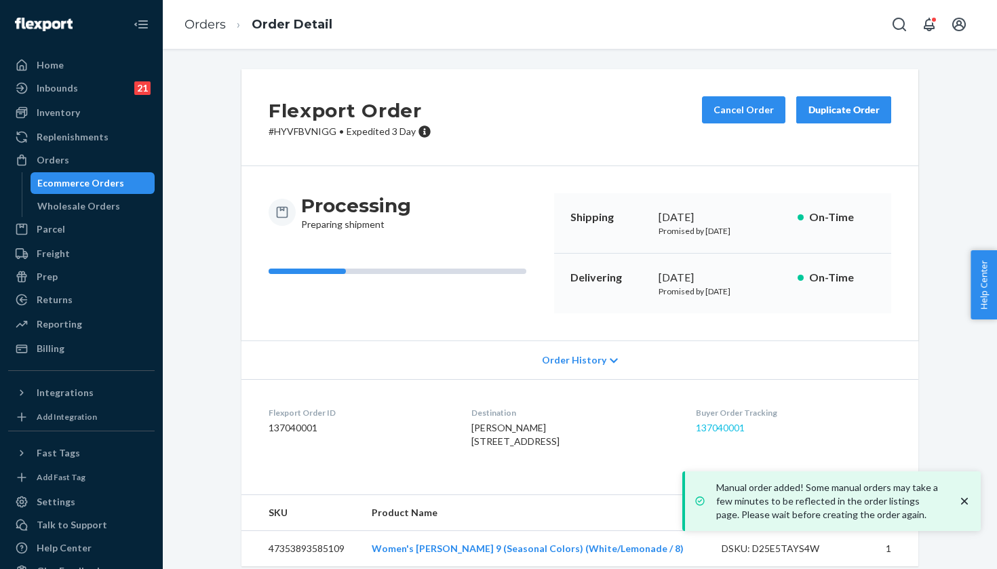
click at [730, 423] on link "137040001" at bounding box center [720, 428] width 49 height 12
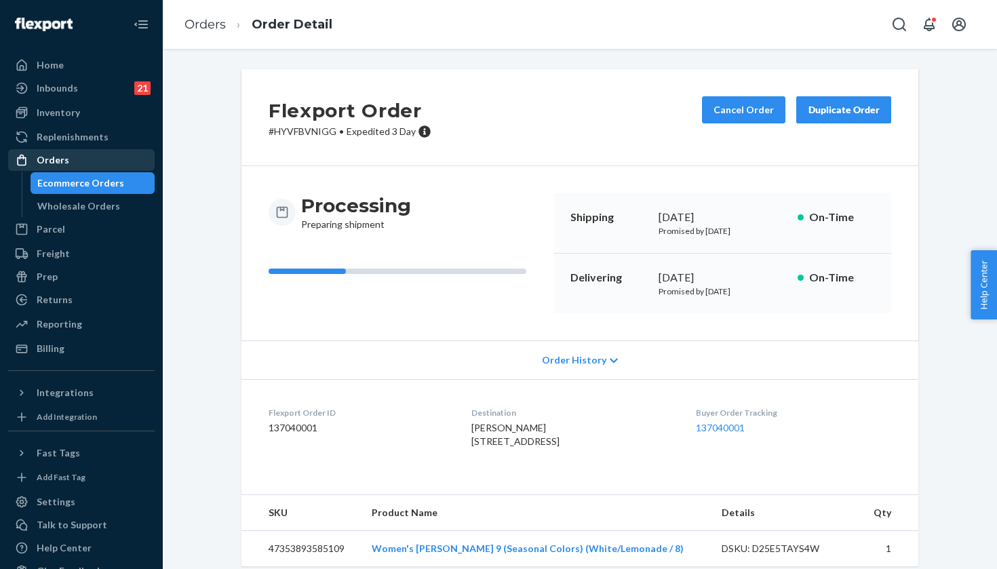
click at [99, 157] on div "Orders" at bounding box center [81, 160] width 144 height 19
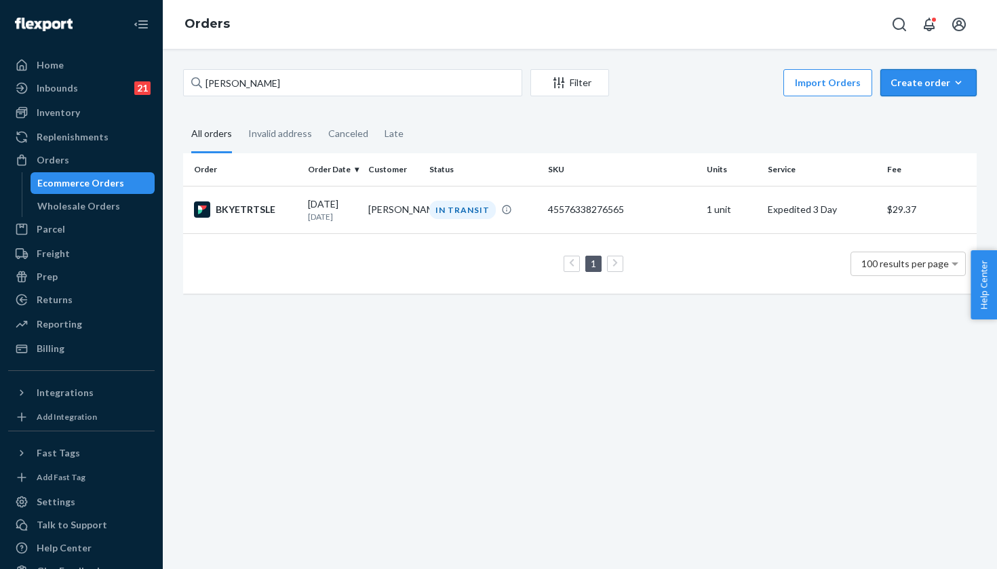
click at [918, 83] on div "Create order" at bounding box center [929, 83] width 76 height 14
click at [916, 118] on span "Ecommerce order" at bounding box center [937, 115] width 84 height 9
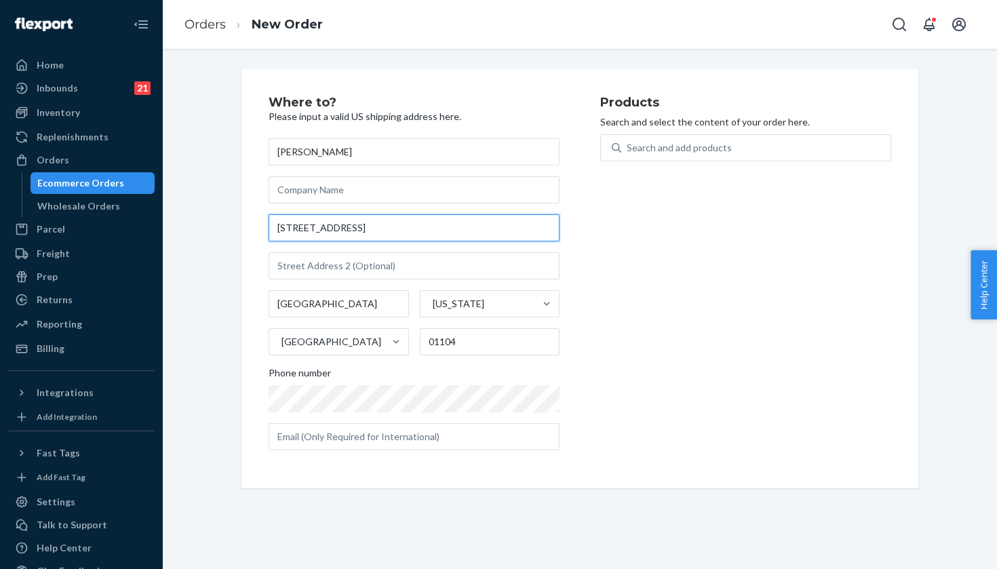
click at [387, 225] on input "77 West St" at bounding box center [414, 227] width 291 height 27
click at [374, 231] on input "77 West St" at bounding box center [414, 227] width 291 height 27
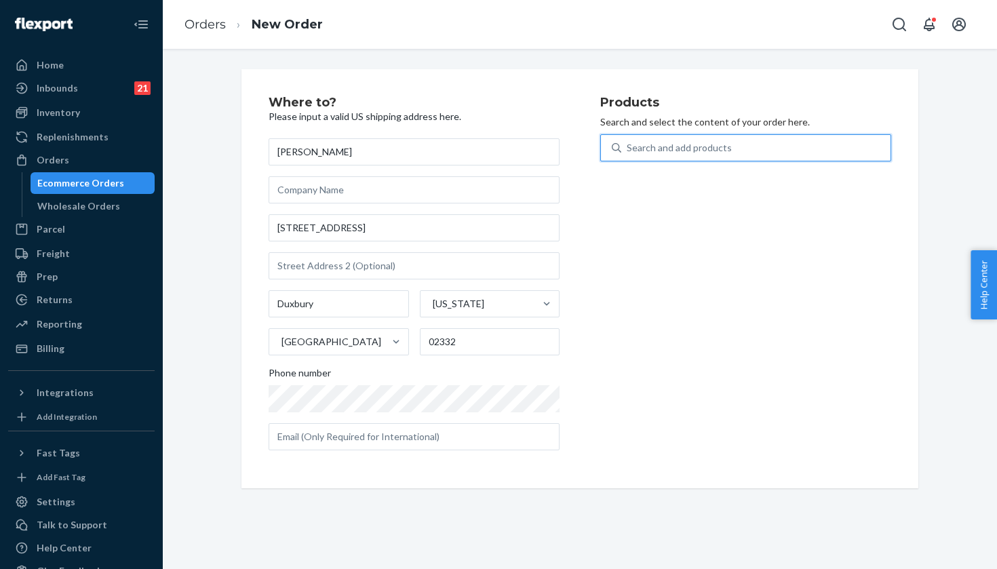
click at [647, 150] on div "Search and add products" at bounding box center [679, 148] width 105 height 14
click at [628, 150] on input "0 results available. Use Up and Down to choose options, press Enter to select t…" at bounding box center [627, 148] width 1 height 14
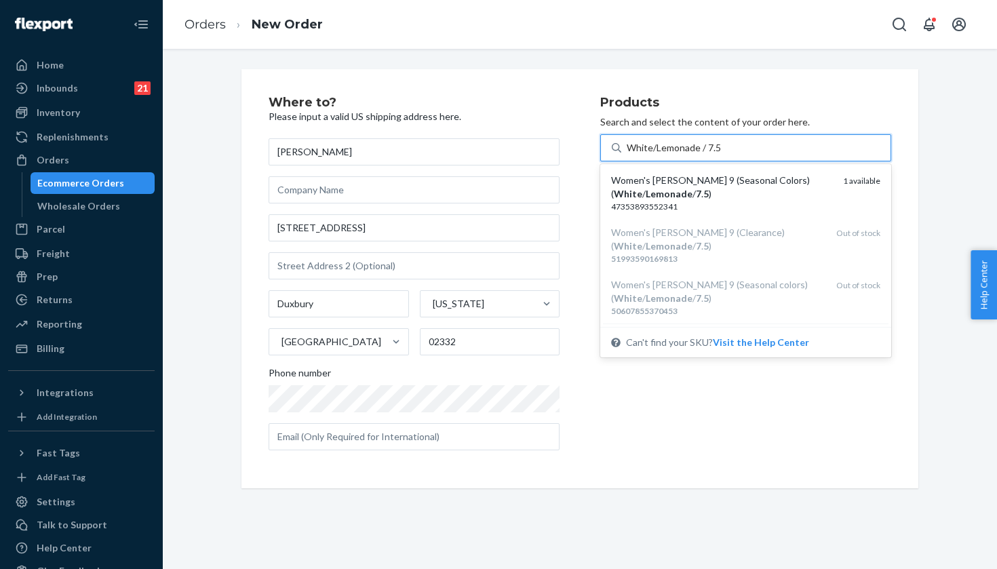
click at [706, 202] on div "47353893552341" at bounding box center [721, 207] width 221 height 12
click at [706, 155] on input "White/Lemonade / 7.5" at bounding box center [674, 148] width 94 height 14
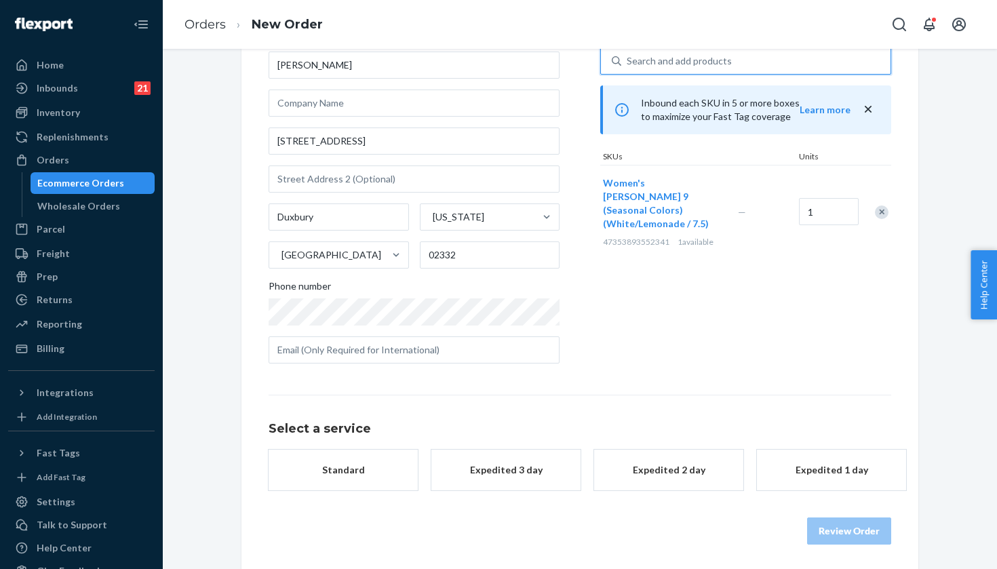
scroll to position [87, 0]
click at [501, 477] on button "Expedited 3 day" at bounding box center [505, 470] width 149 height 41
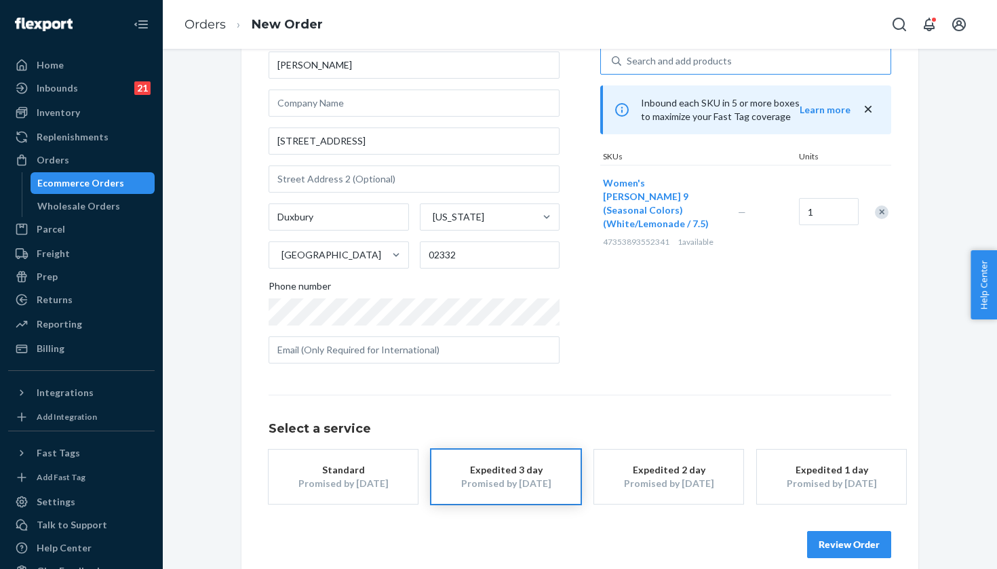
click at [863, 543] on button "Review Order" at bounding box center [849, 544] width 84 height 27
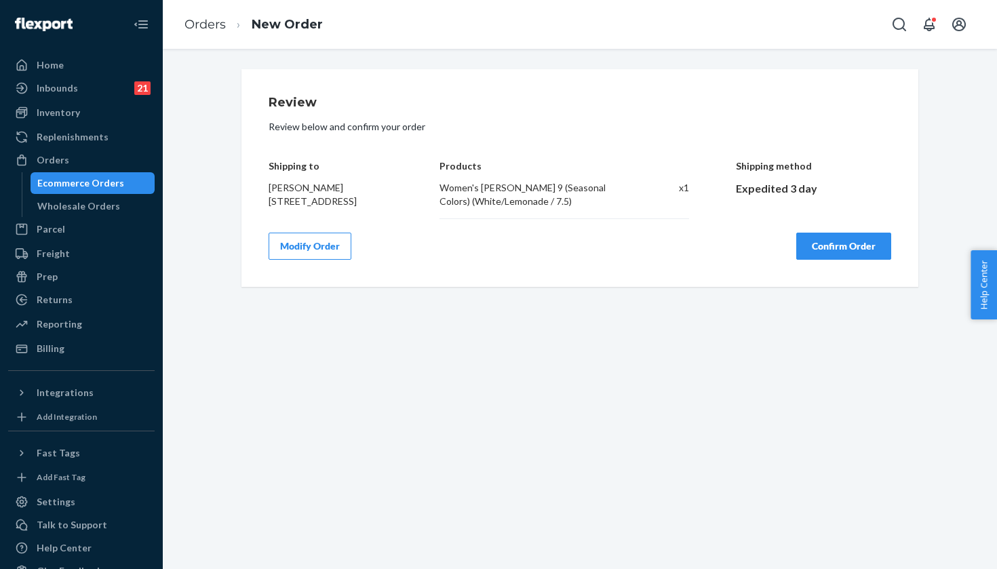
click at [836, 249] on button "Confirm Order" at bounding box center [843, 246] width 95 height 27
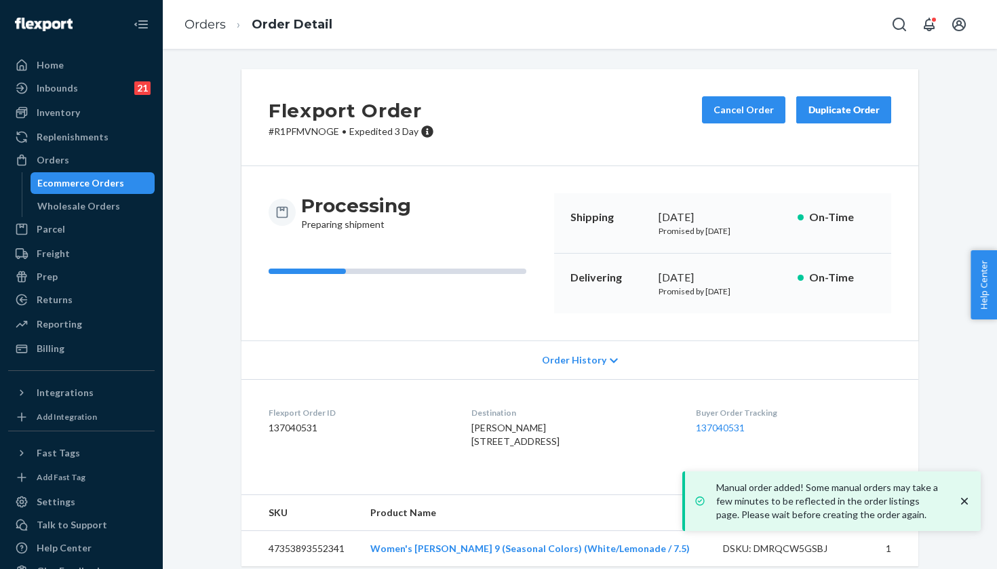
click at [732, 433] on dd "137040531" at bounding box center [793, 428] width 195 height 14
click at [732, 427] on link "137040531" at bounding box center [720, 428] width 49 height 12
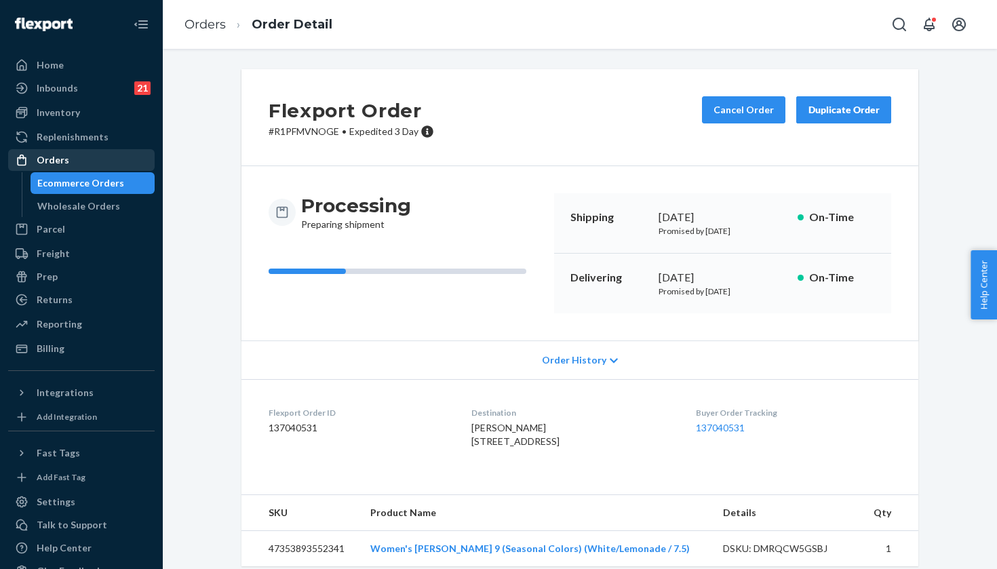
click at [112, 156] on div "Orders" at bounding box center [81, 160] width 144 height 19
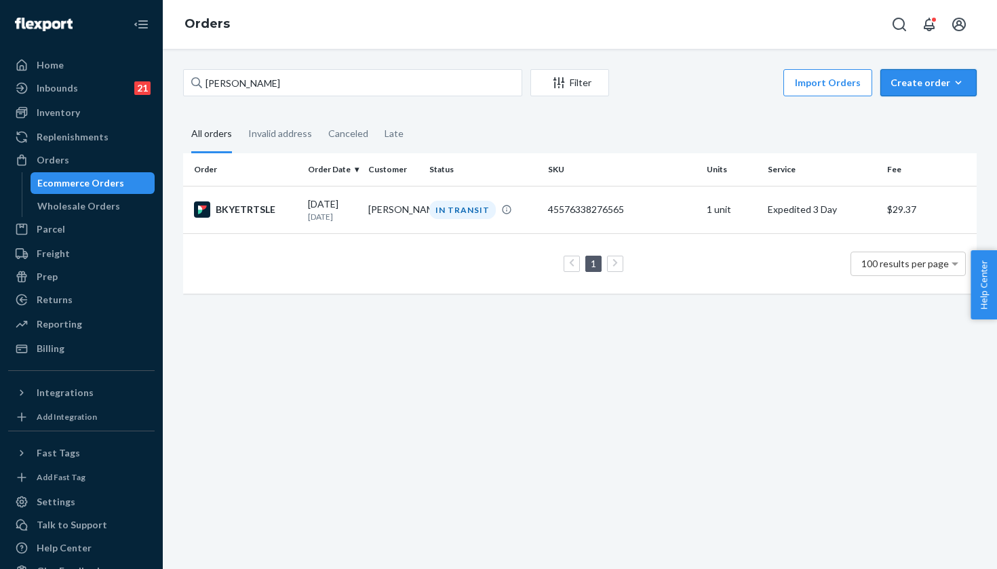
click at [940, 86] on div "Create order" at bounding box center [929, 83] width 76 height 14
click at [935, 113] on span "Ecommerce order" at bounding box center [937, 115] width 84 height 9
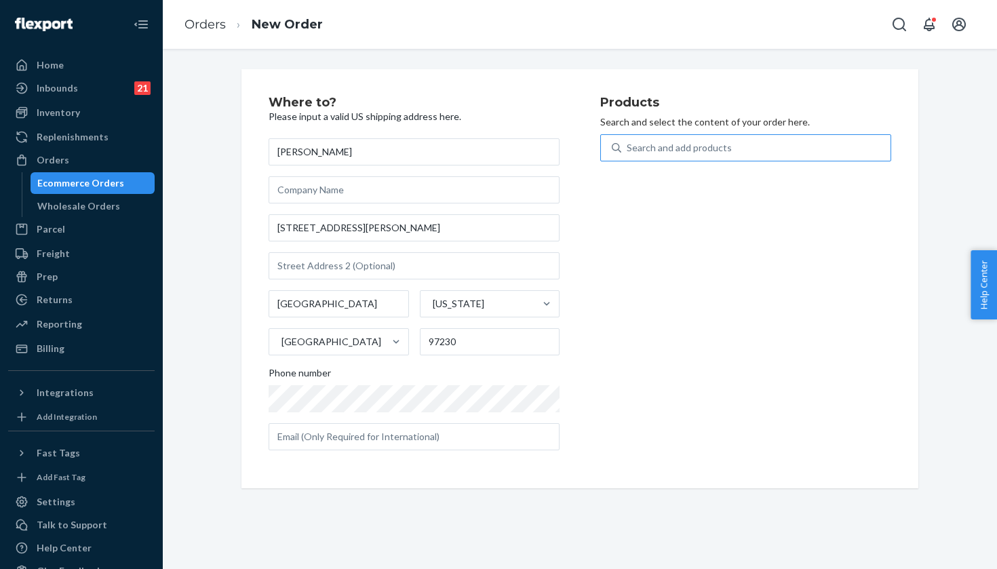
click at [682, 136] on div "Search and add products" at bounding box center [755, 148] width 269 height 24
click at [628, 141] on input "Search and add products" at bounding box center [627, 148] width 1 height 14
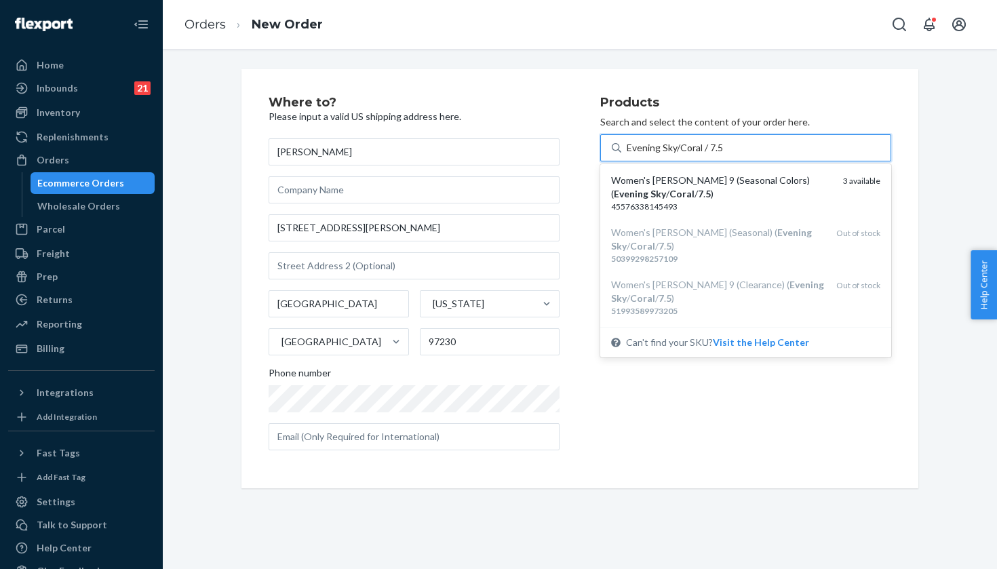
click at [739, 195] on div "Women's Hoka Clifton 9 (Seasonal Colors) ( Evening Sky / Coral / 7 . 5 )" at bounding box center [721, 187] width 221 height 27
click at [724, 155] on input "Evening Sky/Coral / 7.5" at bounding box center [675, 148] width 97 height 14
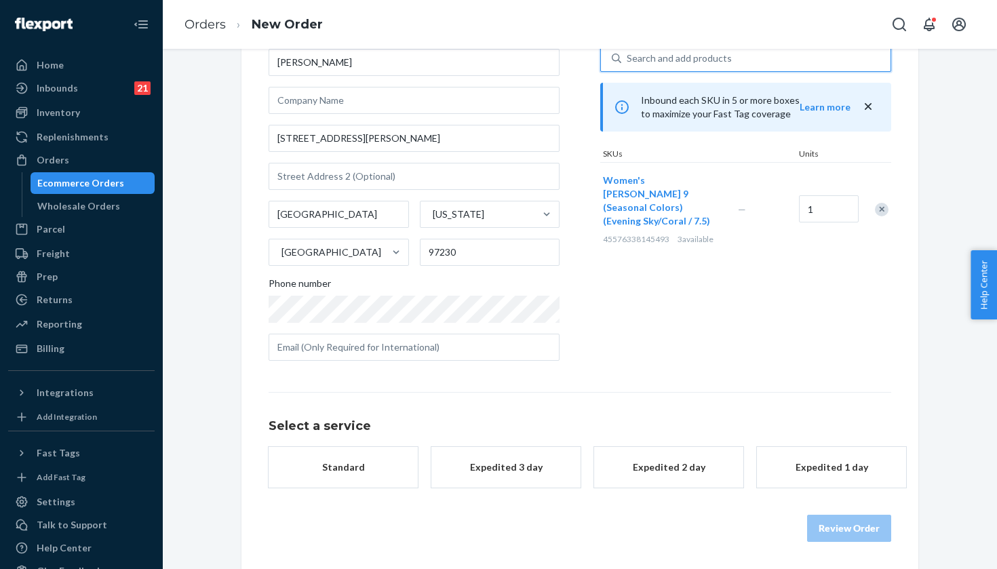
scroll to position [92, 0]
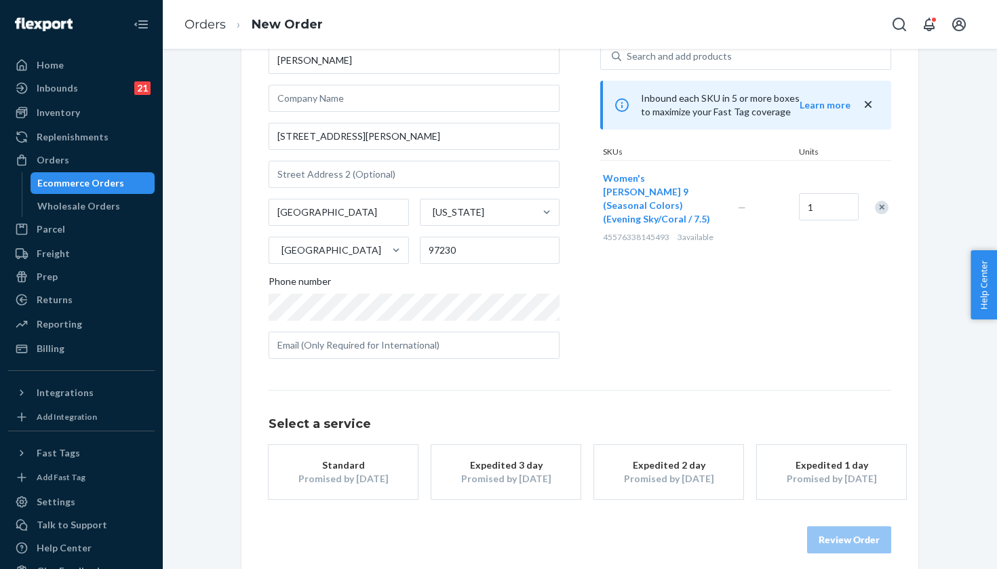
click at [497, 467] on div "Expedited 3 day" at bounding box center [506, 465] width 109 height 14
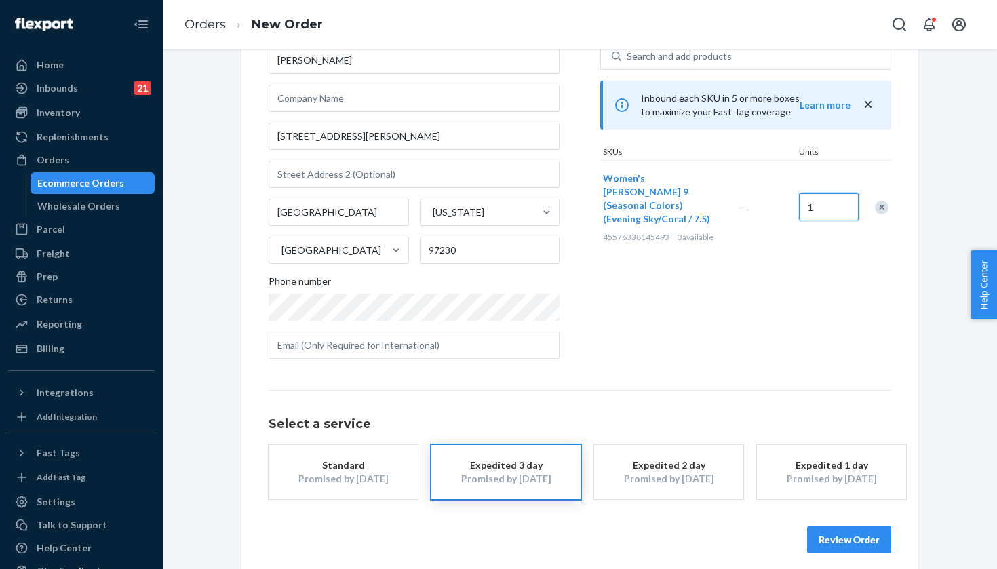
click at [822, 211] on input "1" at bounding box center [829, 206] width 60 height 27
click at [833, 538] on button "Review Order" at bounding box center [849, 539] width 84 height 27
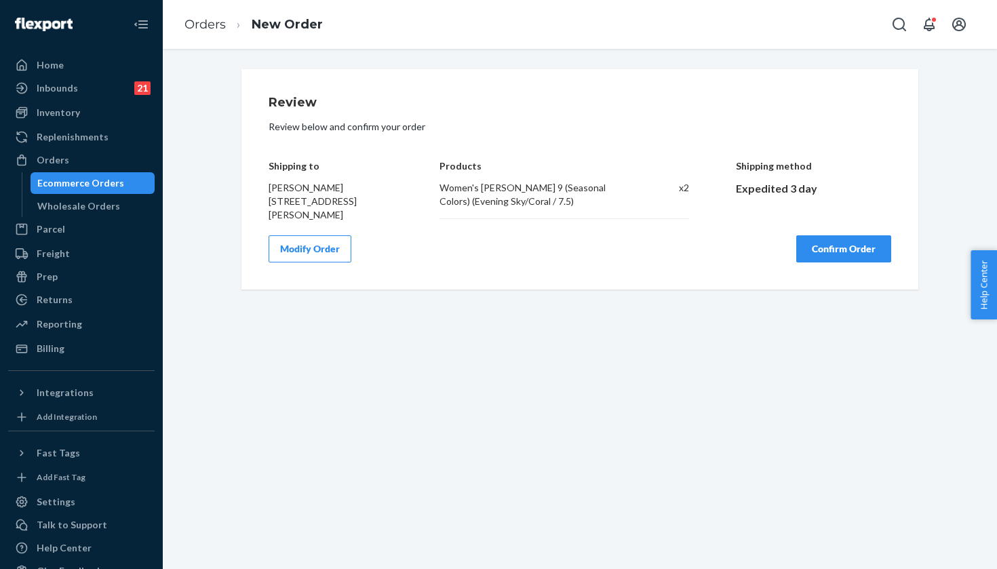
click at [846, 220] on div "Shipping method Expedited 3 day" at bounding box center [814, 180] width 156 height 81
click at [840, 238] on button "Confirm Order" at bounding box center [843, 248] width 95 height 27
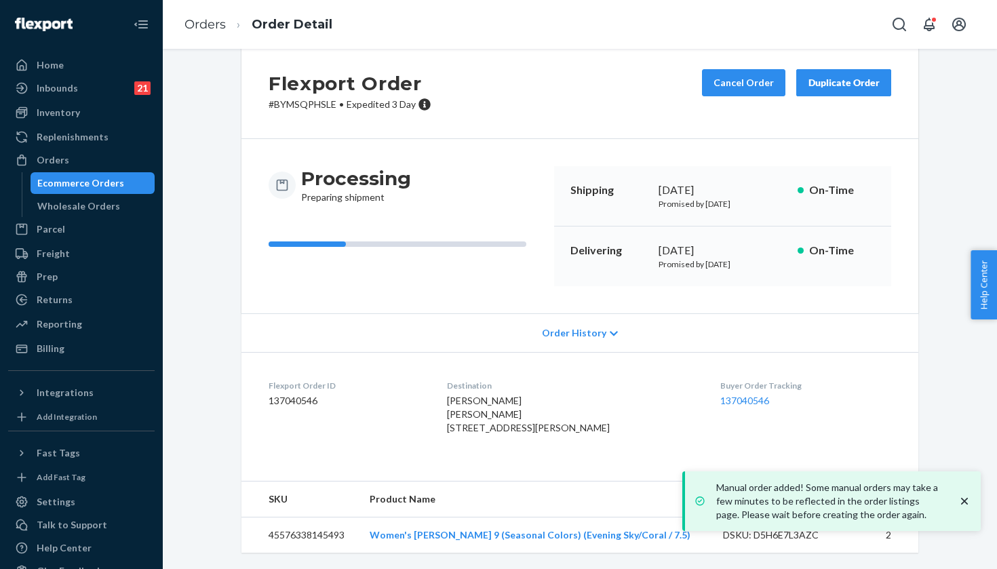
scroll to position [53, 0]
click at [730, 395] on link "137040546" at bounding box center [744, 401] width 49 height 12
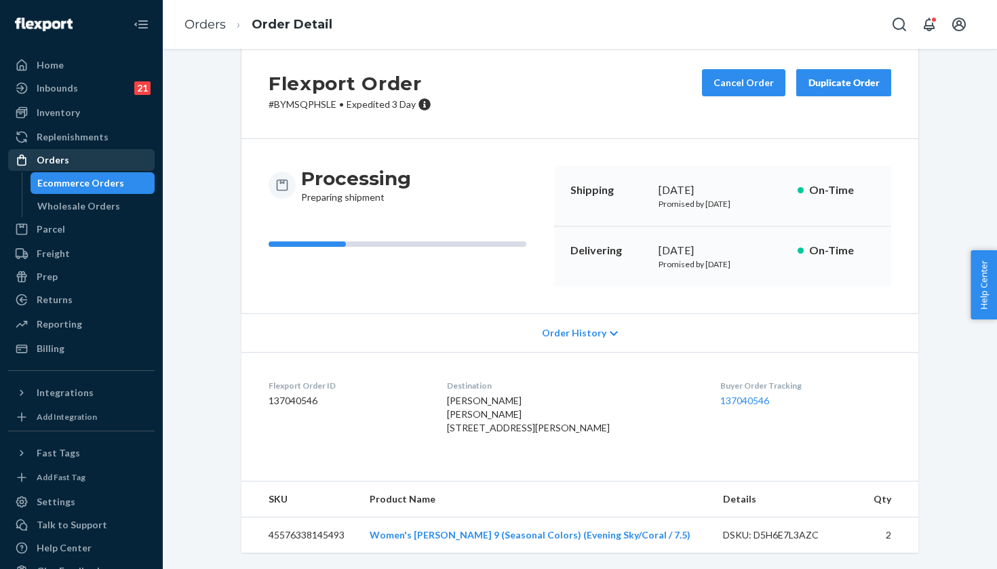
click at [120, 159] on div "Orders" at bounding box center [81, 160] width 144 height 19
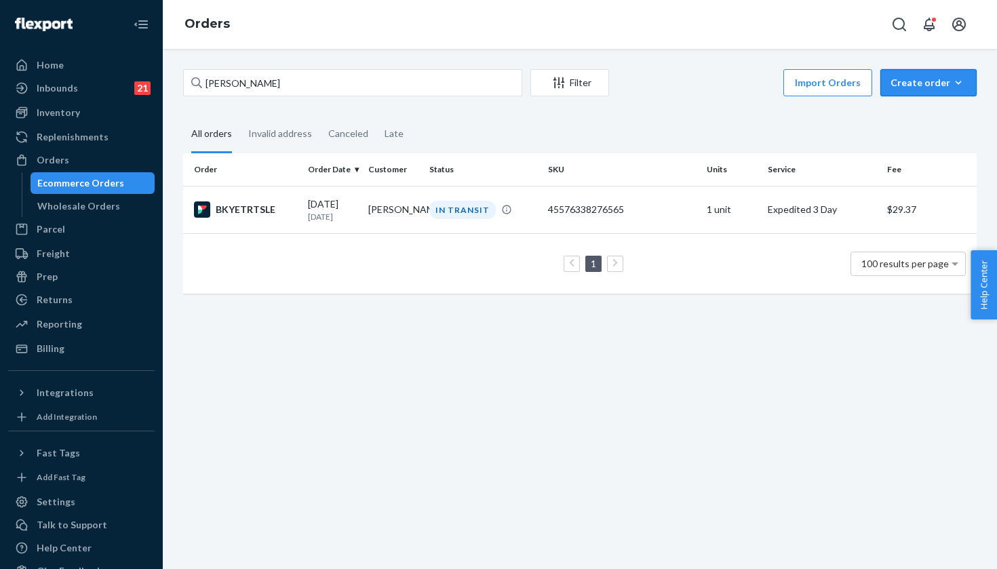
click at [908, 85] on div "Create order" at bounding box center [929, 83] width 76 height 14
click at [908, 134] on button "Removal order" at bounding box center [949, 144] width 130 height 29
click at [914, 86] on div "Create order" at bounding box center [929, 83] width 76 height 14
click at [914, 111] on span "Ecommerce order" at bounding box center [937, 115] width 84 height 9
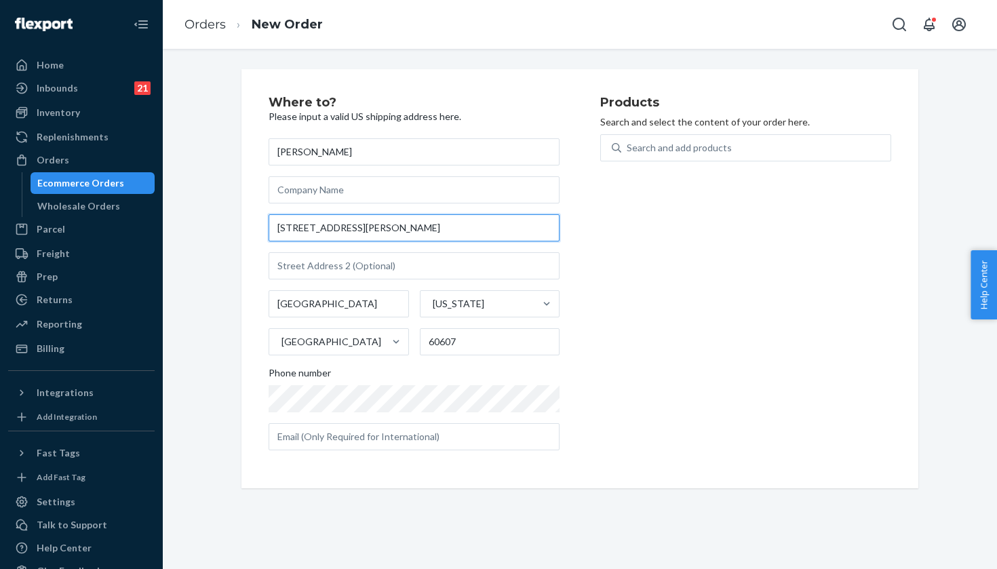
click at [396, 232] on input "34 N Bishop St" at bounding box center [414, 227] width 291 height 27
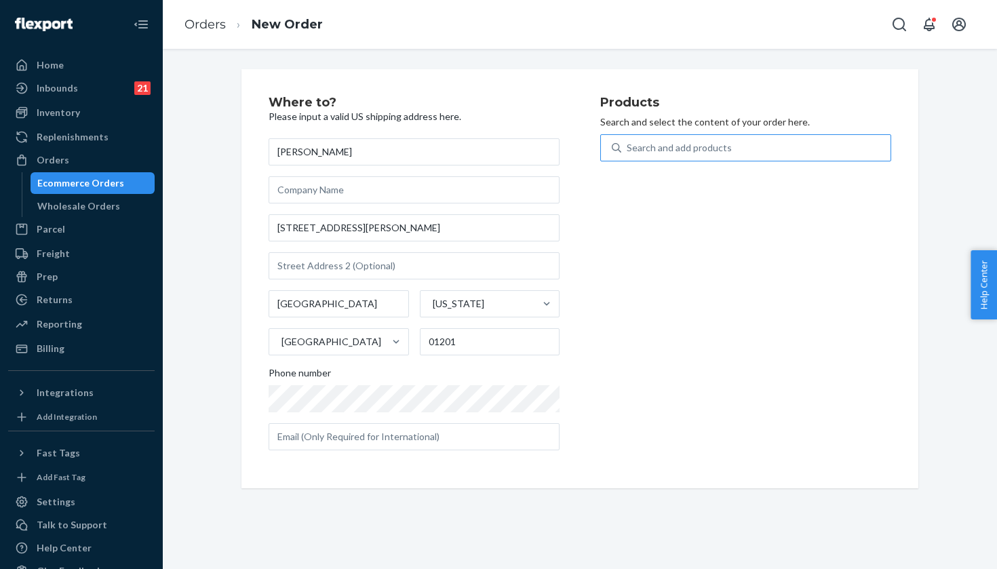
click at [661, 153] on div "Search and add products" at bounding box center [679, 148] width 105 height 14
click at [628, 153] on input "Search and add products" at bounding box center [627, 148] width 1 height 14
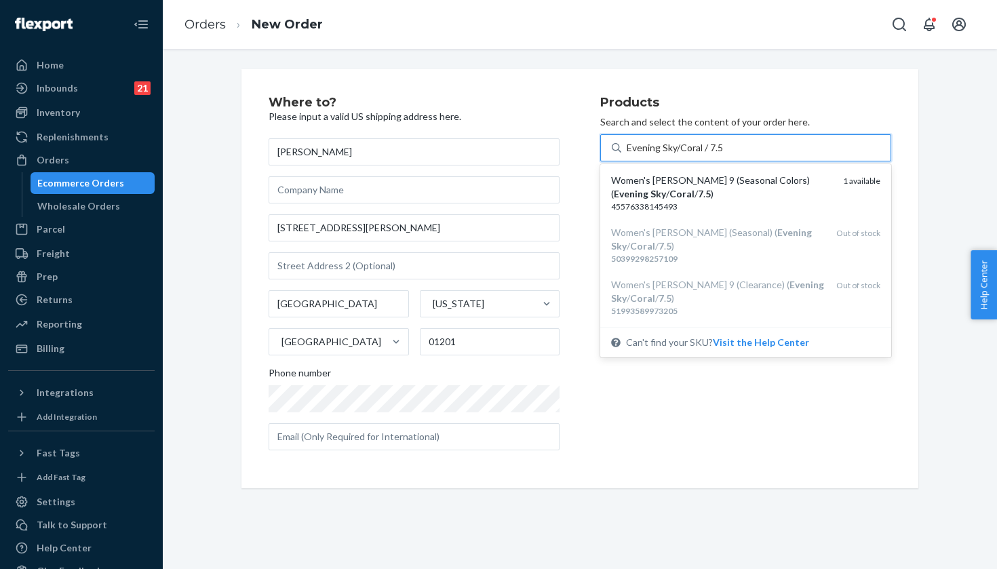
click at [778, 199] on div "Women's Hoka Clifton 9 (Seasonal Colors) ( Evening Sky / Coral / 7 . 5 )" at bounding box center [721, 187] width 221 height 27
click at [724, 155] on input "Evening Sky/Coral / 7.5" at bounding box center [675, 148] width 97 height 14
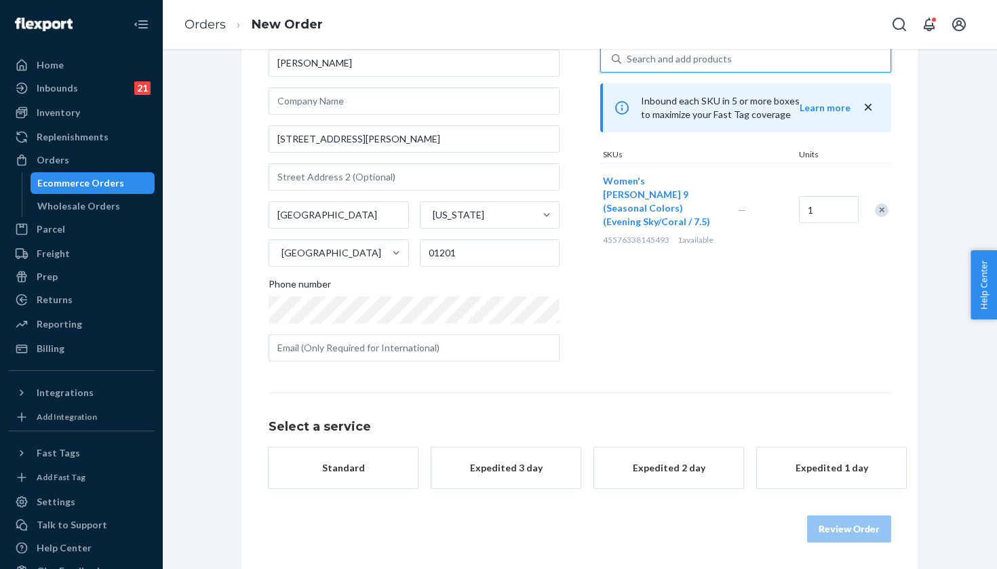
scroll to position [88, 0]
click at [520, 467] on div "Expedited 3 day" at bounding box center [506, 469] width 109 height 14
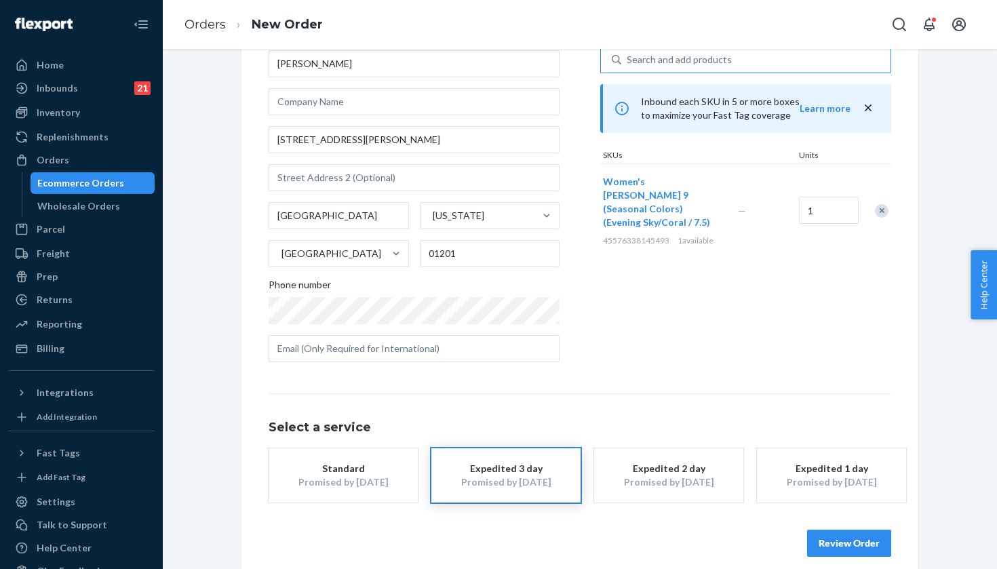
click at [860, 544] on button "Review Order" at bounding box center [849, 543] width 84 height 27
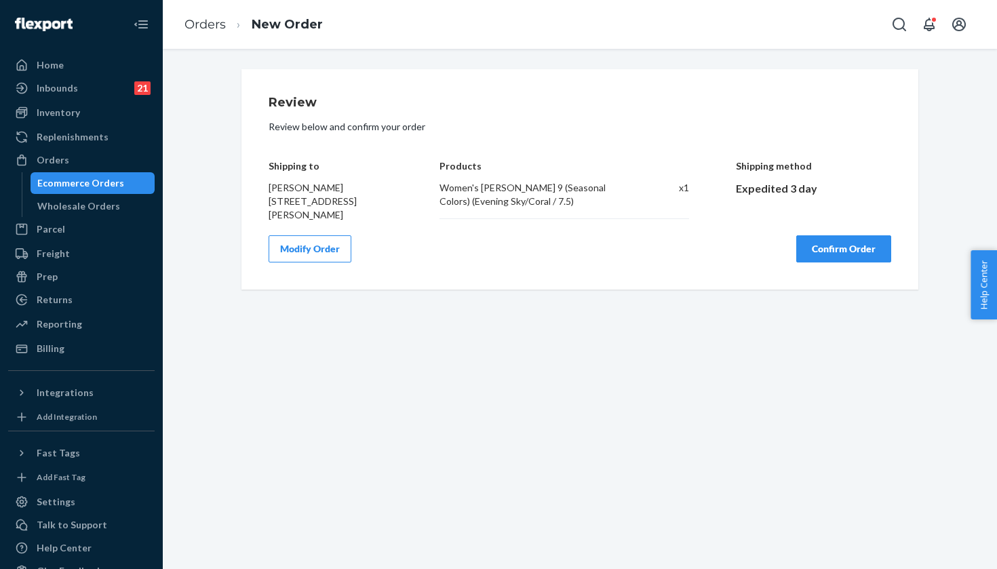
click at [827, 242] on button "Confirm Order" at bounding box center [843, 248] width 95 height 27
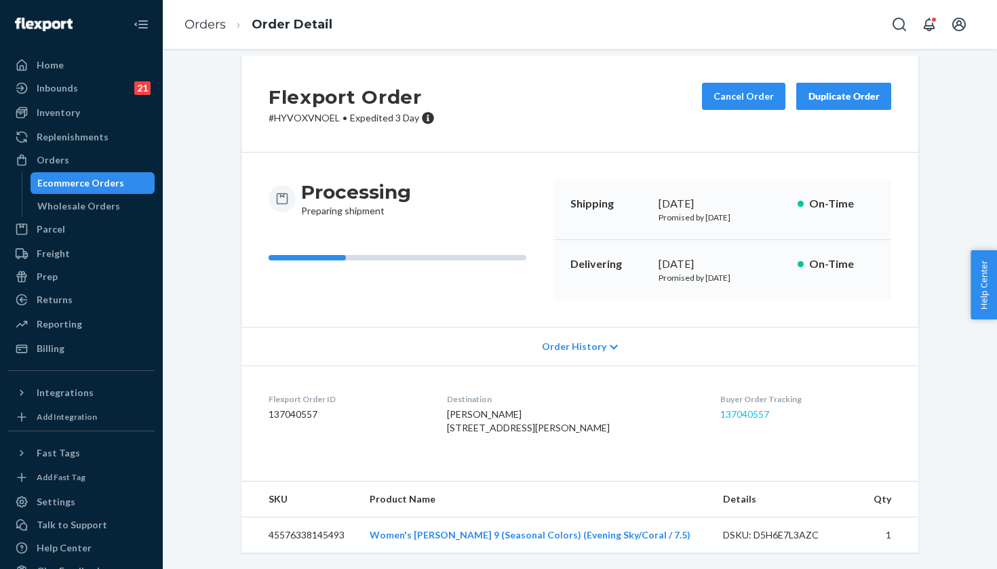
click at [730, 408] on link "137040557" at bounding box center [744, 414] width 49 height 12
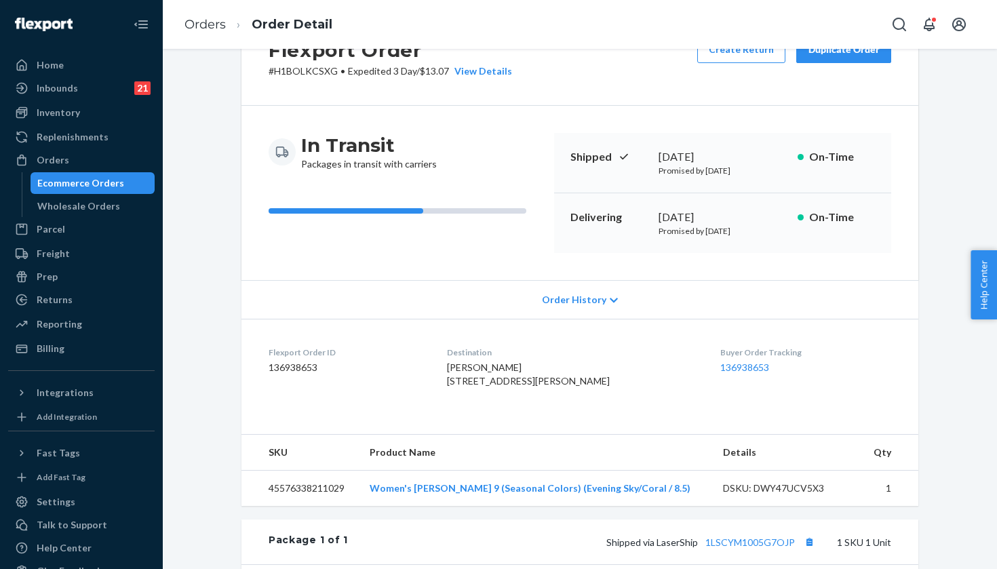
scroll to position [73, 0]
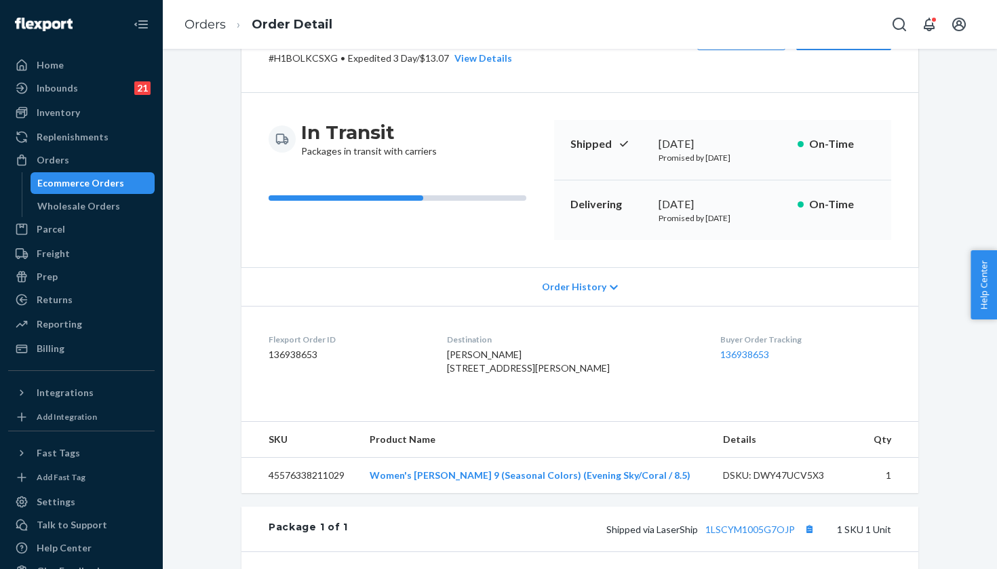
click at [724, 360] on div "Buyer Order Tracking 136938653" at bounding box center [805, 357] width 171 height 47
click at [724, 359] on dd "136938653" at bounding box center [805, 355] width 171 height 14
click at [724, 355] on link "136938653" at bounding box center [744, 355] width 49 height 12
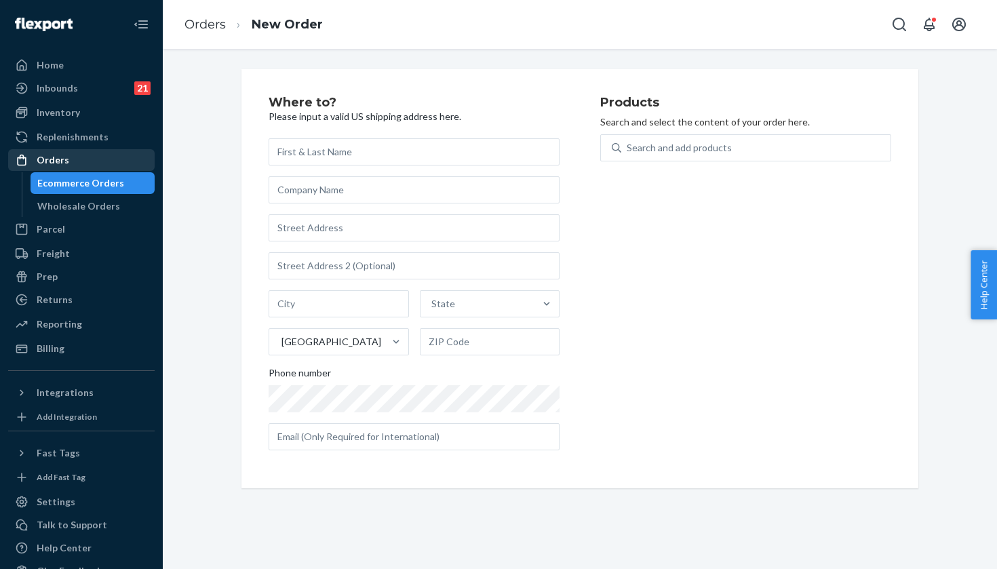
click at [80, 155] on div "Orders" at bounding box center [81, 160] width 144 height 19
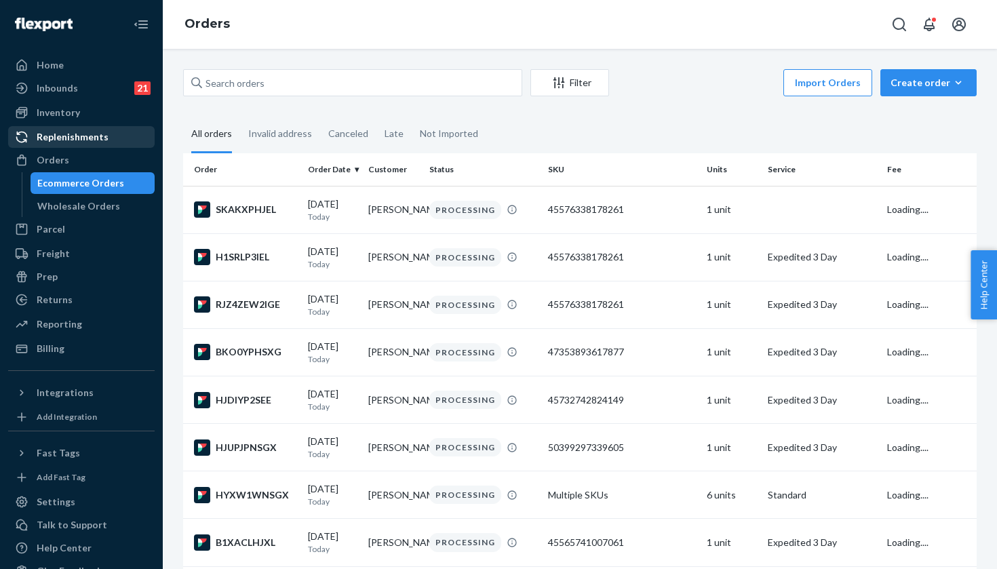
click at [79, 130] on div "Replenishments" at bounding box center [73, 137] width 72 height 14
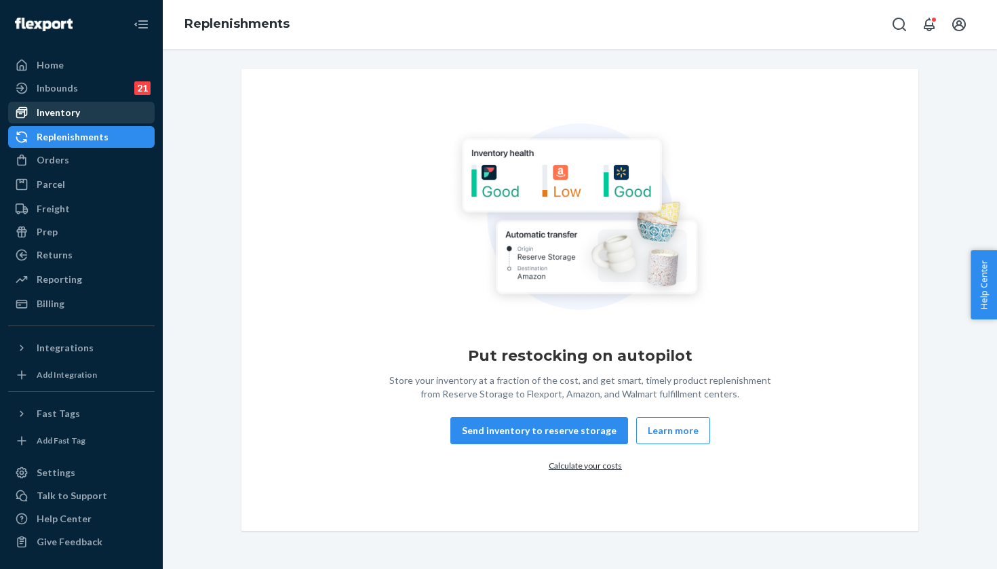
click at [75, 110] on div "Inventory" at bounding box center [58, 113] width 43 height 14
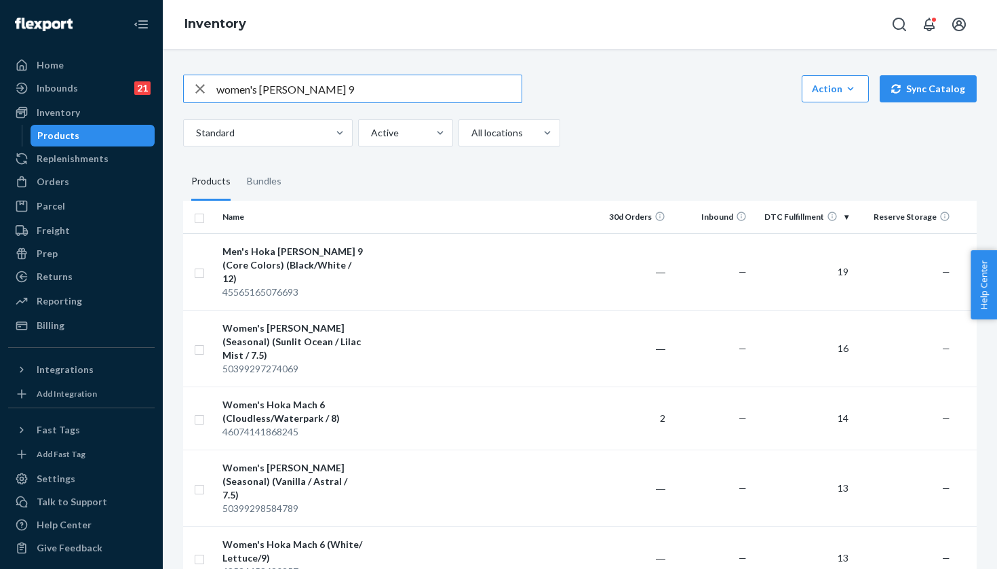
type input "women's clifton 9"
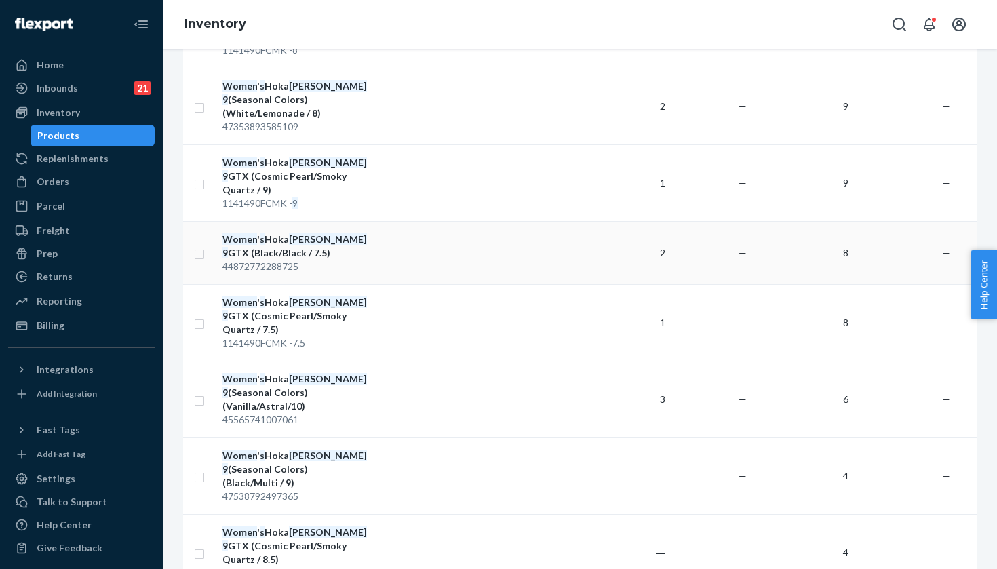
scroll to position [246, 0]
